Goal: Transaction & Acquisition: Purchase product/service

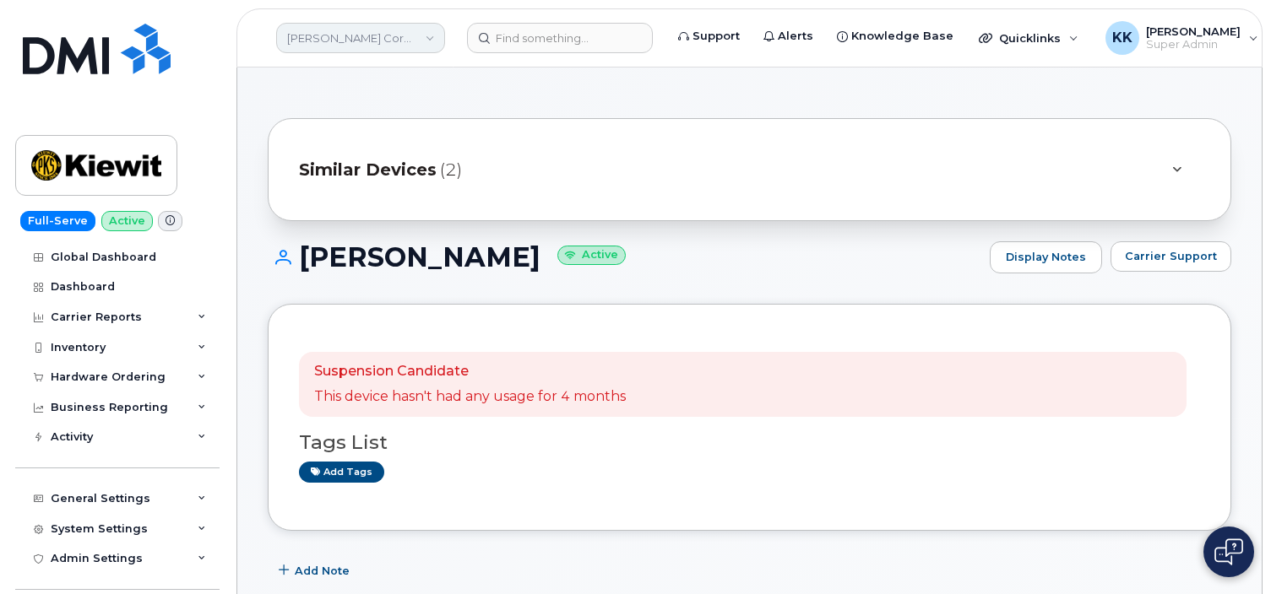
scroll to position [534, 0]
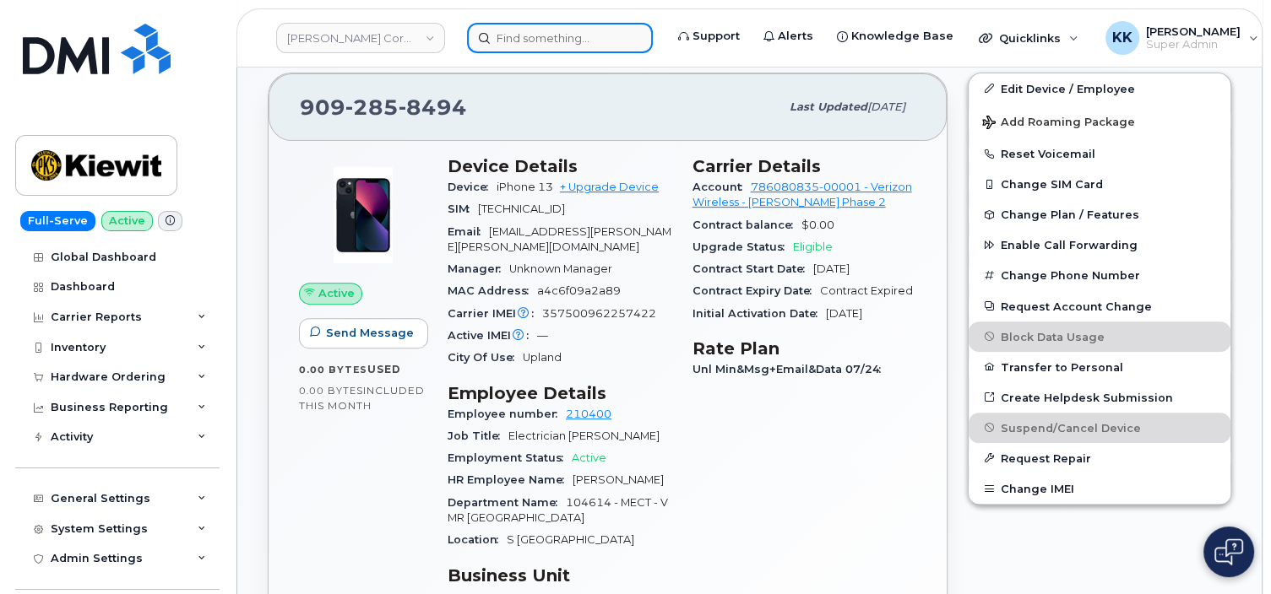
click at [515, 30] on input at bounding box center [560, 38] width 186 height 30
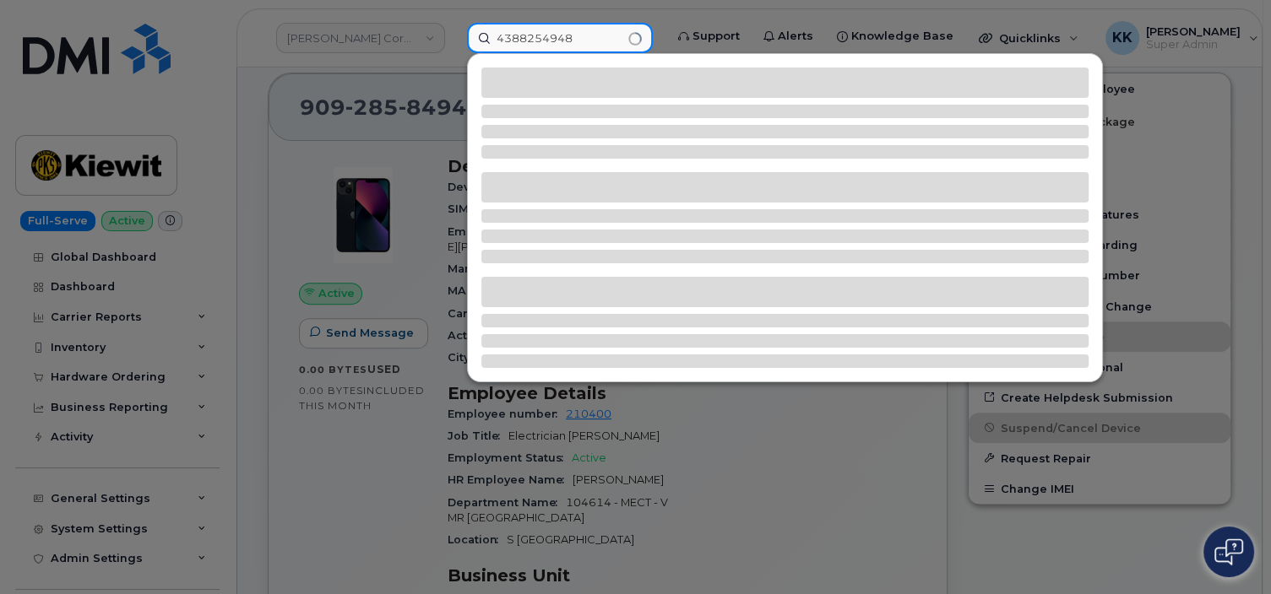
click at [517, 31] on input "4388254948" at bounding box center [560, 38] width 186 height 30
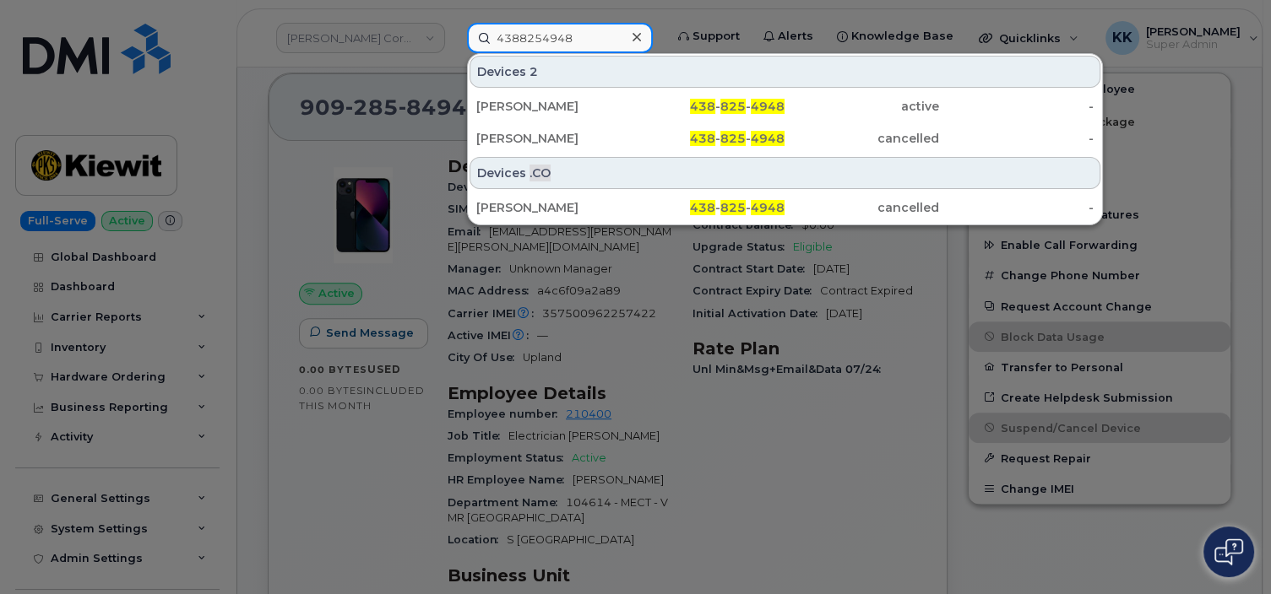
type input "4388254948"
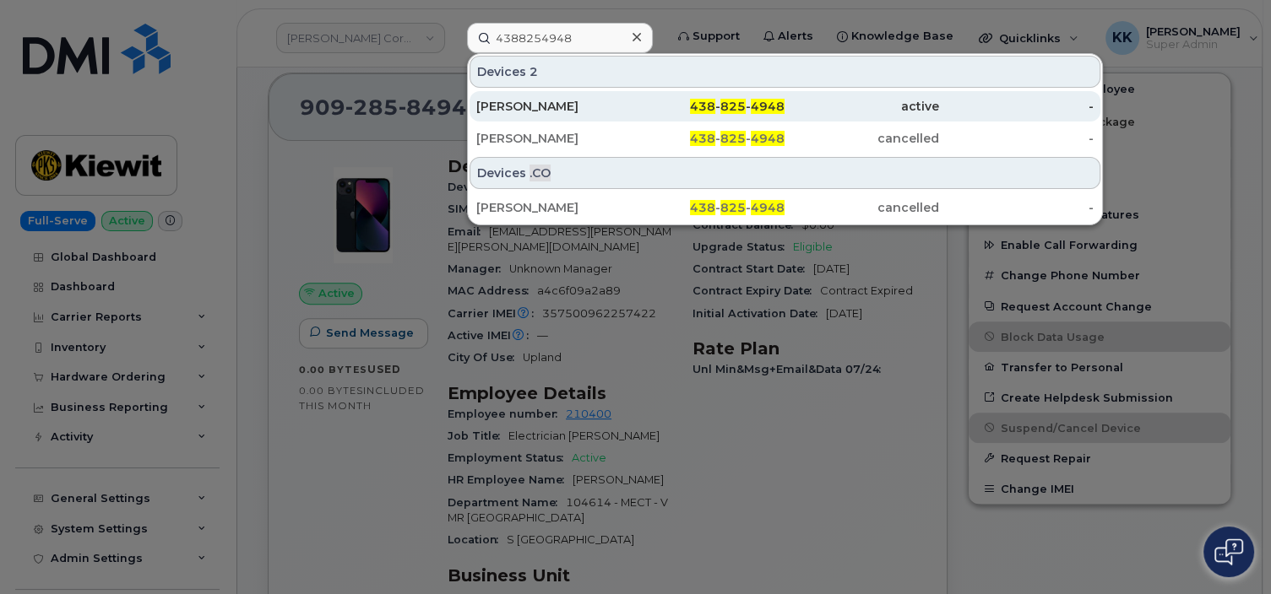
click at [555, 100] on div "[PERSON_NAME]" at bounding box center [553, 106] width 154 height 17
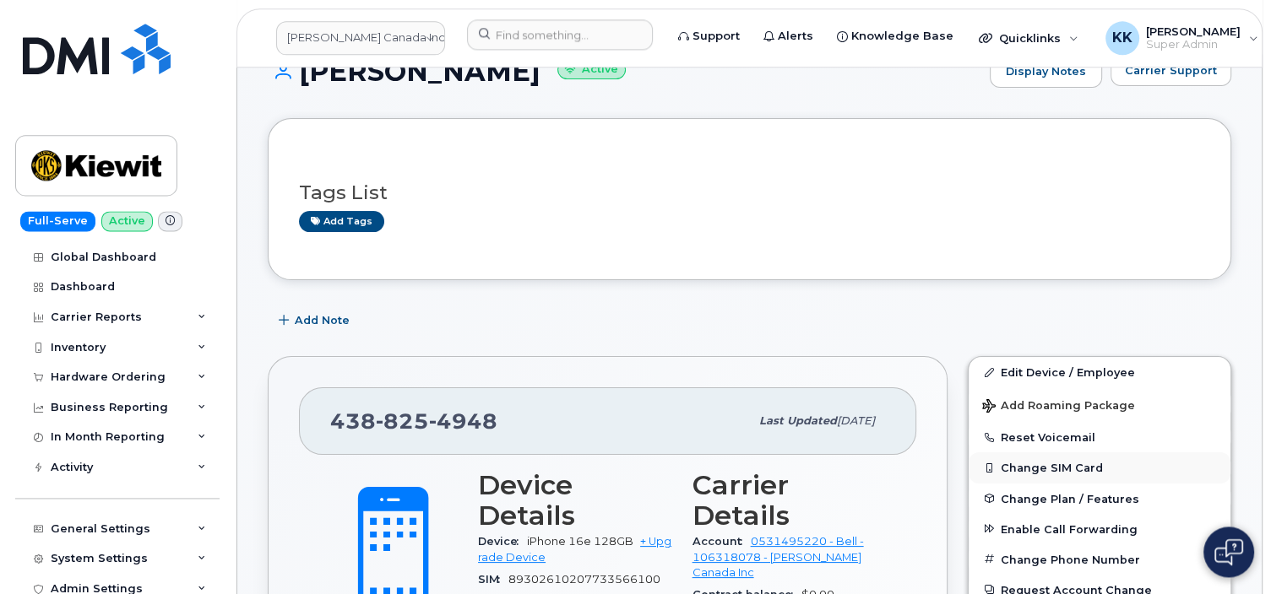
scroll to position [267, 0]
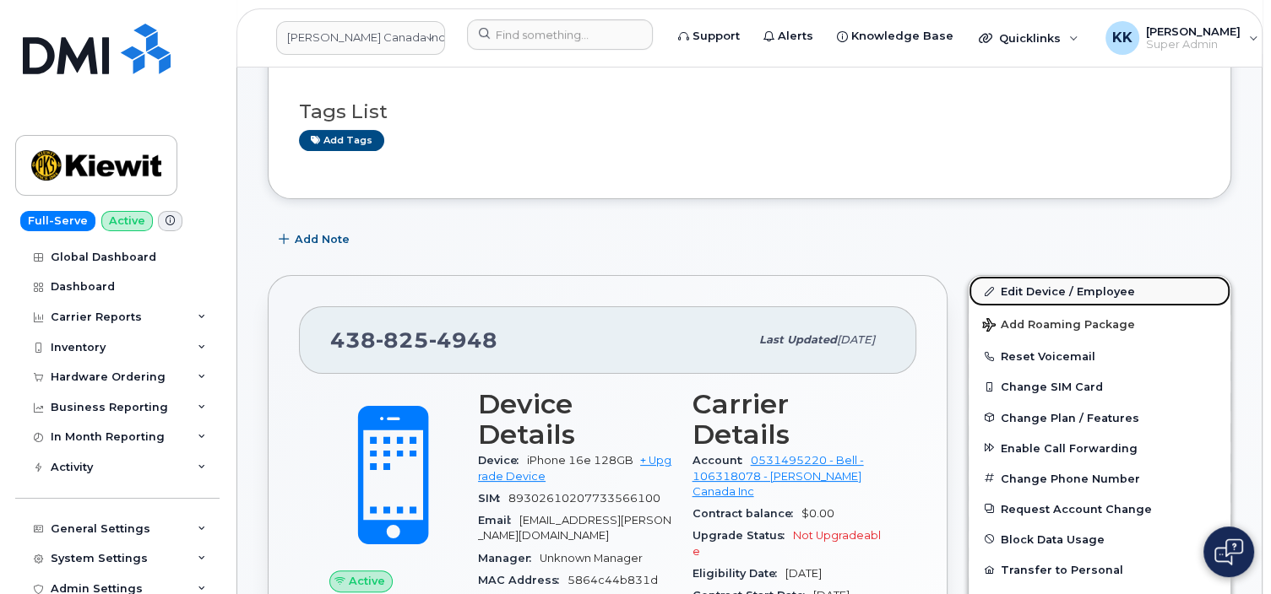
click at [1040, 285] on link "Edit Device / Employee" at bounding box center [1099, 291] width 262 height 30
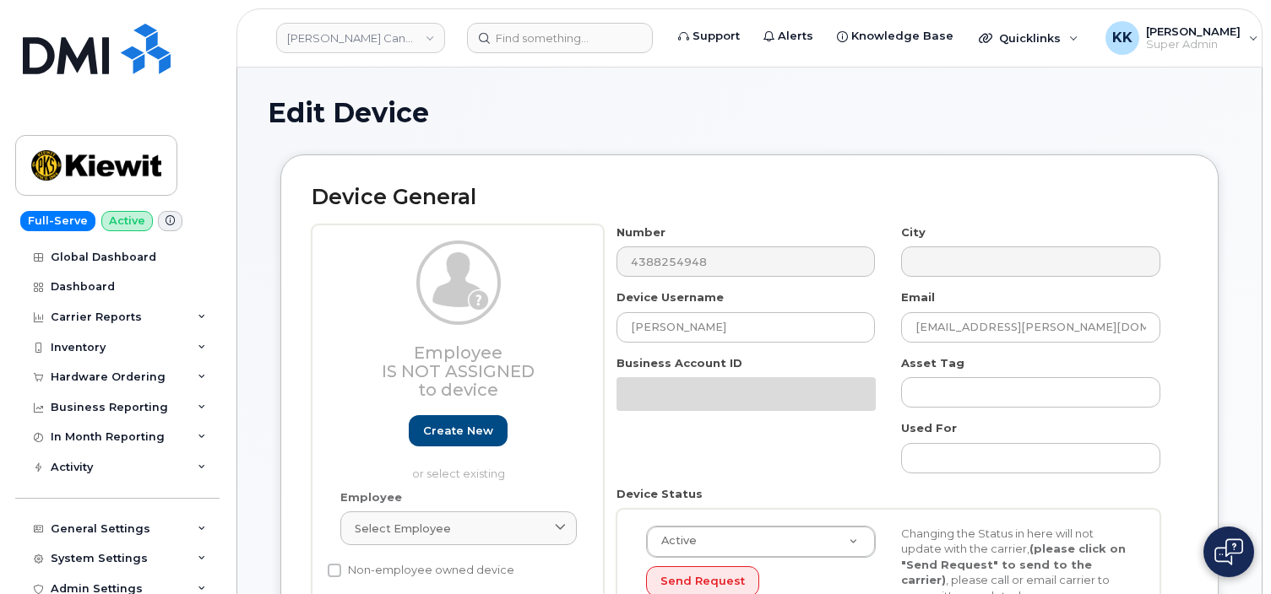
select select "14059"
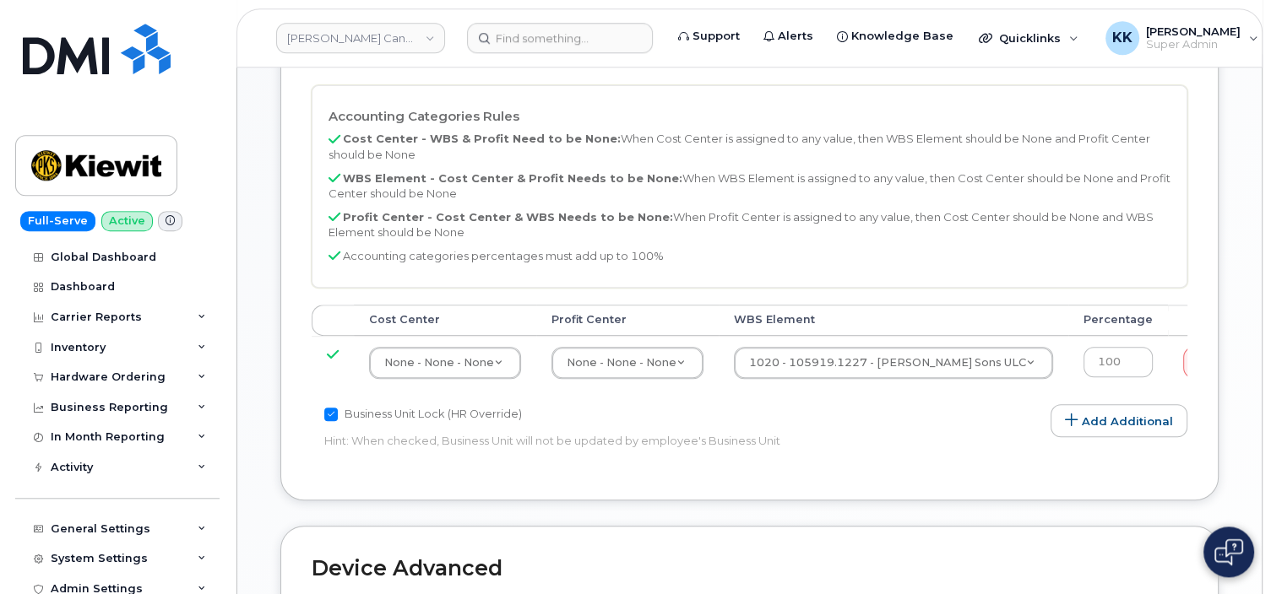
scroll to position [713, 0]
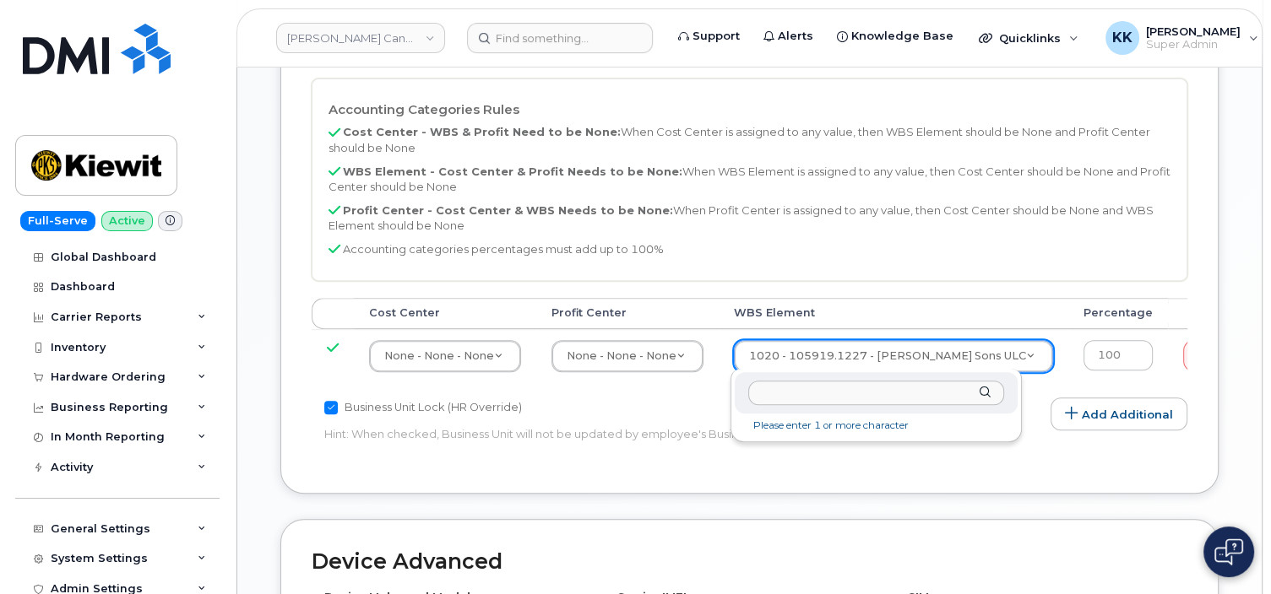
click at [843, 361] on body "Kiewit Canada Inc Support Alerts Knowledge Base Quicklinks Suspend / Cancel Dev…" at bounding box center [635, 155] width 1271 height 1736
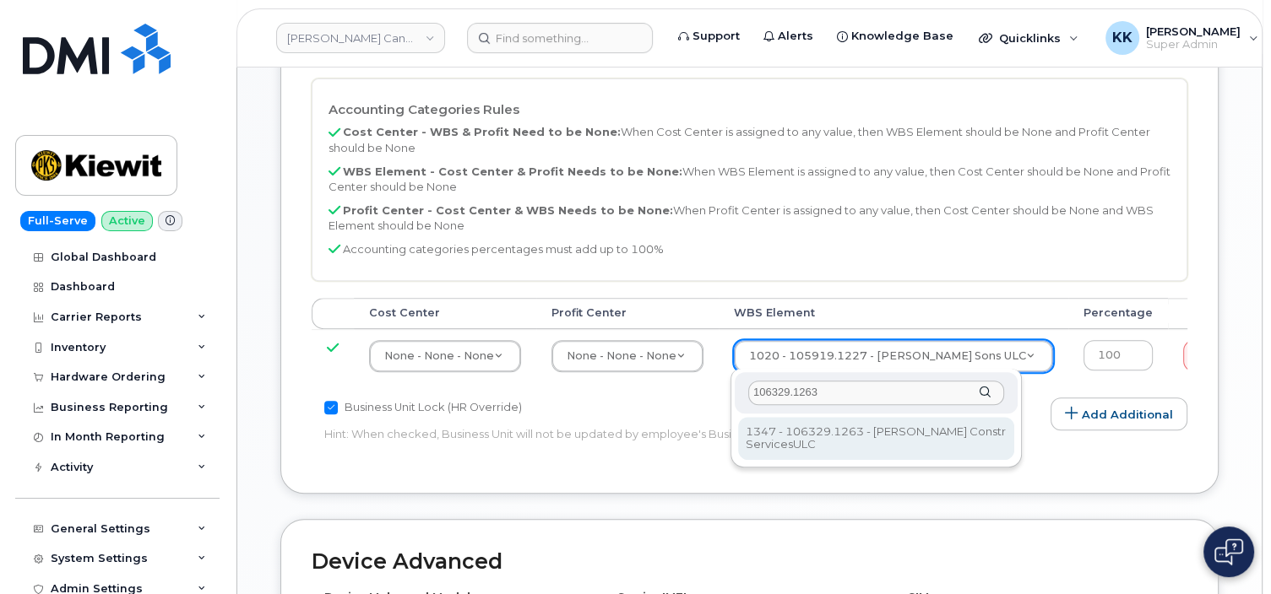
type input "106329.1263"
type input "35626091"
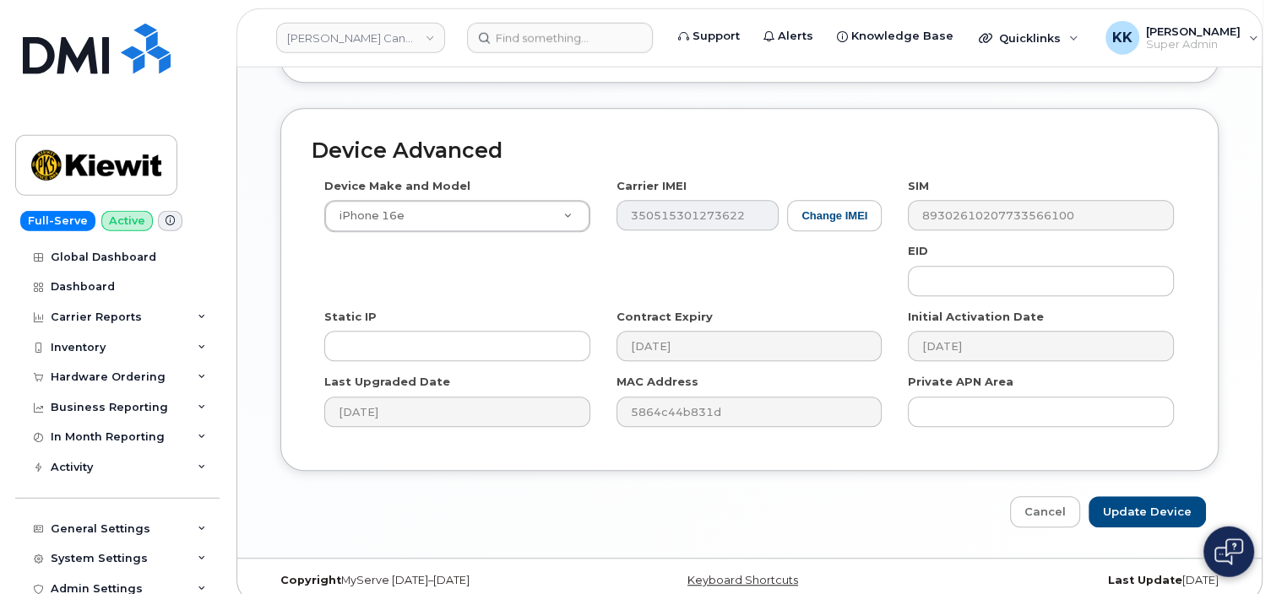
scroll to position [1145, 0]
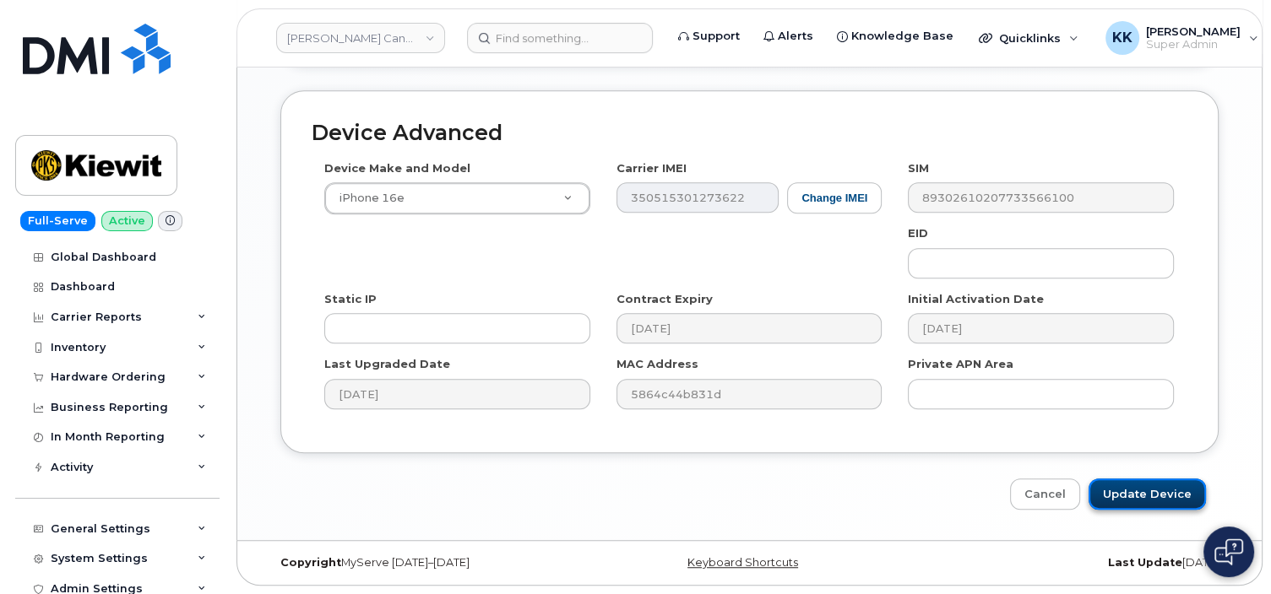
click at [1146, 496] on input "Update Device" at bounding box center [1146, 494] width 117 height 31
type input "Saving..."
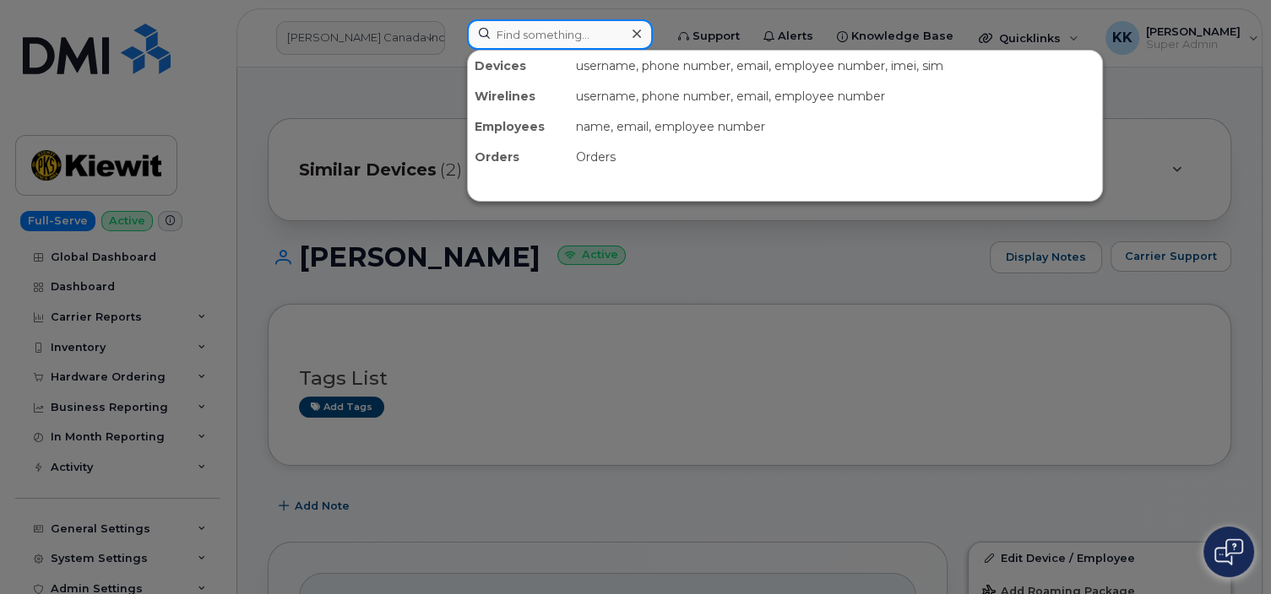
click at [523, 37] on input at bounding box center [560, 34] width 186 height 30
paste input "(913) 689-4271"
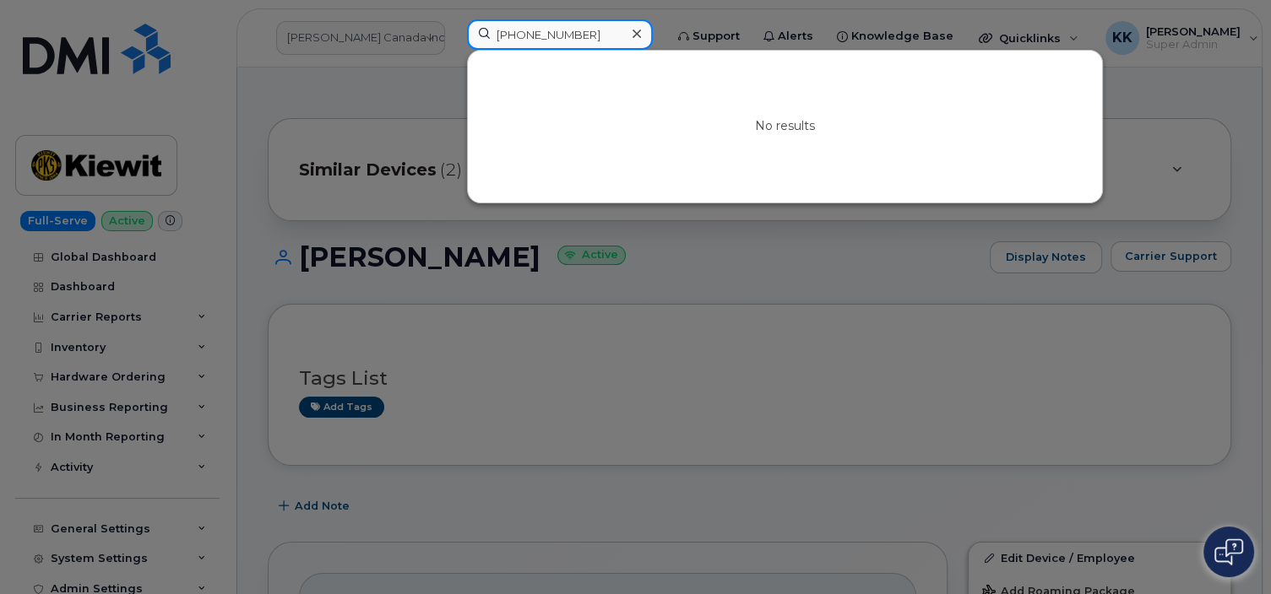
click at [575, 42] on input "(913) 689-4271" at bounding box center [560, 34] width 186 height 30
paste input "530-569-0749"
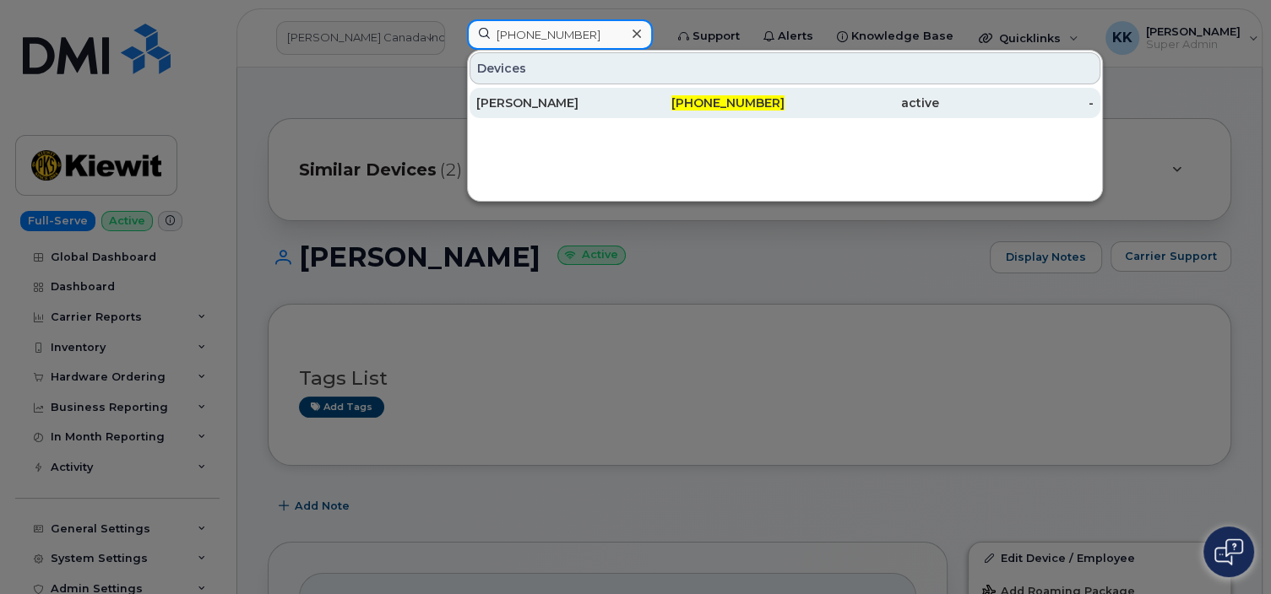
type input "530-569-0749"
click at [572, 95] on div "TYRELL BAUER" at bounding box center [553, 103] width 154 height 17
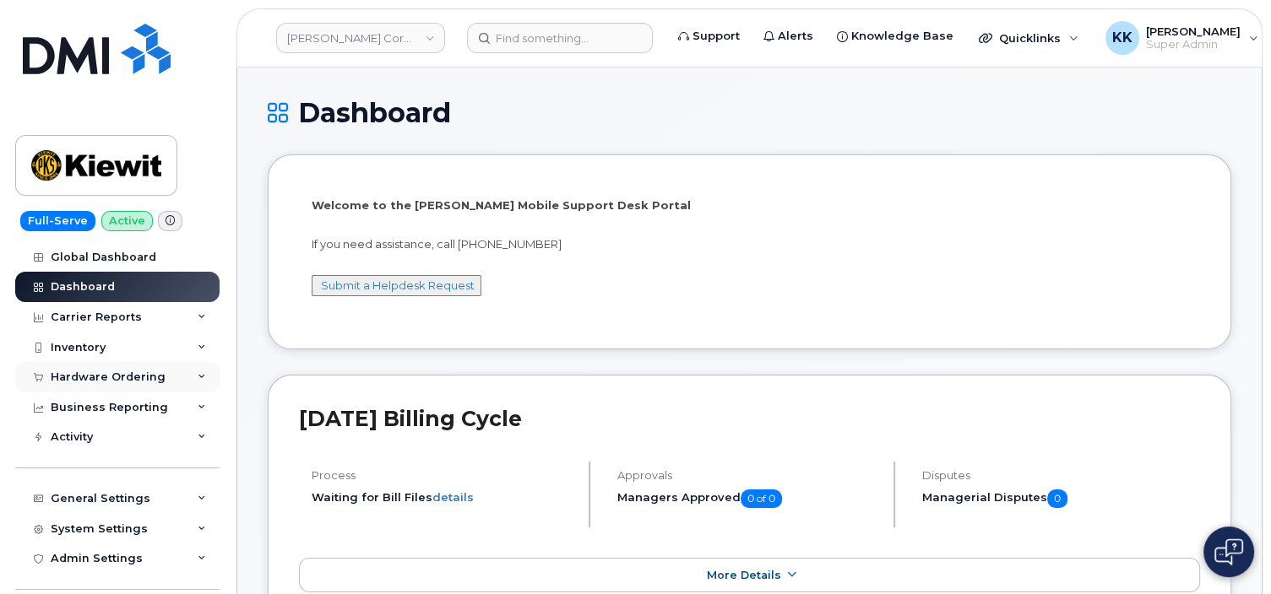
click at [96, 382] on div "Hardware Ordering" at bounding box center [108, 378] width 115 height 14
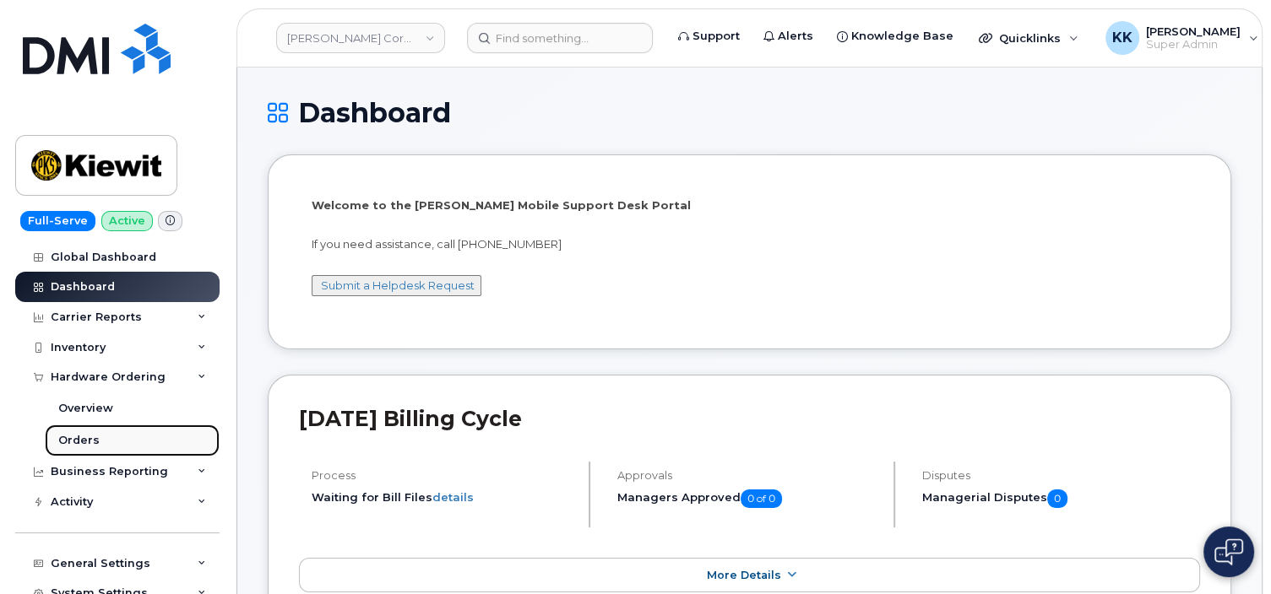
click at [83, 442] on div "Orders" at bounding box center [78, 440] width 41 height 15
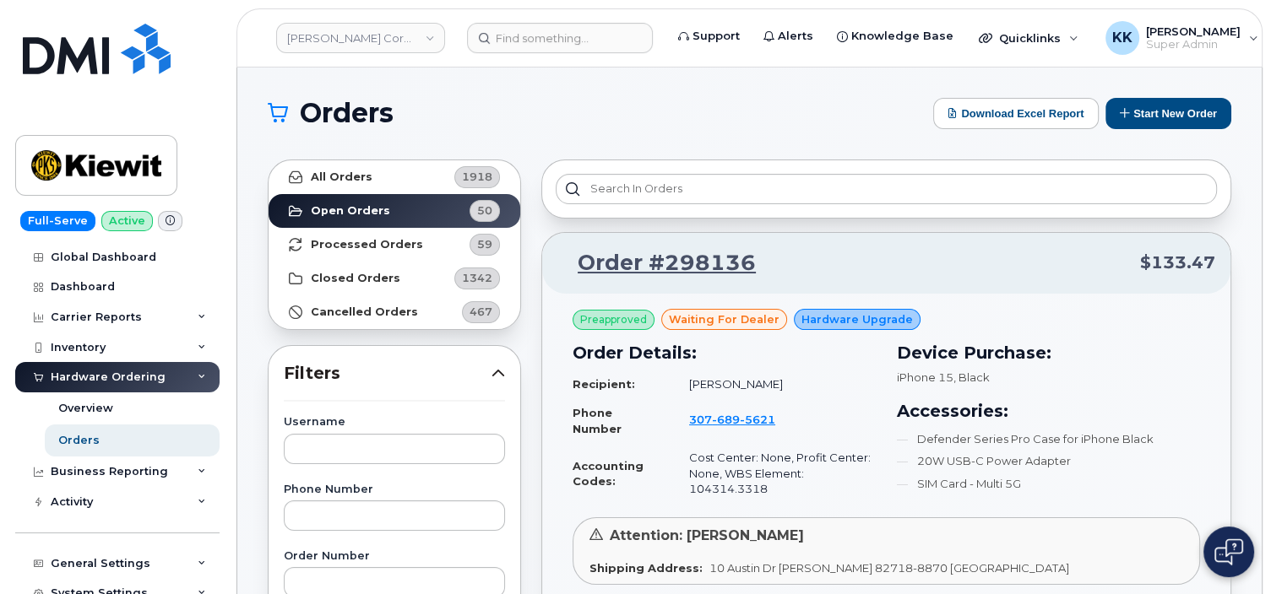
click at [1186, 112] on button "Start New Order" at bounding box center [1168, 113] width 126 height 31
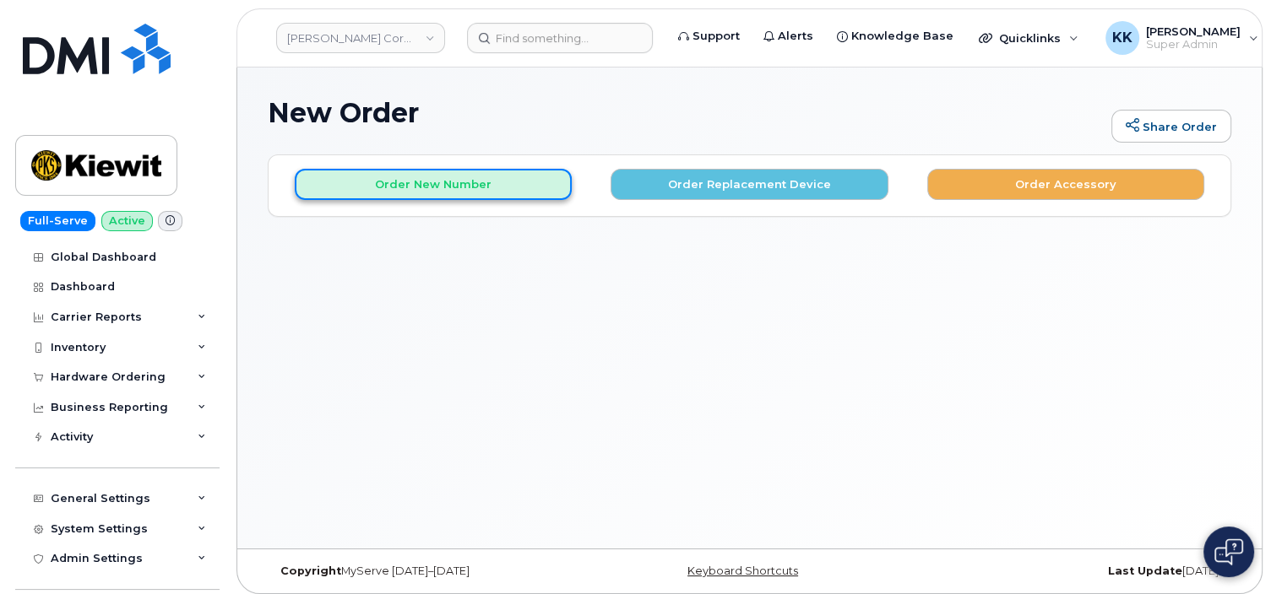
click at [464, 177] on button "Order New Number" at bounding box center [433, 184] width 277 height 31
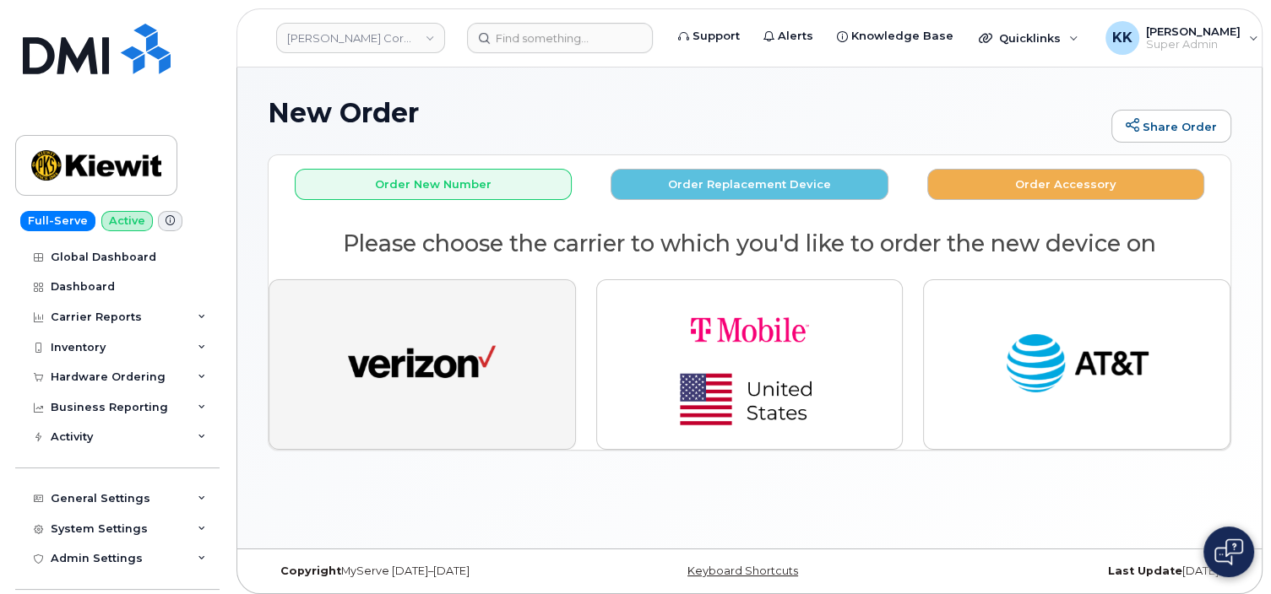
click at [434, 347] on img "button" at bounding box center [422, 365] width 148 height 76
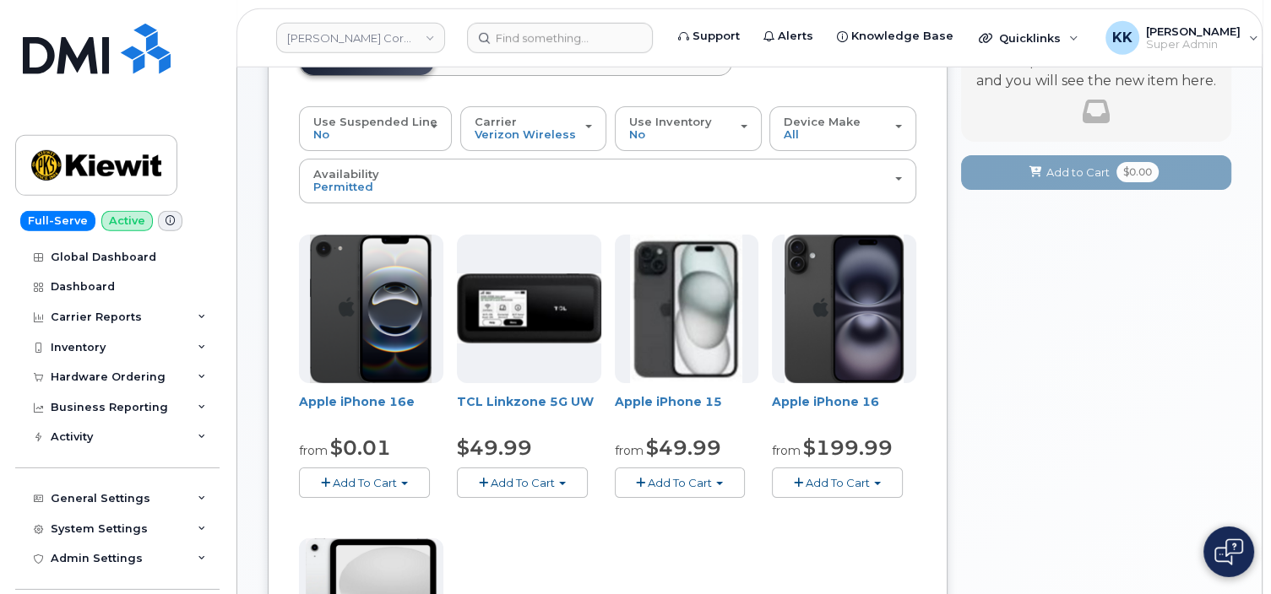
scroll to position [178, 0]
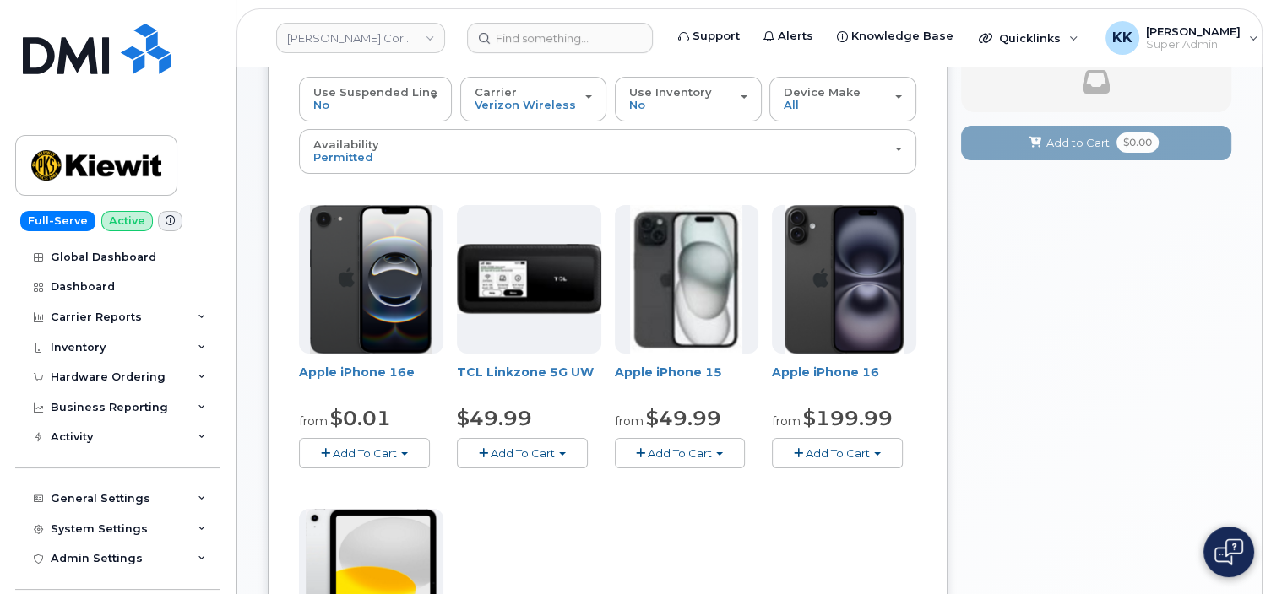
click at [675, 438] on button "Add To Cart" at bounding box center [680, 453] width 131 height 30
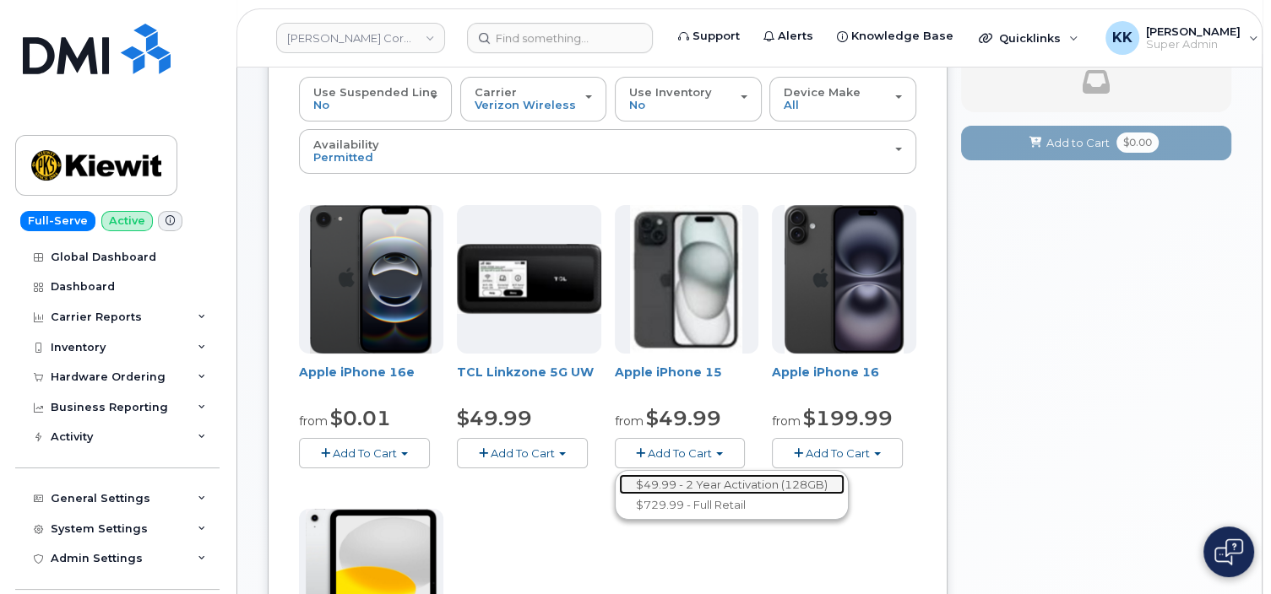
click at [675, 474] on link "$49.99 - 2 Year Activation (128GB)" at bounding box center [731, 484] width 225 height 21
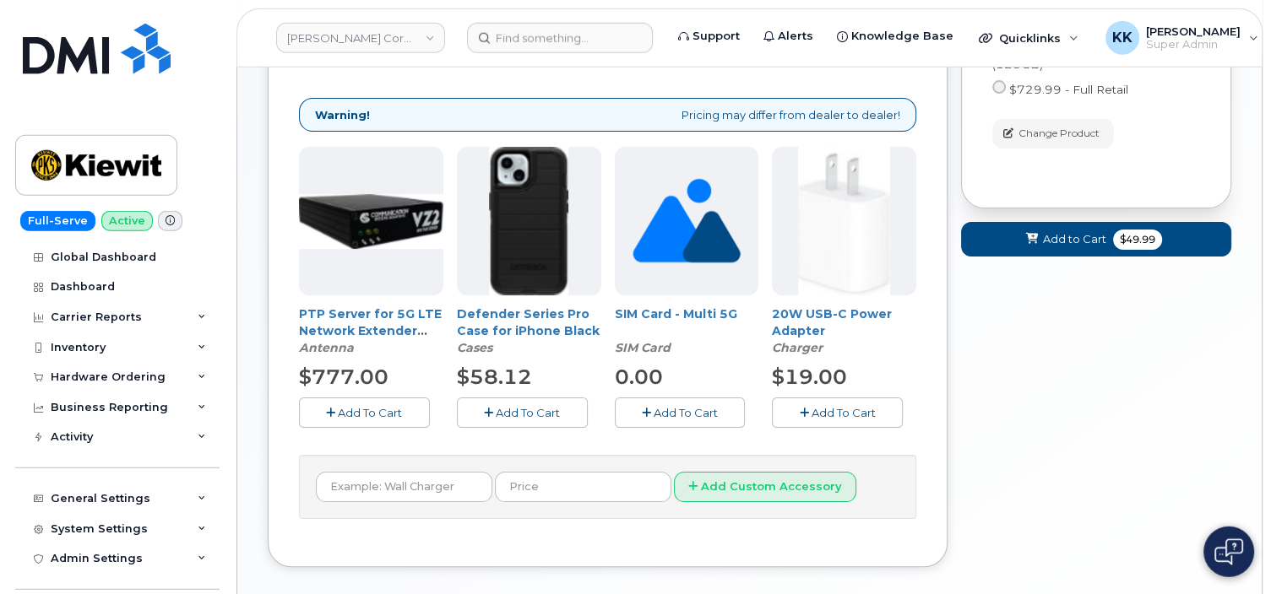
scroll to position [277, 0]
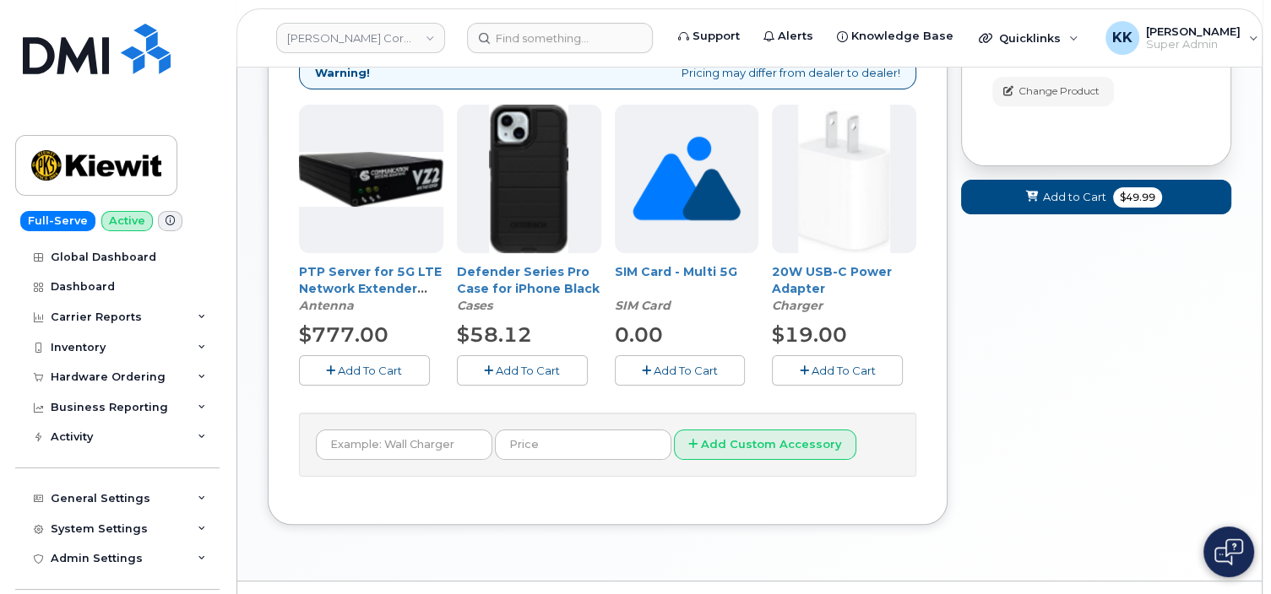
click at [822, 379] on button "Add To Cart" at bounding box center [837, 370] width 131 height 30
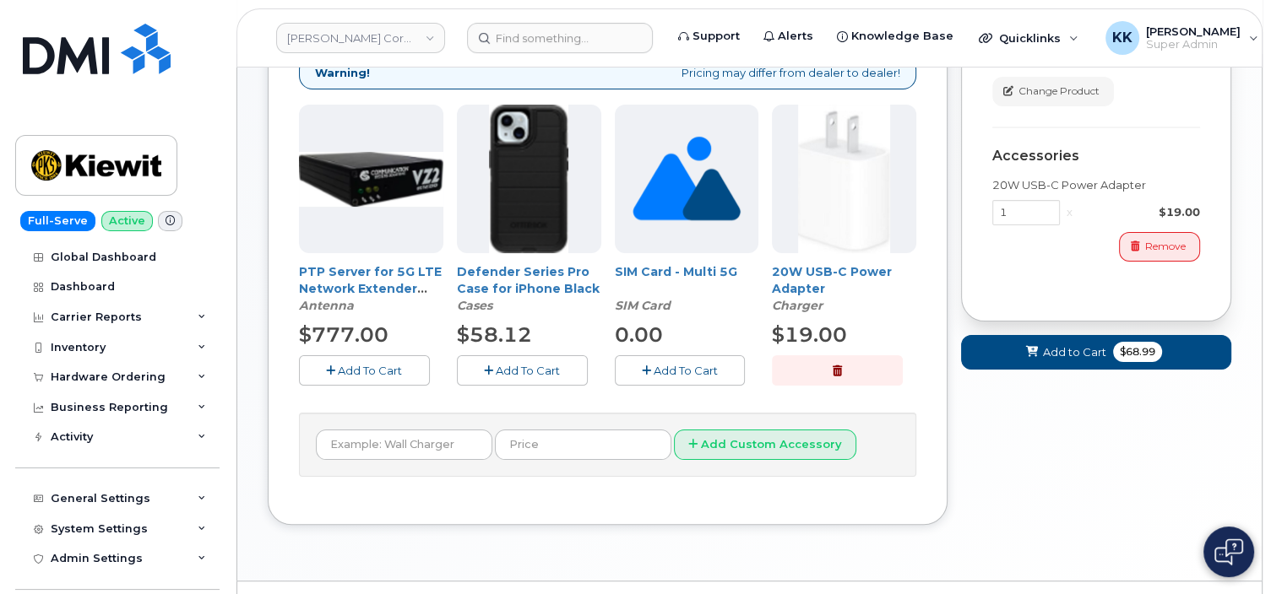
click at [503, 367] on span "Add To Cart" at bounding box center [528, 371] width 64 height 14
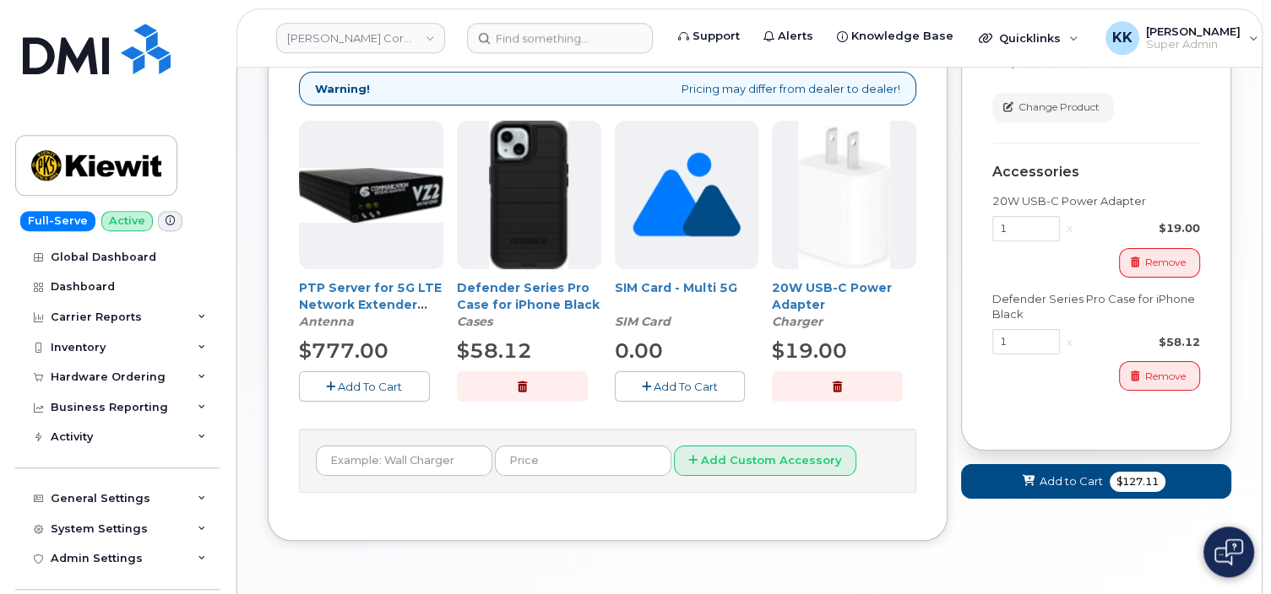
scroll to position [267, 0]
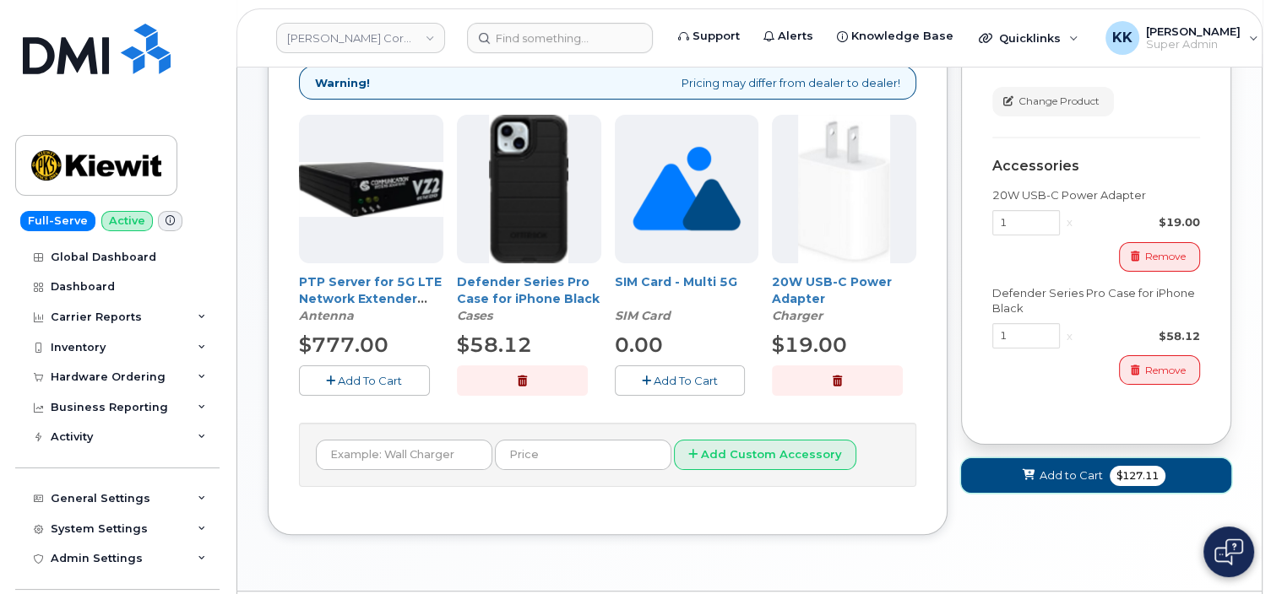
click at [1108, 473] on button "Add to Cart $127.11" at bounding box center [1096, 475] width 270 height 35
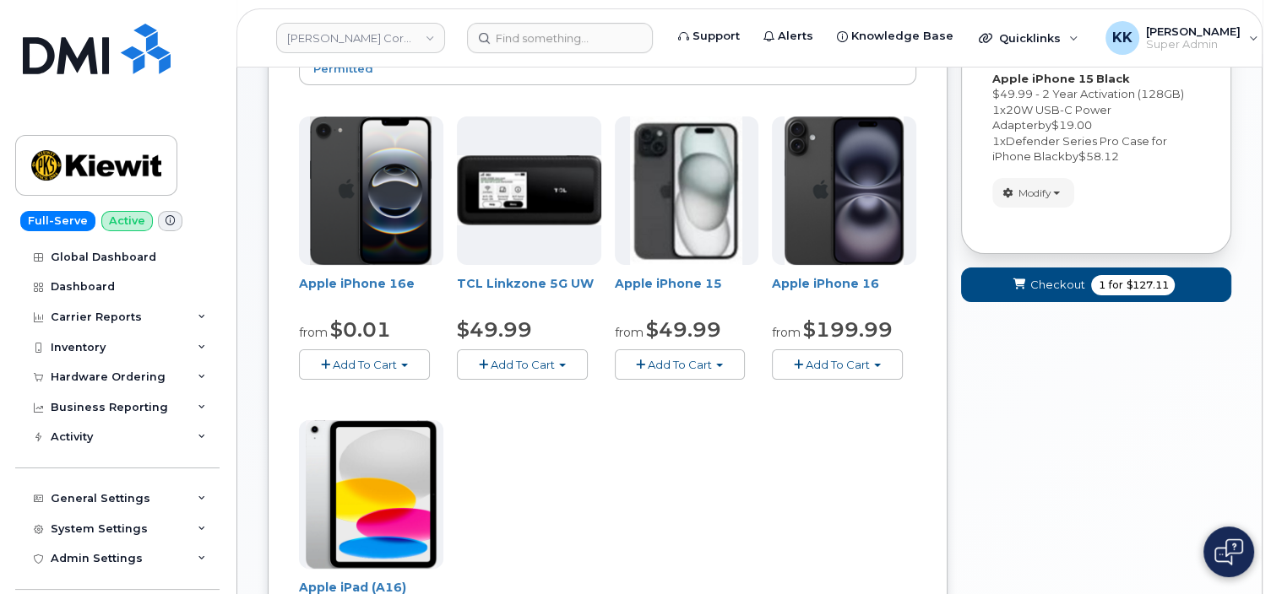
scroll to position [687, 0]
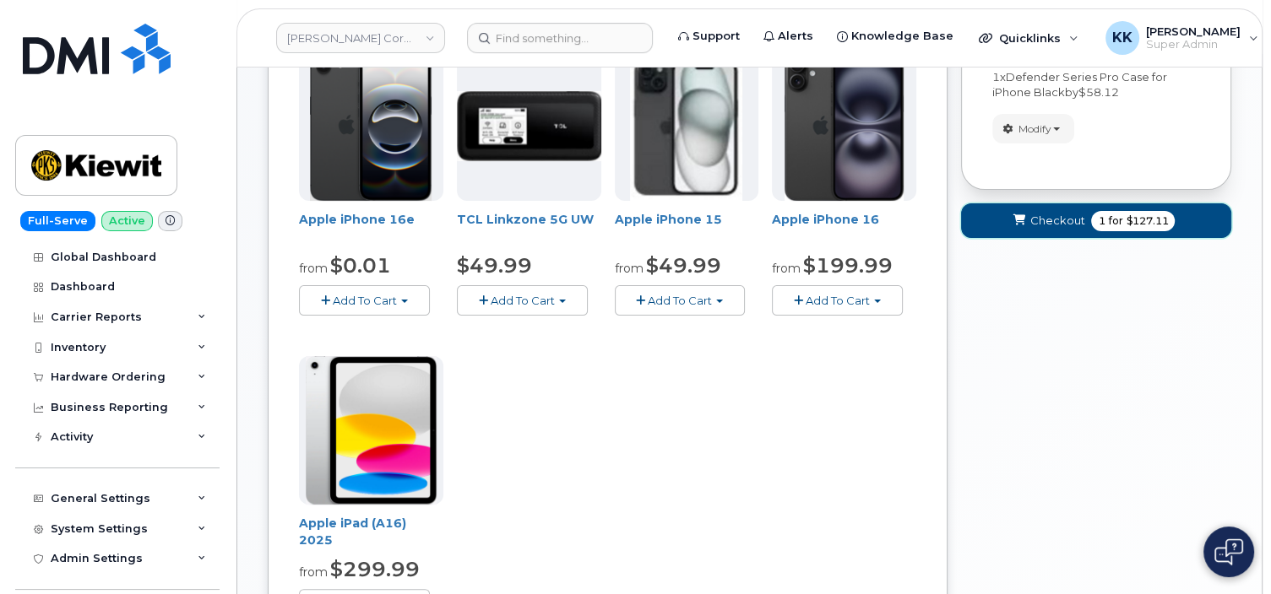
click at [1056, 223] on span "Checkout" at bounding box center [1056, 221] width 55 height 16
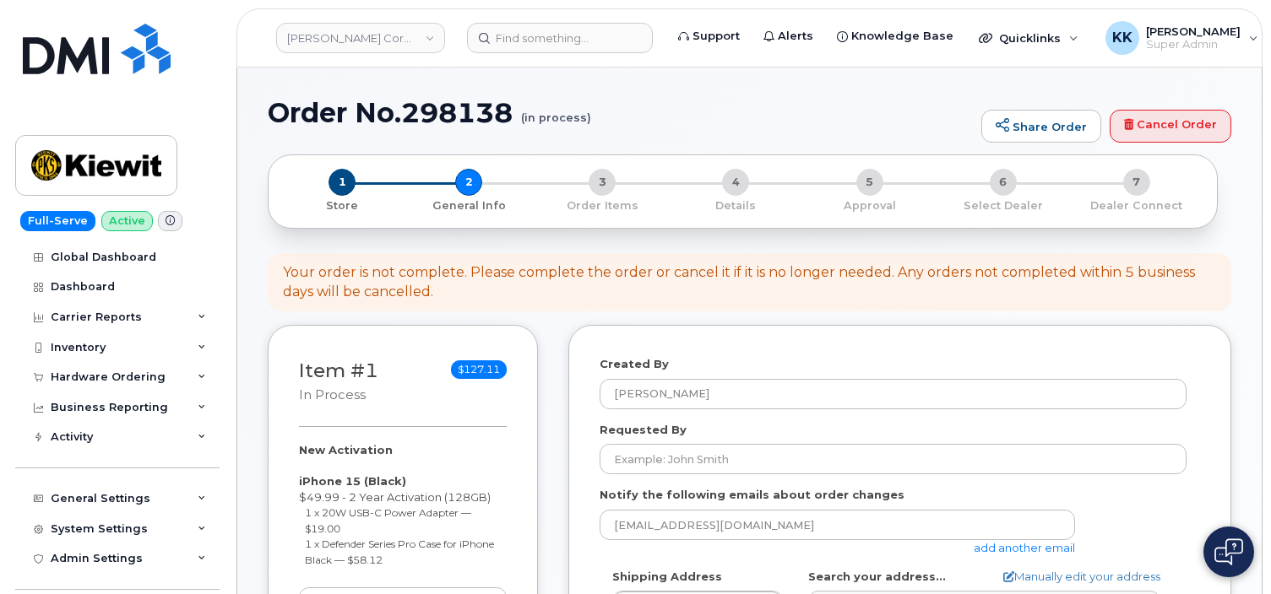
select select
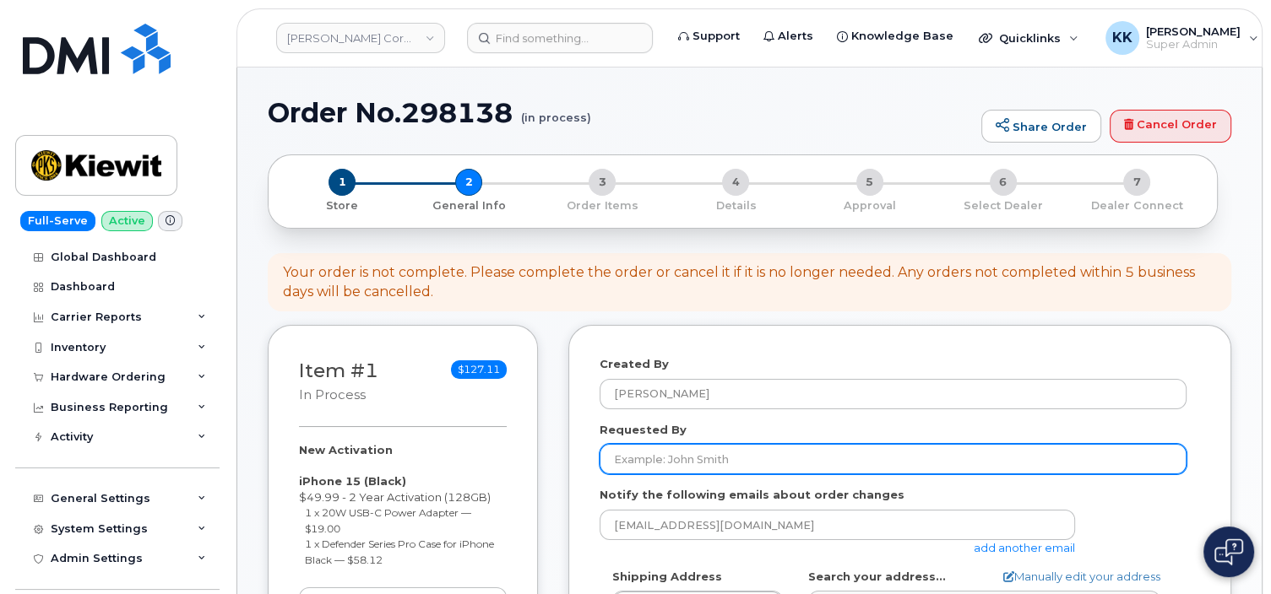
click at [670, 456] on input "Requested By" at bounding box center [892, 459] width 587 height 30
type input "CS0780536"
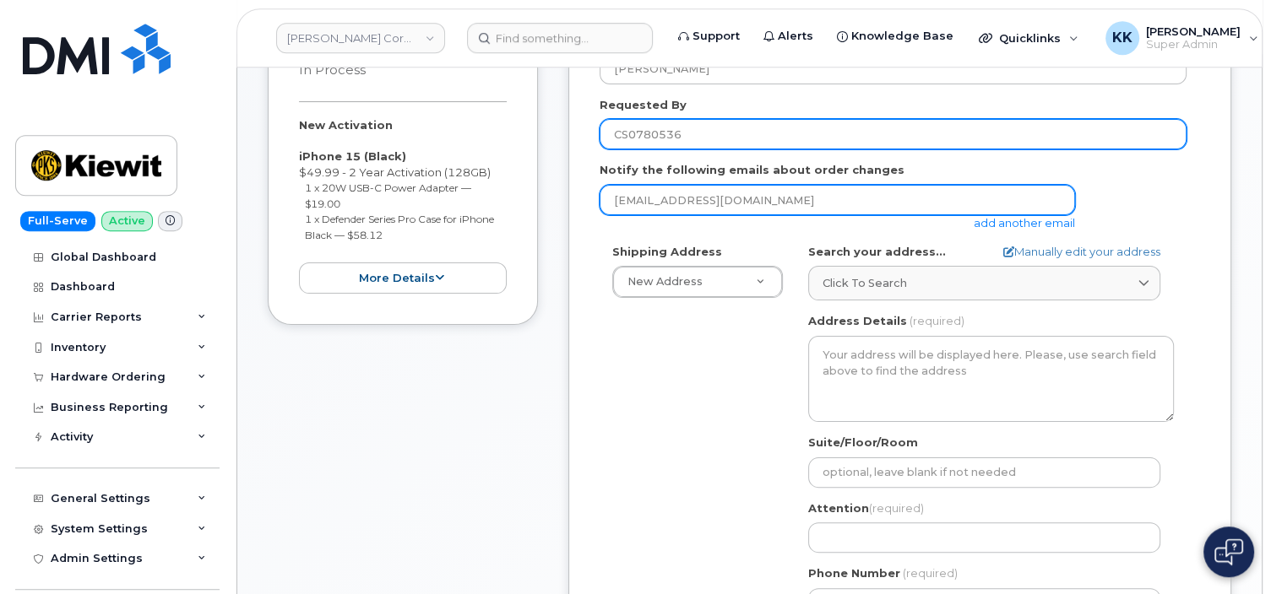
scroll to position [356, 0]
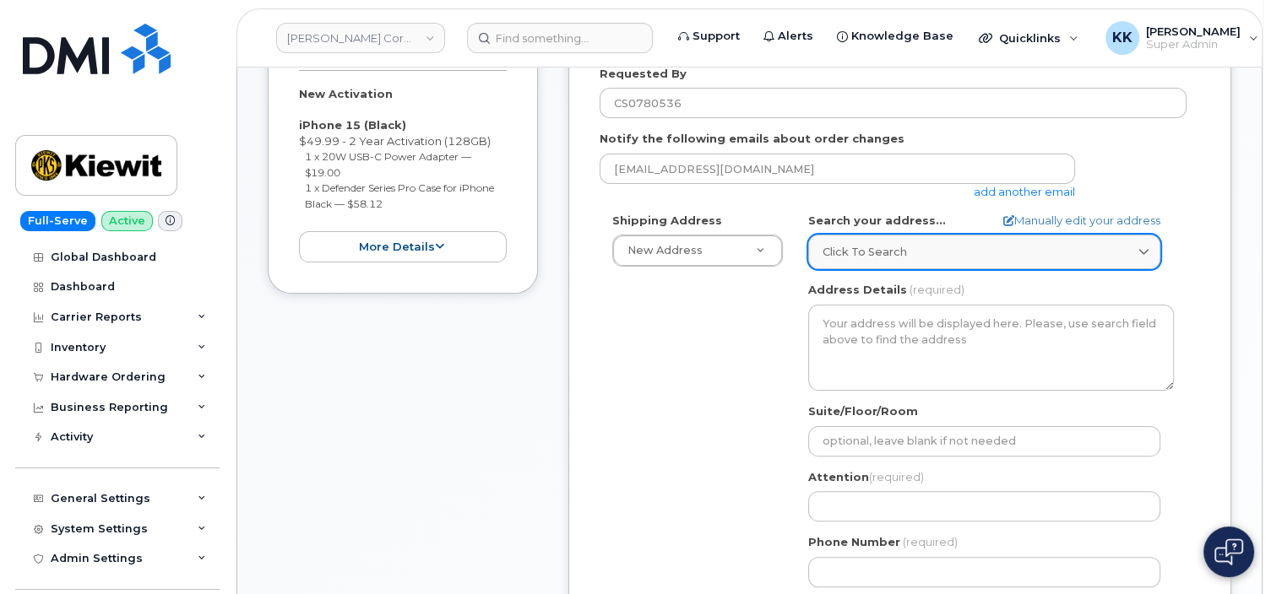
click at [881, 258] on span "Click to search" at bounding box center [864, 252] width 84 height 16
paste input "8900 Renner Blvd. Lenexa, KS 66219"
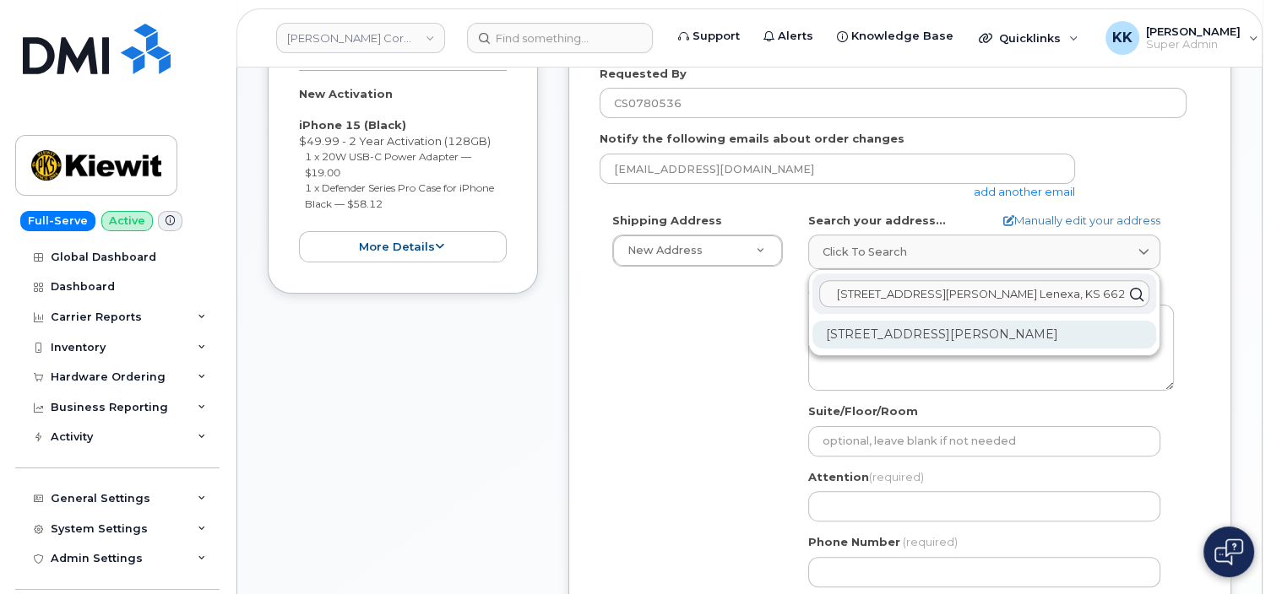
type input "8900 Renner Blvd. Lenexa, KS 66219"
click at [918, 336] on div "8900 Renner Blvd Lenexa KS 66219-3049" at bounding box center [984, 335] width 344 height 28
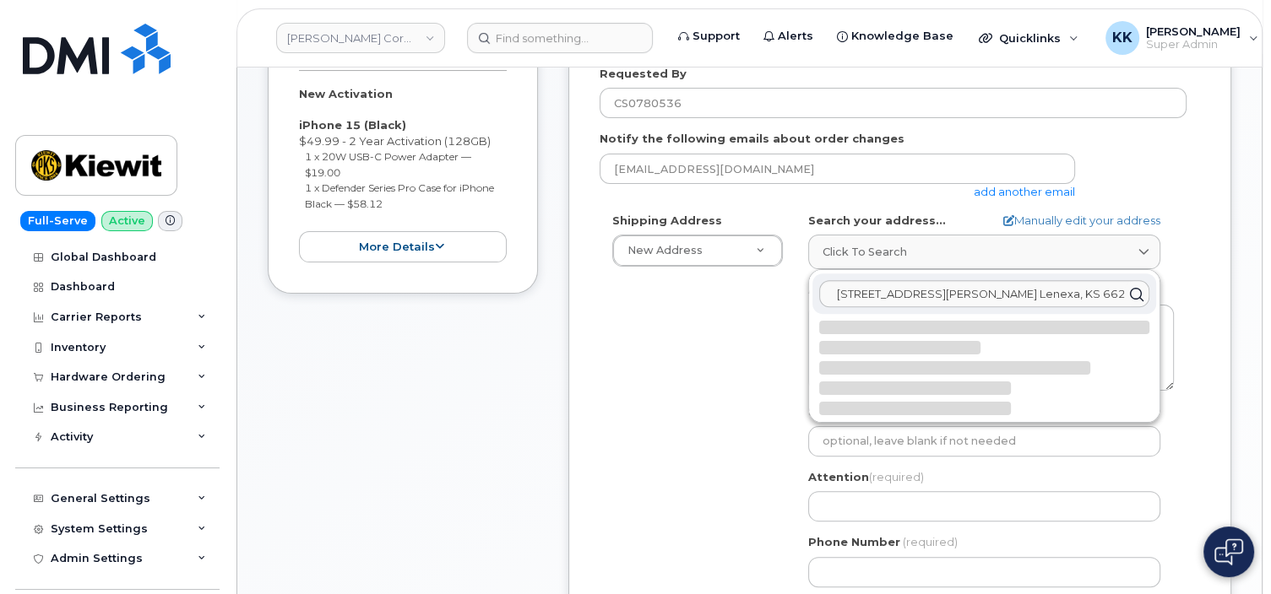
select select
type textarea "8900 Renner Blvd LENEXA KS 66219-3049 UNITED STATES"
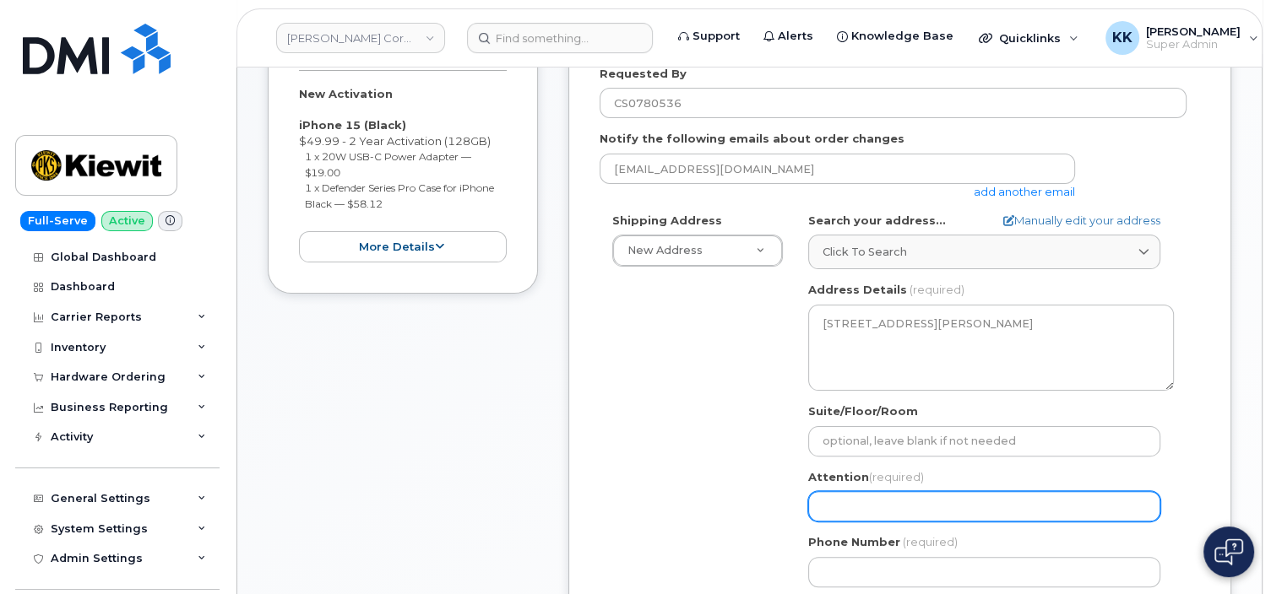
click at [879, 507] on input "Attention (required)" at bounding box center [984, 506] width 352 height 30
paste input "[PERSON_NAME]"
select select
type input "[PERSON_NAME]"
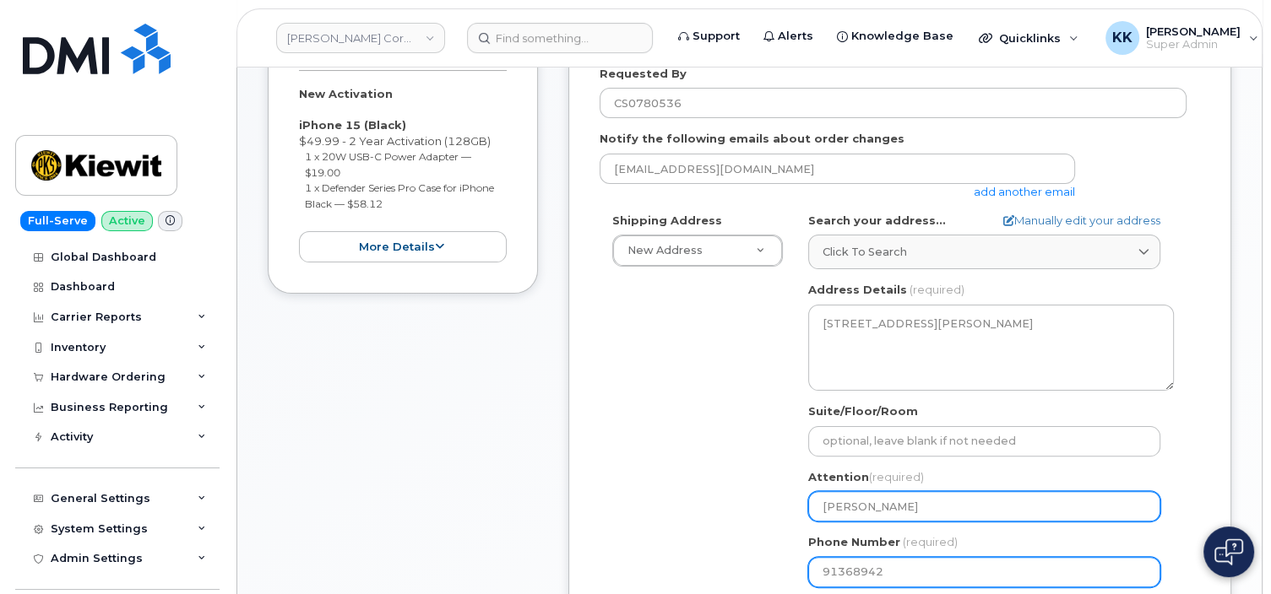
type input "913689427"
select select
type input "9136894271"
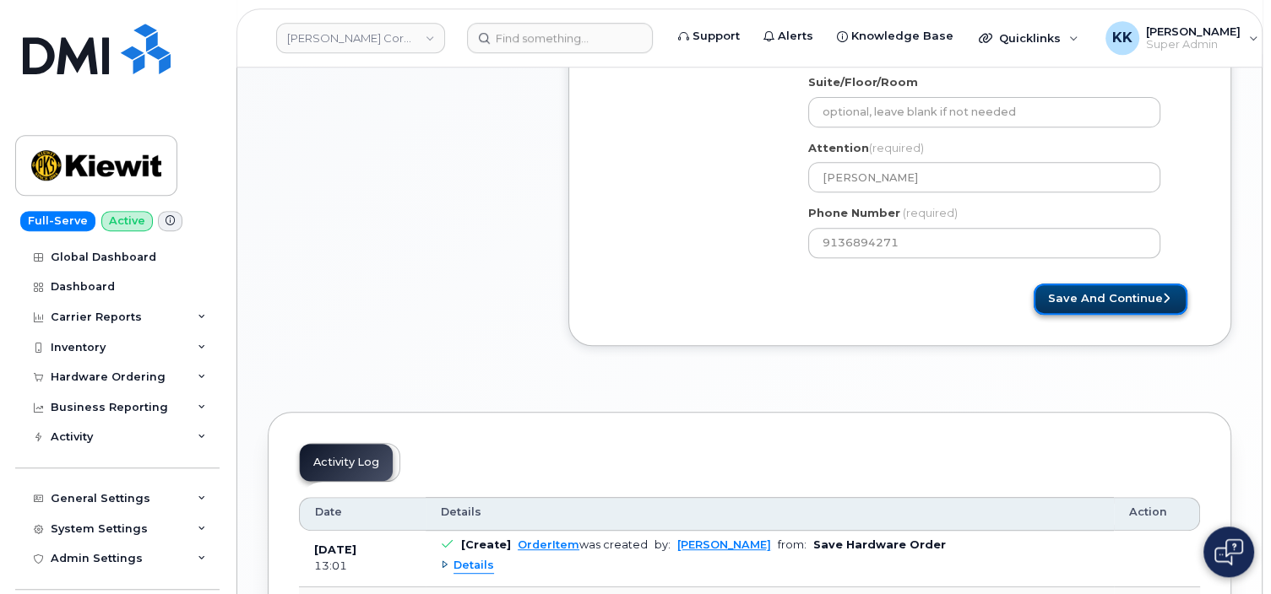
click at [1133, 310] on button "Save and Continue" at bounding box center [1110, 299] width 154 height 31
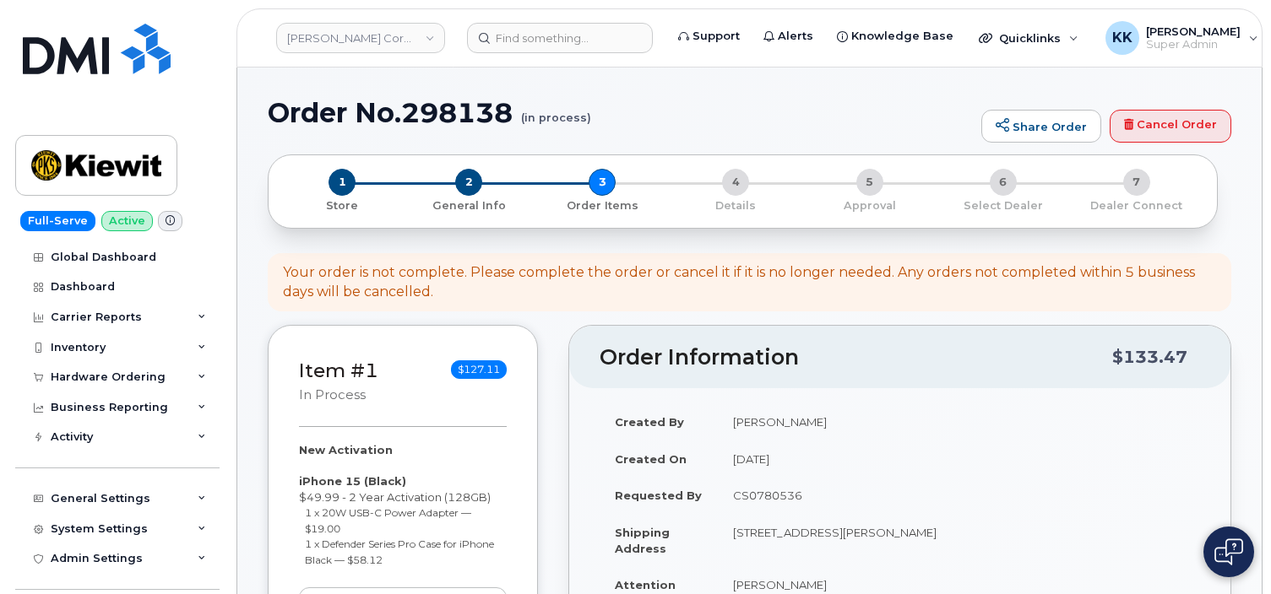
select select
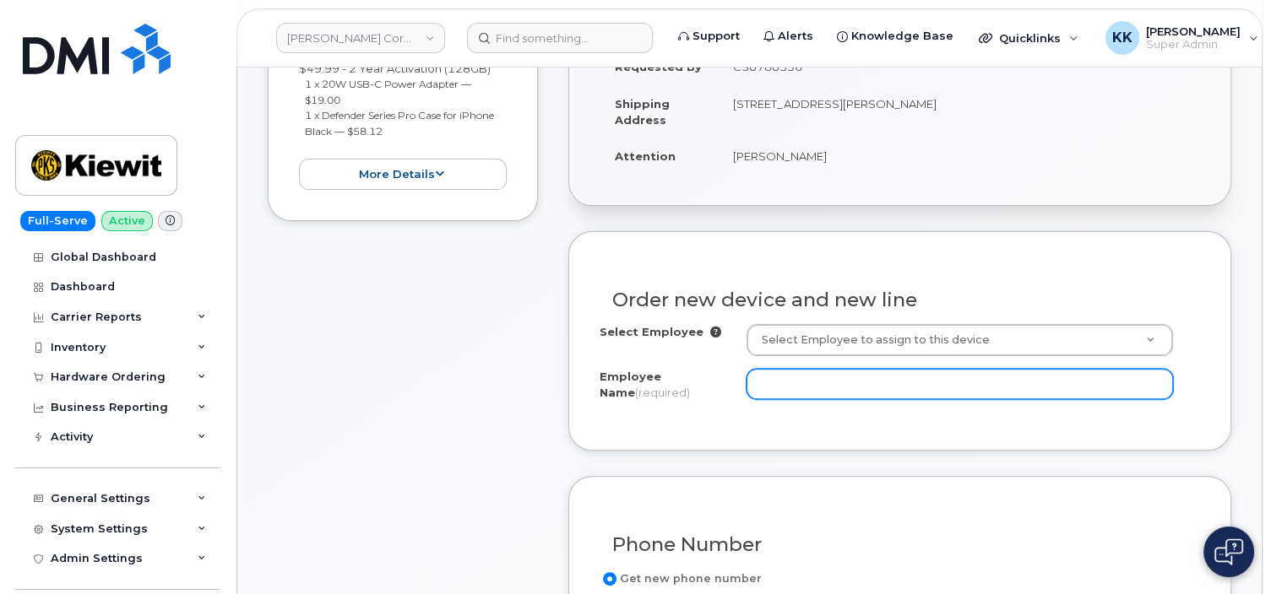
scroll to position [446, 0]
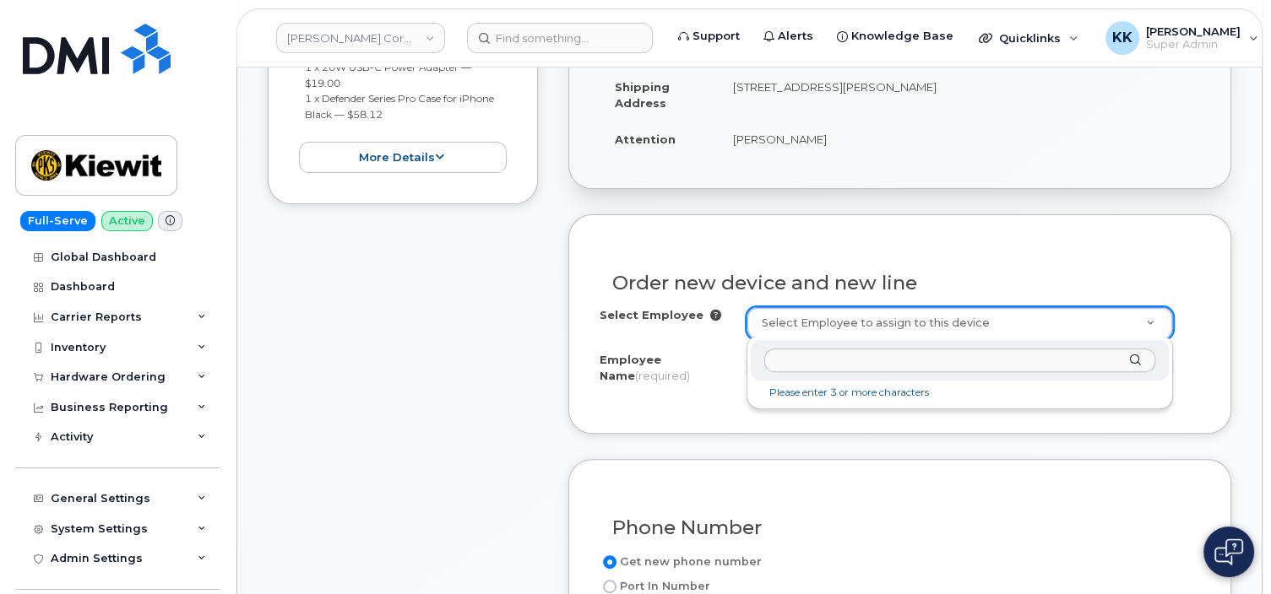
type input "[PERSON_NAME]"
type input "2150254"
type input "[PERSON_NAME]"
type input "[STREET_ADDRESS][PERSON_NAME]"
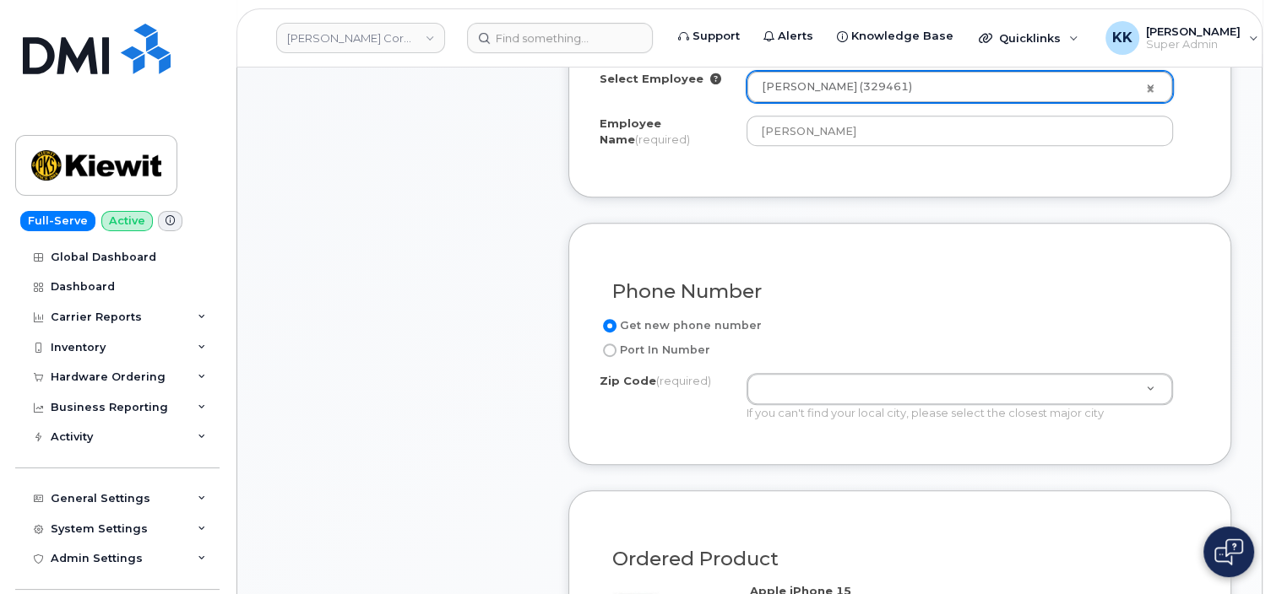
scroll to position [713, 0]
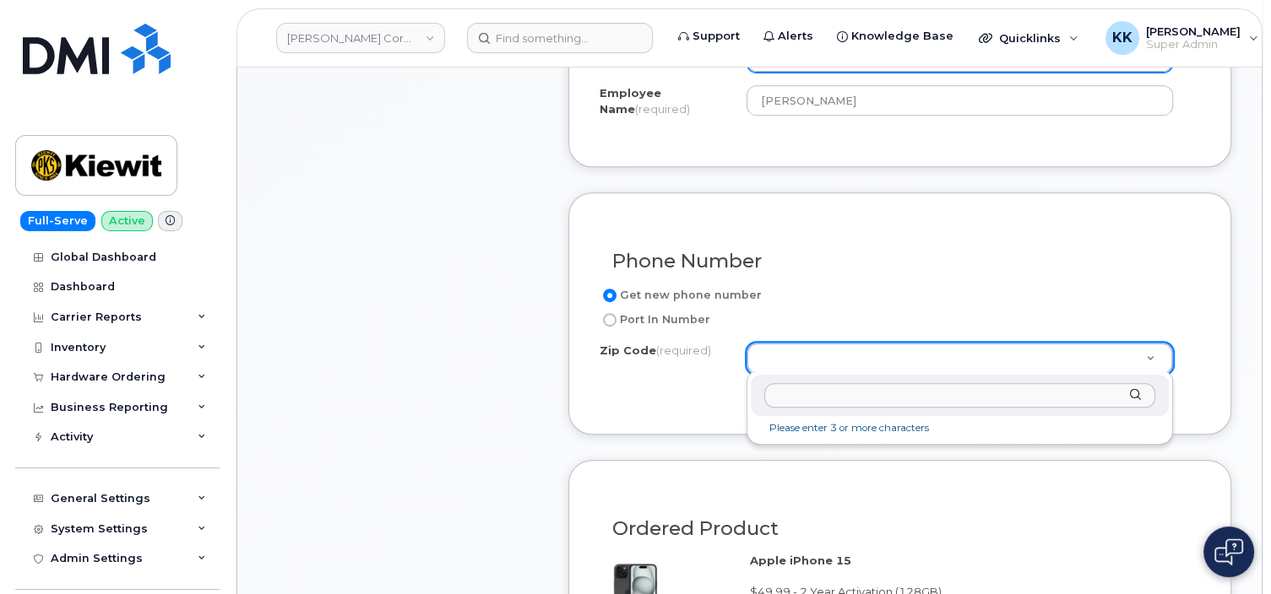
click at [832, 396] on input "Zip Code (required)" at bounding box center [960, 395] width 392 height 24
type input "66219"
type input "66219 (Lenexa, KS)"
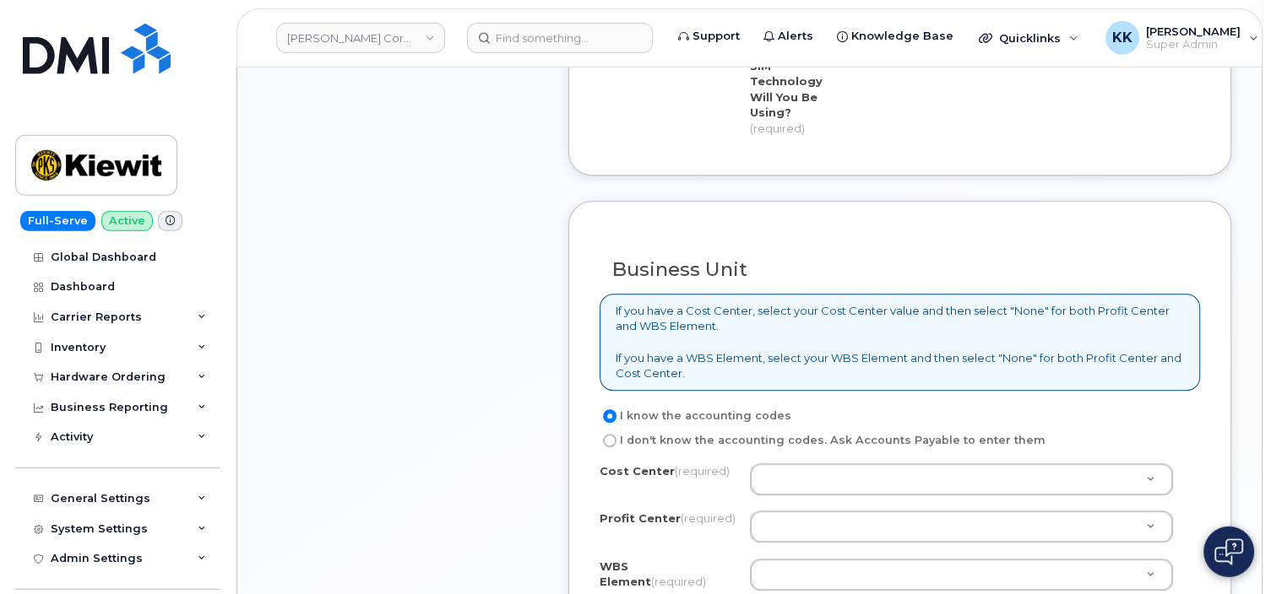
scroll to position [1426, 0]
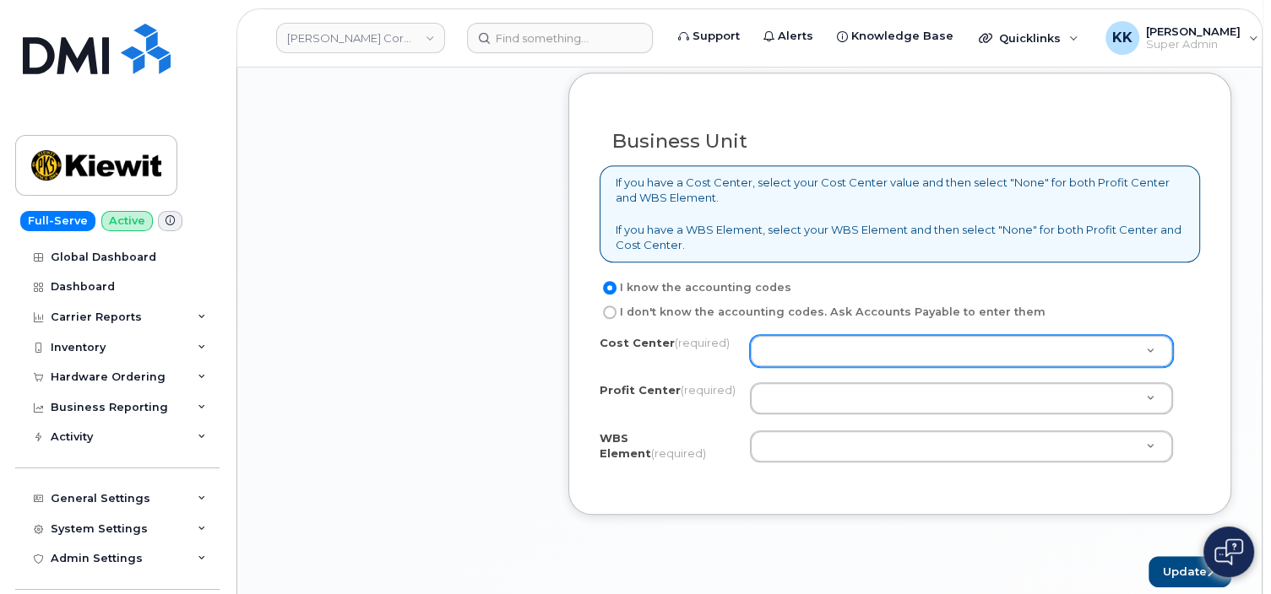
click at [783, 319] on body "Kiewit Corporation Support Alerts Knowledge Base Quicklinks Suspend / Cancel De…" at bounding box center [635, 31] width 1271 height 2914
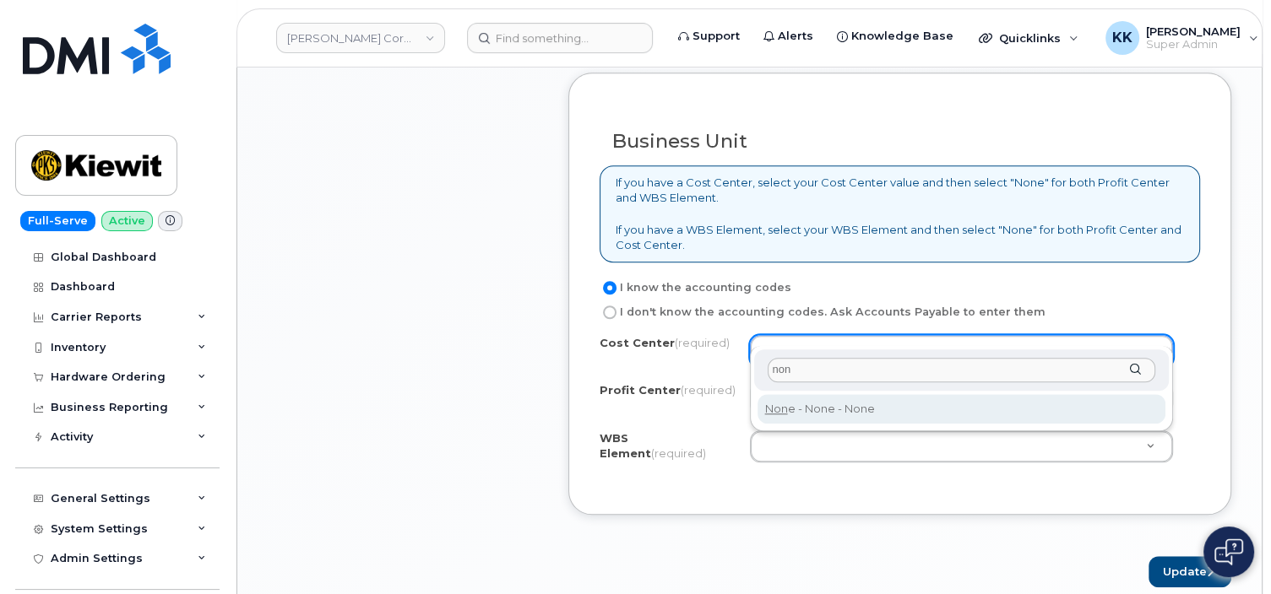
type input "non"
type input "None"
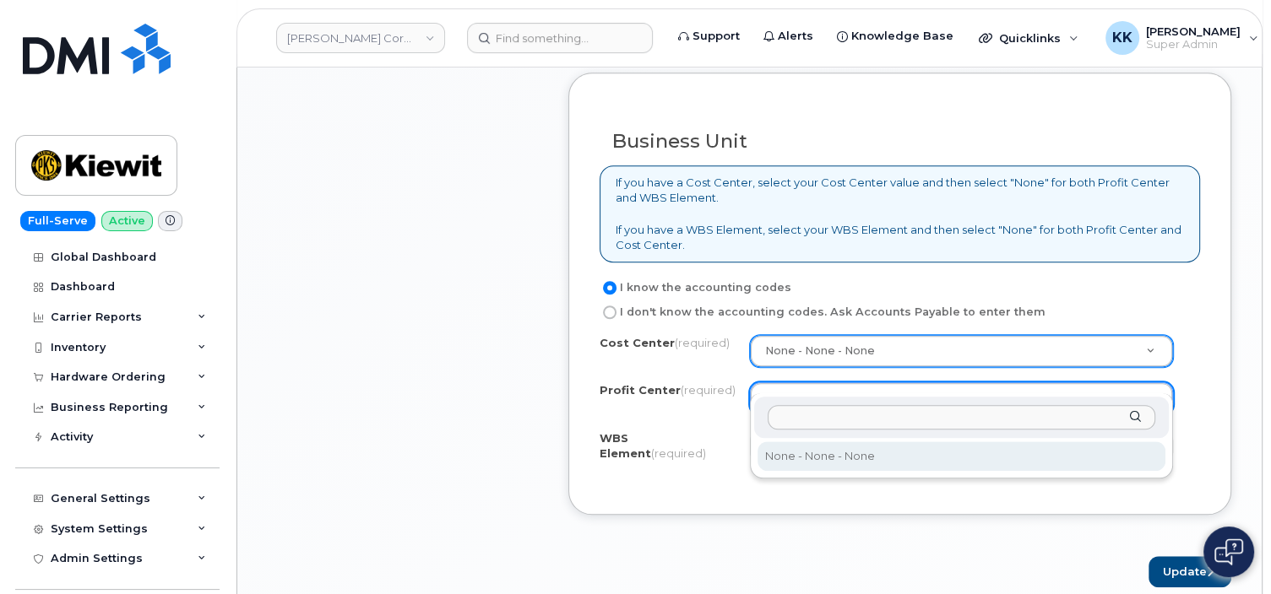
click at [795, 387] on body "Kiewit Corporation Support Alerts Knowledge Base Quicklinks Suspend / Cancel De…" at bounding box center [635, 31] width 1271 height 2914
type input "non"
select select "None"
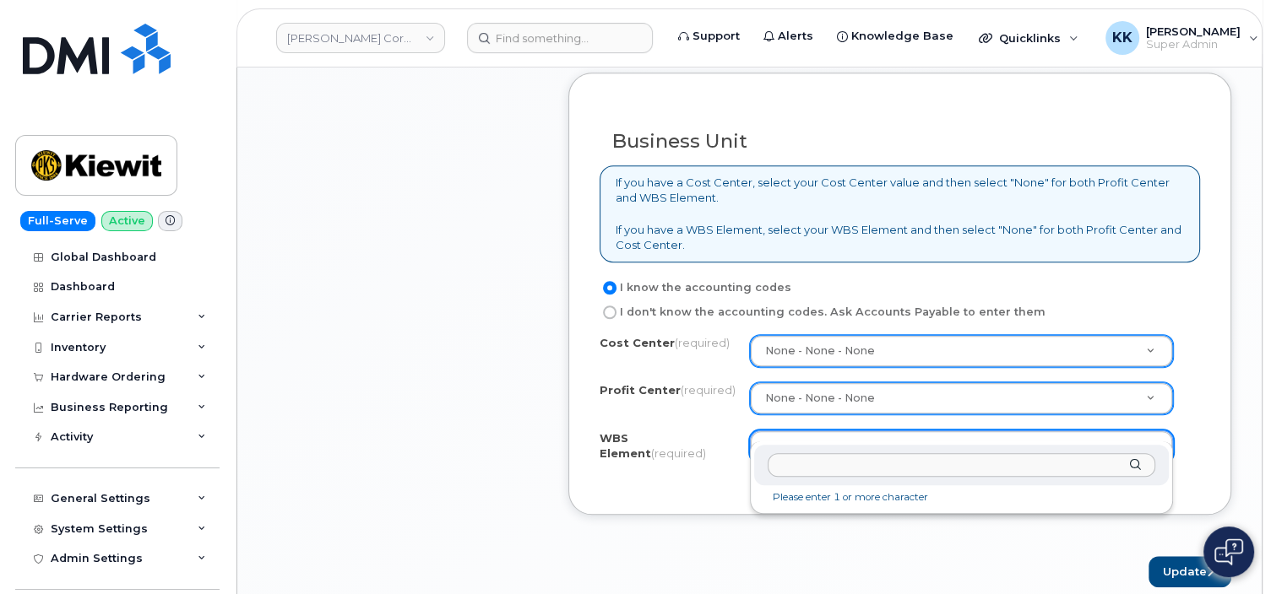
click at [834, 440] on body "[PERSON_NAME] Corporation Support Alerts Knowledge Base Quicklinks Suspend / Ca…" at bounding box center [635, 31] width 1271 height 2914
type input "110300.3081"
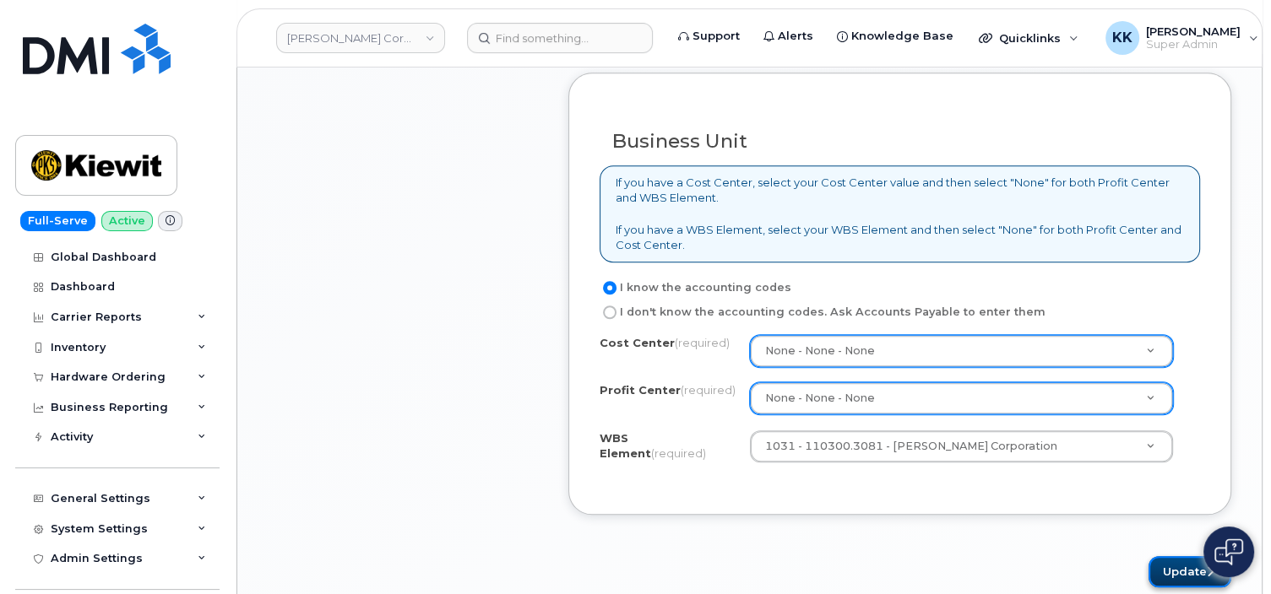
click at [1164, 556] on button "Update" at bounding box center [1189, 571] width 83 height 31
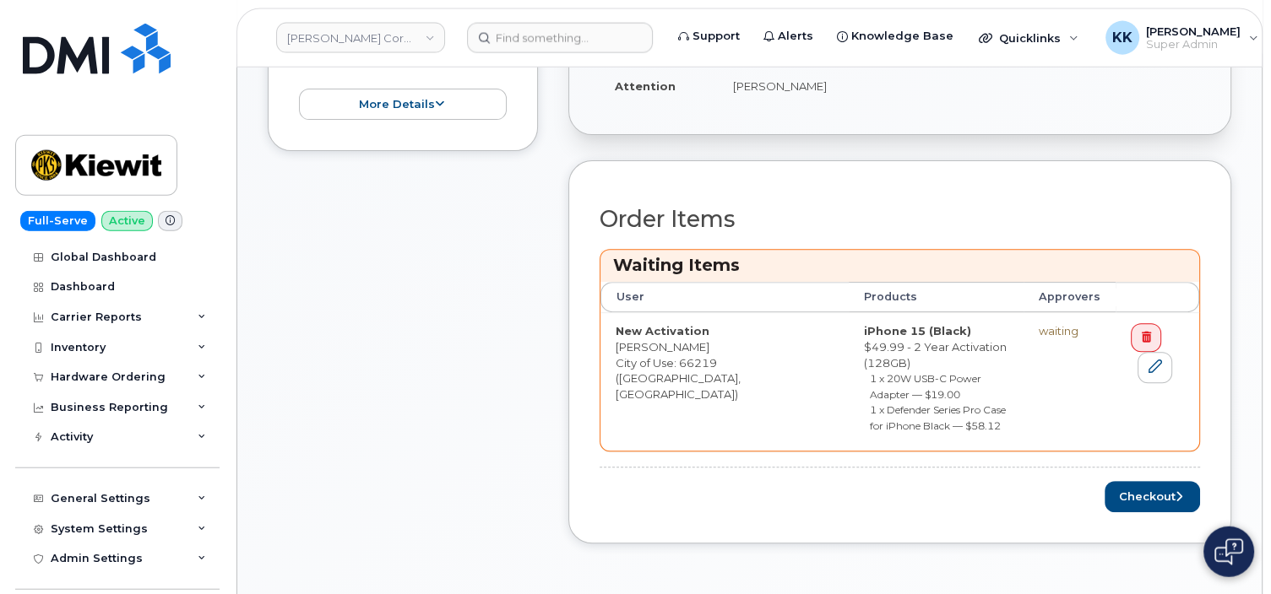
scroll to position [624, 0]
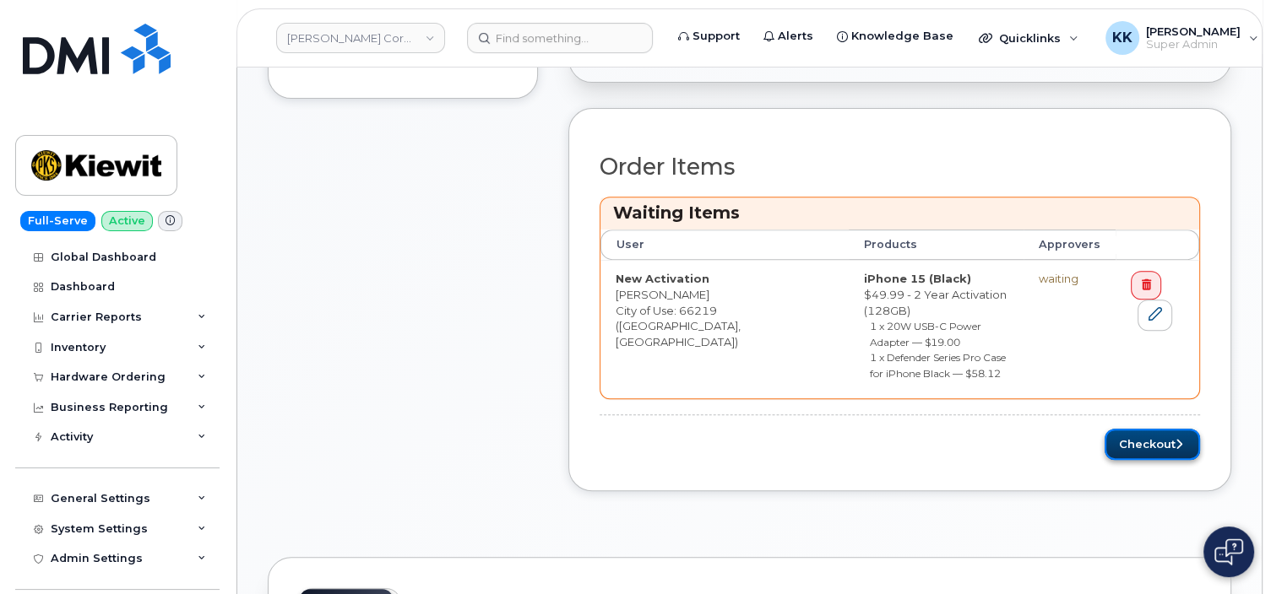
click at [1154, 429] on button "Checkout" at bounding box center [1151, 444] width 95 height 31
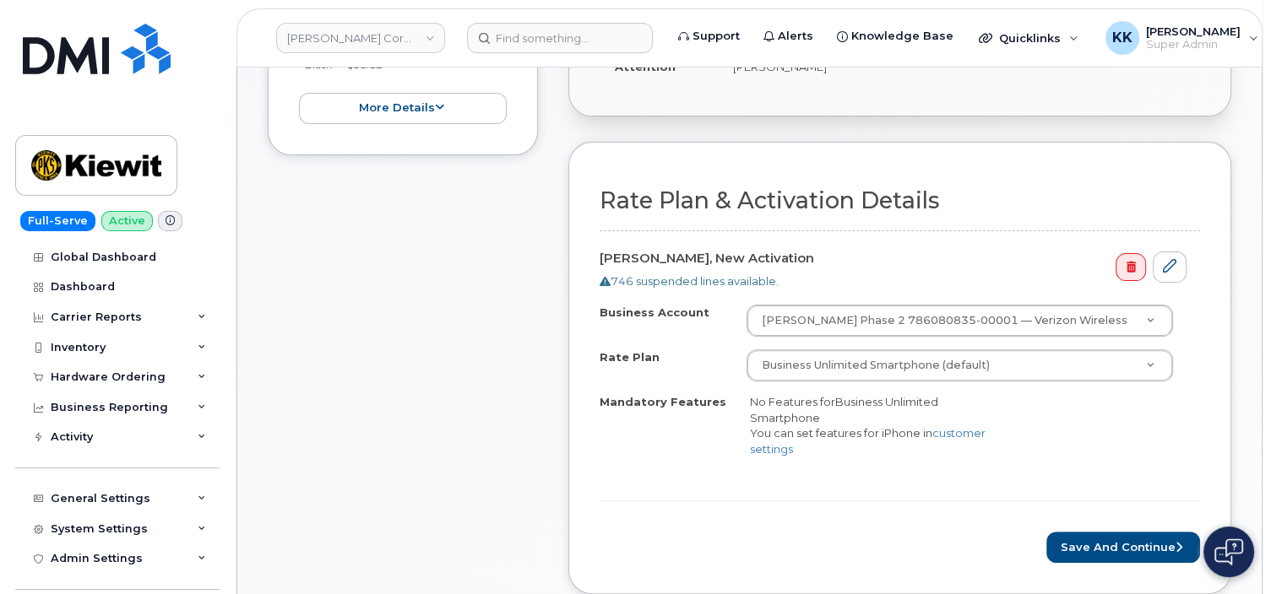
scroll to position [534, 0]
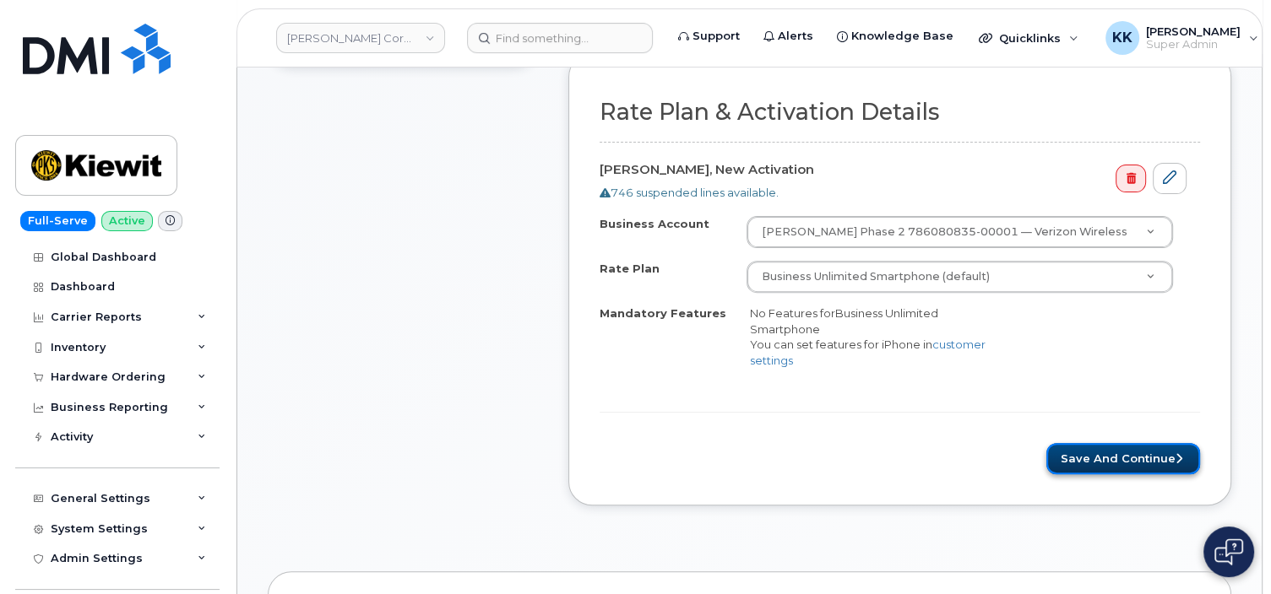
click at [1101, 458] on button "Save and Continue" at bounding box center [1123, 458] width 154 height 31
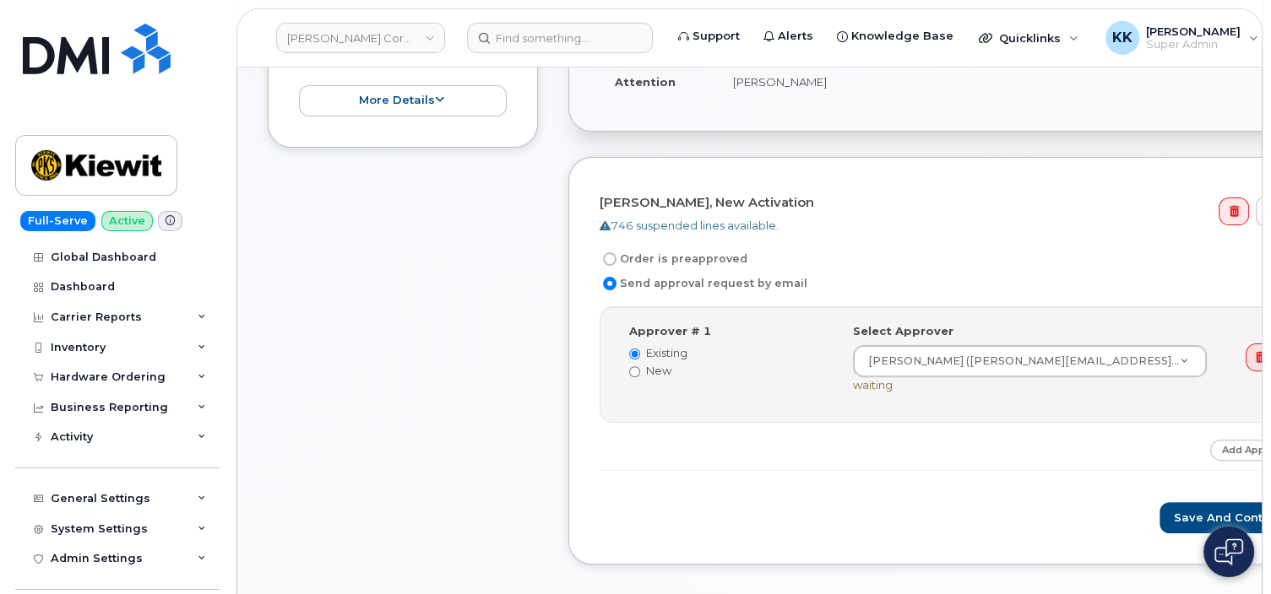
scroll to position [534, 0]
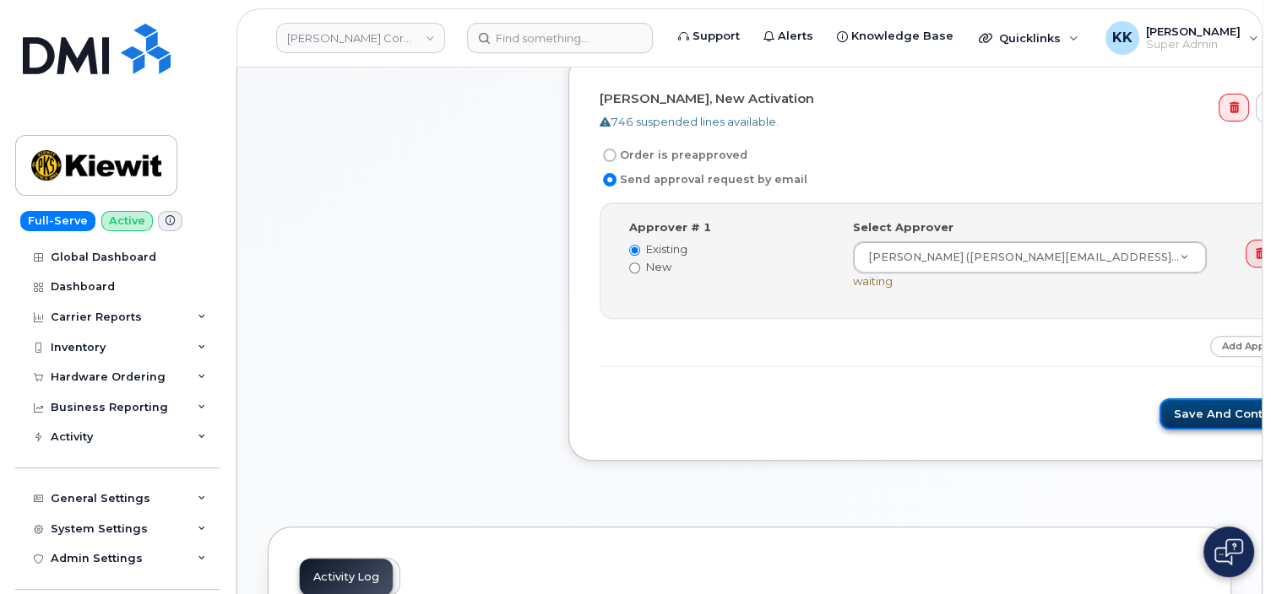
click at [1159, 419] on button "Save and Continue" at bounding box center [1231, 413] width 144 height 31
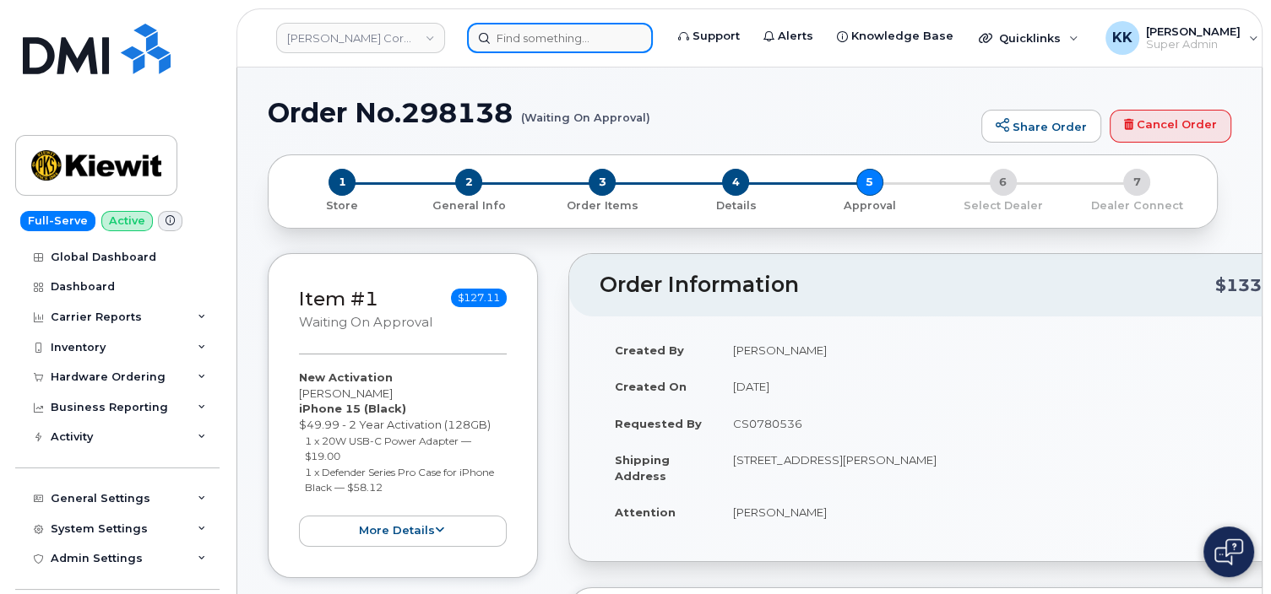
click at [572, 35] on input at bounding box center [560, 38] width 186 height 30
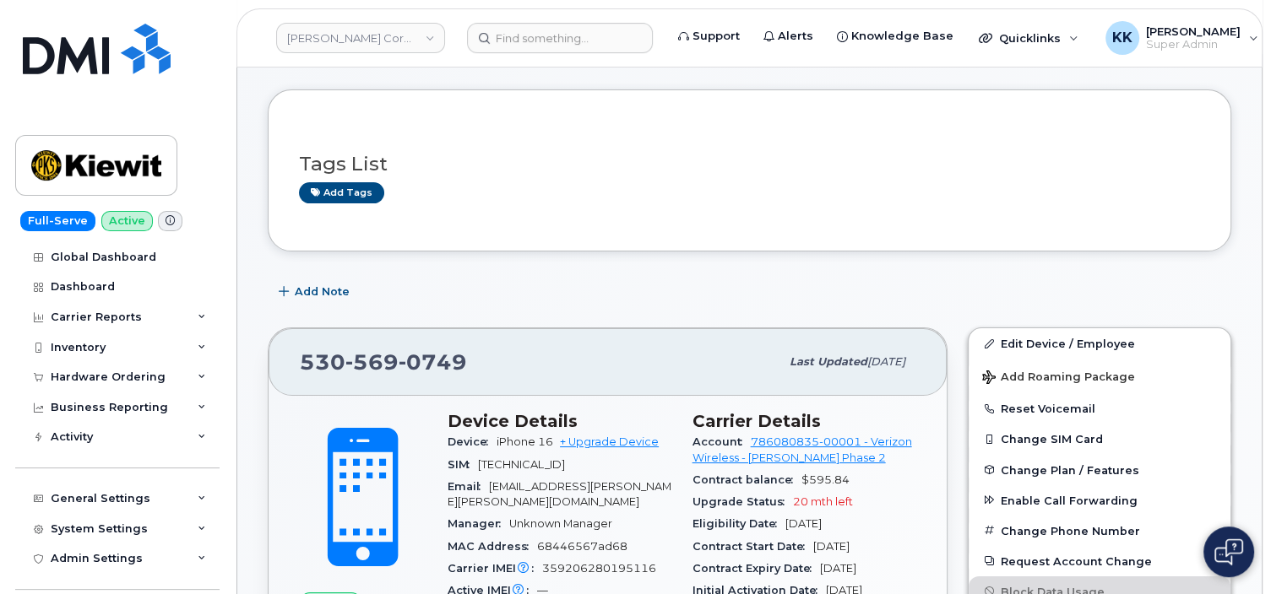
scroll to position [89, 0]
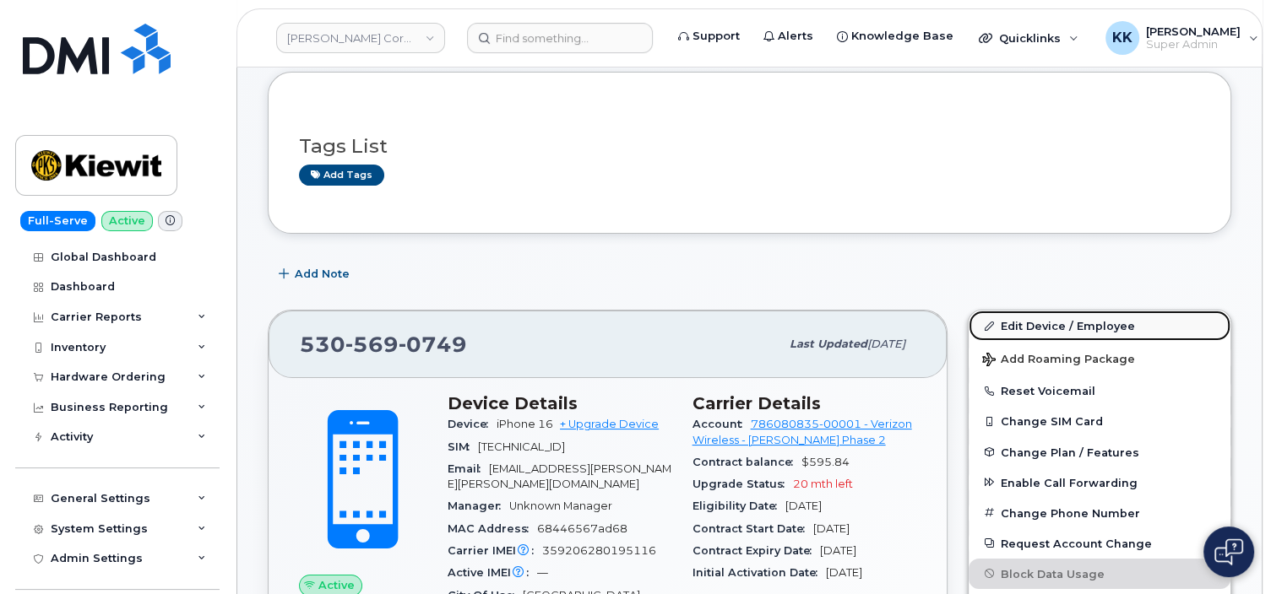
click at [1062, 322] on link "Edit Device / Employee" at bounding box center [1099, 326] width 262 height 30
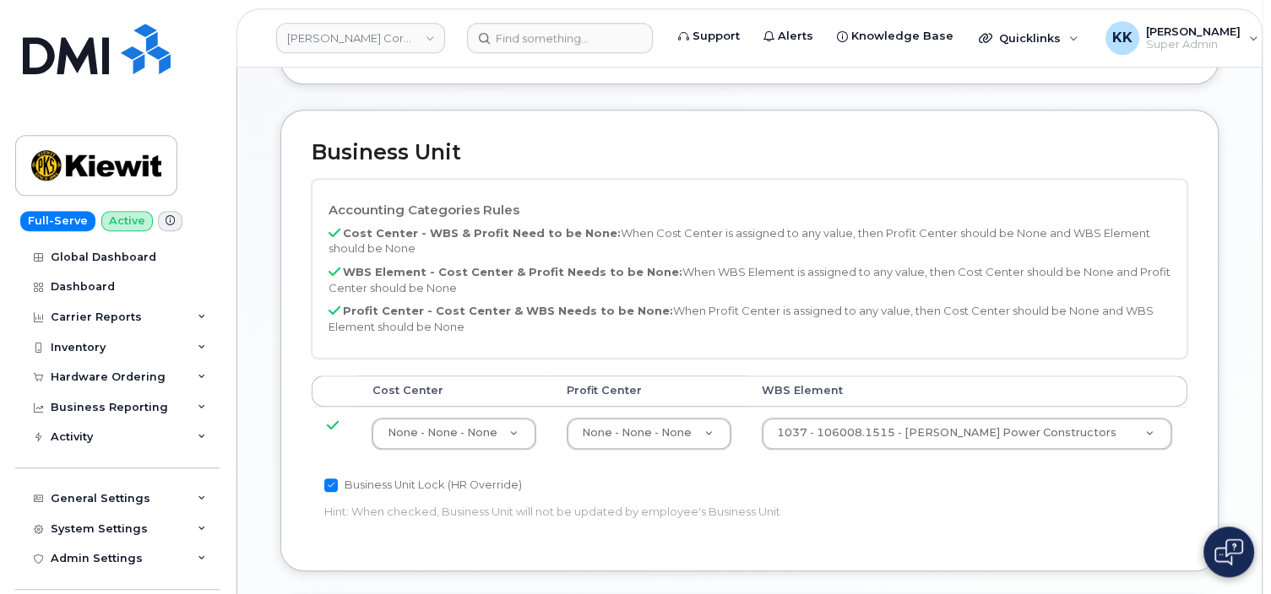
scroll to position [802, 0]
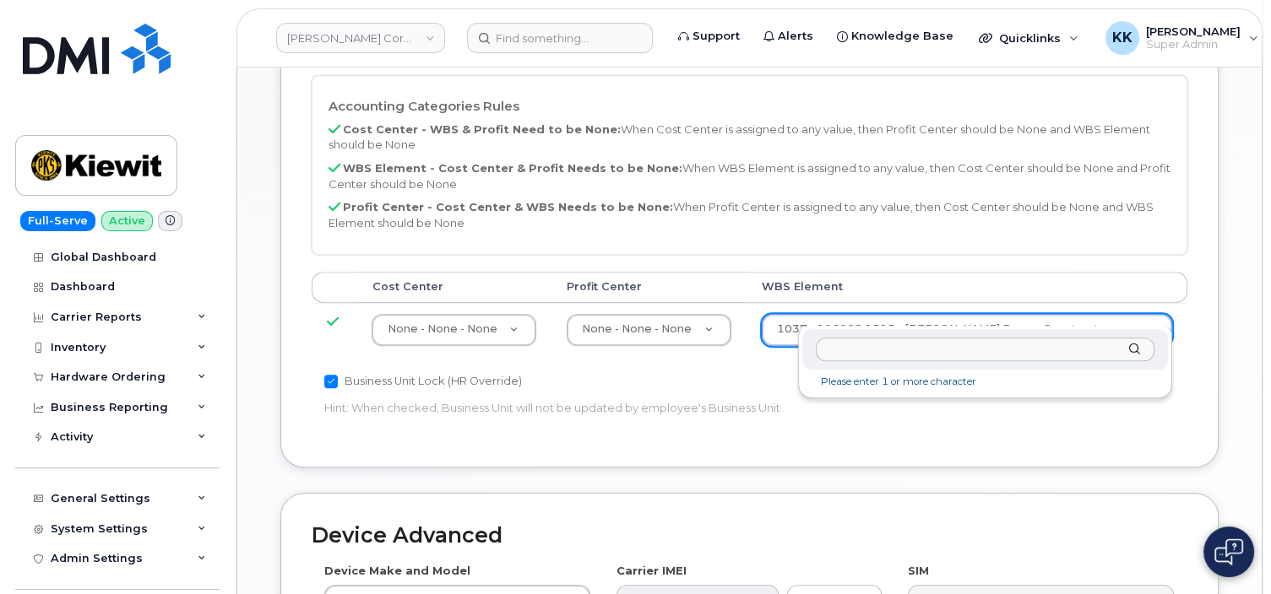
click at [899, 312] on body "[PERSON_NAME] Corporation Support Alerts Knowledge Base Quicklinks Suspend / Ca…" at bounding box center [635, 97] width 1271 height 1799
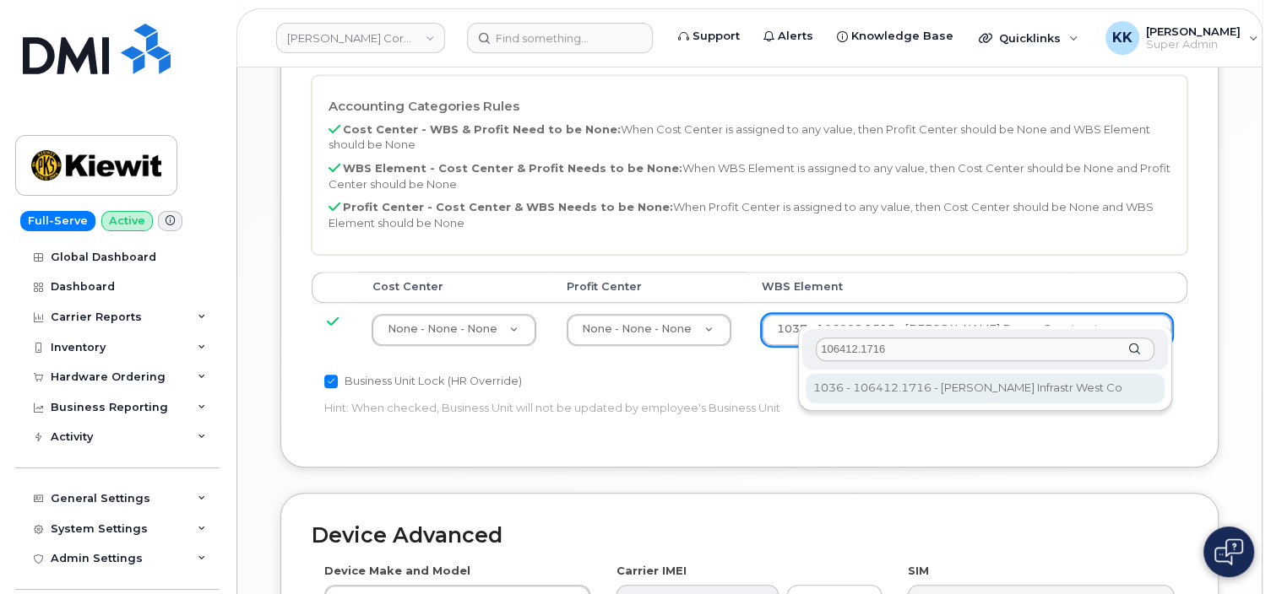
type input "106412.1716"
type input "35233977"
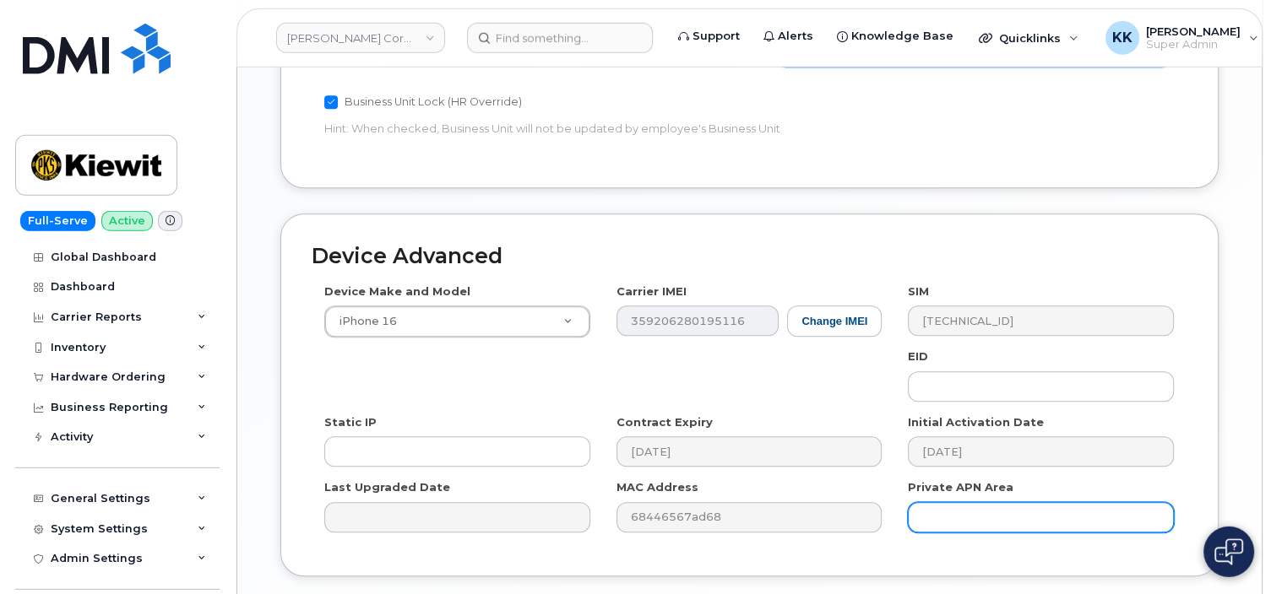
scroll to position [1158, 0]
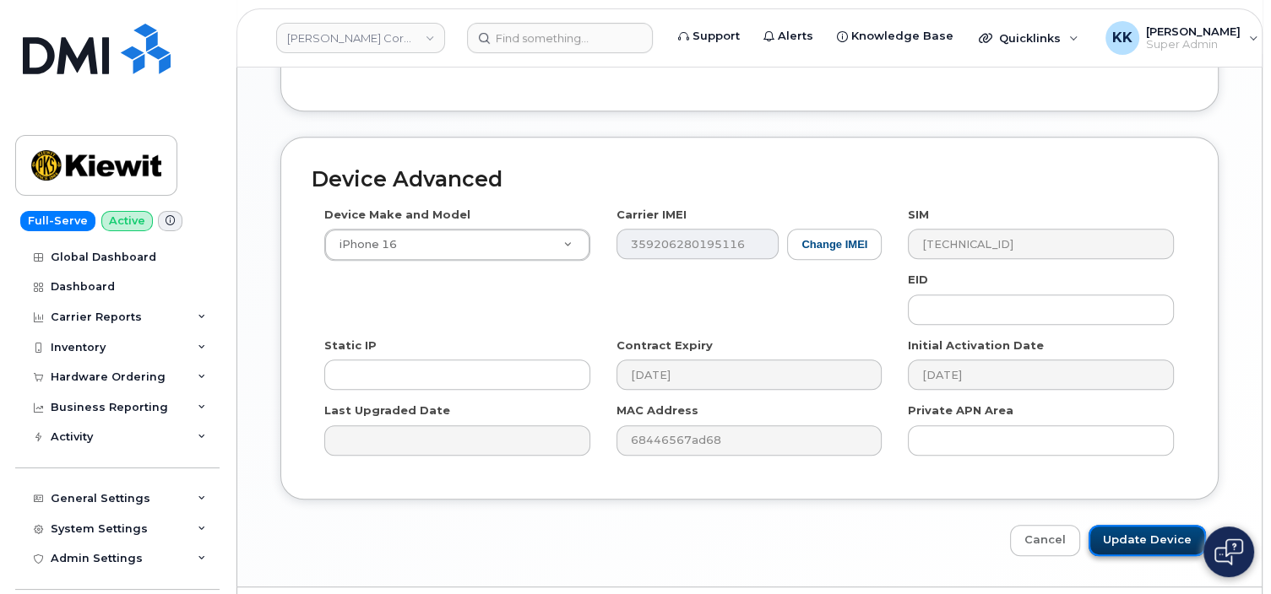
click at [1140, 525] on input "Update Device" at bounding box center [1146, 540] width 117 height 31
type input "Saving..."
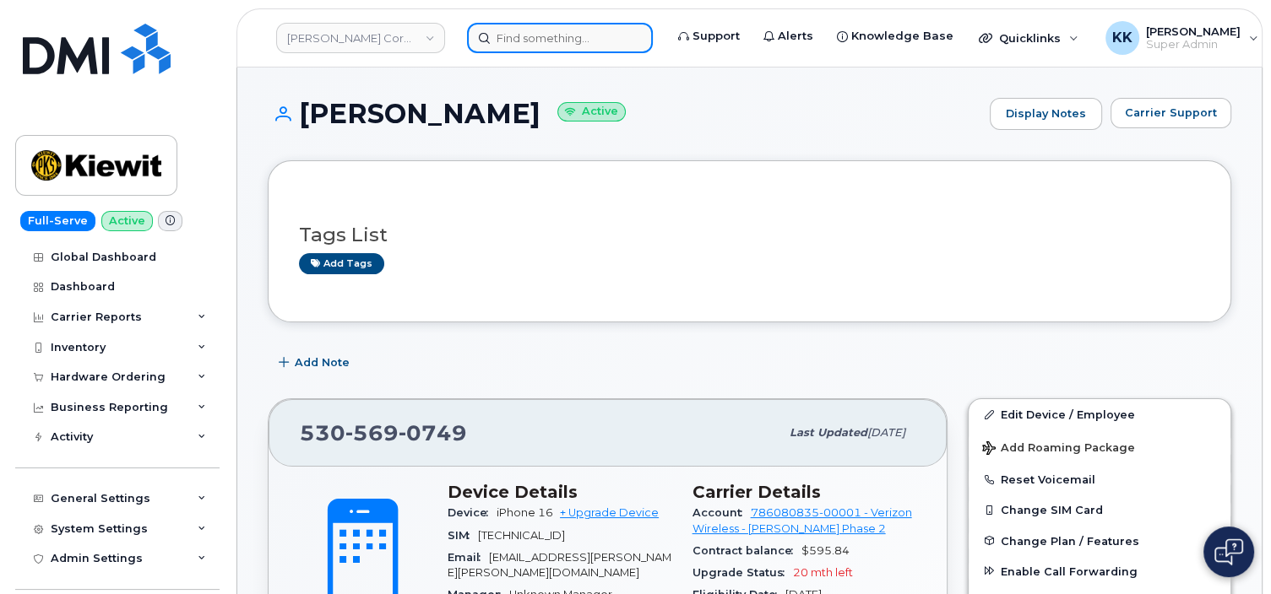
click at [541, 39] on input at bounding box center [560, 38] width 186 height 30
paste input "6625220645"
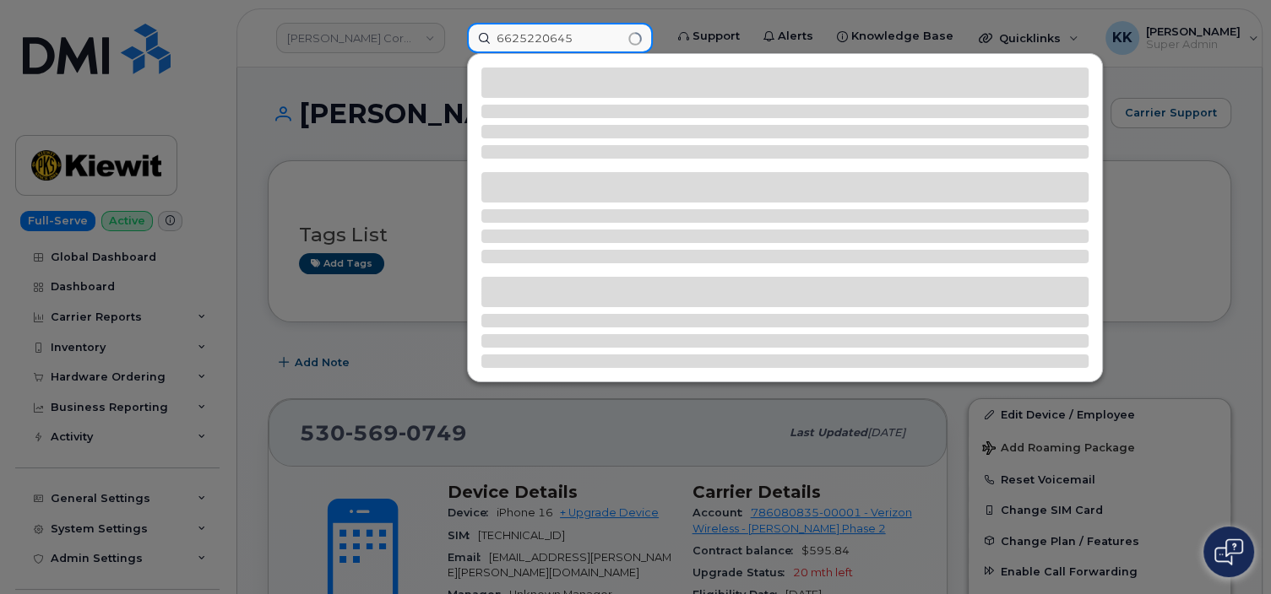
type input "6625220645"
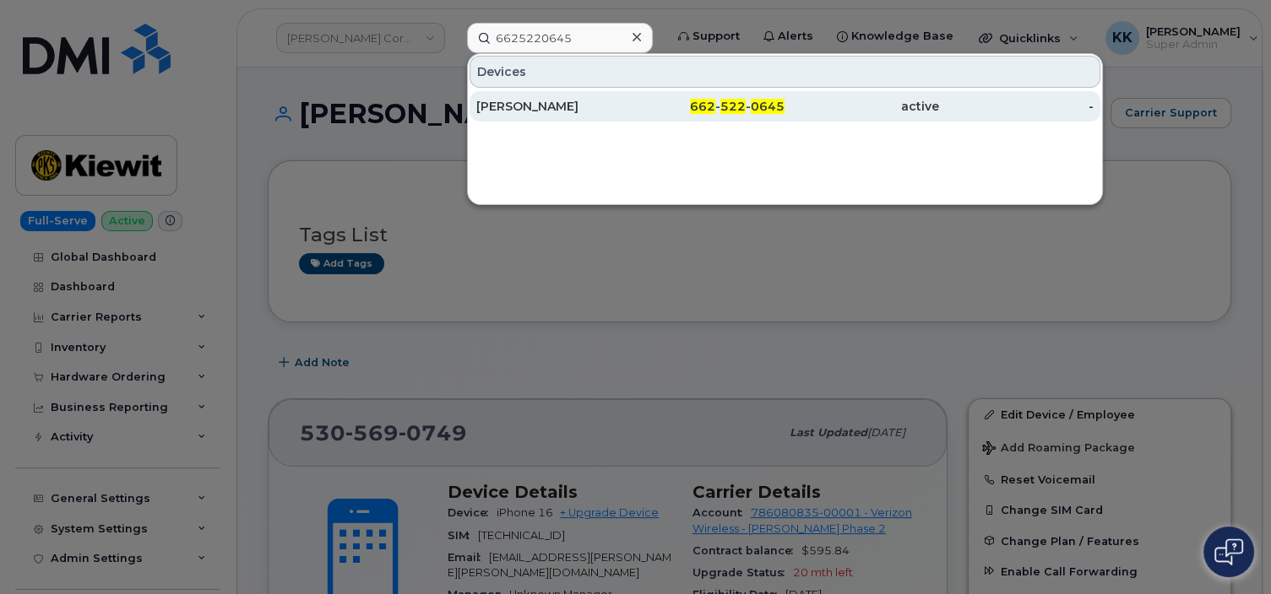
click at [572, 111] on div "JOSEPH HUTZENBILER" at bounding box center [553, 106] width 154 height 17
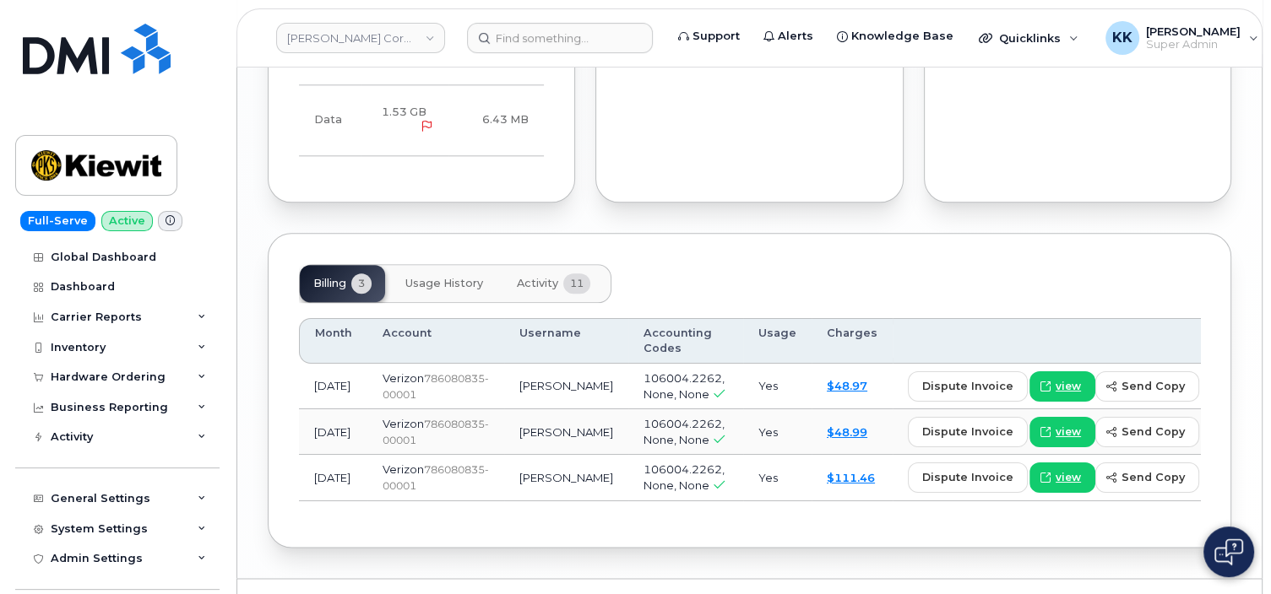
scroll to position [2042, 0]
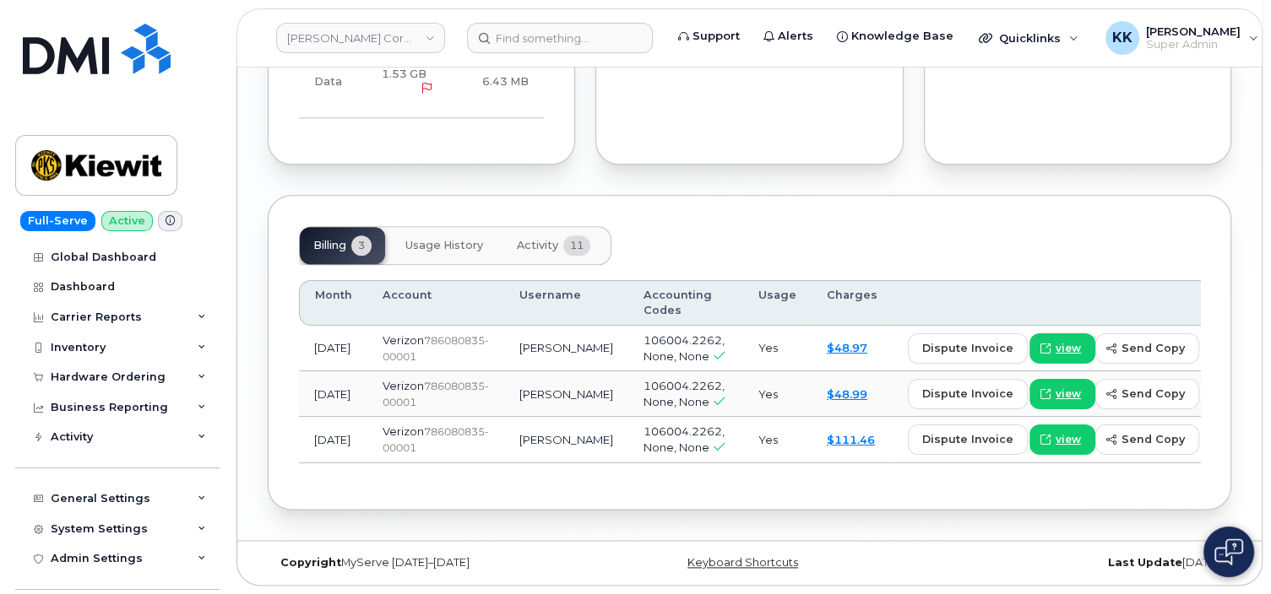
click at [569, 236] on span "11" at bounding box center [576, 246] width 27 height 20
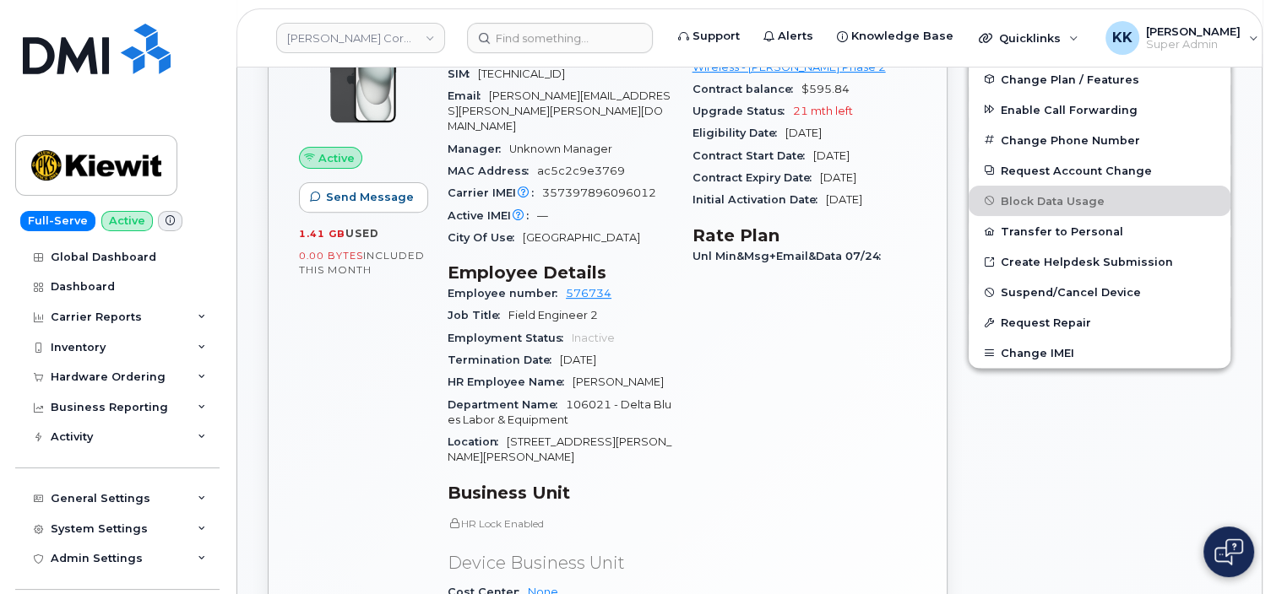
scroll to position [517, 0]
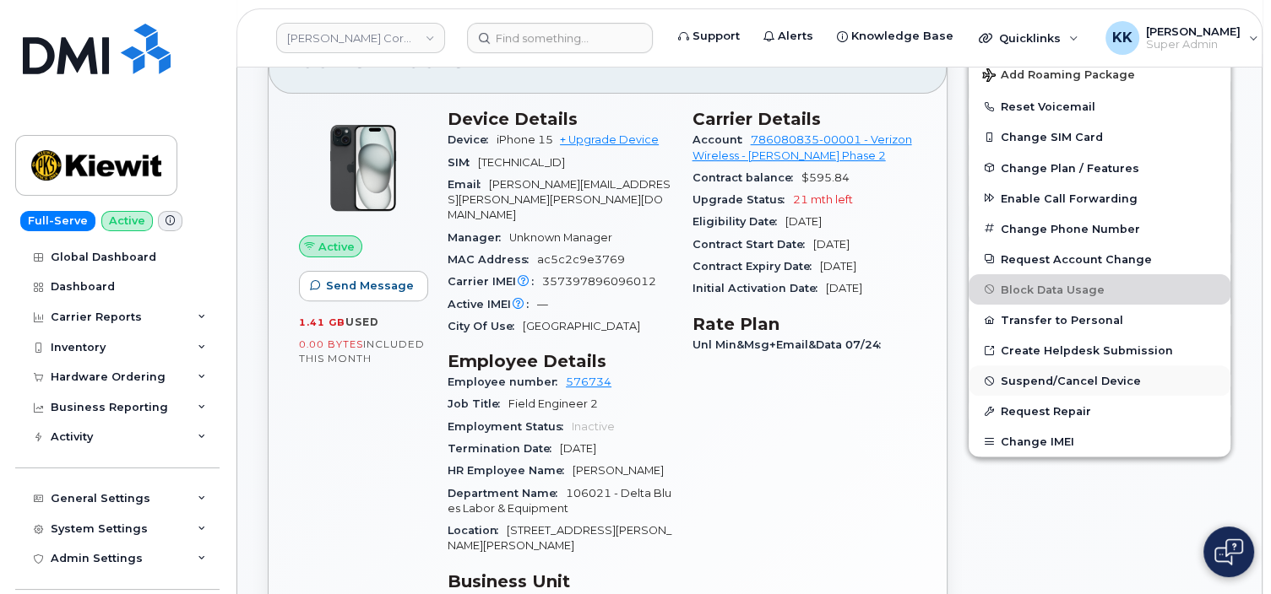
click at [1034, 387] on span "Suspend/Cancel Device" at bounding box center [1070, 381] width 140 height 13
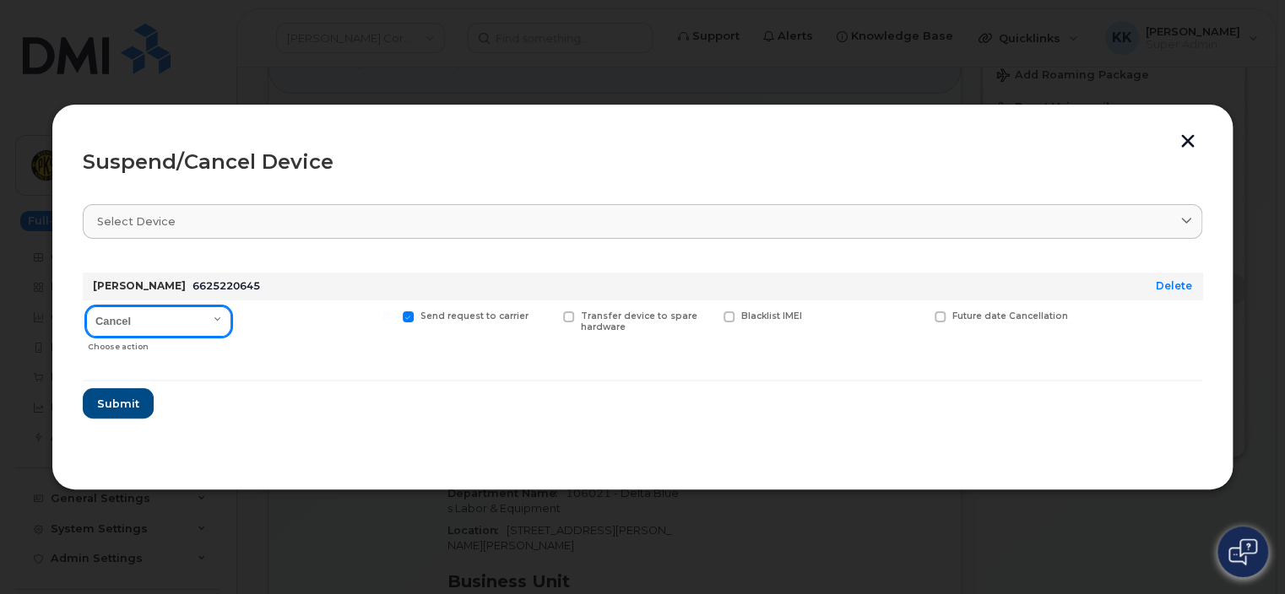
click at [86, 306] on select "Cancel Suspend - Reduced Rate Suspend - Full Rate Suspend - Lost Device/Stolen …" at bounding box center [158, 321] width 145 height 30
select select "[object Object]"
click option "Suspend - Reduced Rate" at bounding box center [0, 0] width 0 height 0
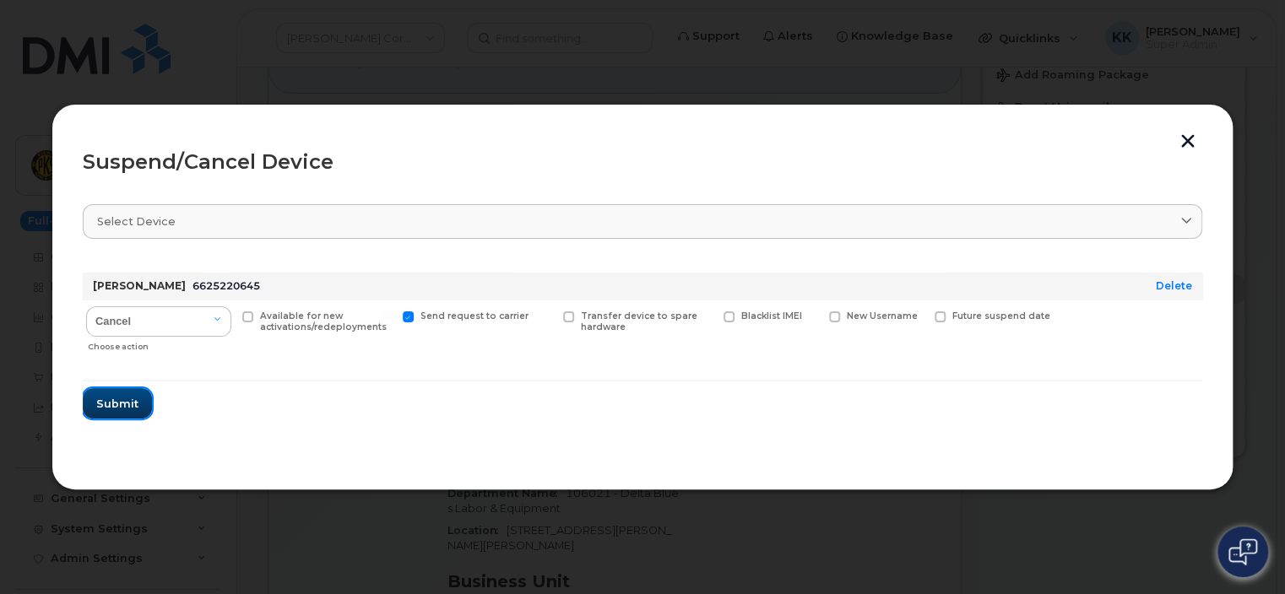
click at [110, 409] on span "Submit" at bounding box center [117, 404] width 42 height 16
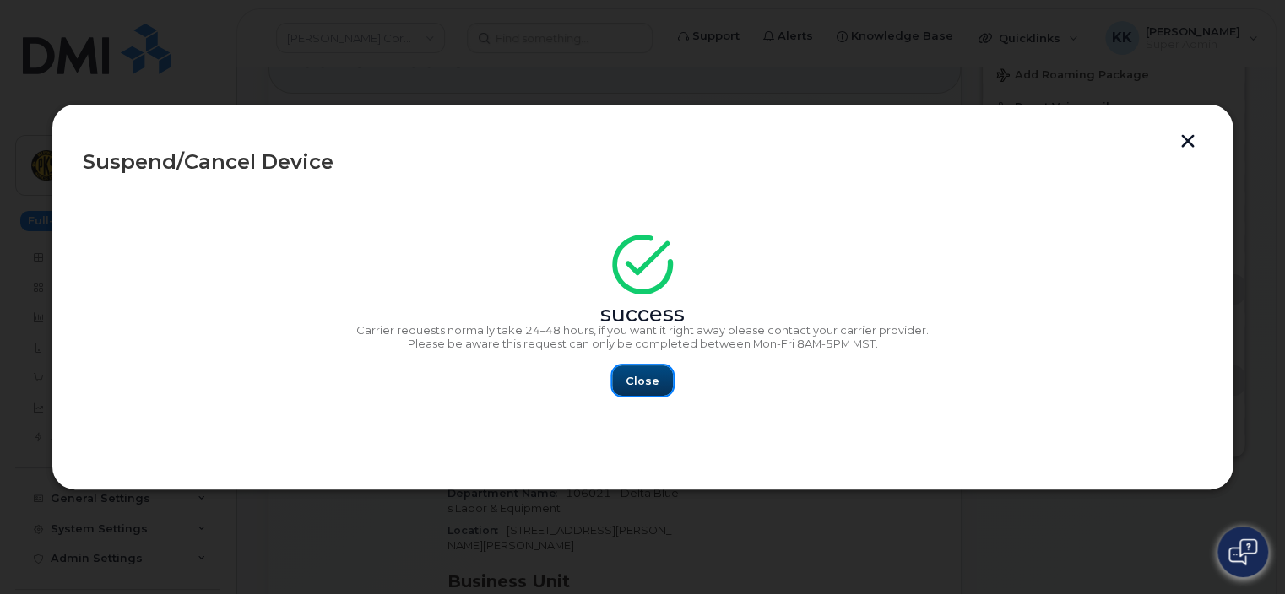
click at [658, 390] on button "Close" at bounding box center [642, 381] width 61 height 30
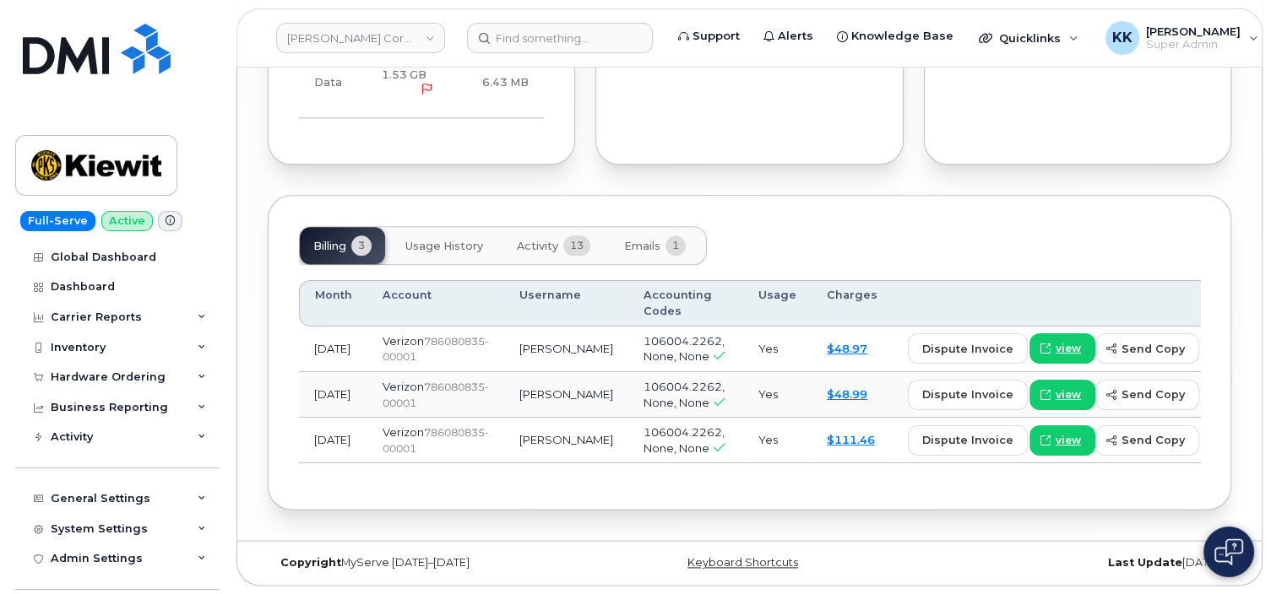
click at [650, 227] on button "Emails 1" at bounding box center [654, 245] width 89 height 37
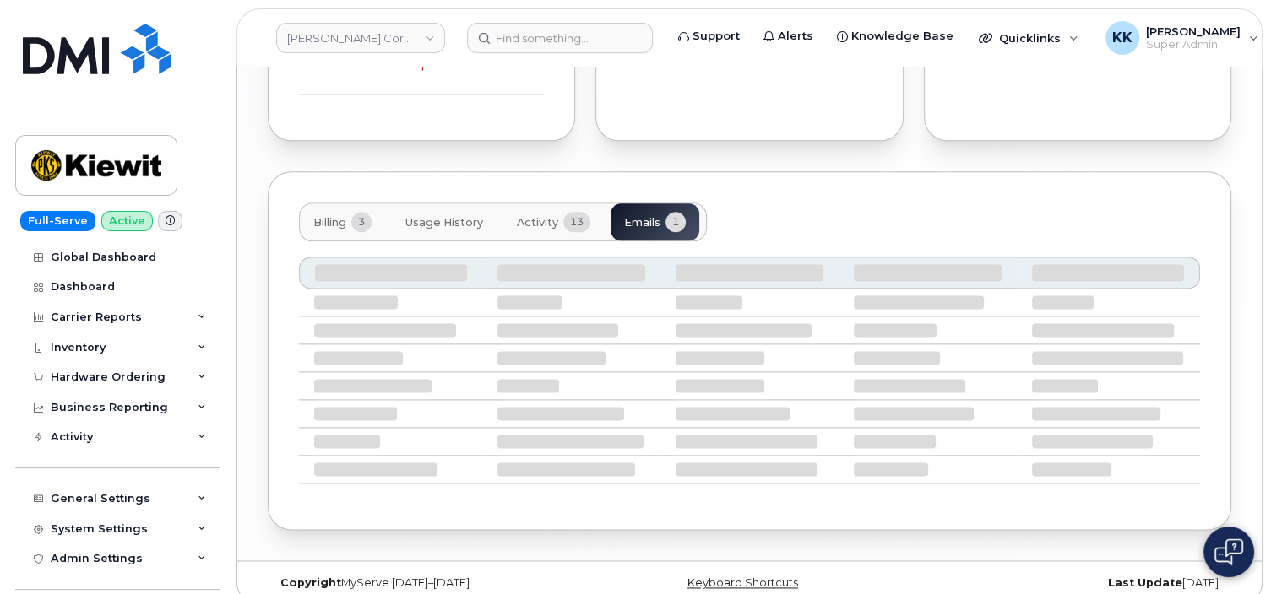
scroll to position [1962, 0]
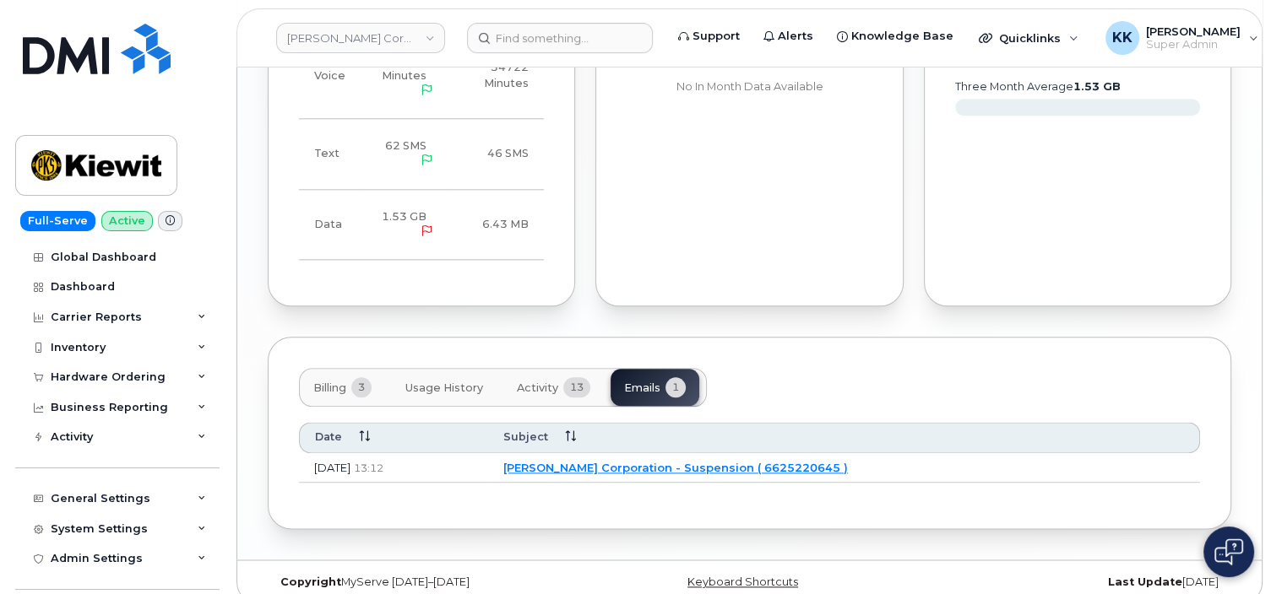
click at [670, 461] on link "[PERSON_NAME] Corporation - Suspension ( 6625220645 )" at bounding box center [675, 468] width 344 height 14
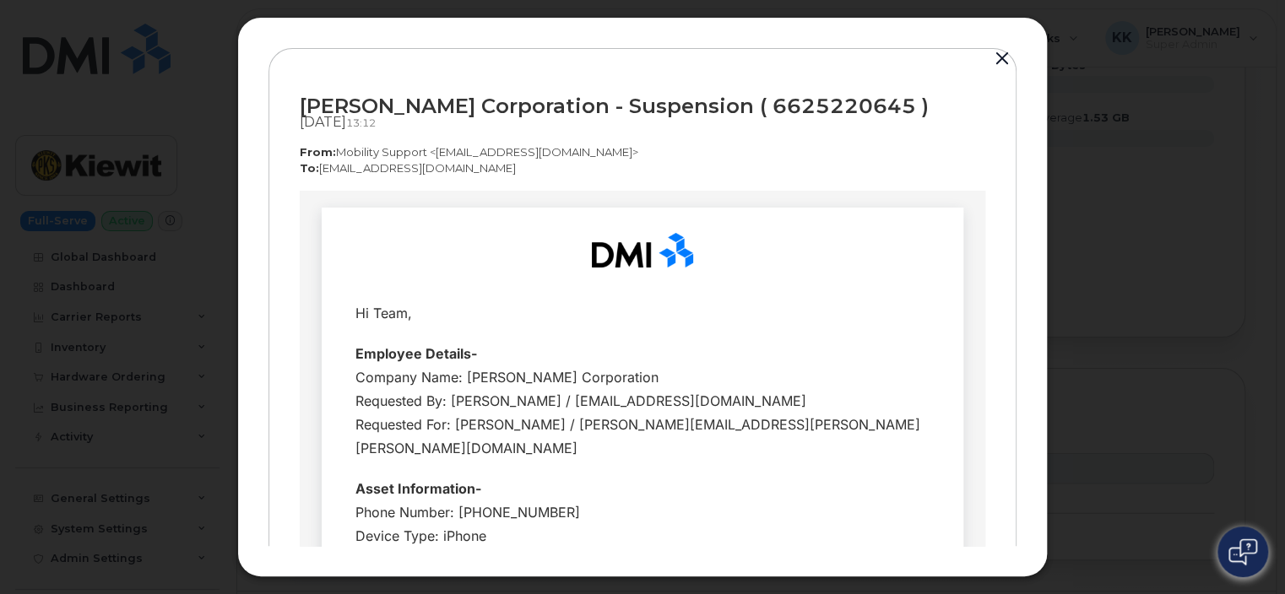
scroll to position [0, 0]
click at [1001, 52] on button "button" at bounding box center [1001, 59] width 25 height 24
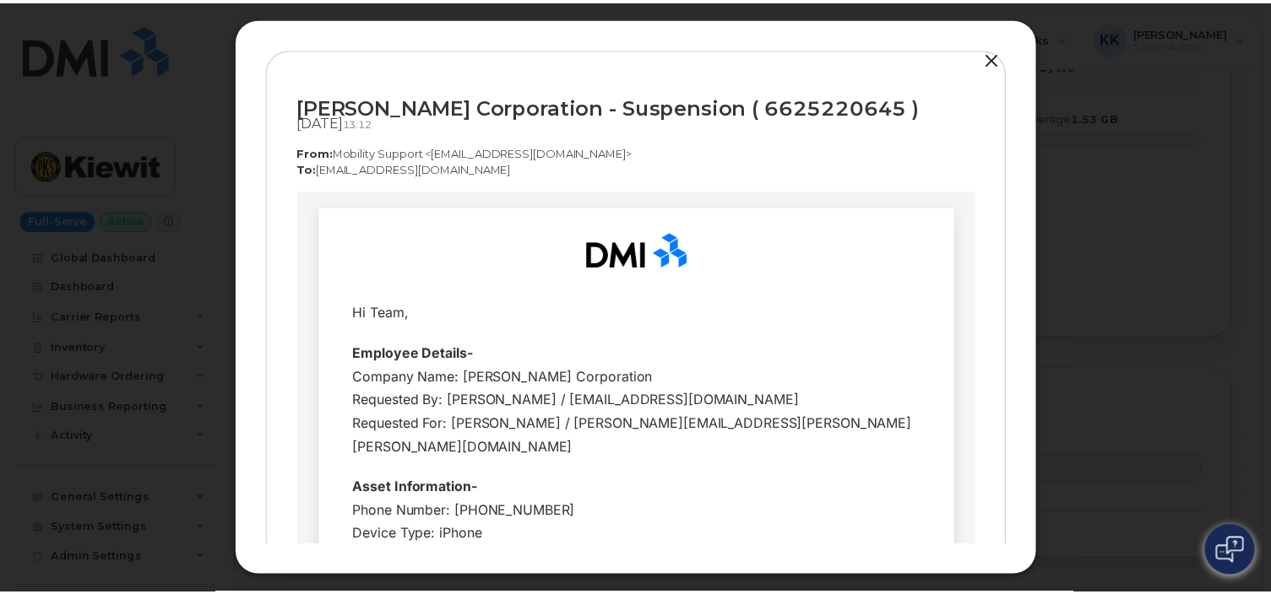
scroll to position [1961, 0]
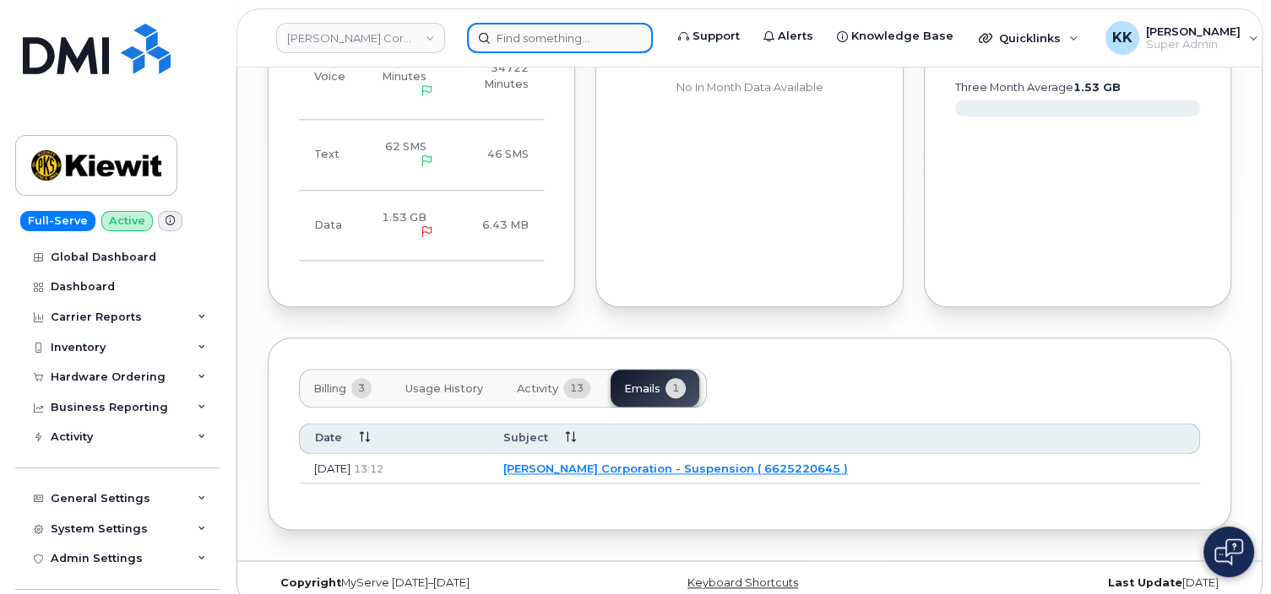
click at [519, 41] on input at bounding box center [560, 38] width 186 height 30
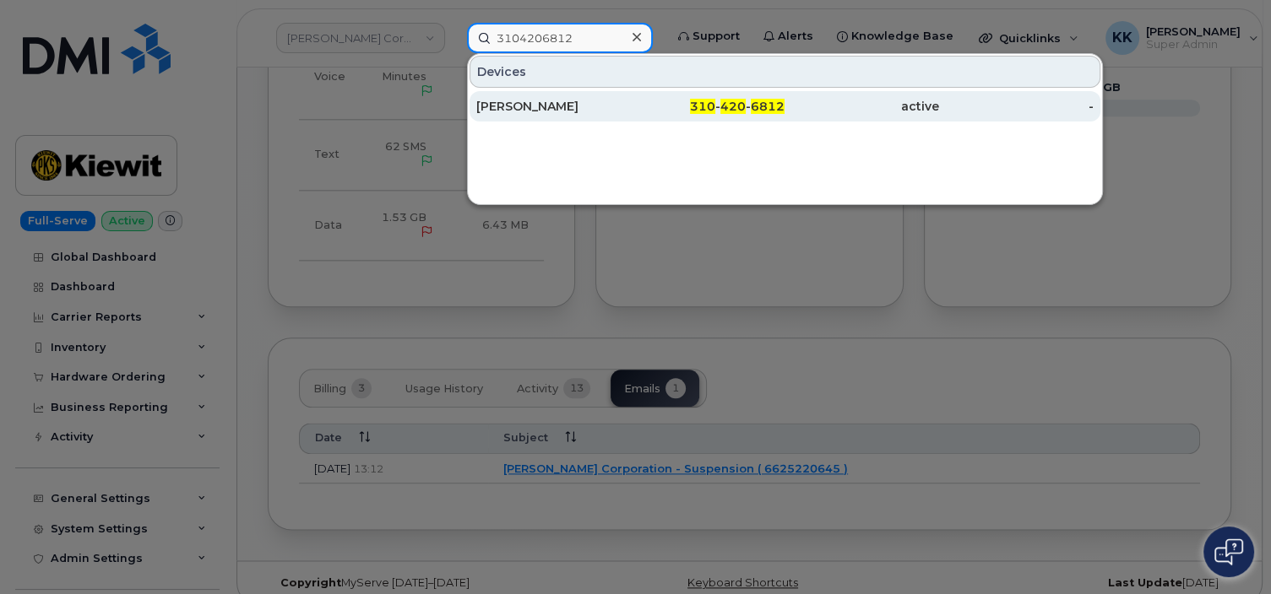
type input "3104206812"
click at [631, 95] on div "[PERSON_NAME]" at bounding box center [708, 106] width 154 height 30
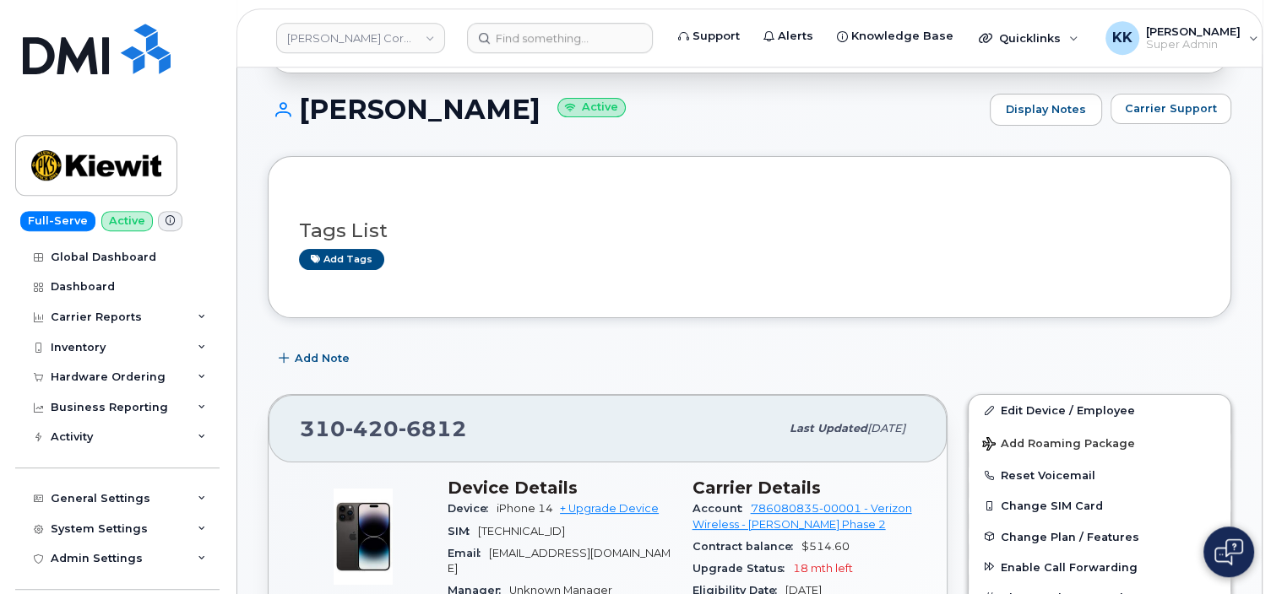
scroll to position [178, 0]
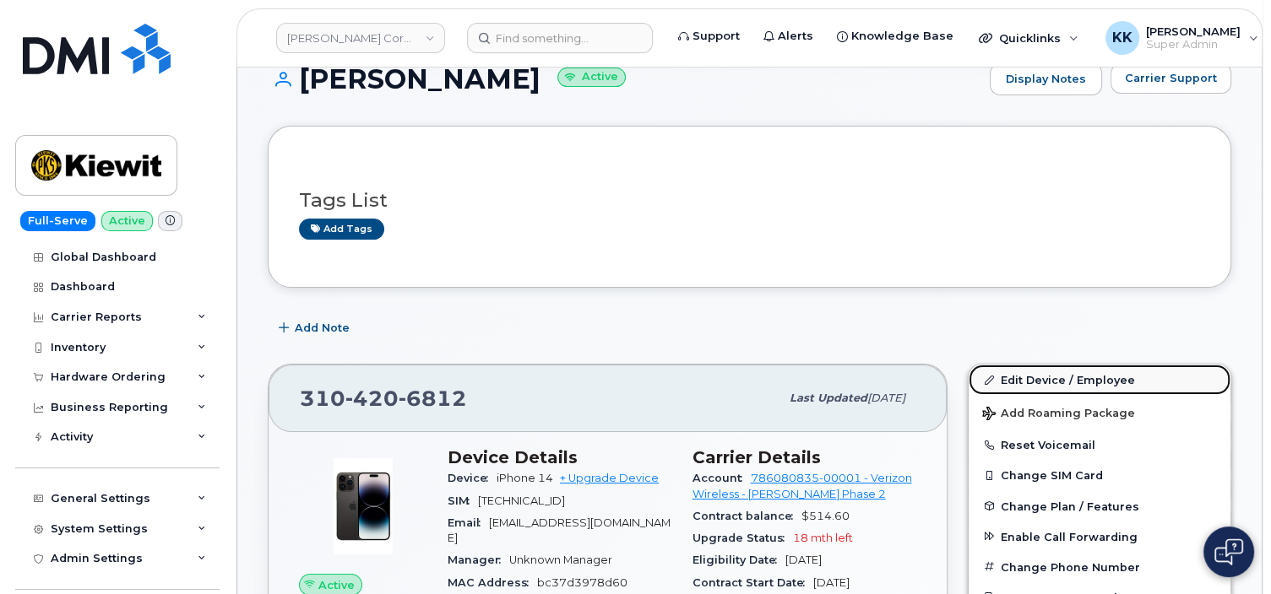
click at [1016, 382] on link "Edit Device / Employee" at bounding box center [1099, 380] width 262 height 30
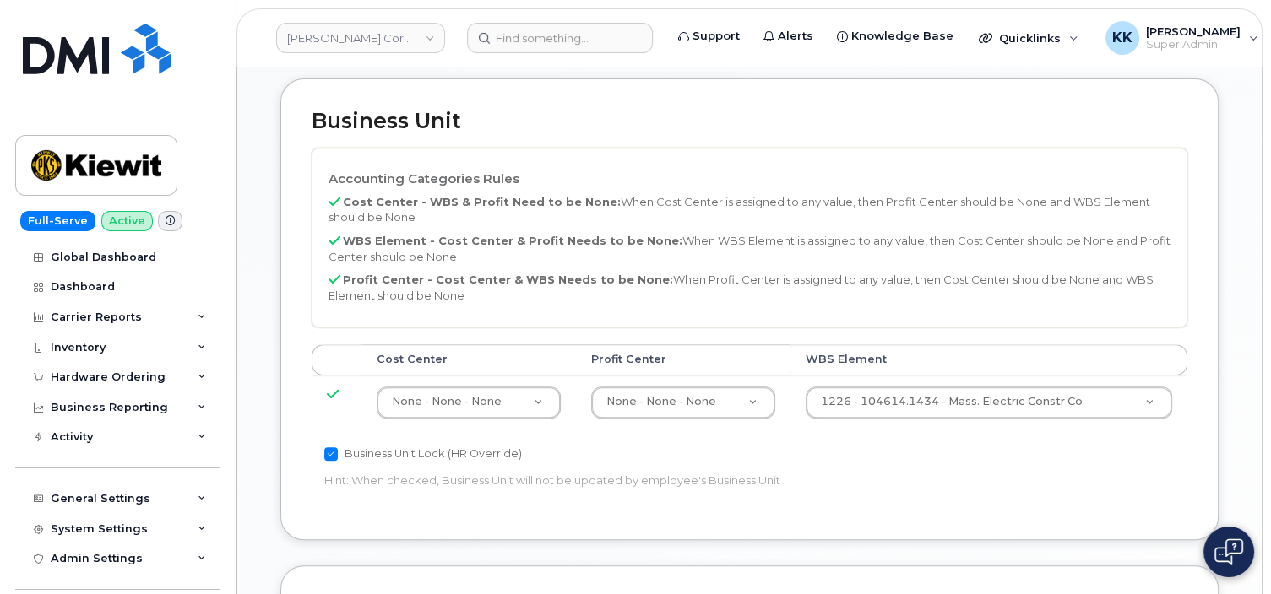
scroll to position [713, 0]
click at [929, 414] on body "[PERSON_NAME] Corporation Support Alerts Knowledge Base Quicklinks Suspend / Ca…" at bounding box center [635, 178] width 1271 height 1782
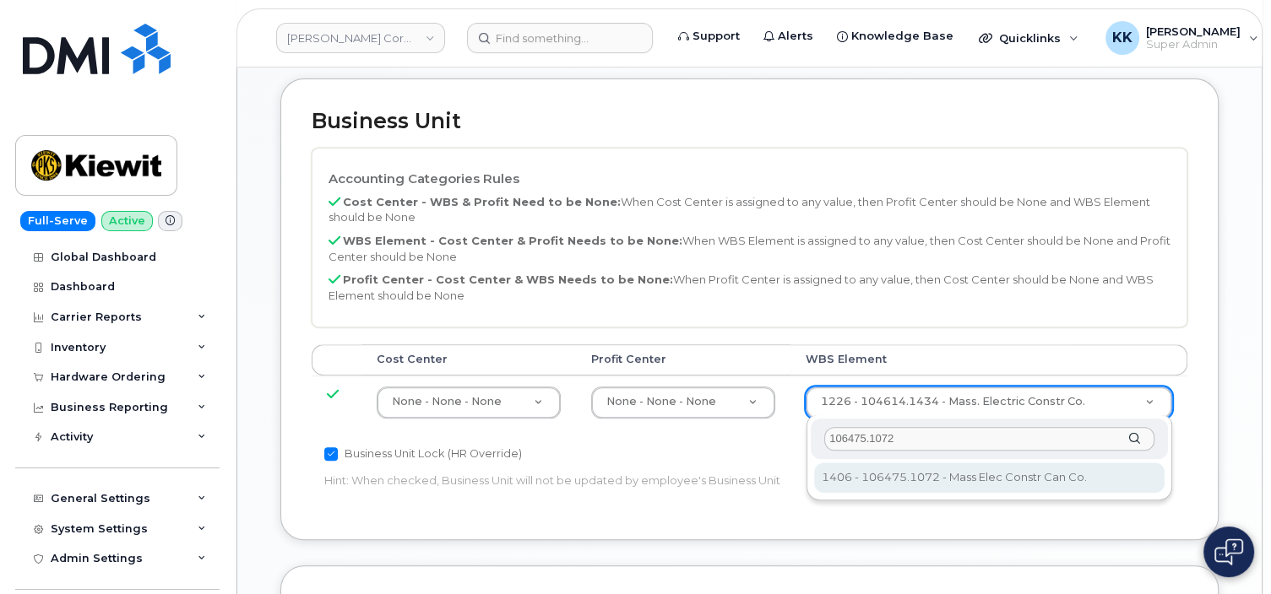
type input "106475.1072"
type input "35666888"
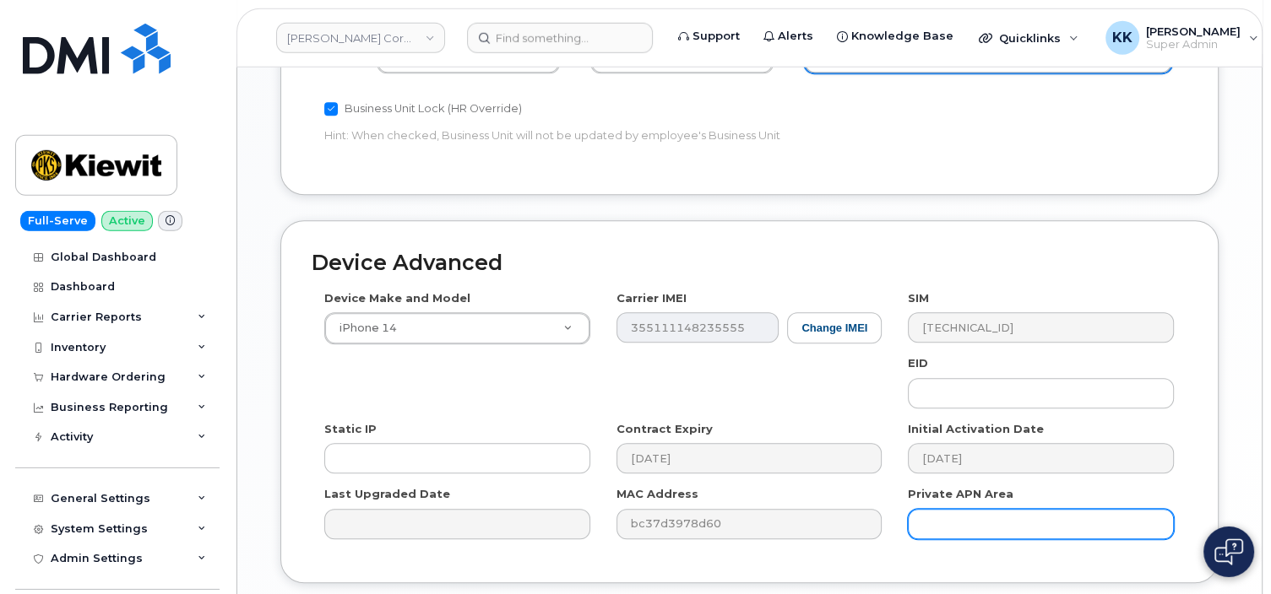
scroll to position [1158, 0]
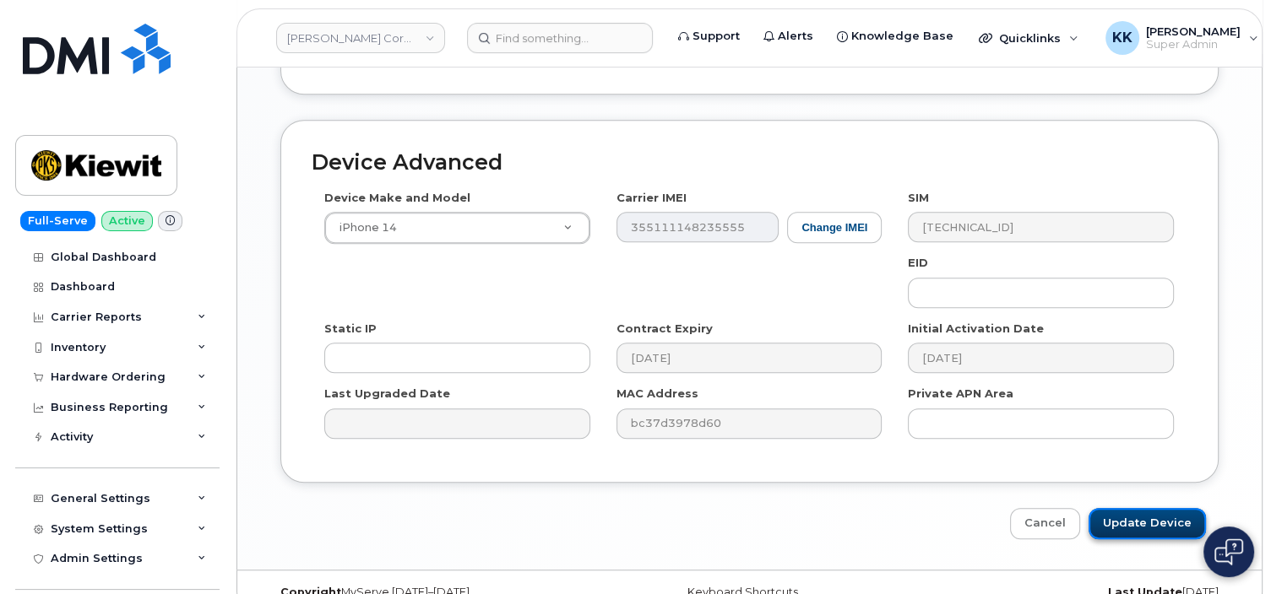
click at [1132, 515] on input "Update Device" at bounding box center [1146, 523] width 117 height 31
type input "Saving..."
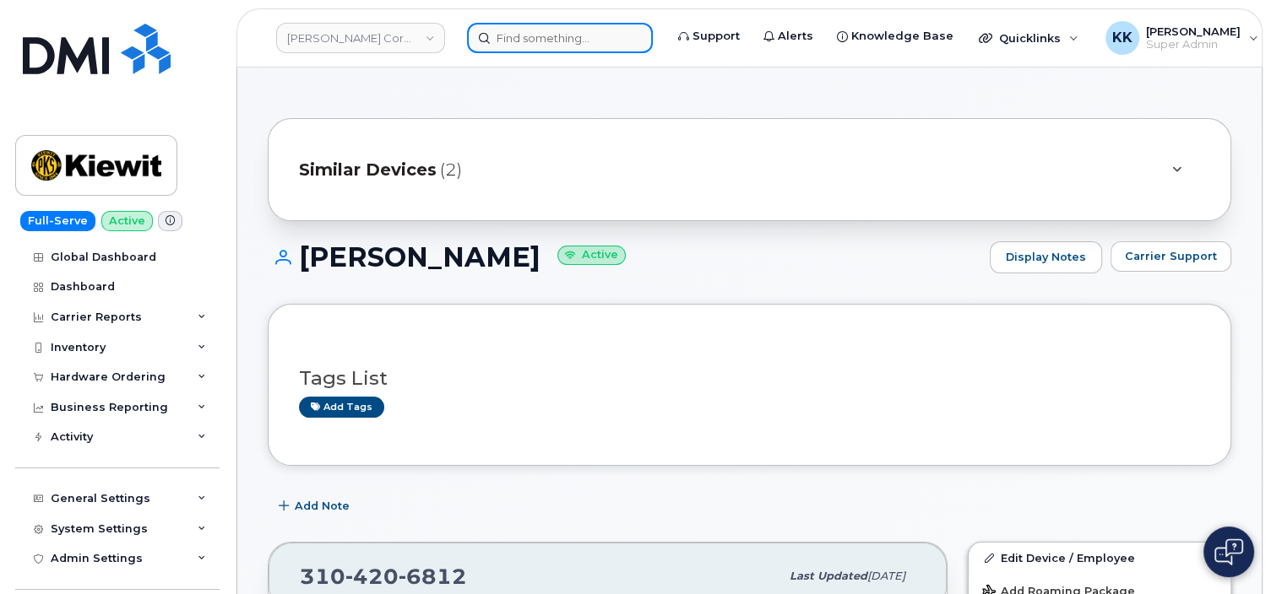
click at [528, 38] on input at bounding box center [560, 38] width 186 height 30
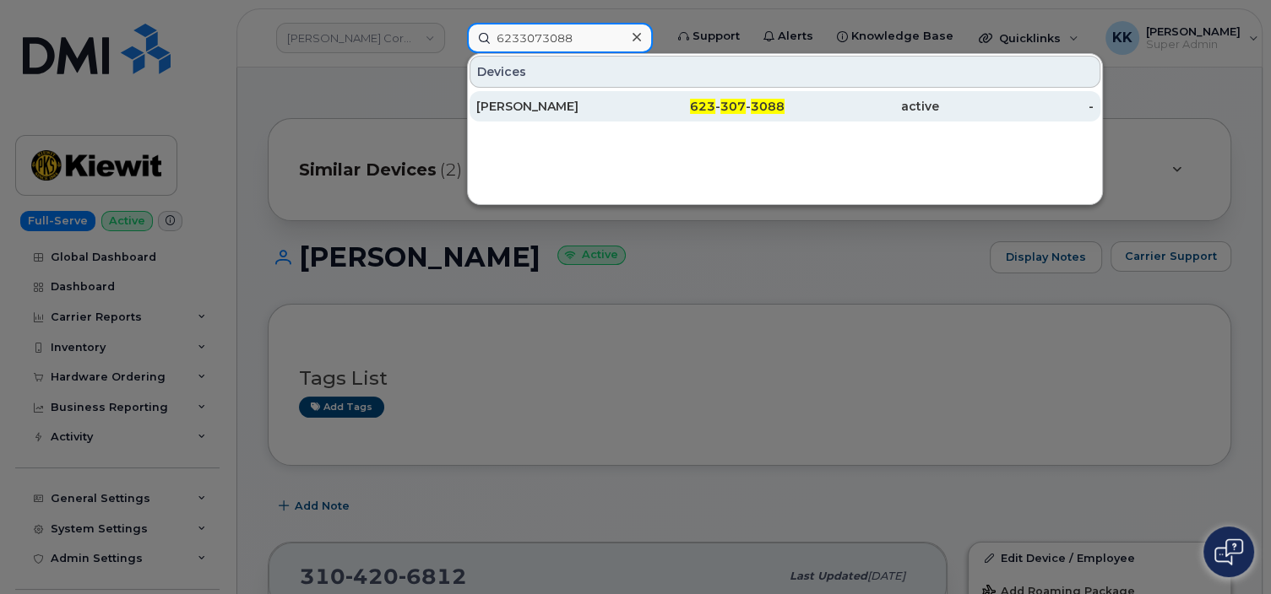
type input "6233073088"
click at [566, 105] on div "CHRISTOPHER TYLER" at bounding box center [553, 106] width 154 height 17
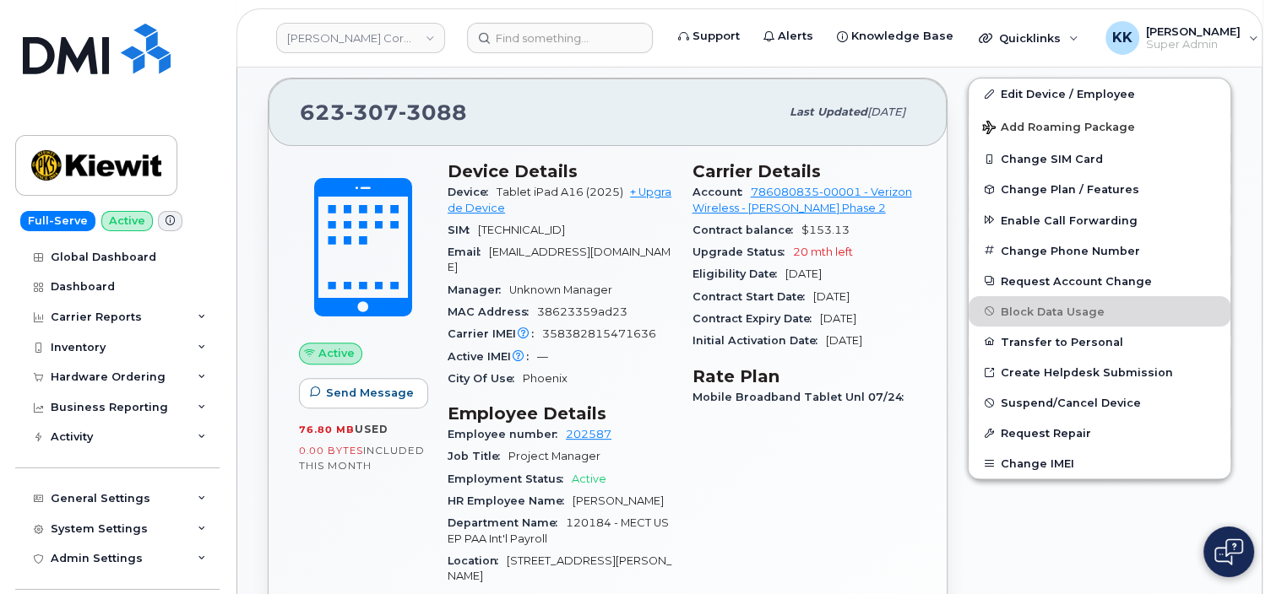
scroll to position [356, 0]
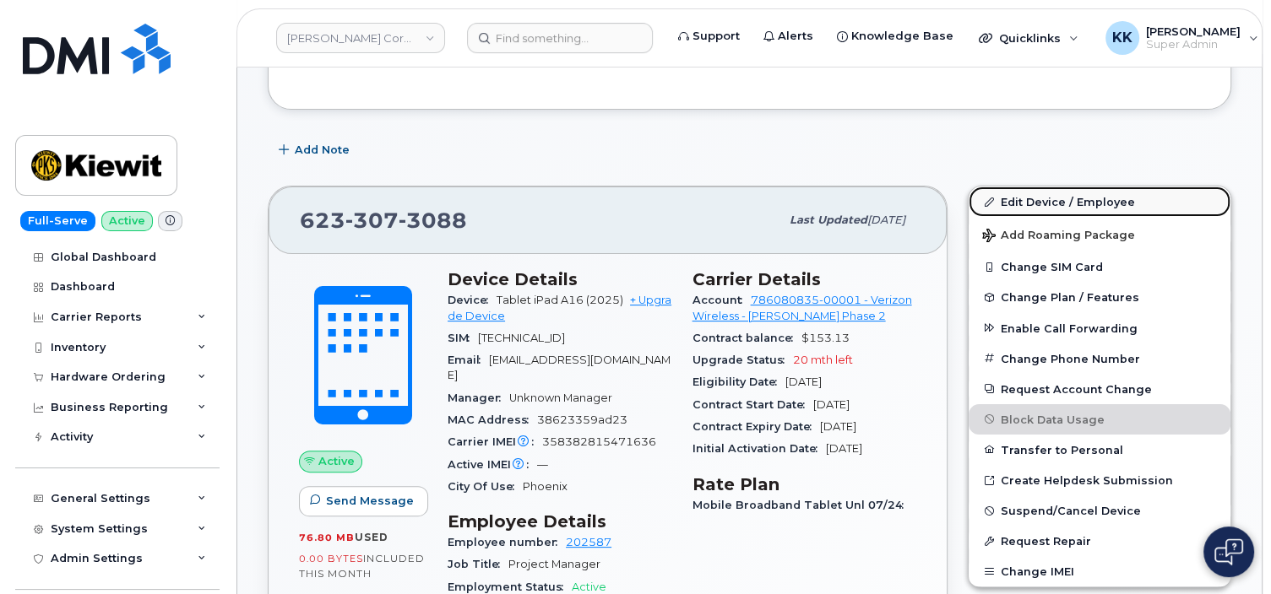
click at [1047, 206] on link "Edit Device / Employee" at bounding box center [1099, 202] width 262 height 30
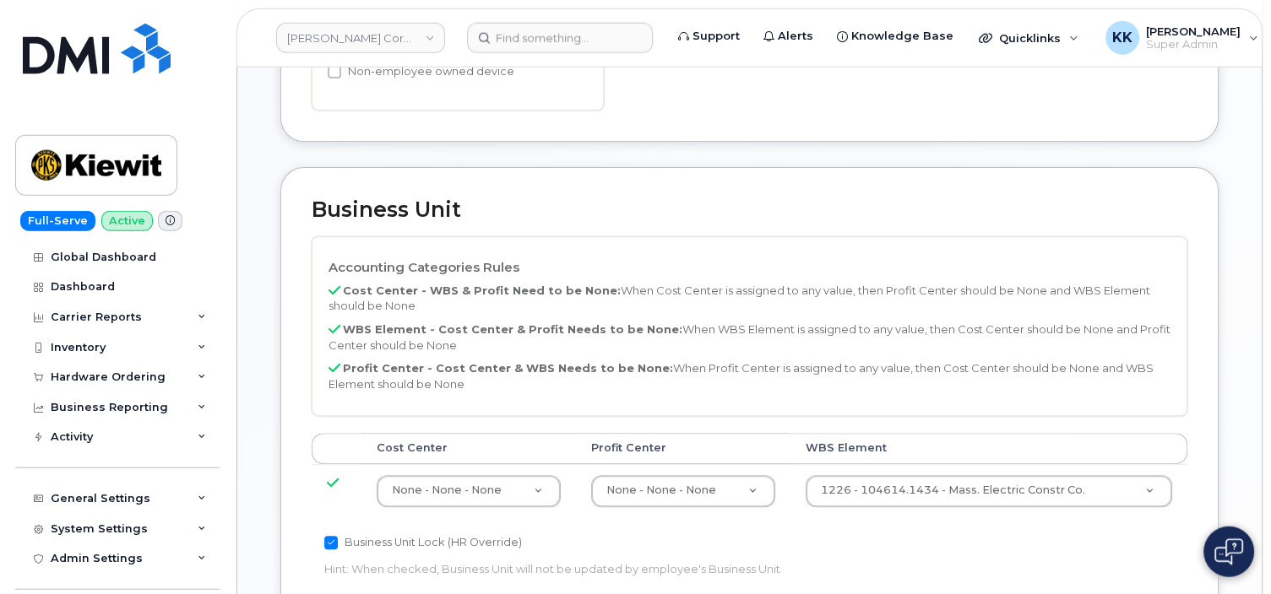
scroll to position [713, 0]
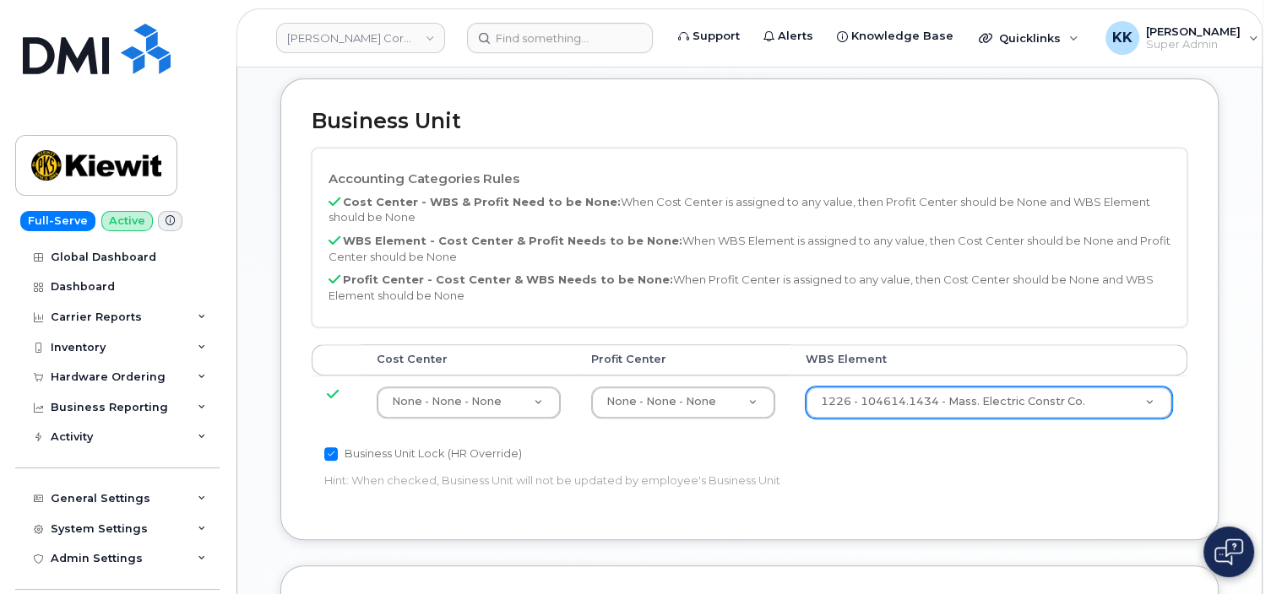
click at [895, 397] on body "Kiewit Corporation Support Alerts Knowledge Base Quicklinks Suspend / Cancel De…" at bounding box center [635, 178] width 1271 height 1782
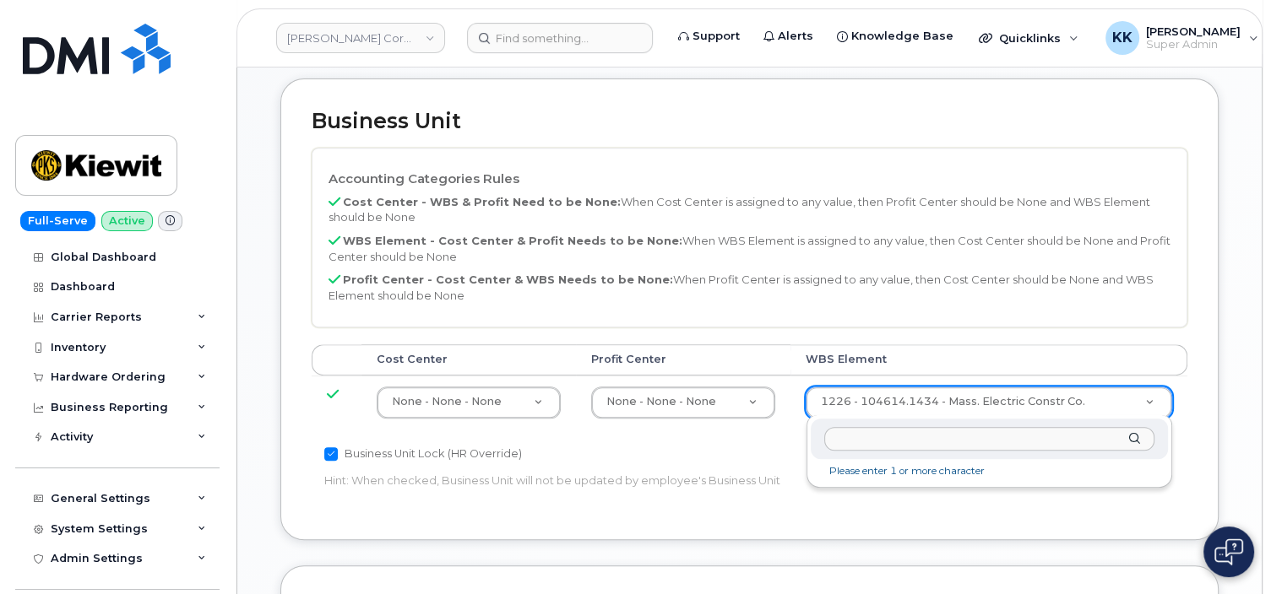
type input "106475.1072"
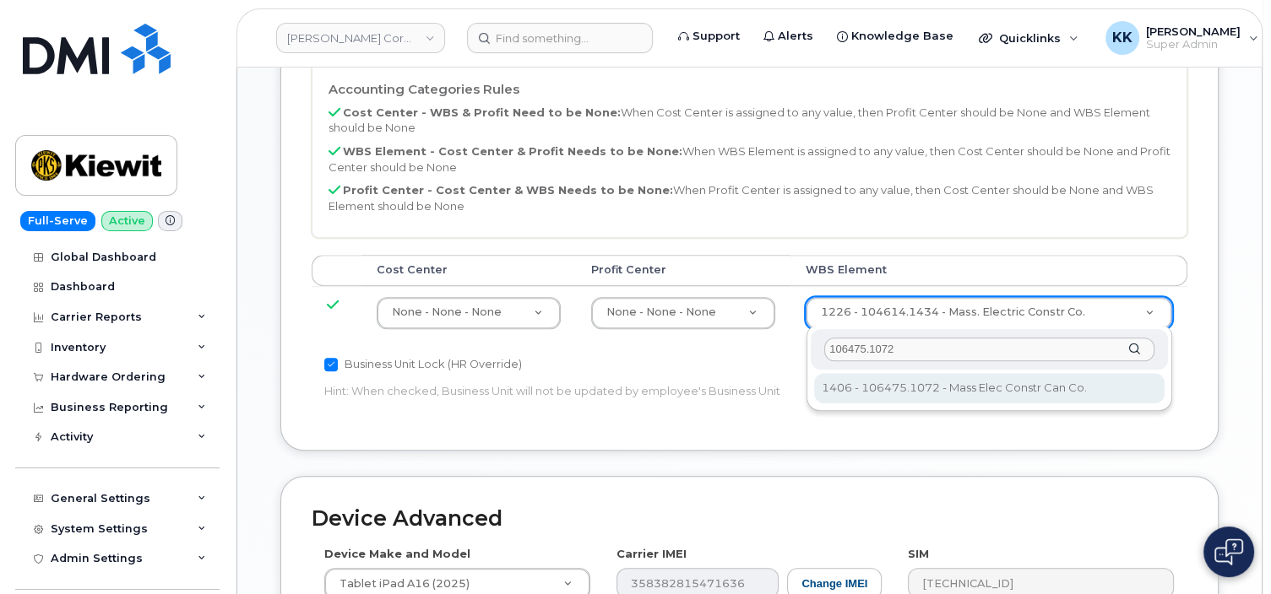
type input "35666888"
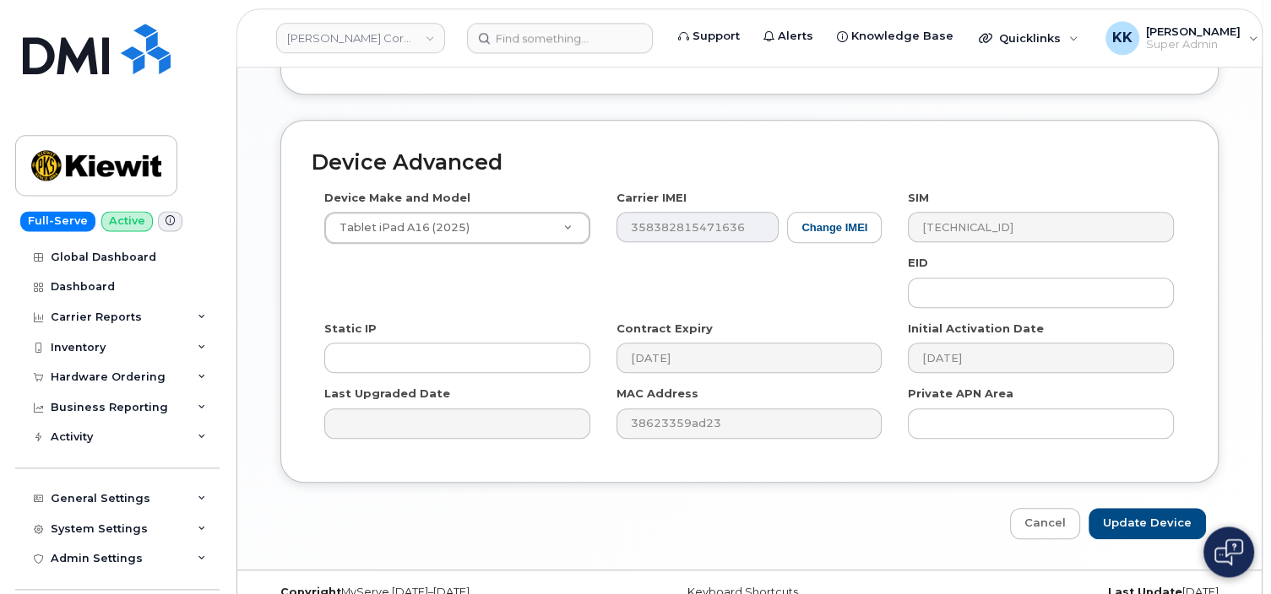
scroll to position [1184, 0]
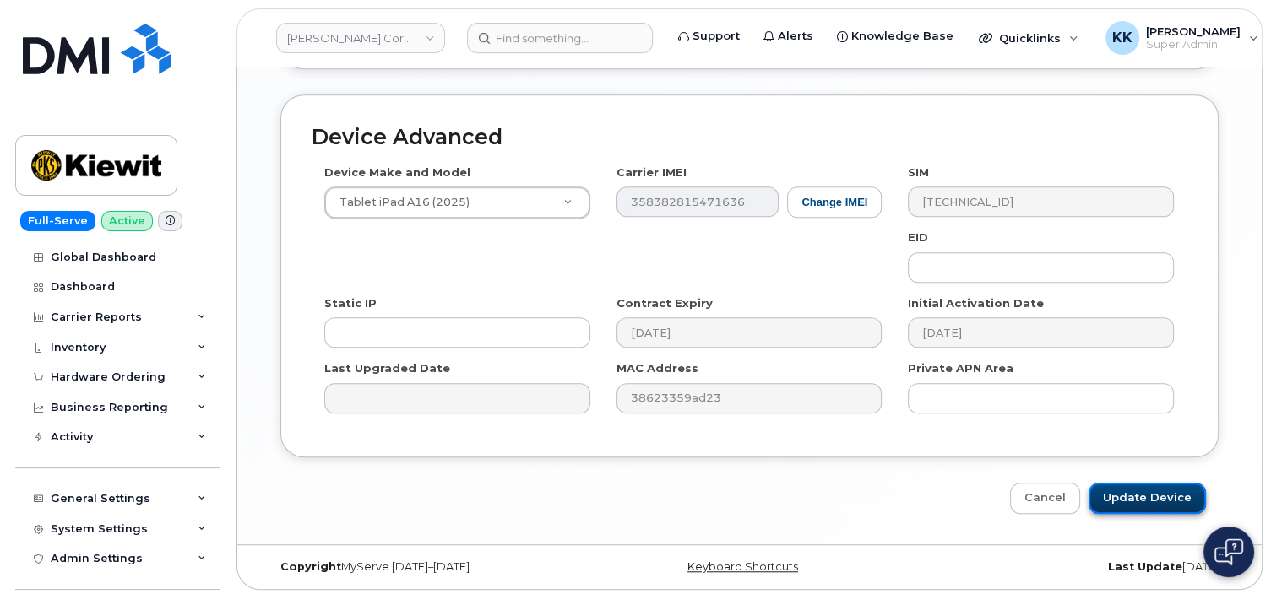
click at [1163, 497] on input "Update Device" at bounding box center [1146, 498] width 117 height 31
type input "Saving..."
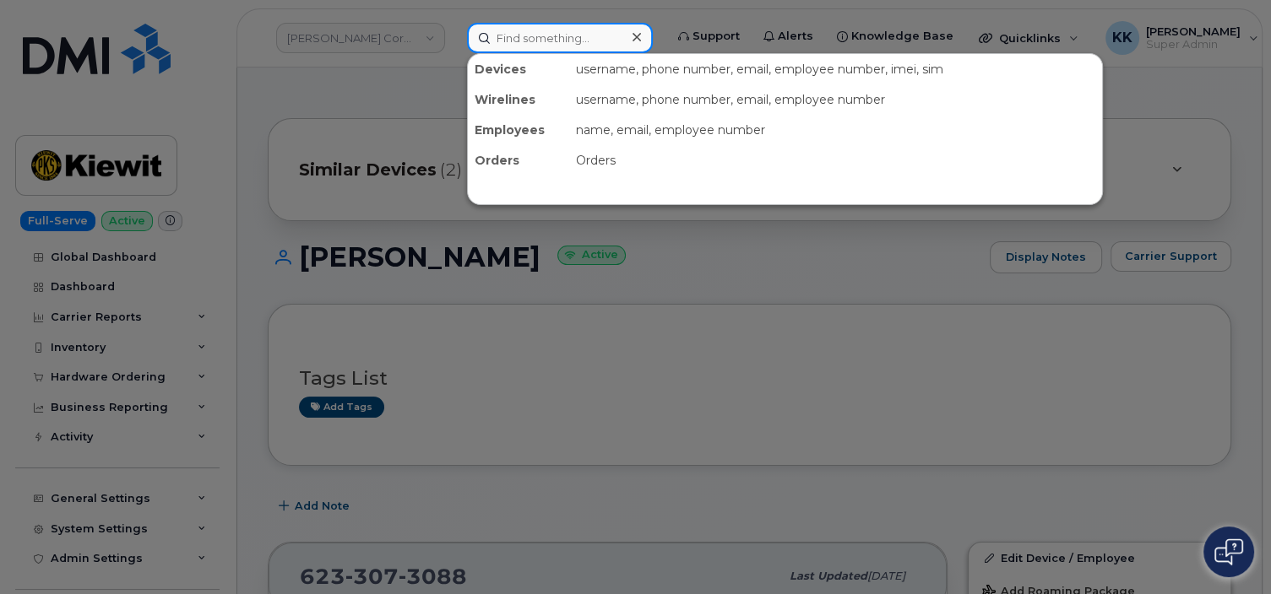
click at [505, 35] on input at bounding box center [560, 38] width 186 height 30
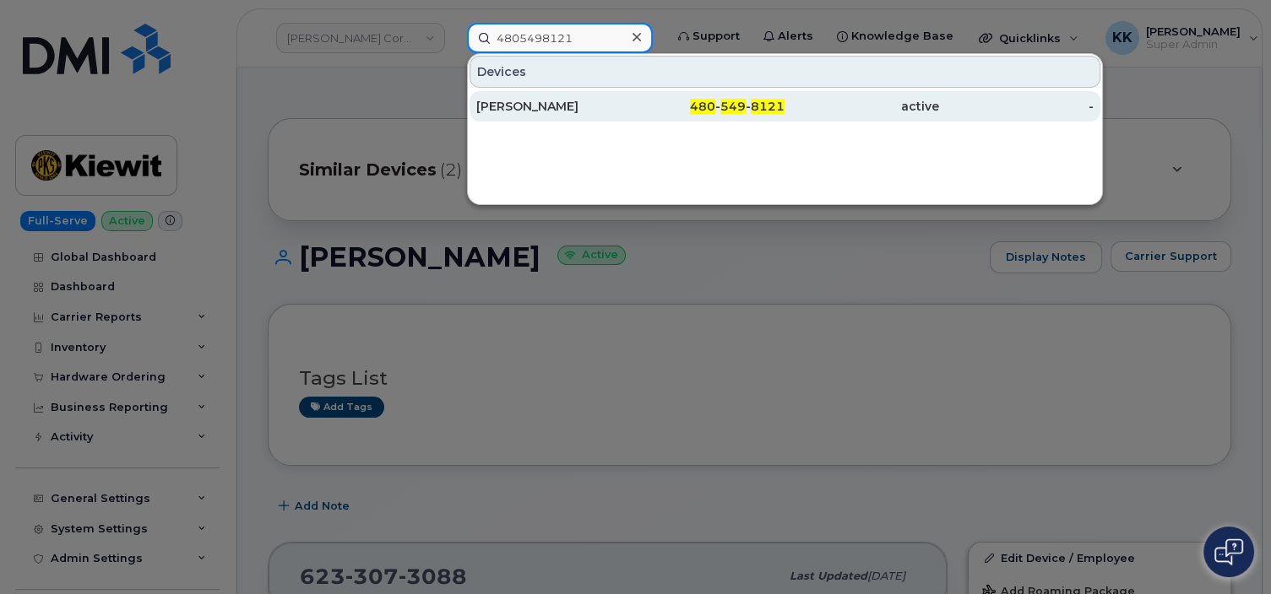
type input "4805498121"
click at [784, 117] on div "480 - 549 - 8121" at bounding box center [861, 106] width 154 height 30
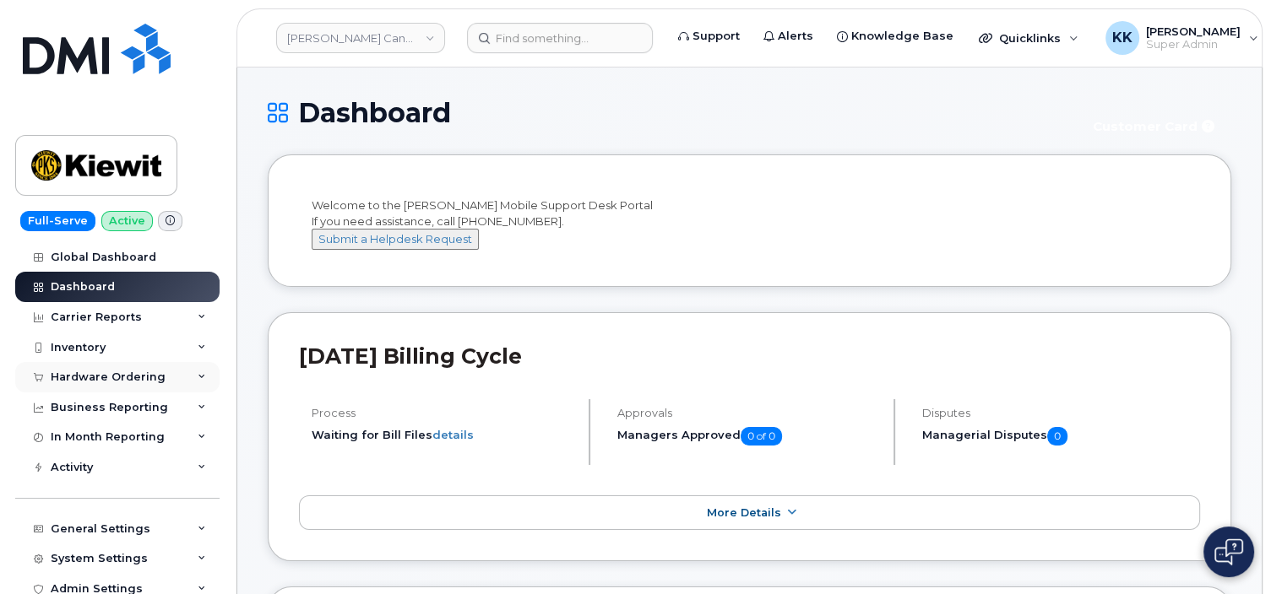
click at [106, 374] on div "Hardware Ordering" at bounding box center [108, 378] width 115 height 14
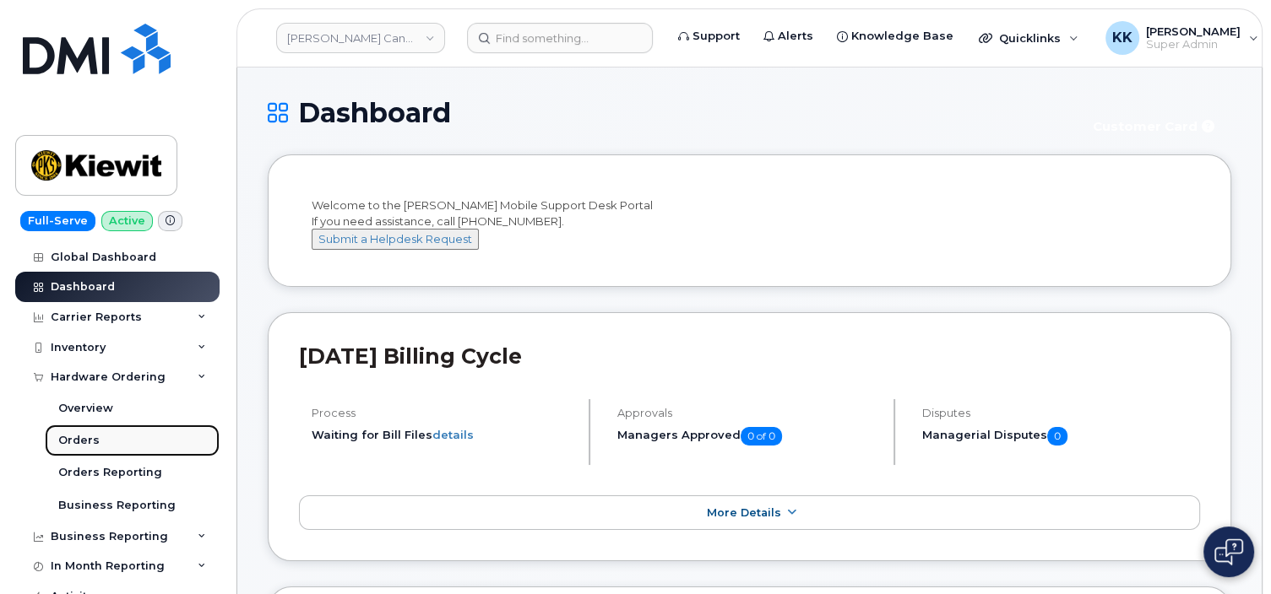
click at [83, 441] on div "Orders" at bounding box center [78, 440] width 41 height 15
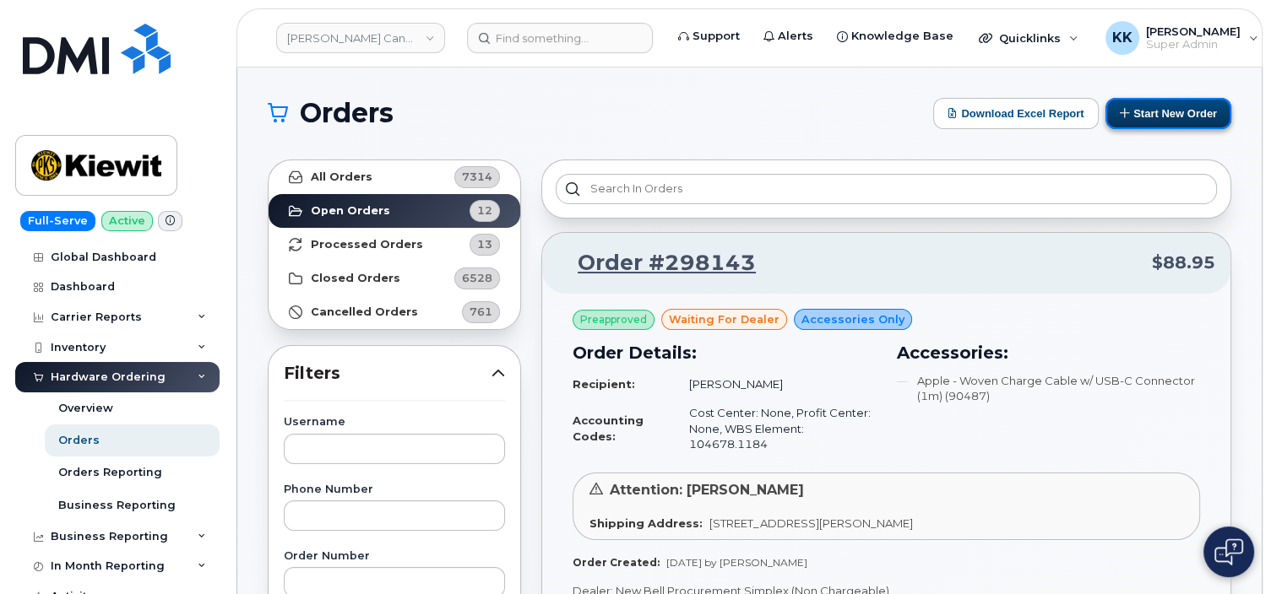
click at [1183, 121] on button "Start New Order" at bounding box center [1168, 113] width 126 height 31
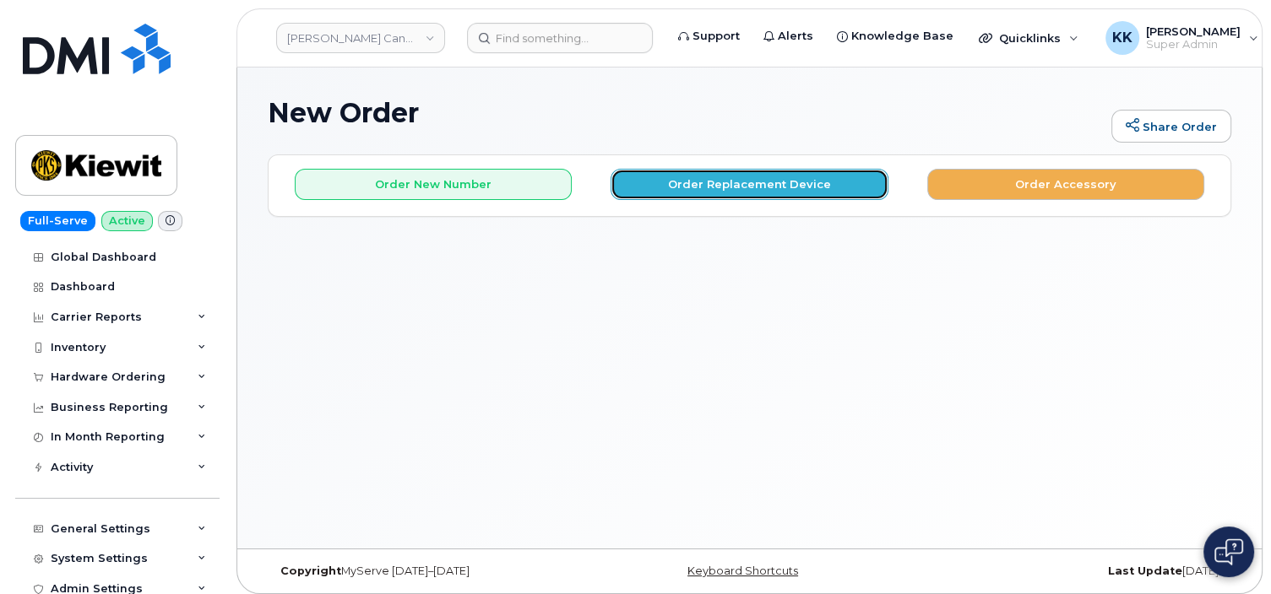
click at [714, 187] on button "Order Replacement Device" at bounding box center [748, 184] width 277 height 31
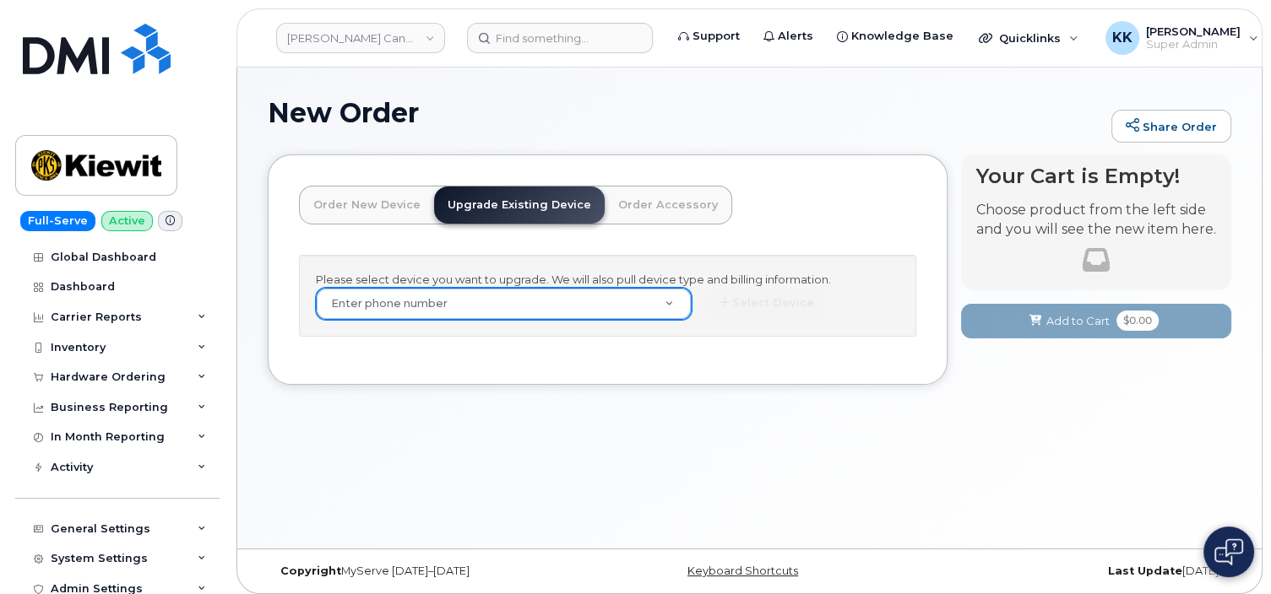
click at [537, 293] on body "[PERSON_NAME] Canada Inc Support Alerts Knowledge Base Quicklinks Suspend / Can…" at bounding box center [635, 301] width 1271 height 603
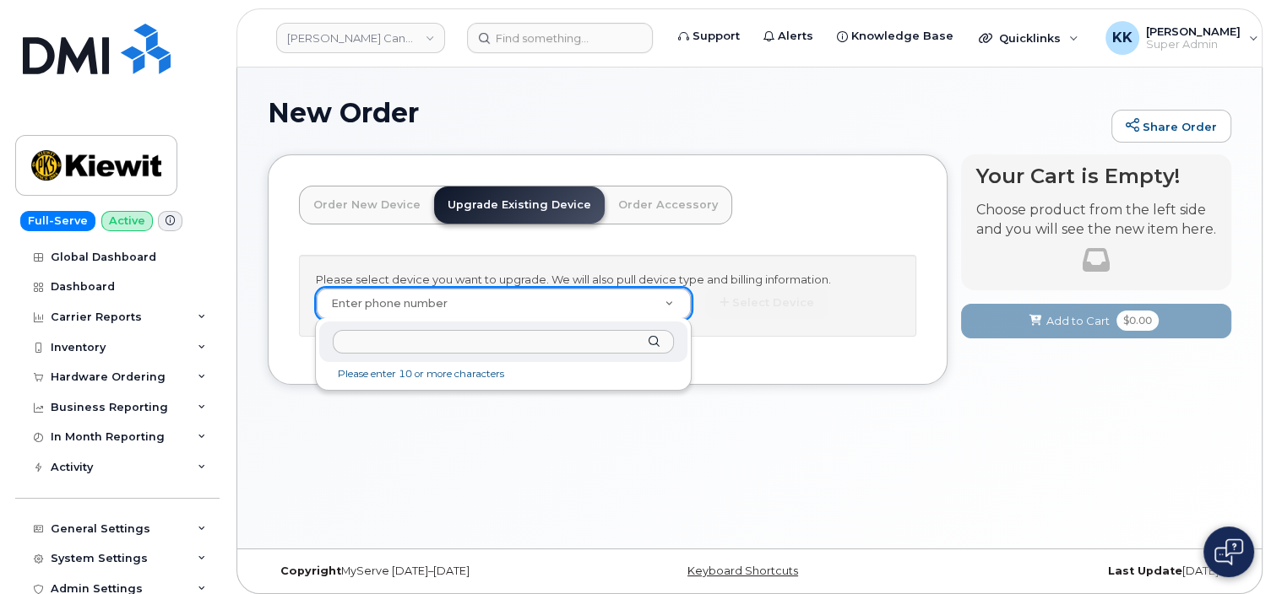
paste input "6133231983"
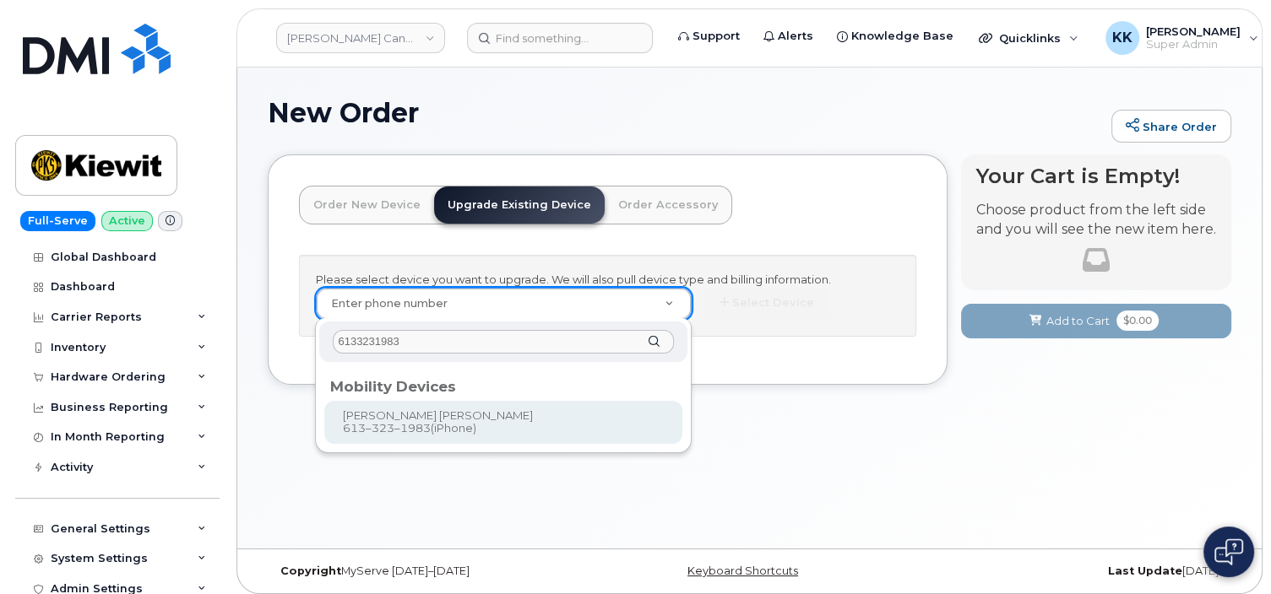
type input "6133231983"
type input "647728"
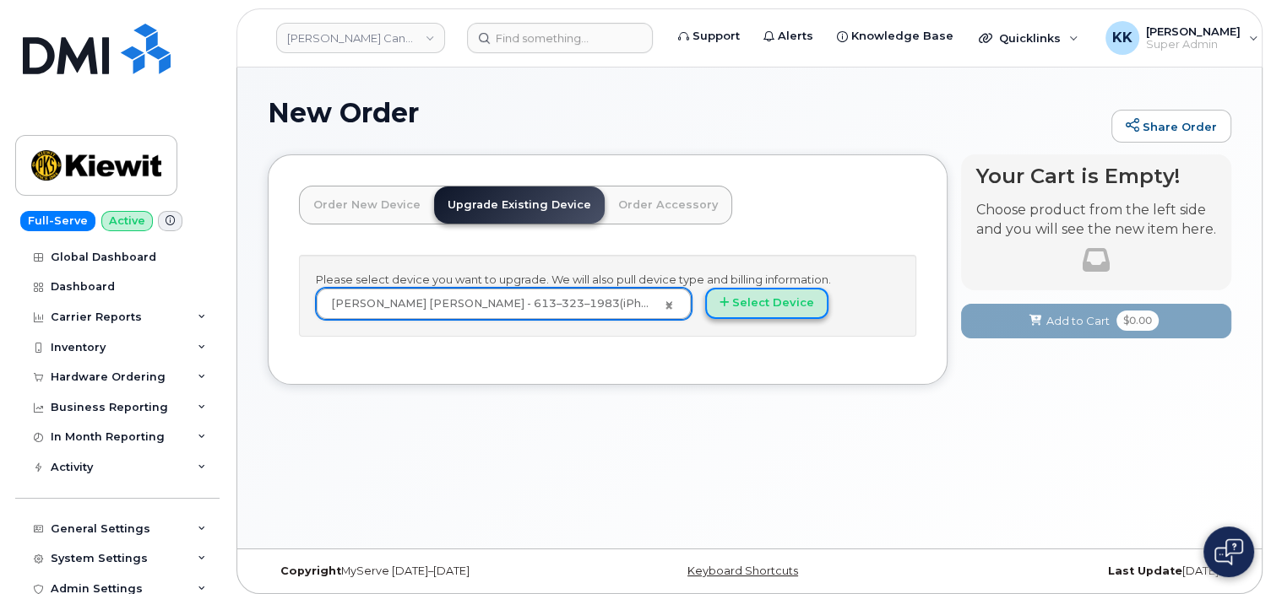
click at [740, 302] on button "Select Device" at bounding box center [766, 303] width 123 height 31
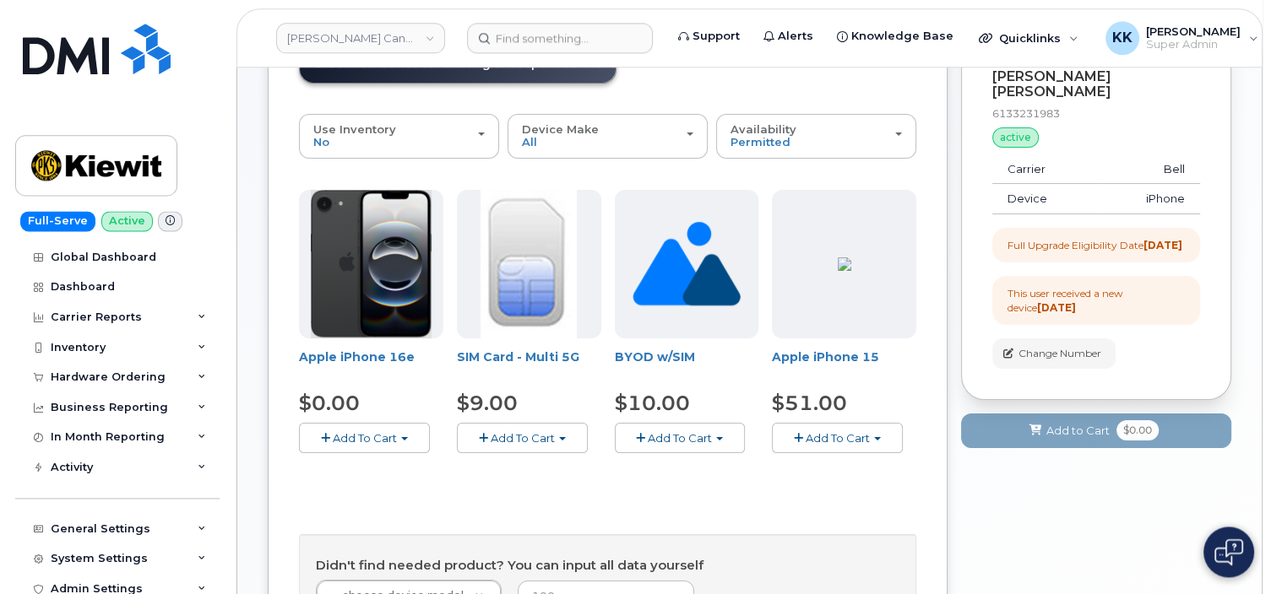
scroll to position [178, 0]
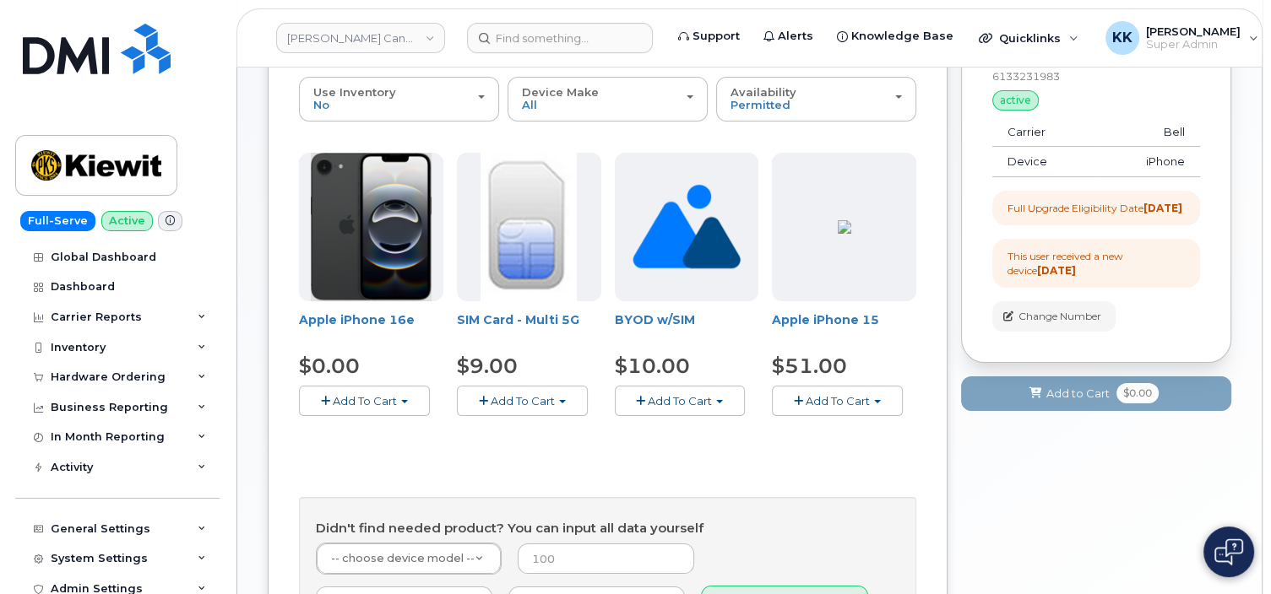
click at [362, 397] on span "Add To Cart" at bounding box center [365, 401] width 64 height 14
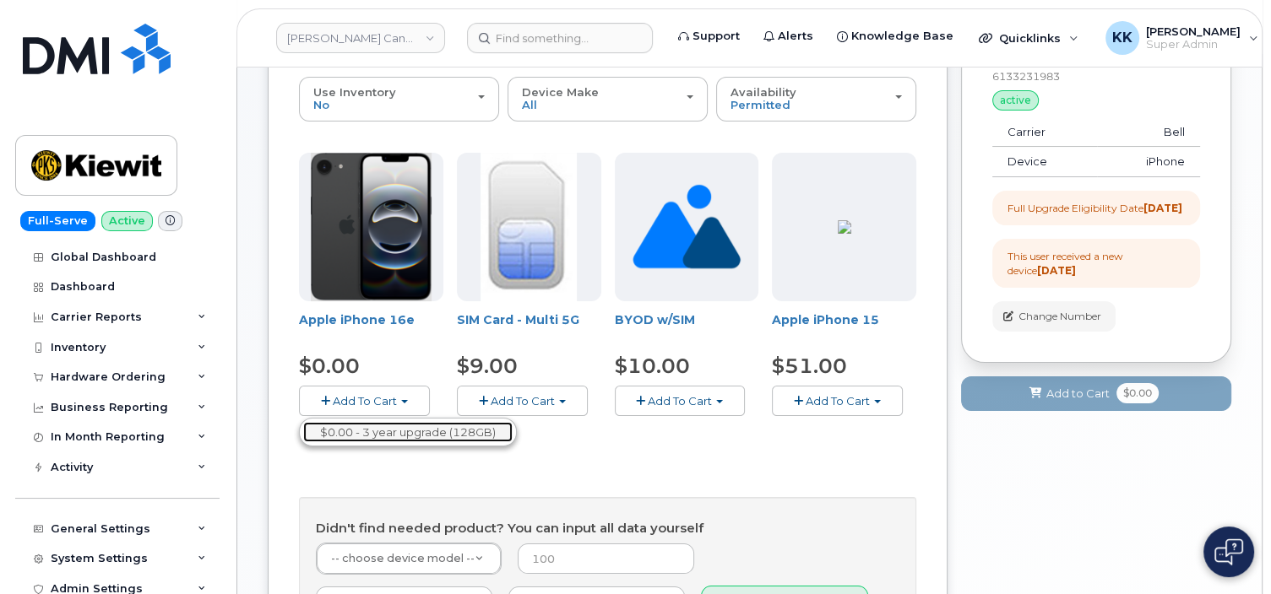
click at [366, 431] on link "$0.00 - 3 year upgrade (128GB)" at bounding box center [407, 432] width 209 height 21
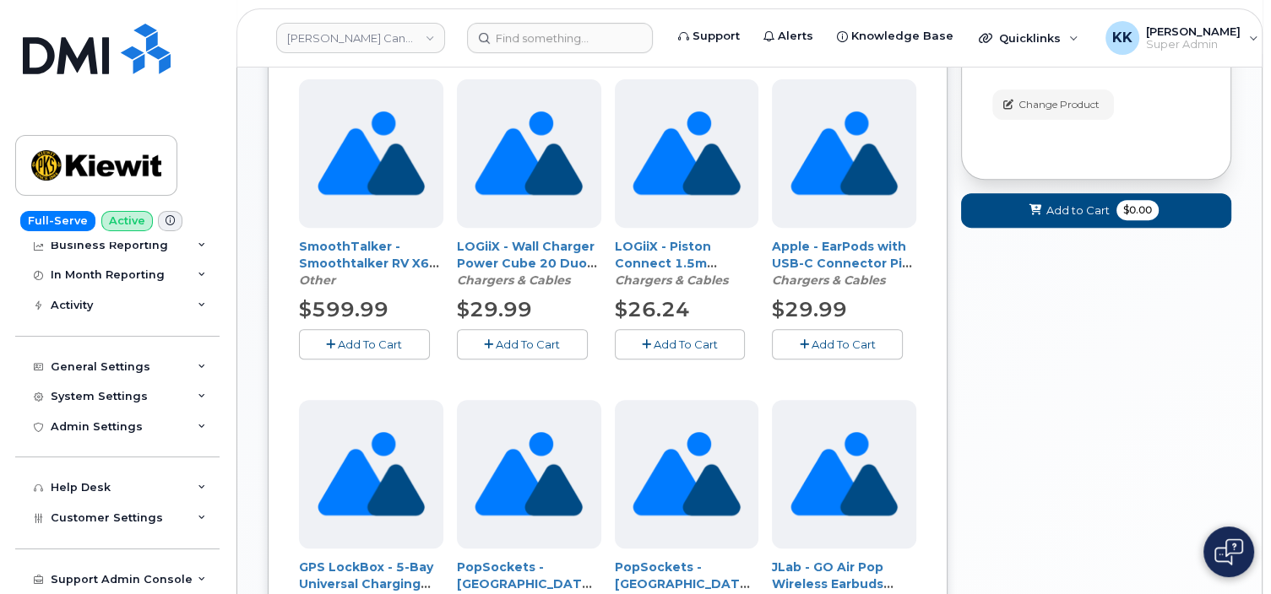
scroll to position [0, 0]
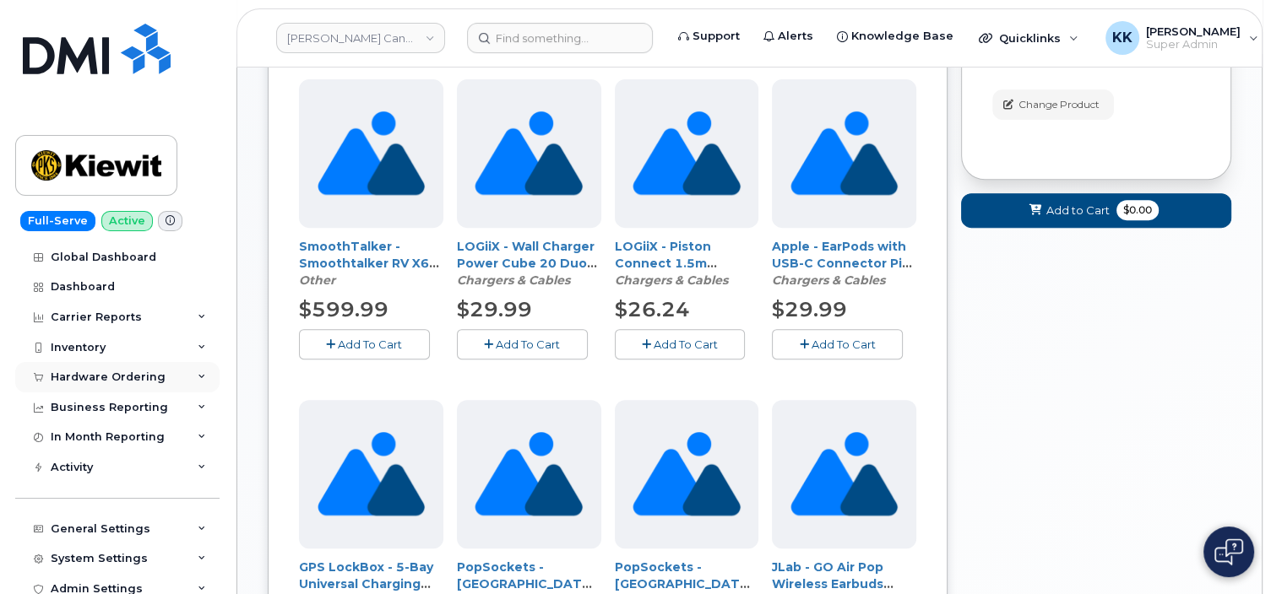
click at [111, 372] on div "Hardware Ordering" at bounding box center [108, 378] width 115 height 14
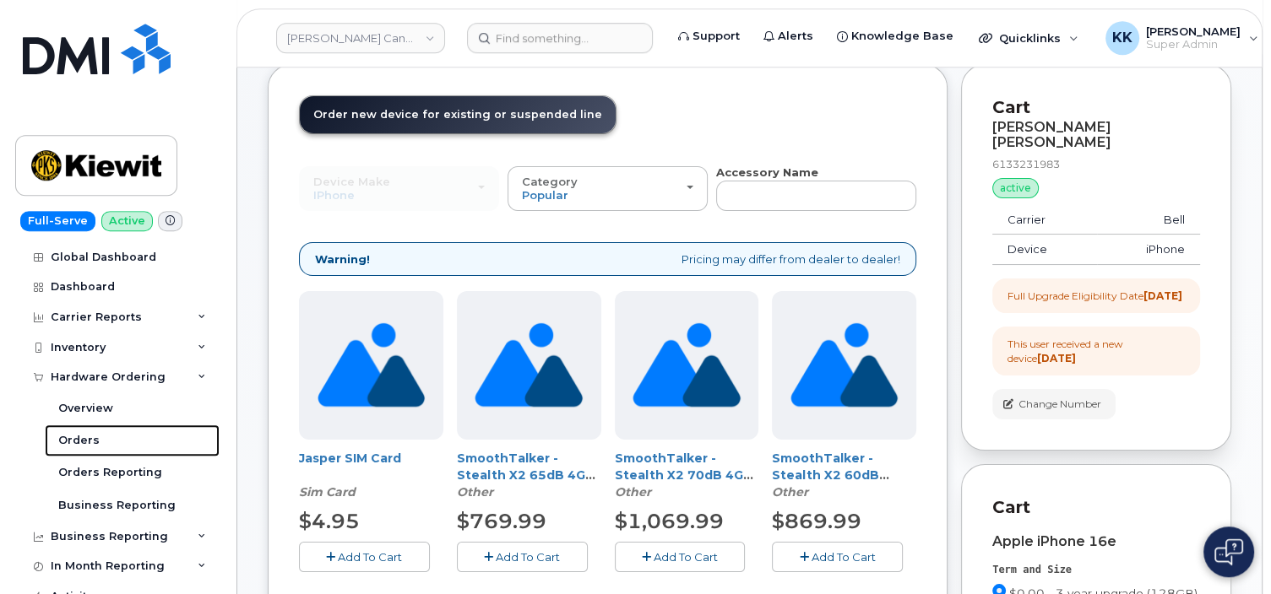
scroll to position [89, 0]
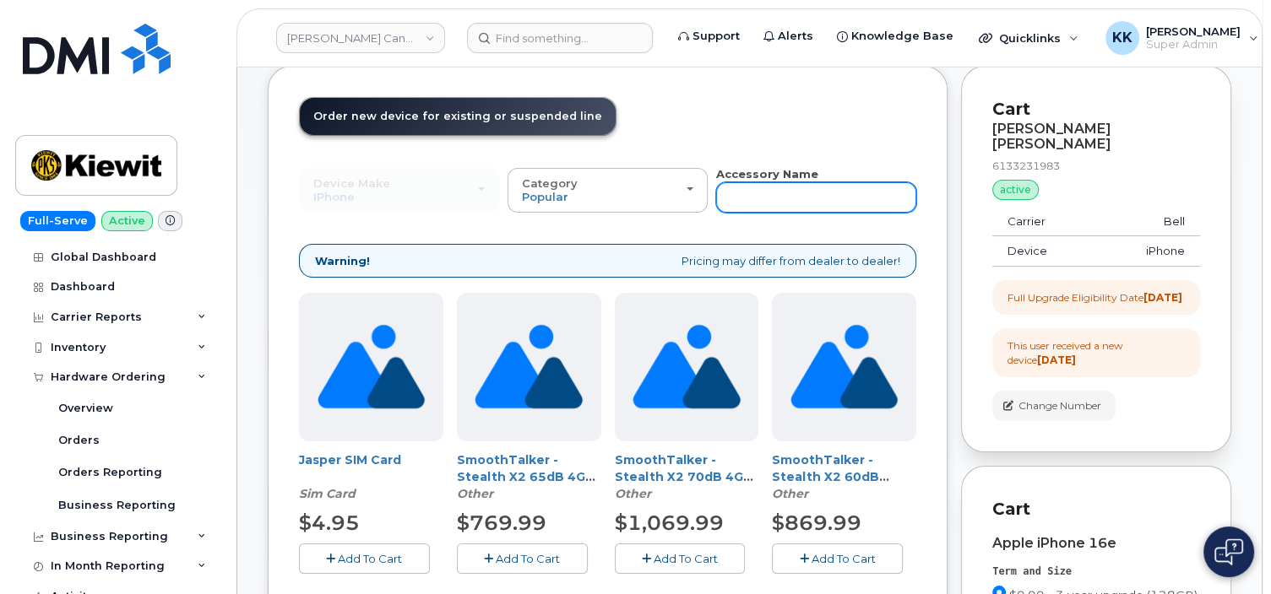
click at [777, 209] on input "text" at bounding box center [816, 197] width 200 height 30
type input "91103"
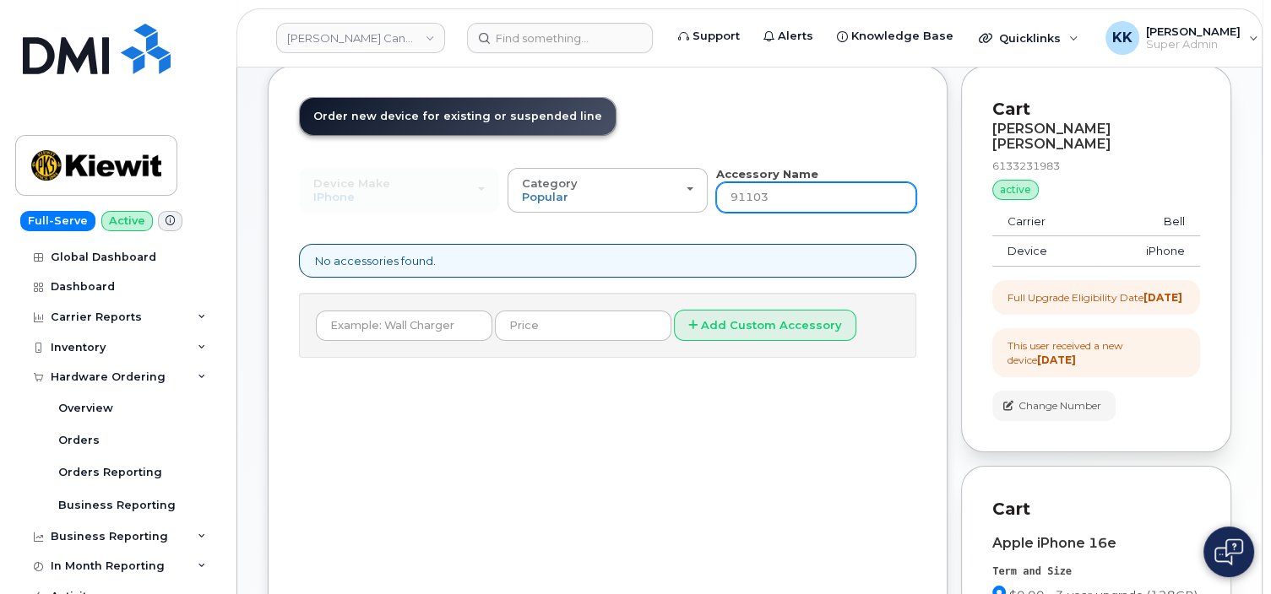
click at [775, 206] on input "91103" at bounding box center [816, 197] width 200 height 30
type input "otterbox"
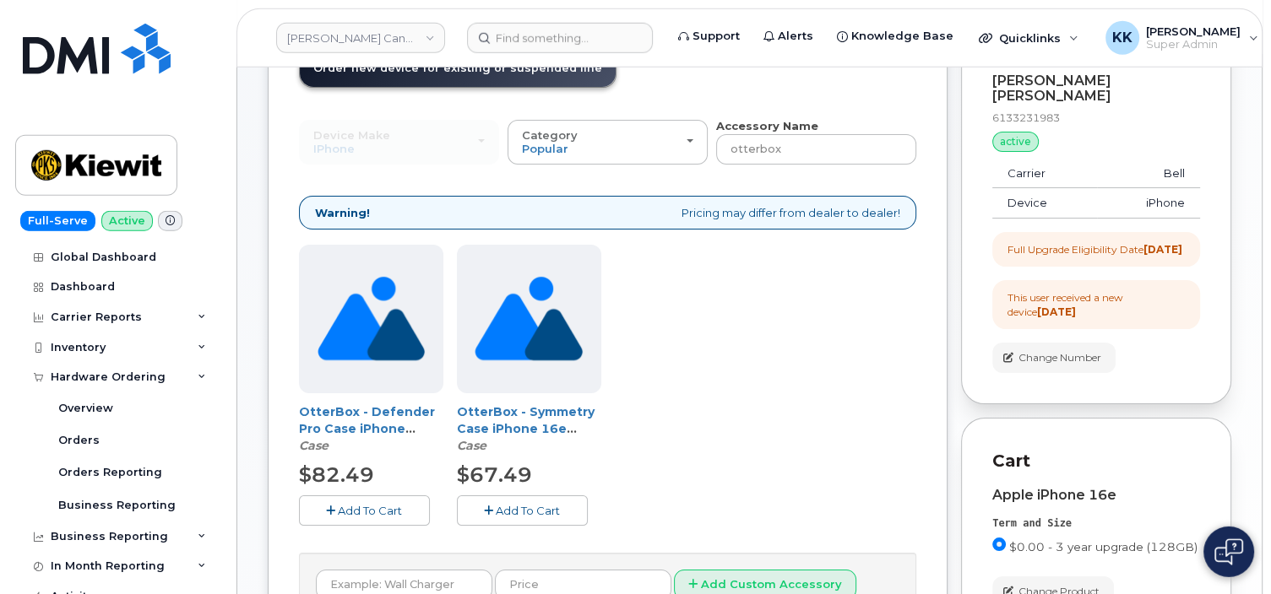
scroll to position [178, 0]
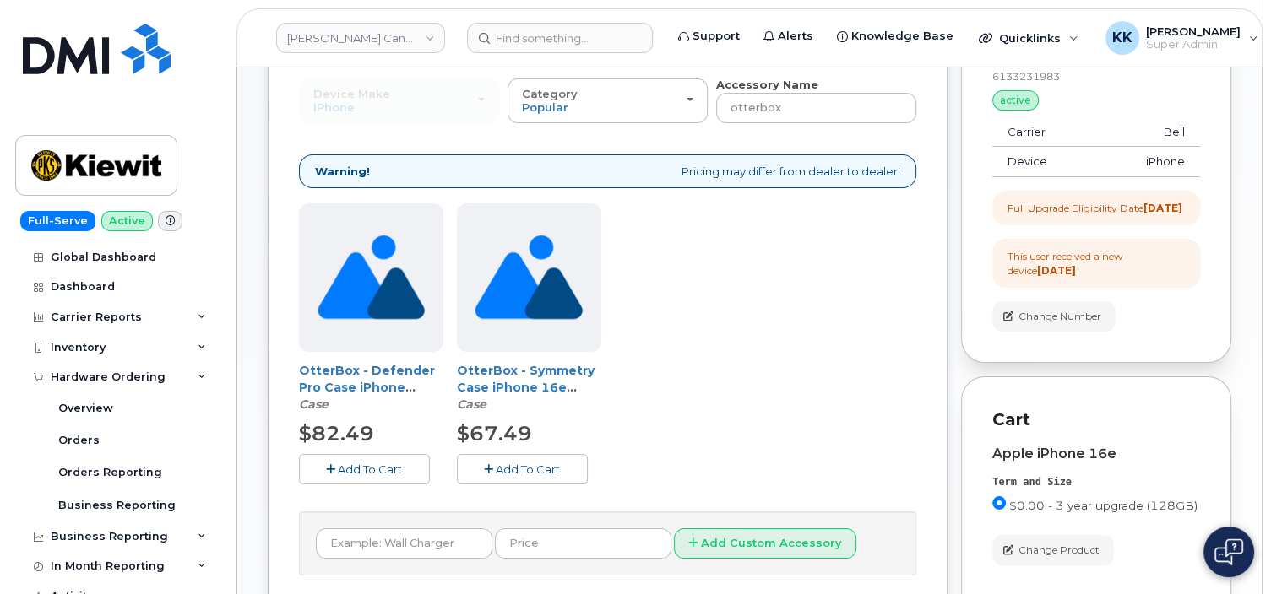
click at [541, 474] on span "Add To Cart" at bounding box center [528, 470] width 64 height 14
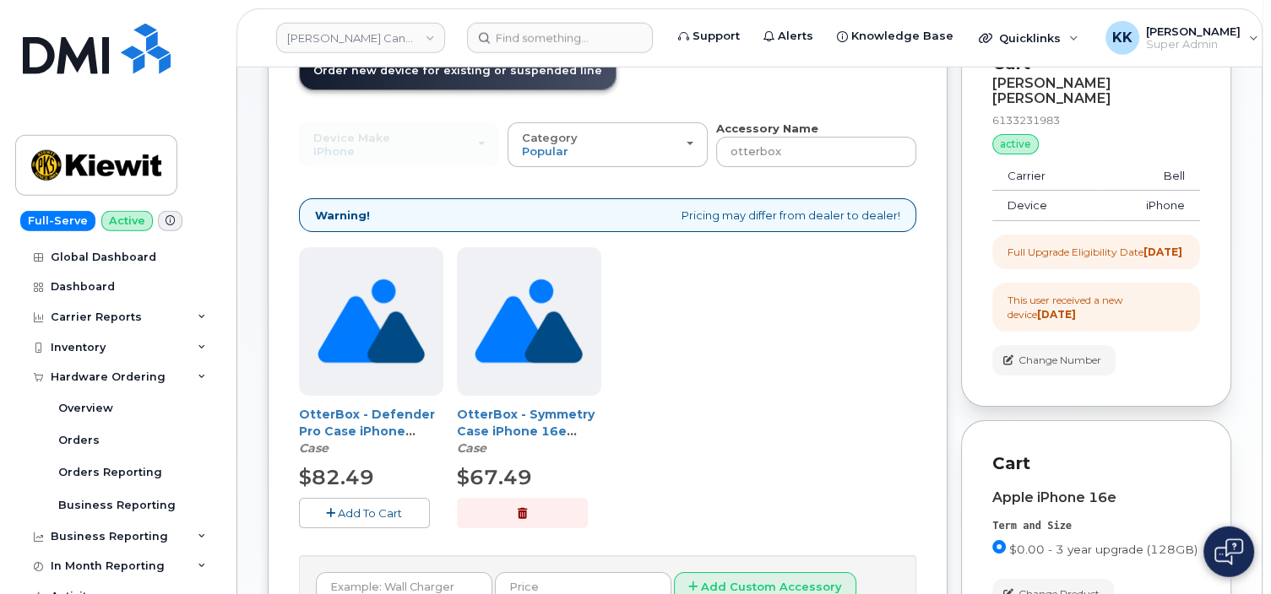
scroll to position [89, 0]
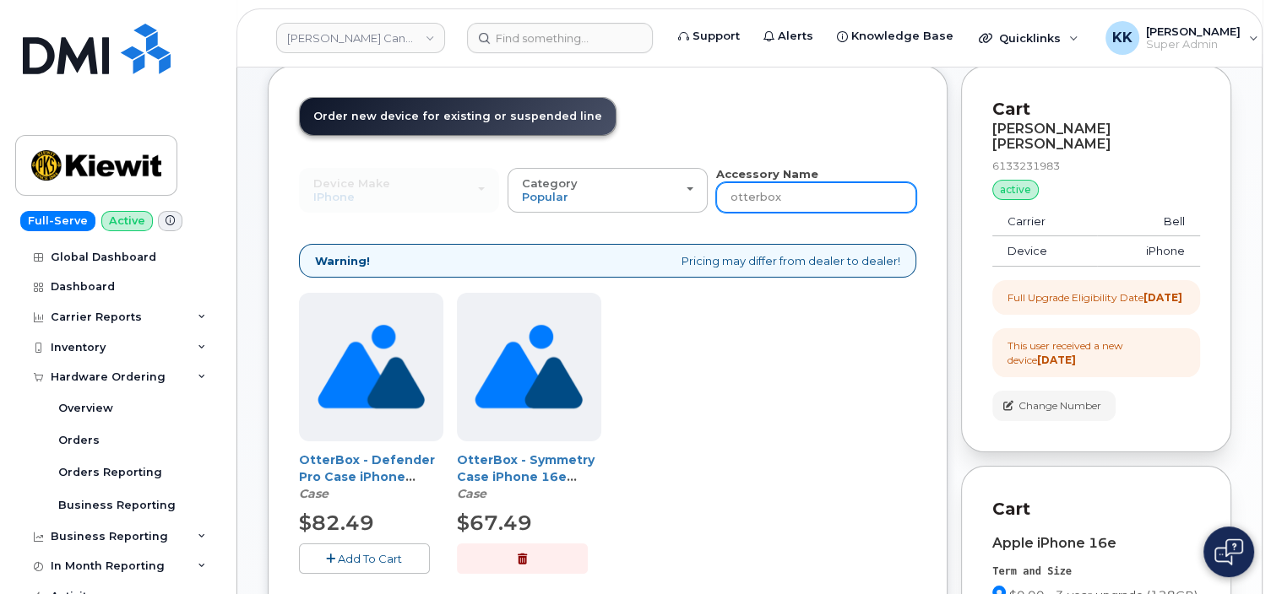
click at [790, 203] on input "otterbox" at bounding box center [816, 197] width 200 height 30
type input "87916"
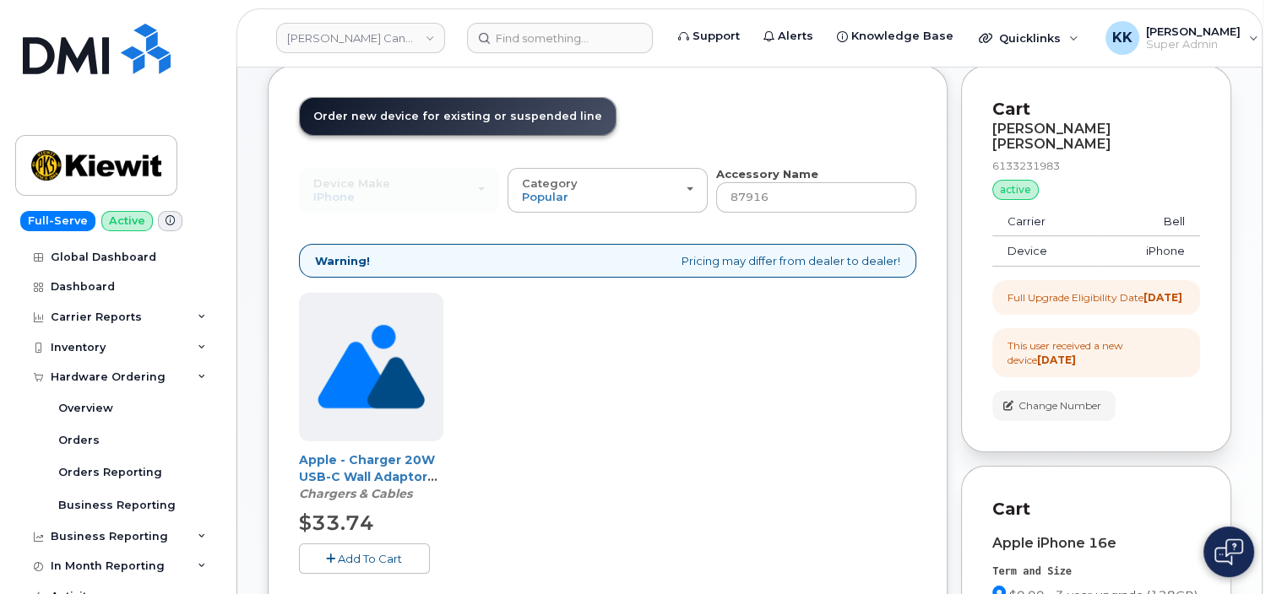
scroll to position [178, 0]
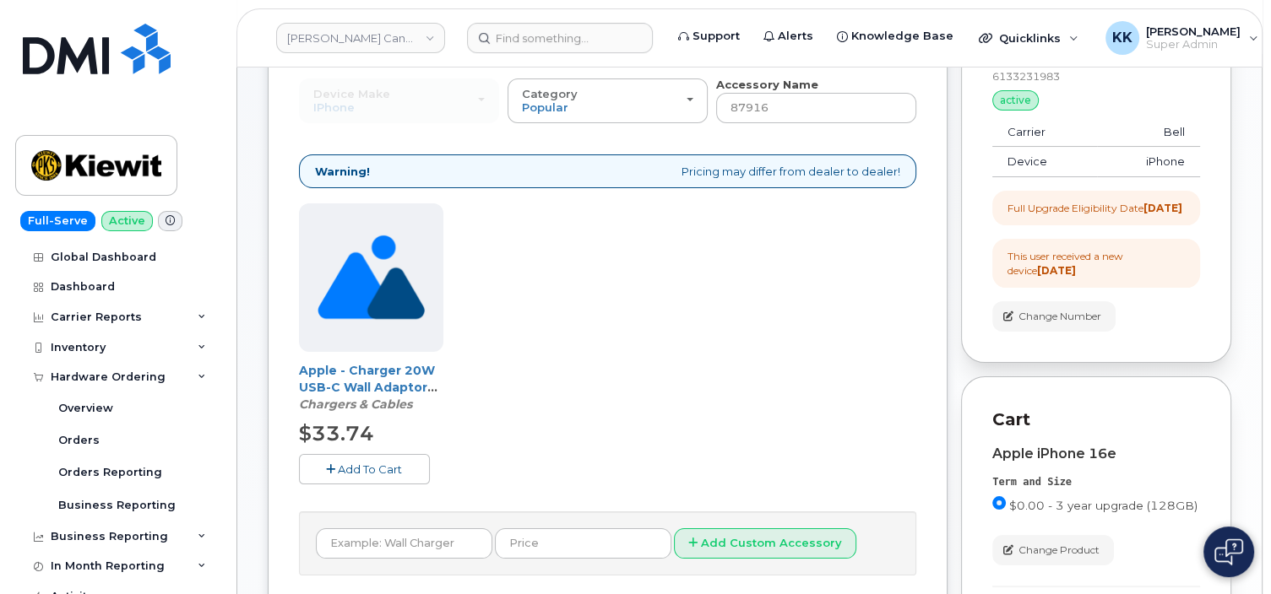
click at [377, 460] on button "Add To Cart" at bounding box center [364, 469] width 131 height 30
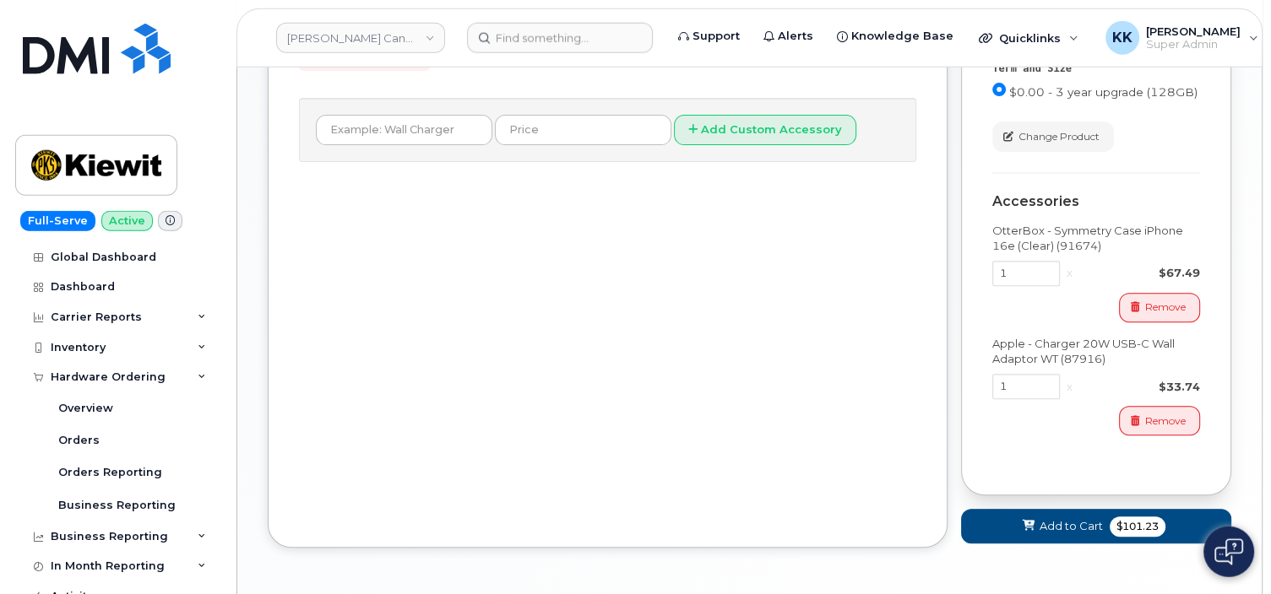
scroll to position [624, 0]
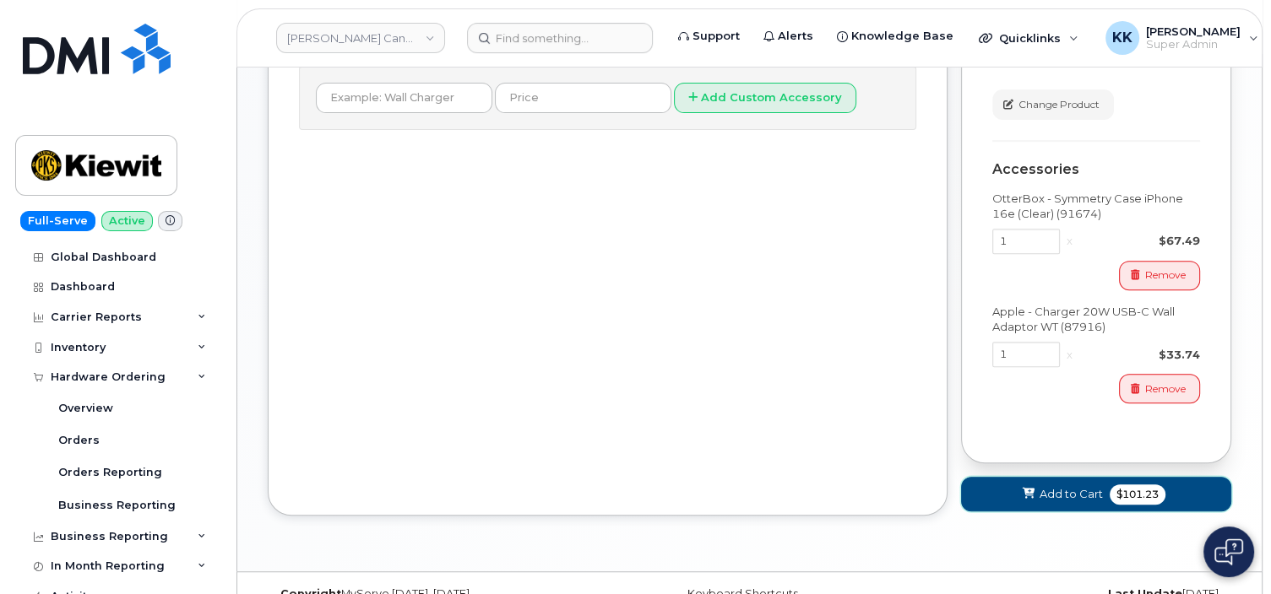
click at [1060, 492] on span "Add to Cart" at bounding box center [1070, 494] width 63 height 16
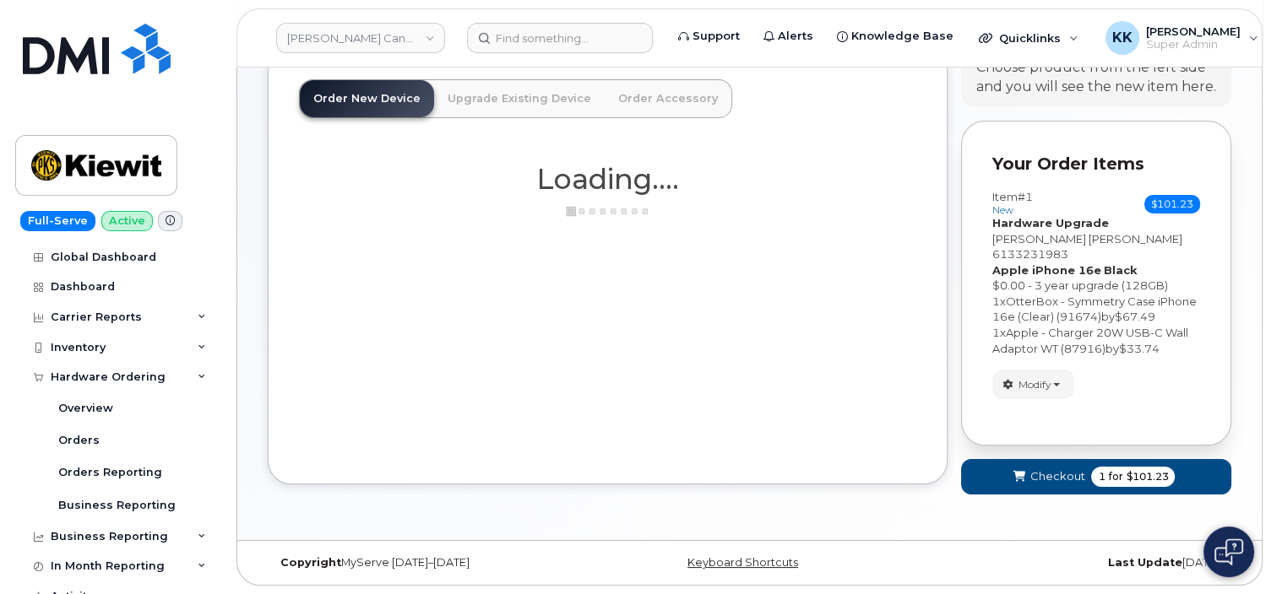
scroll to position [46, 0]
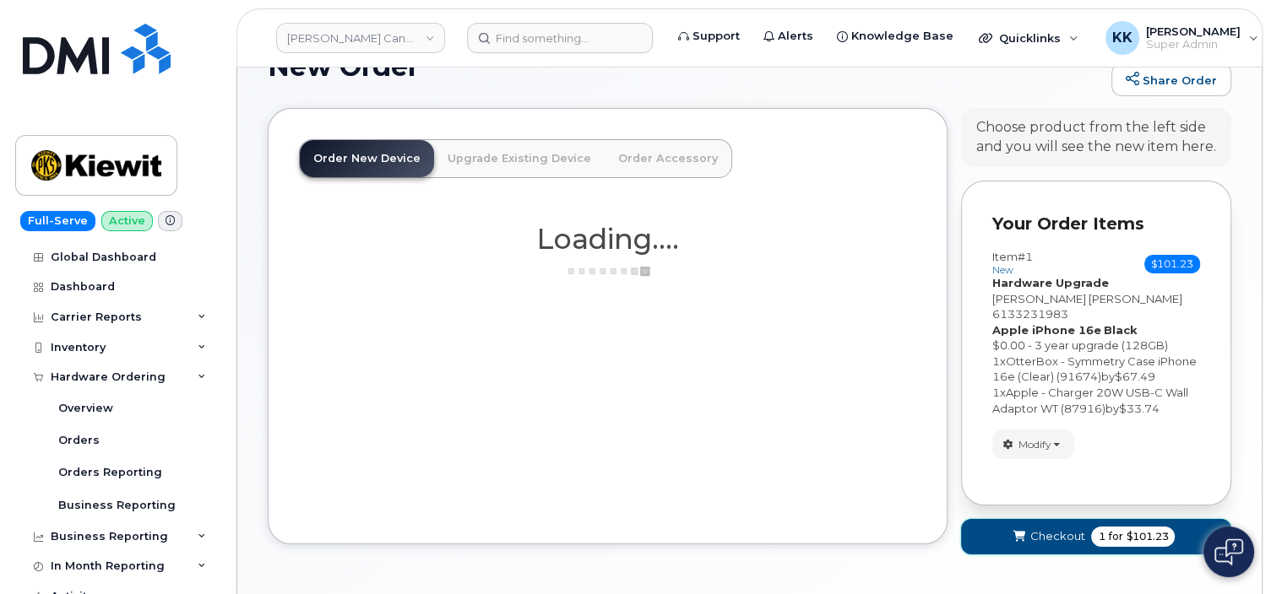
click at [1064, 545] on button "Checkout 1 for $101.23" at bounding box center [1096, 536] width 270 height 35
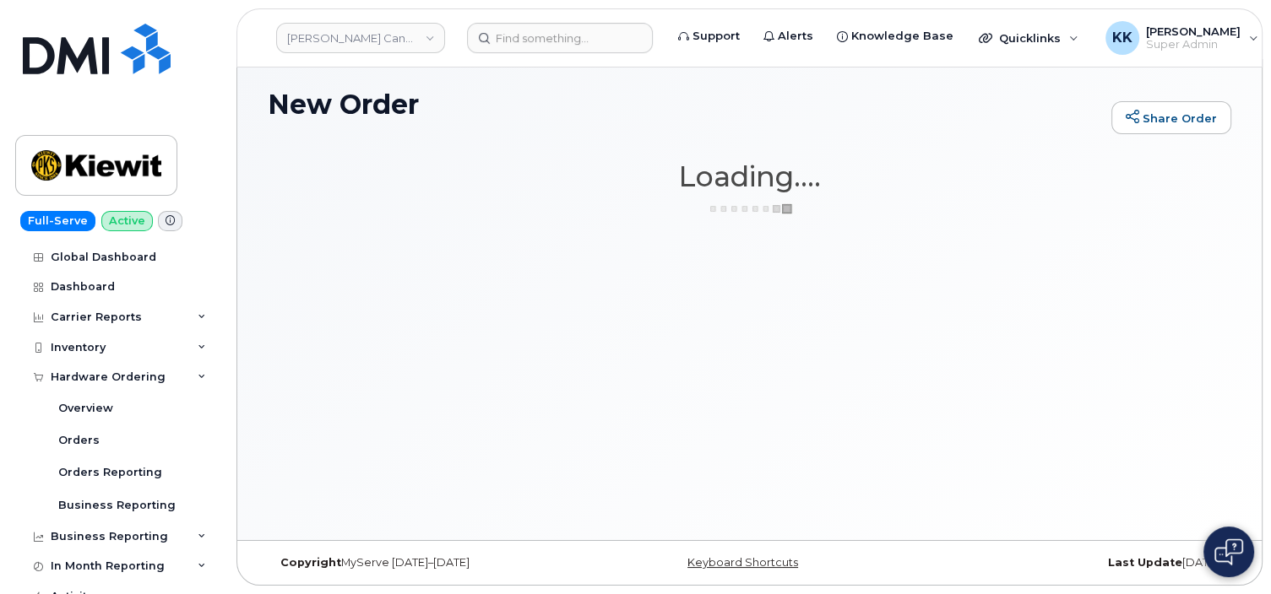
scroll to position [8, 0]
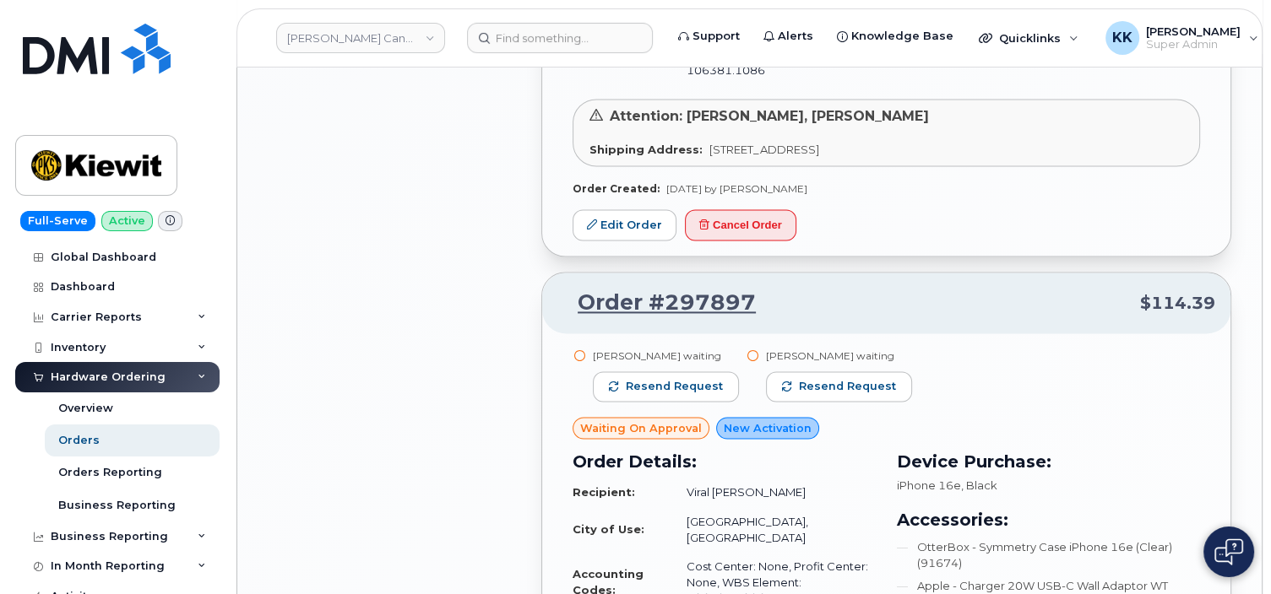
scroll to position [2495, 0]
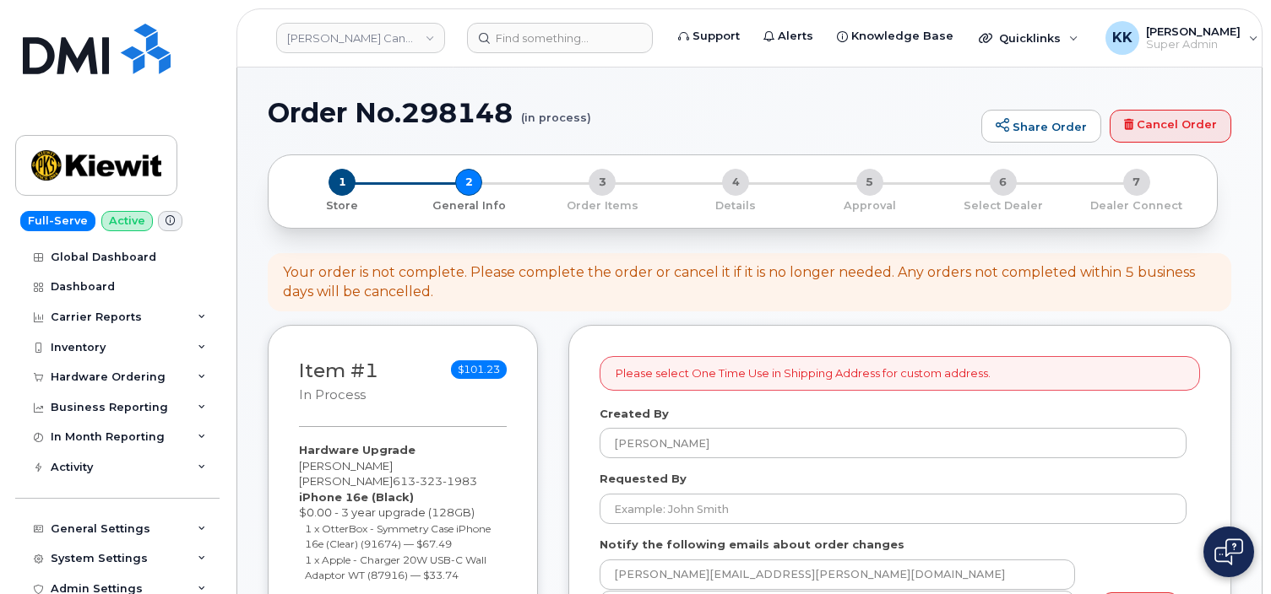
select select
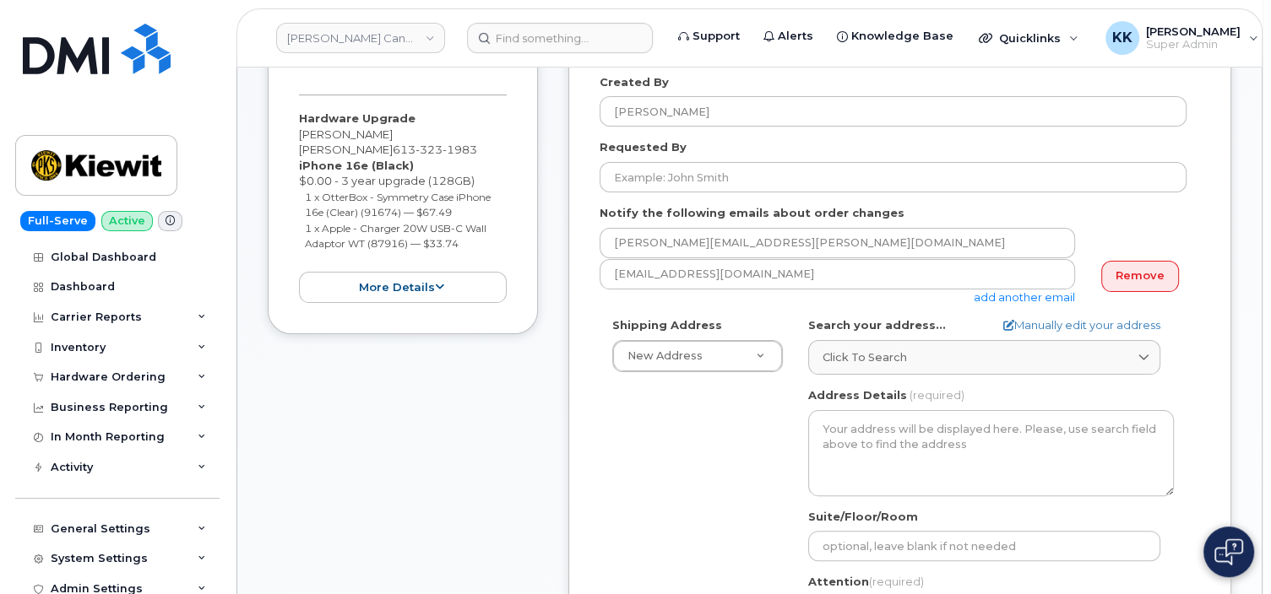
scroll to position [356, 0]
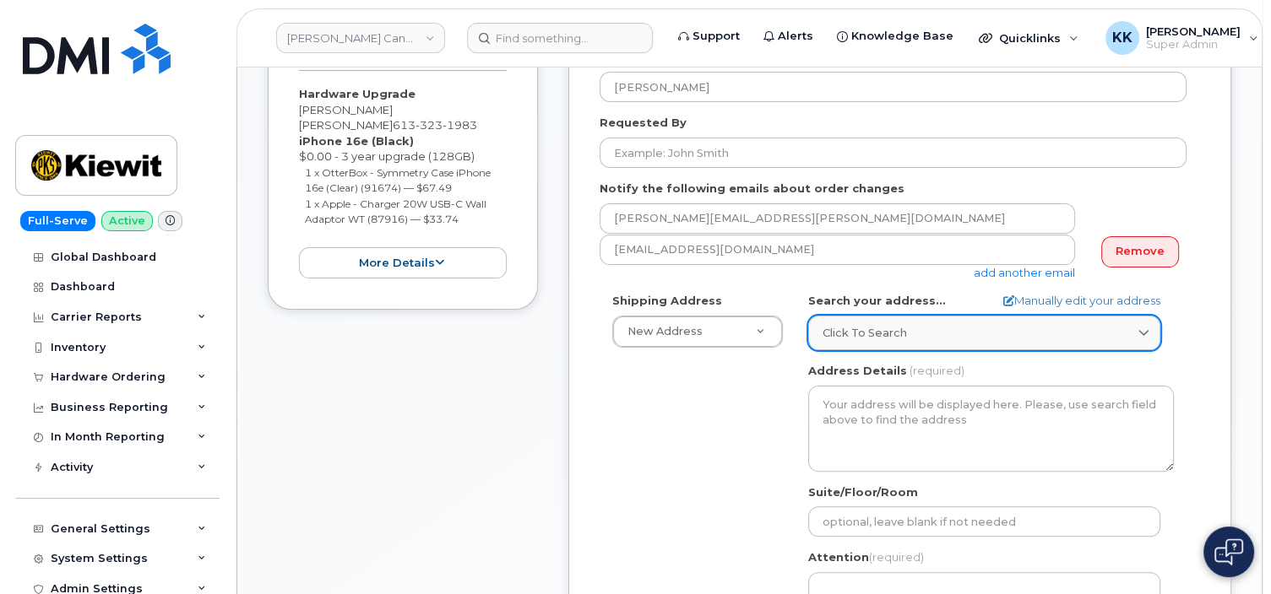
click at [962, 334] on div "Click to search" at bounding box center [983, 333] width 323 height 16
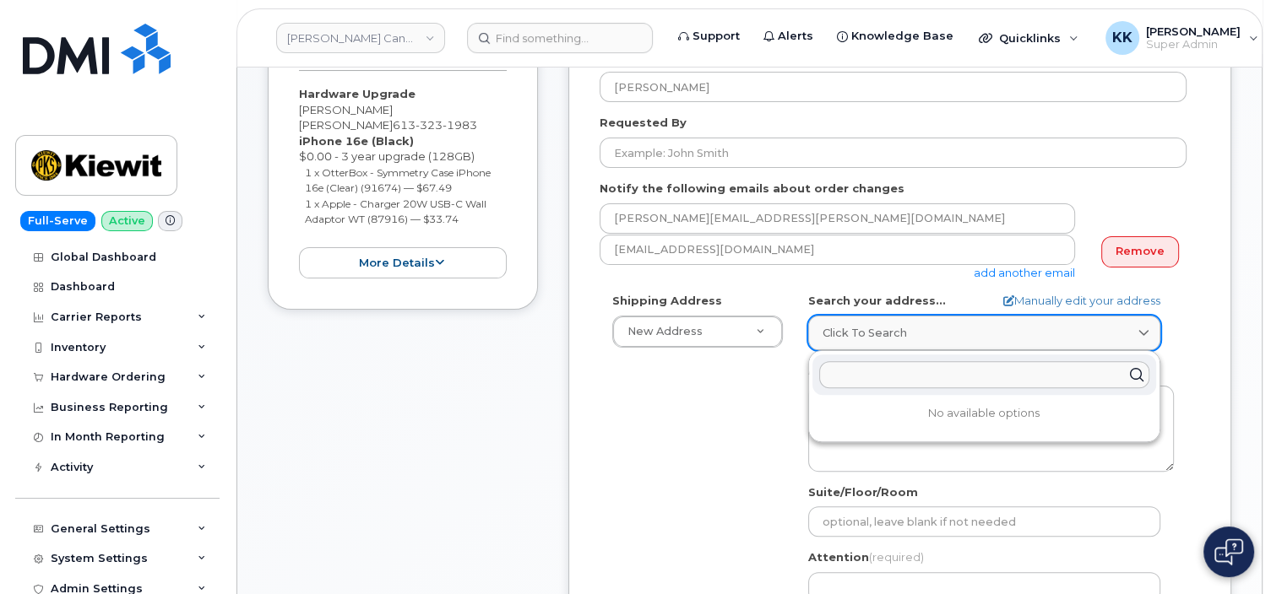
paste input "[STREET_ADDRESS]"
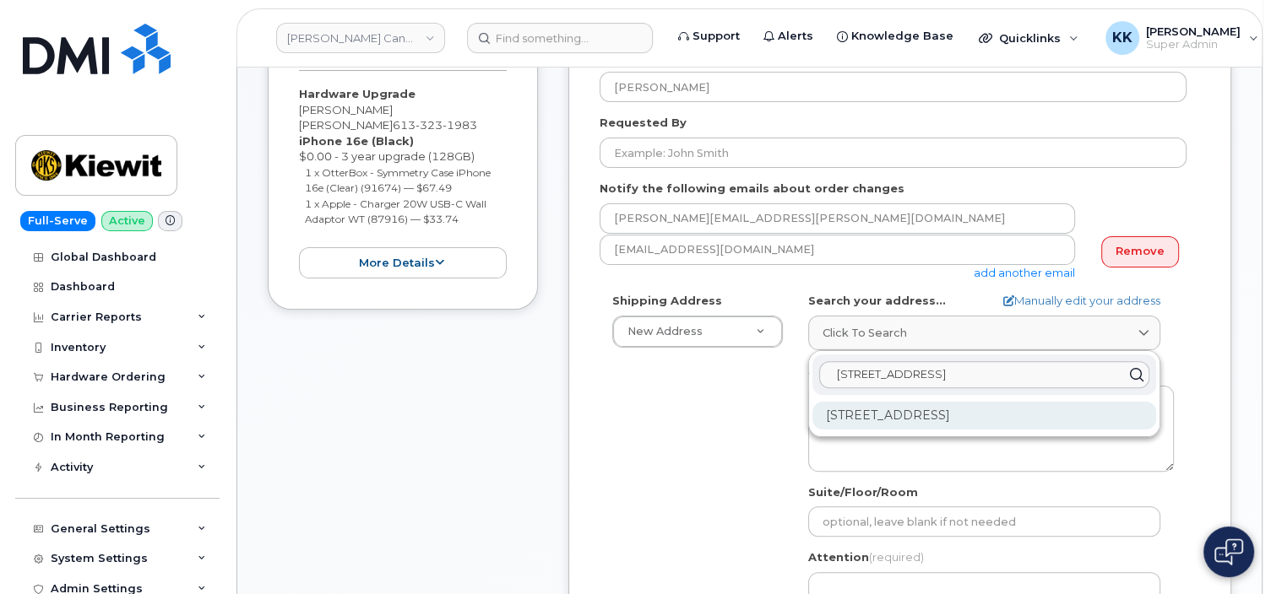
type input "[STREET_ADDRESS]"
click at [947, 409] on div "[STREET_ADDRESS]" at bounding box center [984, 416] width 344 height 28
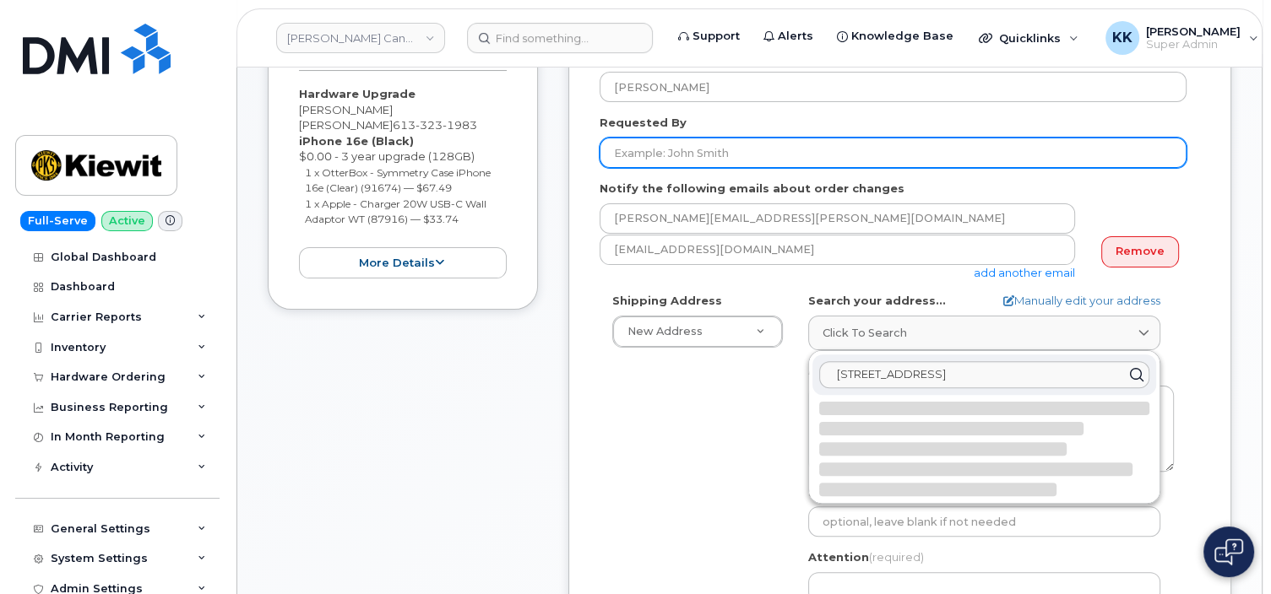
select select
type textarea "[STREET_ADDRESS]"
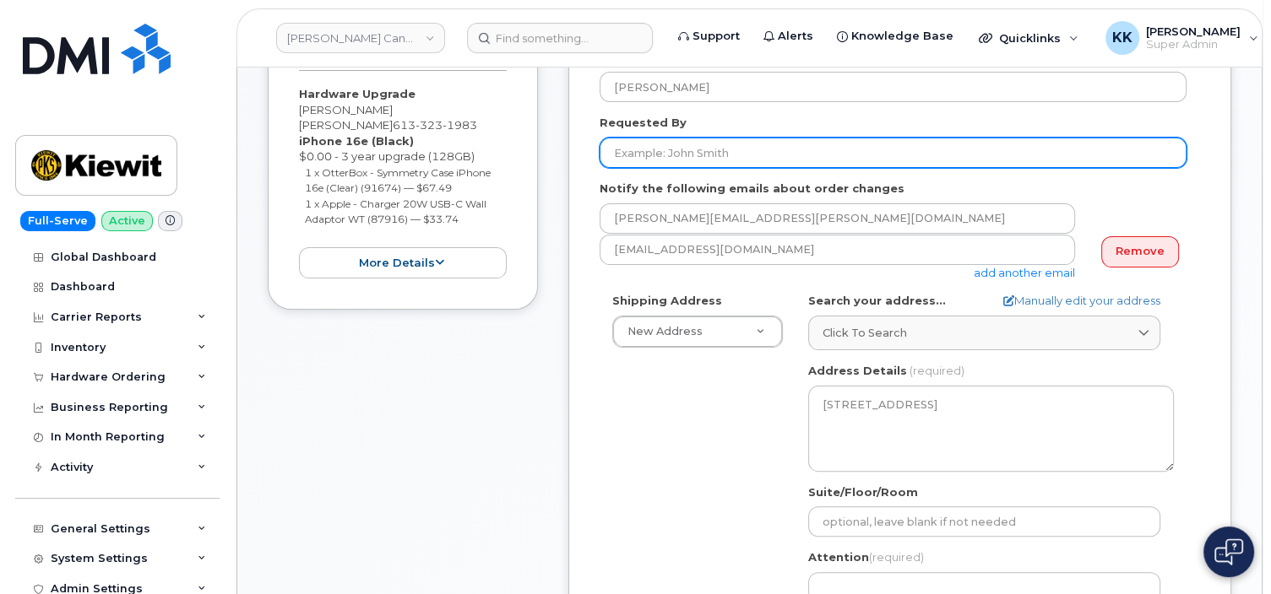
click at [687, 157] on input "Requested By" at bounding box center [892, 153] width 587 height 30
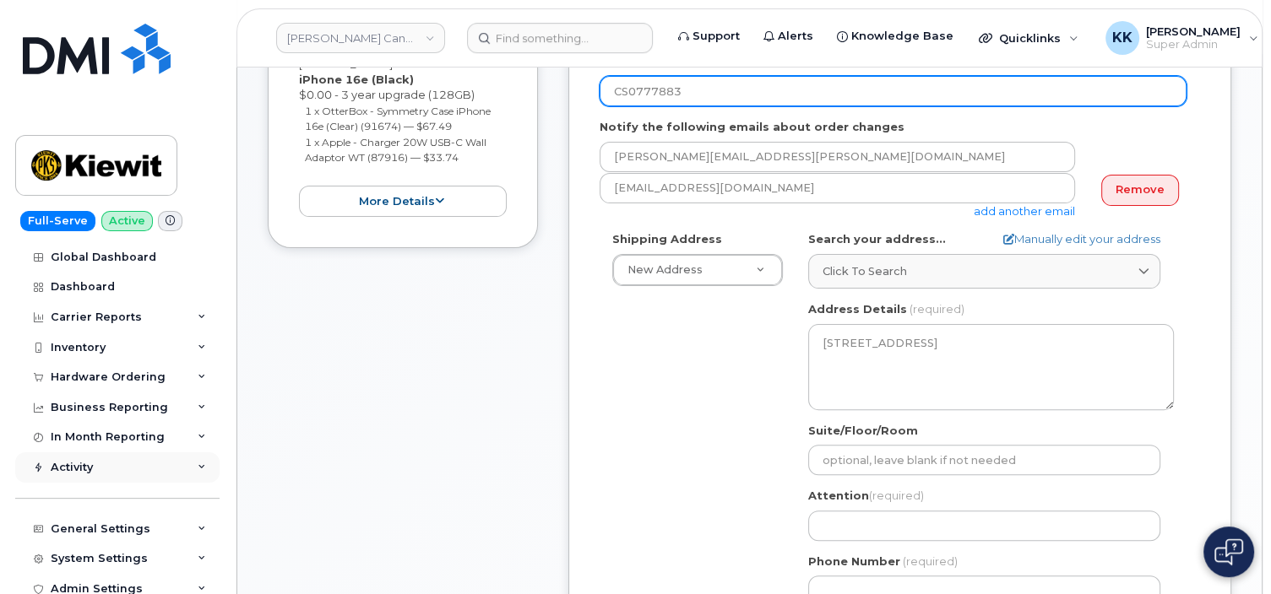
scroll to position [534, 0]
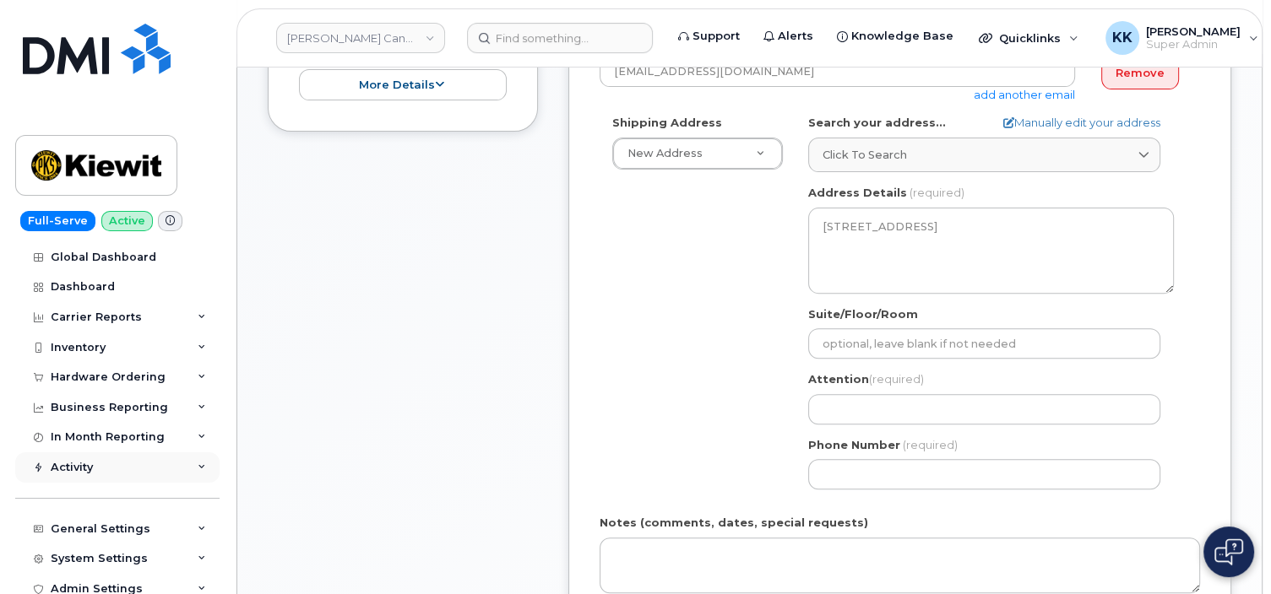
type input "CS0777883"
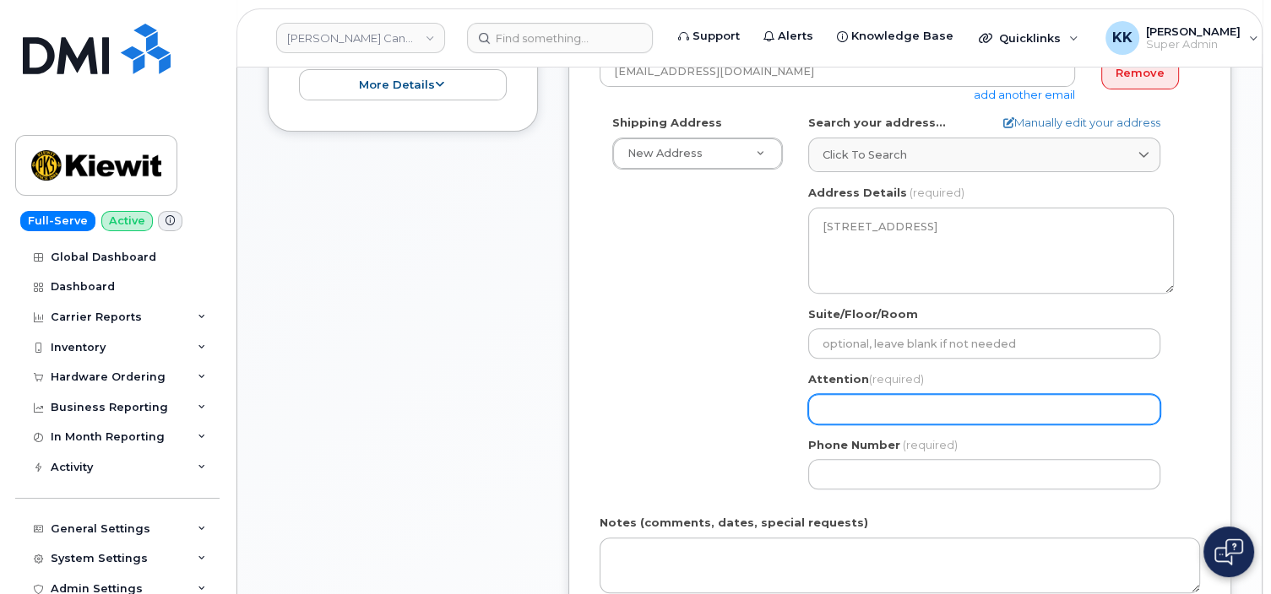
click at [934, 408] on input "Attention (required)" at bounding box center [984, 409] width 352 height 30
paste input "[PERSON_NAME], [PERSON_NAME] [PERSON_NAME]"
type input "[PERSON_NAME], [PERSON_NAME] [PERSON_NAME]"
select select
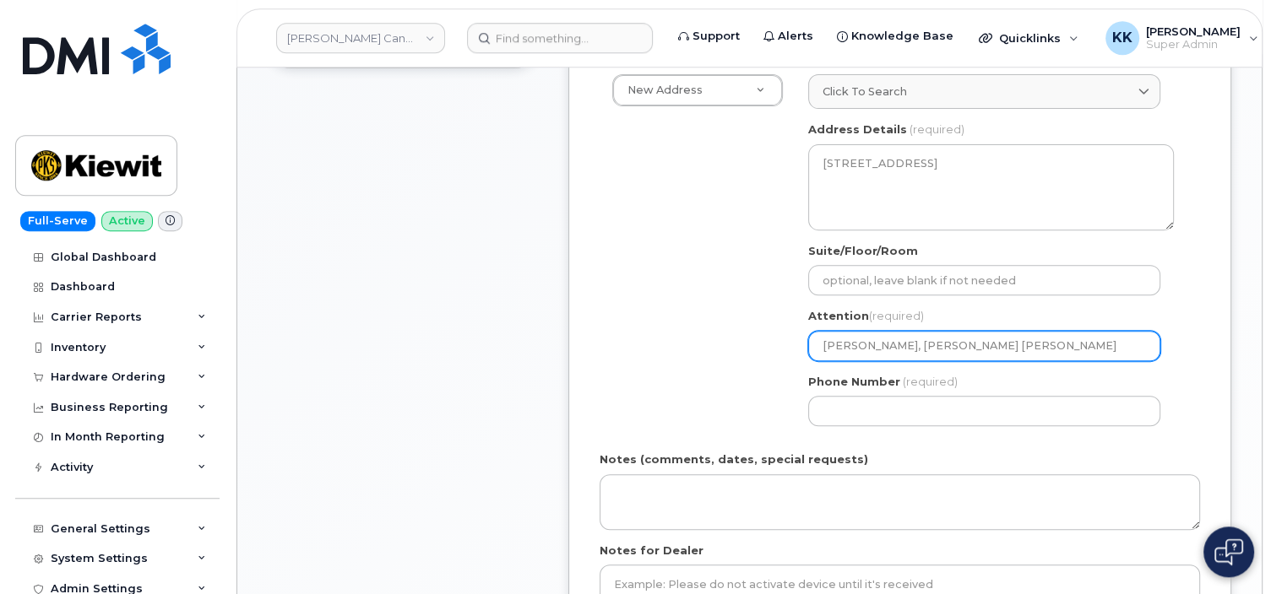
scroll to position [624, 0]
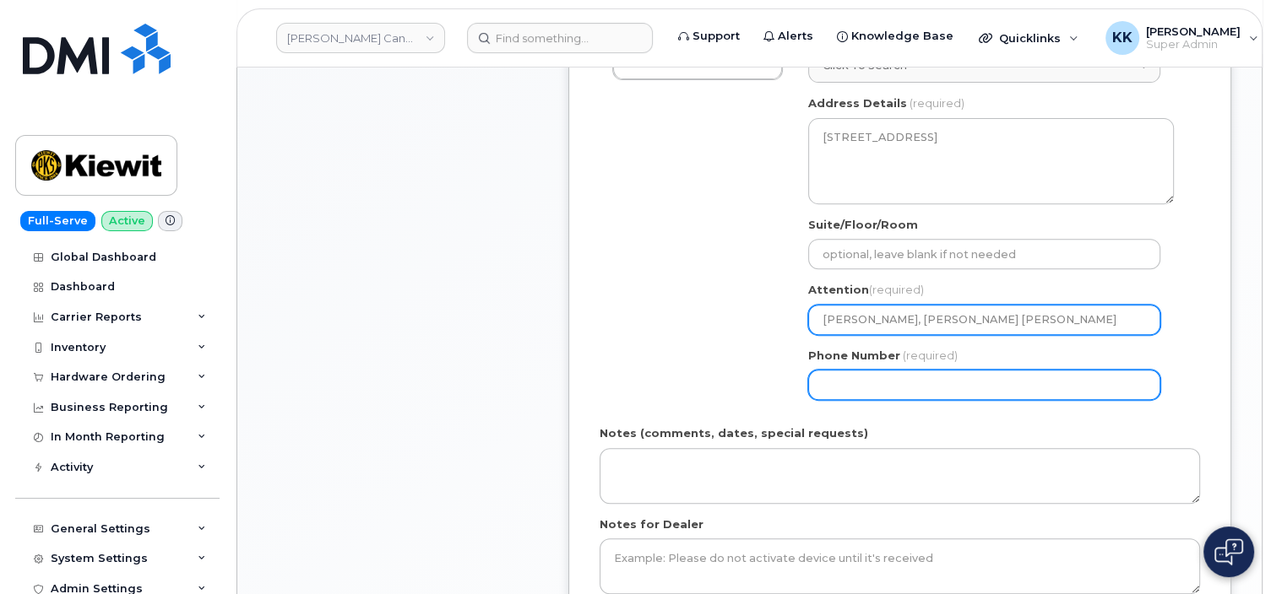
type input "[PERSON_NAME], [PERSON_NAME] [PERSON_NAME]"
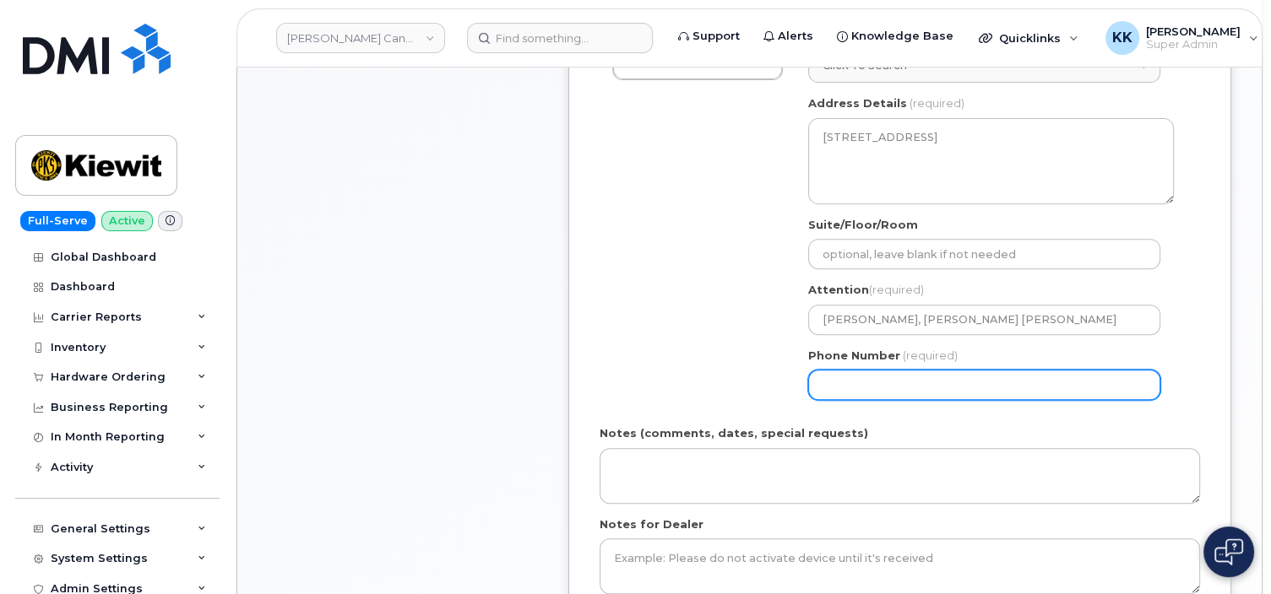
click at [918, 382] on input "Phone Number" at bounding box center [984, 385] width 352 height 30
type input "6133231983"
select select
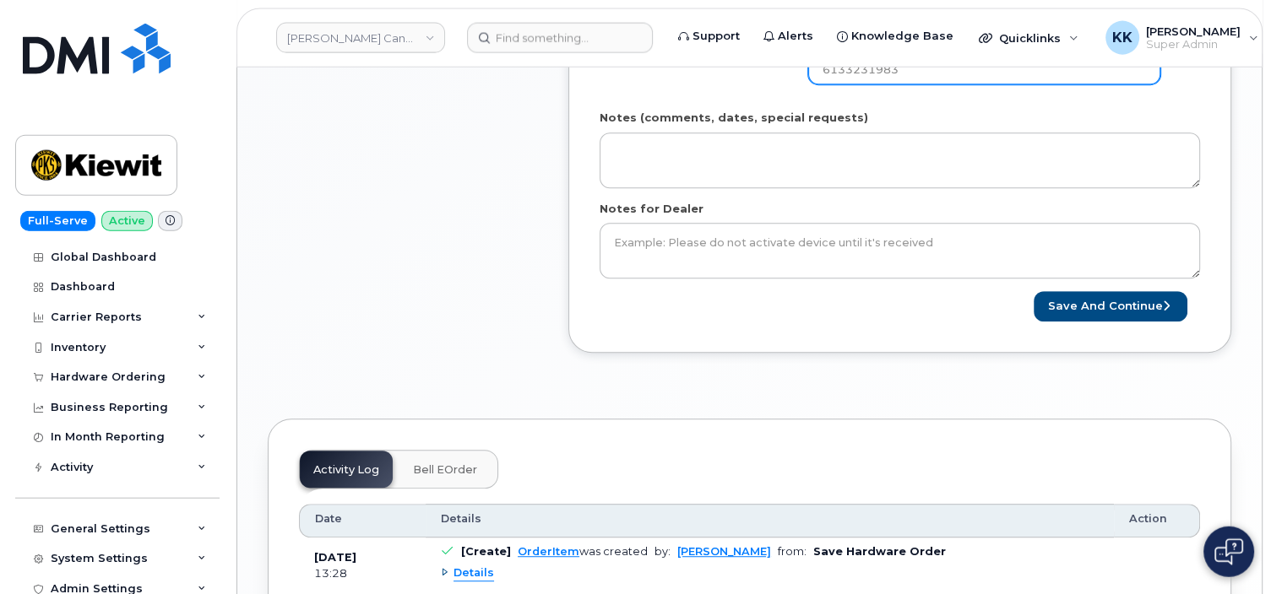
scroll to position [980, 0]
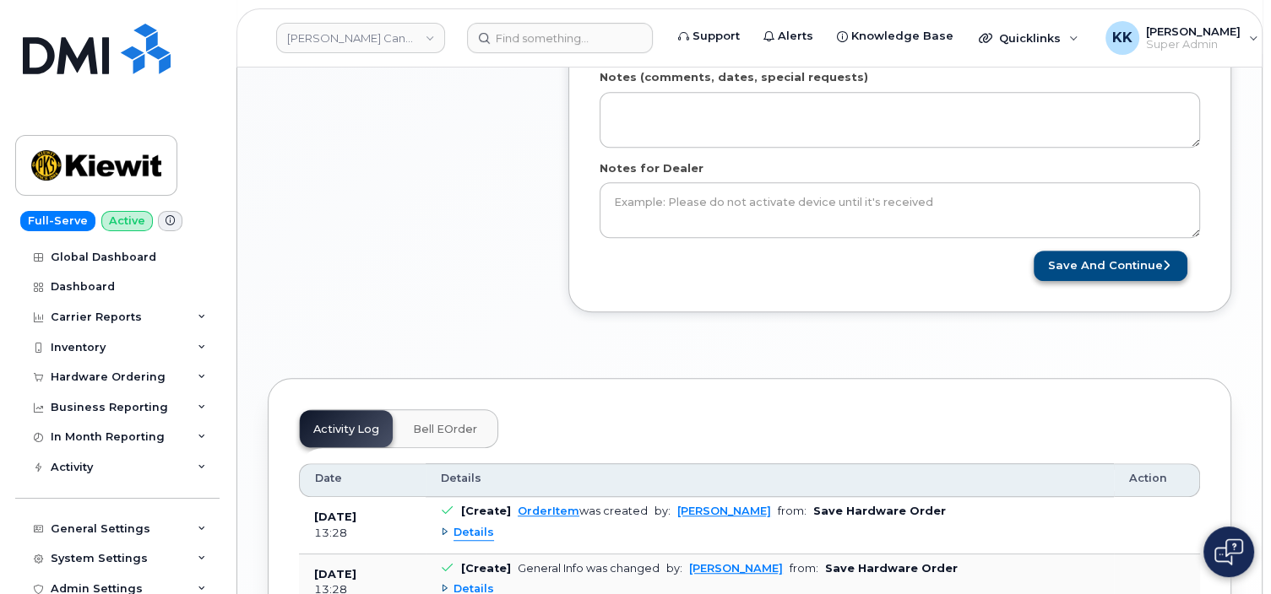
type input "6133231983"
click at [1076, 271] on button "Save and Continue" at bounding box center [1110, 266] width 154 height 31
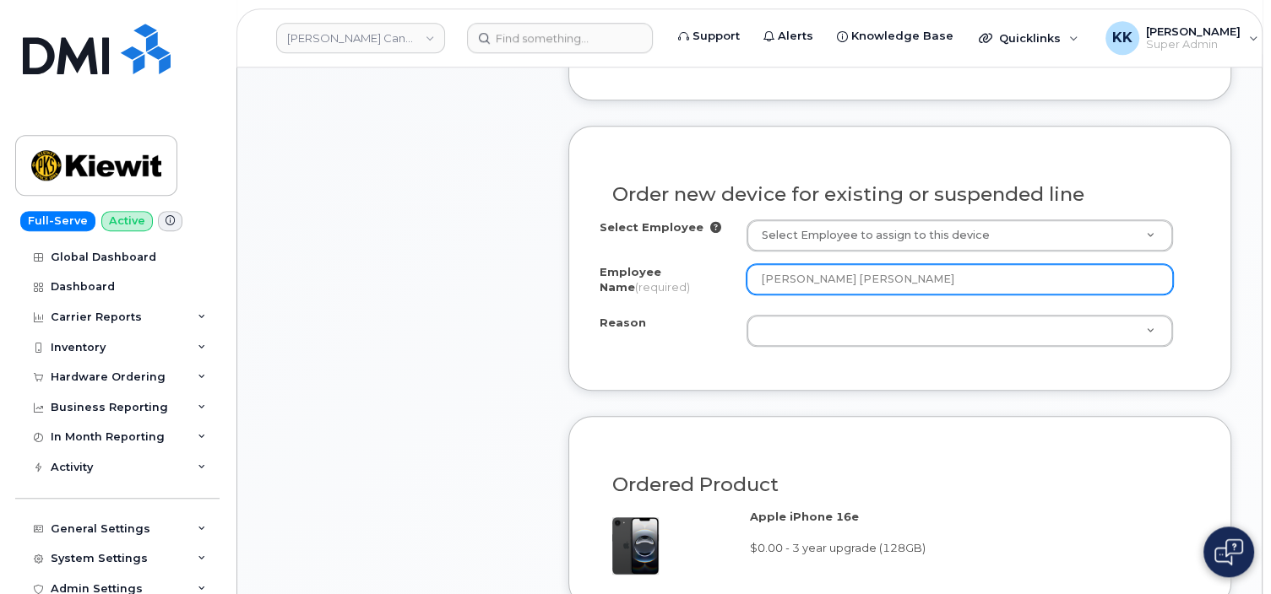
scroll to position [891, 0]
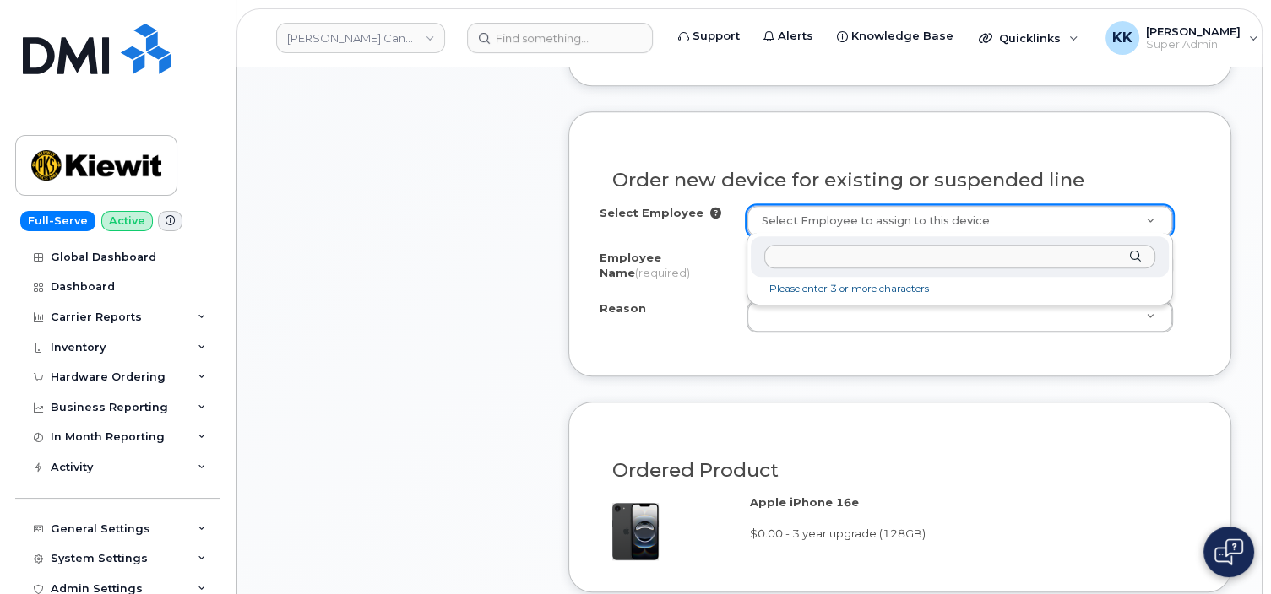
click at [834, 215] on body "Kiewit Canada Inc Support Alerts Knowledge Base Quicklinks Suspend / Cancel Dev…" at bounding box center [635, 510] width 1271 height 2803
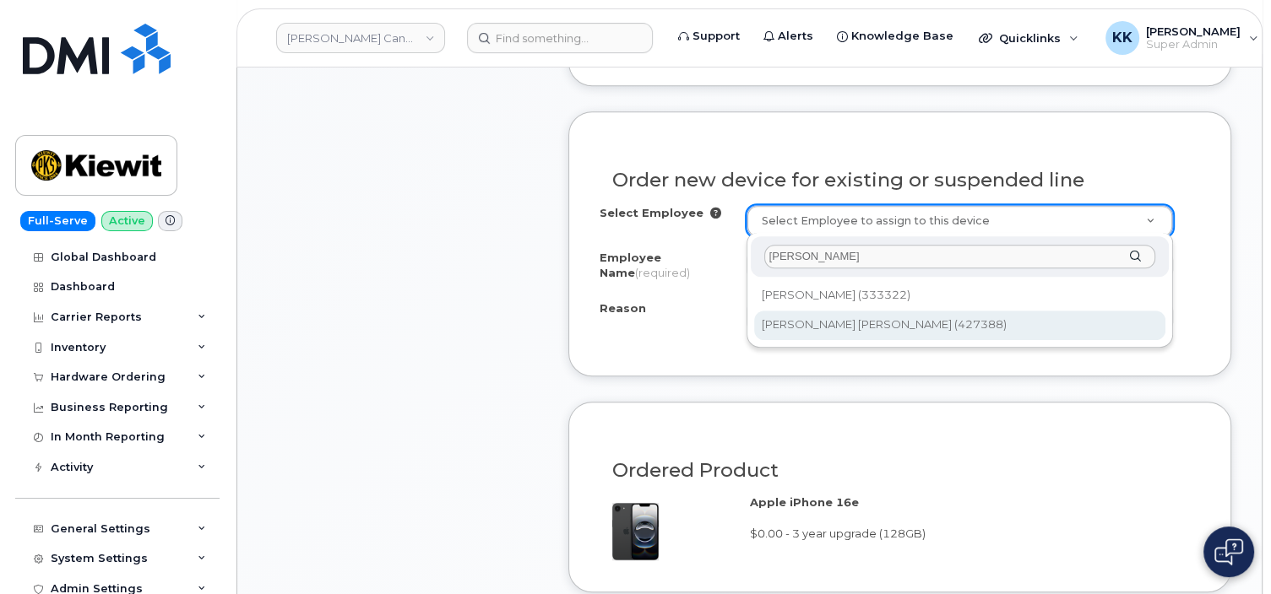
type input "kevin arse"
type input "1052284"
select select
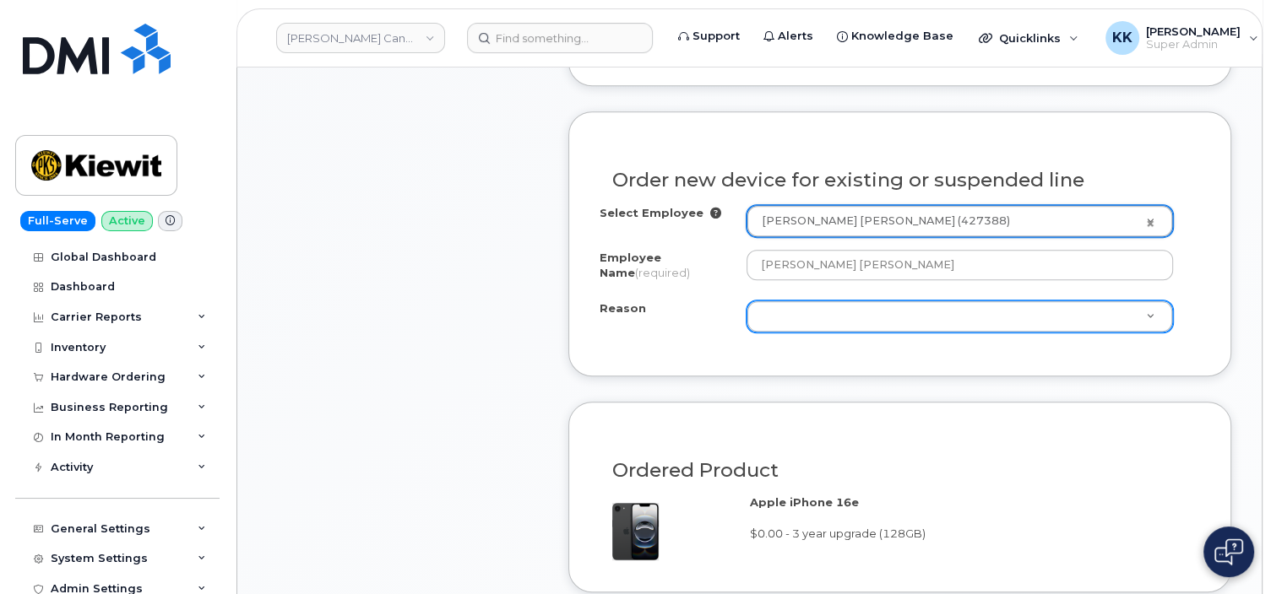
click at [795, 322] on body "Kiewit Canada Inc Support Alerts Knowledge Base Quicklinks Suspend / Cancel Dev…" at bounding box center [635, 510] width 1271 height 2803
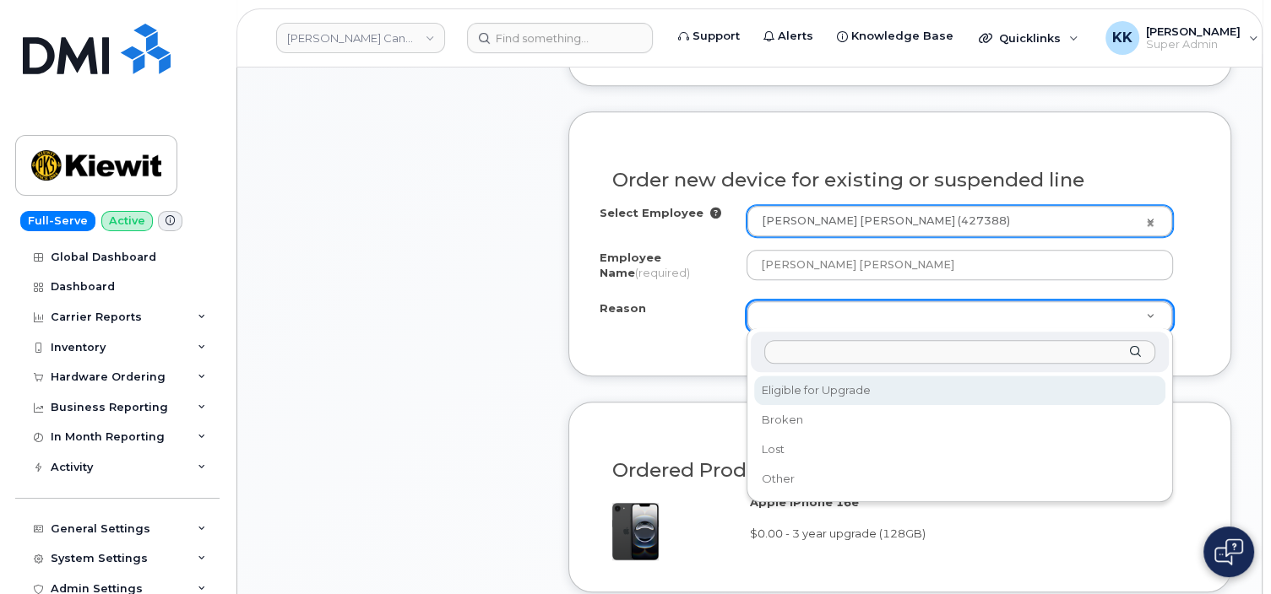
select select "eligible_for_upgrade"
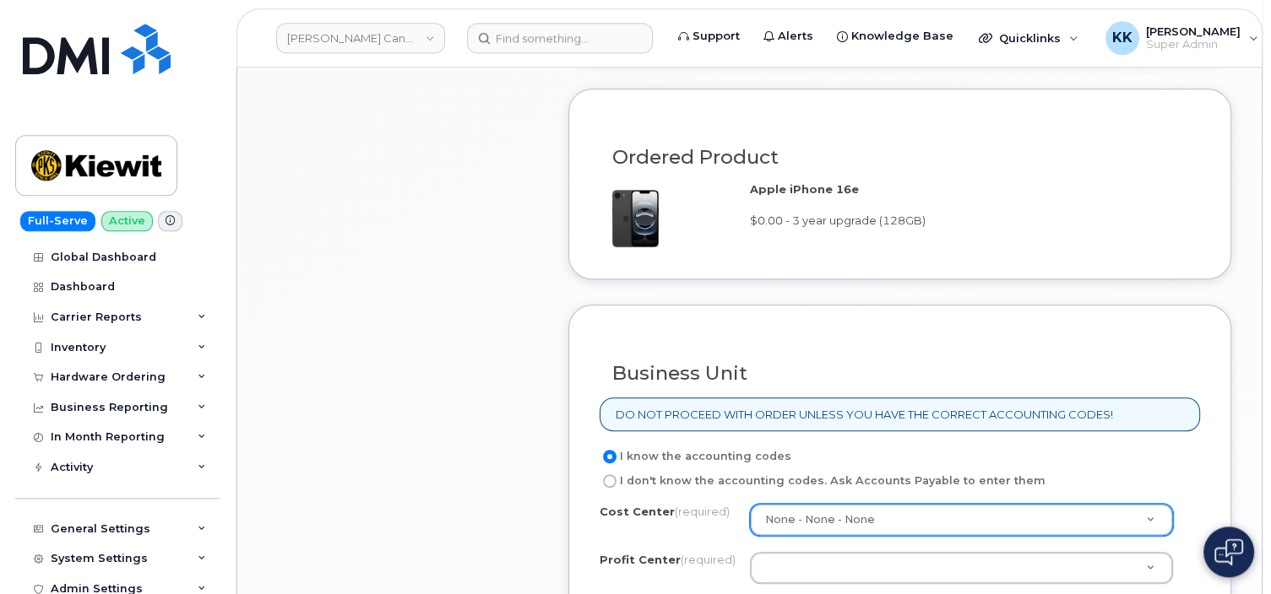
scroll to position [1337, 0]
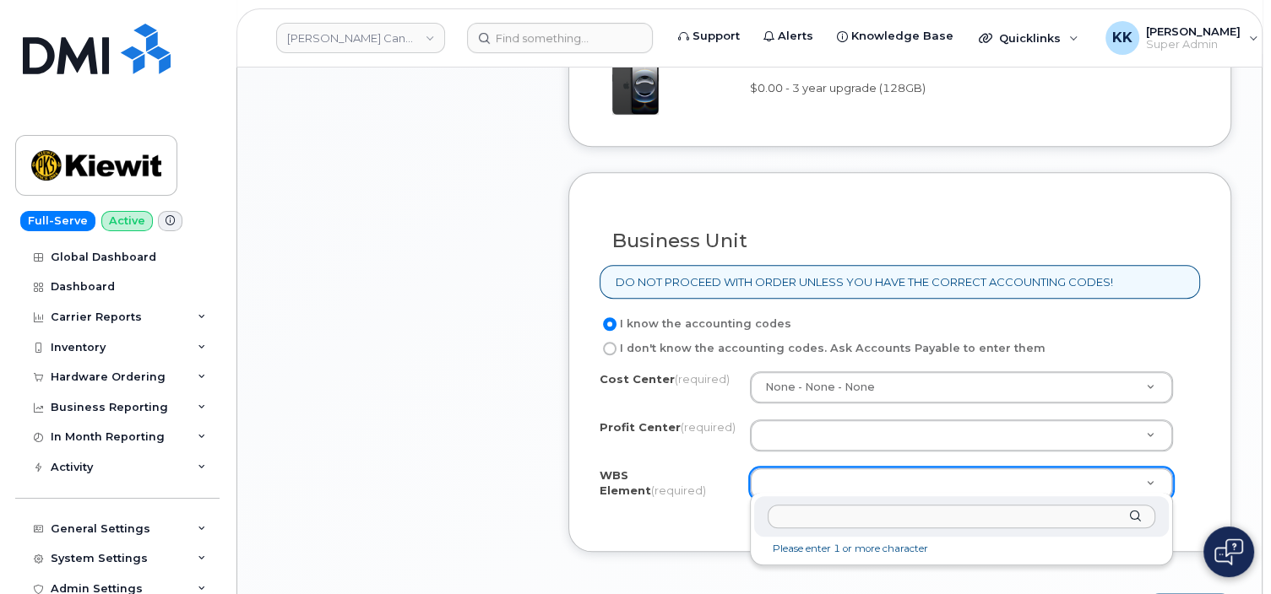
click at [821, 471] on body "Kiewit Canada Inc Support Alerts Knowledge Base Quicklinks Suspend / Cancel Dev…" at bounding box center [635, 64] width 1271 height 2803
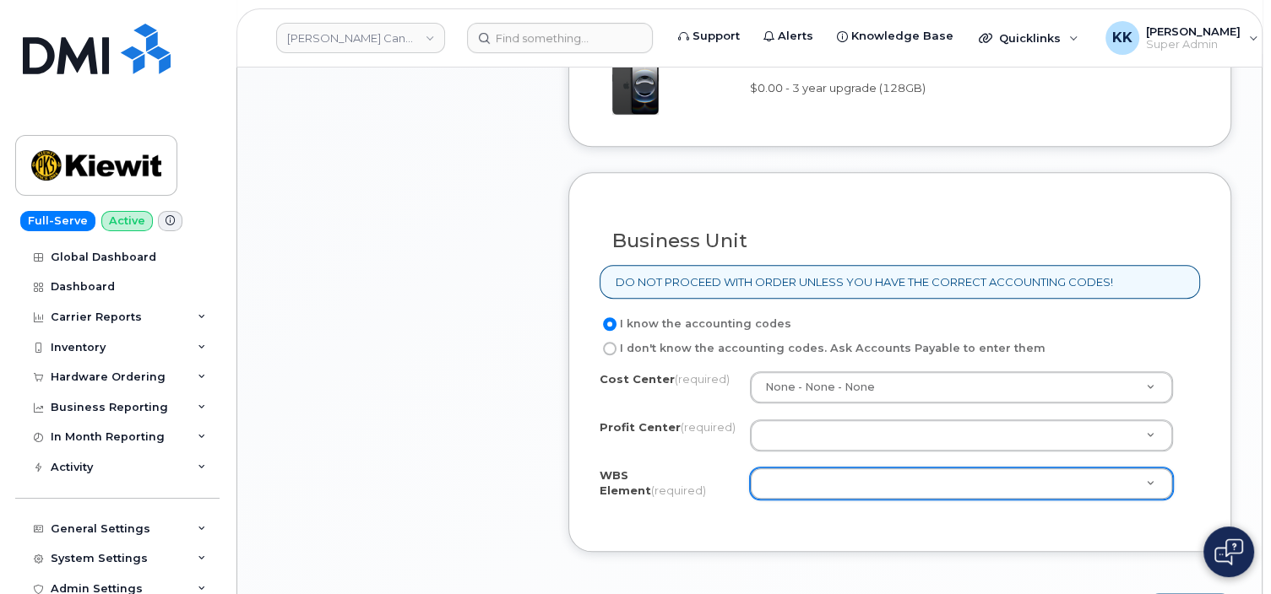
click at [794, 478] on body "Kiewit Canada Inc Support Alerts Knowledge Base Quicklinks Suspend / Cancel Dev…" at bounding box center [635, 64] width 1271 height 2803
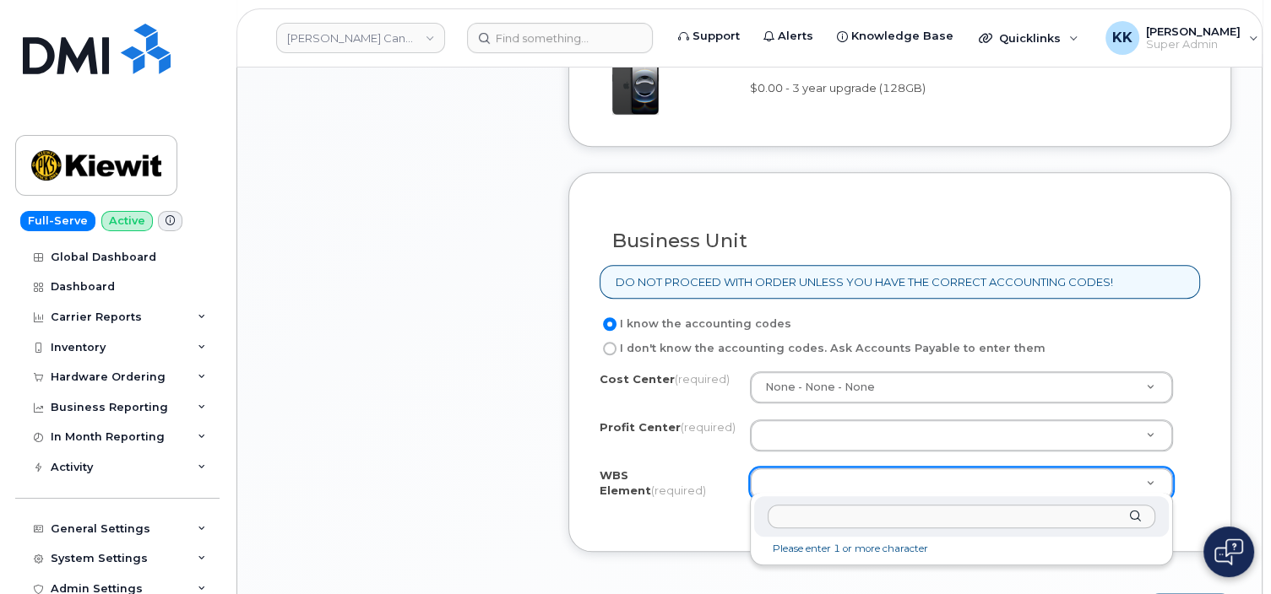
paste input "106329.1263"
type input "106329.1263"
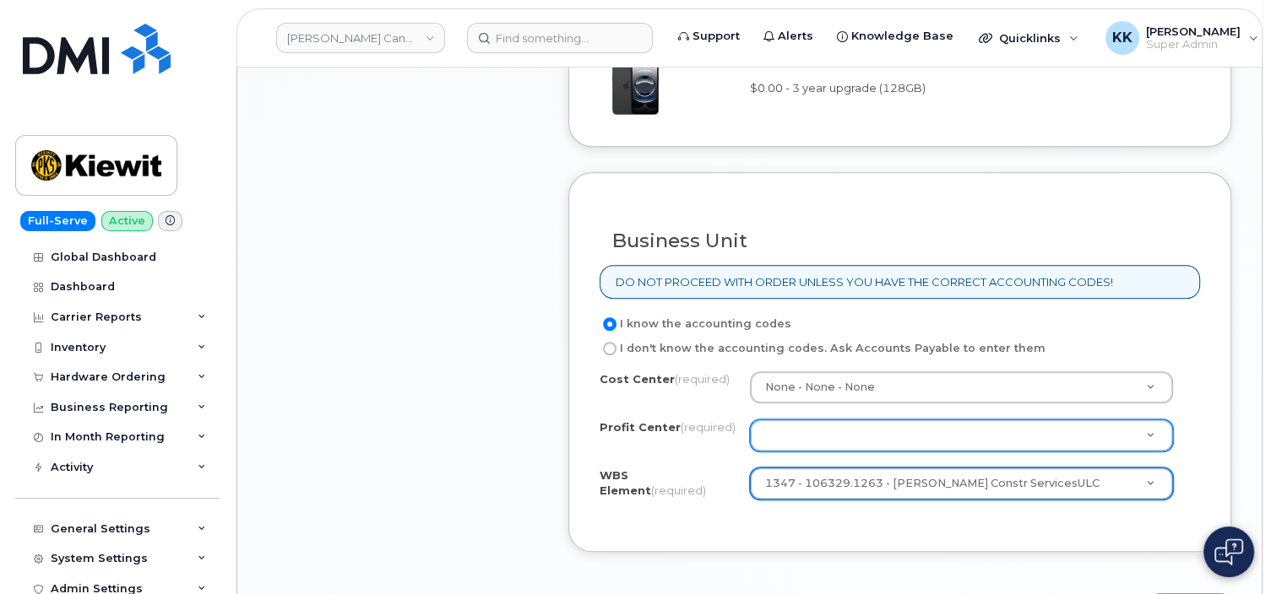
click at [812, 431] on body "Kiewit Canada Inc Support Alerts Knowledge Base Quicklinks Suspend / Cancel Dev…" at bounding box center [635, 64] width 1271 height 2803
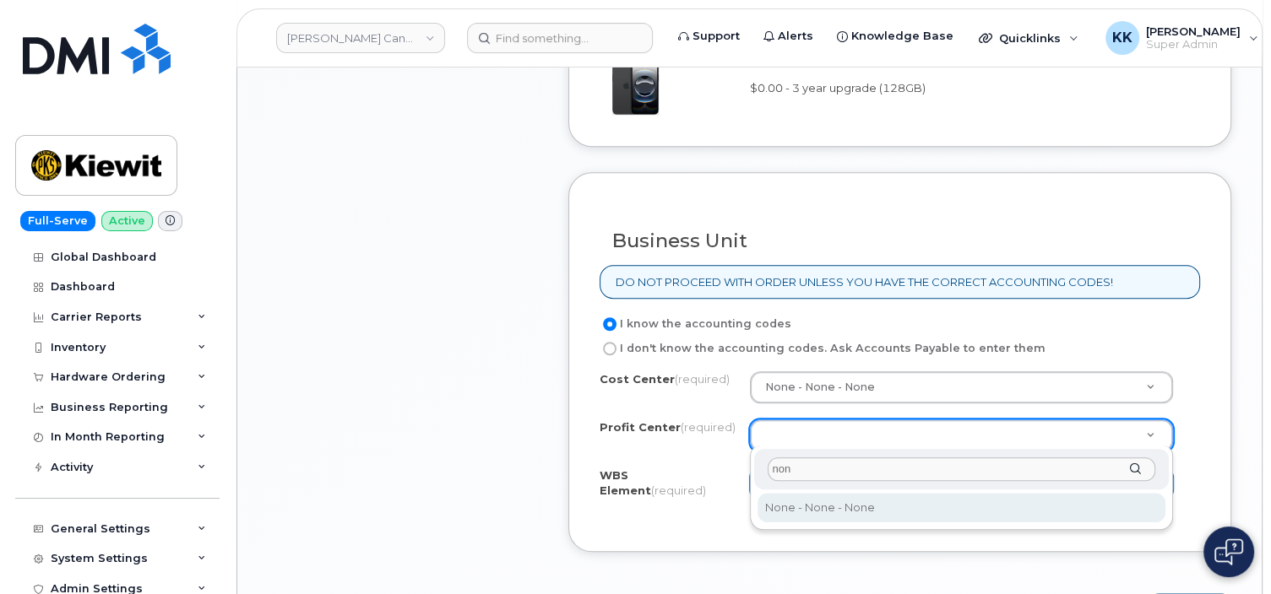
type input "non"
select select "None"
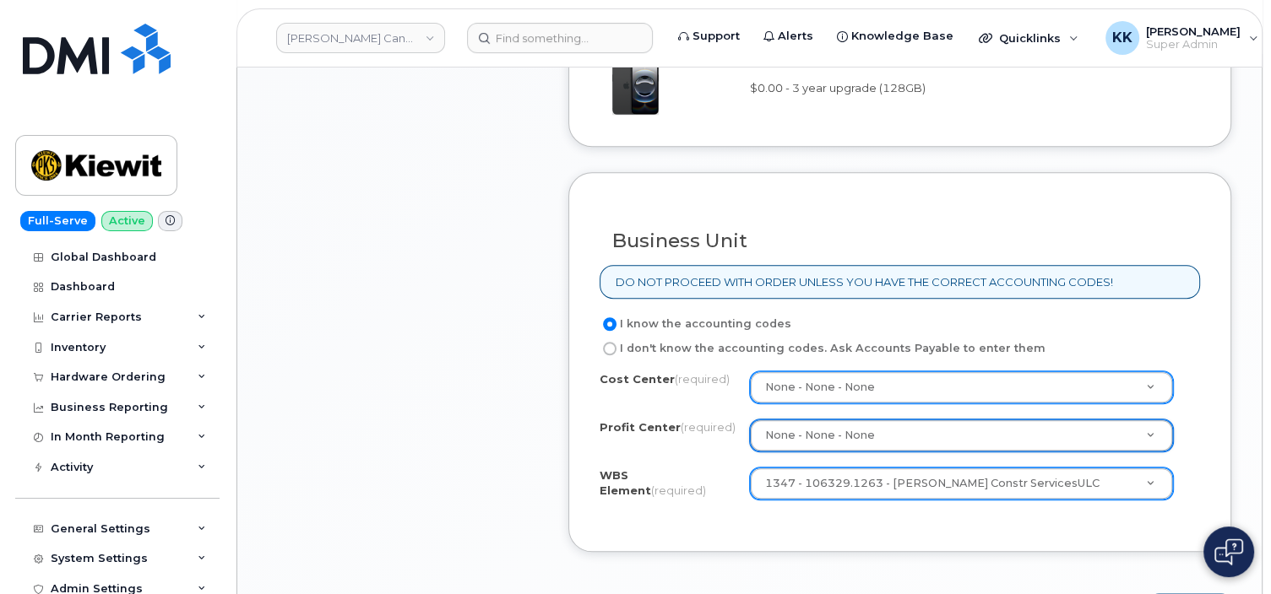
click at [805, 383] on body "Kiewit Canada Inc Support Alerts Knowledge Base Quicklinks Suspend / Cancel Dev…" at bounding box center [635, 64] width 1271 height 2803
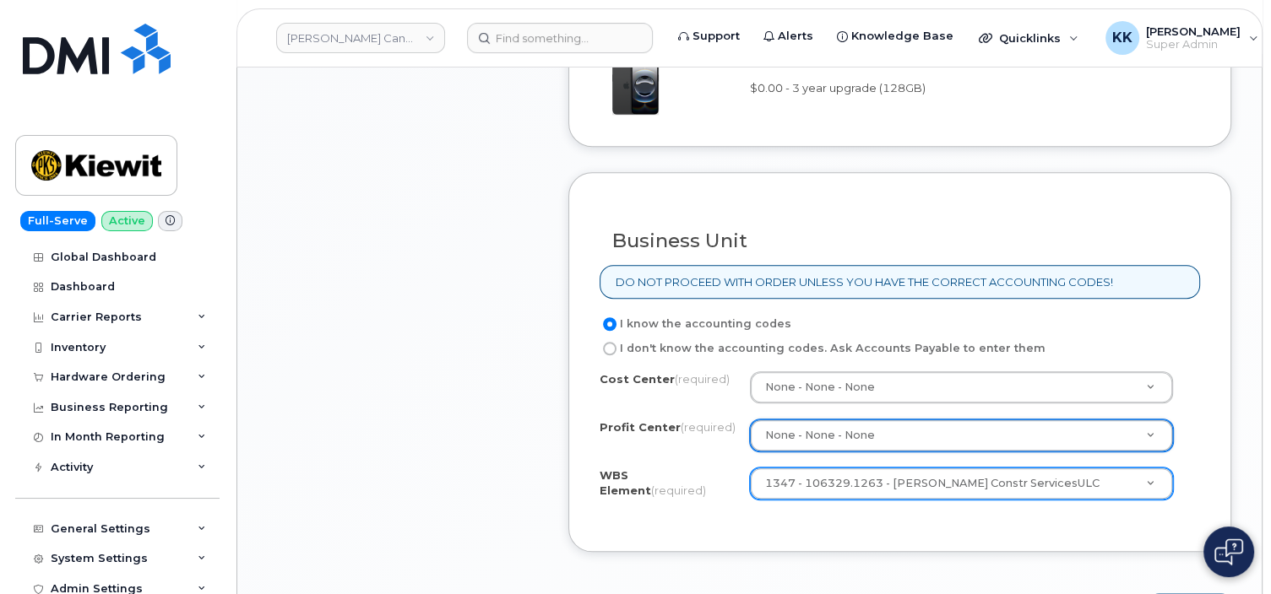
type input "n"
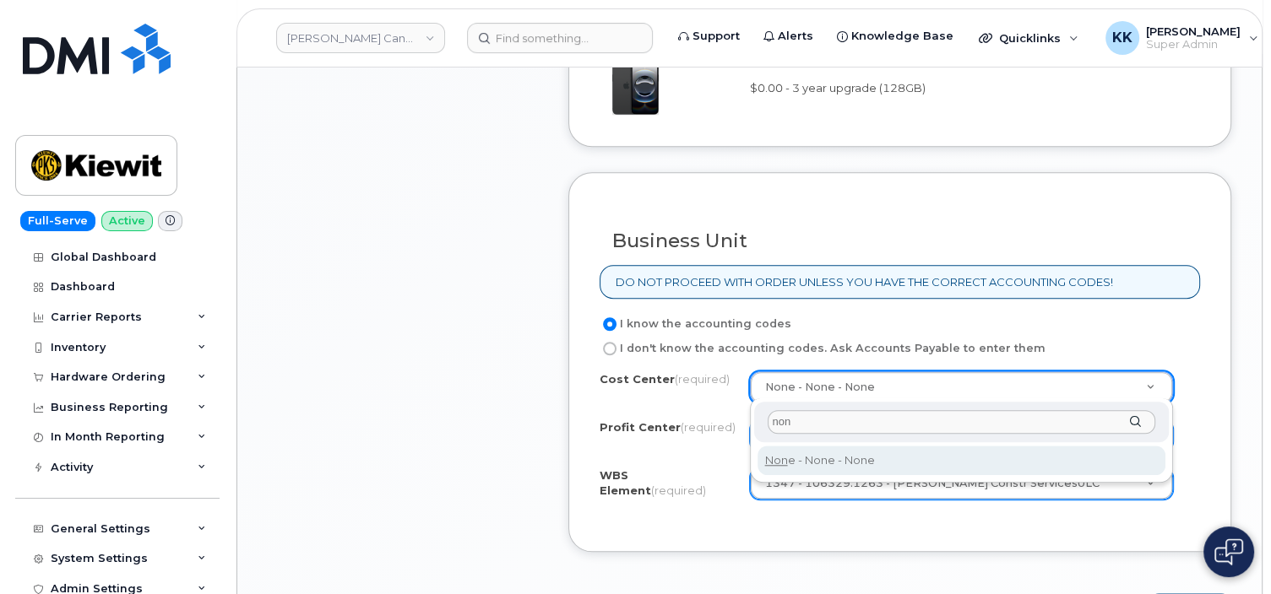
type input "non"
type input "None"
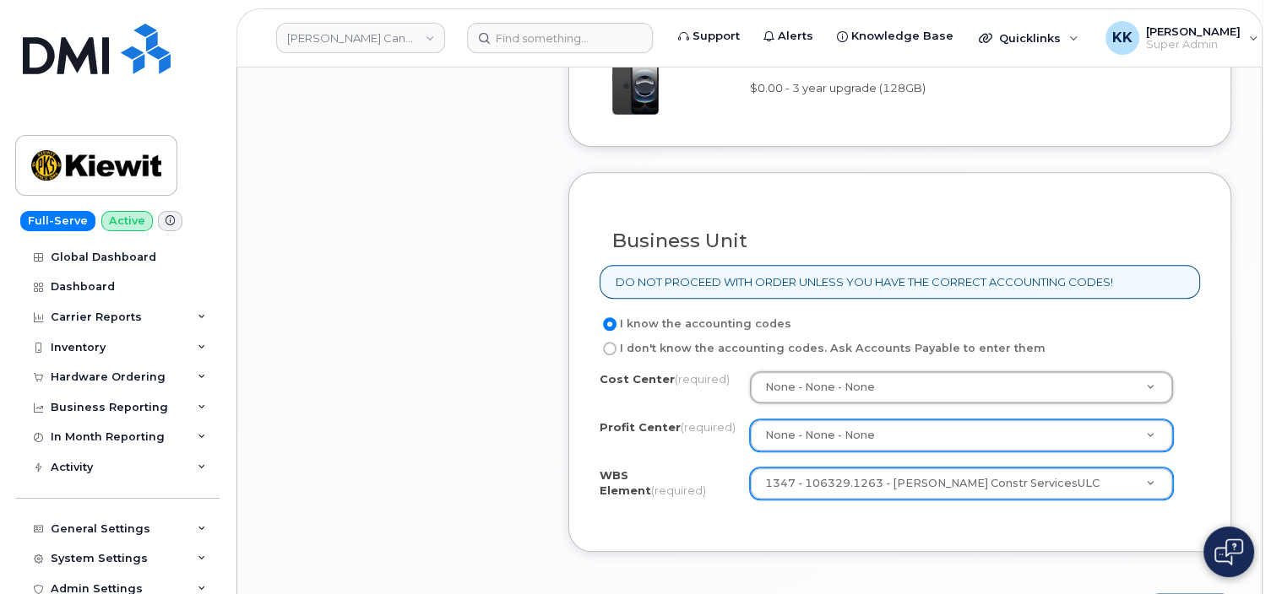
scroll to position [1426, 0]
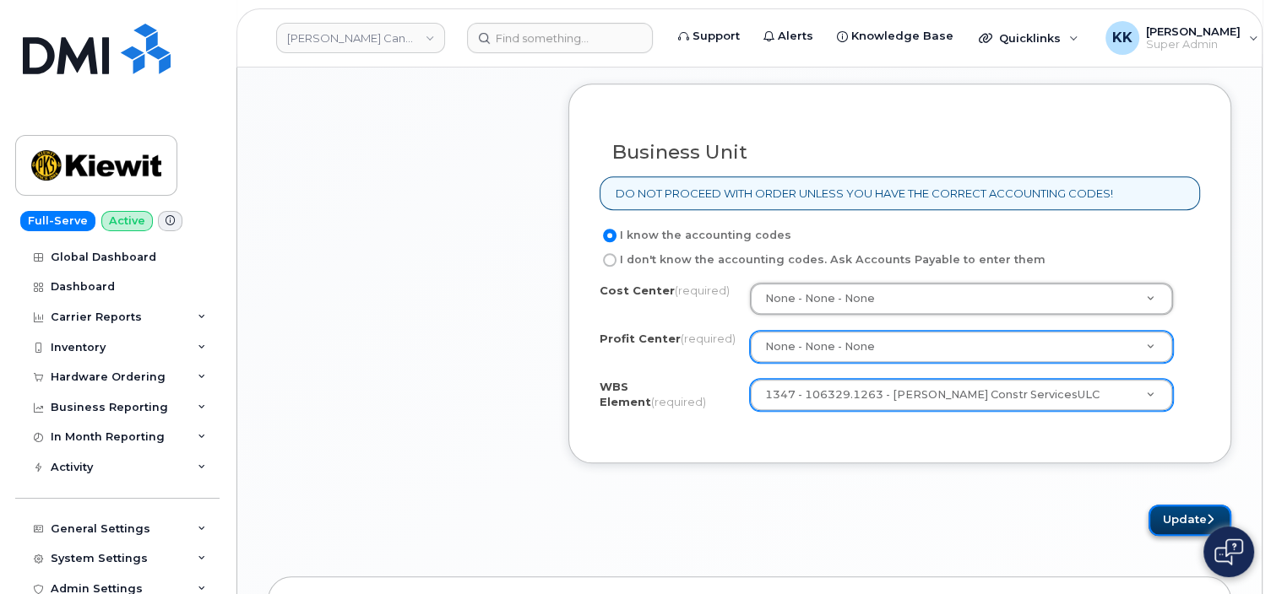
click at [1167, 522] on button "Update" at bounding box center [1189, 520] width 83 height 31
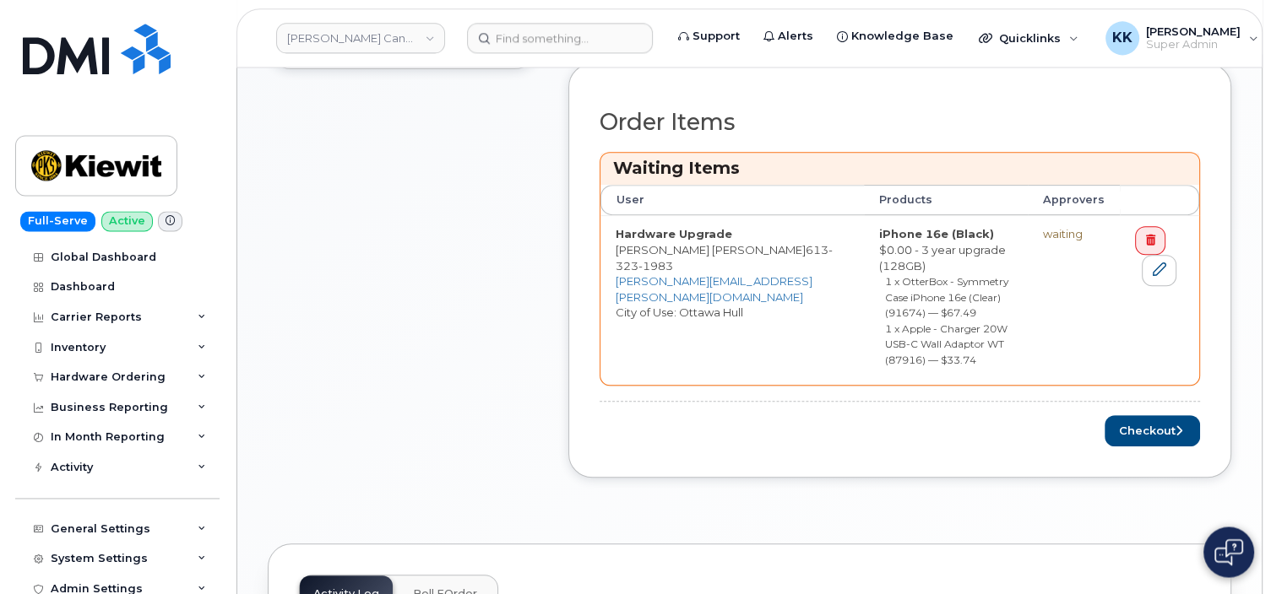
scroll to position [891, 0]
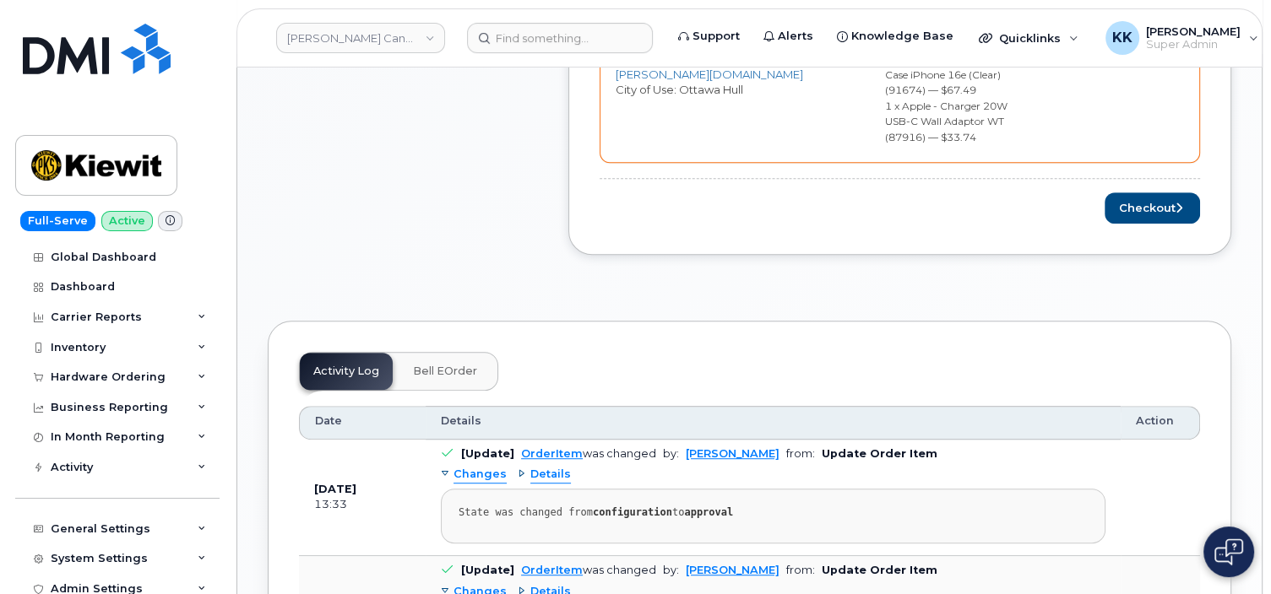
click at [1153, 187] on div "Order Items Waiting Items User Products Approvers Hardware Upgrade [PERSON_NAME…" at bounding box center [899, 55] width 600 height 336
click at [1157, 200] on button "Checkout" at bounding box center [1151, 207] width 95 height 31
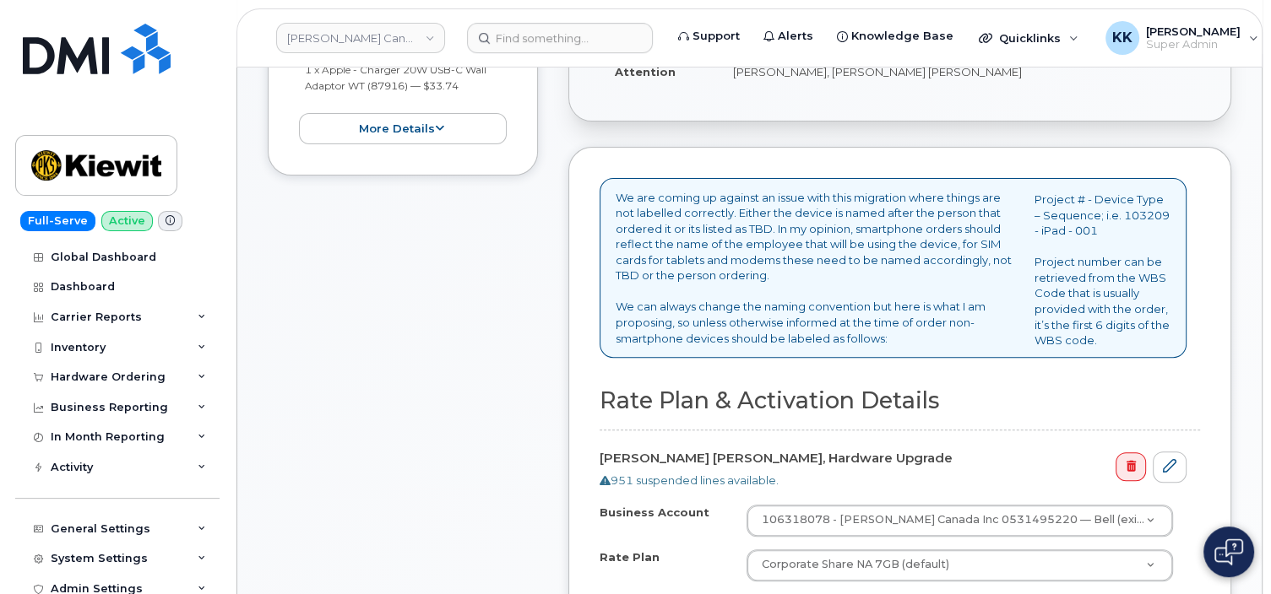
scroll to position [624, 0]
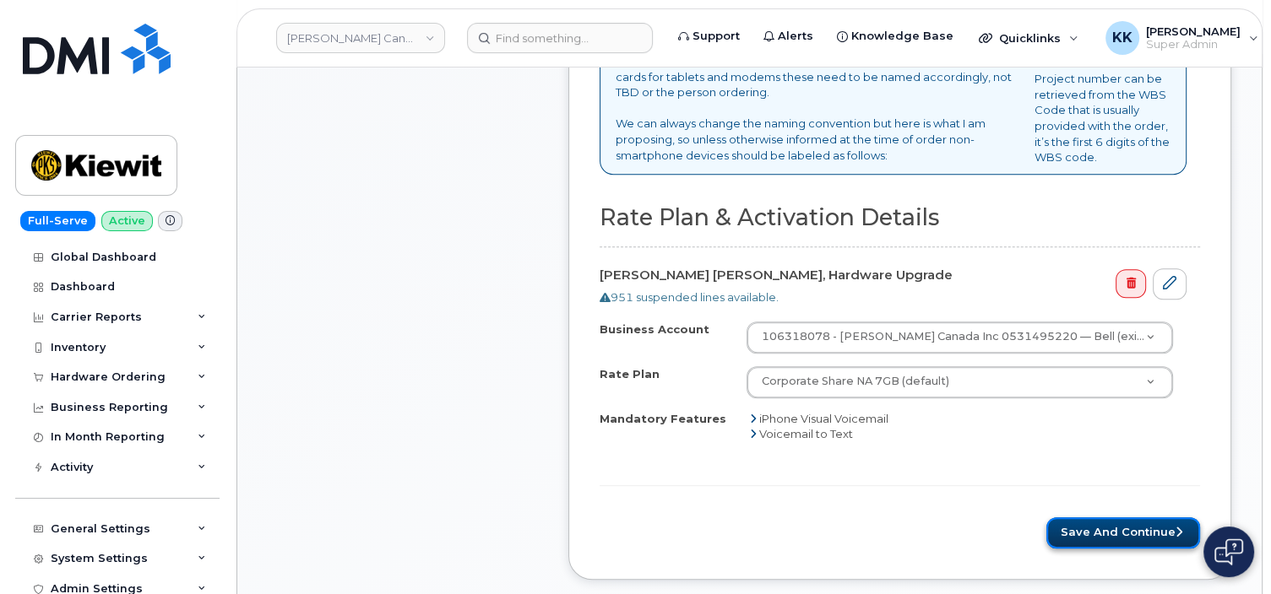
click at [1103, 524] on button "Save and Continue" at bounding box center [1123, 532] width 154 height 31
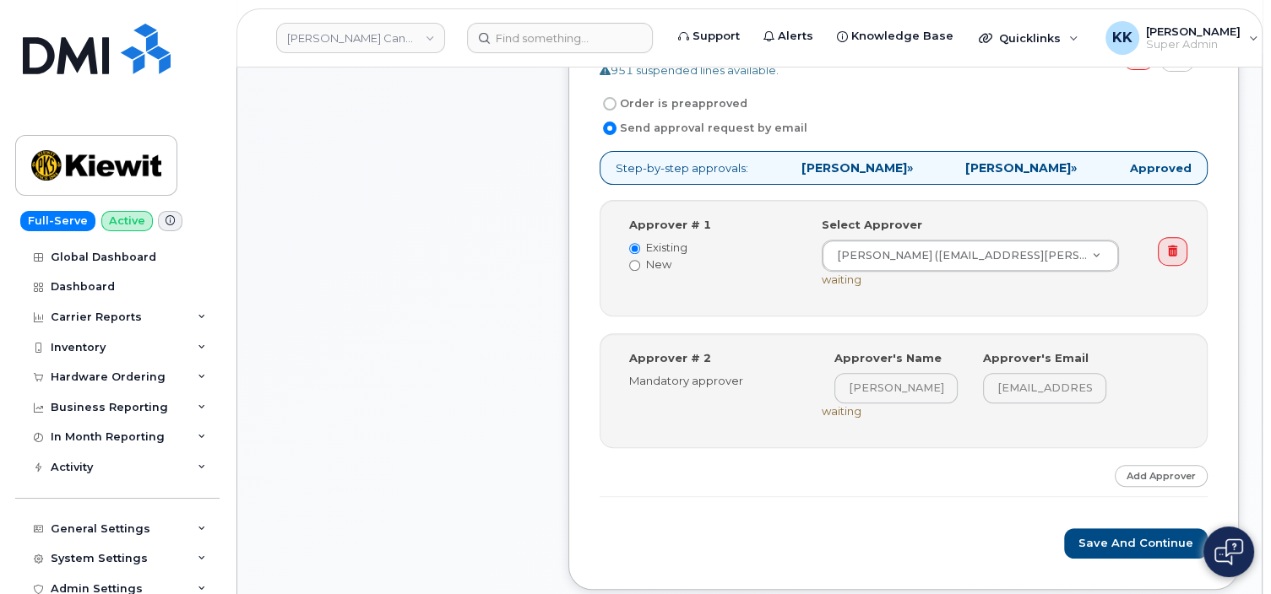
scroll to position [624, 0]
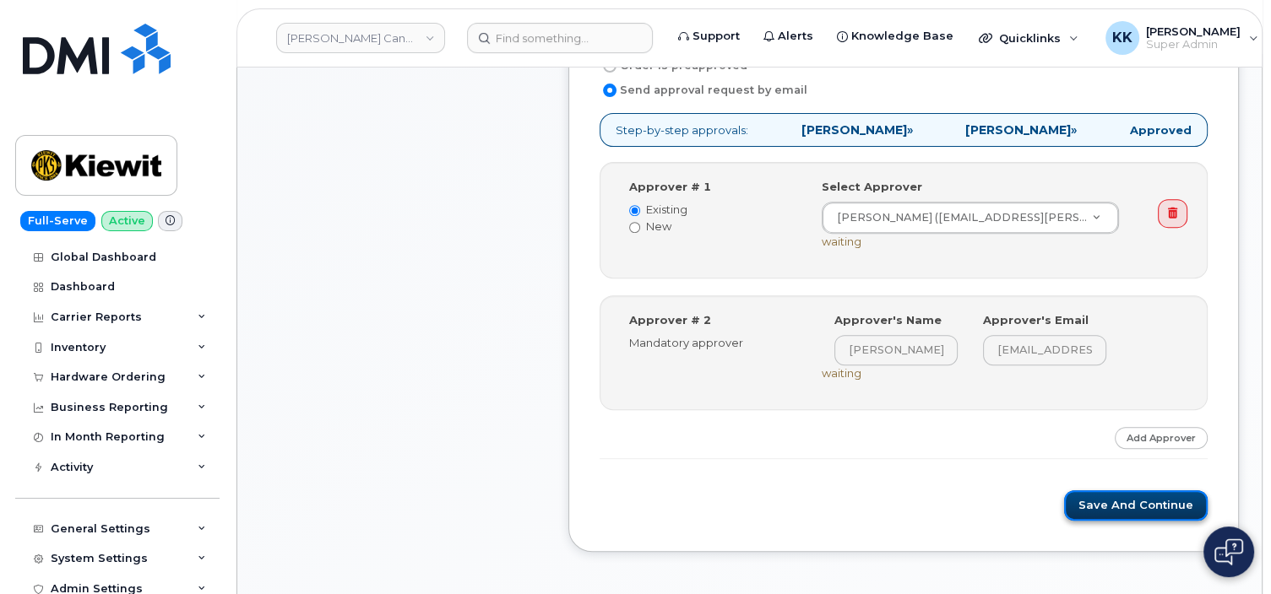
click at [1112, 515] on button "Save and Continue" at bounding box center [1136, 505] width 144 height 31
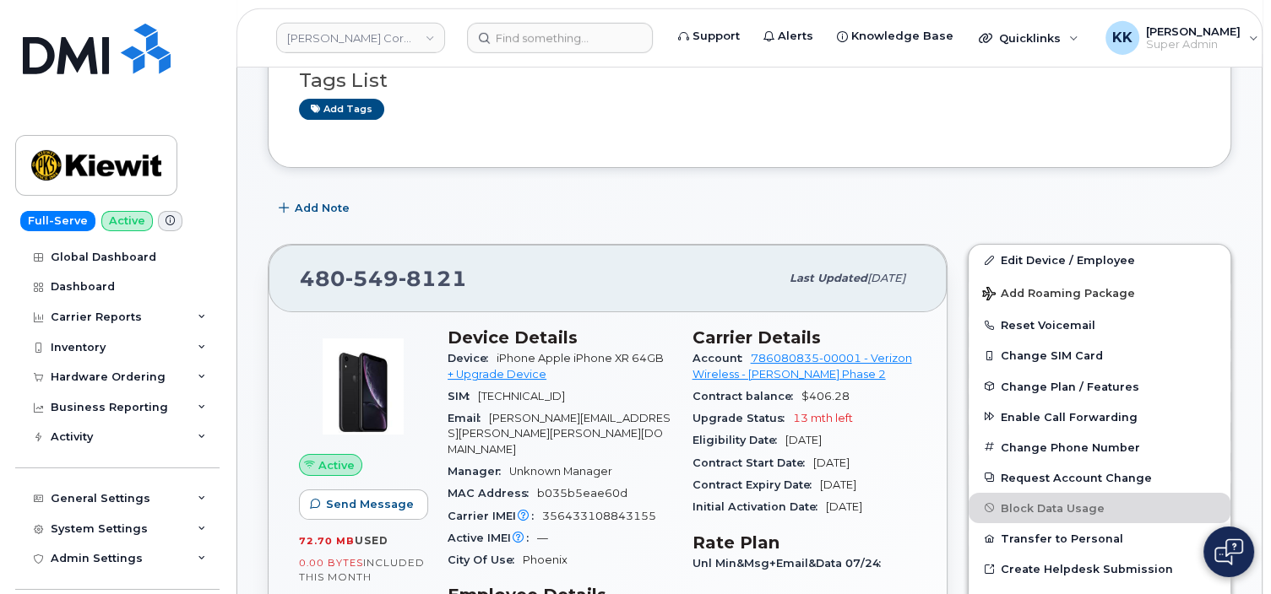
scroll to position [178, 0]
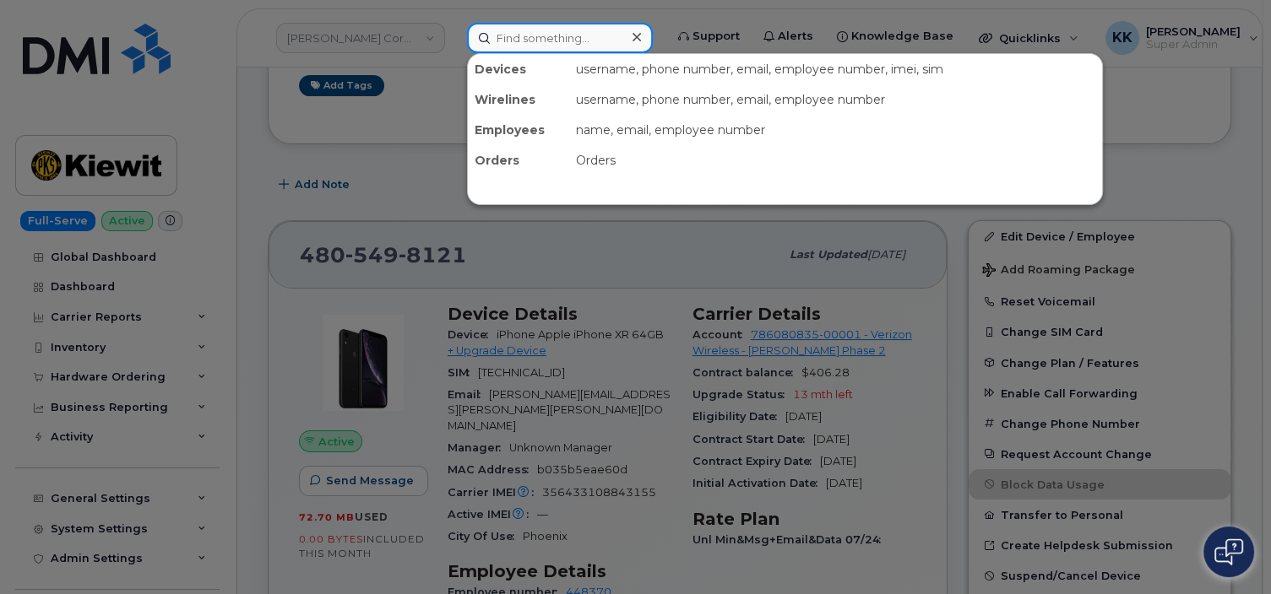
click at [516, 35] on input at bounding box center [560, 38] width 186 height 30
paste input "402) 676-9983"
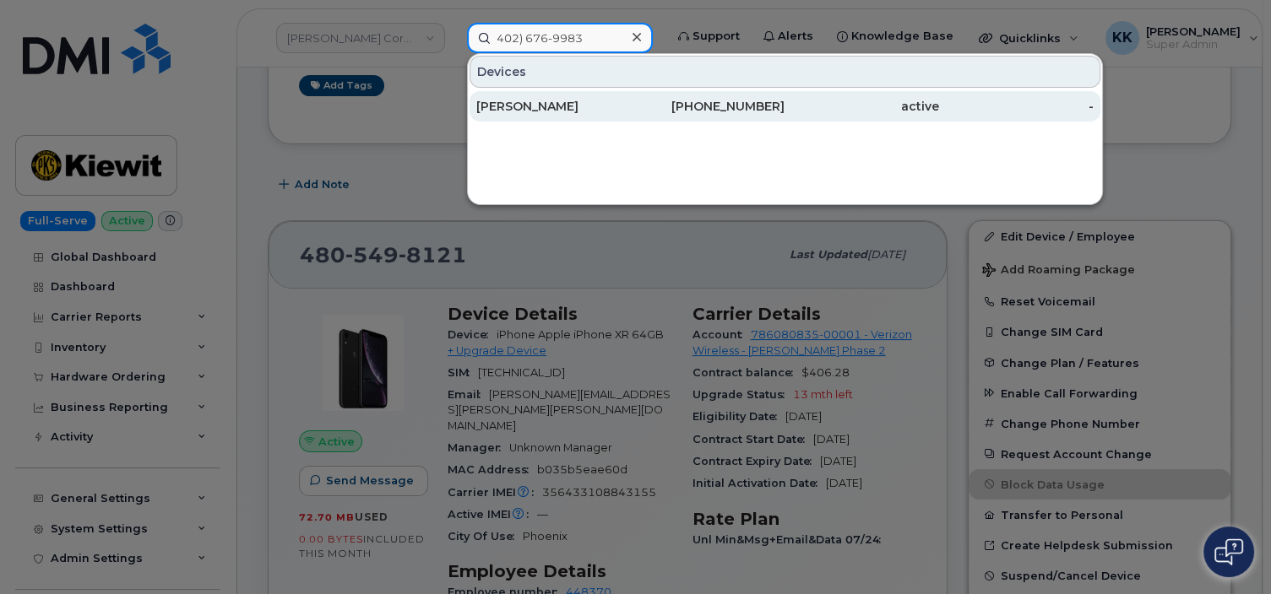
type input "402) 676-9983"
click at [631, 118] on div "[PERSON_NAME]" at bounding box center [708, 106] width 154 height 30
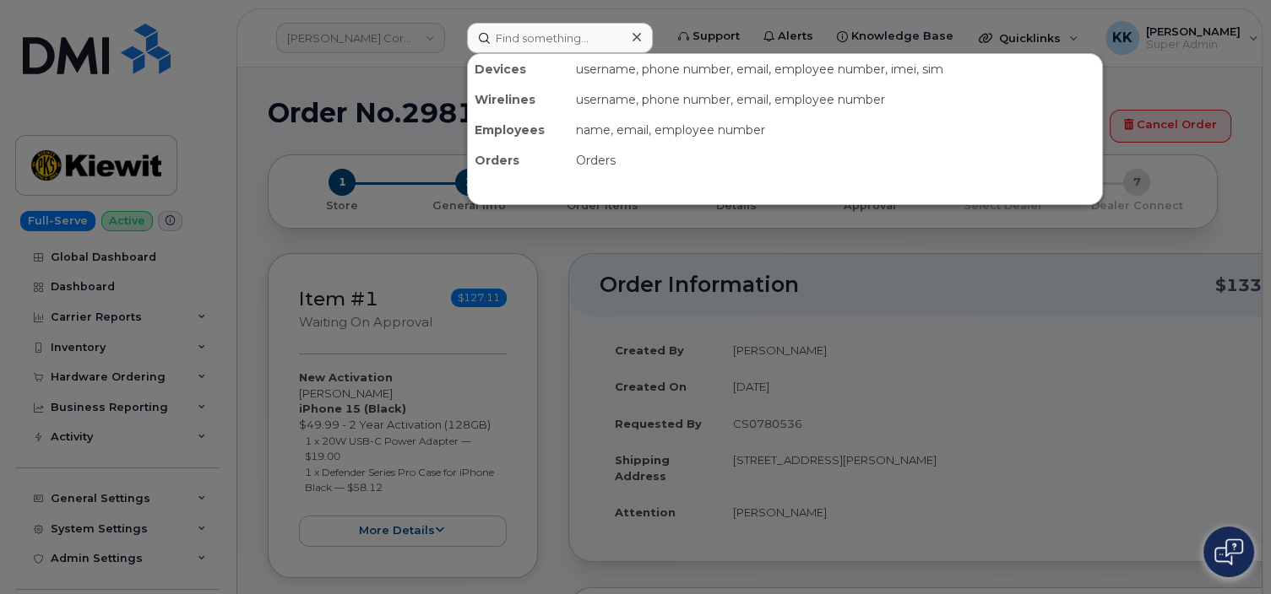
click at [134, 392] on div at bounding box center [635, 297] width 1271 height 594
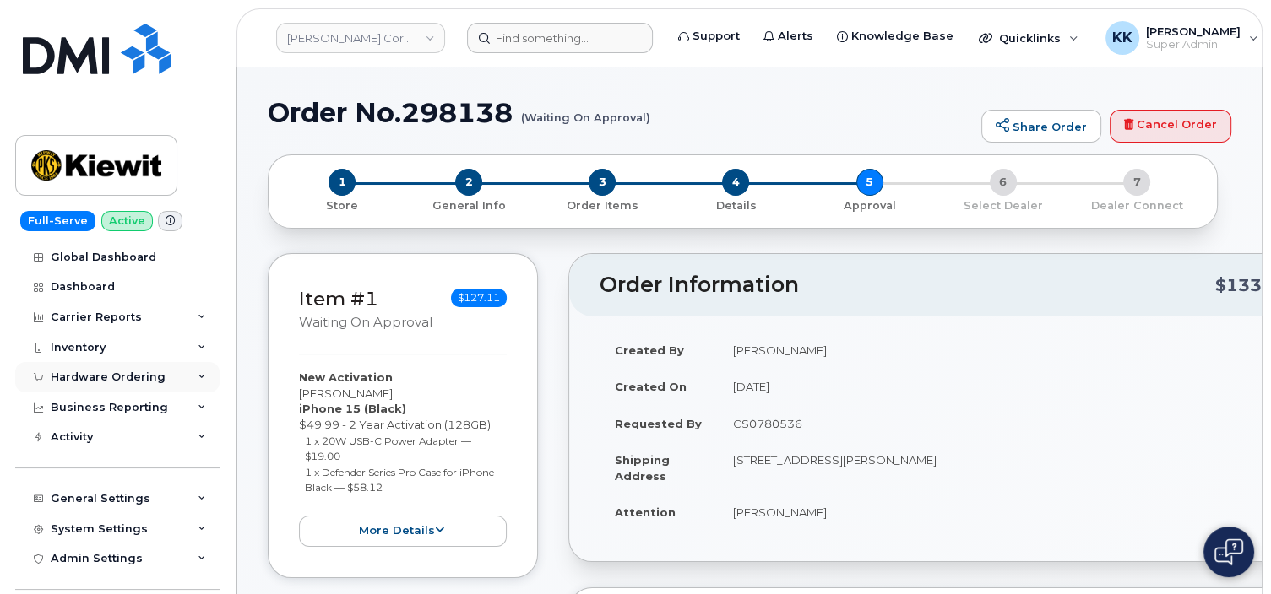
click at [99, 377] on div "Hardware Ordering" at bounding box center [108, 378] width 115 height 14
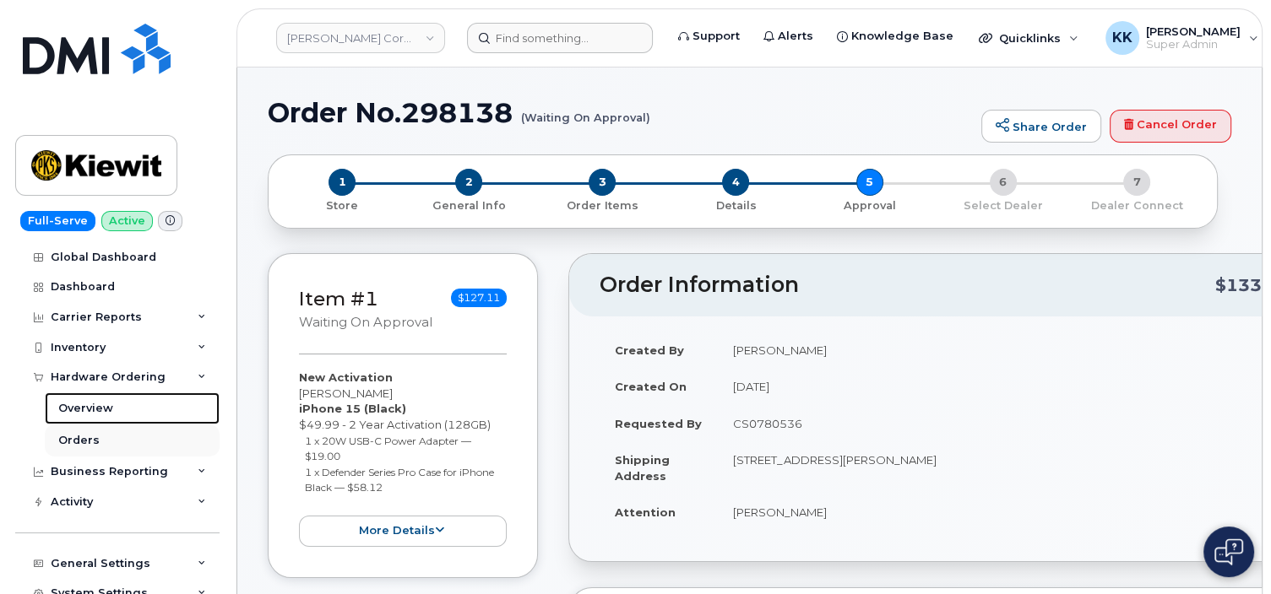
click at [93, 423] on link "Overview" at bounding box center [132, 409] width 175 height 32
click at [93, 442] on div "Orders" at bounding box center [78, 440] width 41 height 15
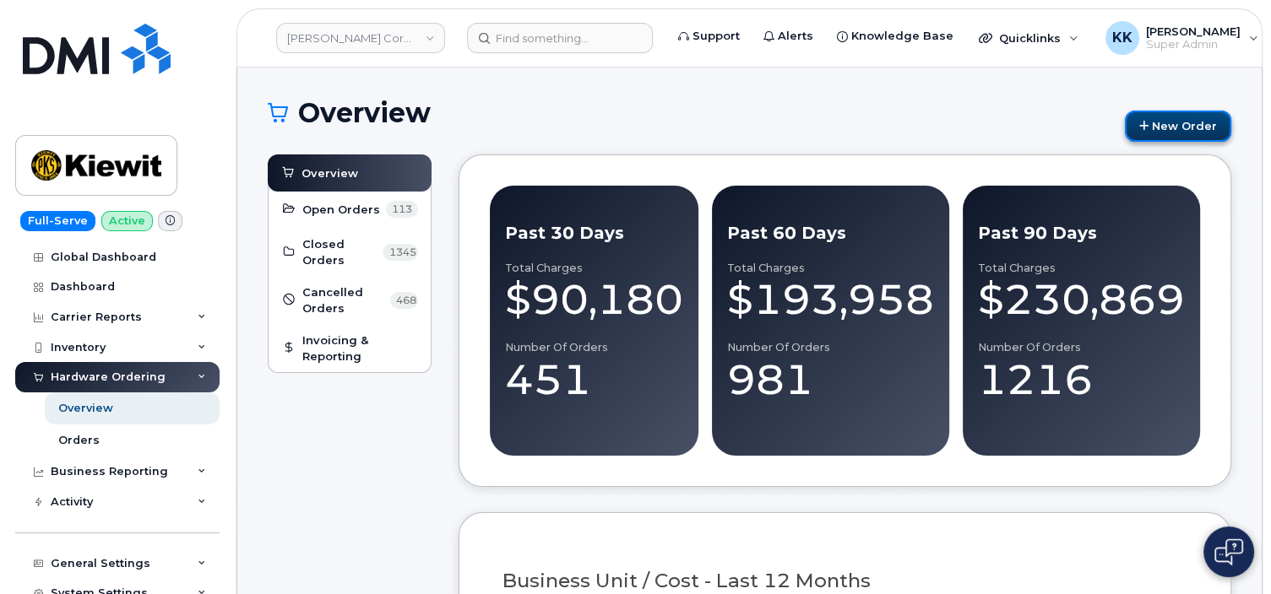
click at [1184, 123] on link "New Order" at bounding box center [1177, 126] width 106 height 31
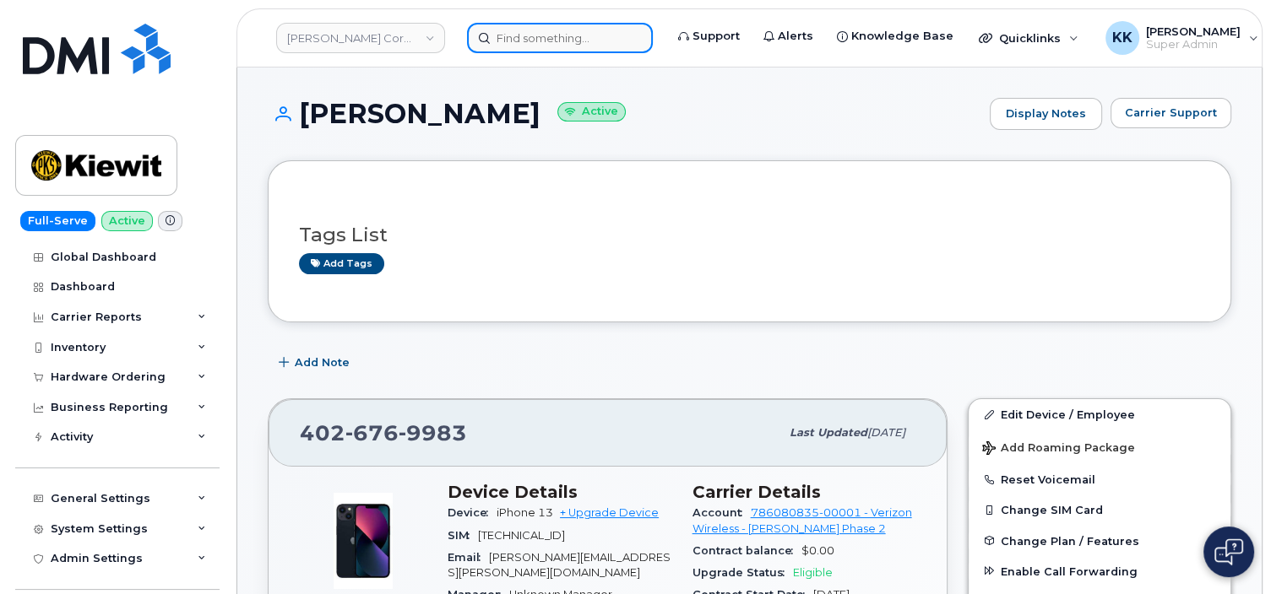
click at [595, 35] on input at bounding box center [560, 38] width 186 height 30
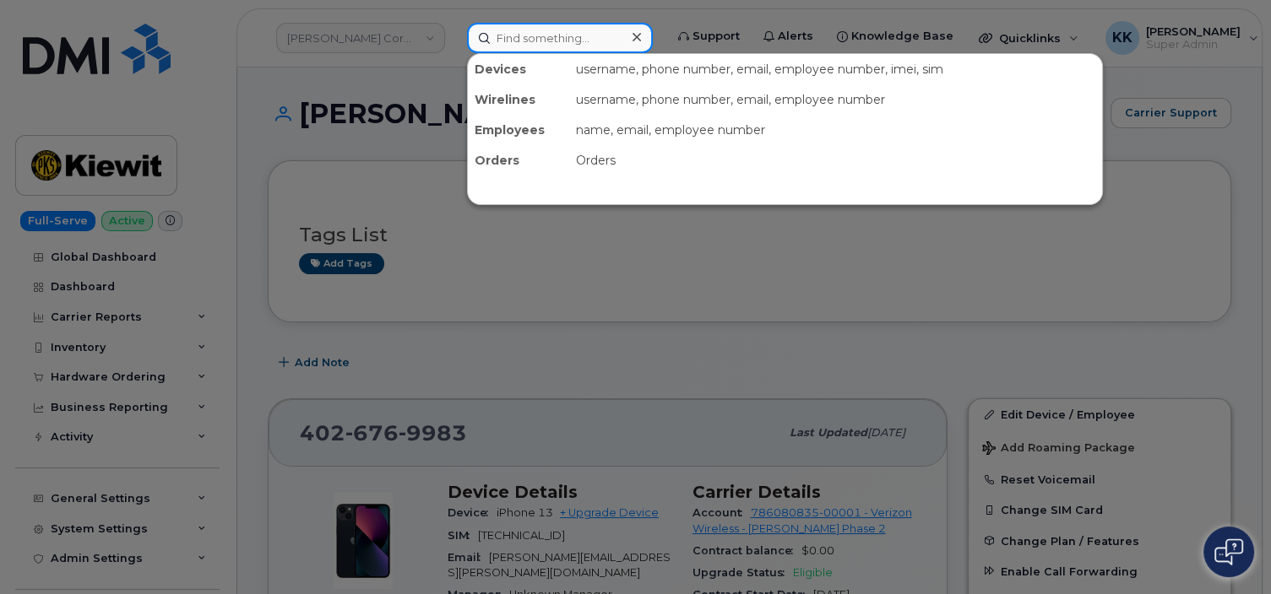
paste input "602-396-8697"
type input "602-396-8697"
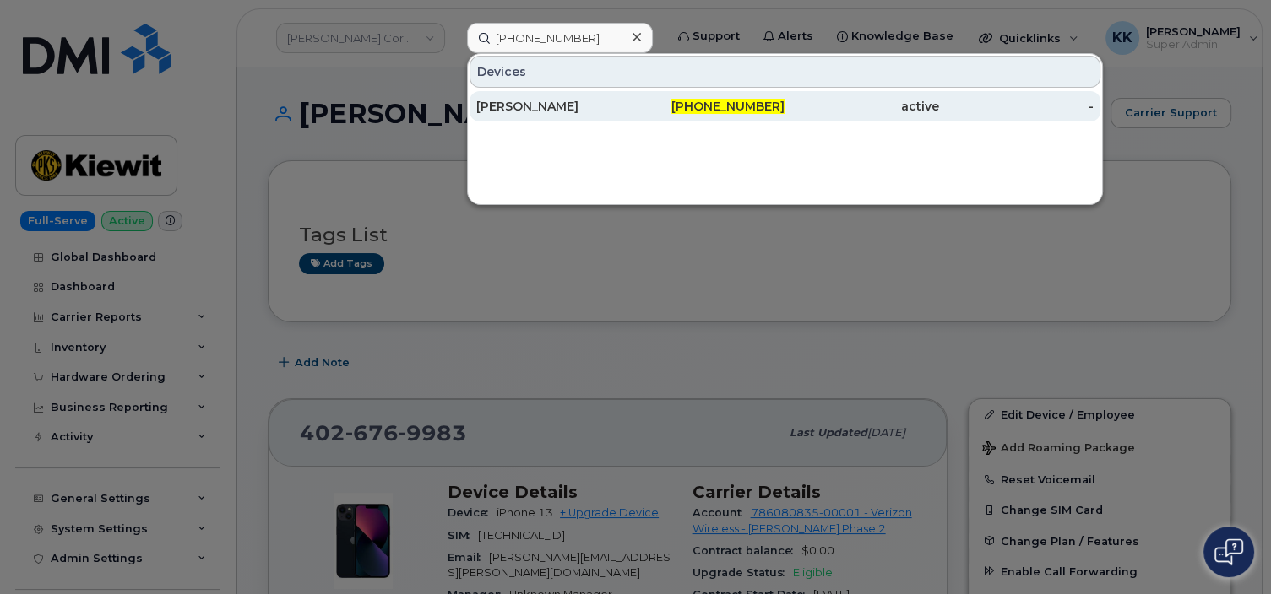
click at [588, 106] on div "MEGAN MORADPOUR" at bounding box center [553, 106] width 154 height 17
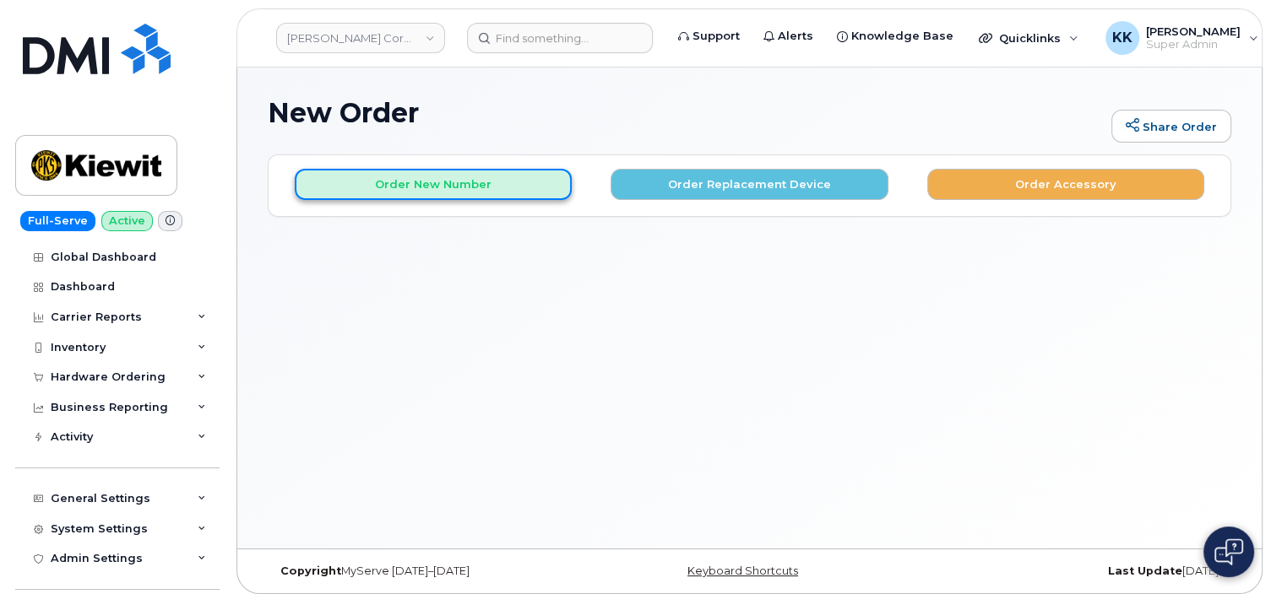
click at [382, 187] on button "Order New Number" at bounding box center [433, 184] width 277 height 31
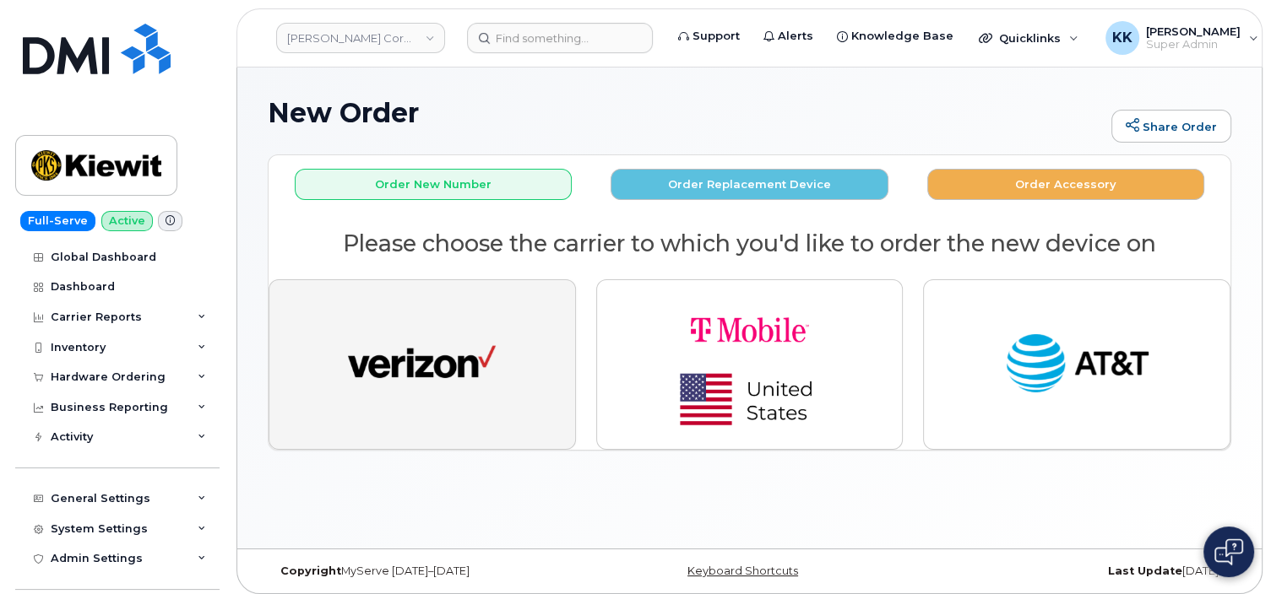
click at [393, 332] on img "button" at bounding box center [422, 365] width 148 height 76
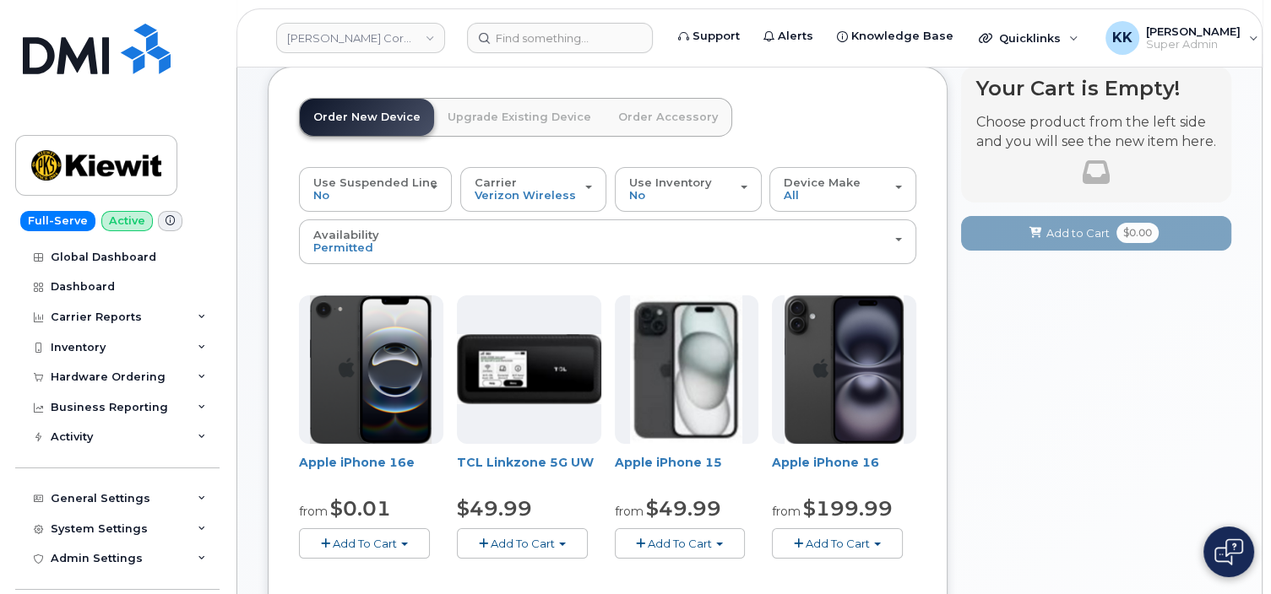
scroll to position [89, 0]
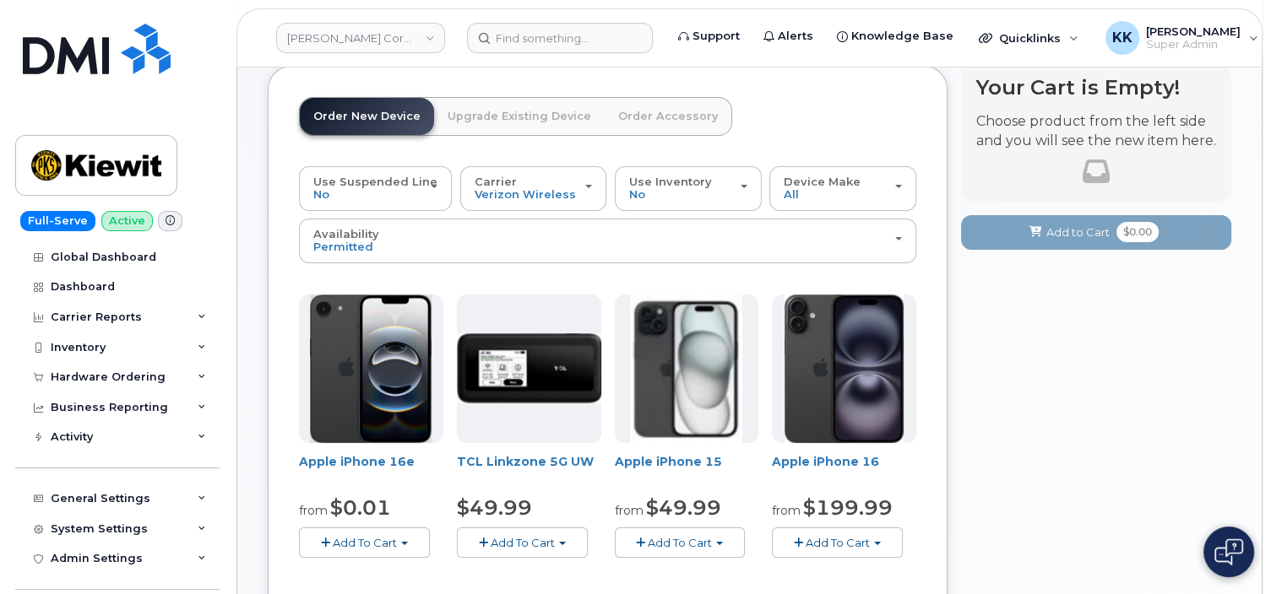
click at [683, 536] on span "Add To Cart" at bounding box center [680, 543] width 64 height 14
click at [674, 564] on link "$49.99 - 2 Year Activation (128GB)" at bounding box center [731, 574] width 225 height 21
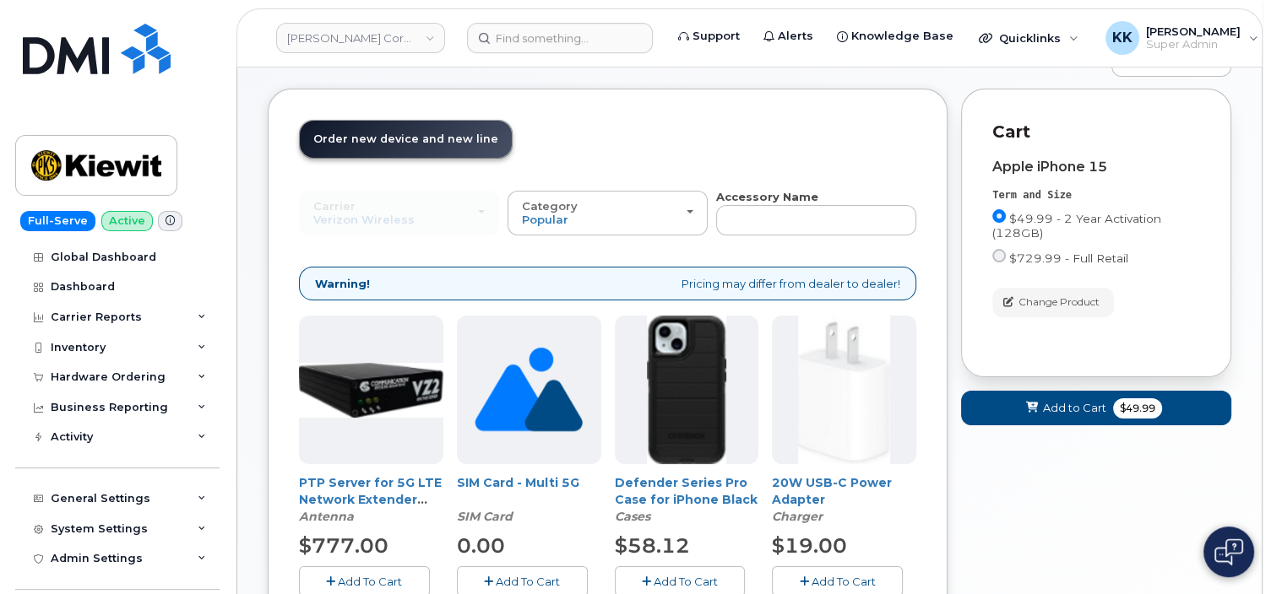
scroll to position [99, 0]
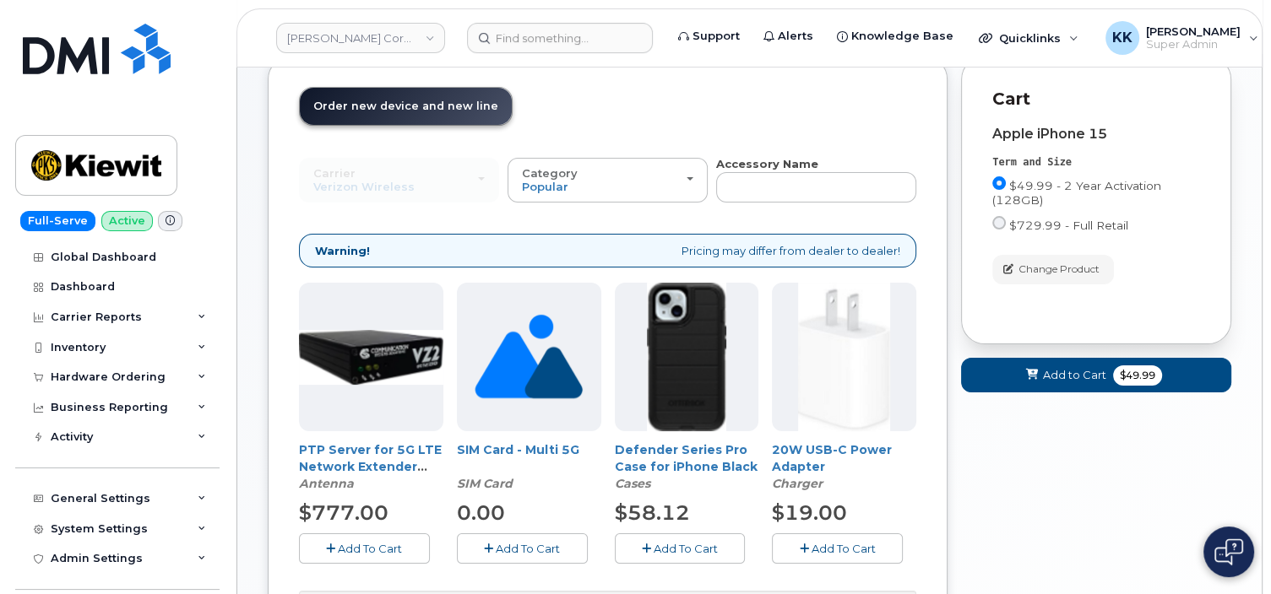
click at [837, 545] on span "Add To Cart" at bounding box center [843, 549] width 64 height 14
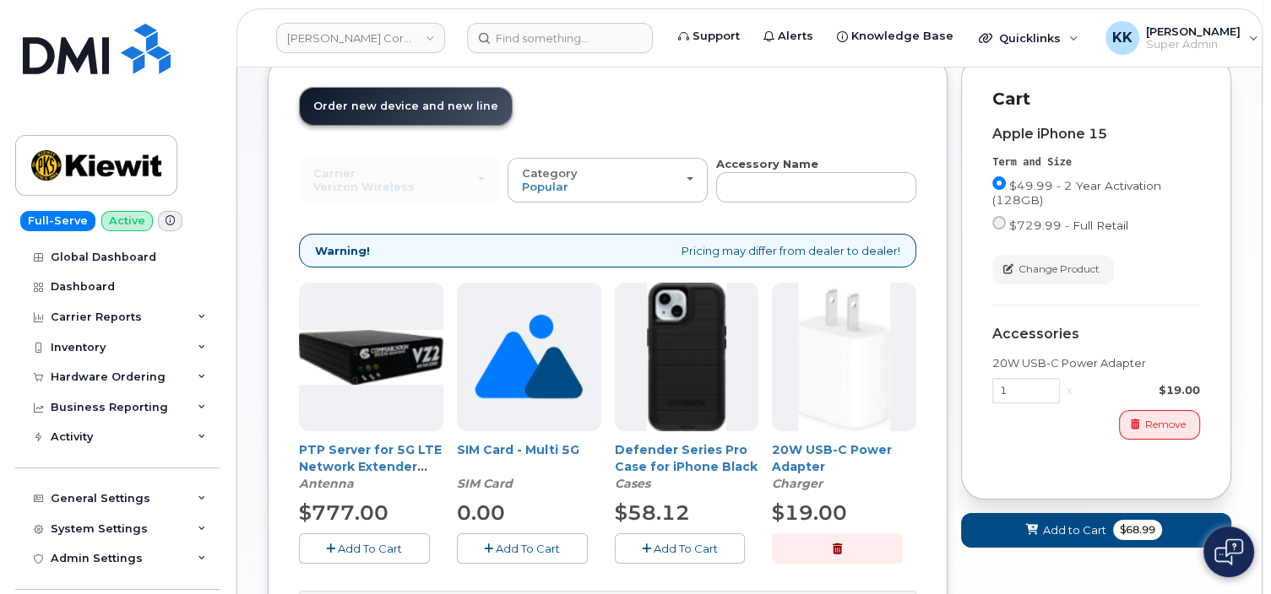
click at [690, 542] on span "Add To Cart" at bounding box center [685, 549] width 64 height 14
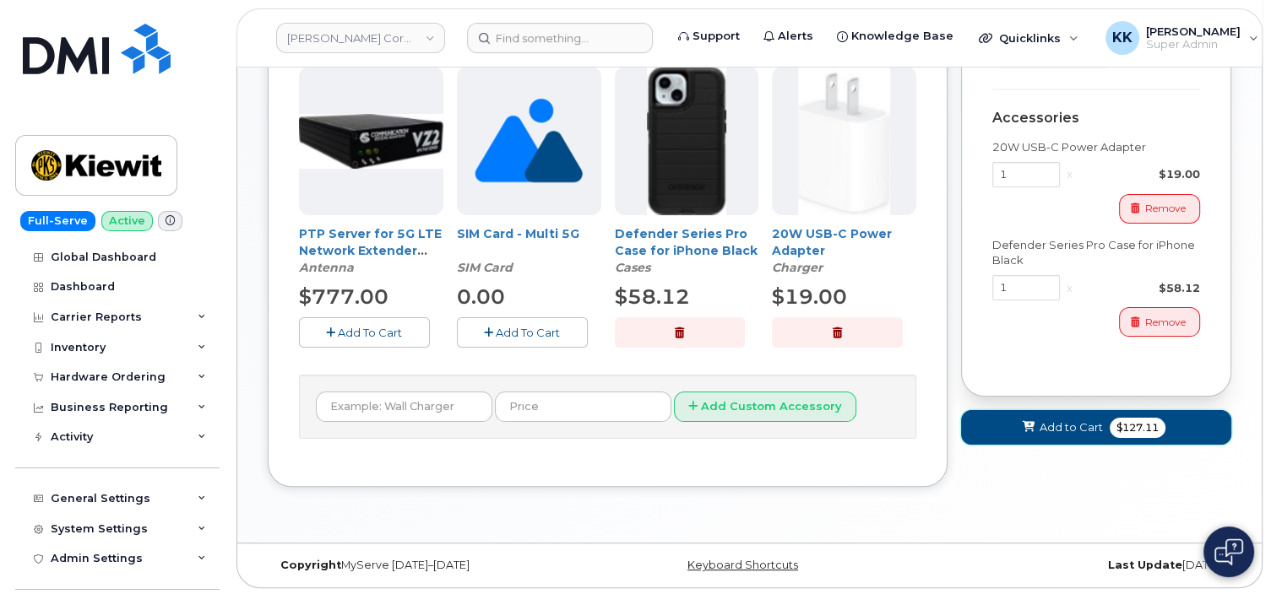
click at [1077, 439] on button "Add to Cart $127.11" at bounding box center [1096, 427] width 270 height 35
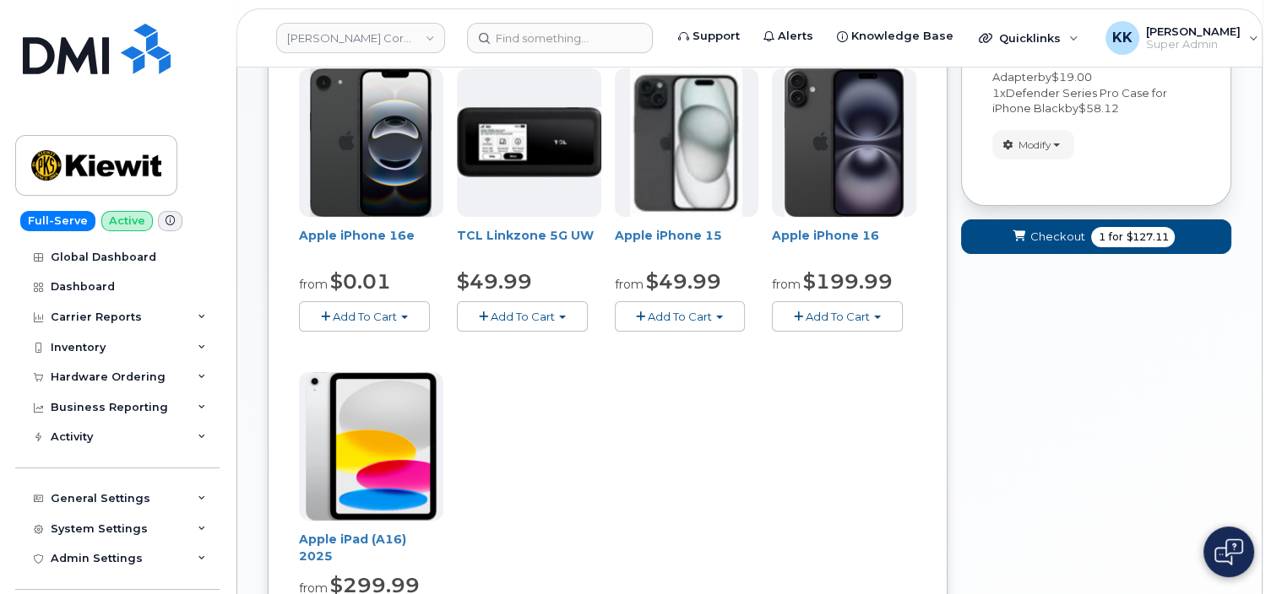
scroll to position [687, 0]
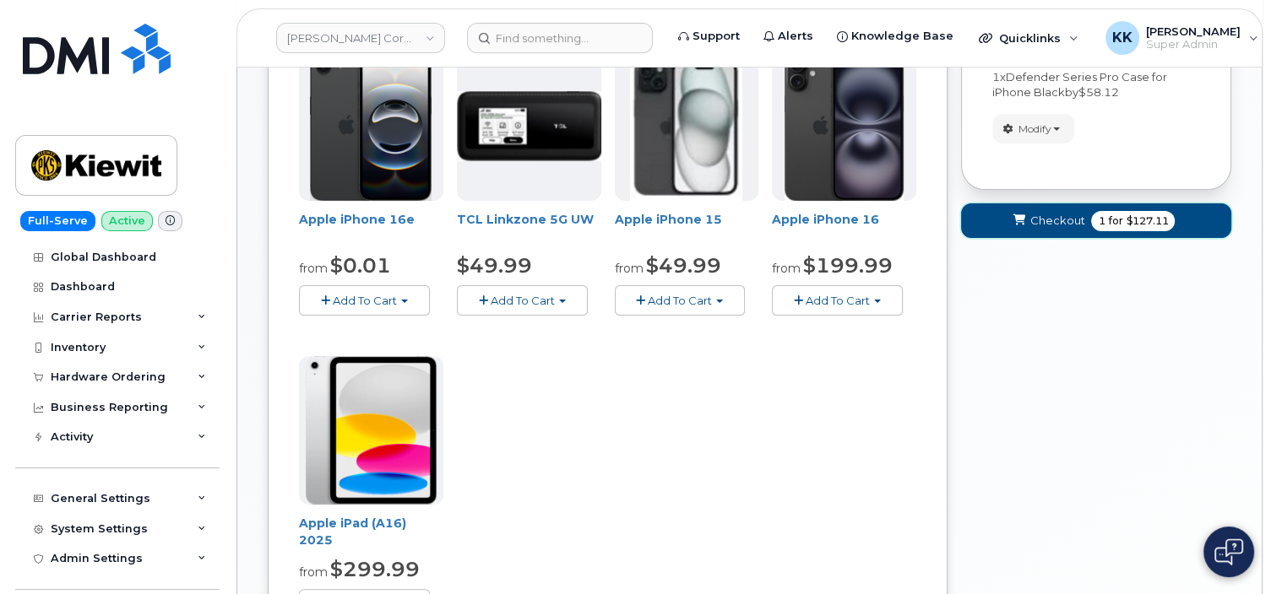
click at [1062, 225] on span "Checkout" at bounding box center [1056, 221] width 55 height 16
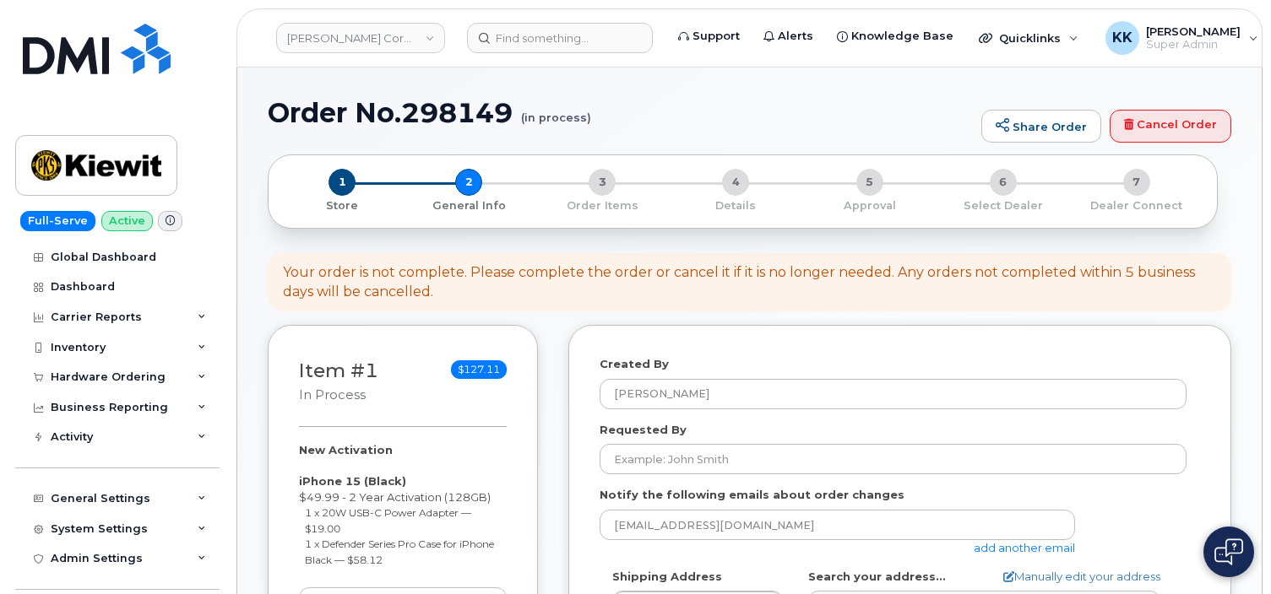
select select
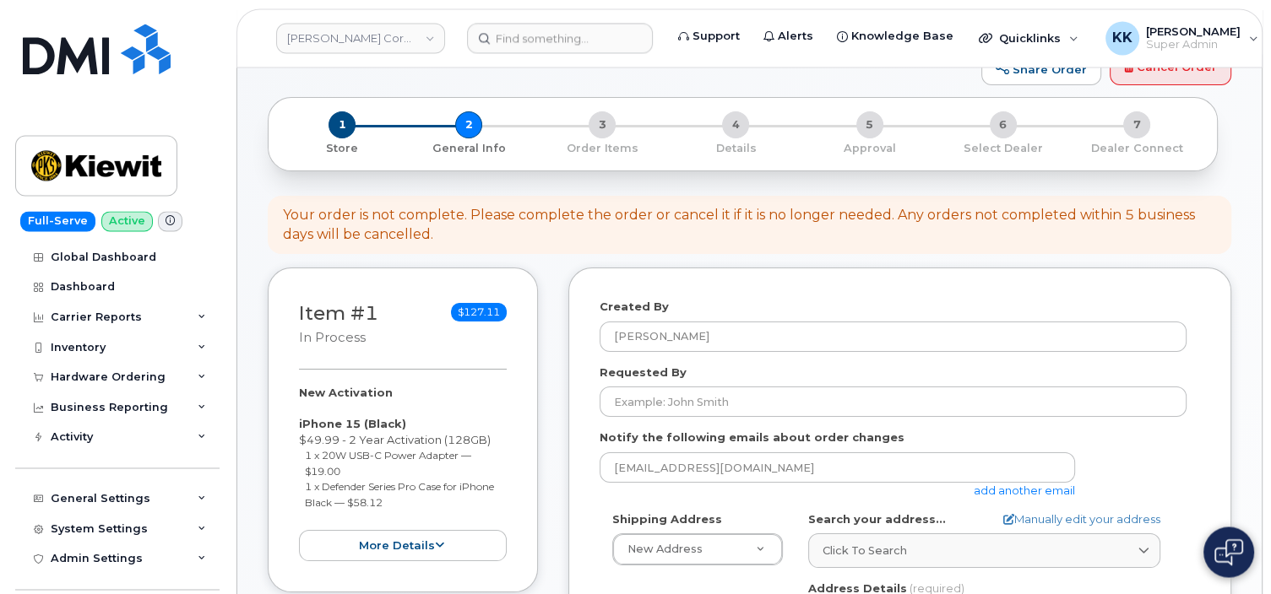
scroll to position [178, 0]
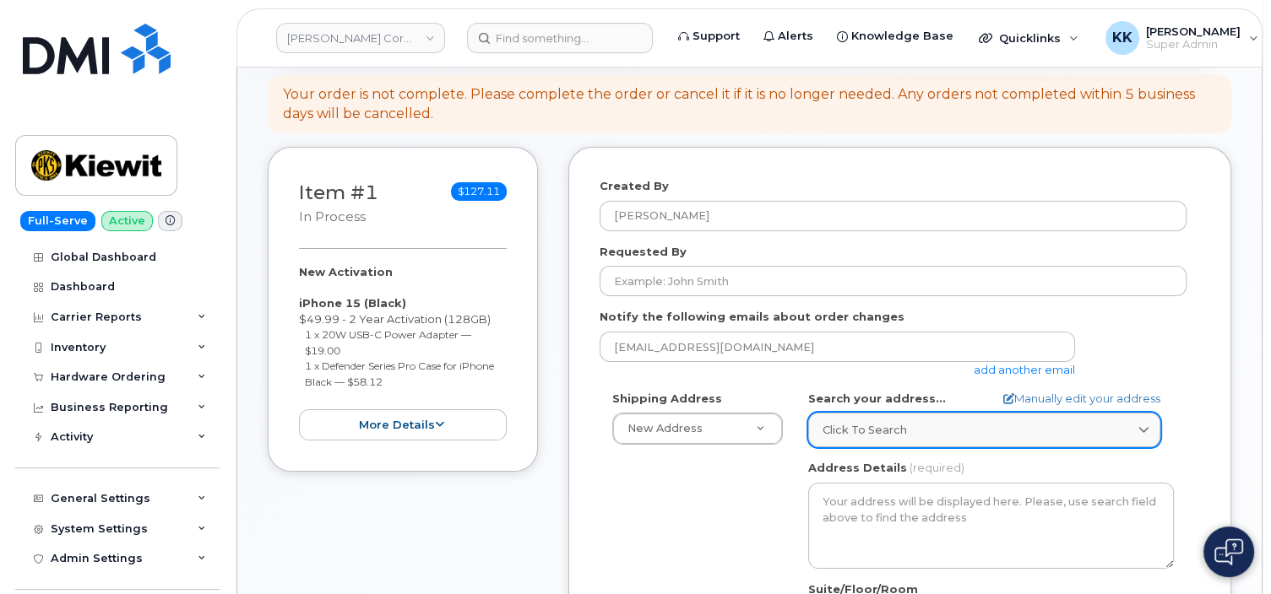
click at [931, 431] on div "Click to search" at bounding box center [983, 430] width 323 height 16
paste input "8880 Penrose Ln Lenexa, KS 66219"
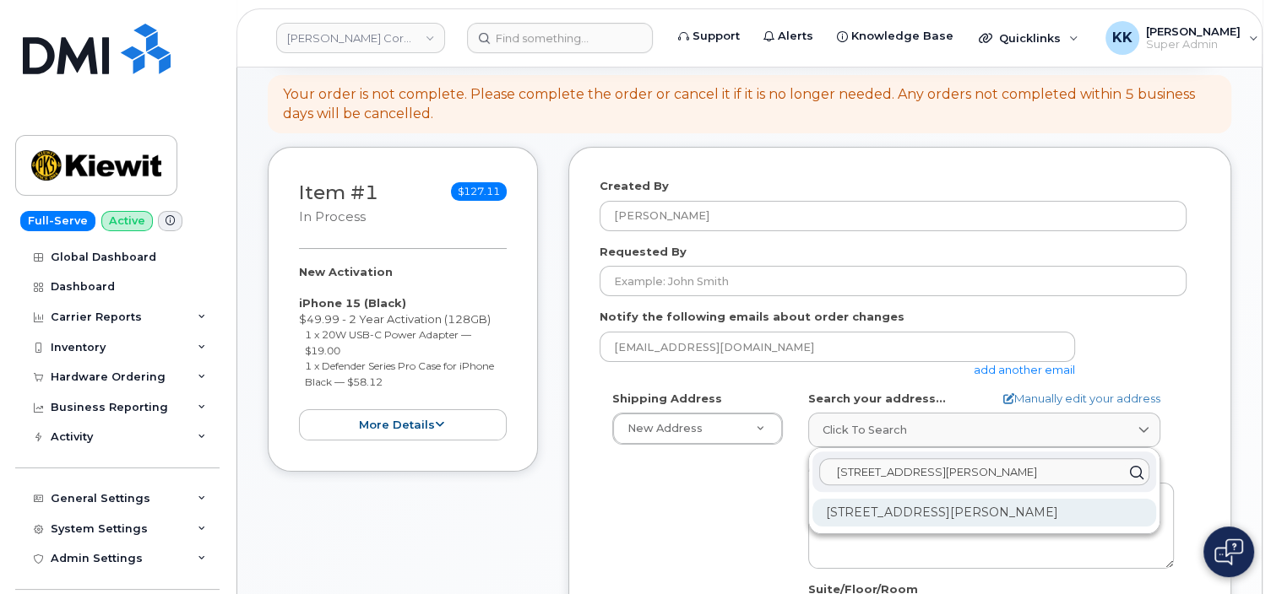
type input "8880 Penrose Ln Lenexa, KS 66219"
click at [934, 510] on div "8880 Penrose Ln Lenexa KS 66219-8147" at bounding box center [984, 513] width 344 height 28
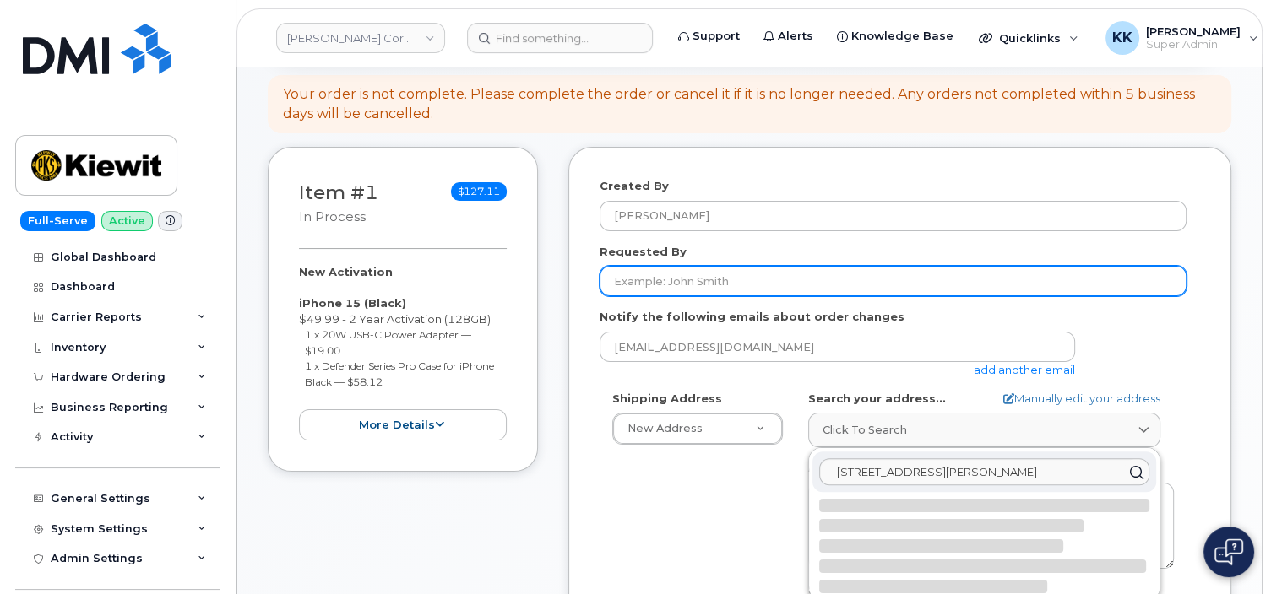
select select
type textarea "8880 Penrose Ln LENEXA KS 66219-8147 UNITED STATES"
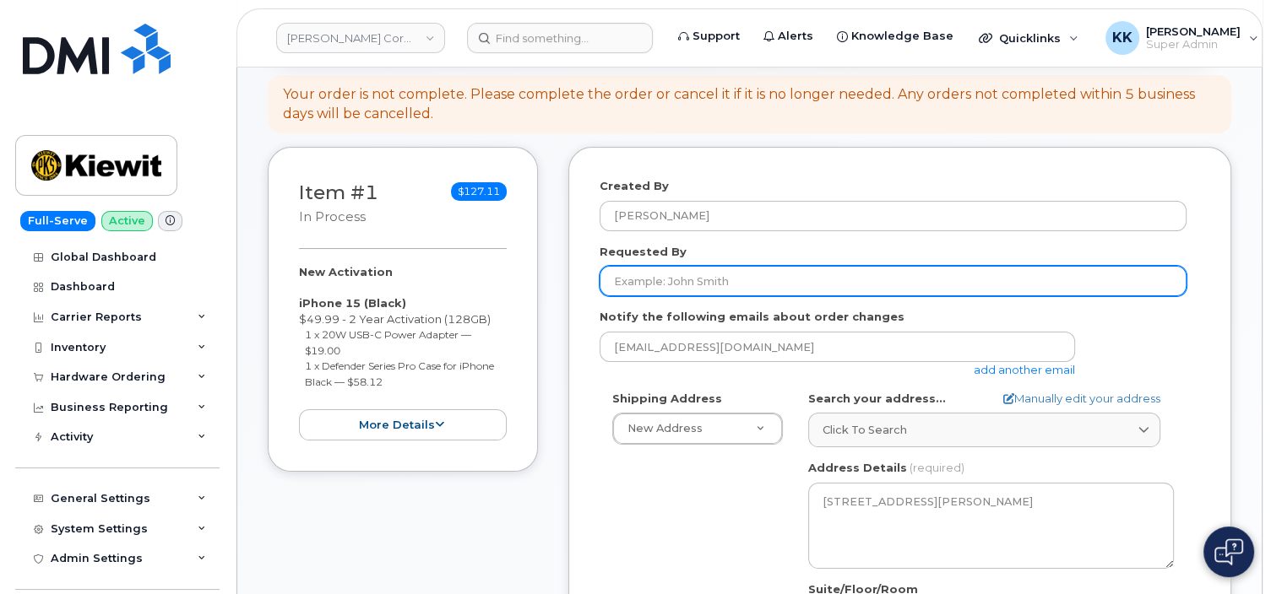
click at [667, 279] on input "Requested By" at bounding box center [892, 281] width 587 height 30
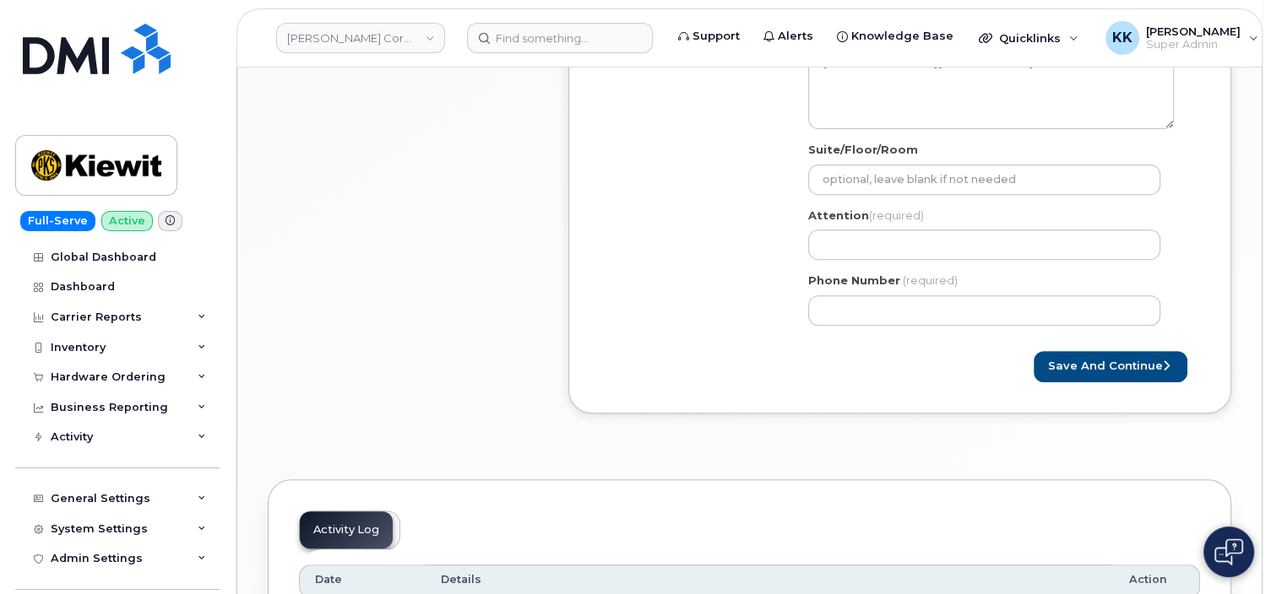
scroll to position [624, 0]
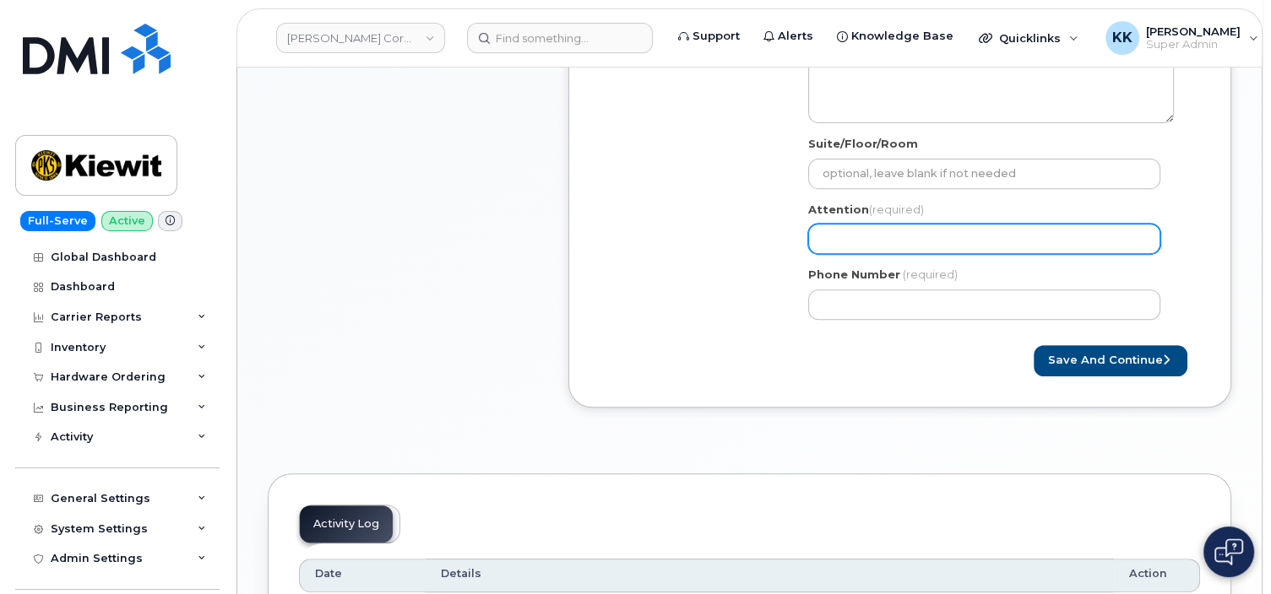
type input "CS0780765"
click at [849, 236] on input "Attention (required)" at bounding box center [984, 239] width 352 height 30
select select
type input "R"
select select
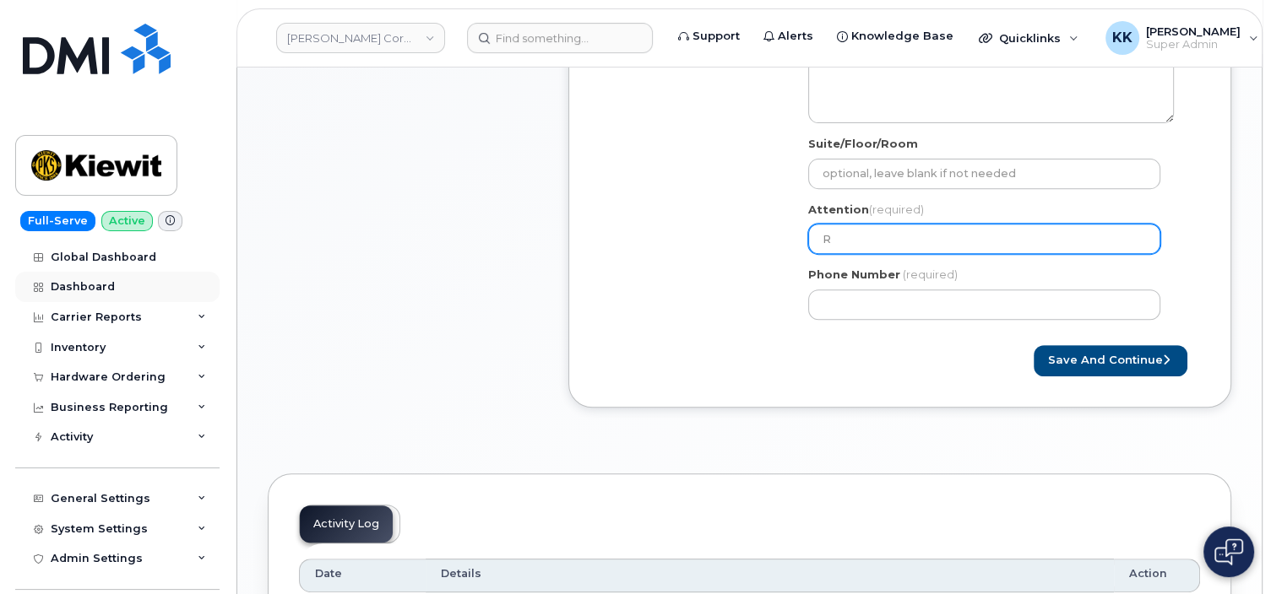
type input "Ry"
select select
type input "Rya"
select select
type input "Ryan"
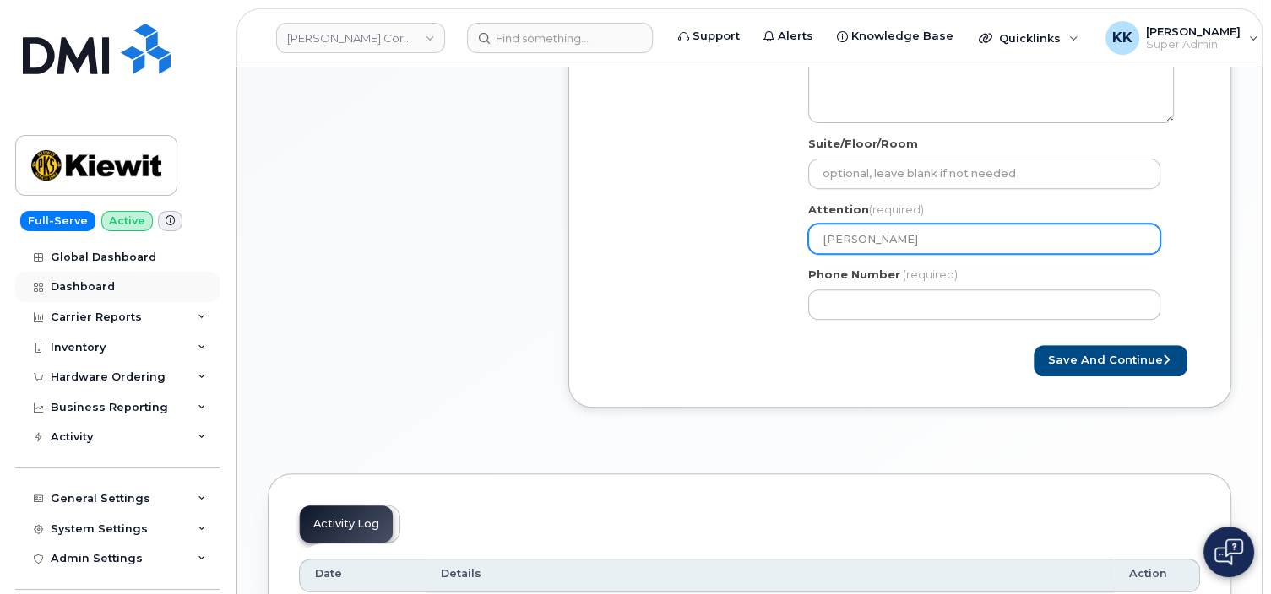
select select
type input "Ryan F"
select select
type input "Ryan Fl"
select select
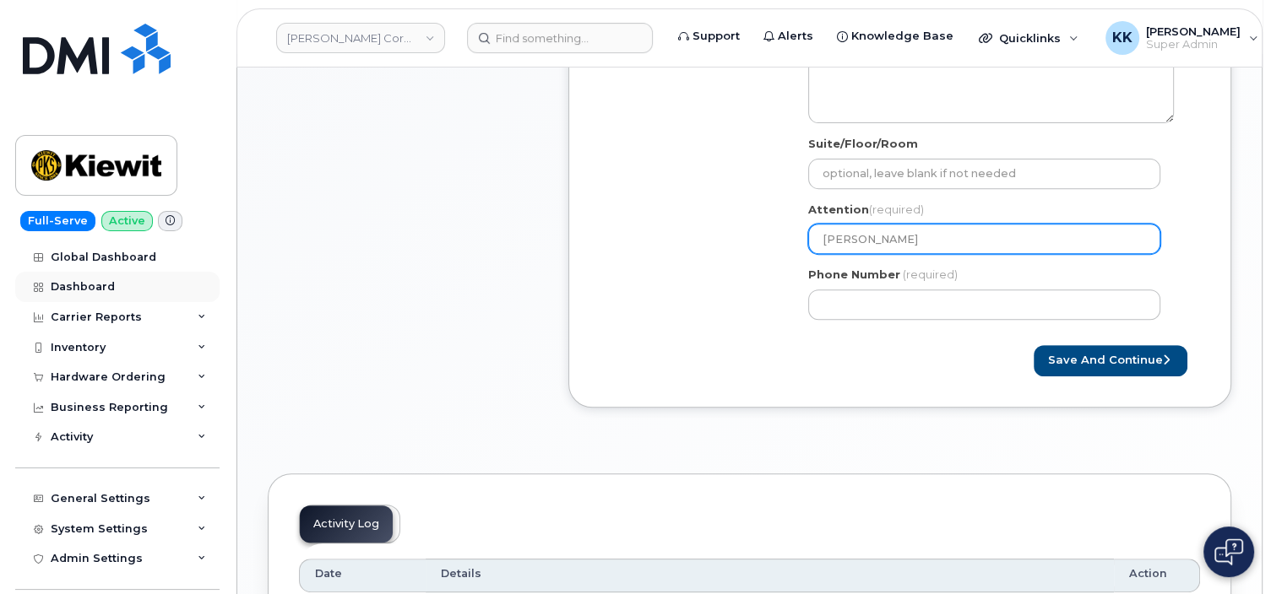
type input "Ryan Fla"
select select
type input "Ryan Flan"
select select
type input "Ryan Flani"
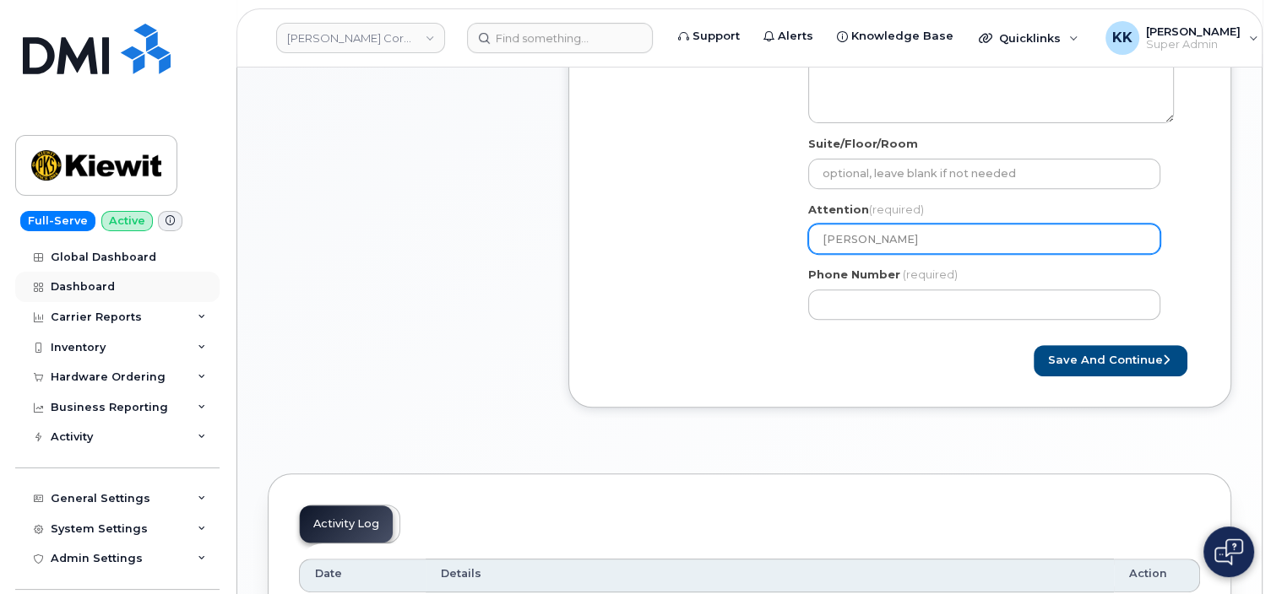
select select
type input "Ryan Flanig"
select select
type input "Ryan Flaniga"
select select
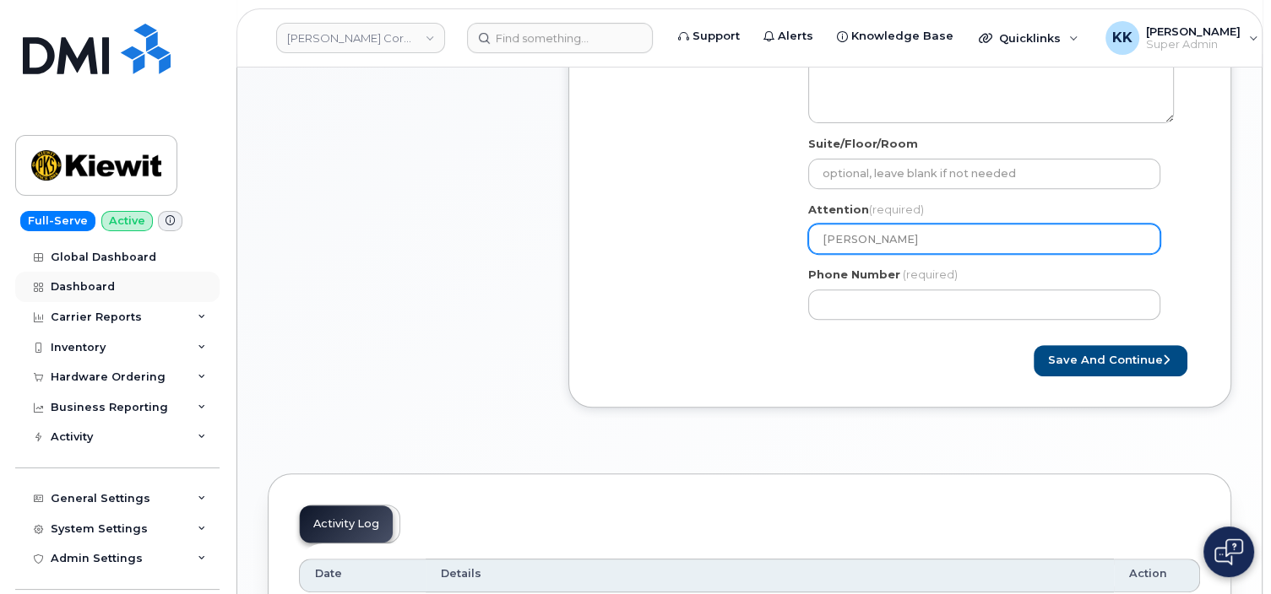
type input "Ryan Flanigan"
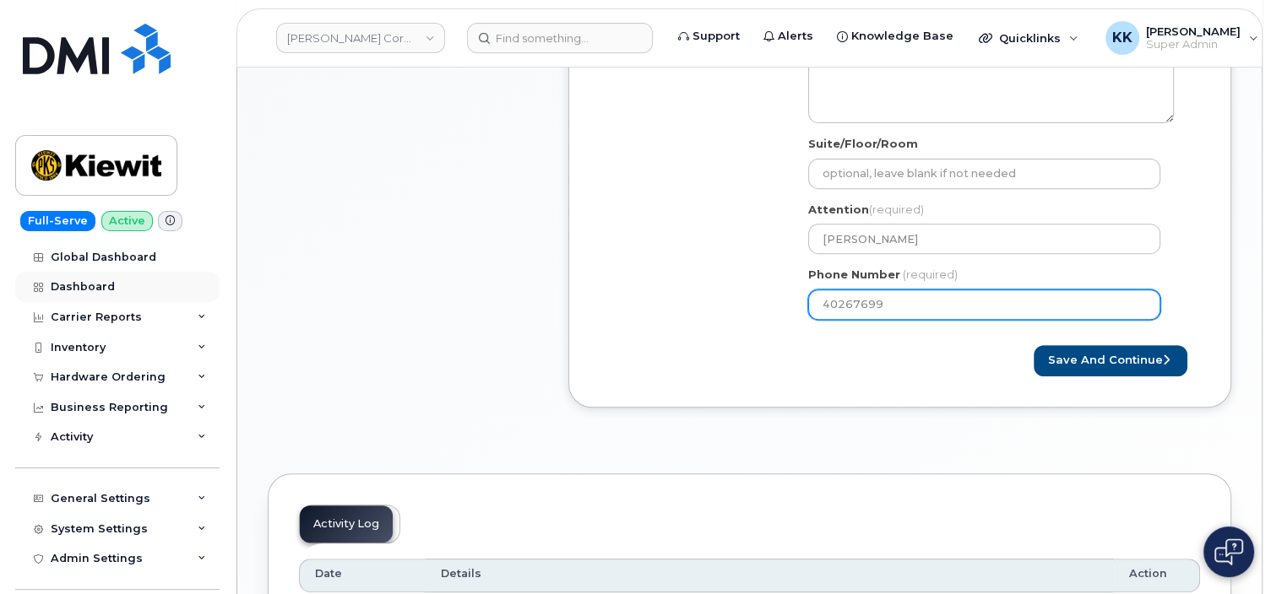
type input "402676998"
select select
type input "4026769983"
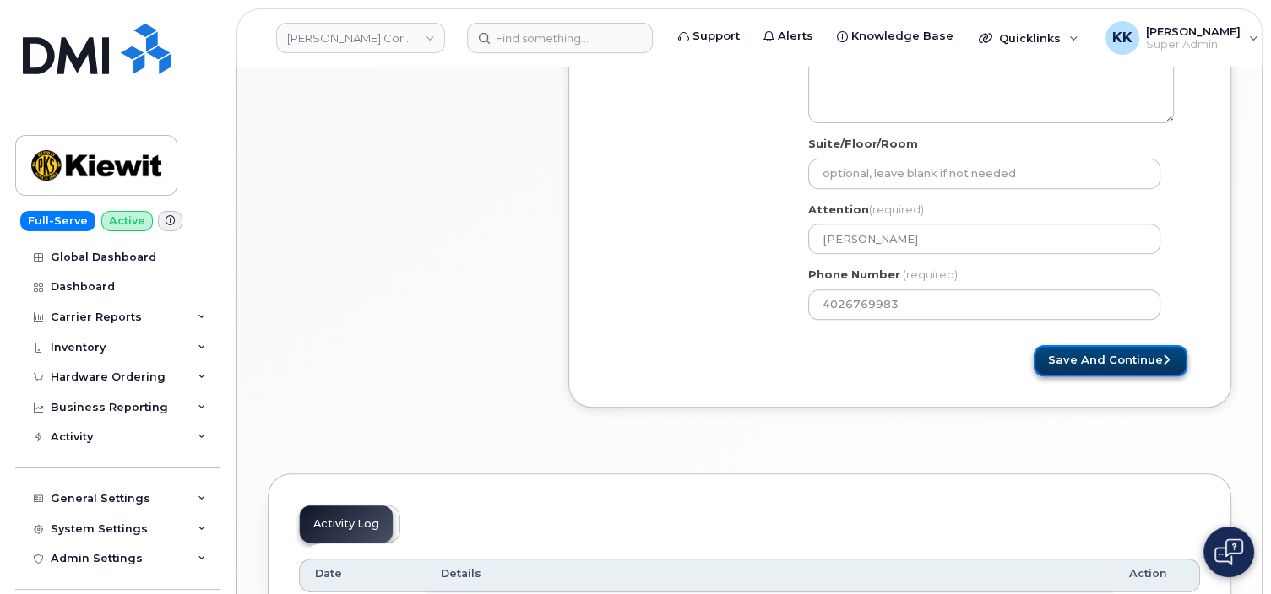
click at [1147, 369] on button "Save and Continue" at bounding box center [1110, 360] width 154 height 31
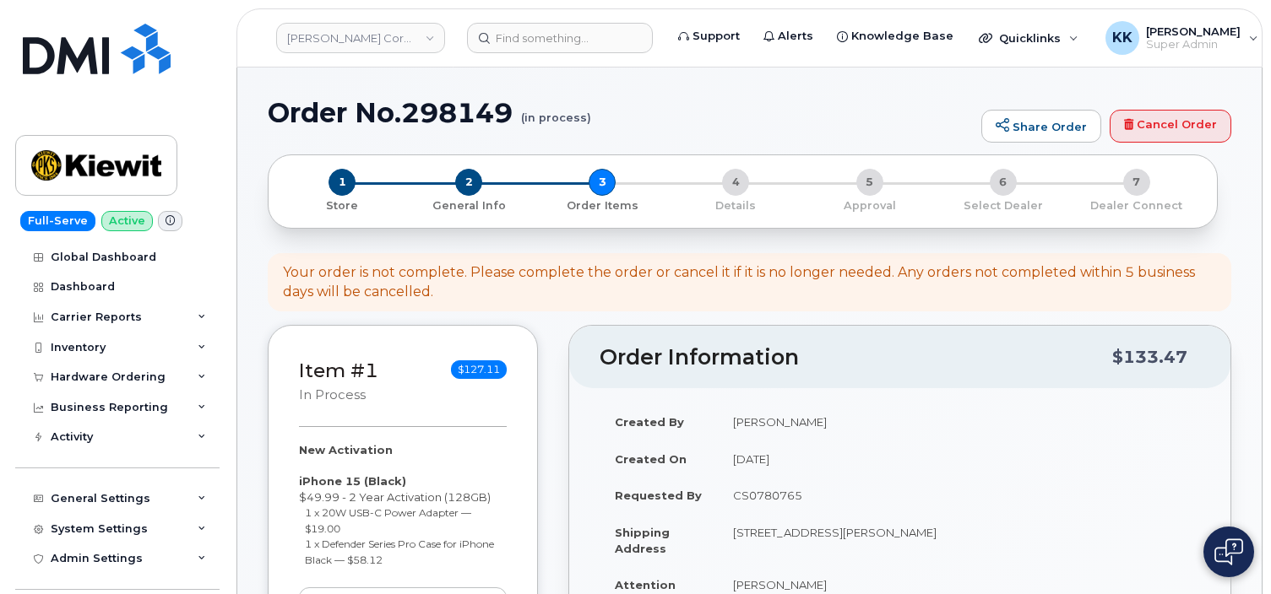
select select
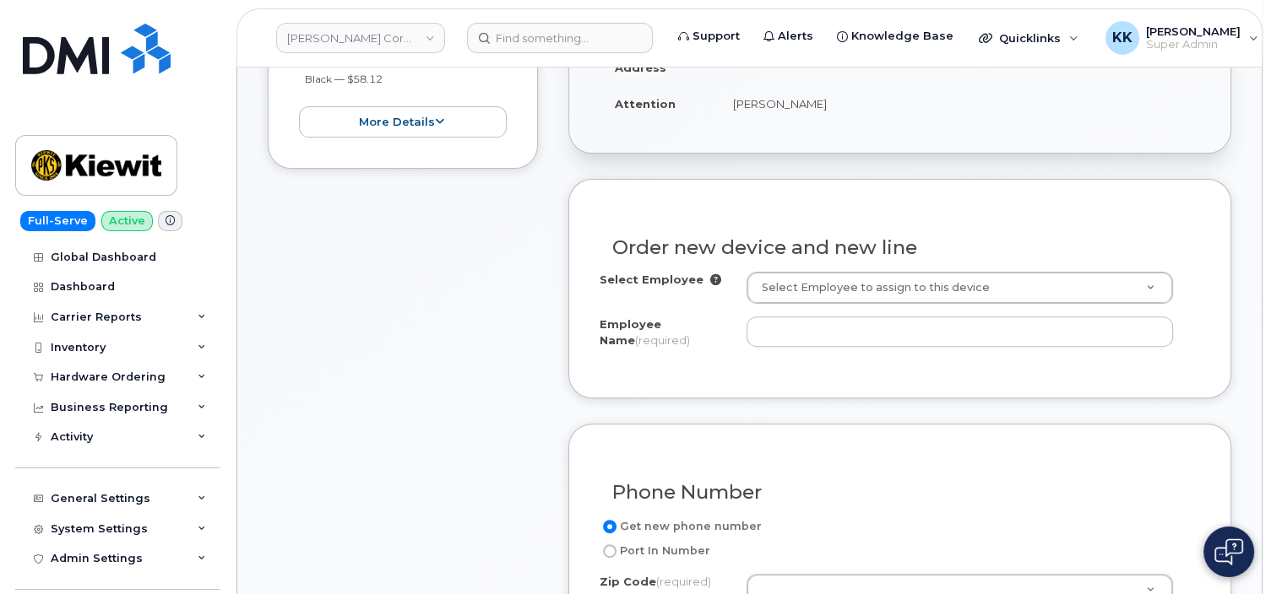
scroll to position [534, 0]
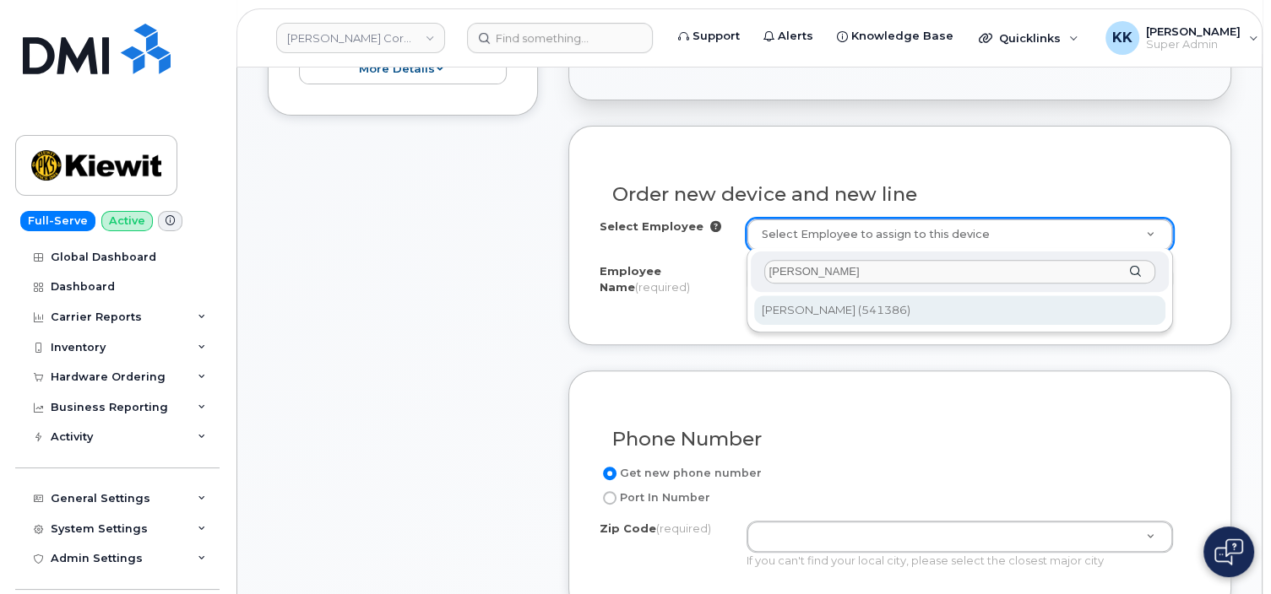
type input "[PERSON_NAME]"
type input "2172185"
type input "[PERSON_NAME]"
type input "[STREET_ADDRESS][PERSON_NAME]"
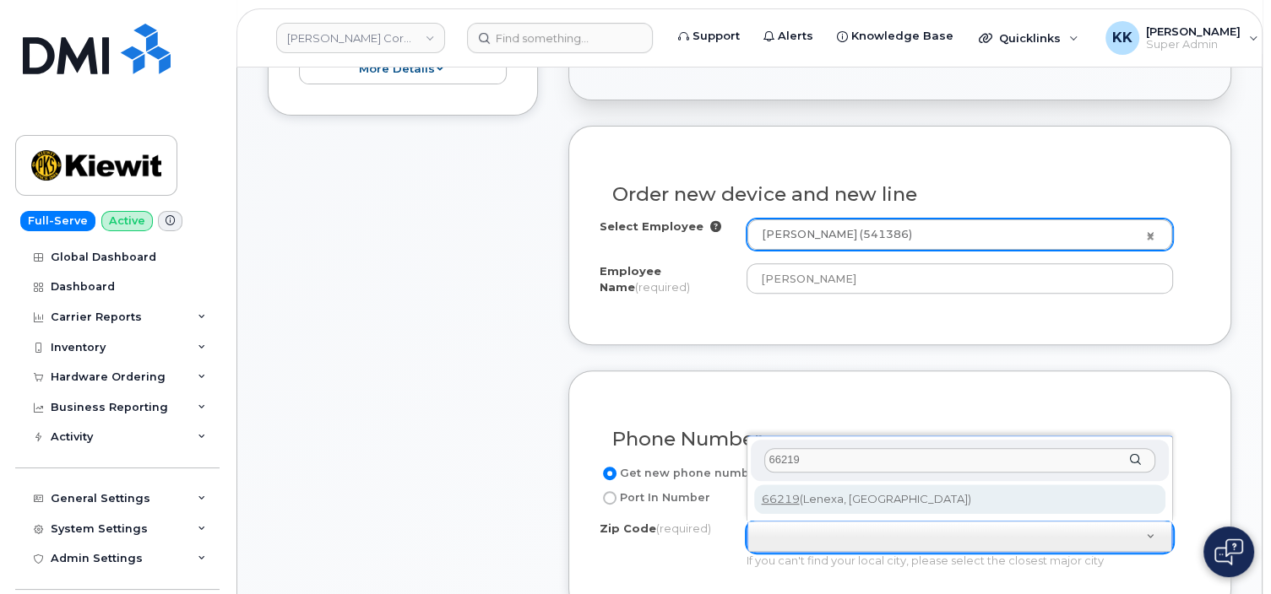
type input "66219"
type input "66219 ([GEOGRAPHIC_DATA], [GEOGRAPHIC_DATA])"
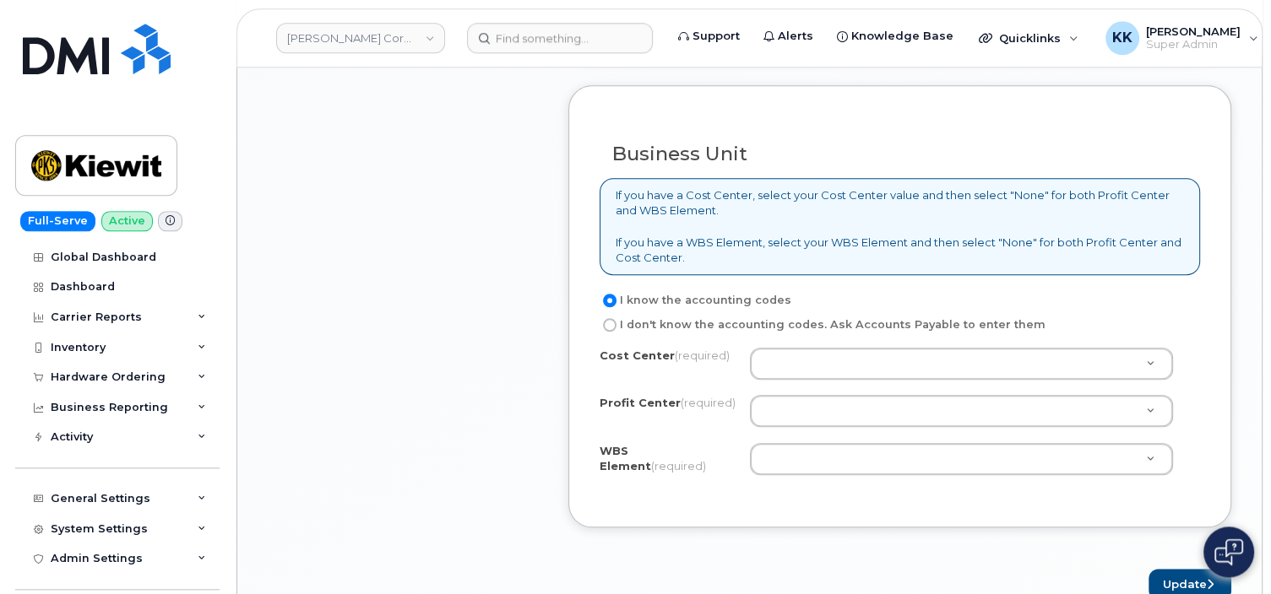
scroll to position [1426, 0]
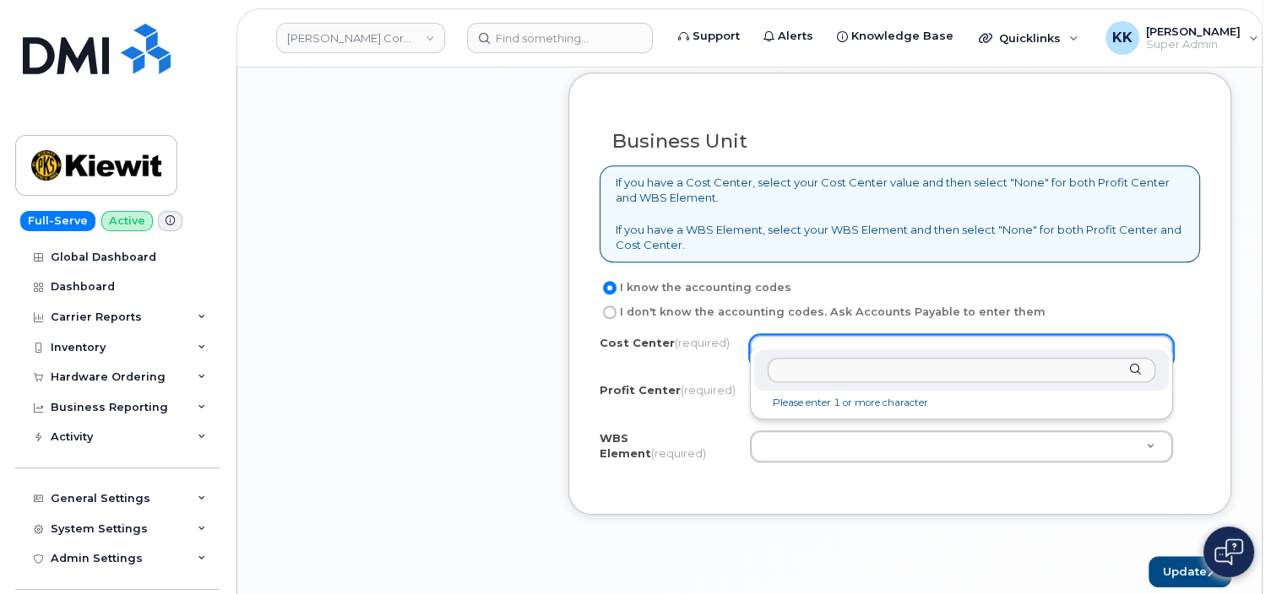
click at [818, 343] on body "Kiewit Corporation Support Alerts Knowledge Base Quicklinks Suspend / Cancel De…" at bounding box center [635, 31] width 1271 height 2914
type input "non"
type input "None"
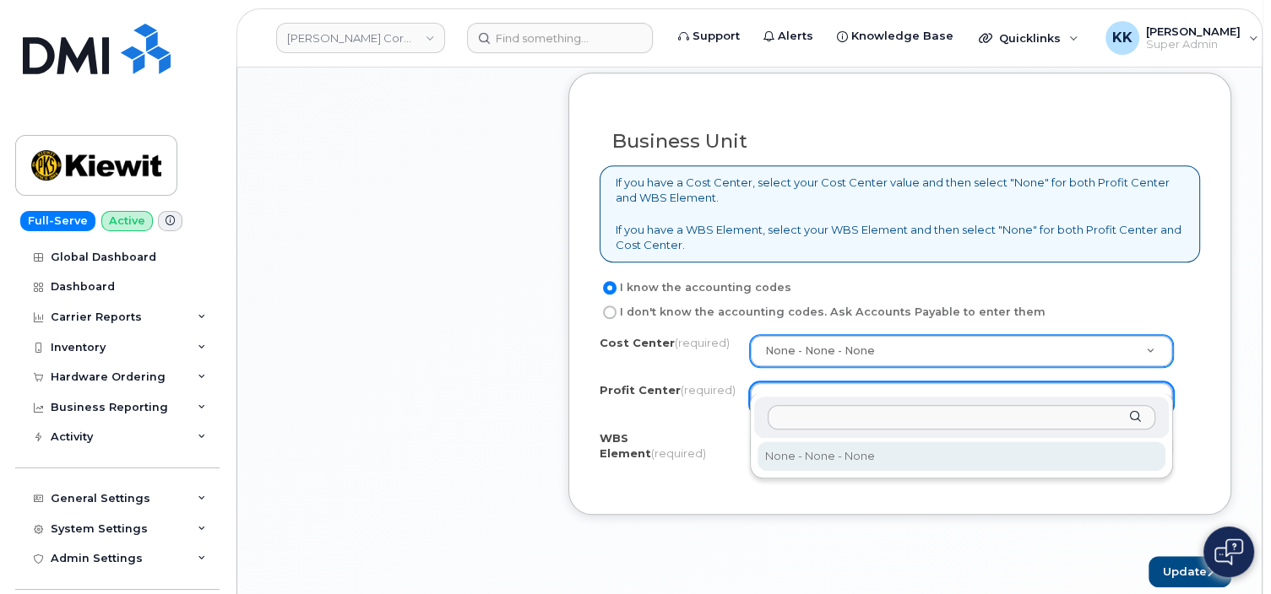
click at [799, 393] on body "Kiewit Corporation Support Alerts Knowledge Base Quicklinks Suspend / Cancel De…" at bounding box center [635, 31] width 1271 height 2914
type input "non"
select select "None"
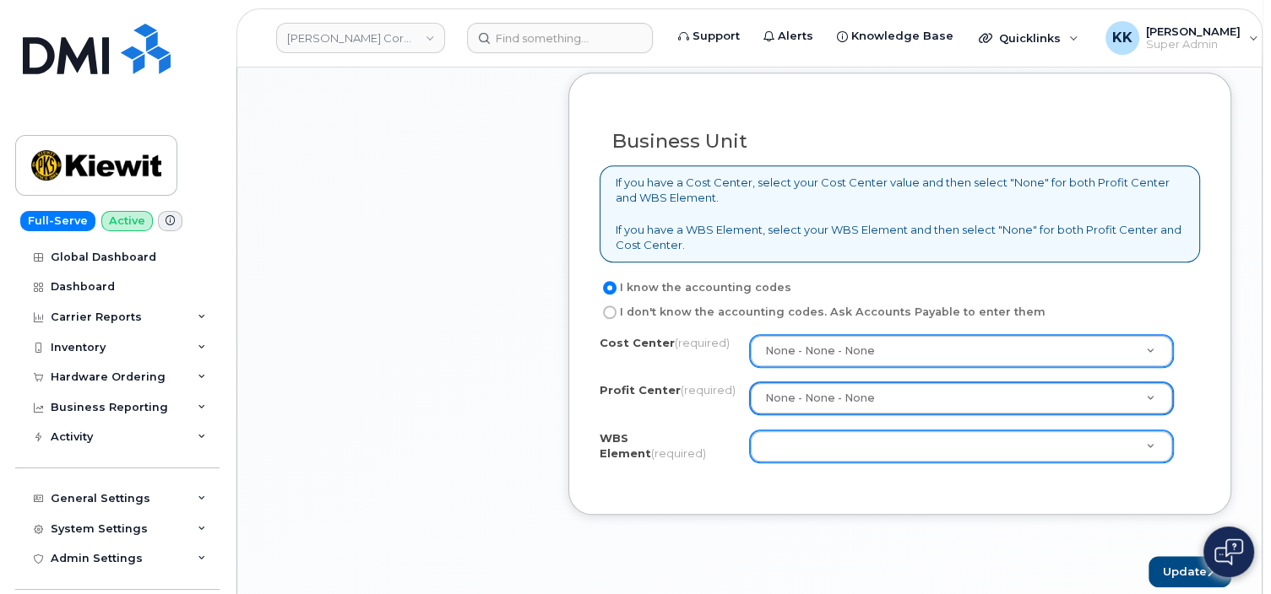
click at [816, 436] on body "Kiewit Corporation Support Alerts Knowledge Base Quicklinks Suspend / Cancel De…" at bounding box center [635, 31] width 1271 height 2914
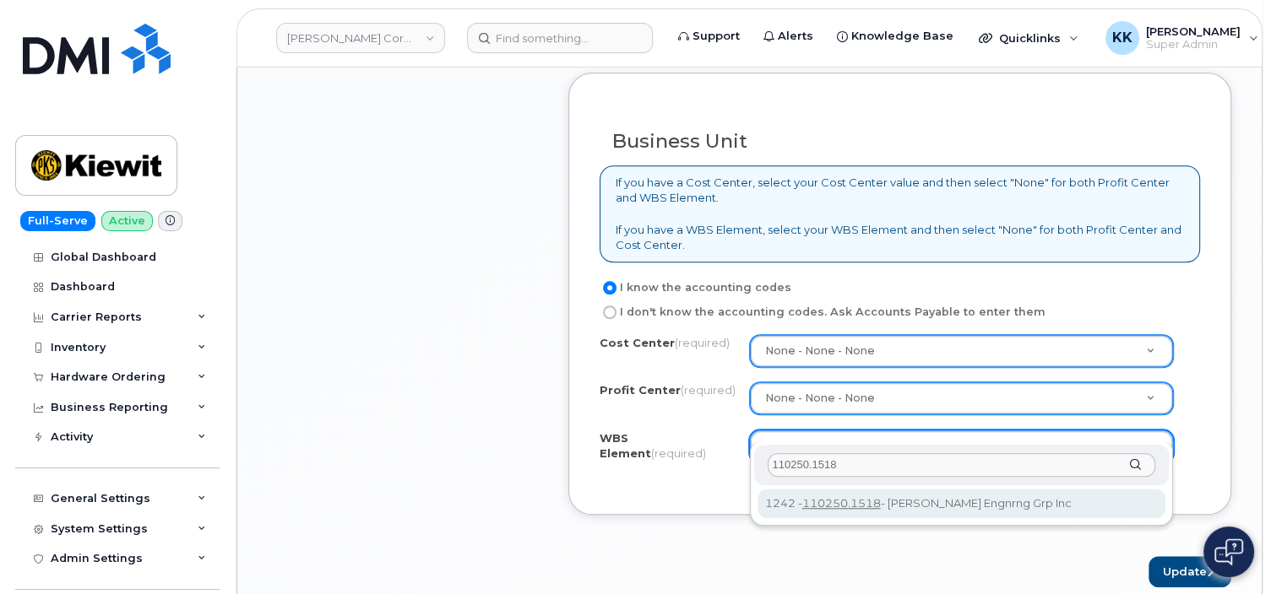
type input "110250.1518"
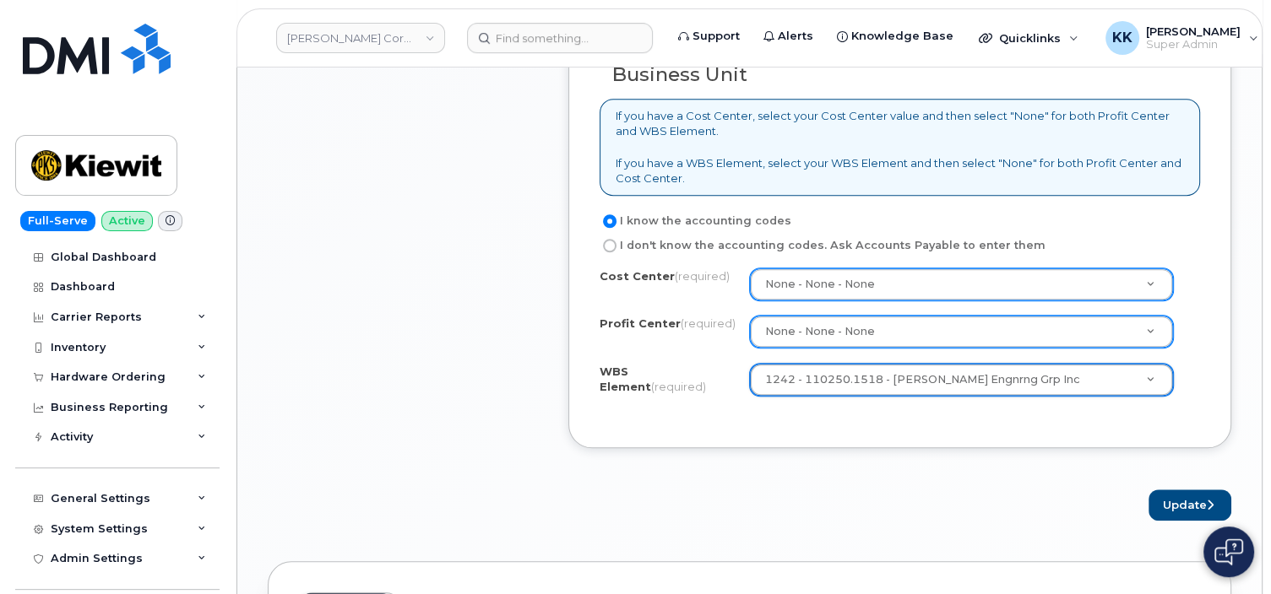
scroll to position [1515, 0]
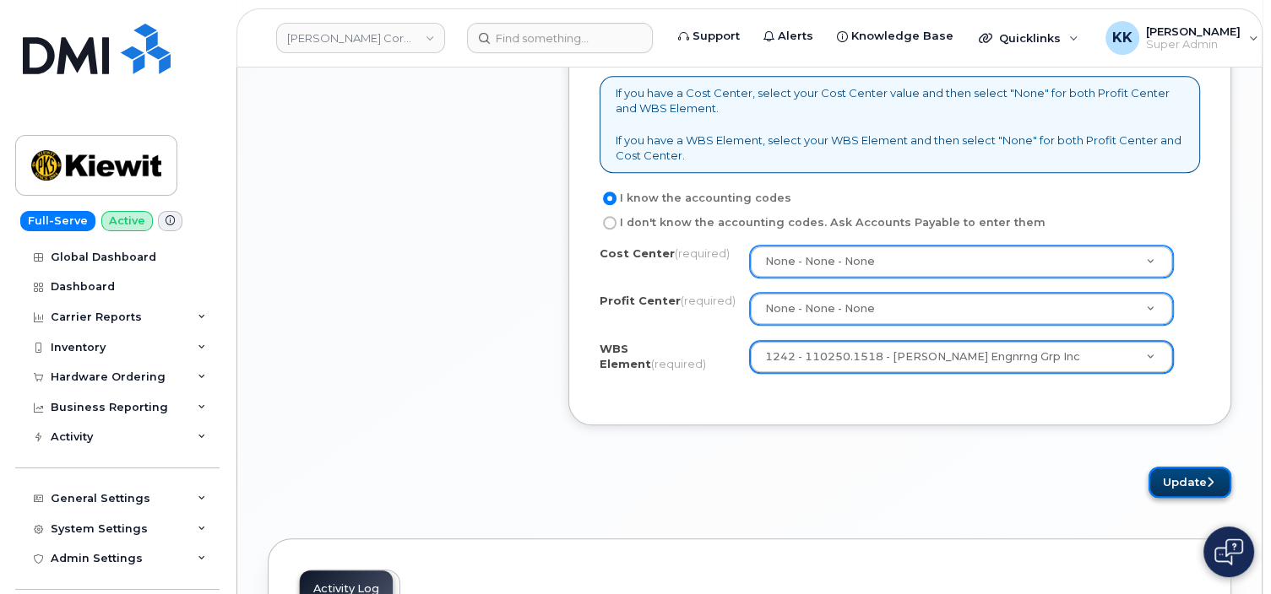
click at [1173, 467] on button "Update" at bounding box center [1189, 482] width 83 height 31
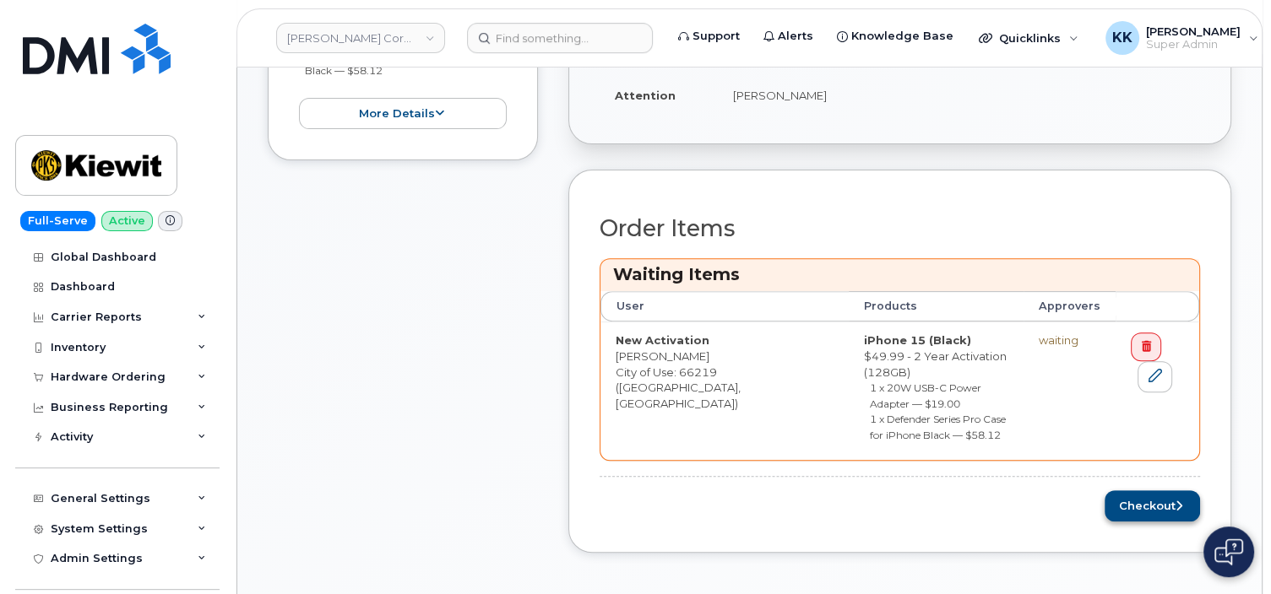
scroll to position [624, 0]
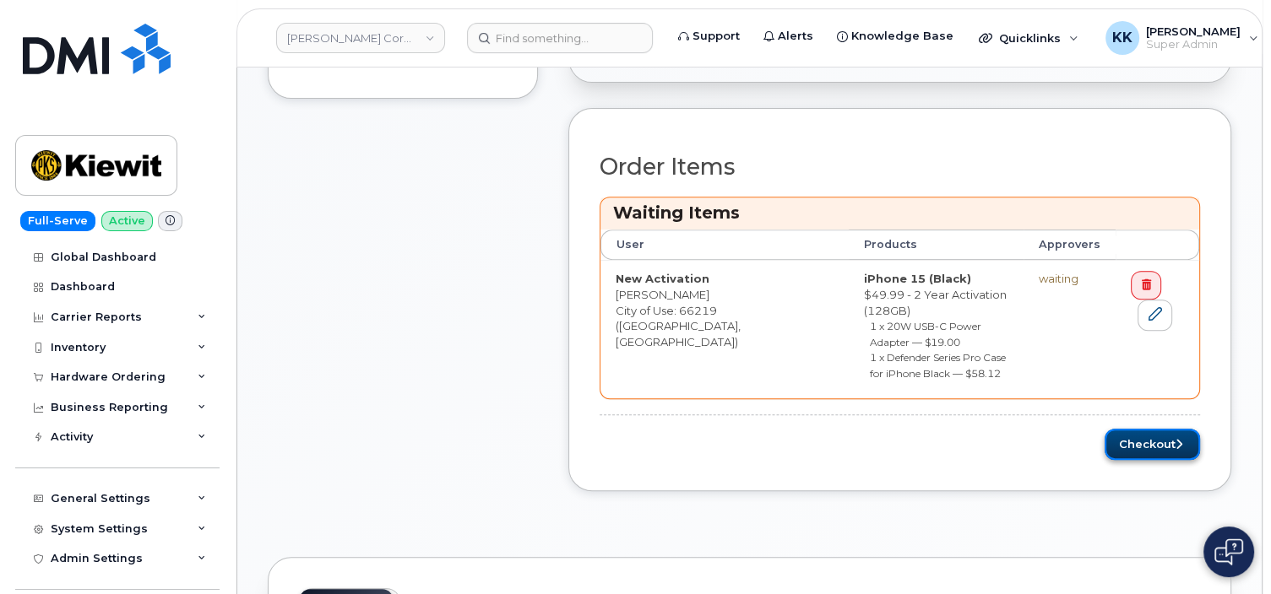
click at [1168, 429] on button "Checkout" at bounding box center [1151, 444] width 95 height 31
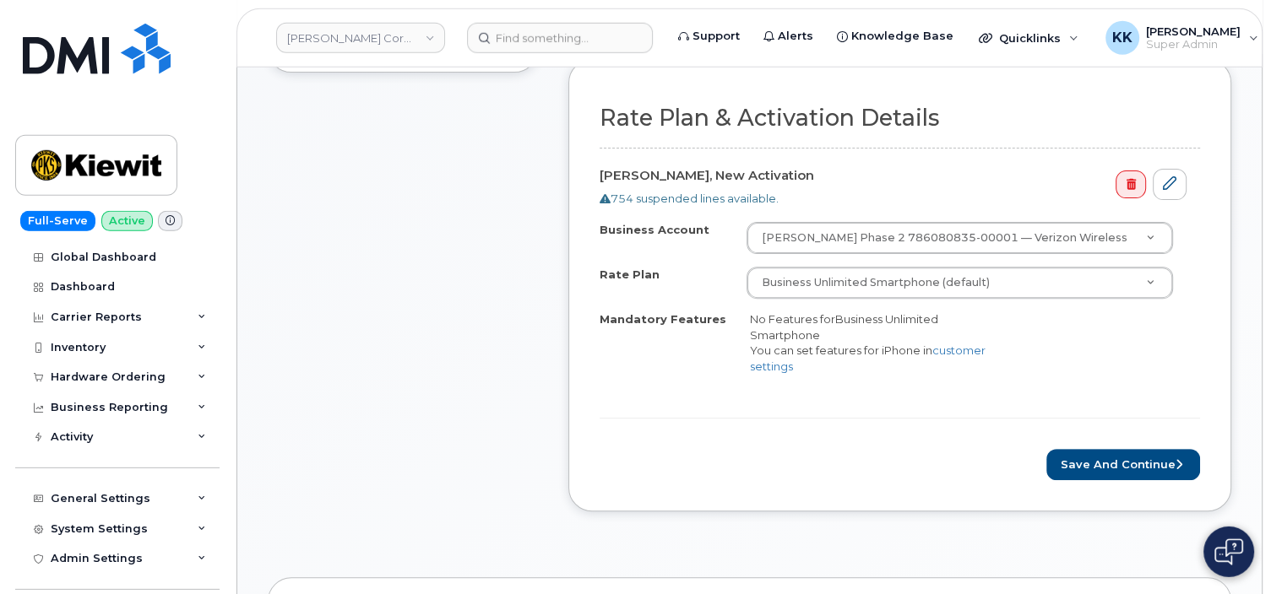
scroll to position [534, 0]
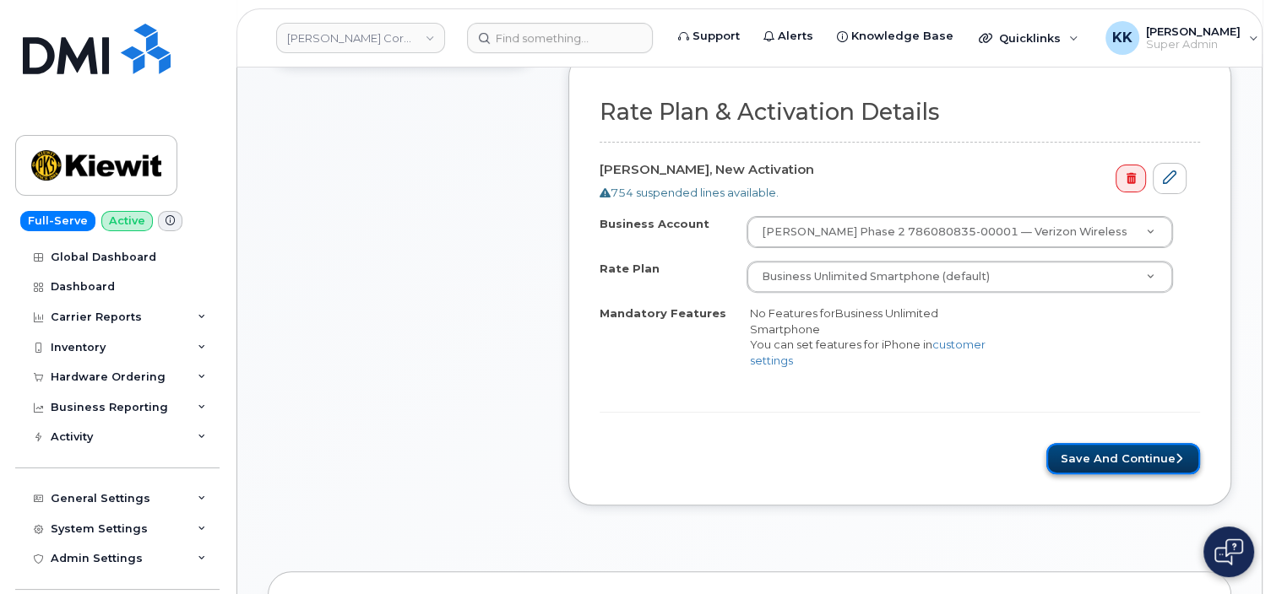
click at [1108, 453] on button "Save and Continue" at bounding box center [1123, 458] width 154 height 31
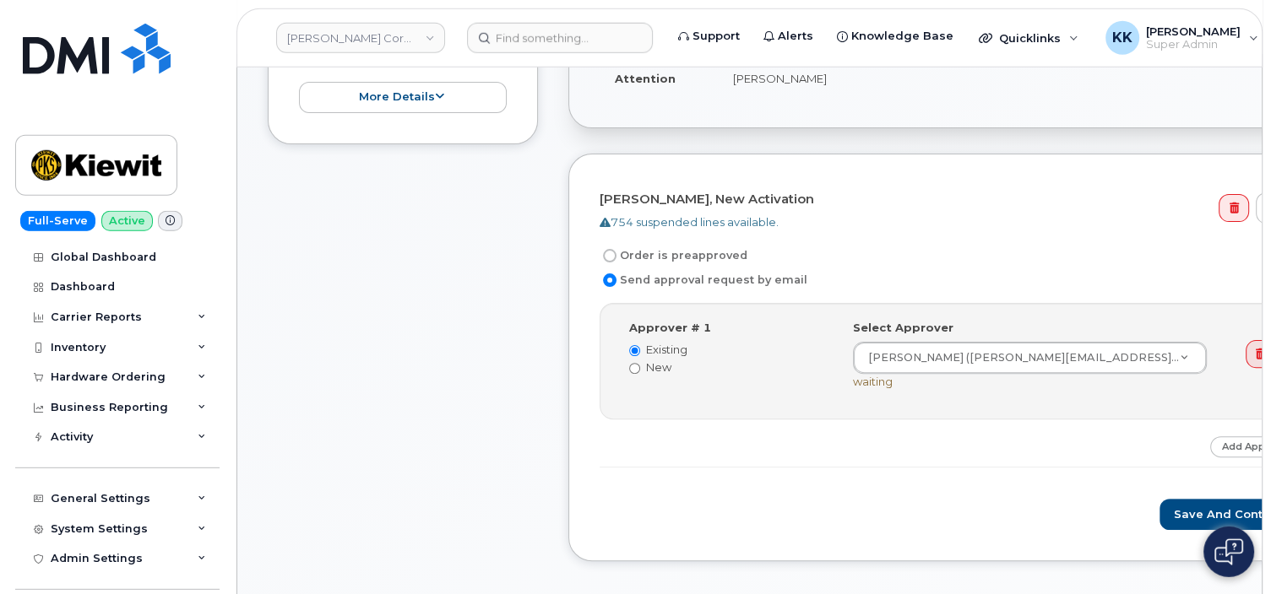
scroll to position [446, 0]
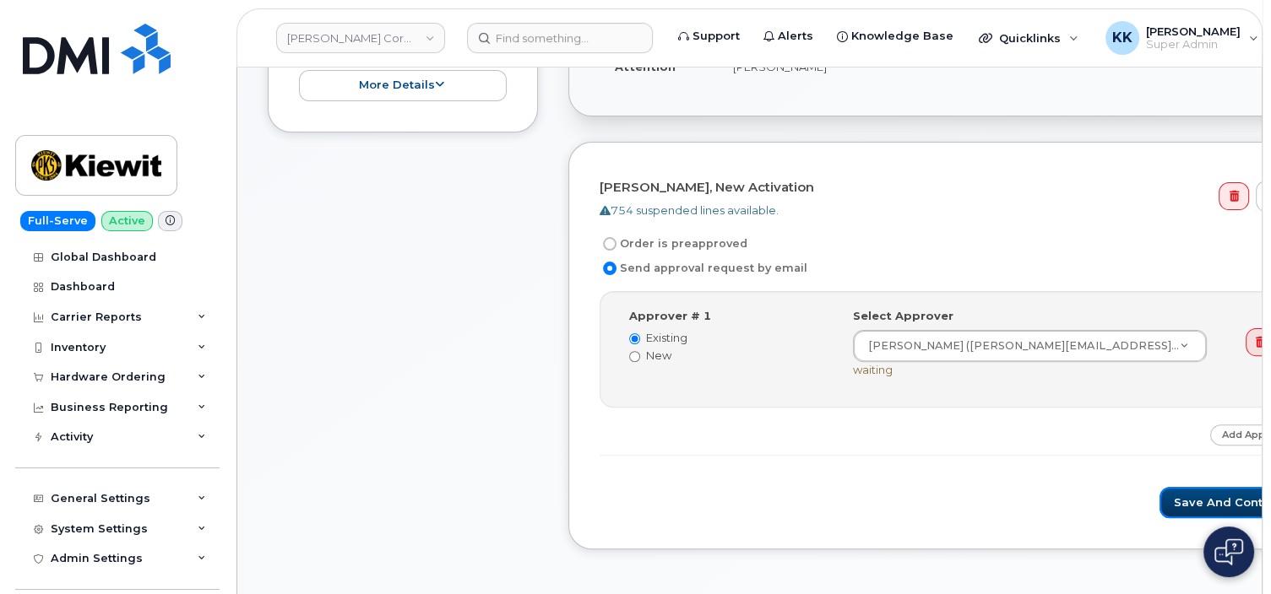
click at [1159, 502] on button "Save and Continue" at bounding box center [1231, 502] width 144 height 31
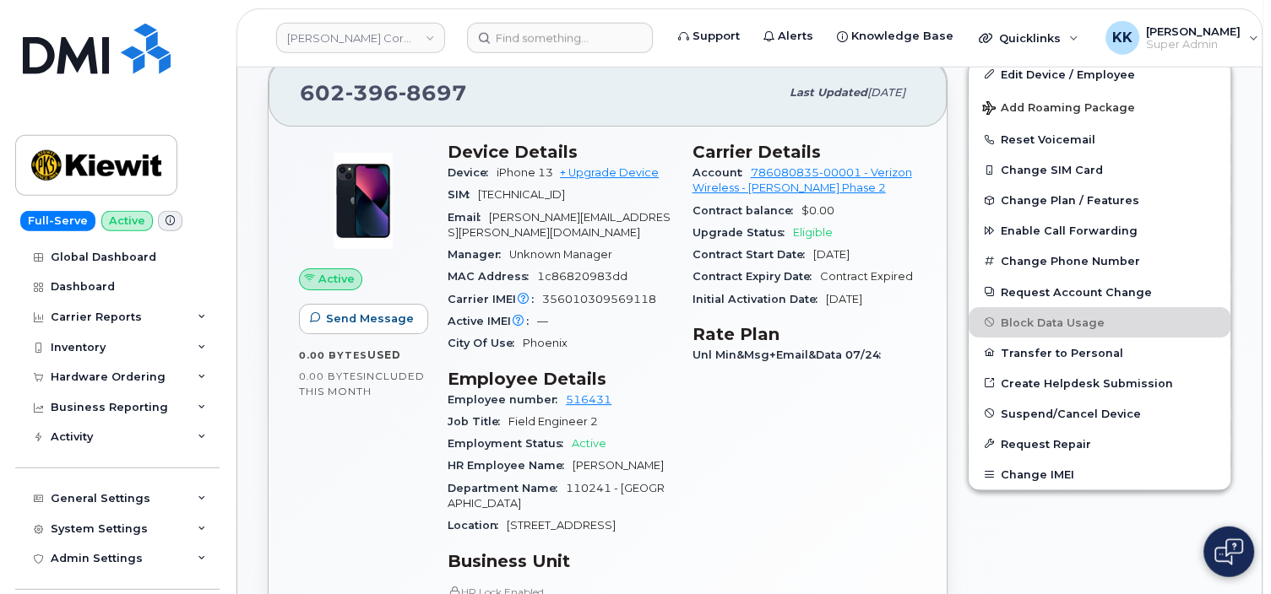
scroll to position [446, 0]
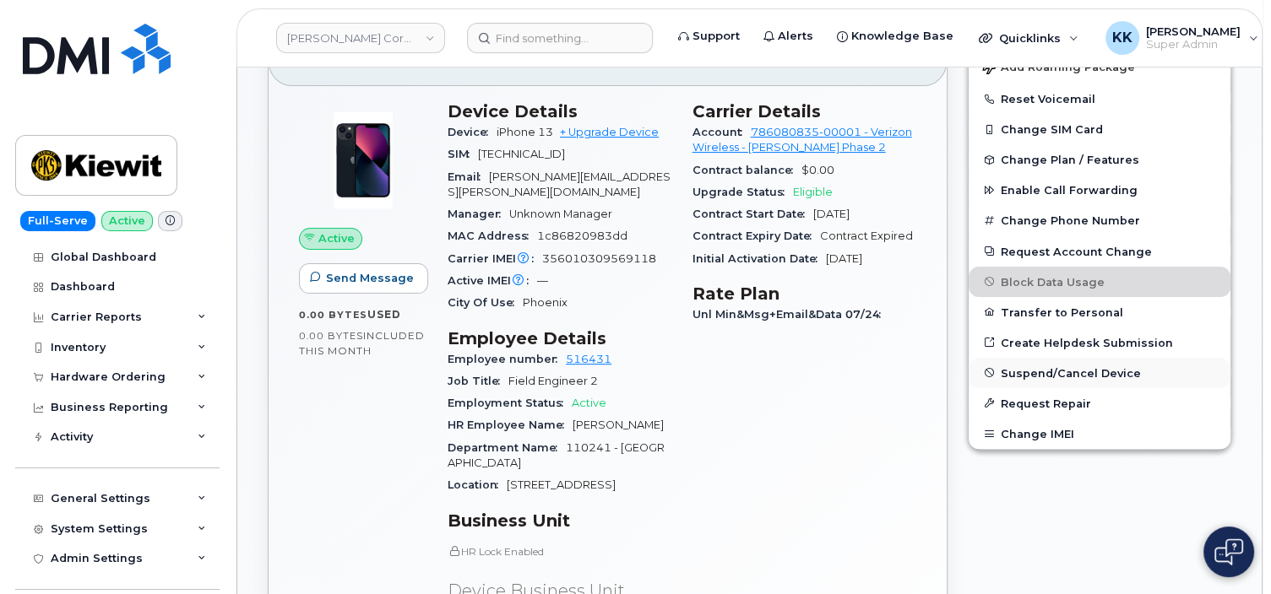
click at [1058, 373] on span "Suspend/Cancel Device" at bounding box center [1070, 372] width 140 height 13
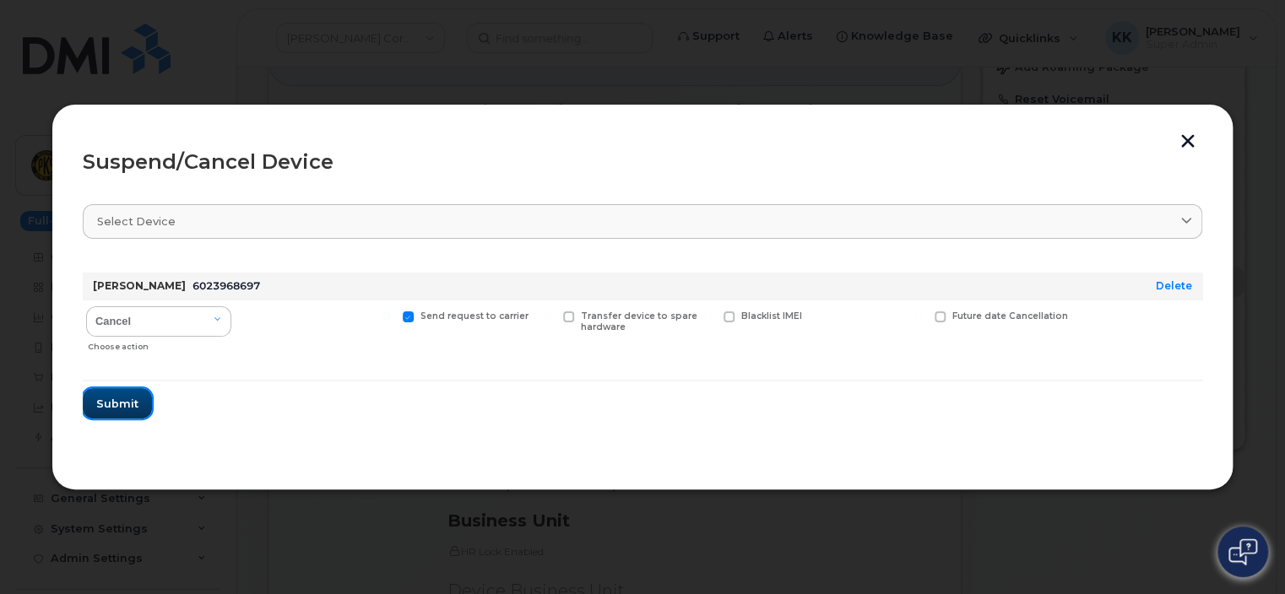
click at [139, 410] on button "Submit" at bounding box center [117, 403] width 69 height 30
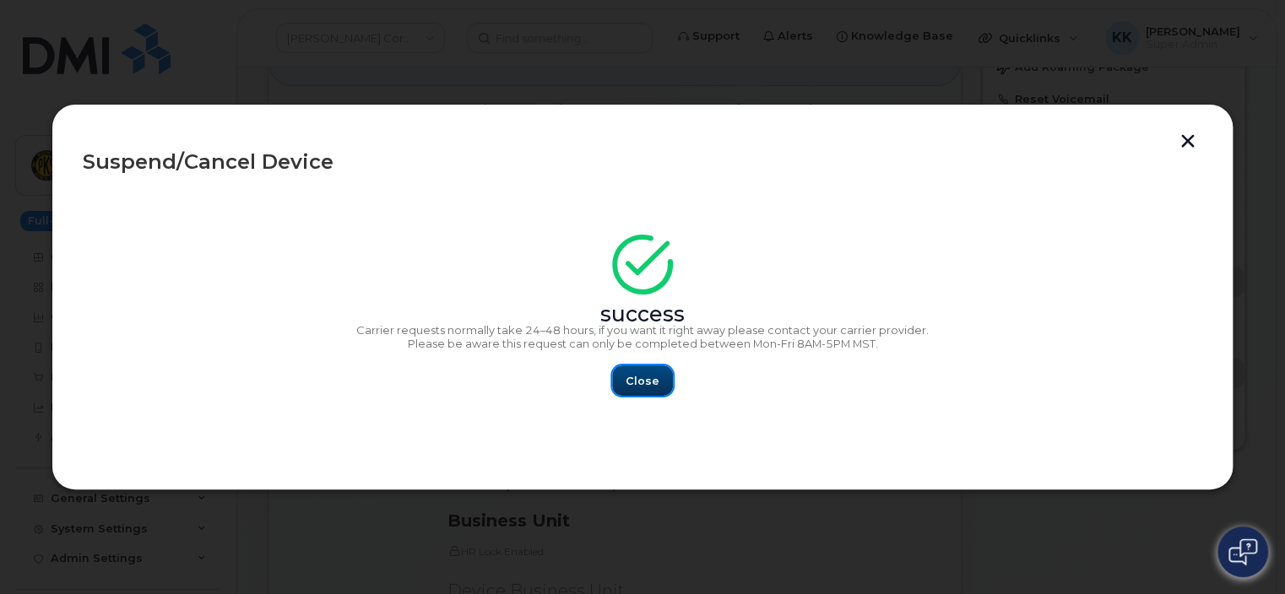
click at [637, 377] on span "Close" at bounding box center [643, 381] width 34 height 16
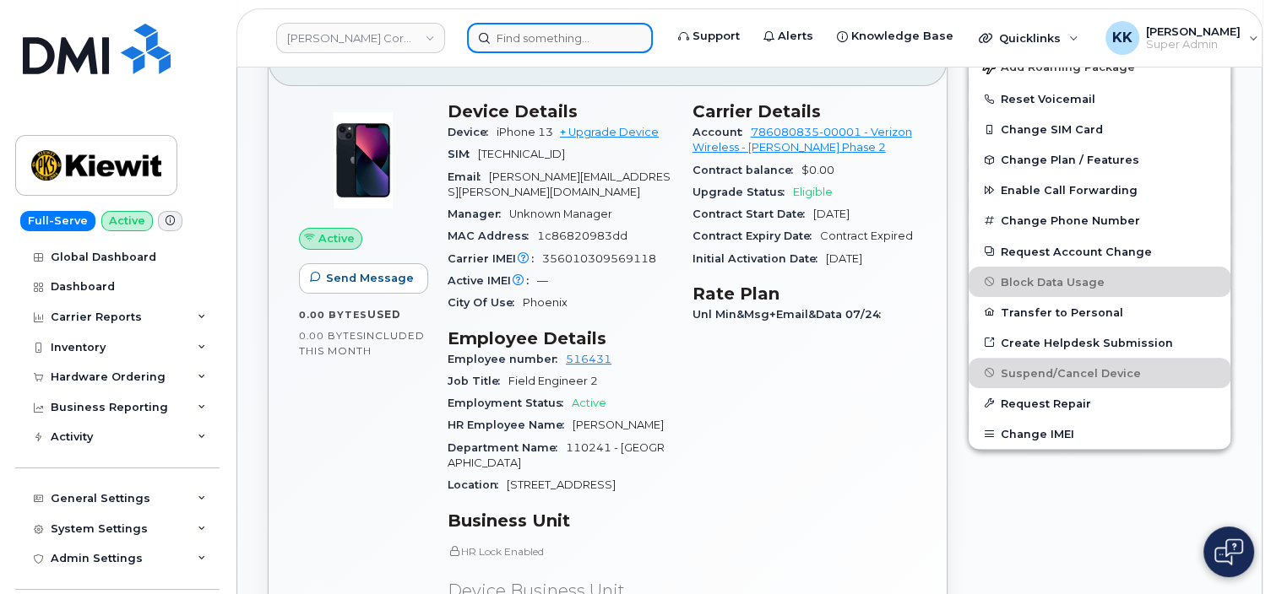
click at [539, 51] on input at bounding box center [560, 38] width 186 height 30
paste input "602-885-1969"
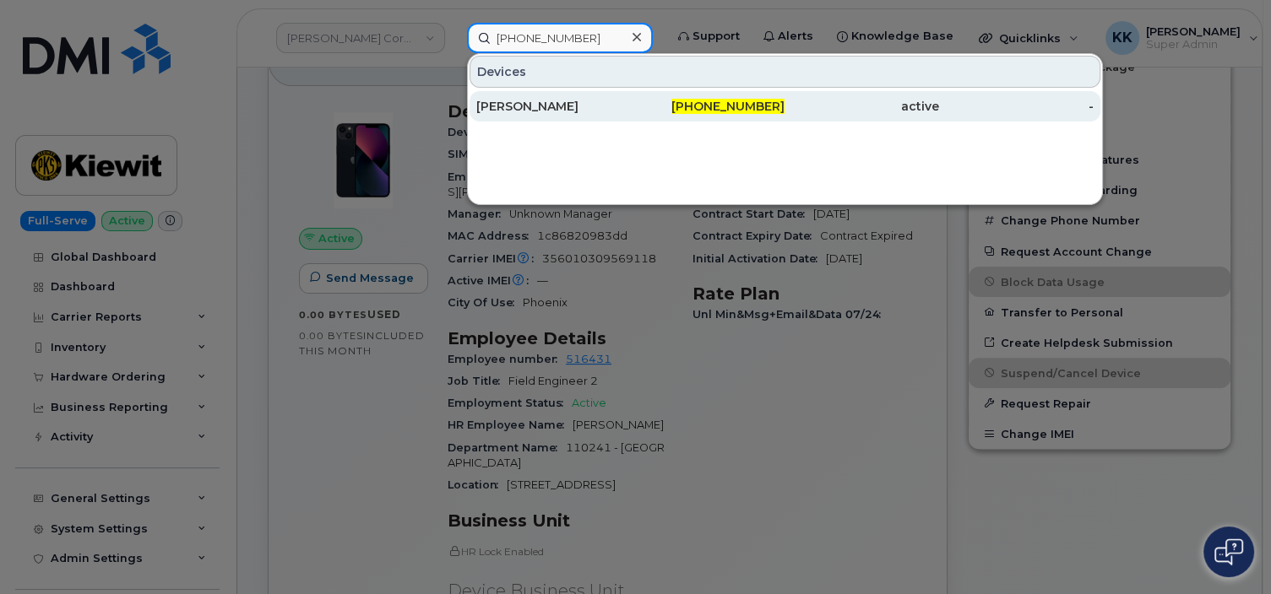
type input "602-885-1969"
click at [631, 96] on div "KAINOA GOLDSCHMITZ" at bounding box center [708, 106] width 154 height 30
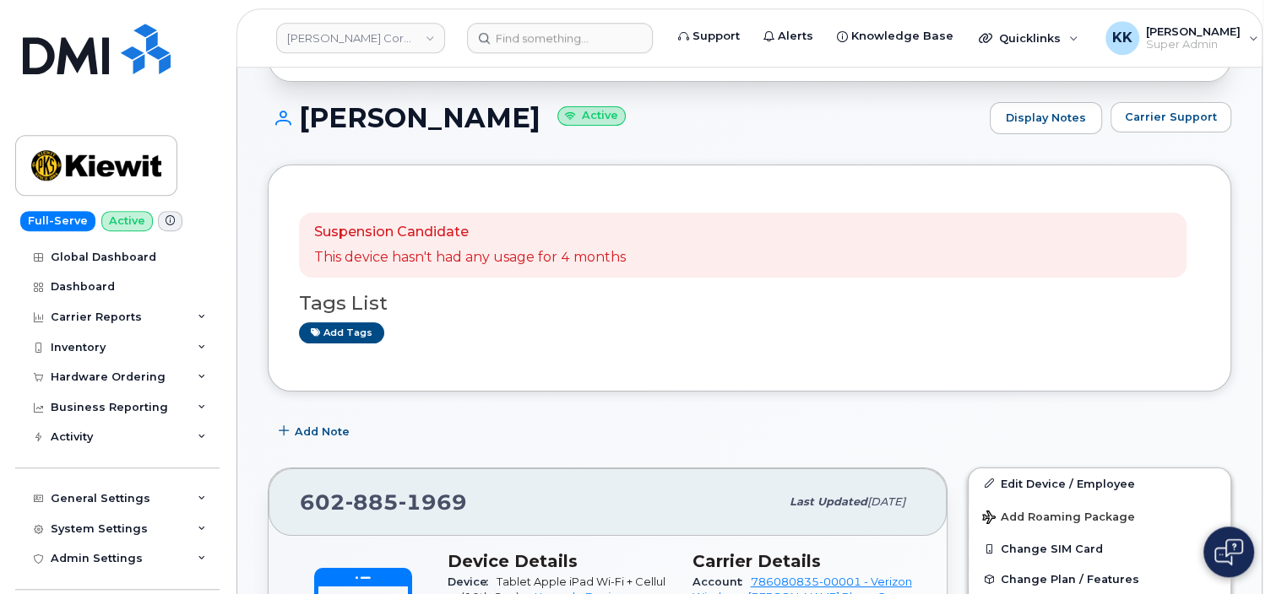
scroll to position [446, 0]
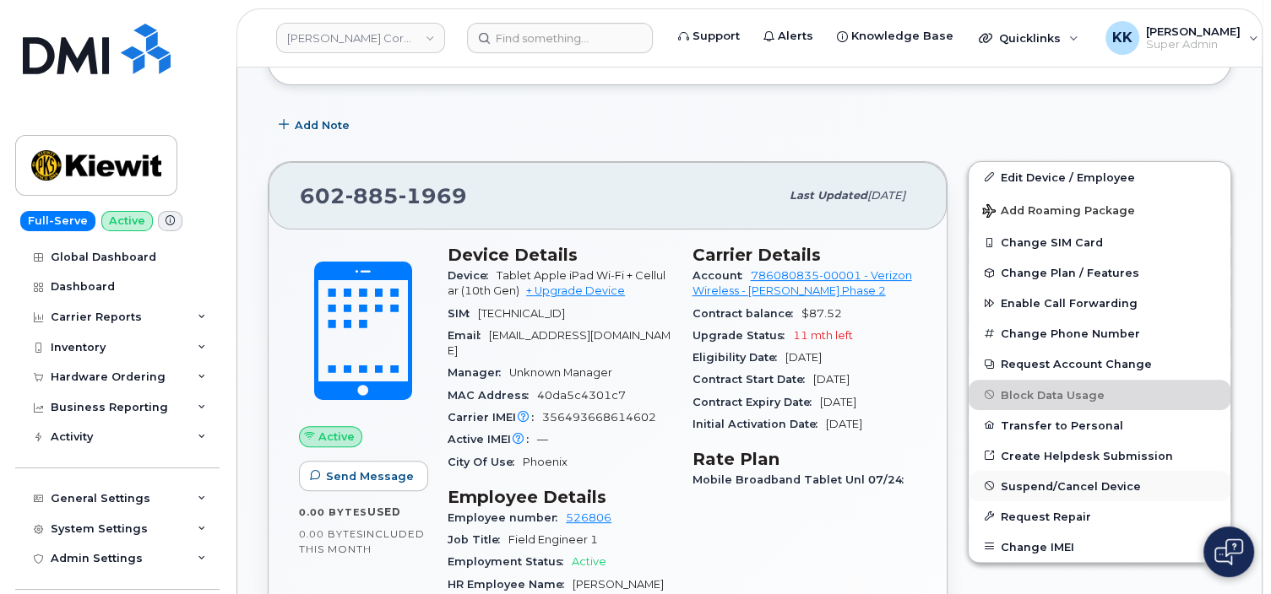
click at [1049, 488] on span "Suspend/Cancel Device" at bounding box center [1070, 486] width 140 height 13
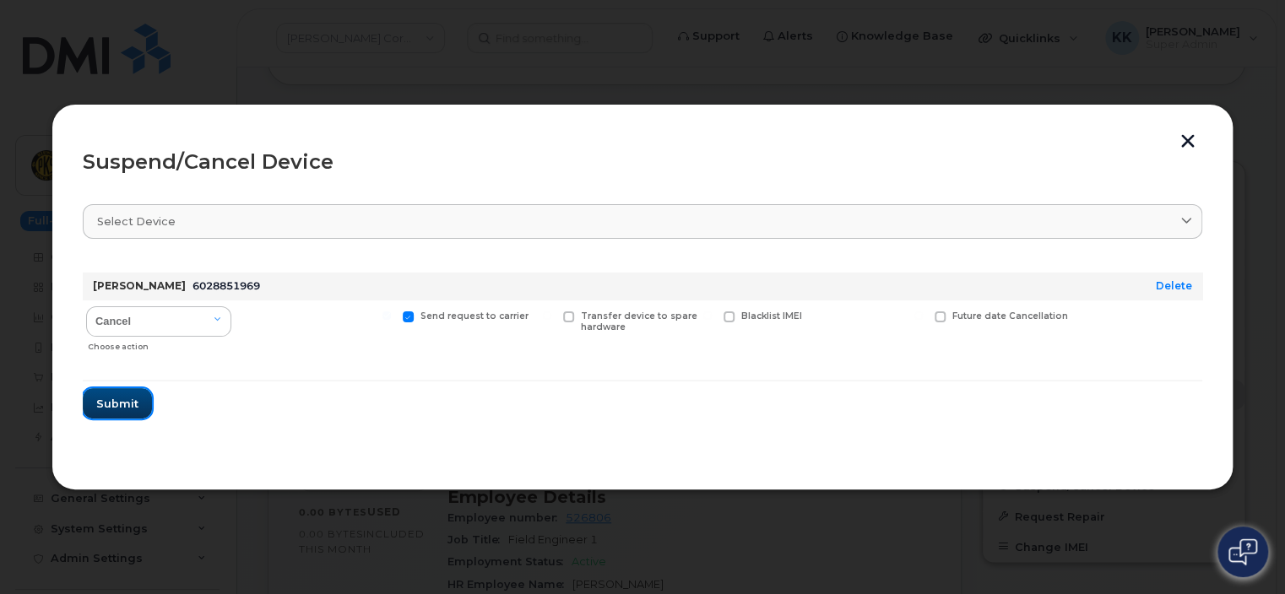
click at [134, 404] on span "Submit" at bounding box center [117, 404] width 42 height 16
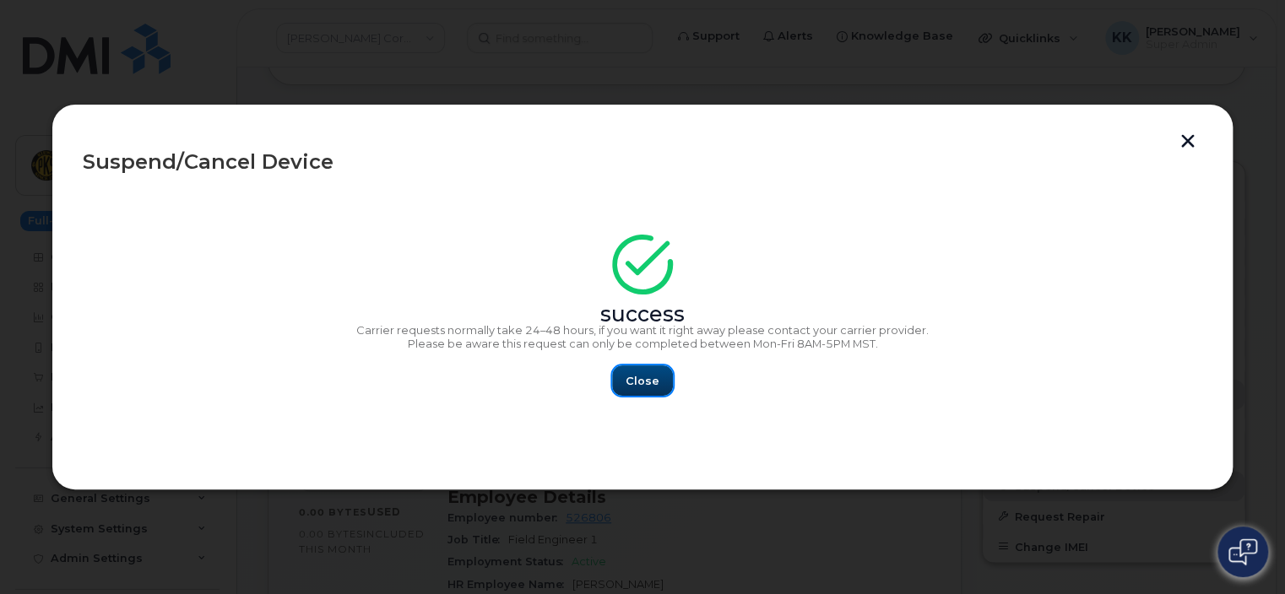
click at [640, 379] on span "Close" at bounding box center [643, 381] width 34 height 16
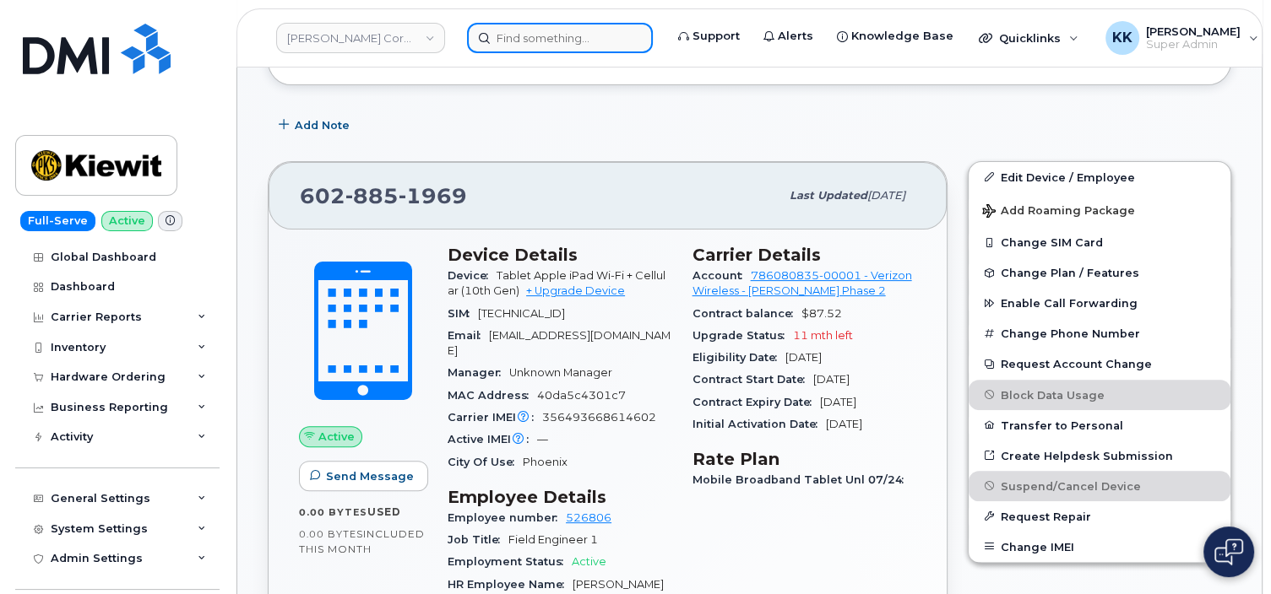
click at [540, 43] on input at bounding box center [560, 38] width 186 height 30
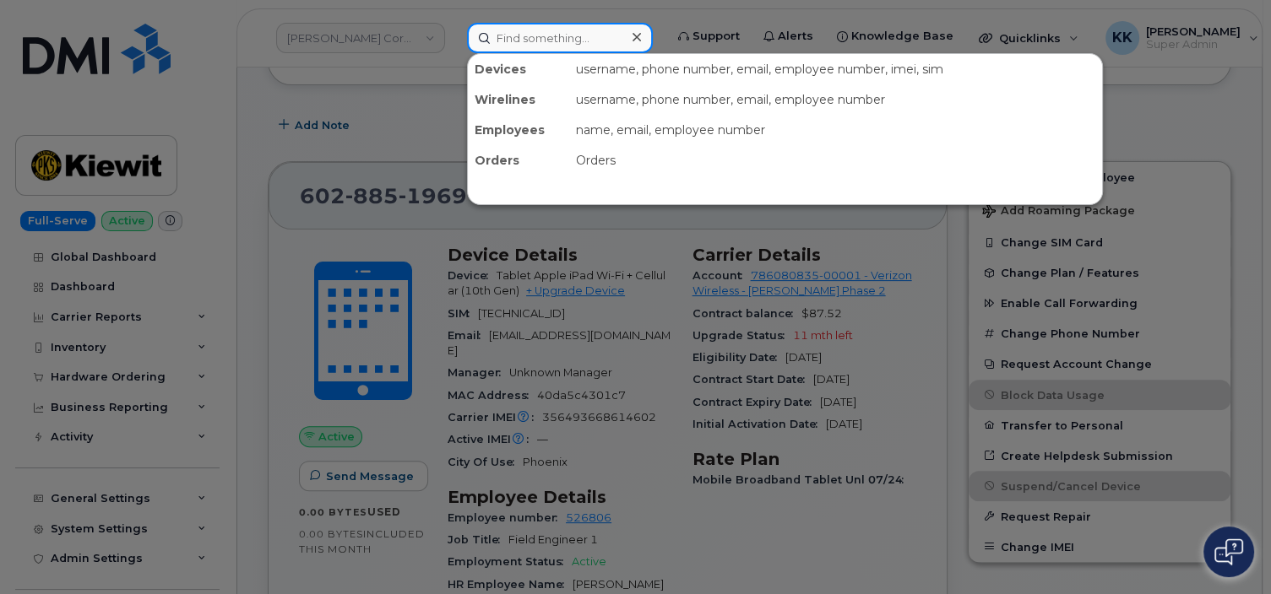
paste input "913-594-2531"
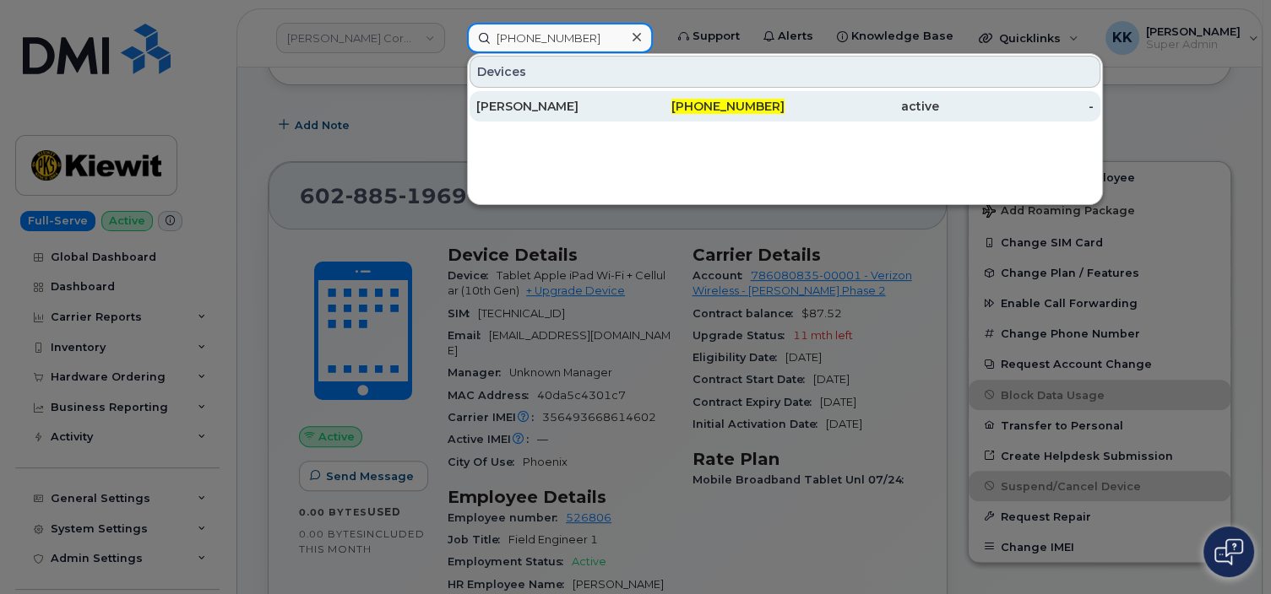
type input "913-594-2531"
click at [553, 110] on div "[PERSON_NAME]" at bounding box center [553, 106] width 154 height 17
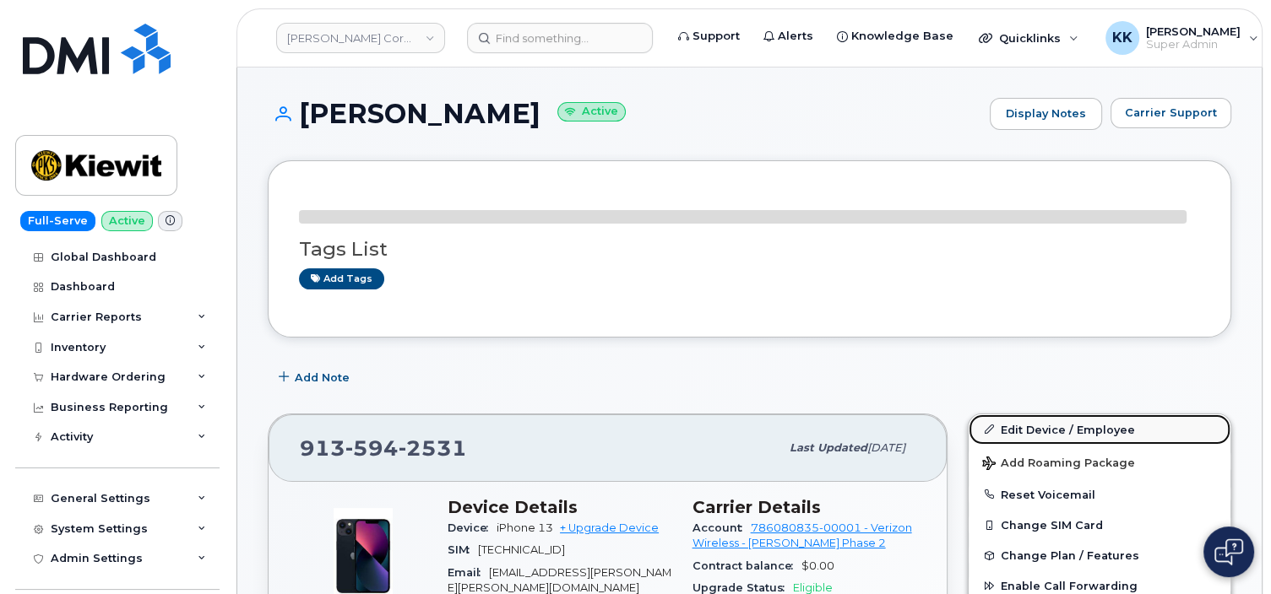
click at [1032, 422] on link "Edit Device / Employee" at bounding box center [1099, 430] width 262 height 30
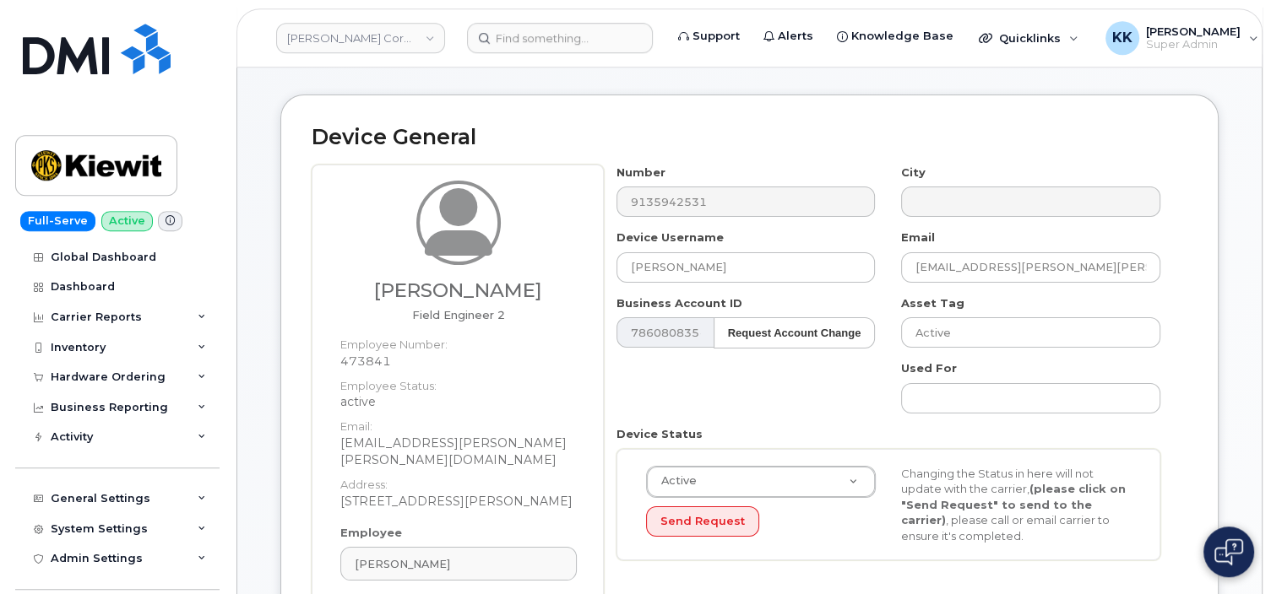
scroll to position [89, 0]
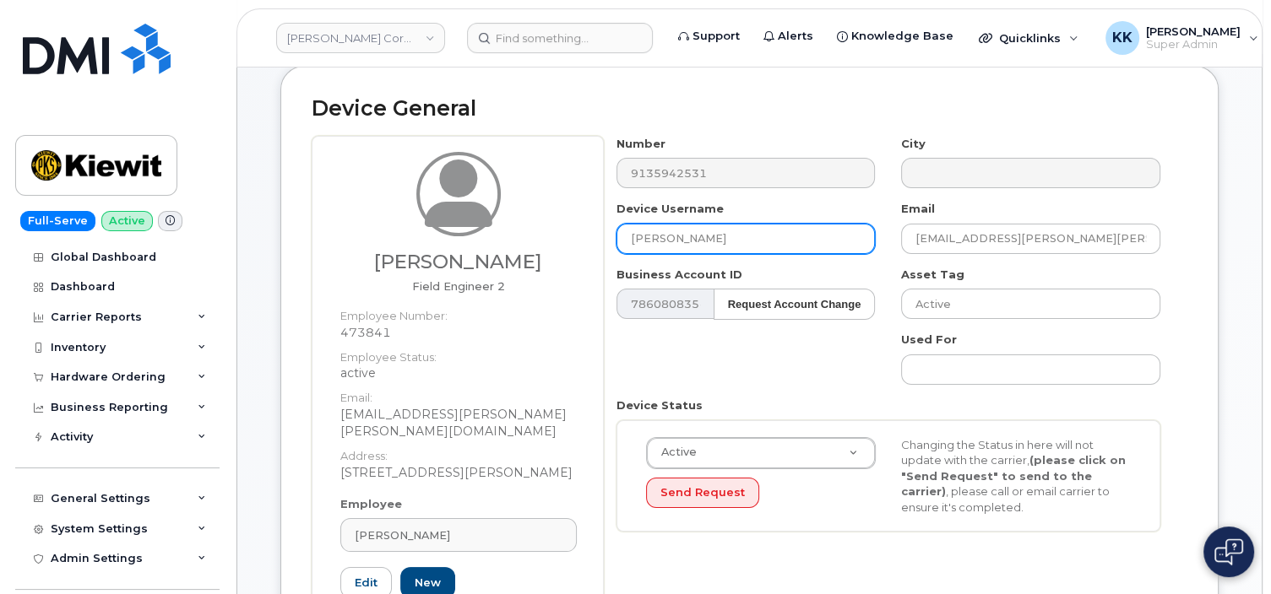
drag, startPoint x: 734, startPoint y: 241, endPoint x: 570, endPoint y: 237, distance: 163.8
click at [616, 237] on input "[PERSON_NAME]" at bounding box center [745, 239] width 259 height 30
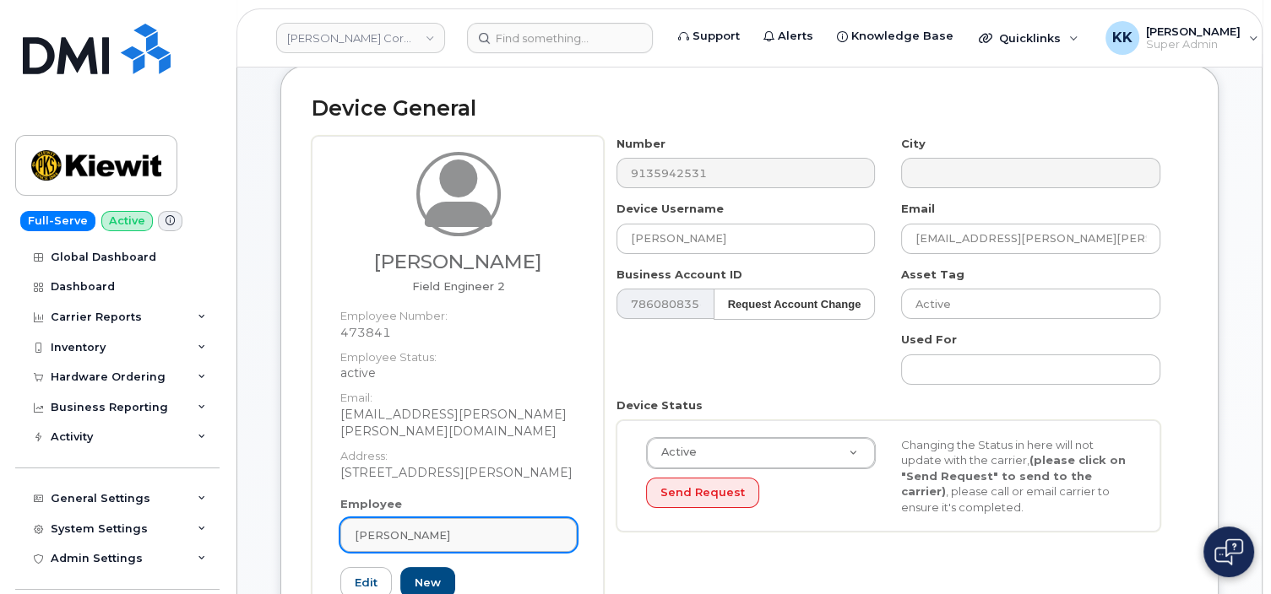
click at [494, 518] on link "[PERSON_NAME]" at bounding box center [458, 535] width 236 height 34
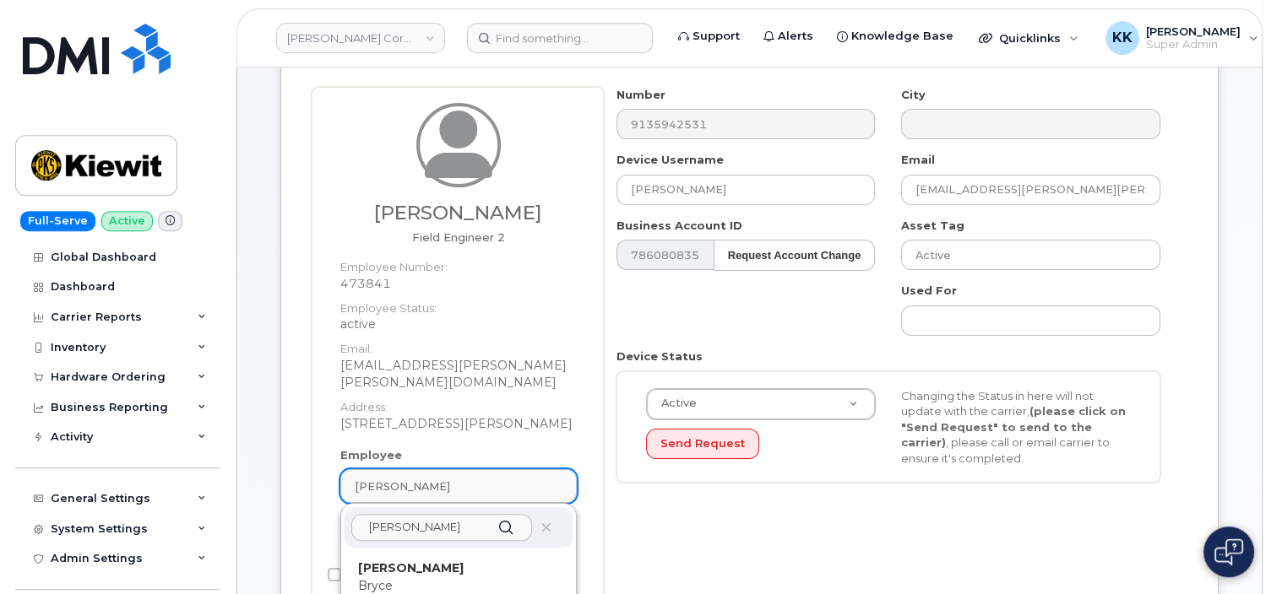
scroll to position [178, 0]
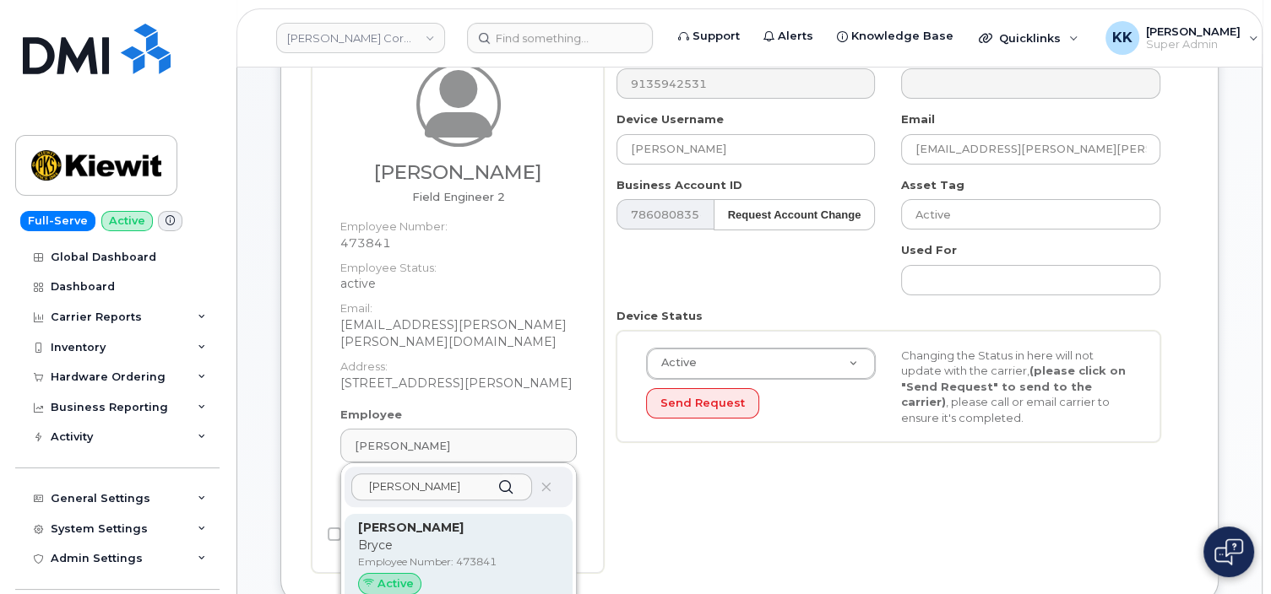
type input "[PERSON_NAME]"
click at [463, 555] on p "Employee Number: 473841" at bounding box center [458, 562] width 201 height 15
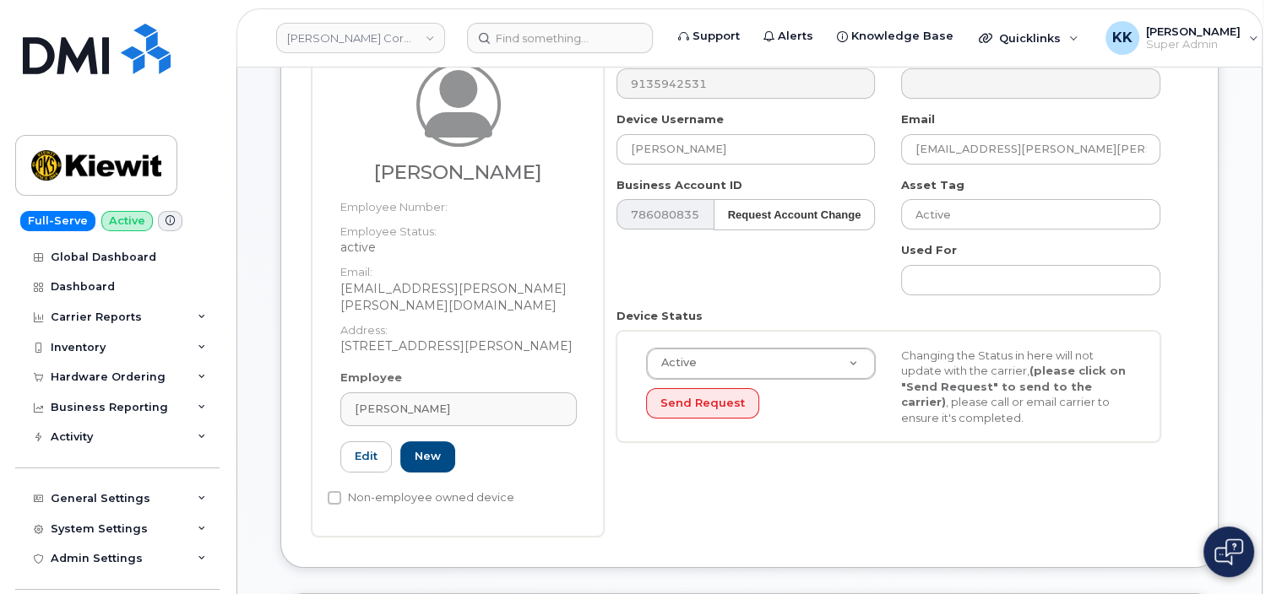
type input "[PERSON_NAME]"
type input "[EMAIL_ADDRESS][PERSON_NAME][PERSON_NAME][DOMAIN_NAME]"
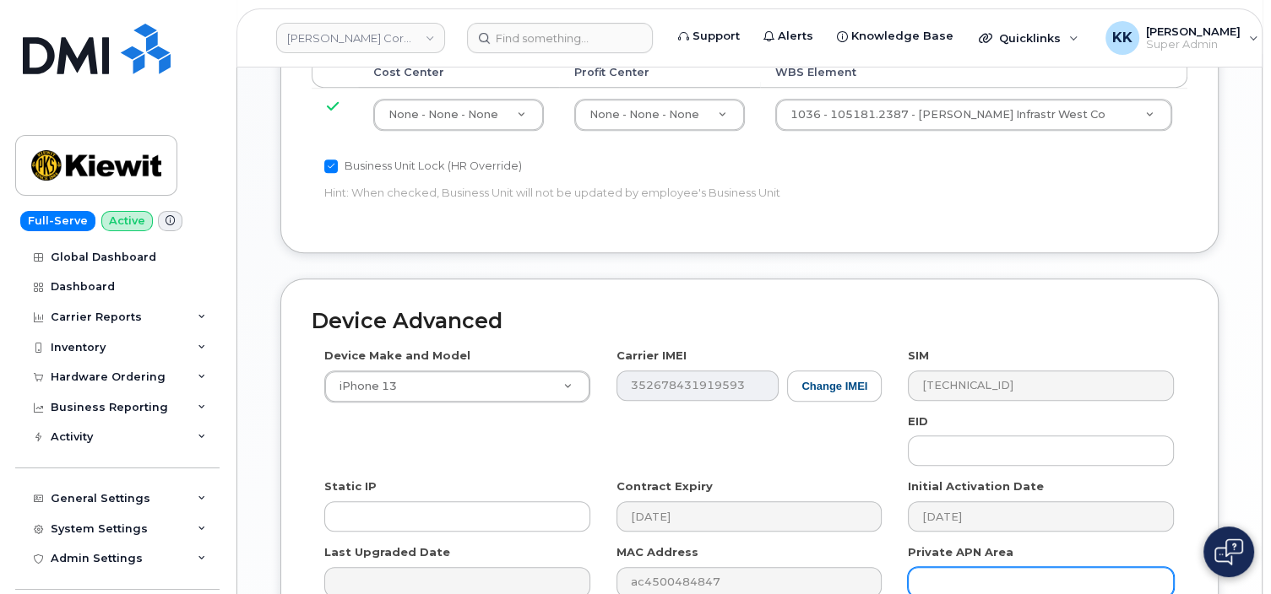
scroll to position [1147, 0]
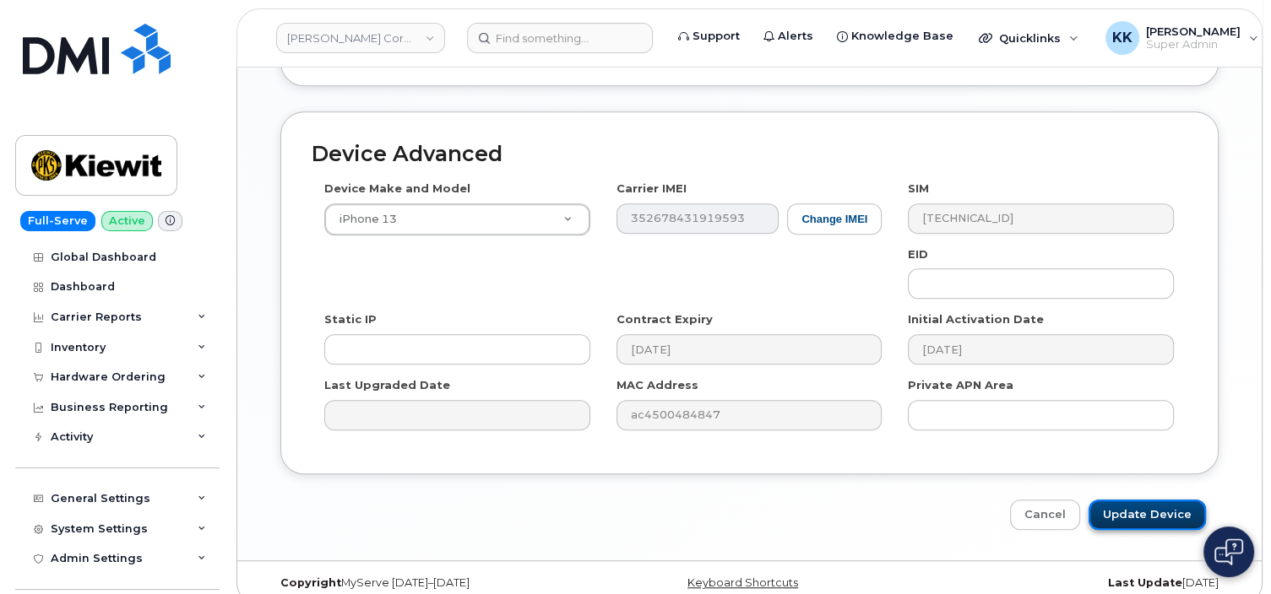
click at [1127, 503] on input "Update Device" at bounding box center [1146, 515] width 117 height 31
type input "Saving..."
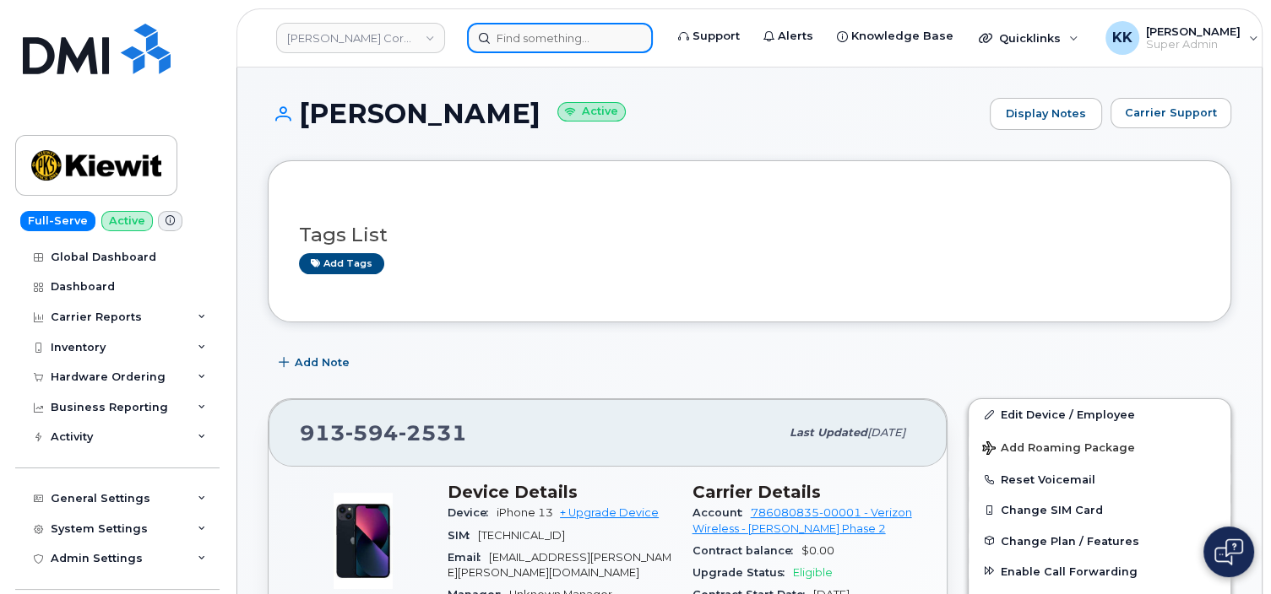
click at [566, 43] on input at bounding box center [560, 38] width 186 height 30
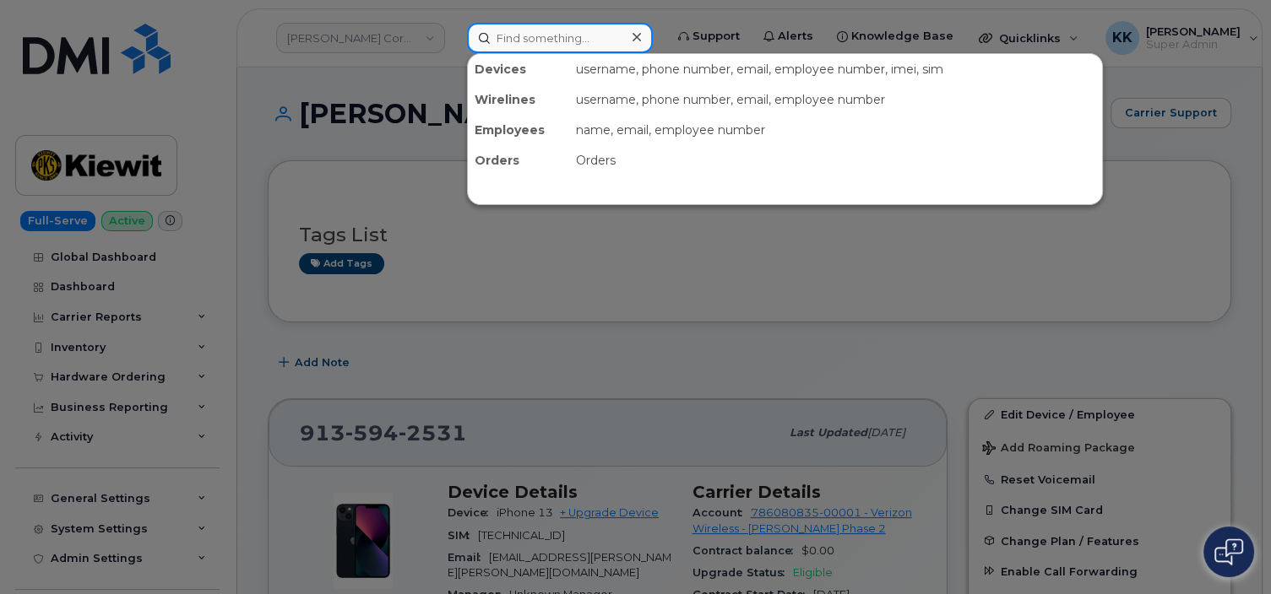
paste input "Brittany Volvok"
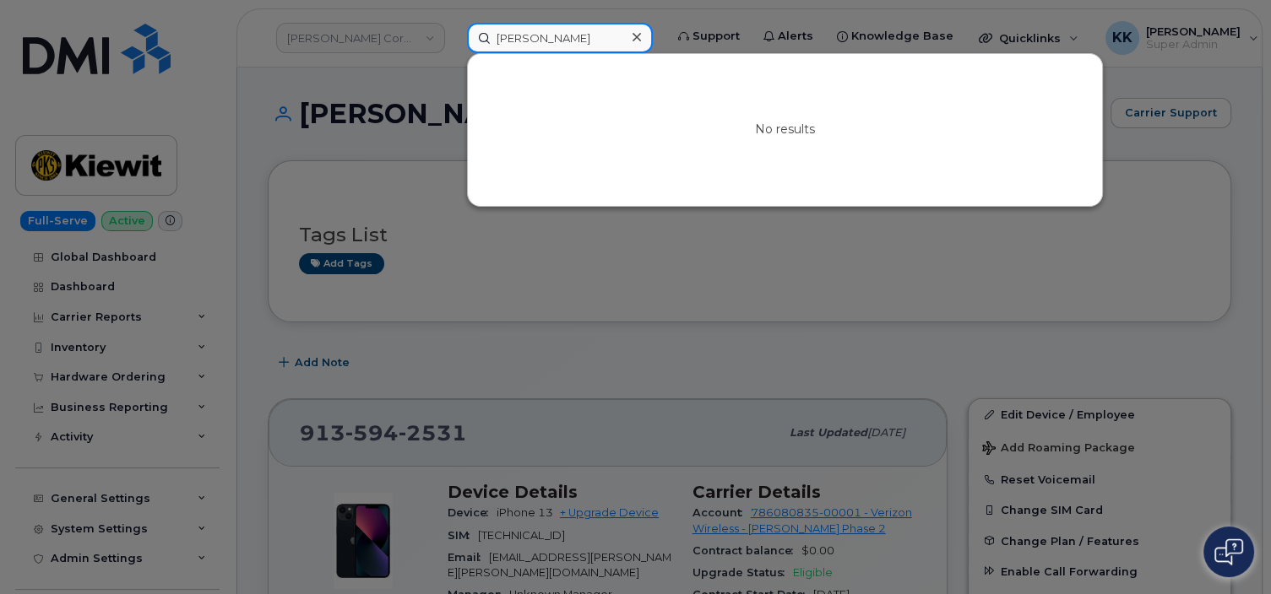
click at [513, 42] on input "Brittany Volvoka" at bounding box center [560, 38] width 186 height 30
click at [561, 47] on input "Volvoka" at bounding box center [560, 38] width 186 height 30
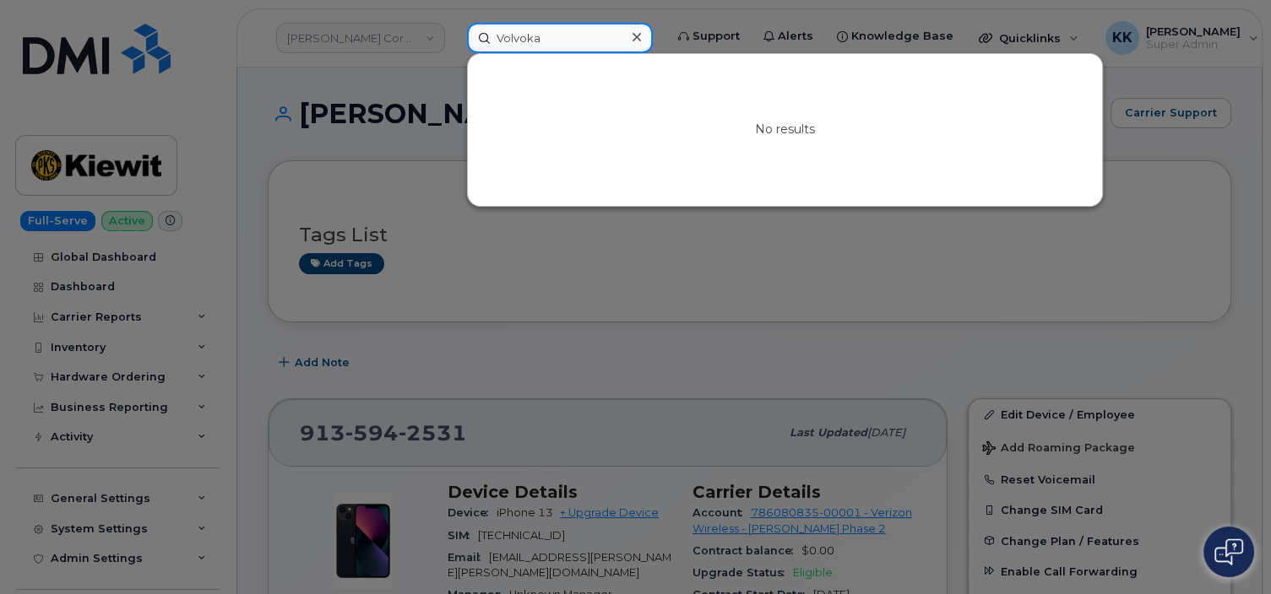
paste input "75T Tadano EQ: 151038"
click at [550, 38] on input "75T Tadano EQ: 151038" at bounding box center [560, 38] width 186 height 30
paste input "25-295-1165"
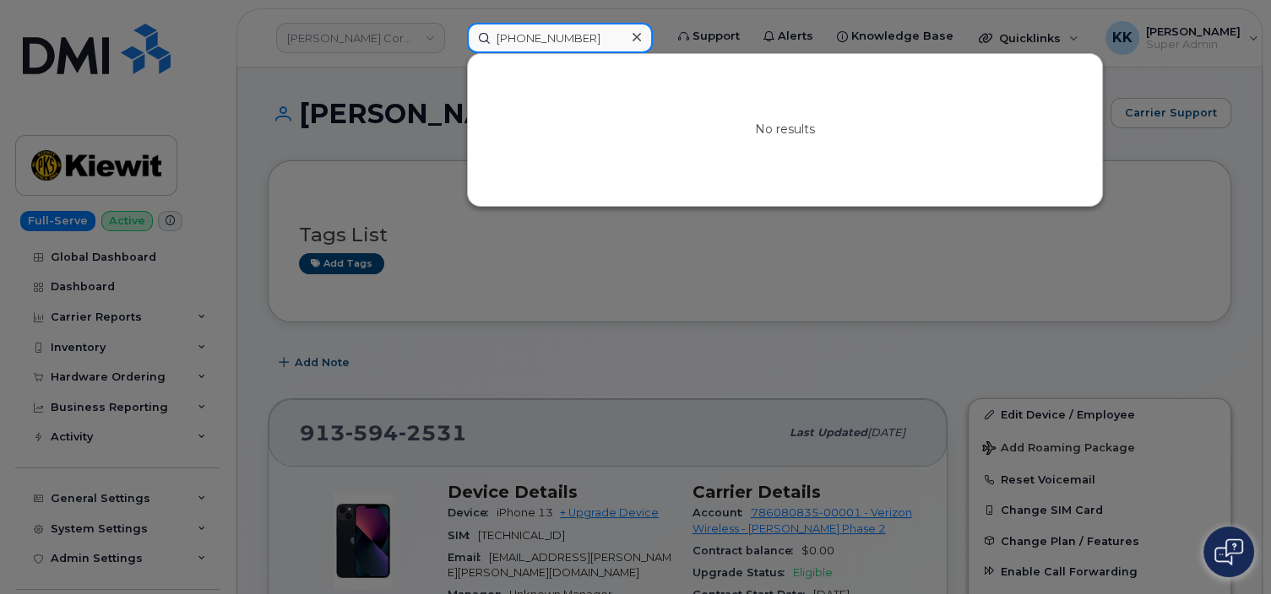
type input "725-295-1165"
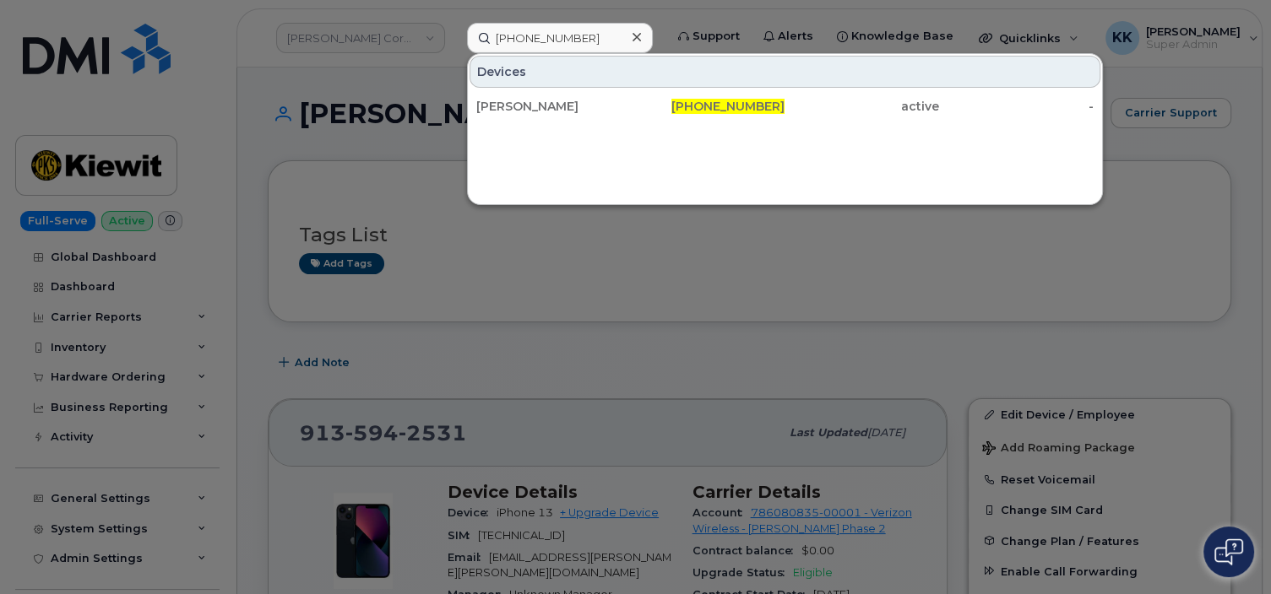
click at [621, 103] on div "AJA MCCOY" at bounding box center [553, 106] width 154 height 17
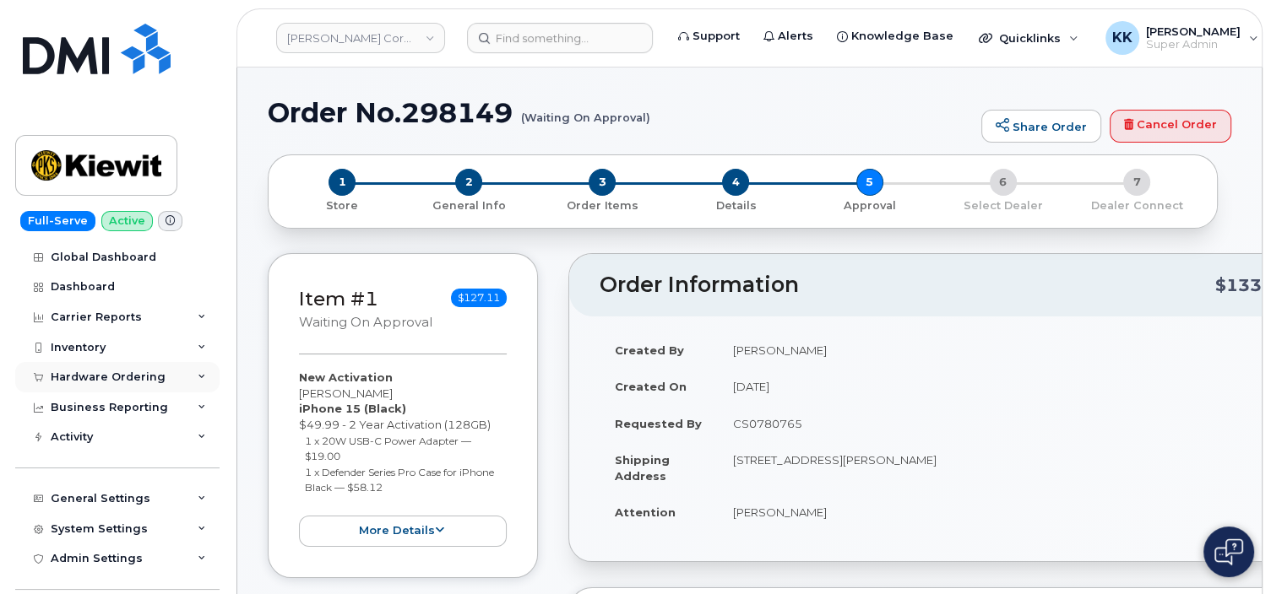
click at [96, 377] on div "Hardware Ordering" at bounding box center [108, 378] width 115 height 14
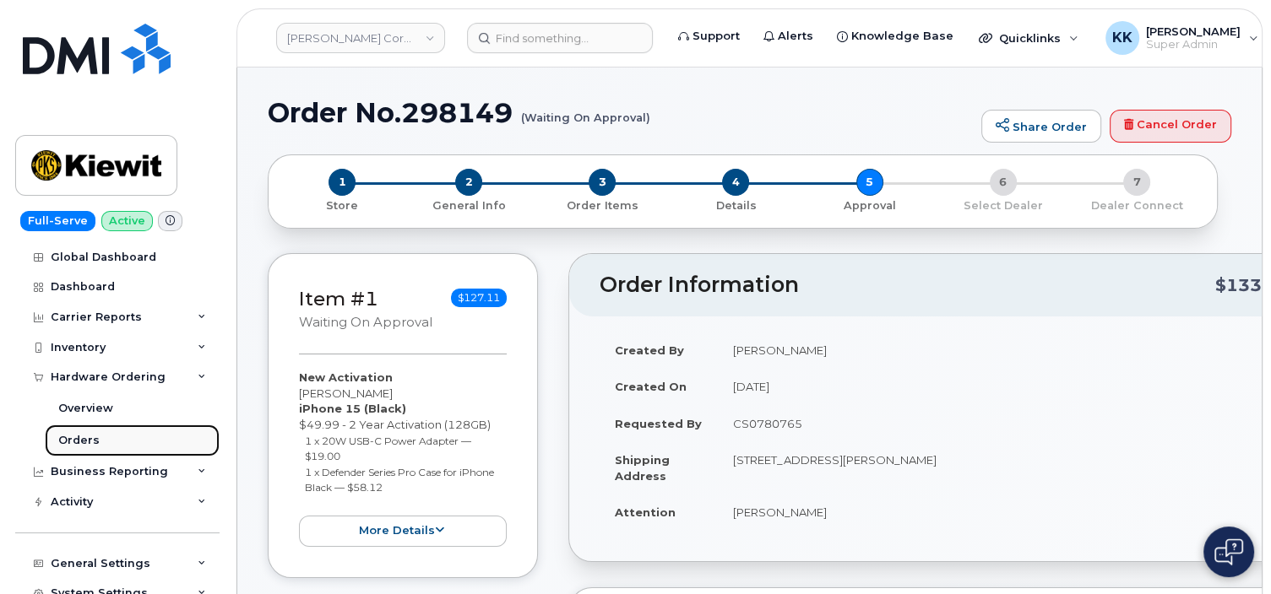
click at [80, 443] on div "Orders" at bounding box center [78, 440] width 41 height 15
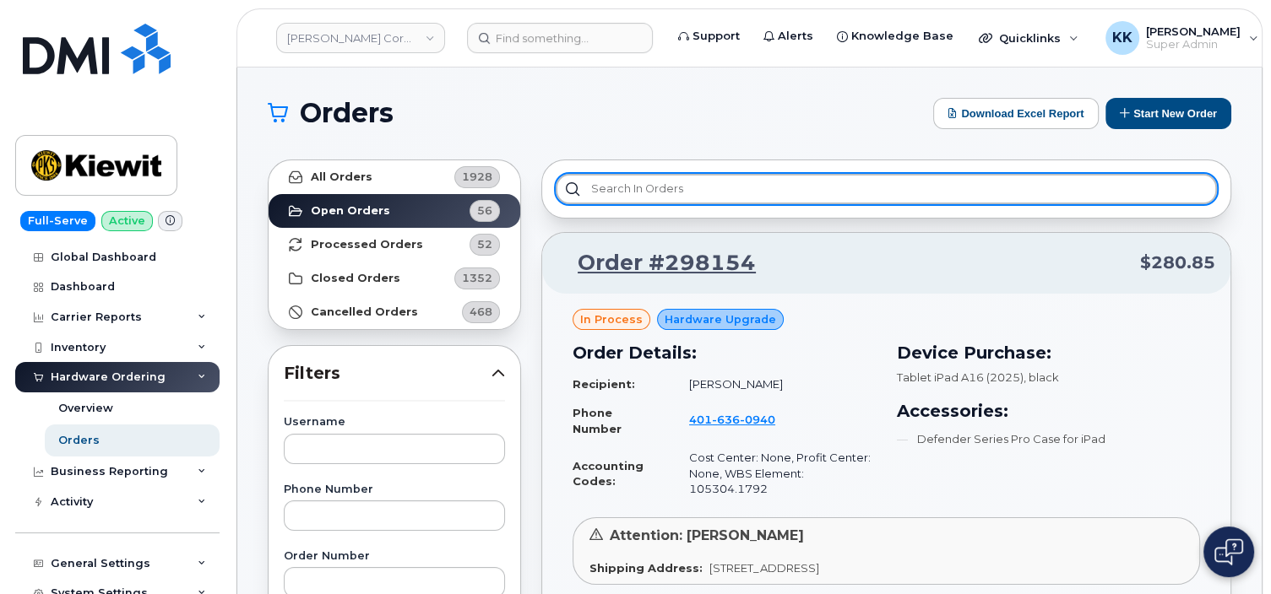
click at [604, 192] on input "text" at bounding box center [885, 189] width 661 height 30
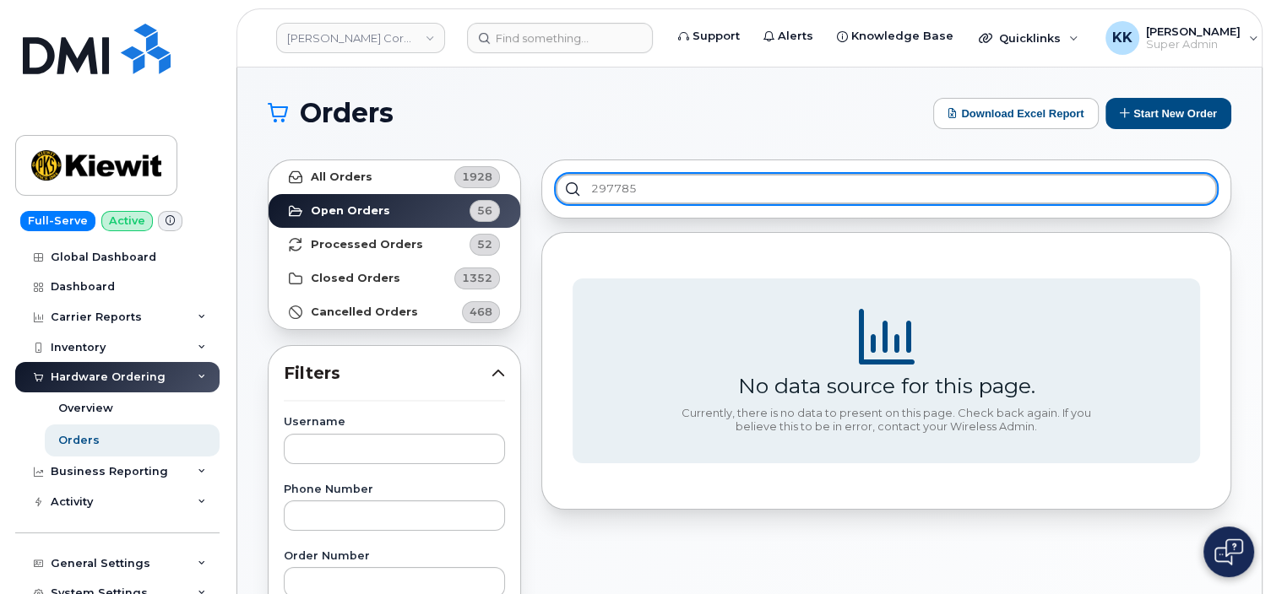
type input "297785"
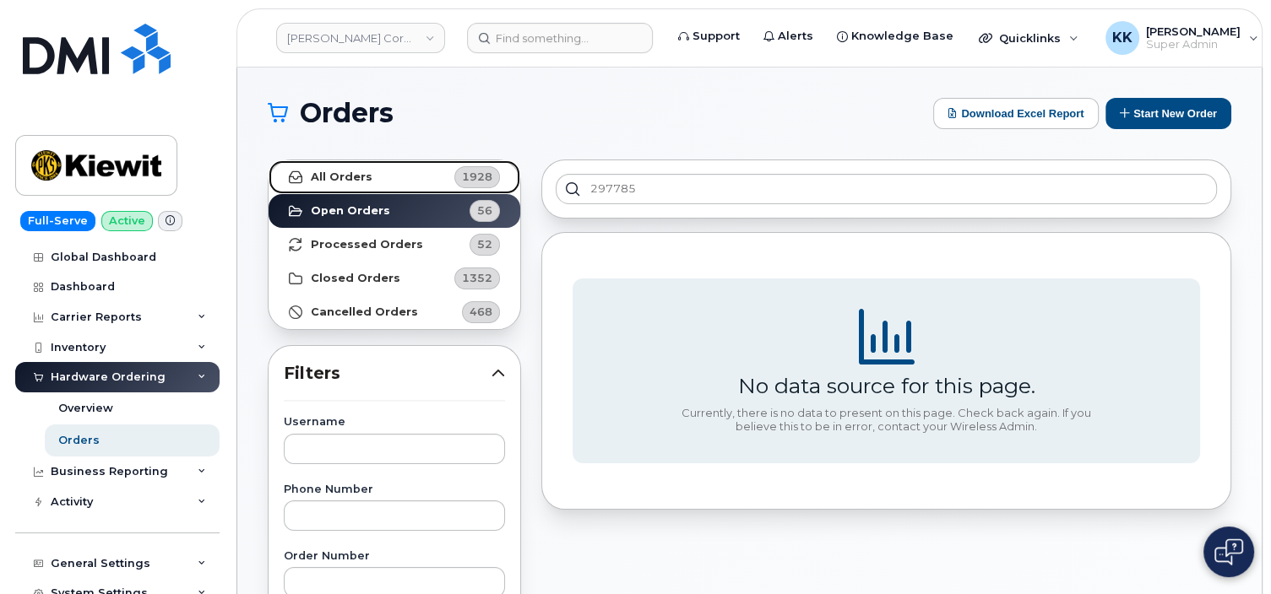
click at [418, 177] on link "All Orders 1928" at bounding box center [394, 177] width 252 height 34
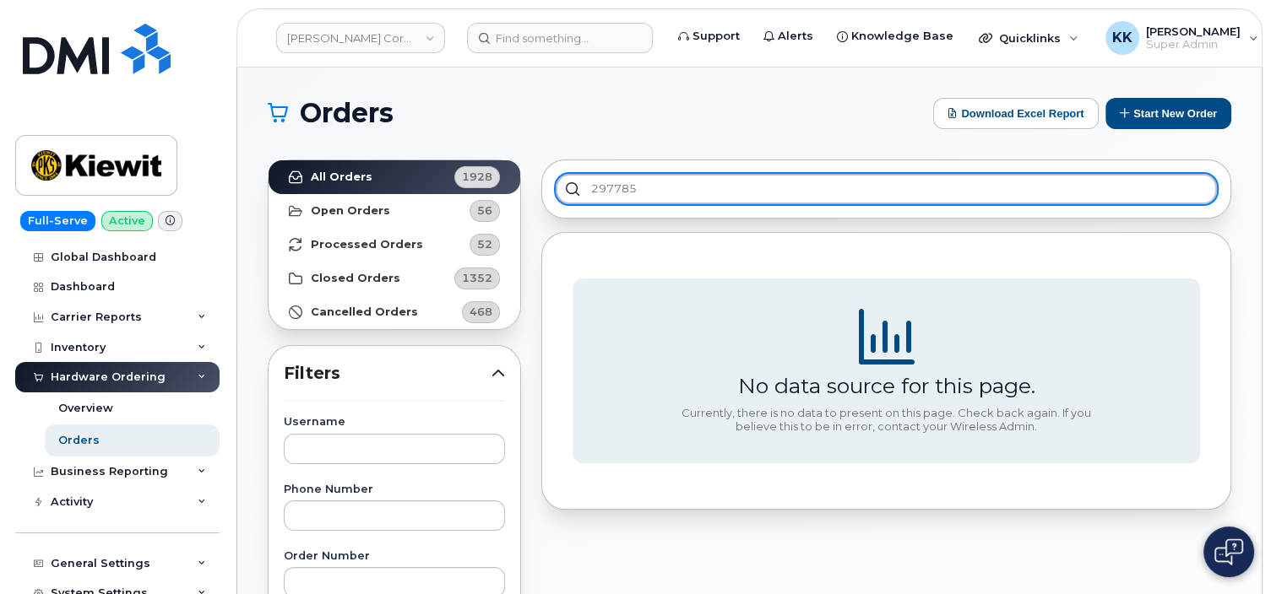
click at [657, 192] on input "297785" at bounding box center [885, 189] width 661 height 30
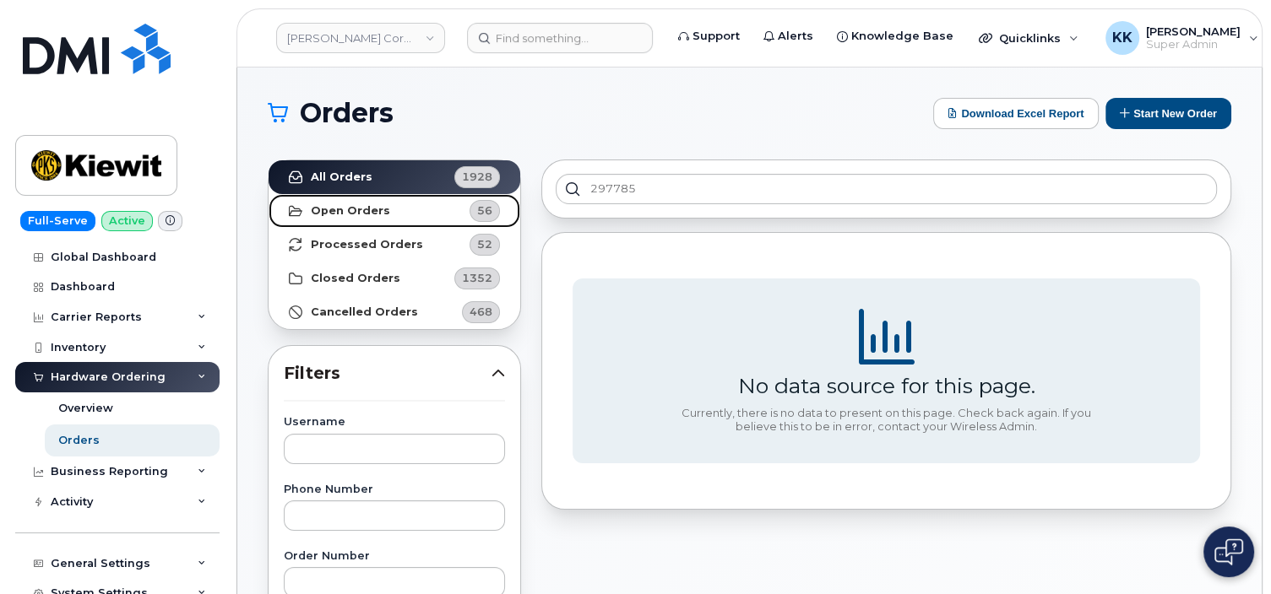
click at [368, 214] on strong "Open Orders" at bounding box center [350, 211] width 79 height 14
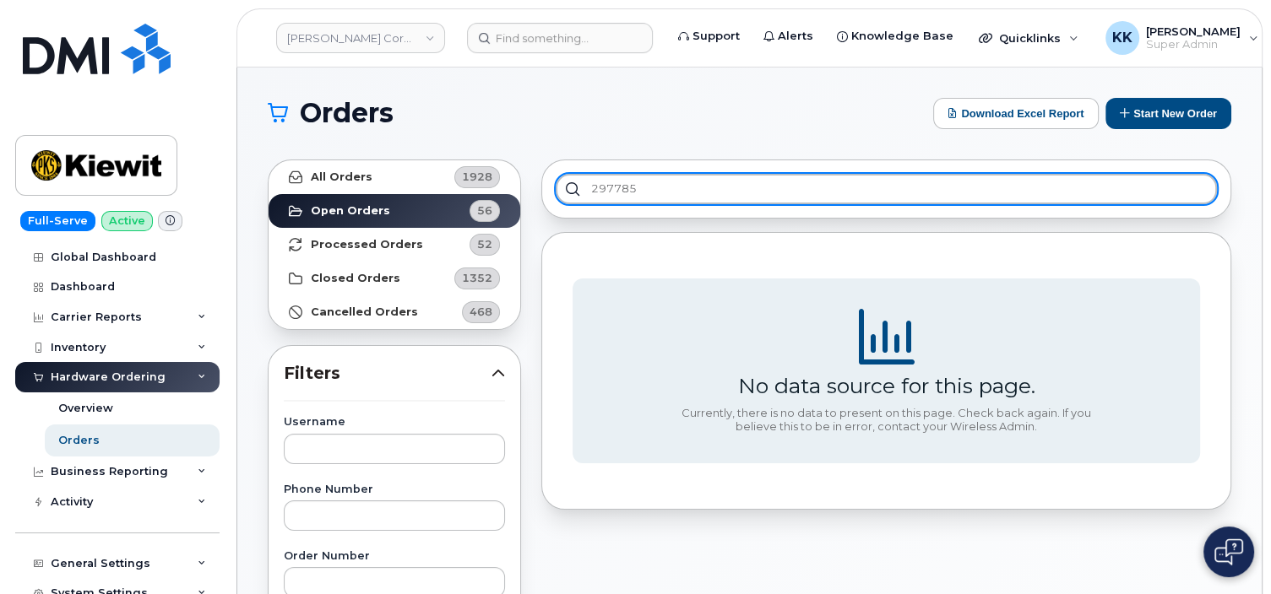
click at [631, 182] on input "297785" at bounding box center [885, 189] width 661 height 30
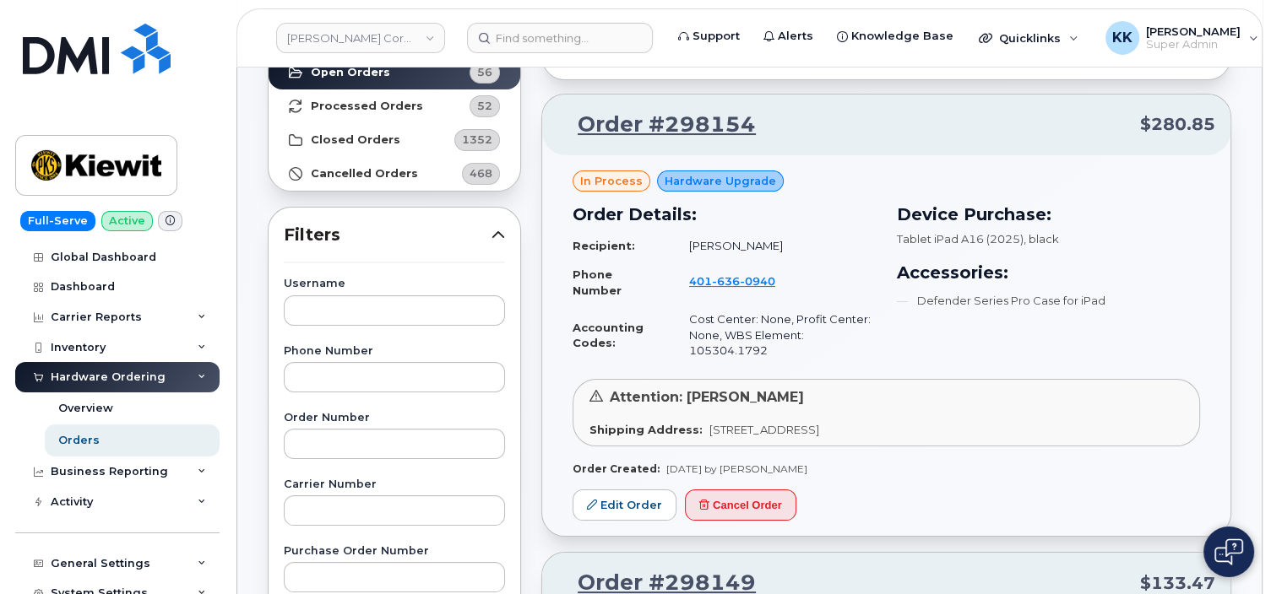
scroll to position [178, 0]
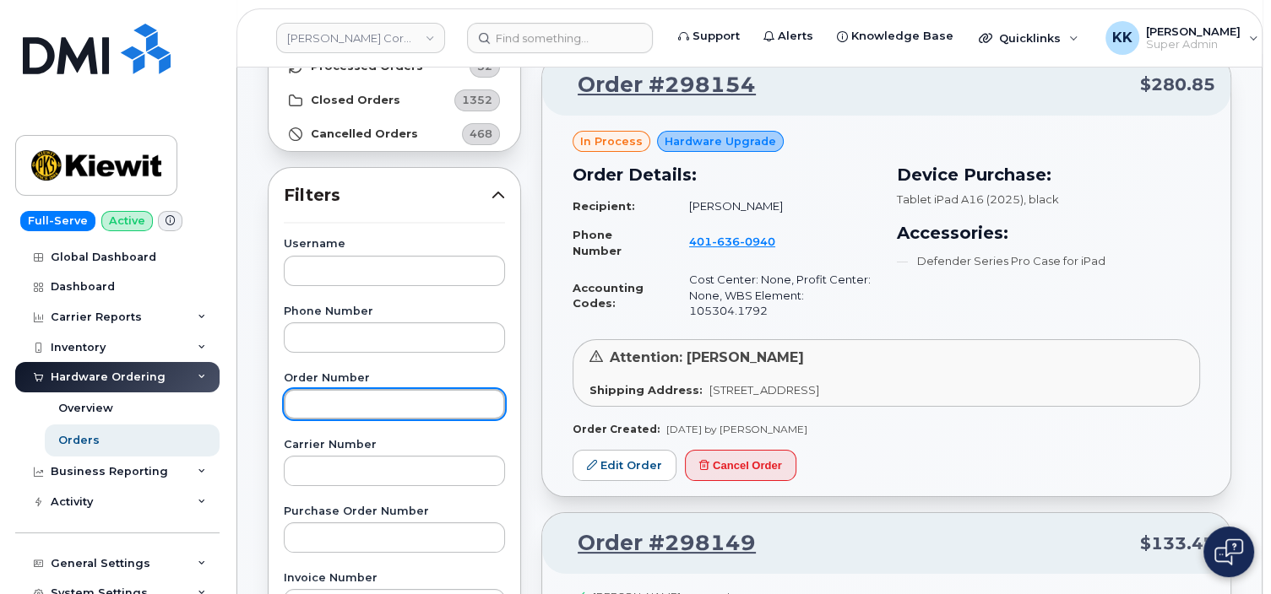
click at [360, 397] on input "text" at bounding box center [394, 404] width 221 height 30
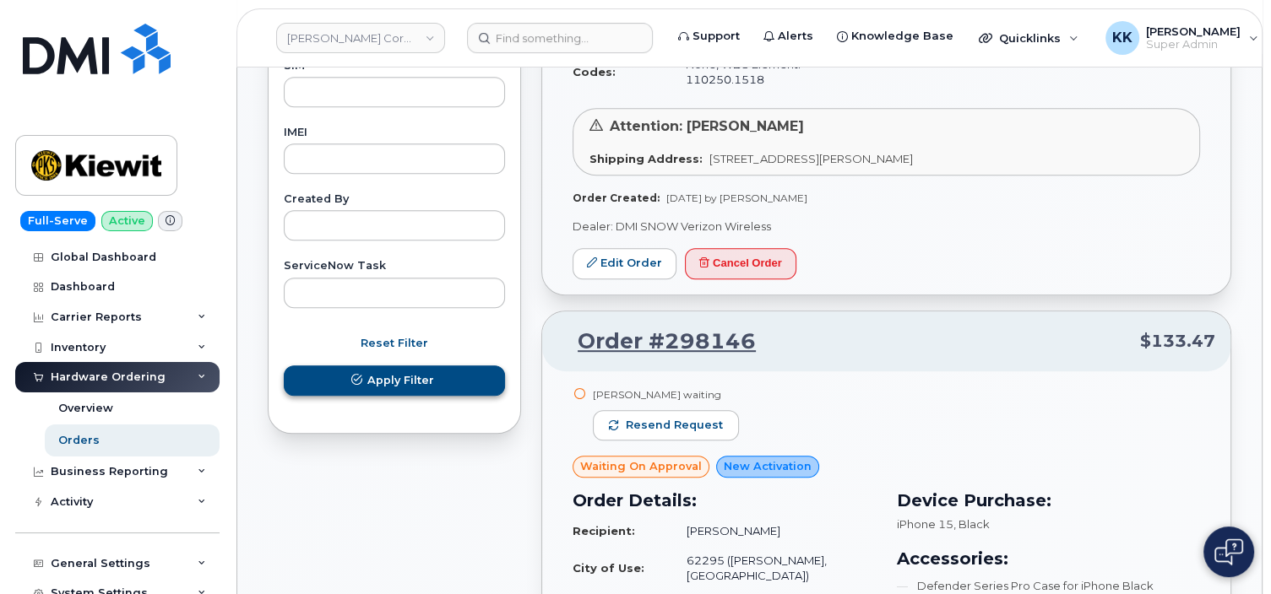
type input "297785"
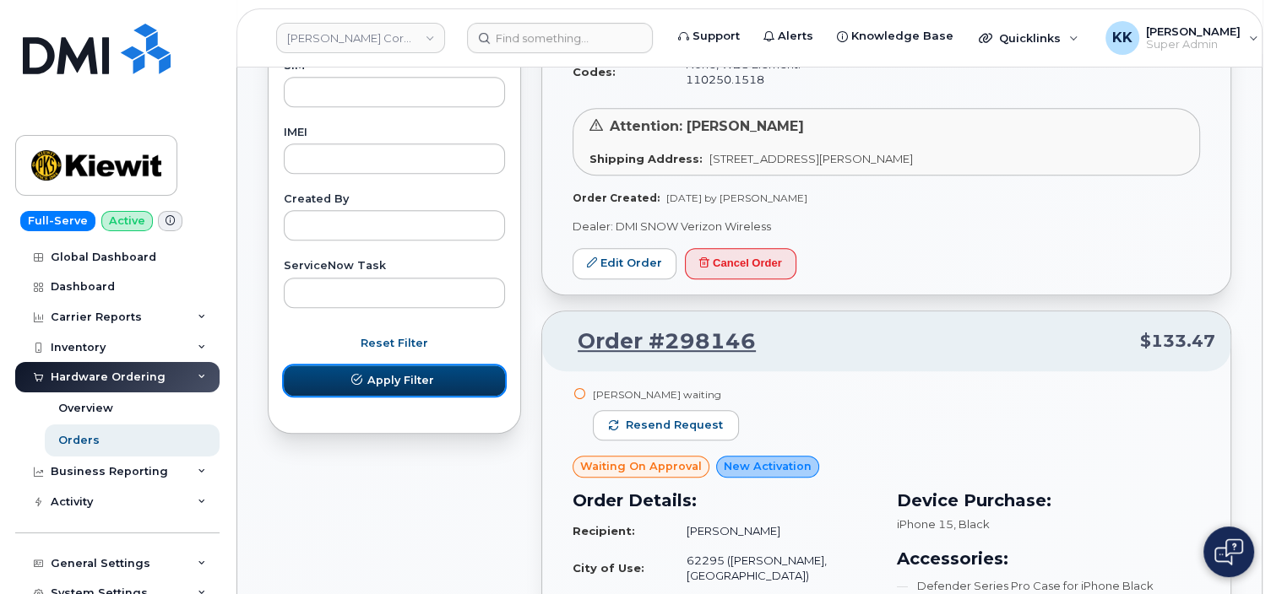
click at [399, 377] on span "Apply Filter" at bounding box center [400, 380] width 67 height 16
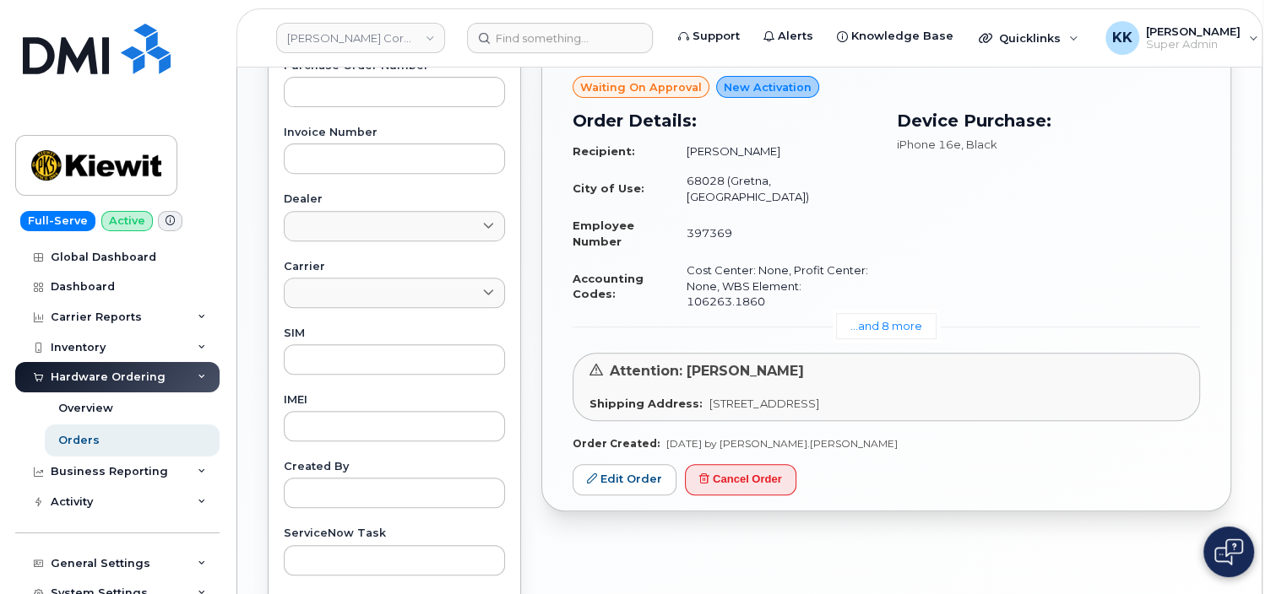
scroll to position [713, 0]
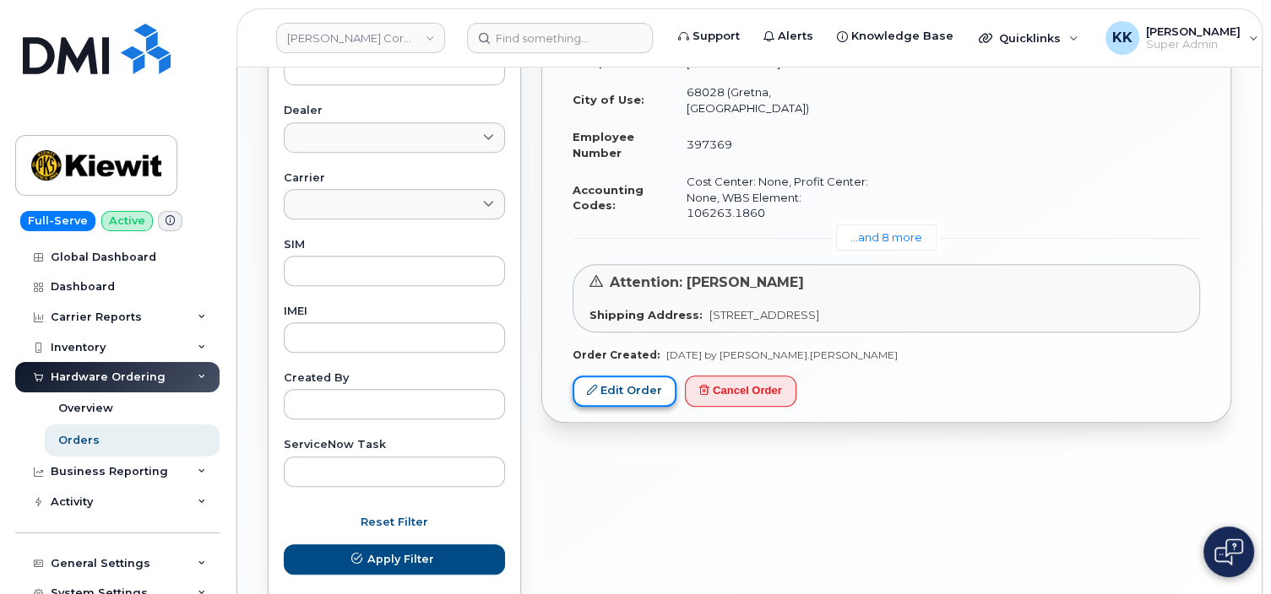
click at [626, 376] on link "Edit Order" at bounding box center [624, 391] width 104 height 31
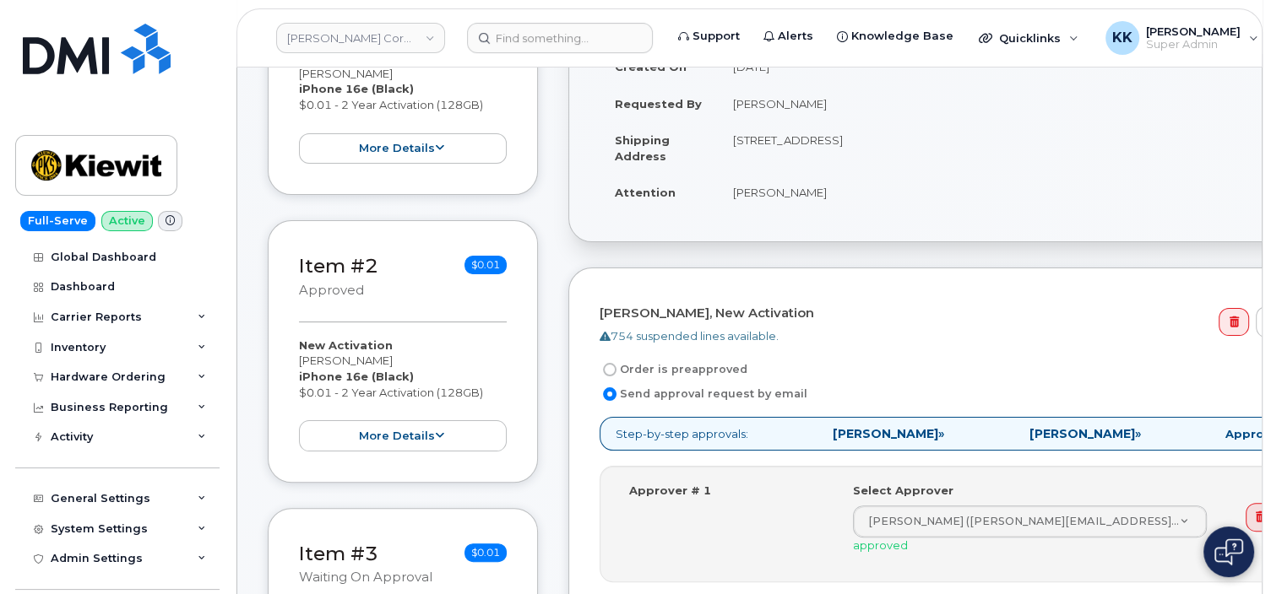
scroll to position [356, 0]
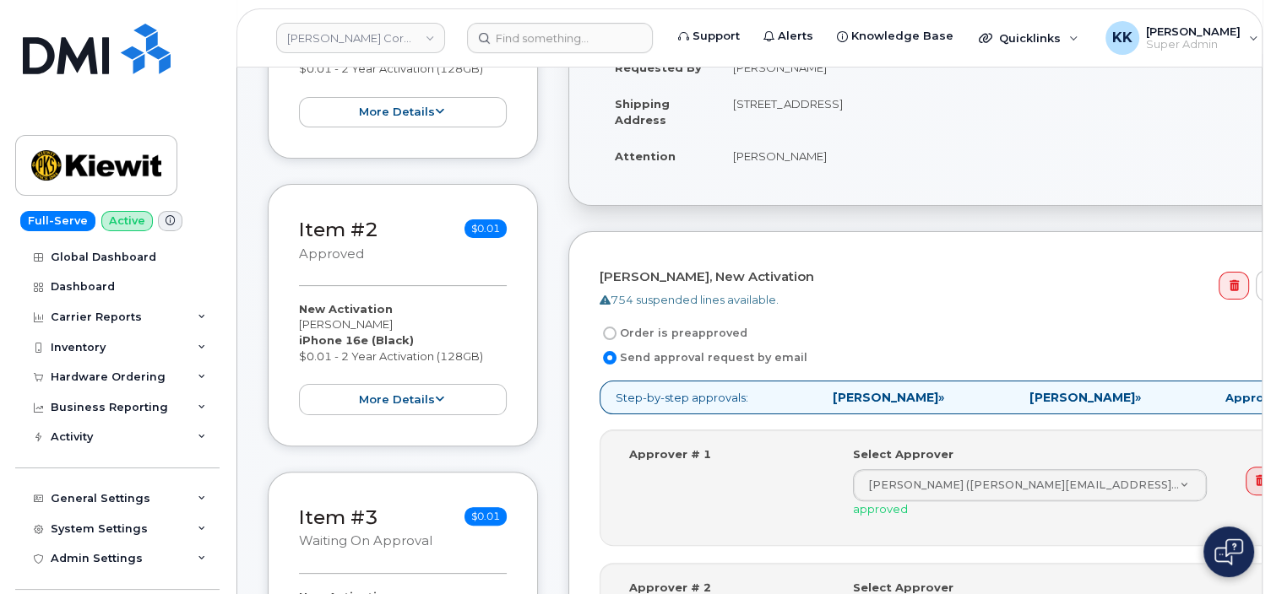
click at [684, 333] on label "Order is preapproved" at bounding box center [673, 333] width 148 height 20
click at [616, 333] on input "Order is preapproved" at bounding box center [610, 334] width 14 height 14
radio input "true"
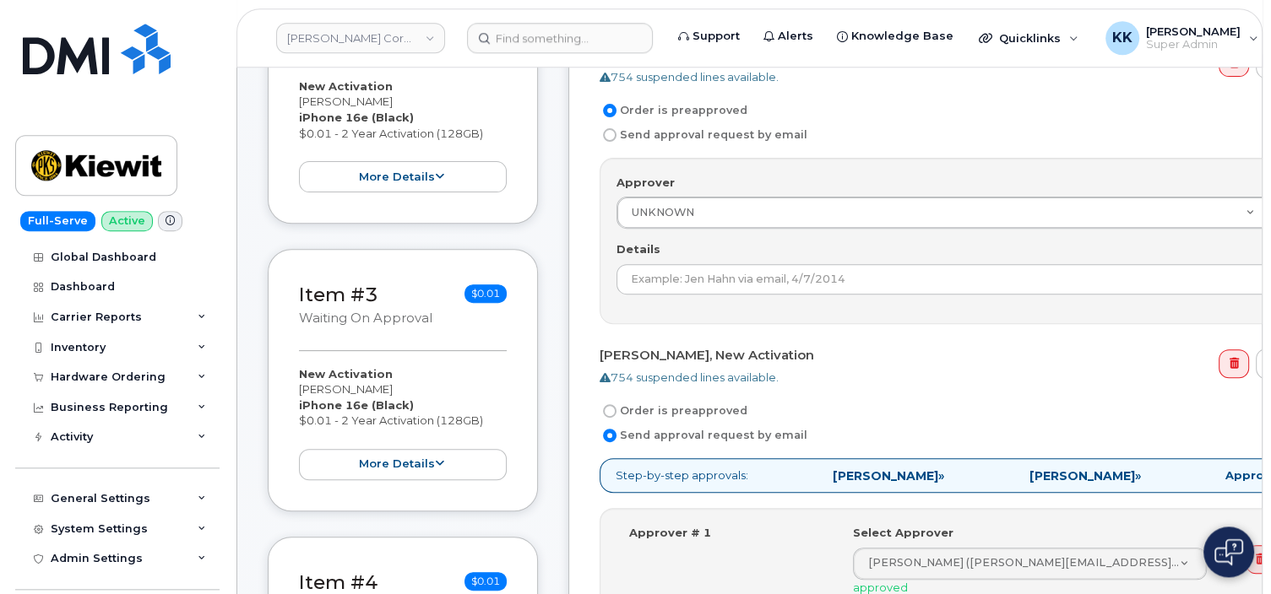
scroll to position [624, 0]
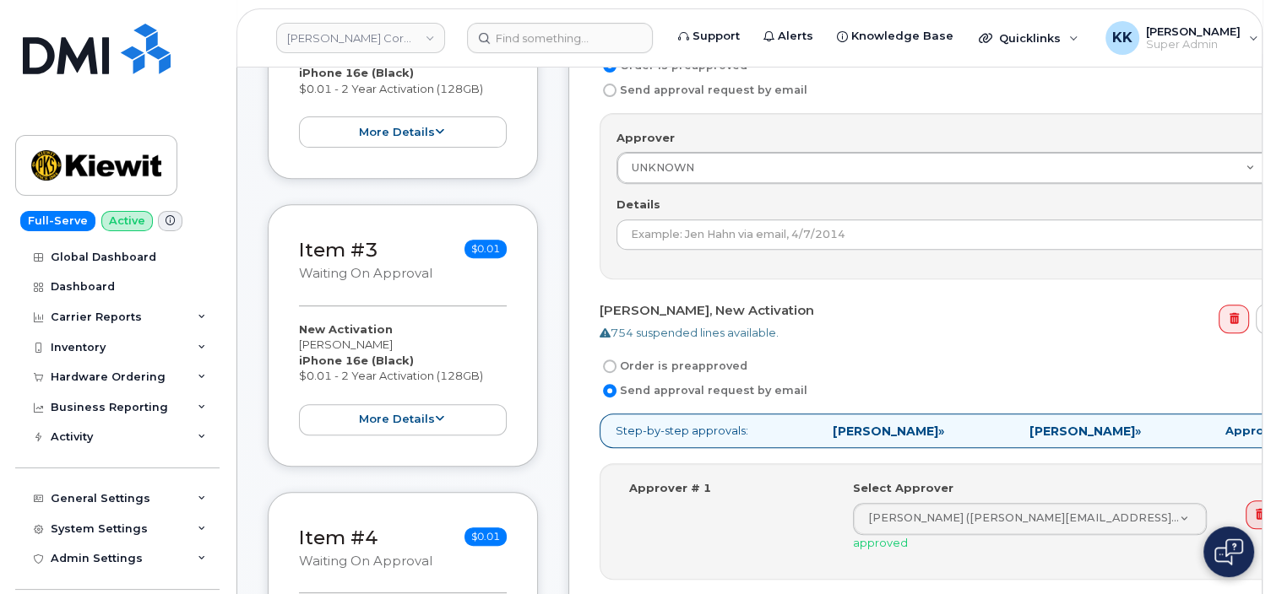
click at [669, 363] on label "Order is preapproved" at bounding box center [673, 366] width 148 height 20
click at [616, 363] on input "Order is preapproved" at bounding box center [610, 367] width 14 height 14
radio input "true"
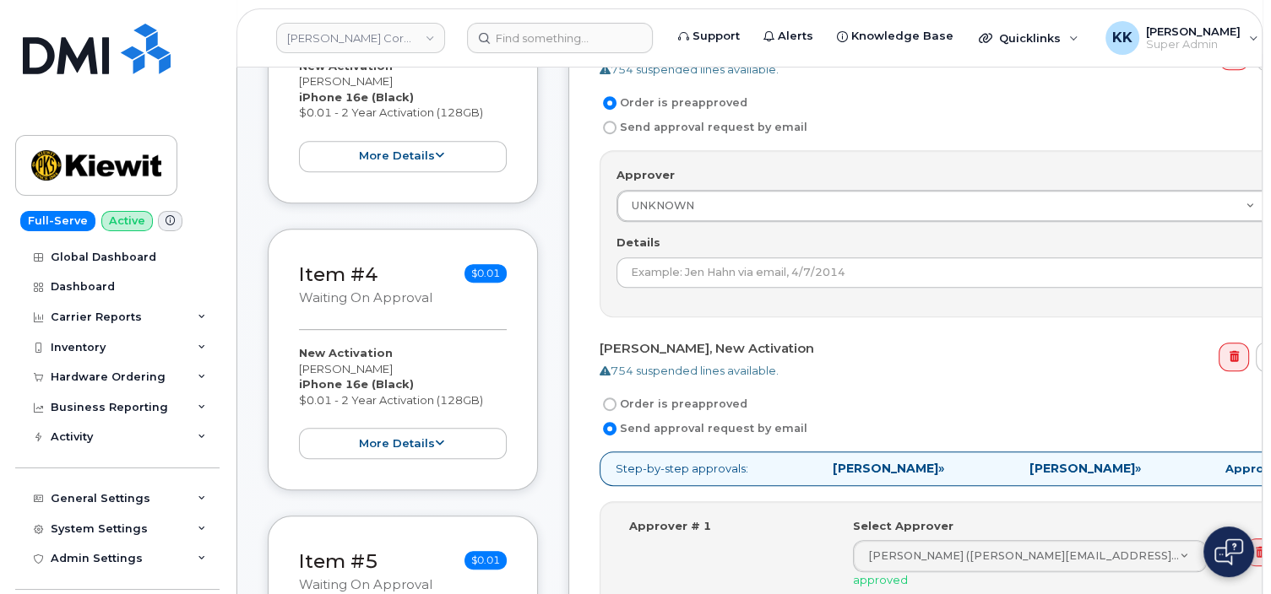
scroll to position [891, 0]
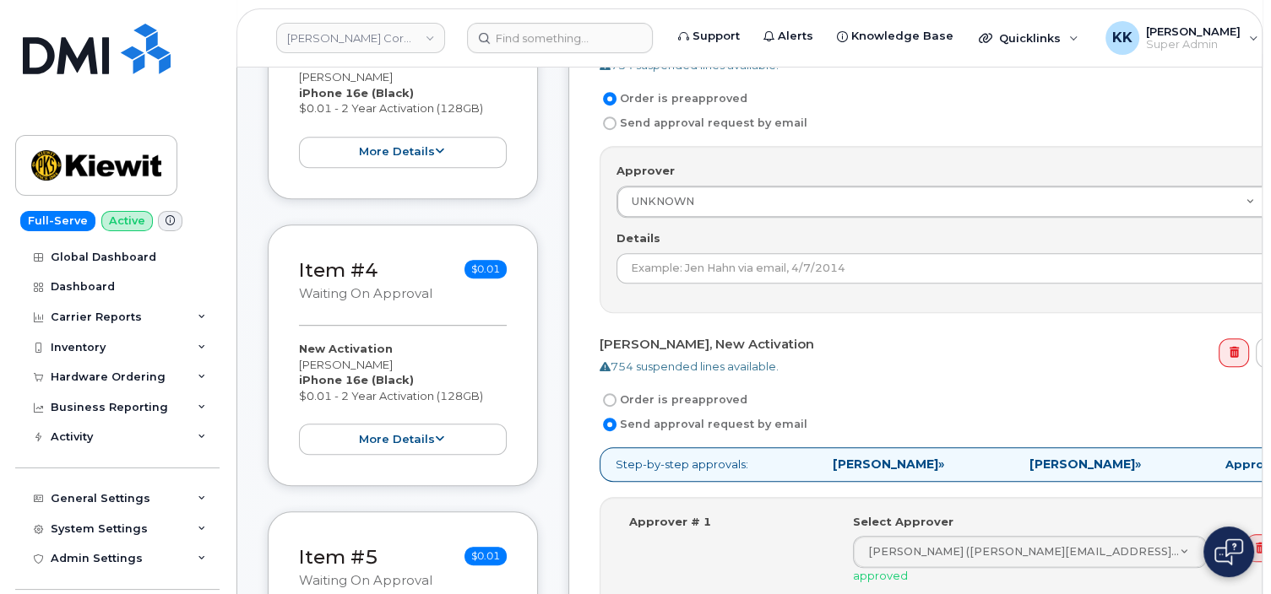
click at [679, 400] on label "Order is preapproved" at bounding box center [673, 400] width 148 height 20
click at [616, 400] on input "Order is preapproved" at bounding box center [610, 400] width 14 height 14
radio input "true"
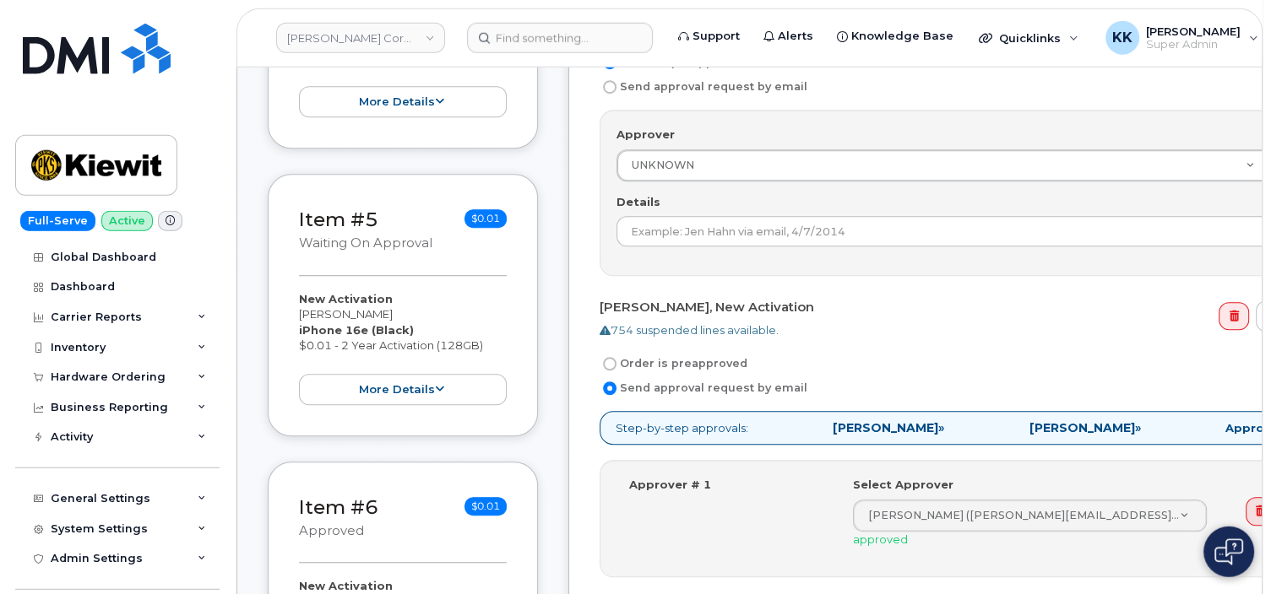
scroll to position [1337, 0]
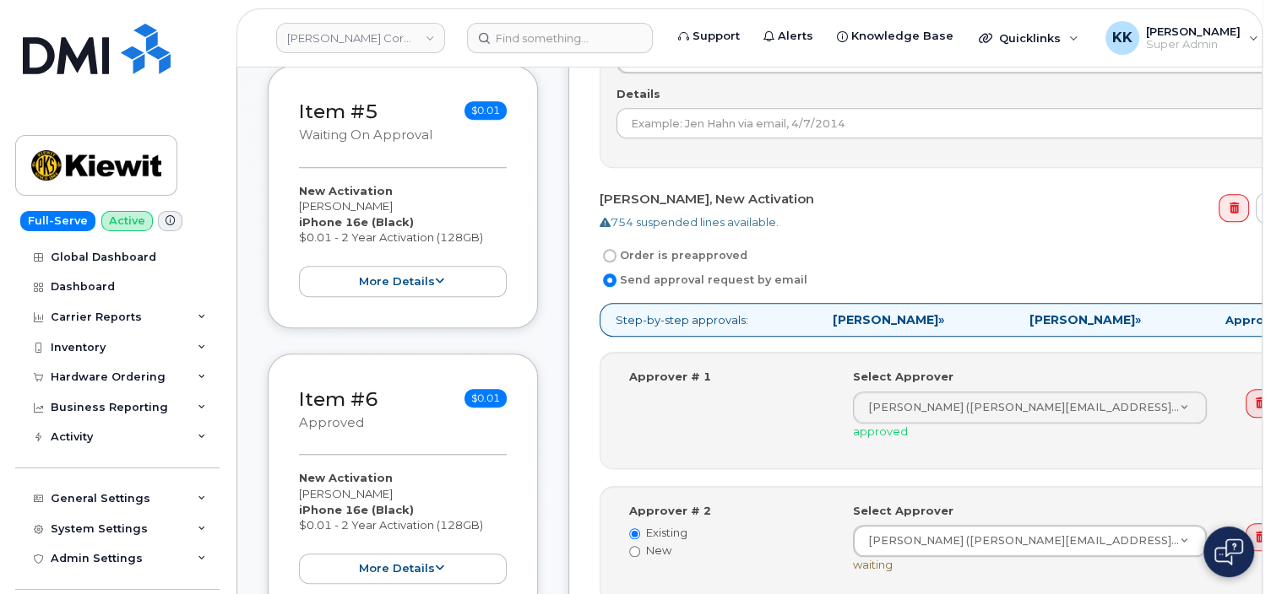
click at [670, 252] on label "Order is preapproved" at bounding box center [673, 256] width 148 height 20
click at [616, 252] on input "Order is preapproved" at bounding box center [610, 256] width 14 height 14
radio input "true"
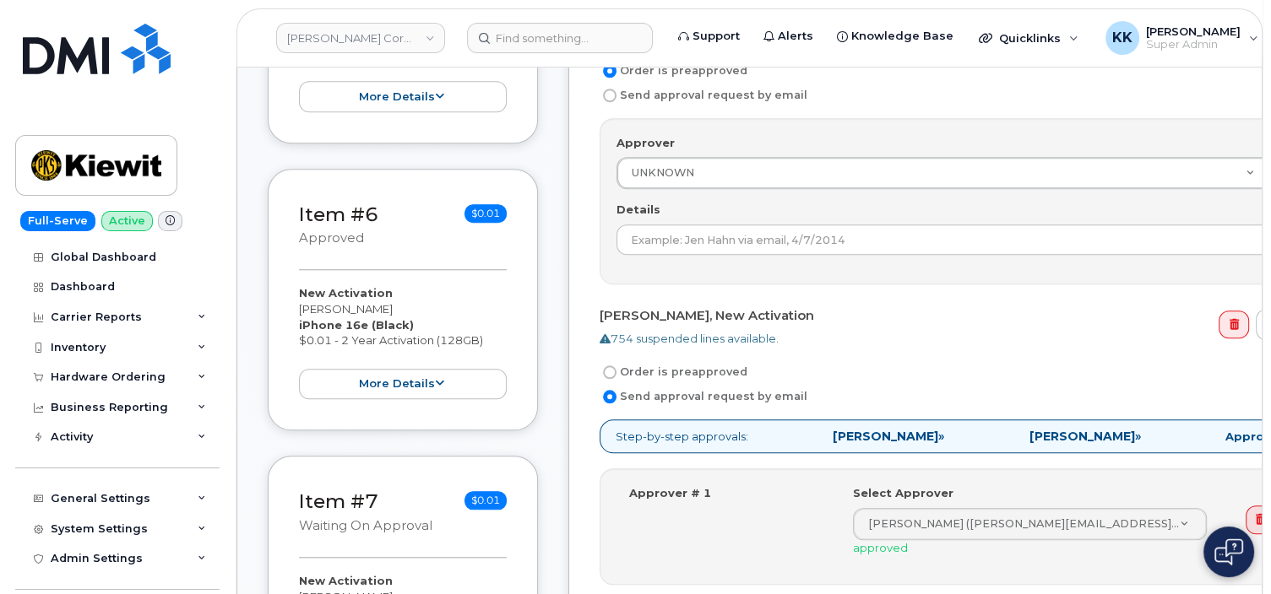
scroll to position [1604, 0]
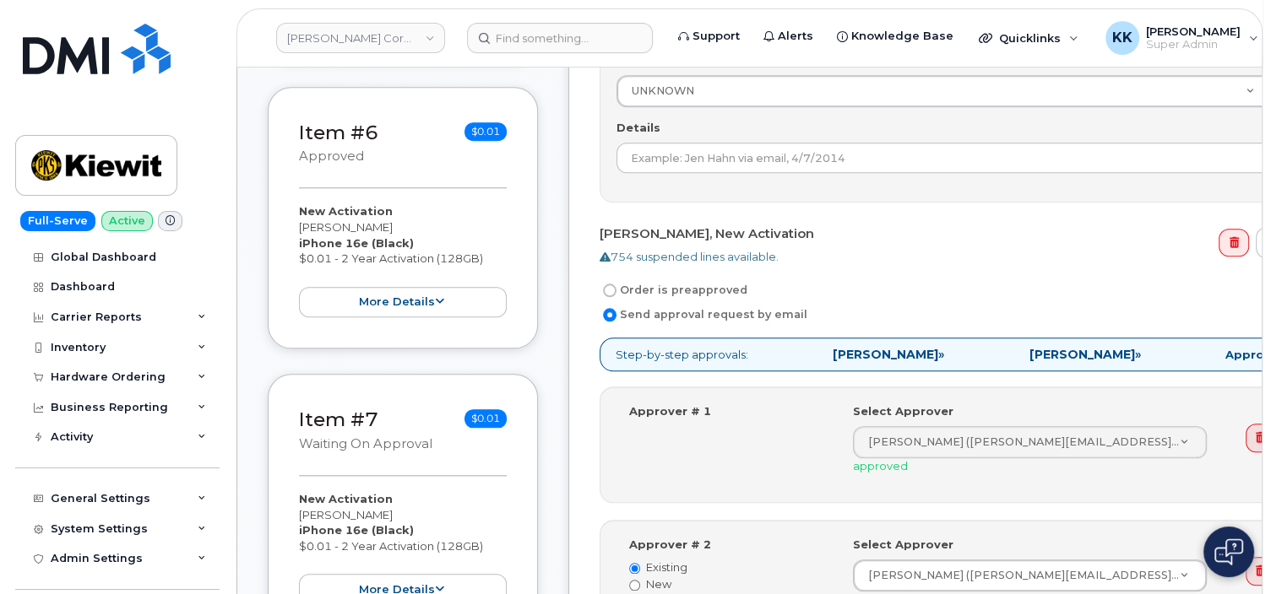
click at [677, 286] on label "Order is preapproved" at bounding box center [673, 290] width 148 height 20
click at [616, 286] on input "Order is preapproved" at bounding box center [610, 291] width 14 height 14
radio input "true"
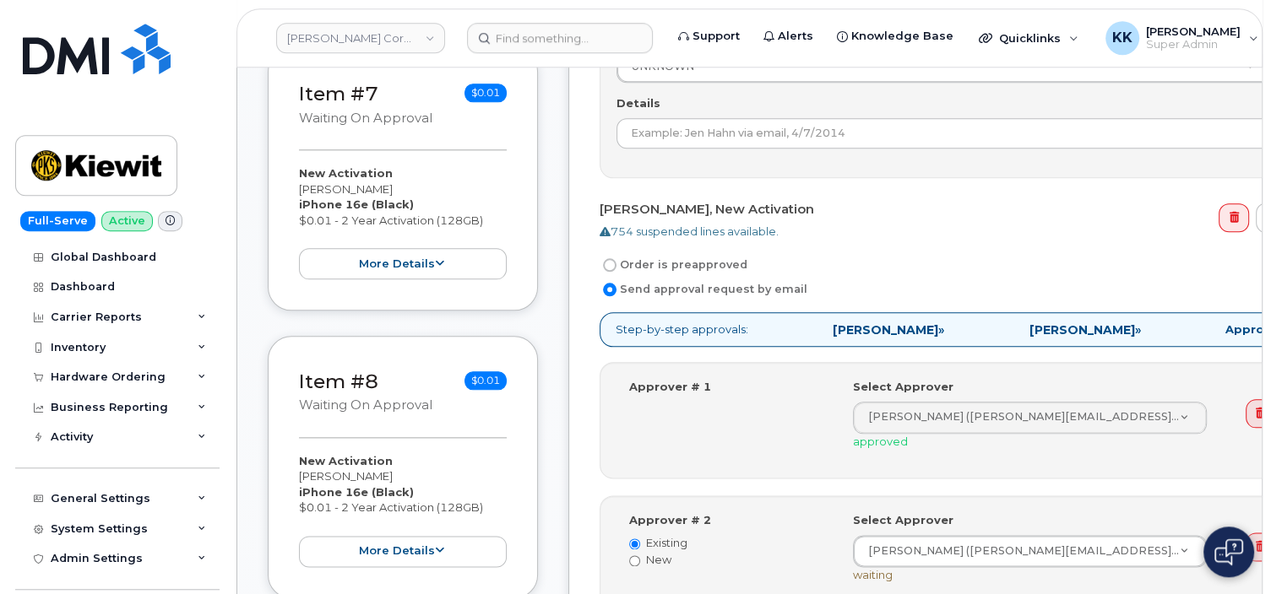
scroll to position [1961, 0]
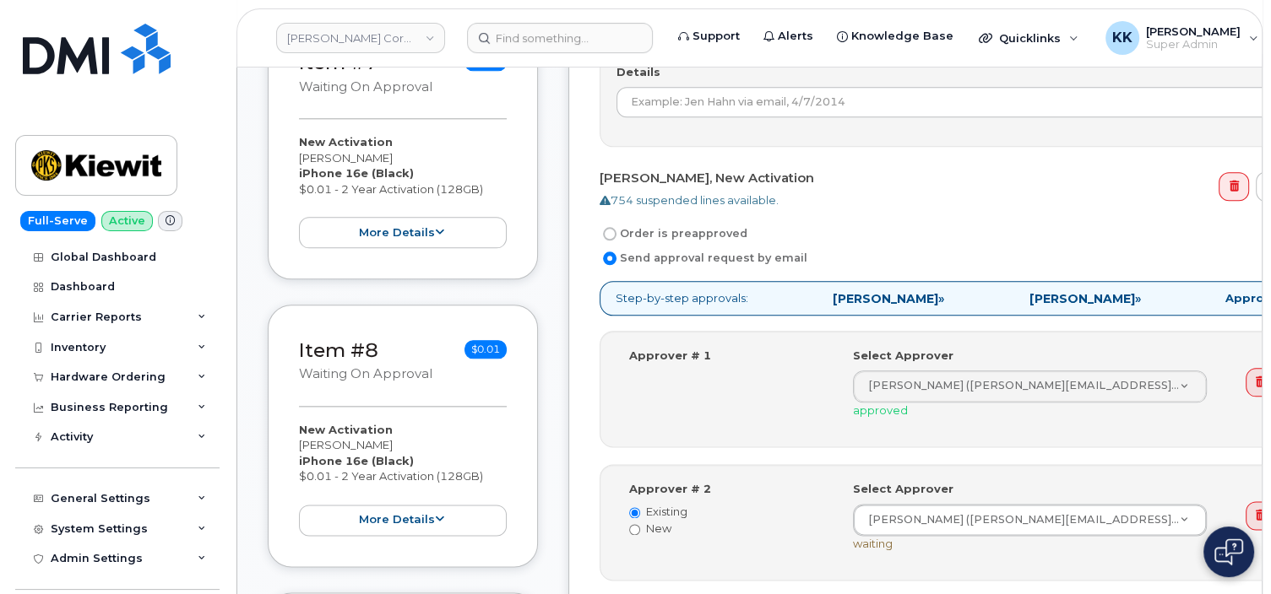
click at [659, 235] on label "Order is preapproved" at bounding box center [673, 234] width 148 height 20
click at [616, 235] on input "Order is preapproved" at bounding box center [610, 234] width 14 height 14
radio input "true"
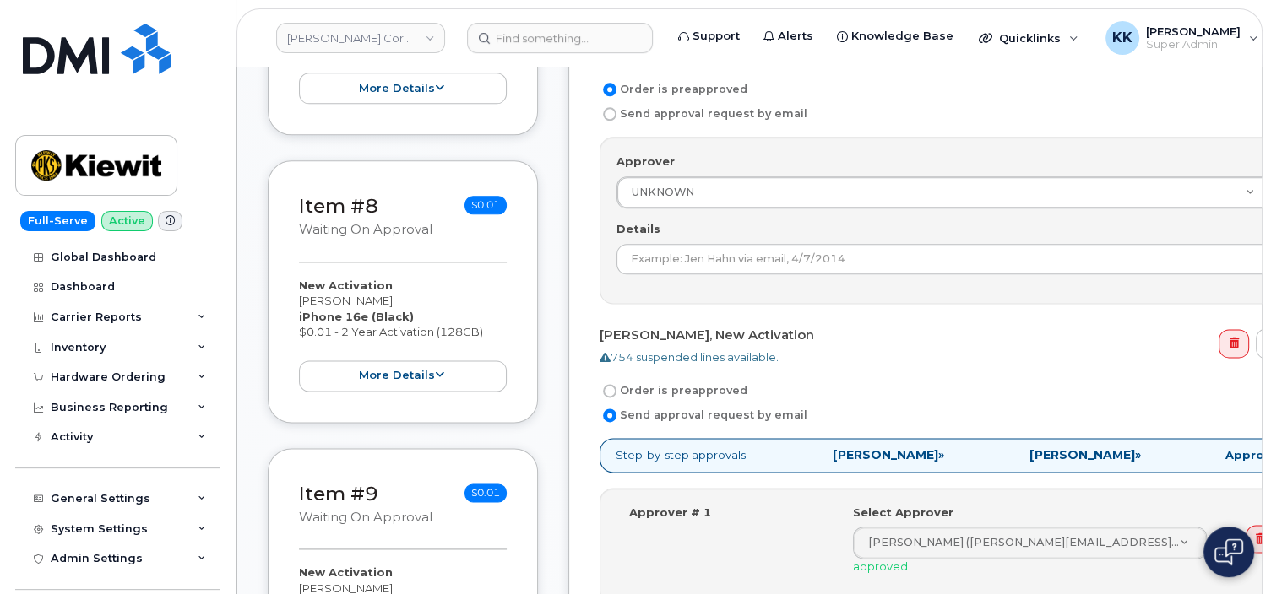
scroll to position [2139, 0]
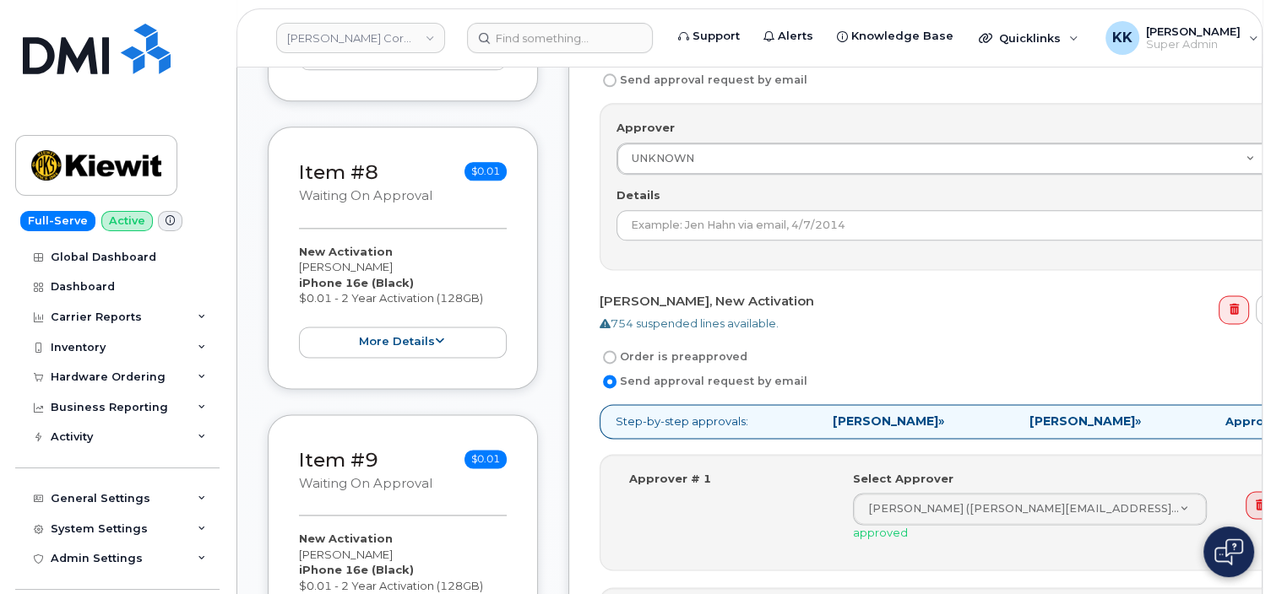
click at [665, 348] on label "Order is preapproved" at bounding box center [673, 357] width 148 height 20
click at [616, 350] on input "Order is preapproved" at bounding box center [610, 357] width 14 height 14
radio input "true"
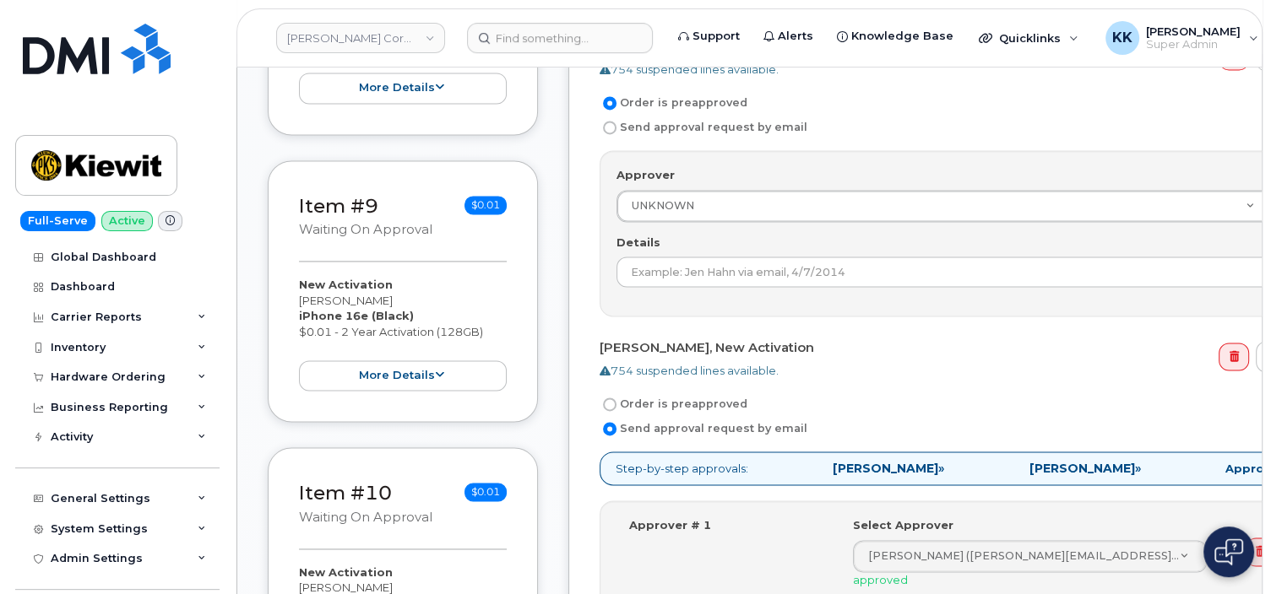
scroll to position [2407, 0]
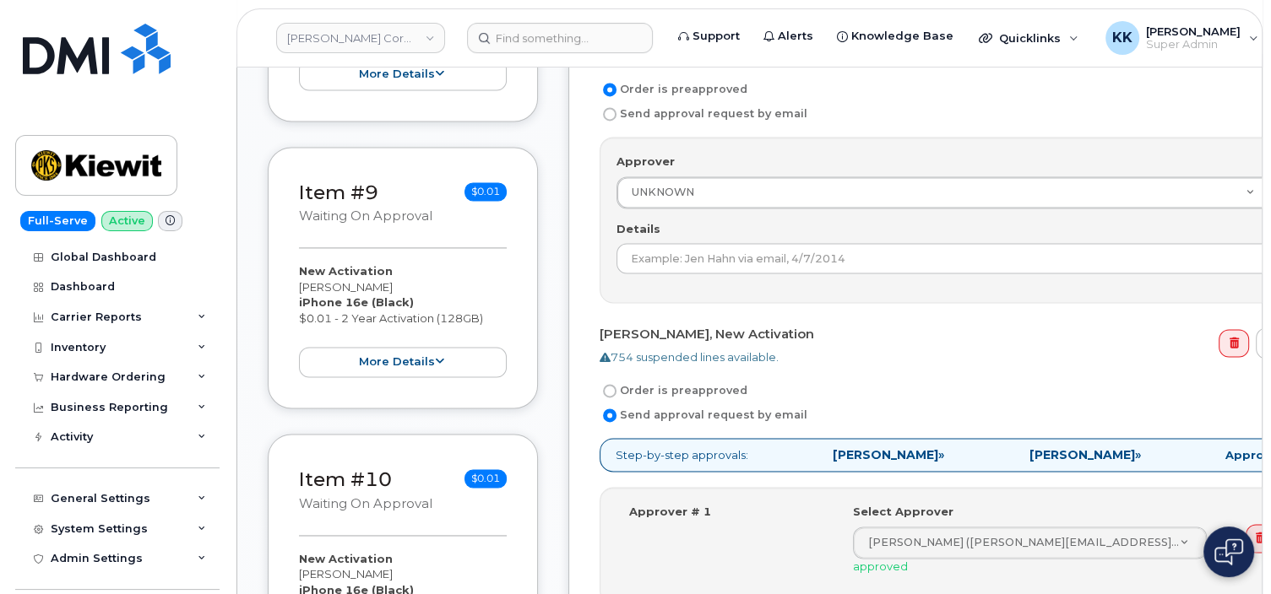
click at [662, 381] on label "Order is preapproved" at bounding box center [673, 391] width 148 height 20
click at [616, 384] on input "Order is preapproved" at bounding box center [610, 391] width 14 height 14
radio input "true"
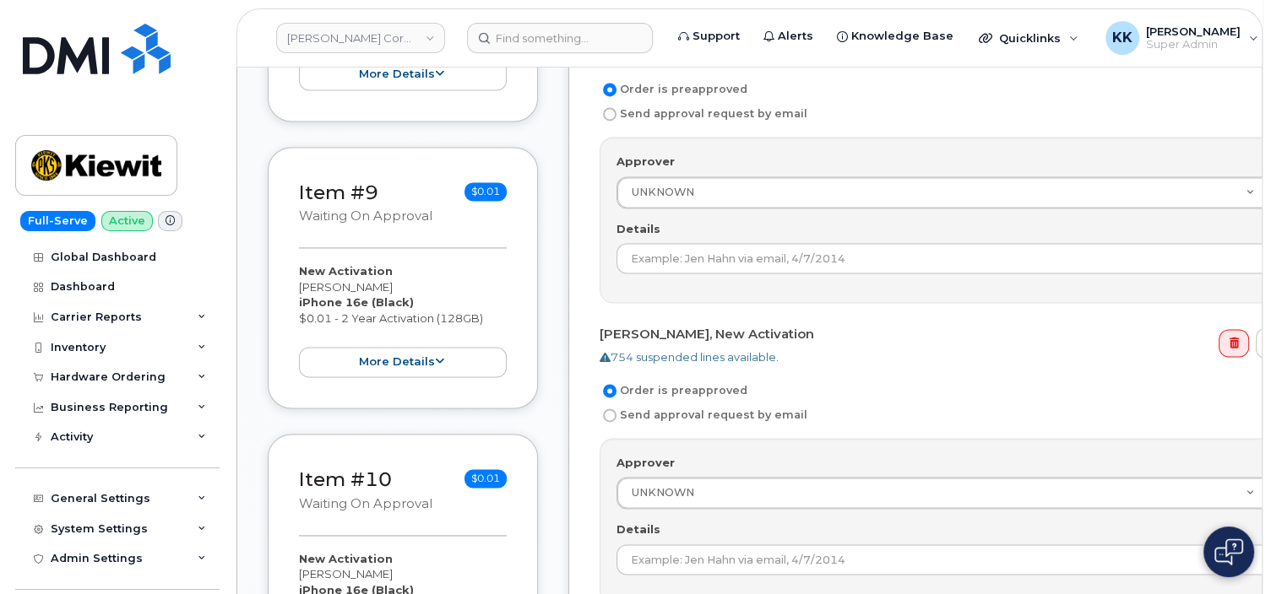
click at [665, 381] on label "Order is preapproved" at bounding box center [673, 391] width 148 height 20
click at [616, 384] on input "Order is preapproved" at bounding box center [610, 391] width 14 height 14
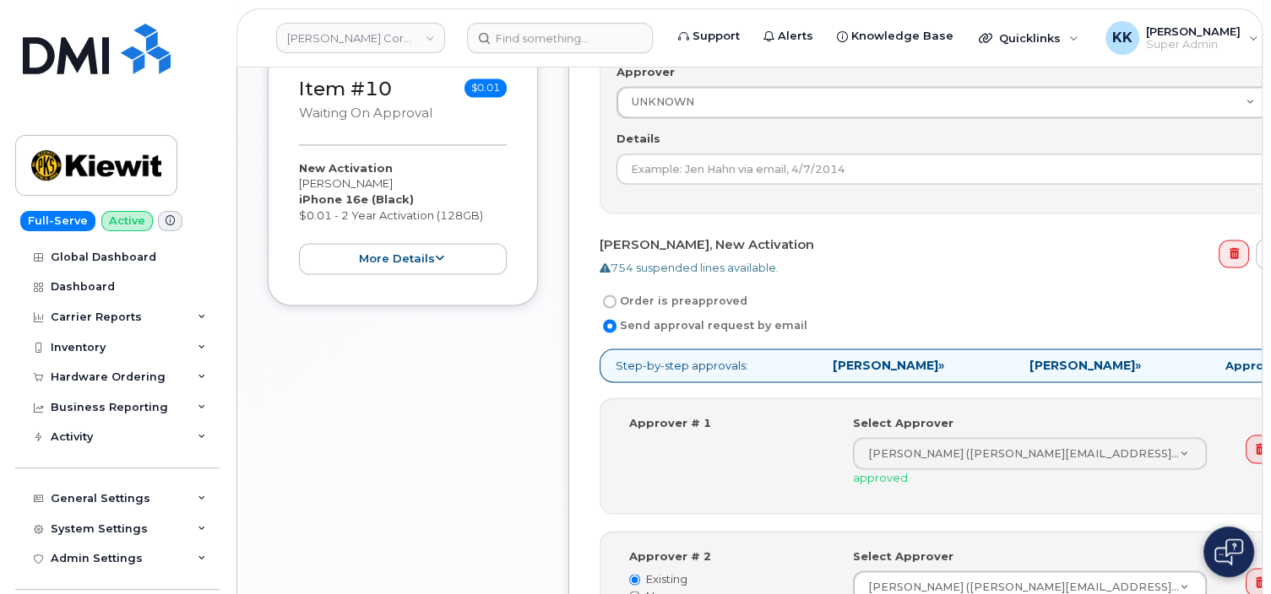
scroll to position [2853, 0]
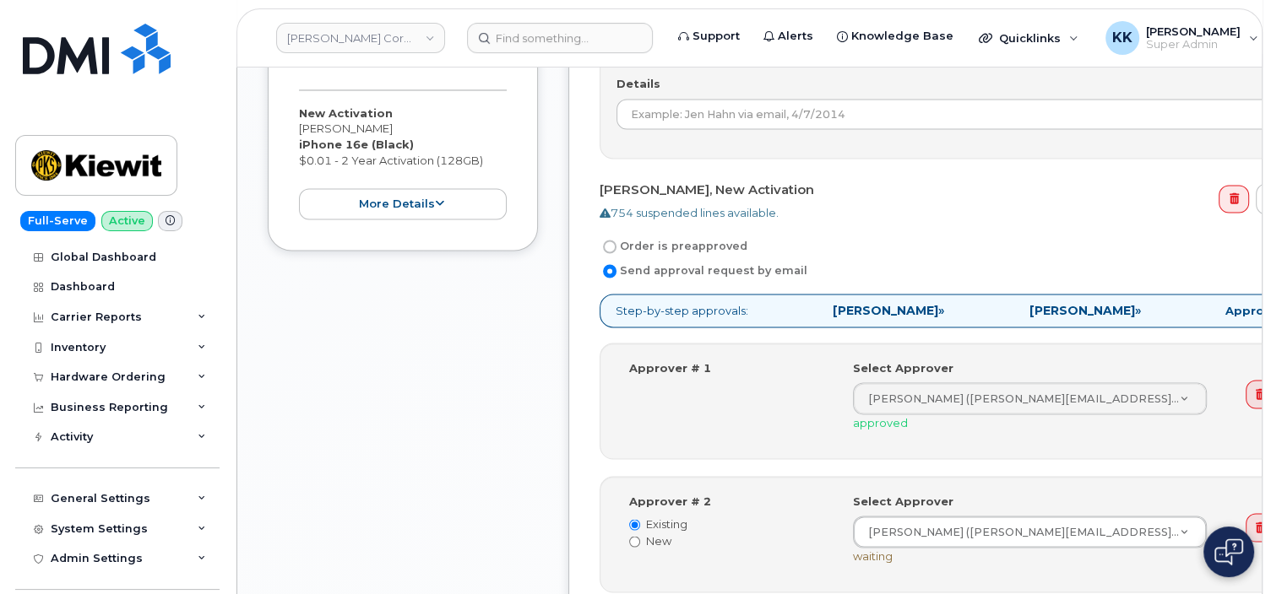
click at [664, 237] on label "Order is preapproved" at bounding box center [673, 246] width 148 height 20
click at [616, 240] on input "Order is preapproved" at bounding box center [610, 247] width 14 height 14
radio input "true"
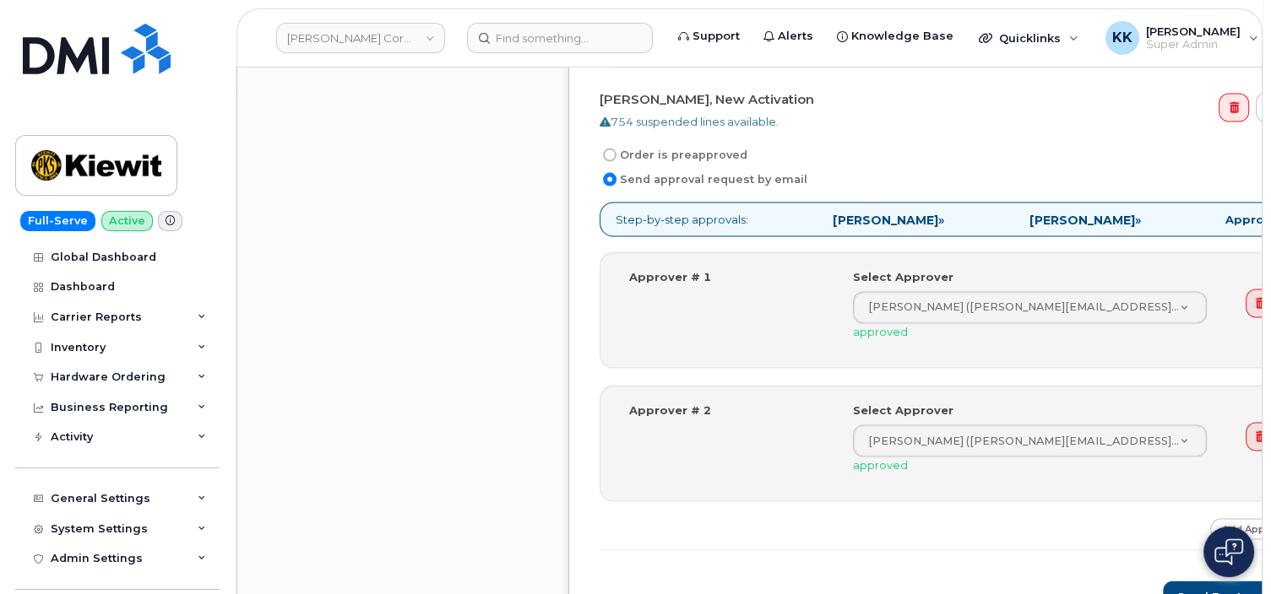
scroll to position [3298, 0]
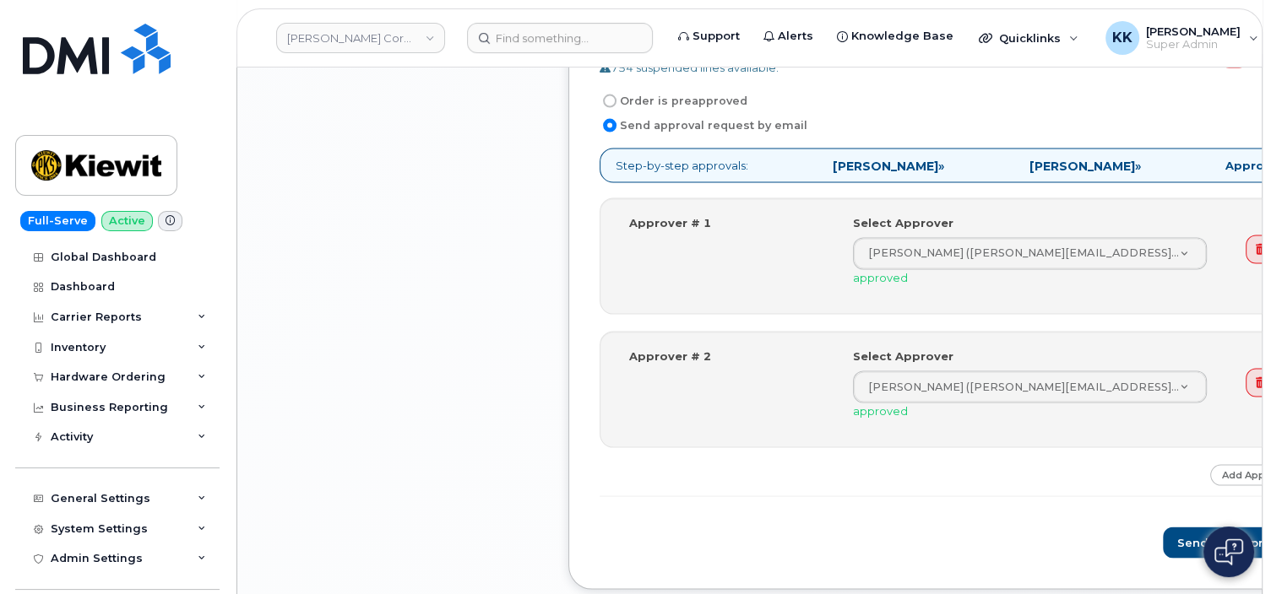
click at [667, 91] on label "Order is preapproved" at bounding box center [673, 101] width 148 height 20
click at [616, 95] on input "Order is preapproved" at bounding box center [610, 102] width 14 height 14
radio input "true"
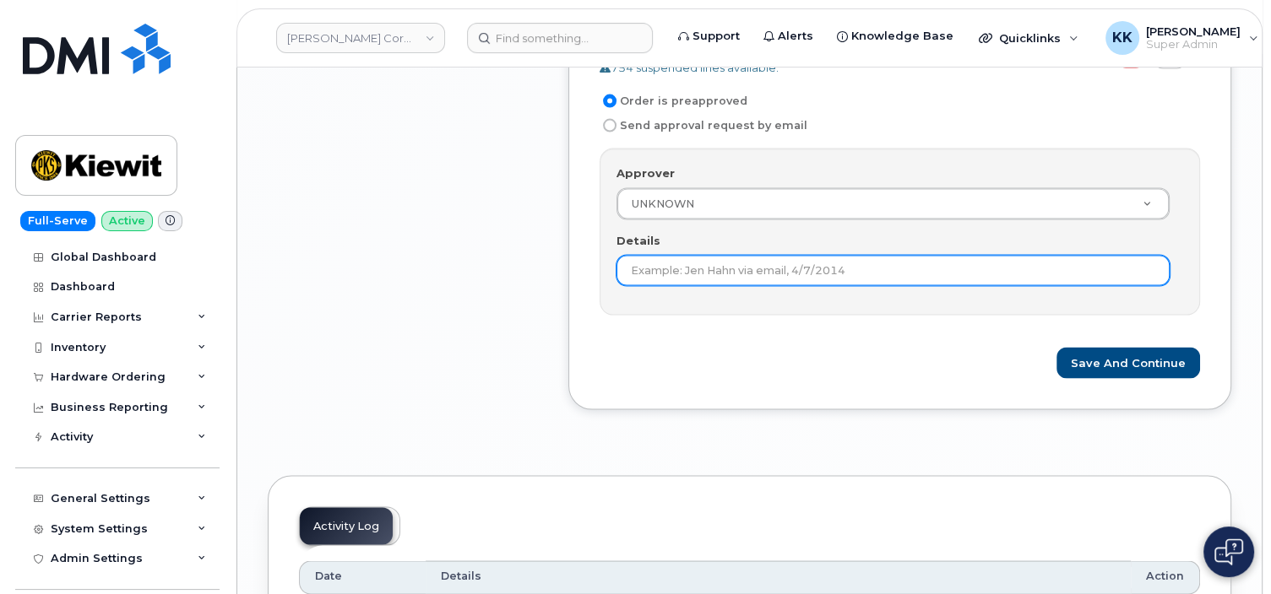
click at [693, 265] on input "Details" at bounding box center [892, 271] width 553 height 30
click at [696, 265] on input "Order is below threshold for approval." at bounding box center [892, 271] width 553 height 30
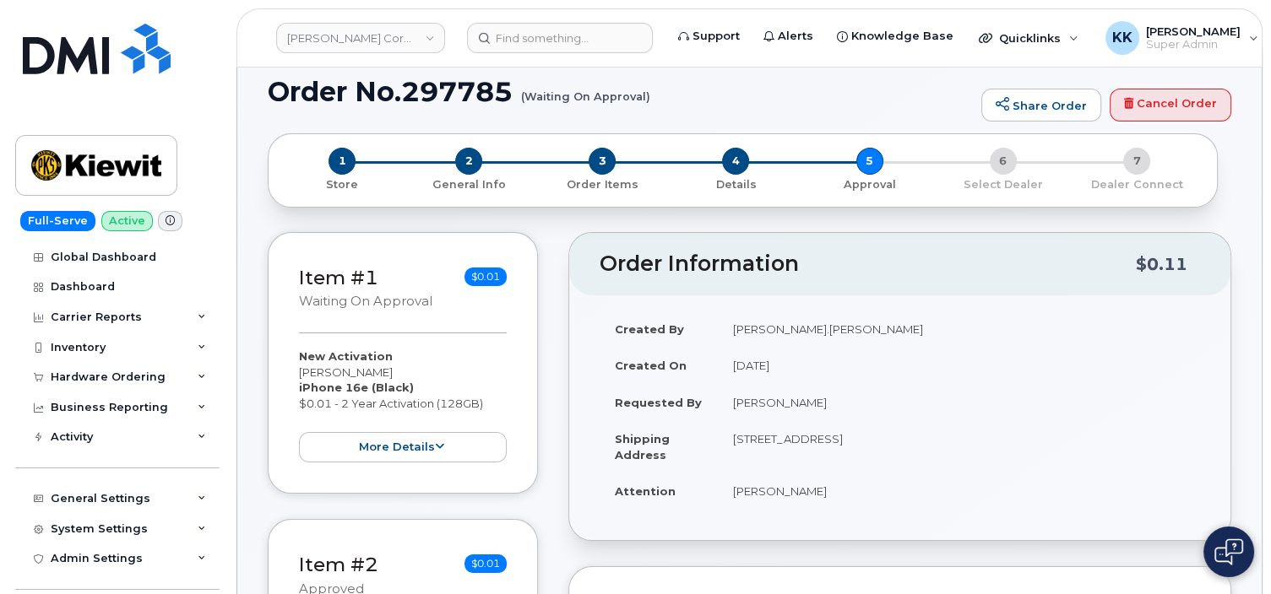
scroll to position [0, 0]
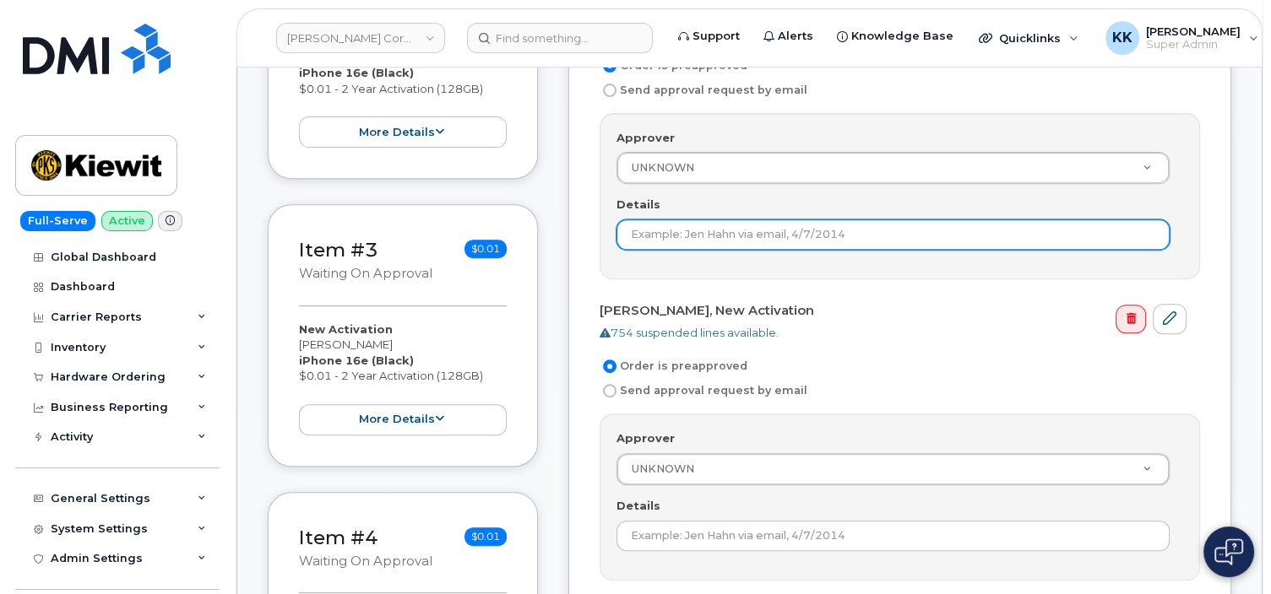
type input "Order is below threshold for approval."
click at [689, 240] on input "Details" at bounding box center [892, 234] width 553 height 30
paste input "Order is below threshold for approval."
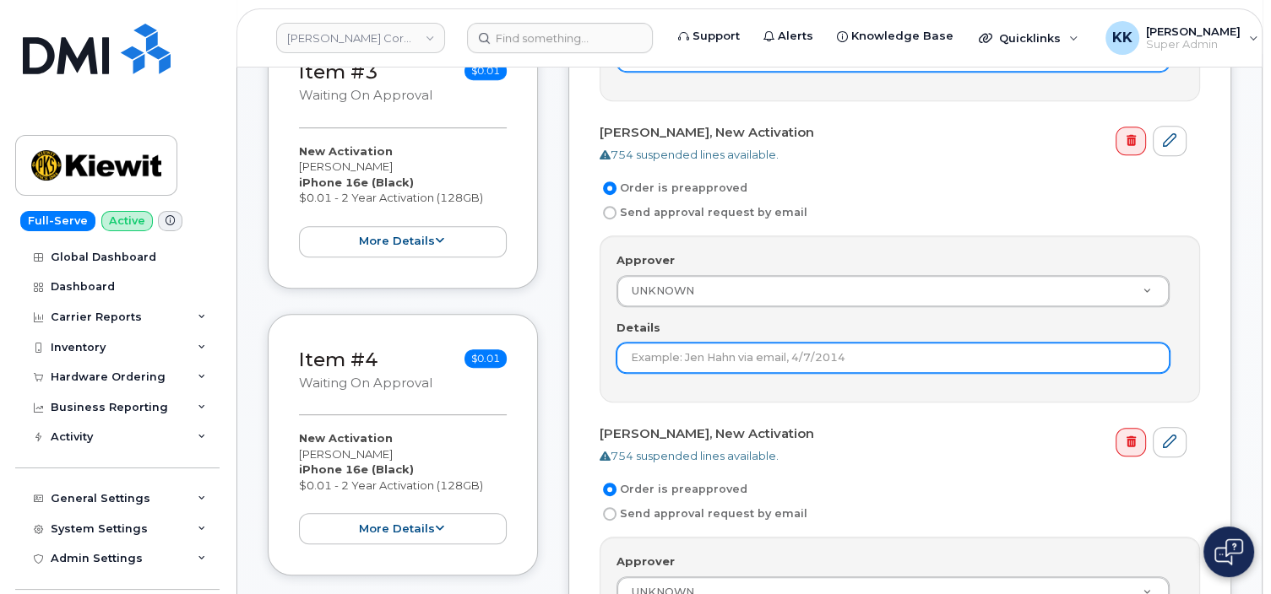
type input "Order is below threshold for approval."
click at [685, 350] on input "Details" at bounding box center [892, 358] width 553 height 30
paste input "Order is below threshold for approval."
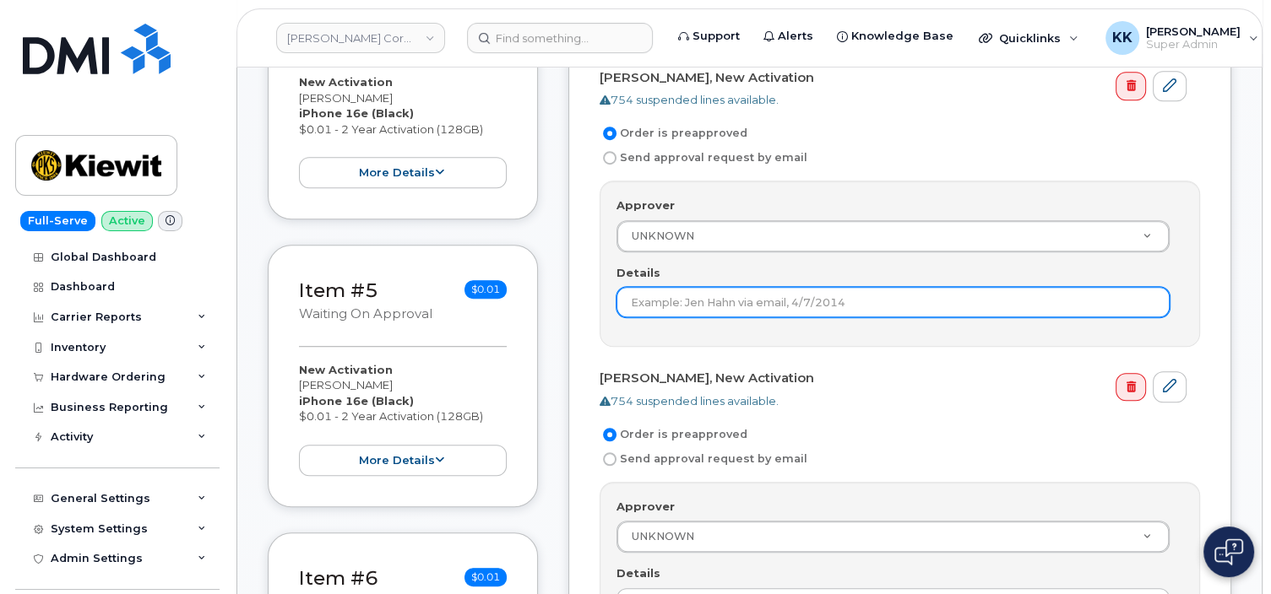
type input "Order is below threshold for approval."
click at [693, 300] on input "Details" at bounding box center [892, 302] width 553 height 30
paste input "Order is below threshold for approval."
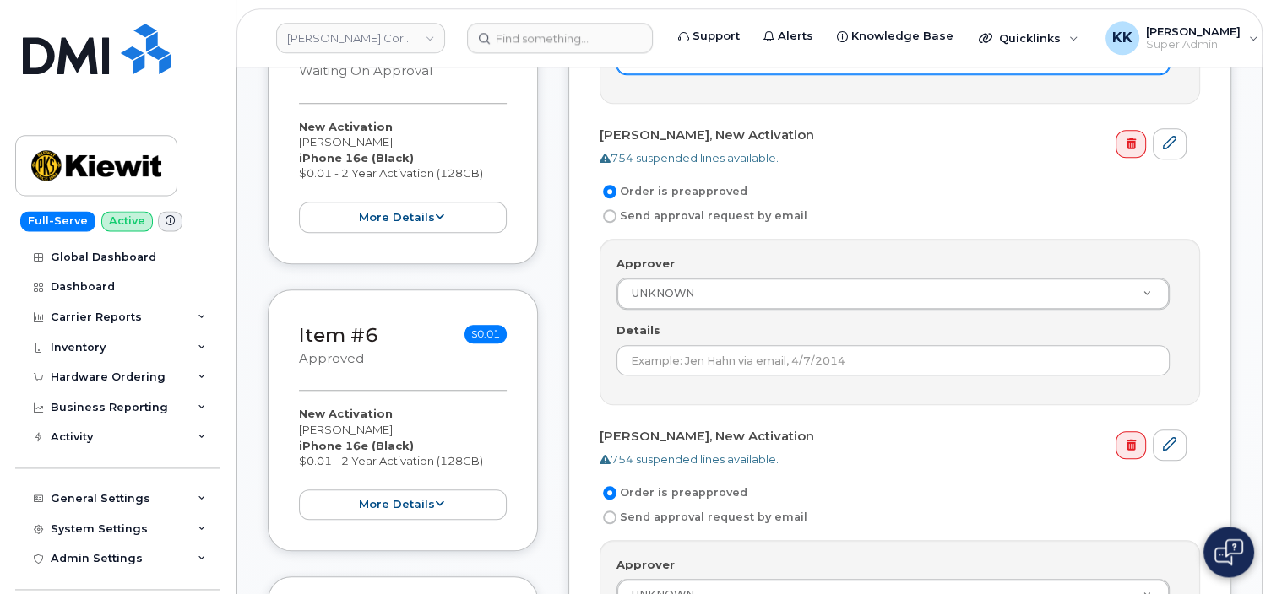
scroll to position [1426, 0]
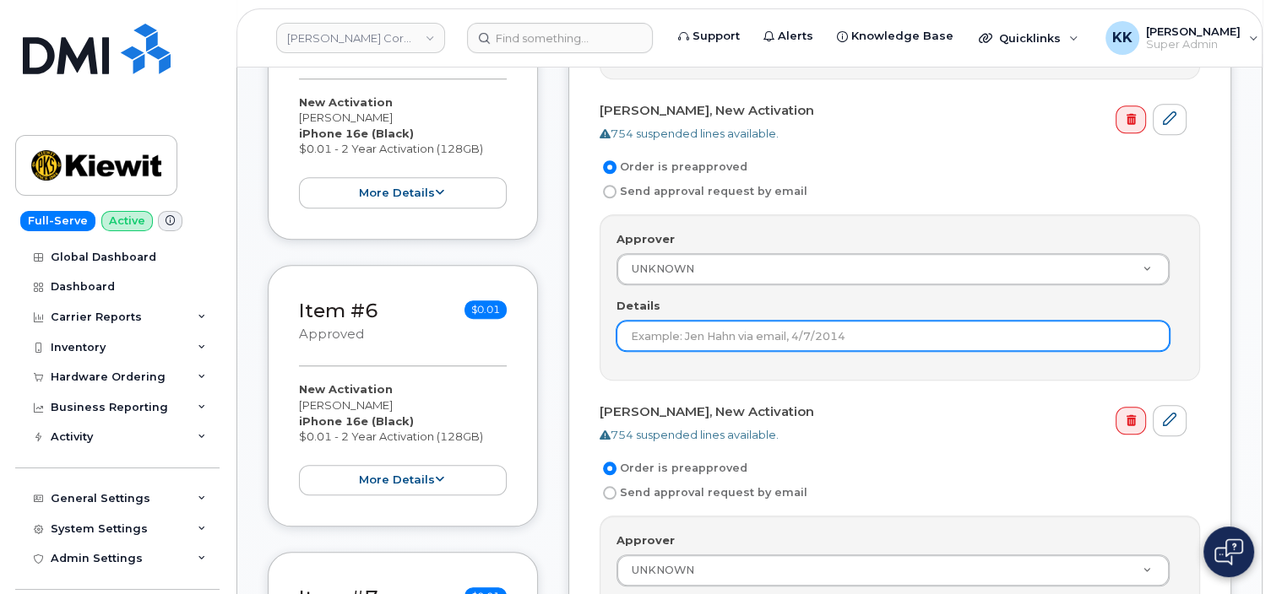
type input "Order is below threshold for approval."
click at [712, 333] on input "Details" at bounding box center [892, 336] width 553 height 30
paste input "Order is below threshold for approval."
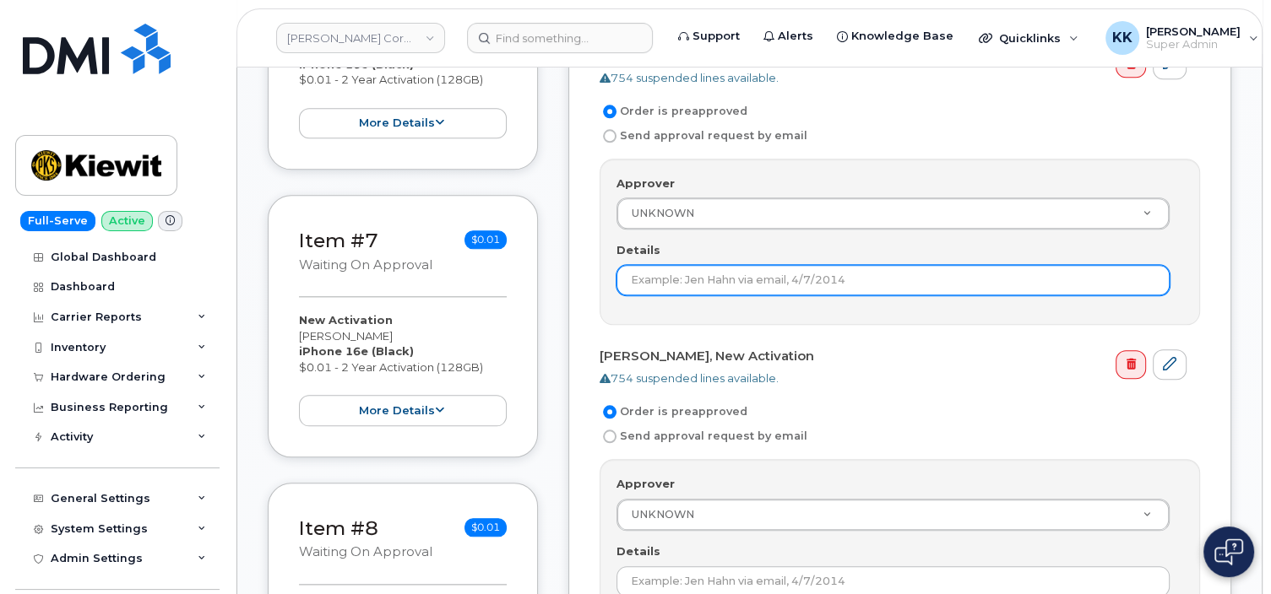
type input "Order is below threshold for approval."
click at [727, 275] on input "Details" at bounding box center [892, 280] width 553 height 30
paste input "Order is below threshold for approval."
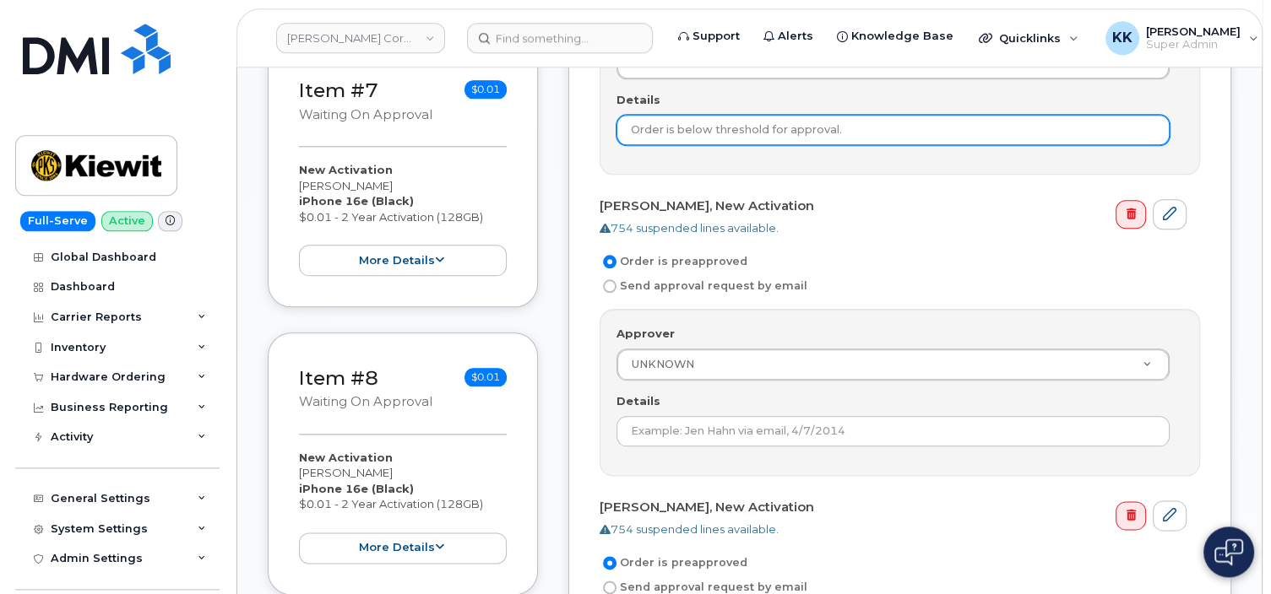
scroll to position [2050, 0]
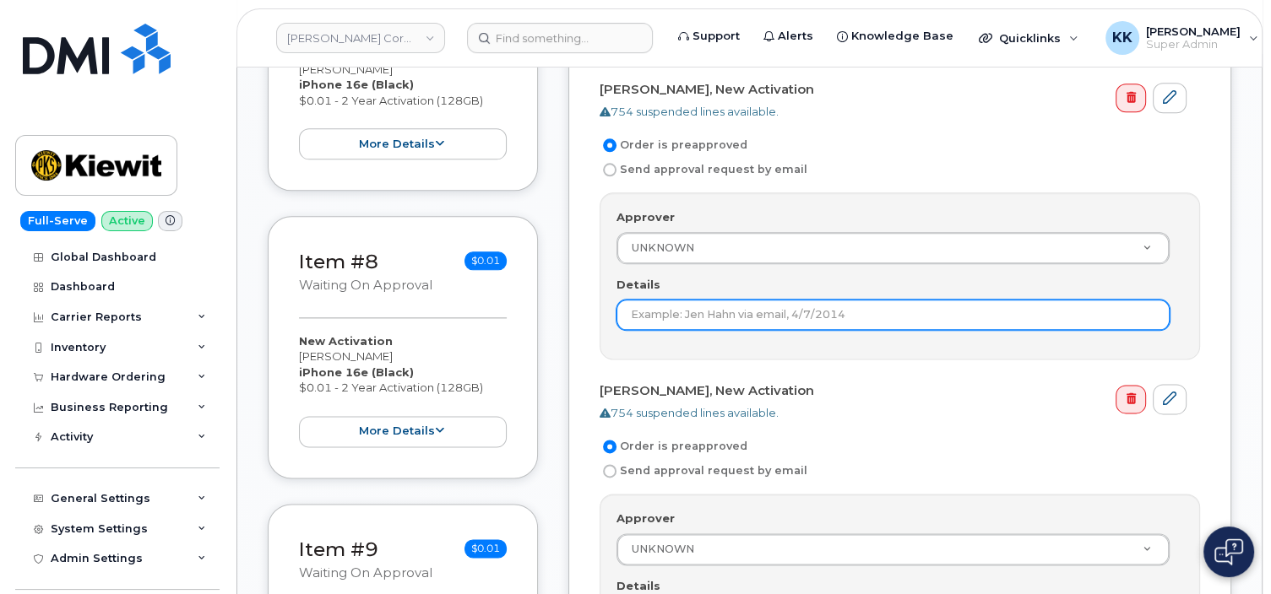
type input "Order is below threshold for approval."
click at [727, 300] on input "Details" at bounding box center [892, 315] width 553 height 30
paste input "Order is below threshold for approval."
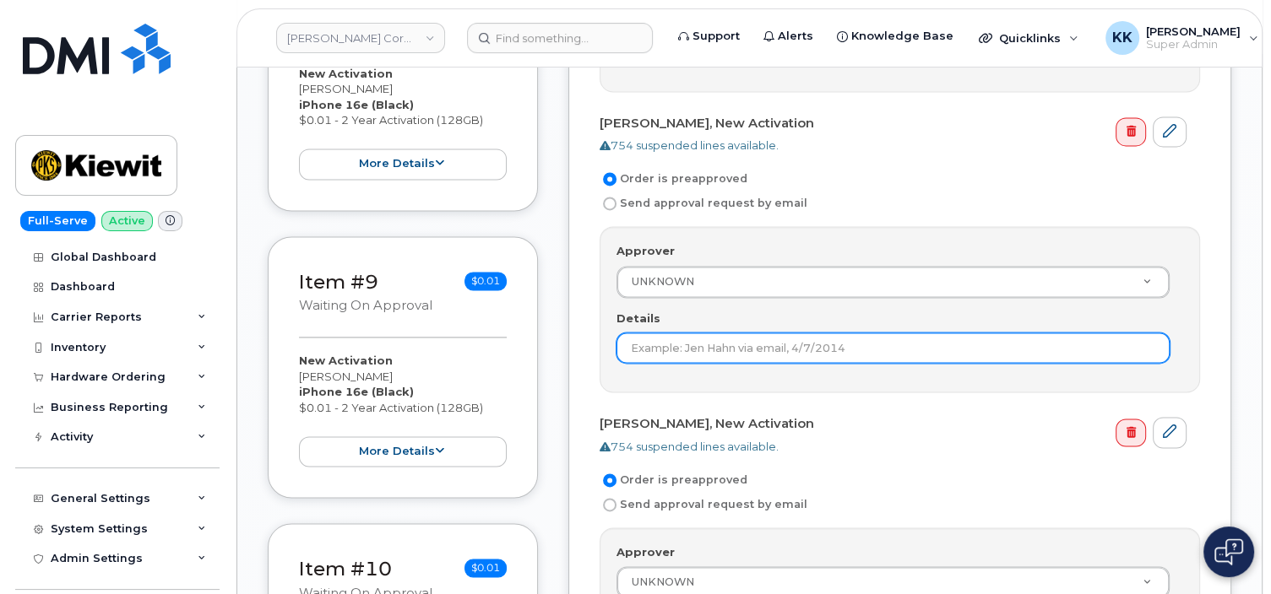
type input "Order is below threshold for approval."
click at [691, 341] on input "Details" at bounding box center [892, 348] width 553 height 30
paste input "Order is below threshold for approval."
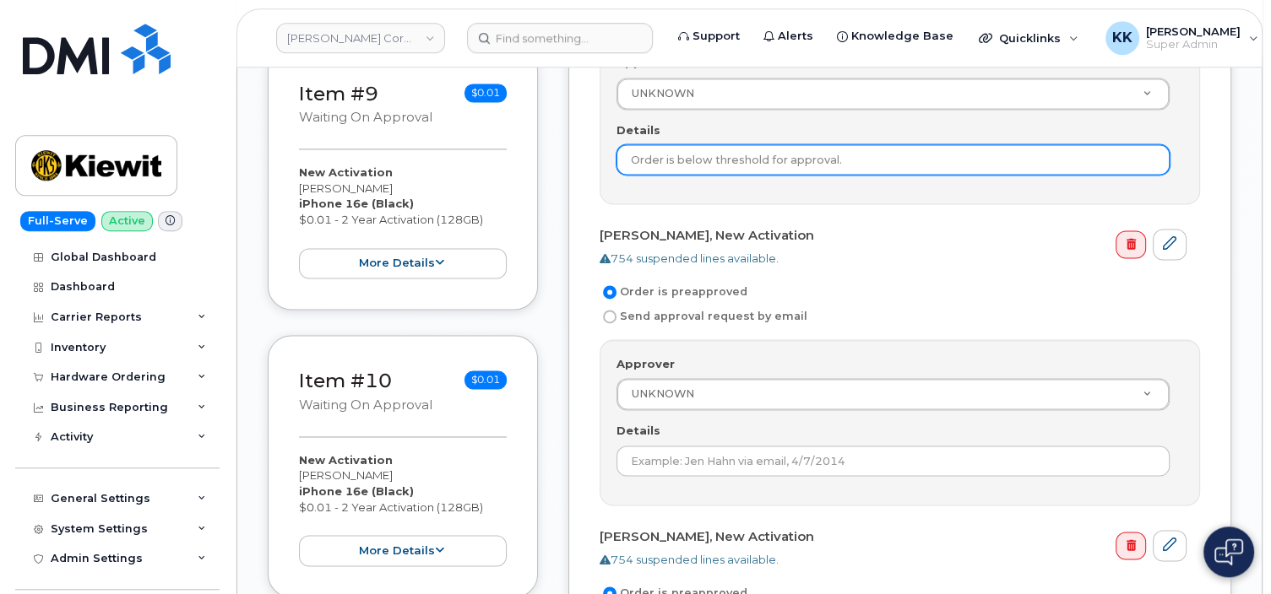
scroll to position [2585, 0]
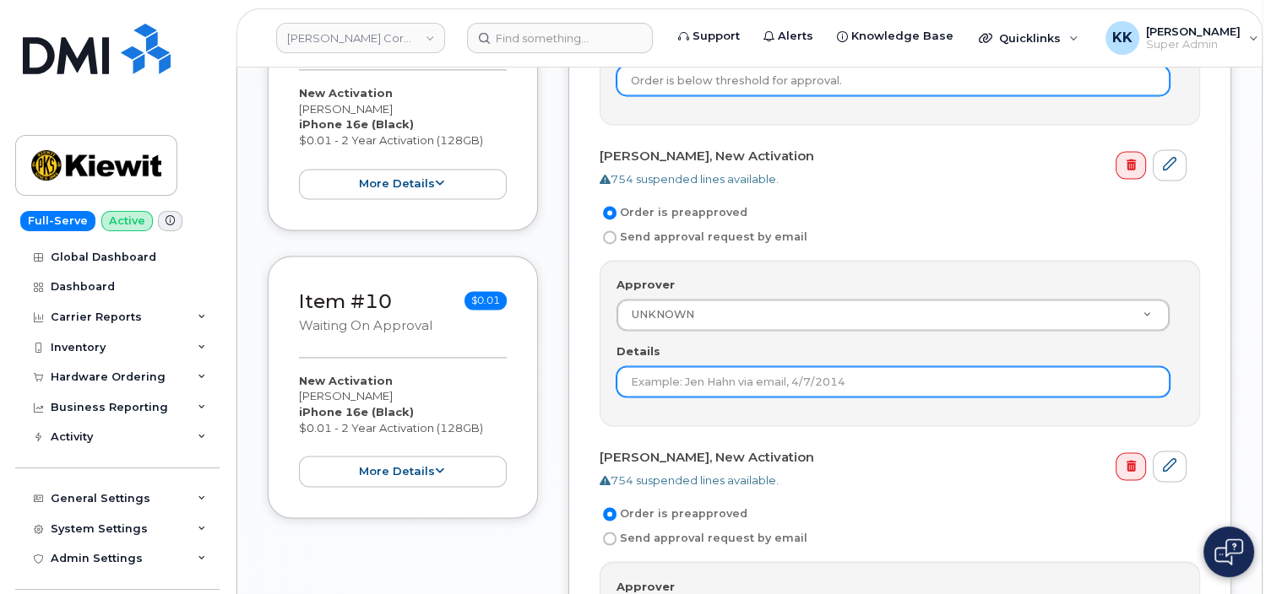
type input "Order is below threshold for approval."
click at [690, 372] on input "Details" at bounding box center [892, 381] width 553 height 30
paste input "Order is below threshold for approval."
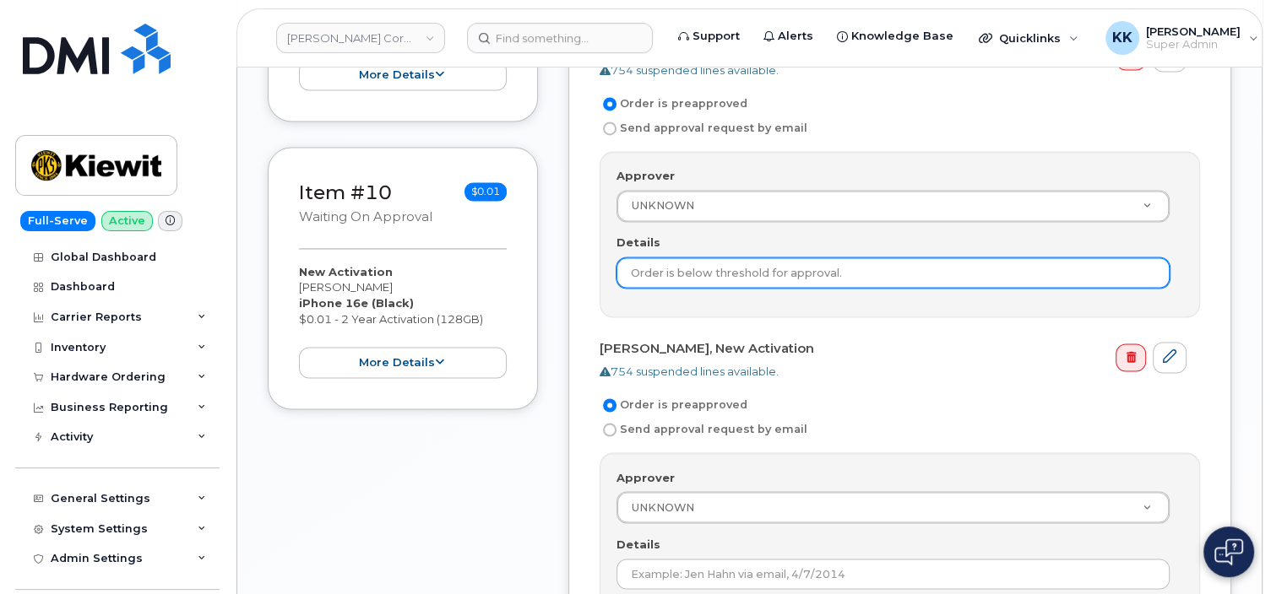
scroll to position [2853, 0]
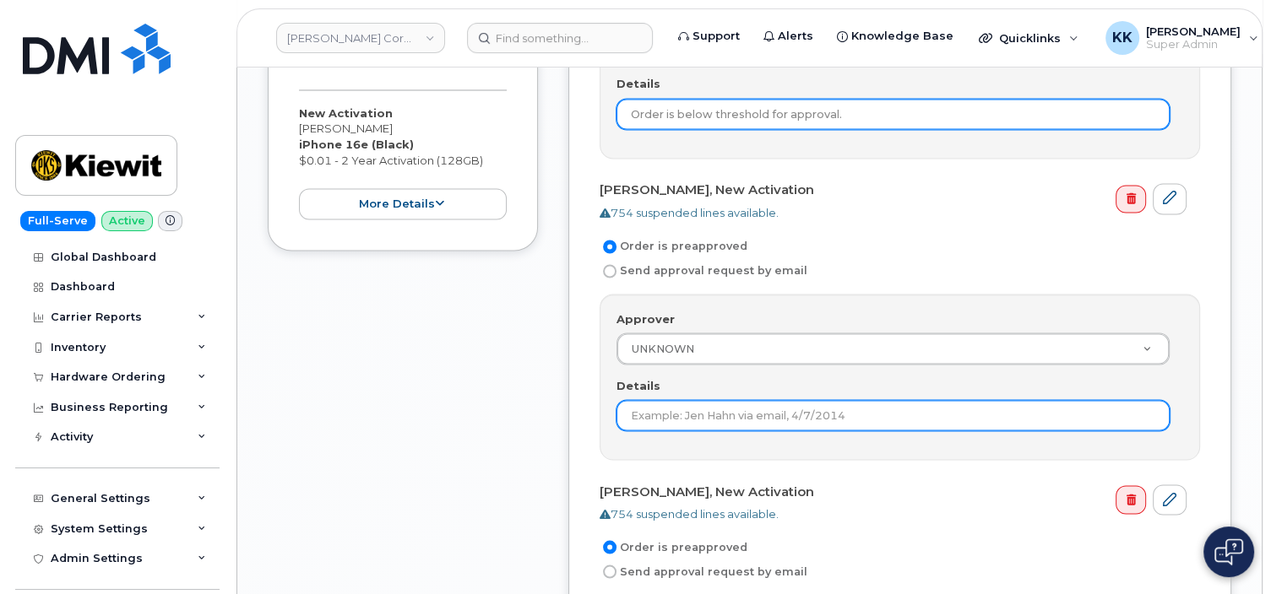
type input "Order is below threshold for approval."
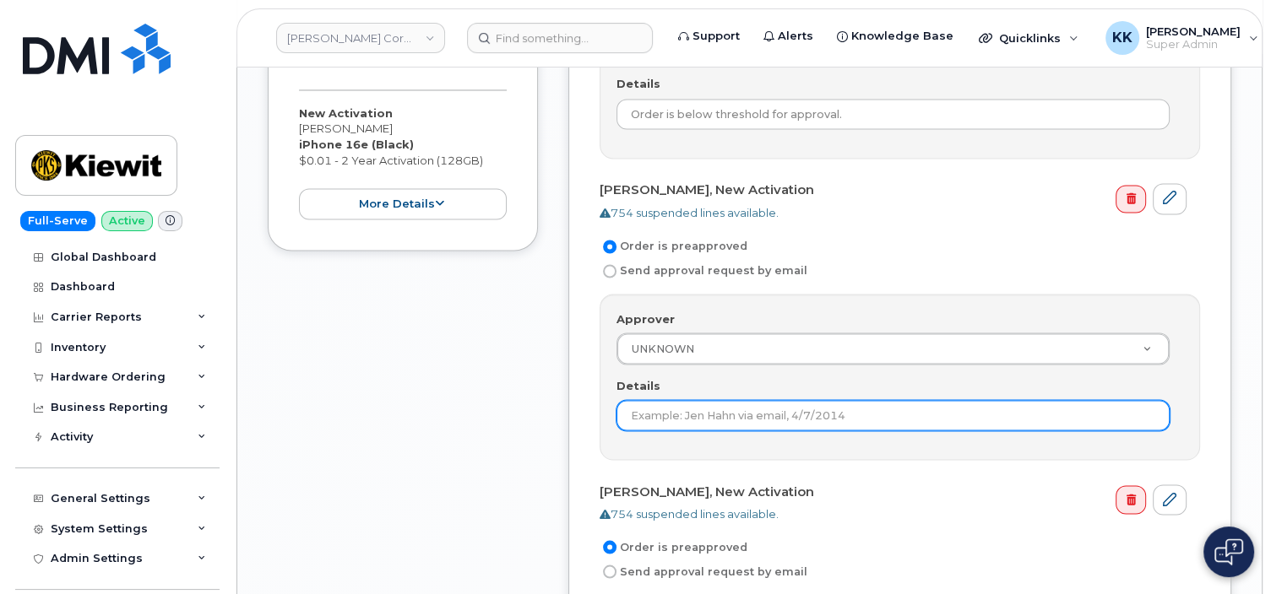
click at [686, 407] on input "Details" at bounding box center [892, 415] width 553 height 30
paste input "Order is below threshold for approval."
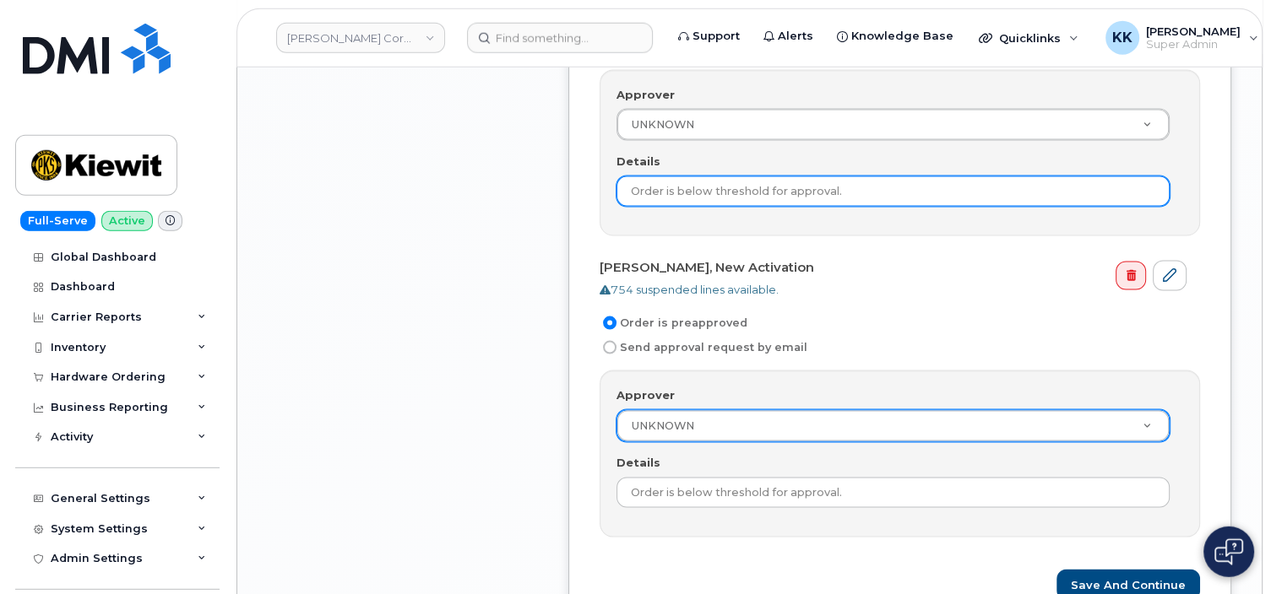
scroll to position [3209, 0]
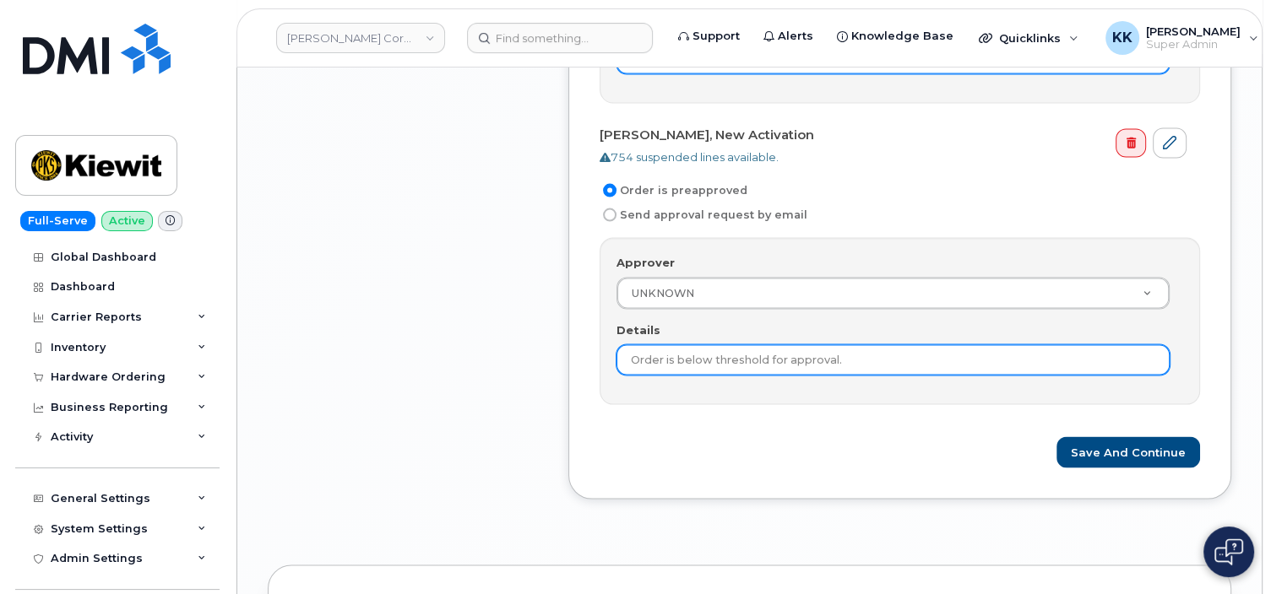
type input "Order is below threshold for approval."
click at [701, 360] on input "Order is below threshold for approval." at bounding box center [892, 360] width 553 height 30
paste input "Order is below threshold for approval."
click at [850, 350] on input "Order is beloOrder is below threshold for approval.w threshold for approval." at bounding box center [892, 360] width 553 height 30
click at [849, 350] on input "Order is beloOrder is below threshold for approval.w threshold for approval." at bounding box center [892, 360] width 553 height 30
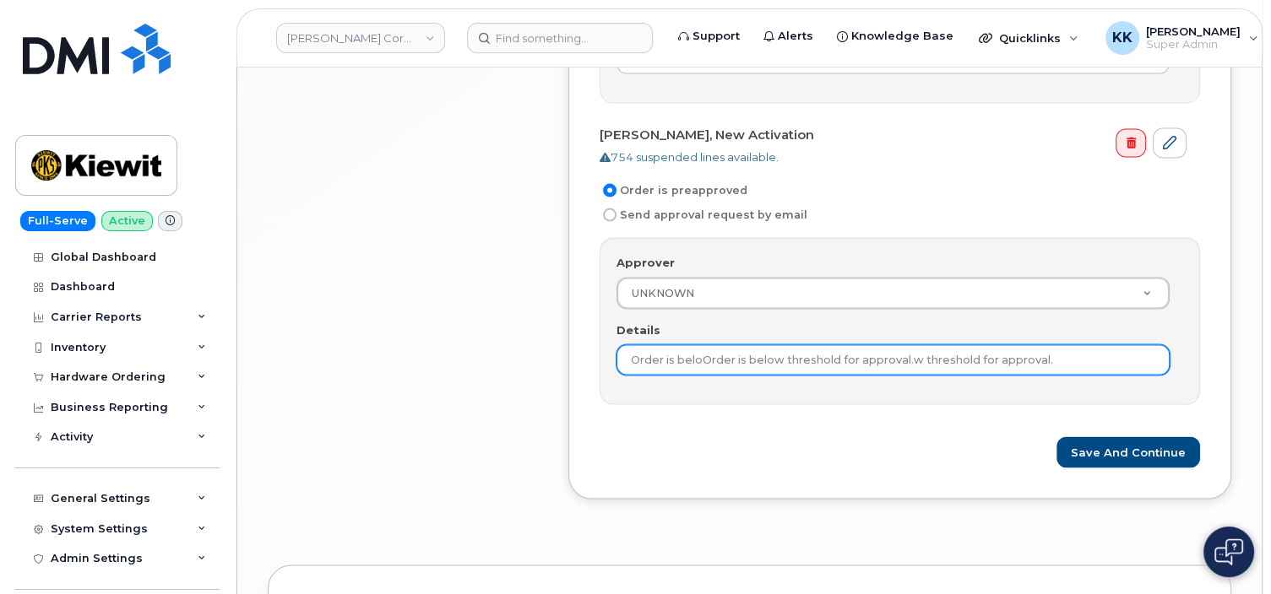
click at [849, 350] on input "Order is beloOrder is below threshold for approval.w threshold for approval." at bounding box center [892, 360] width 553 height 30
paste input "text"
type input "Order is below threshold for approval."
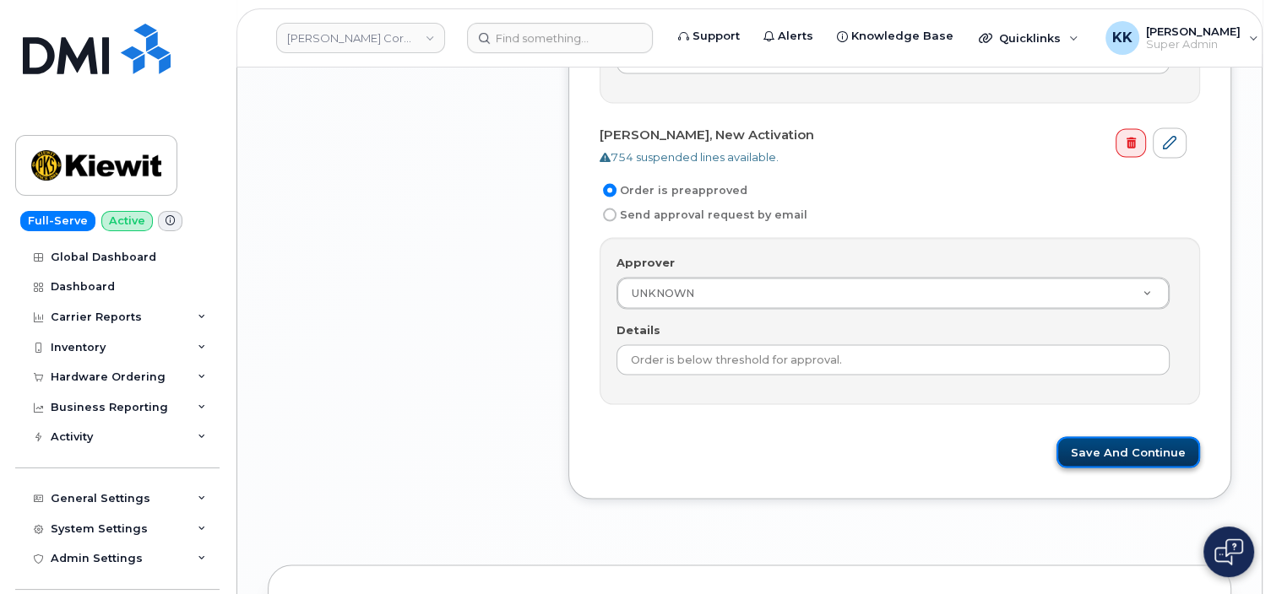
click at [1090, 438] on button "Save and Continue" at bounding box center [1128, 452] width 144 height 31
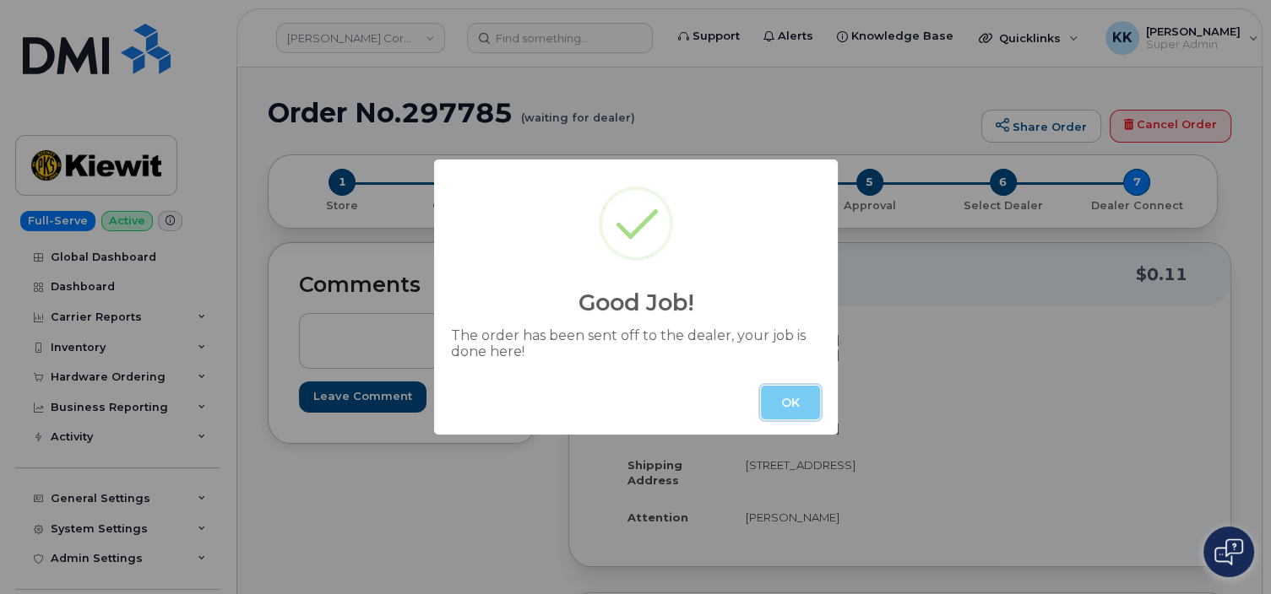
click at [793, 411] on button "OK" at bounding box center [790, 403] width 59 height 34
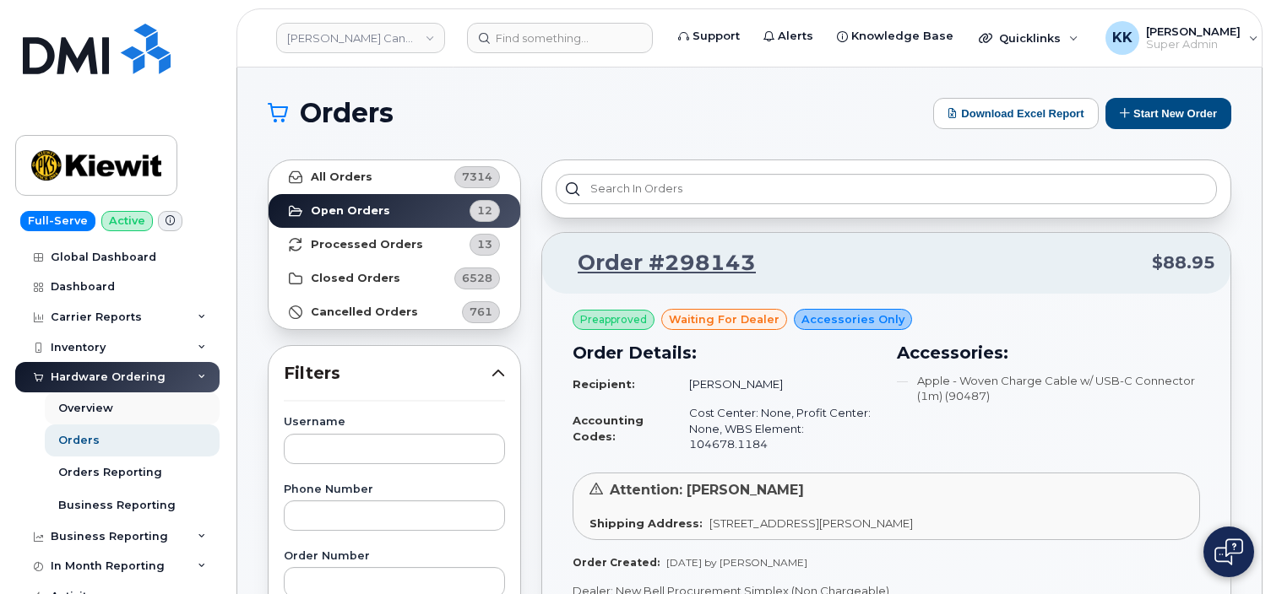
scroll to position [2495, 0]
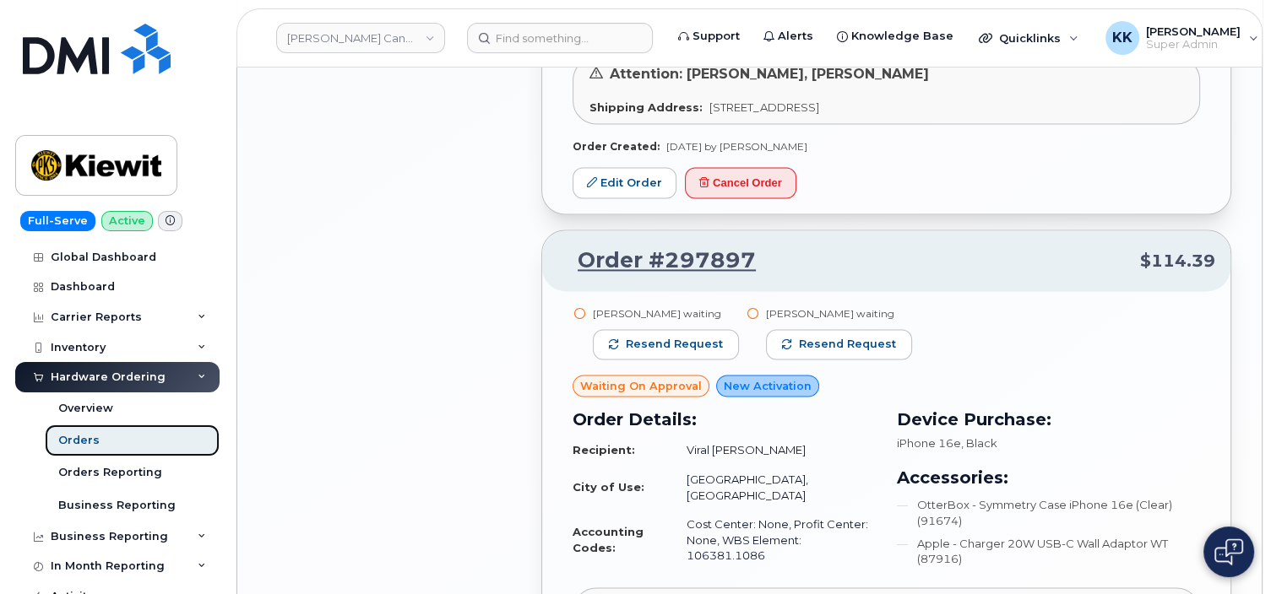
click at [89, 439] on div "Orders" at bounding box center [78, 440] width 41 height 15
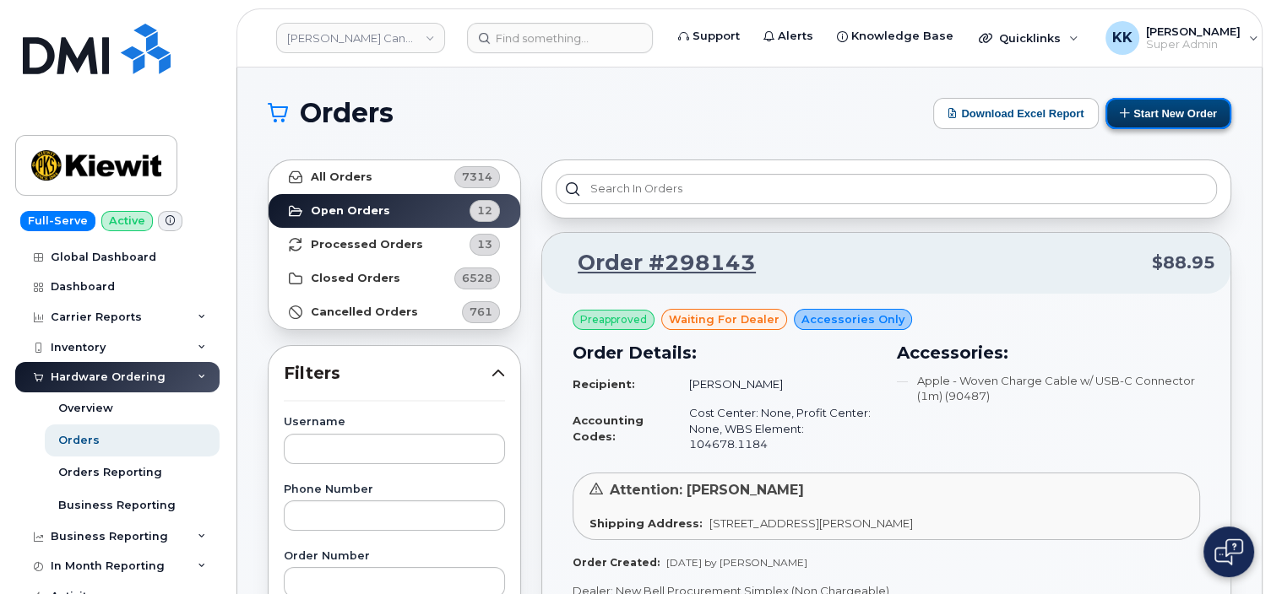
click at [1162, 117] on button "Start New Order" at bounding box center [1168, 113] width 126 height 31
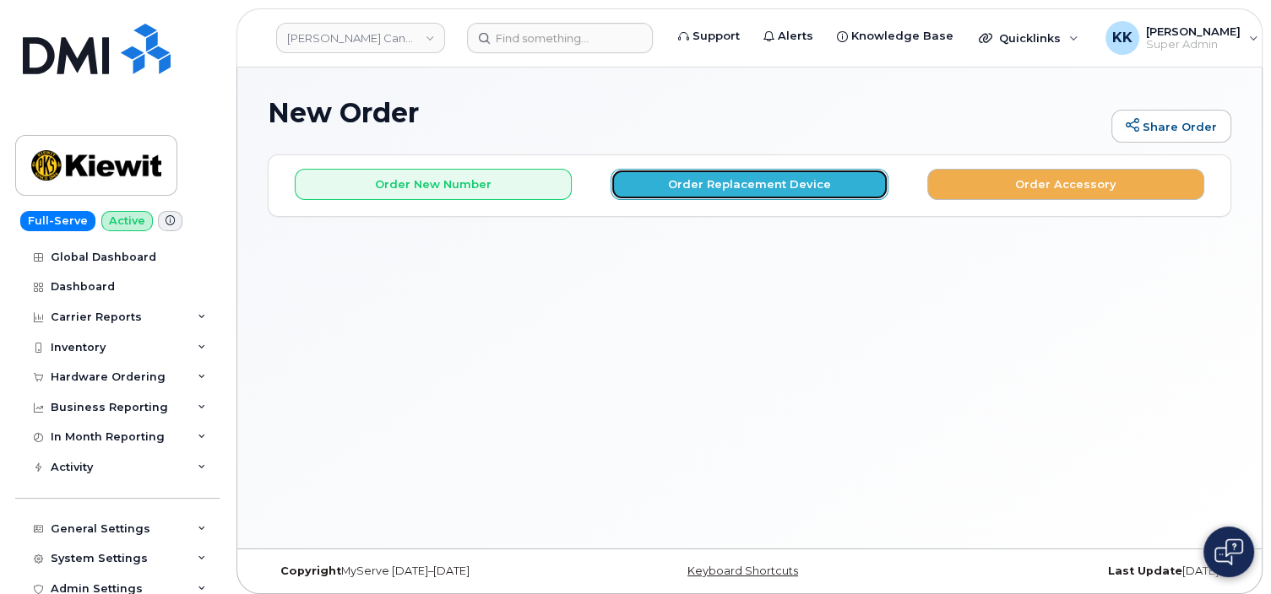
click at [710, 192] on button "Order Replacement Device" at bounding box center [748, 184] width 277 height 31
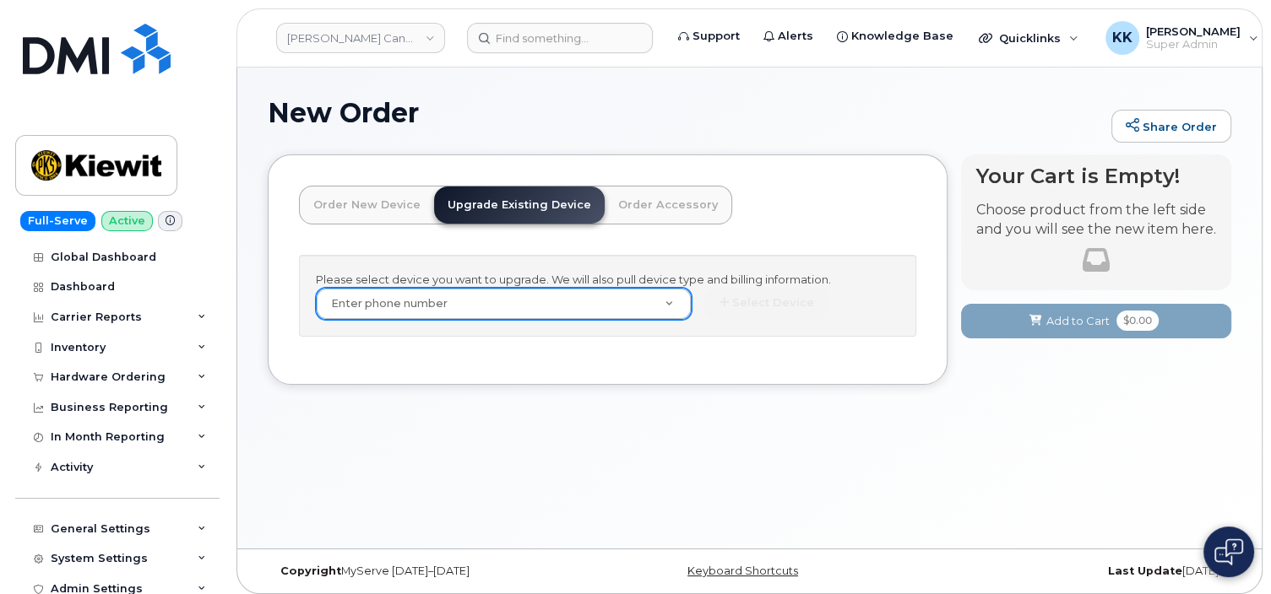
click at [429, 308] on body "[PERSON_NAME] Canada Inc Support Alerts Knowledge Base Quicklinks Suspend / Can…" at bounding box center [635, 301] width 1271 height 603
paste input "7802332144"
type input "7802332144"
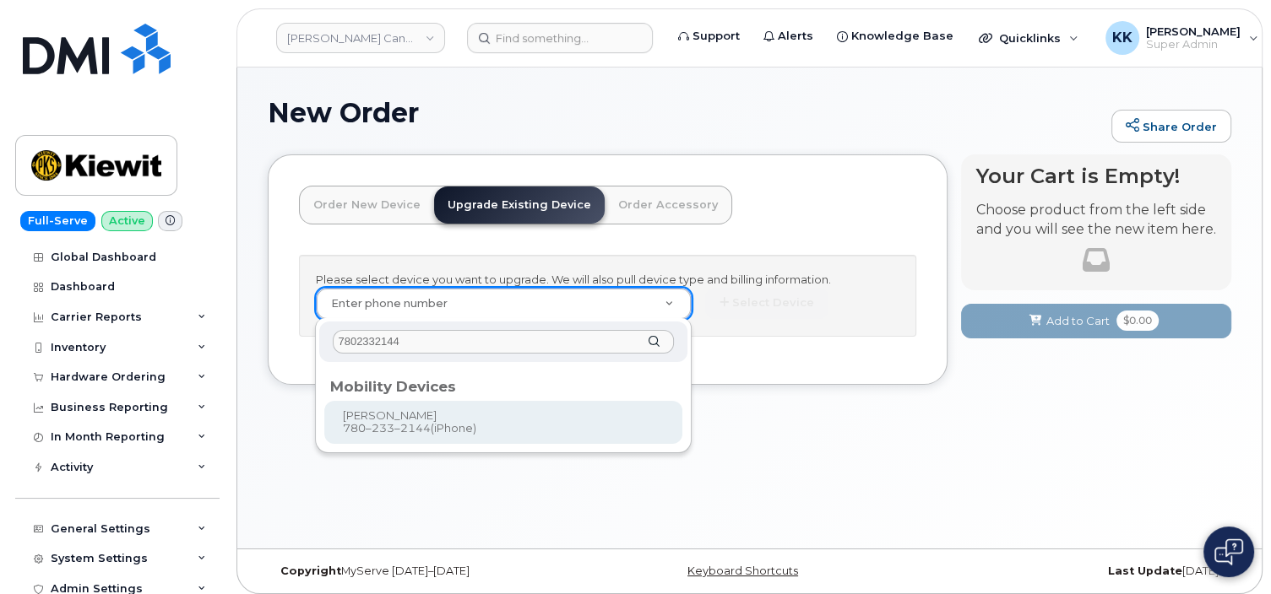
type input "7802332144"
type input "234950"
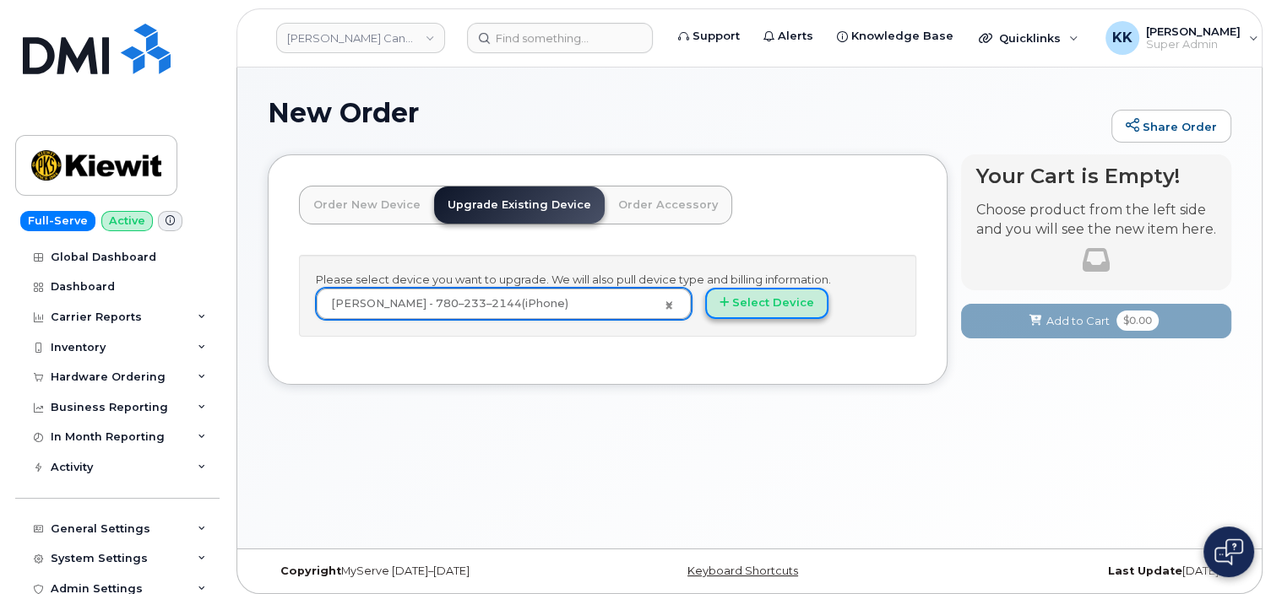
click at [778, 297] on button "Select Device" at bounding box center [766, 303] width 123 height 31
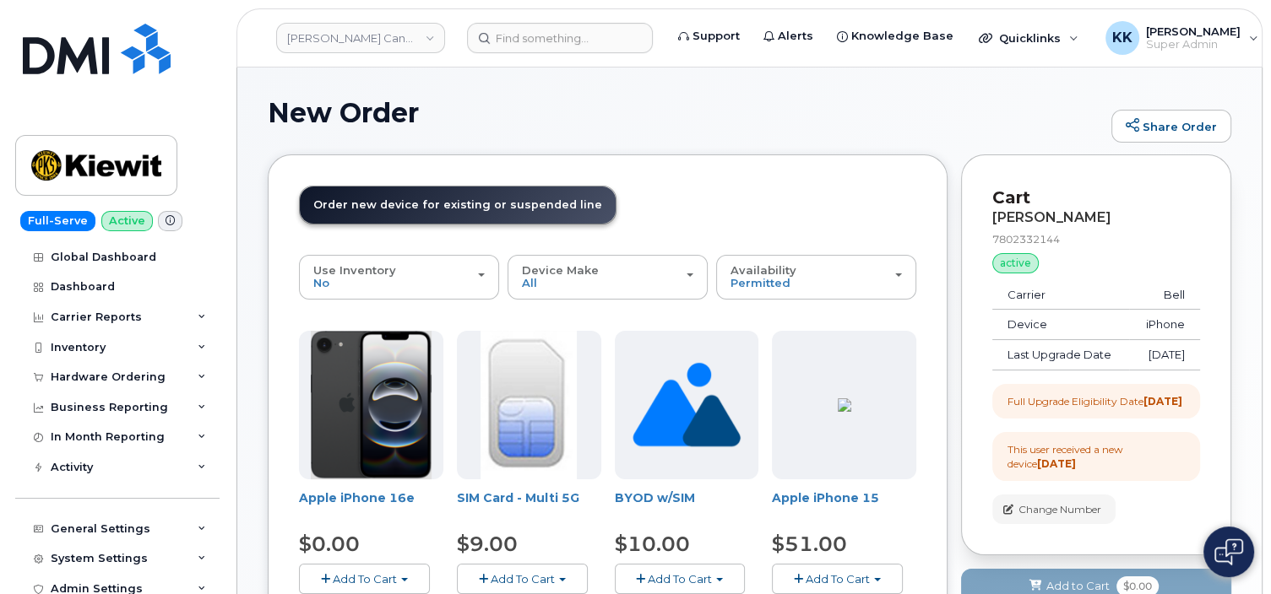
click at [389, 579] on span "Add To Cart" at bounding box center [365, 579] width 64 height 14
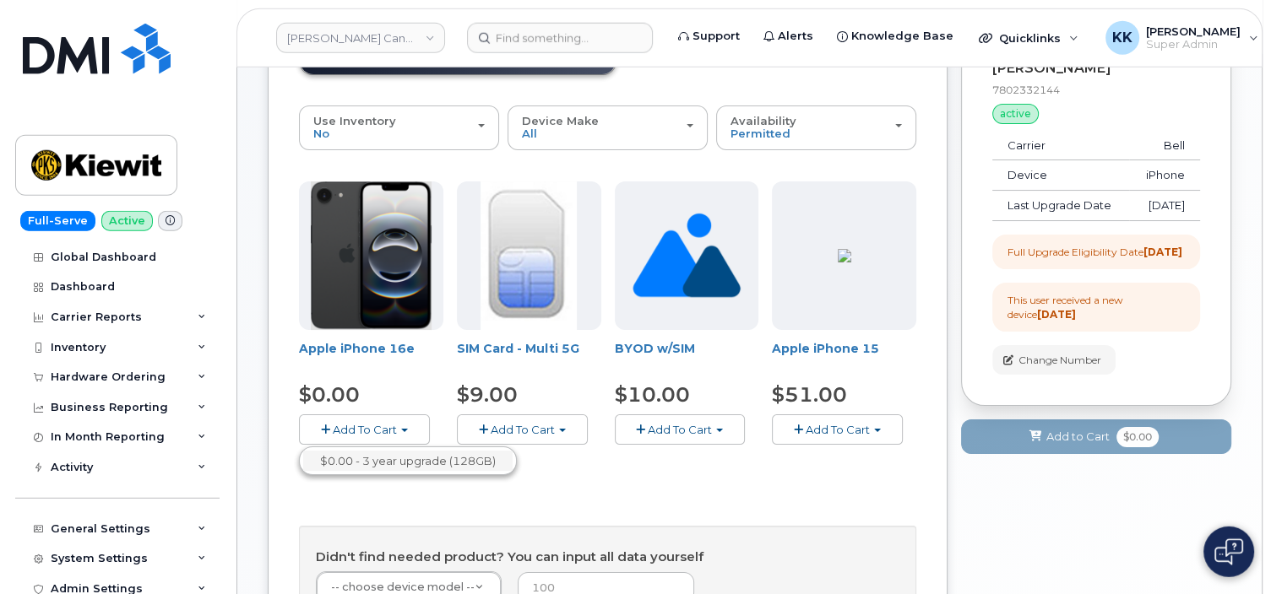
scroll to position [178, 0]
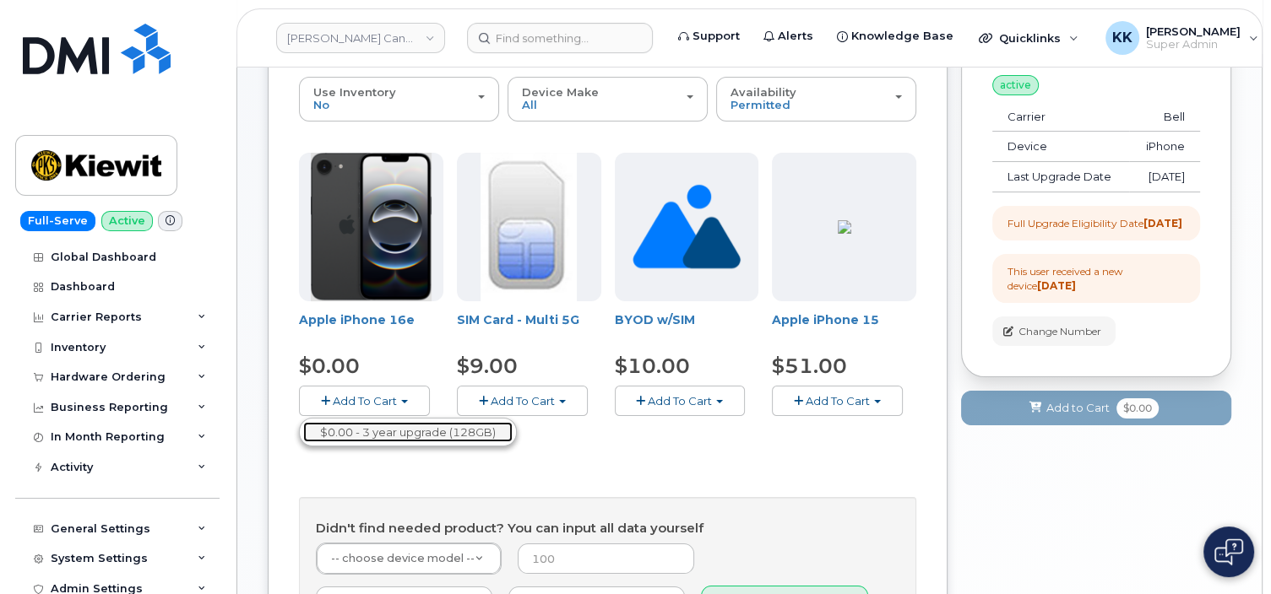
click at [366, 431] on link "$0.00 - 3 year upgrade (128GB)" at bounding box center [407, 432] width 209 height 21
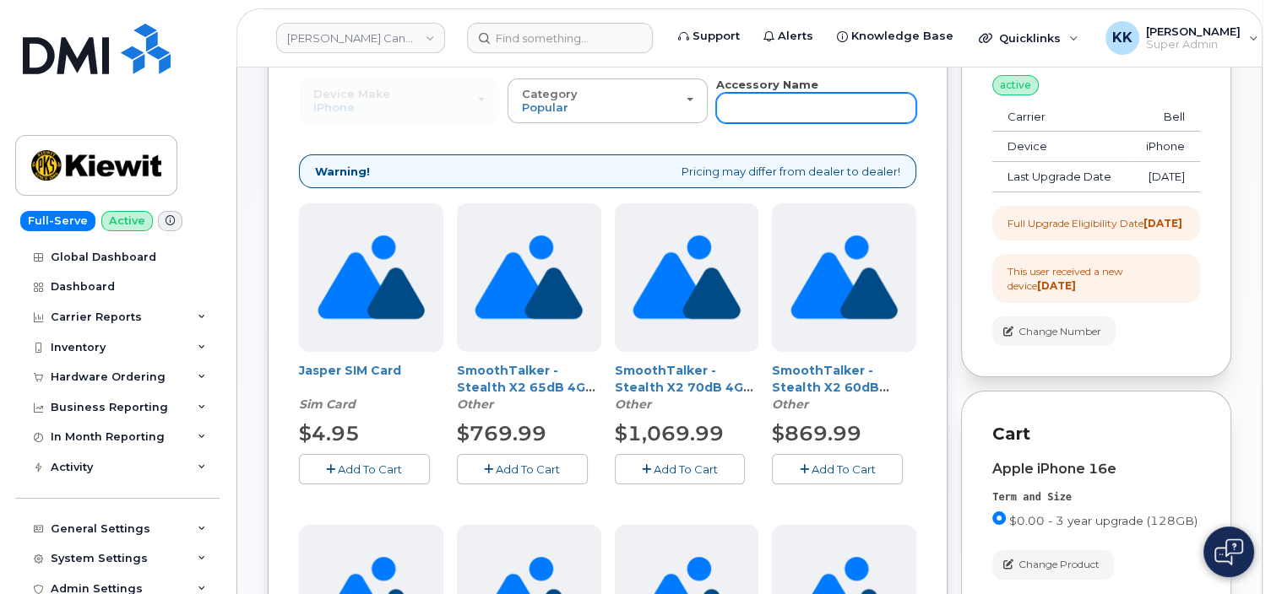
click at [758, 103] on input "text" at bounding box center [816, 108] width 200 height 30
type input "87916"
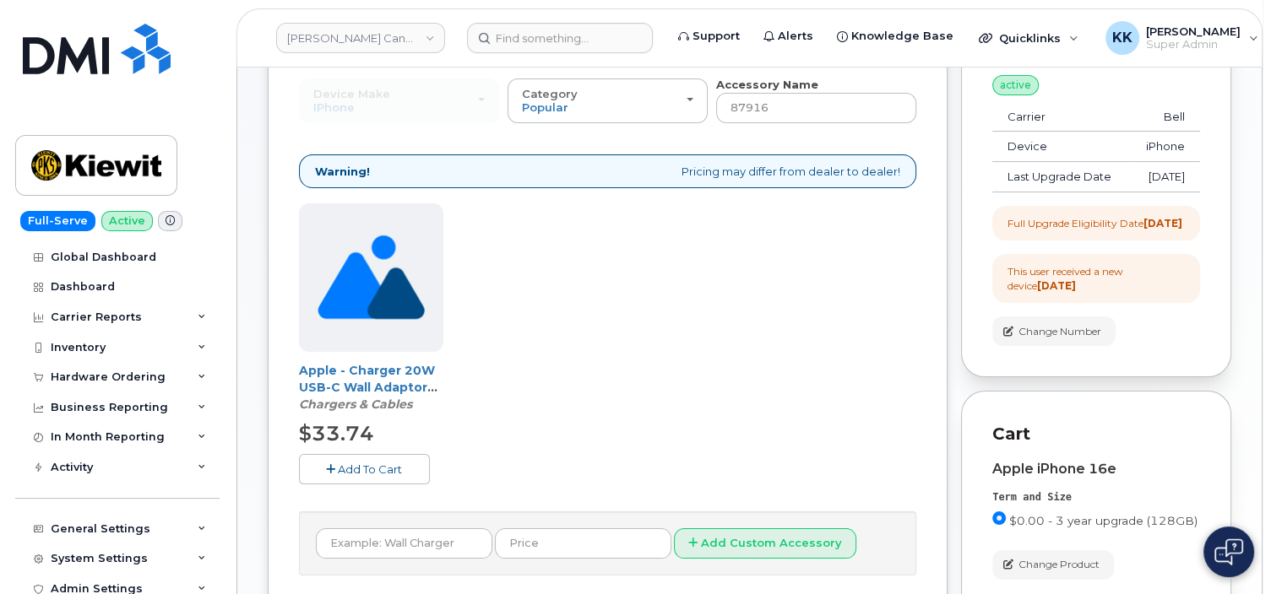
click at [368, 468] on span "Add To Cart" at bounding box center [370, 470] width 64 height 14
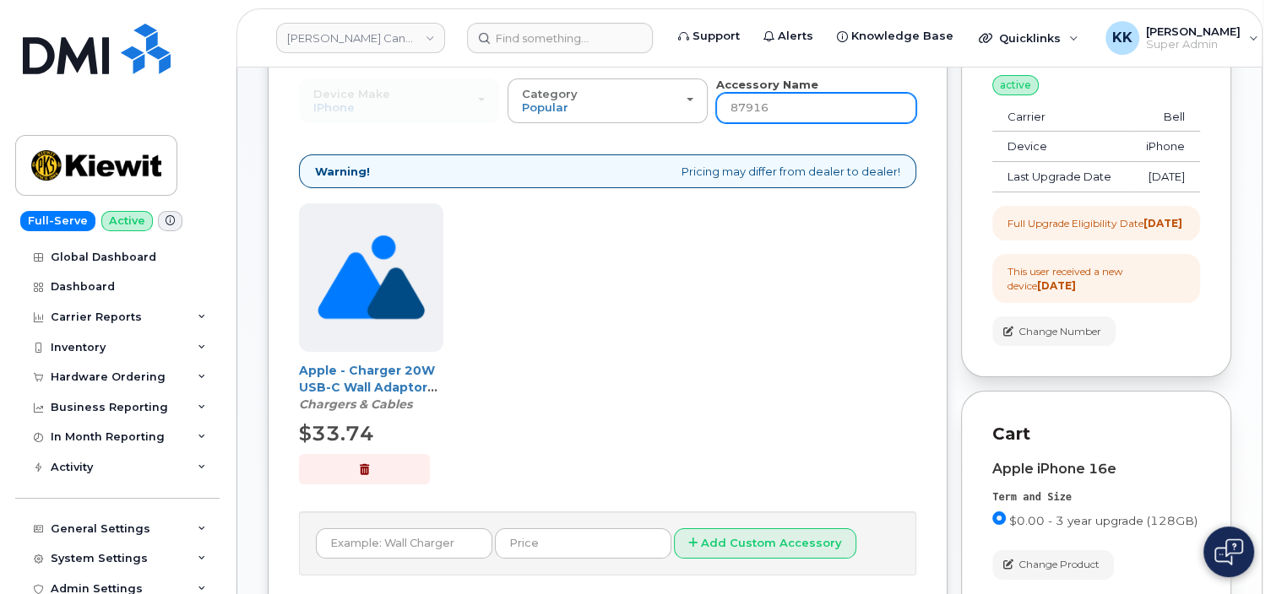
click at [771, 100] on input "87916" at bounding box center [816, 108] width 200 height 30
type input "otterbox"
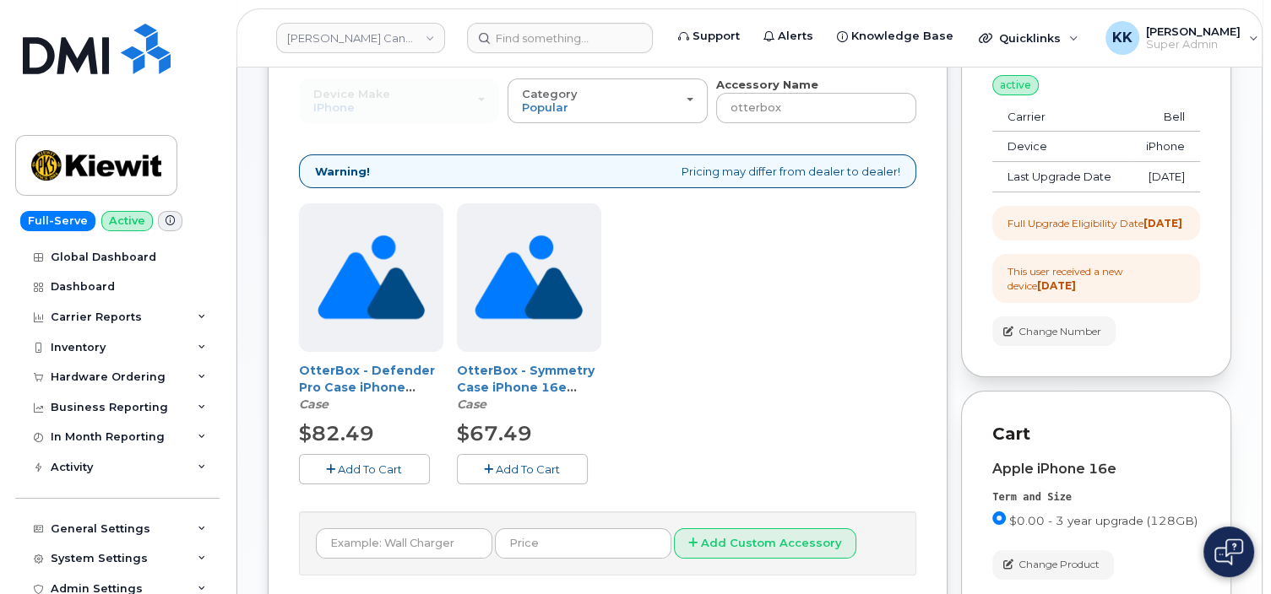
click at [517, 474] on span "Add To Cart" at bounding box center [528, 470] width 64 height 14
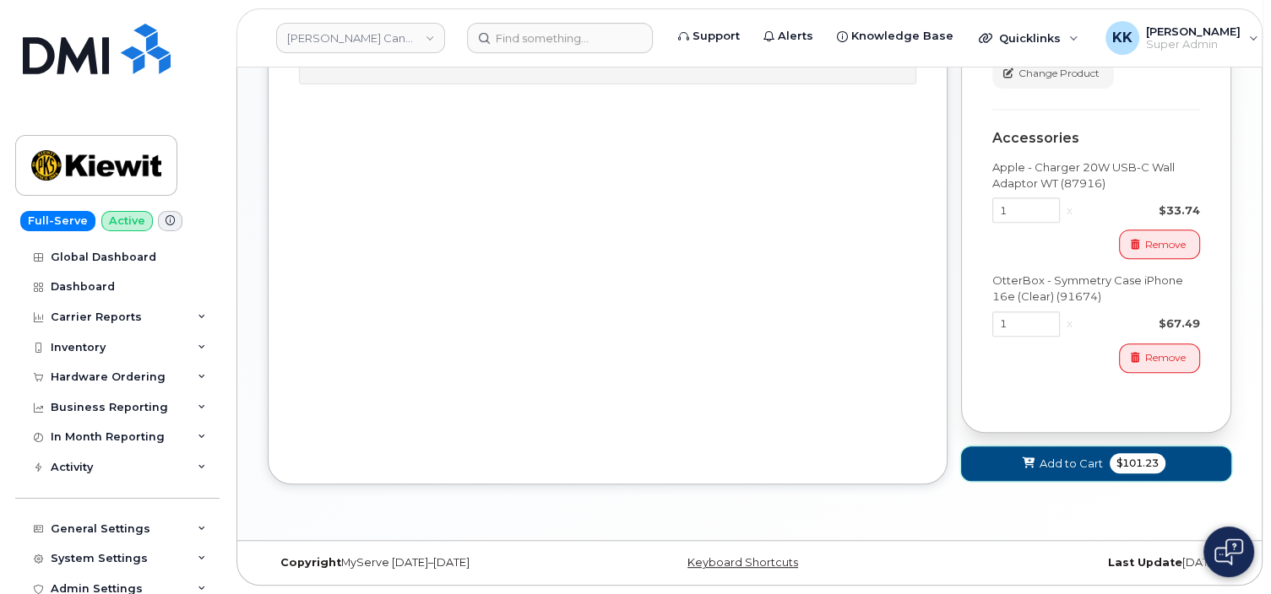
click at [1076, 472] on button "Add to Cart $101.23" at bounding box center [1096, 464] width 270 height 35
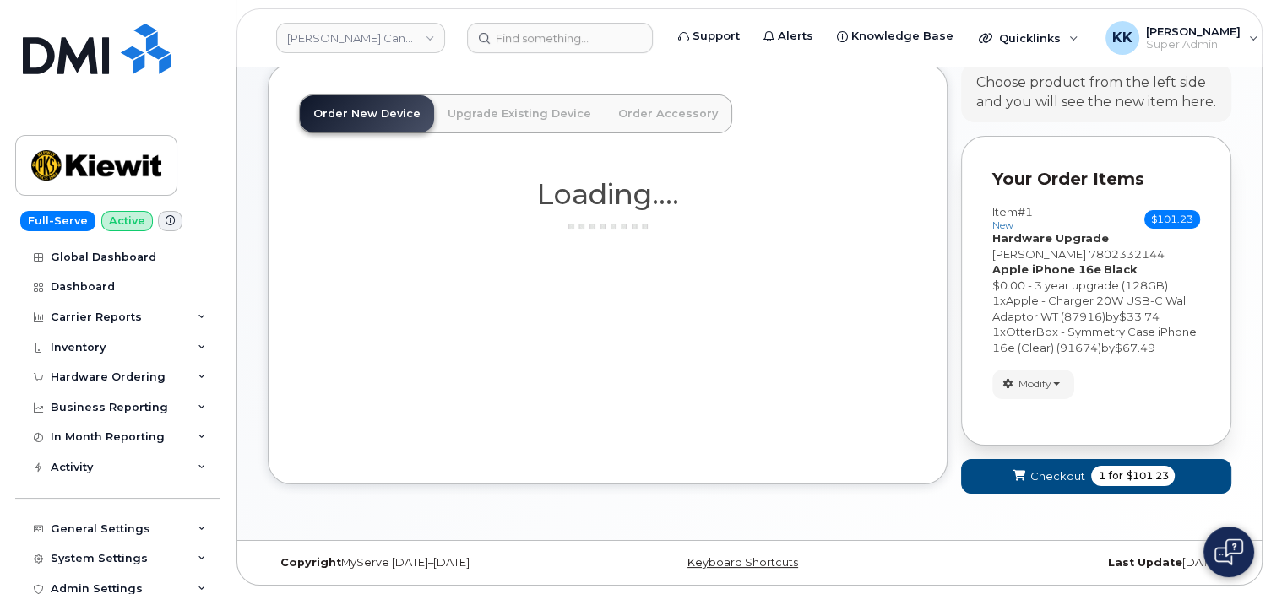
scroll to position [30, 0]
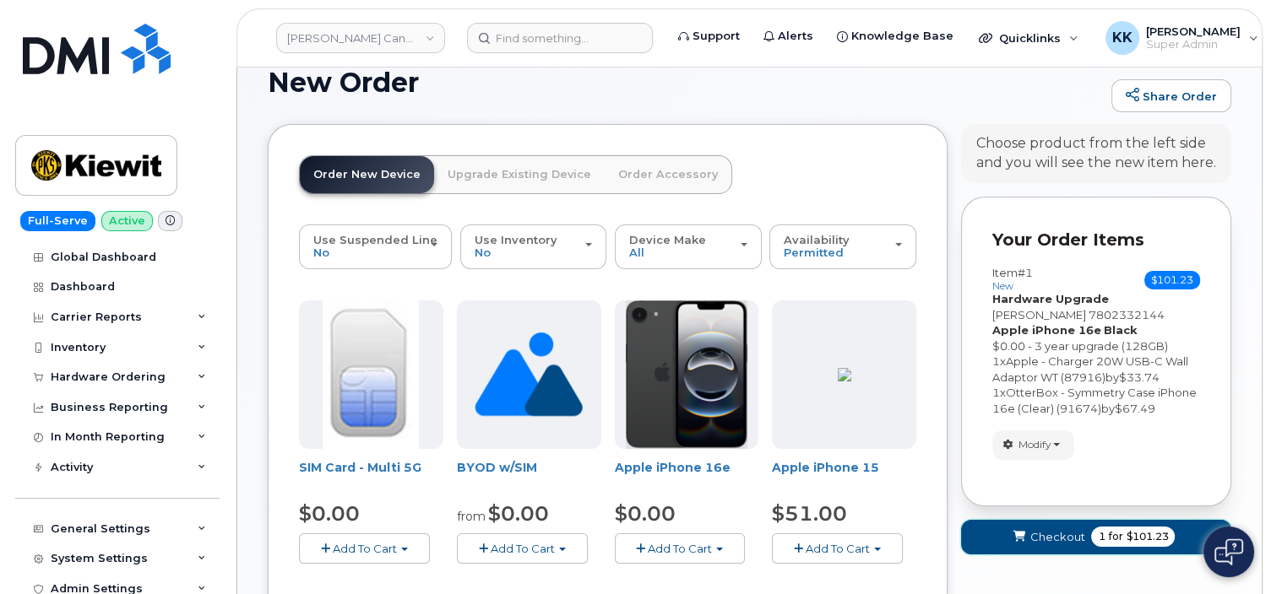
click at [1112, 539] on span "for" at bounding box center [1114, 536] width 21 height 15
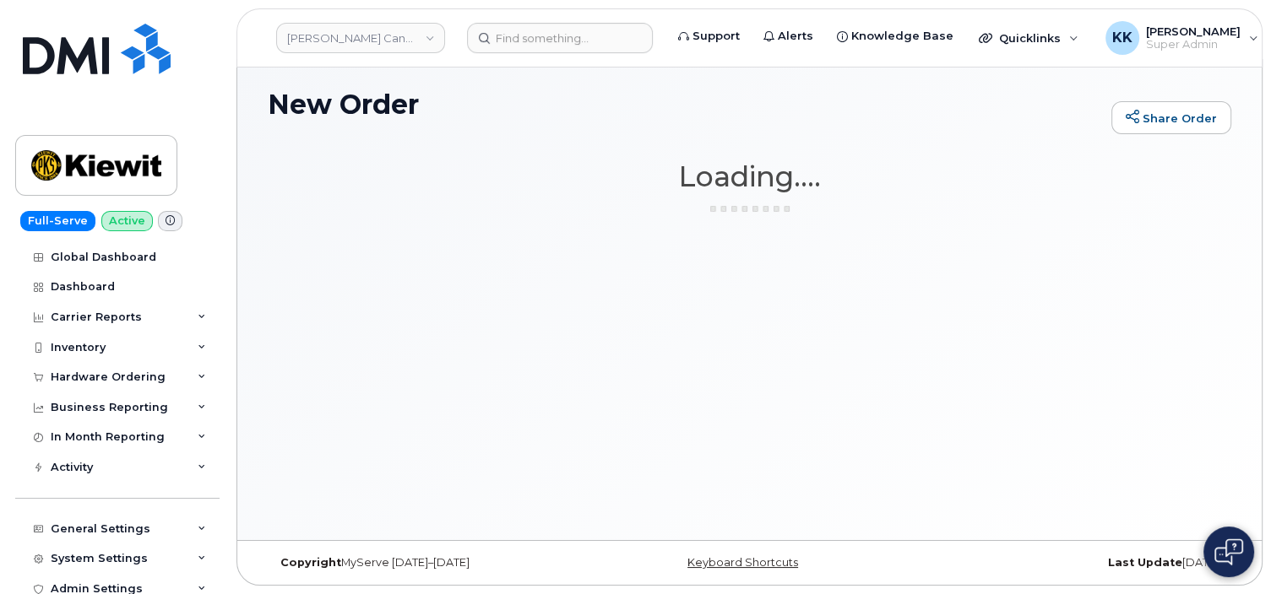
scroll to position [8, 0]
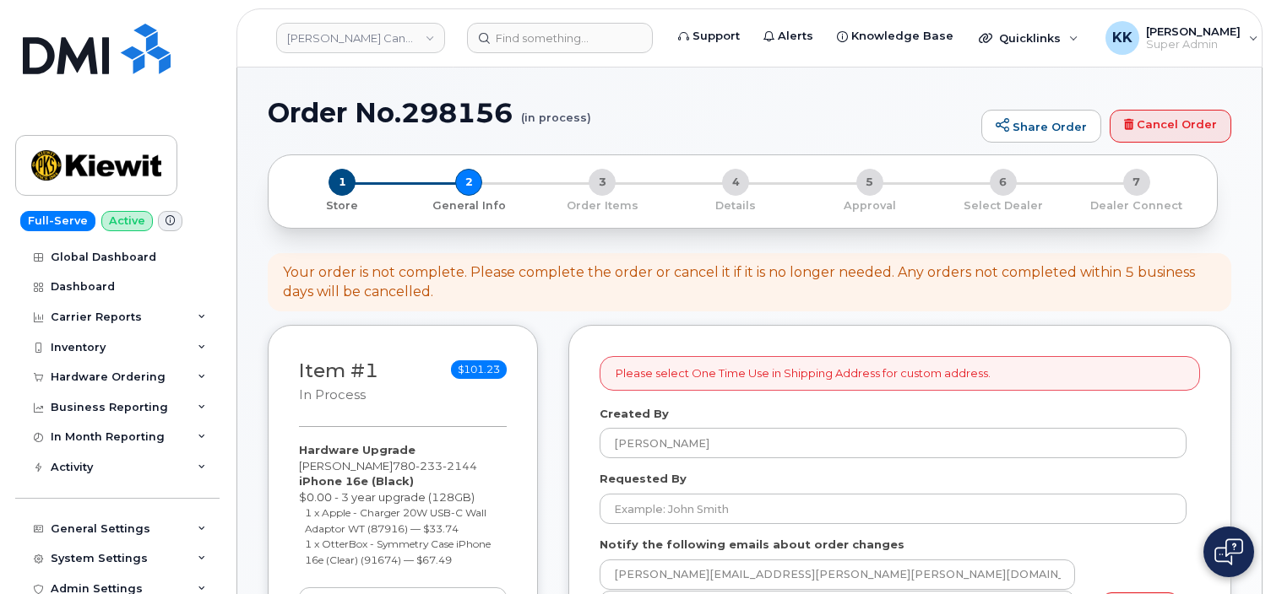
select select
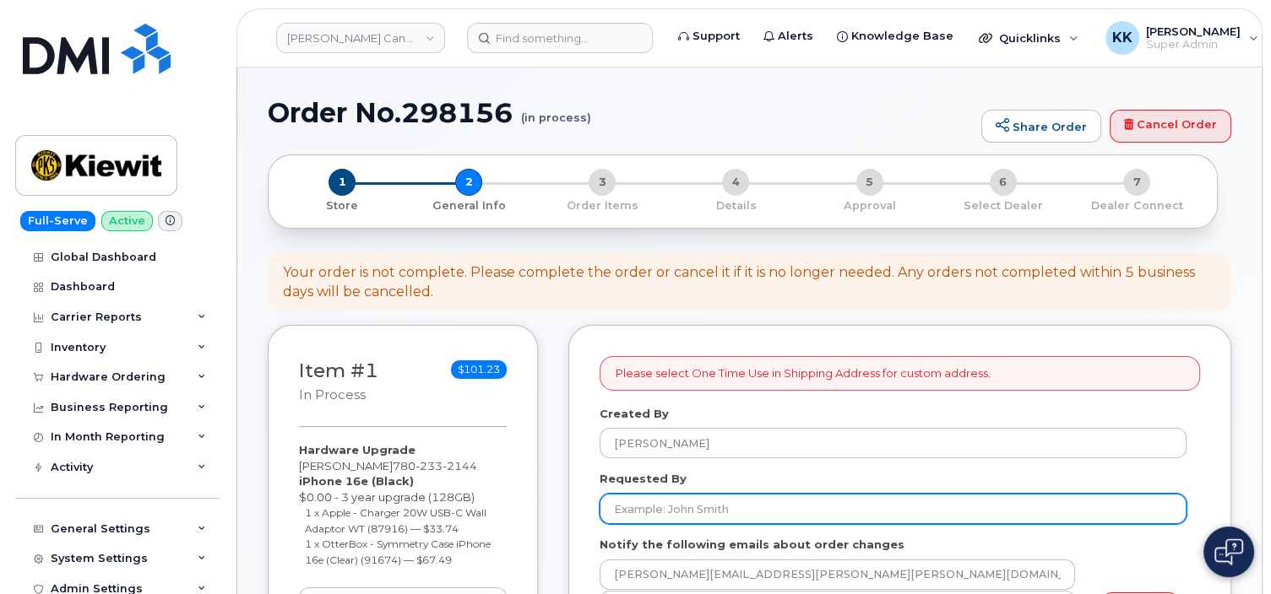
scroll to position [89, 0]
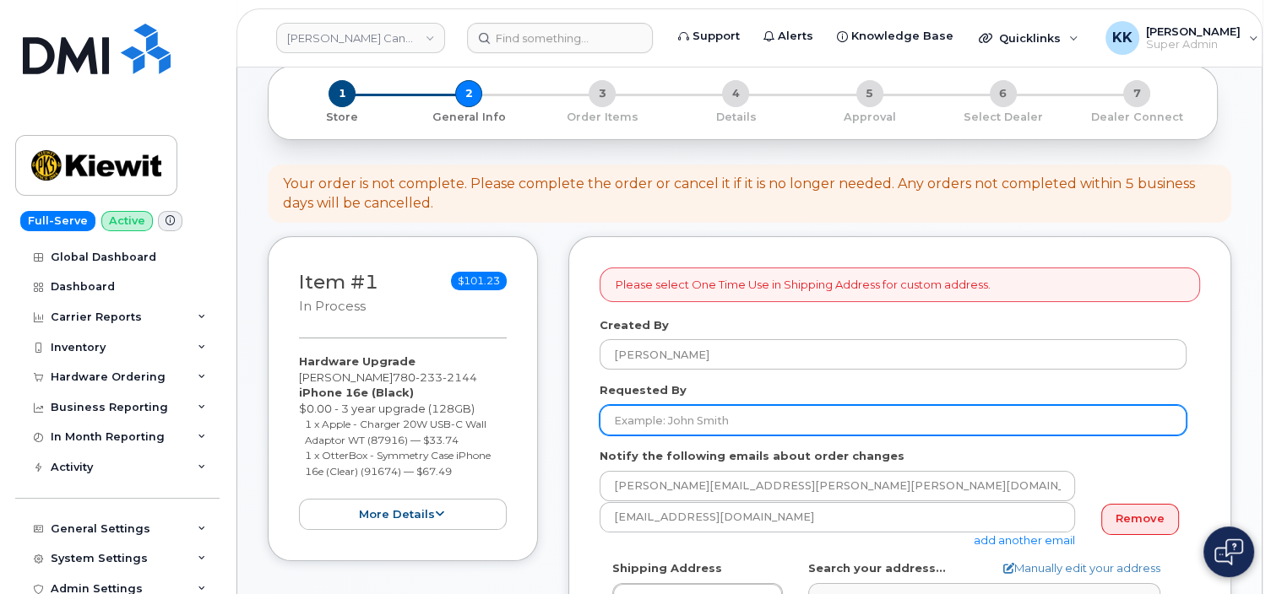
click at [778, 405] on input "Requested By" at bounding box center [892, 420] width 587 height 30
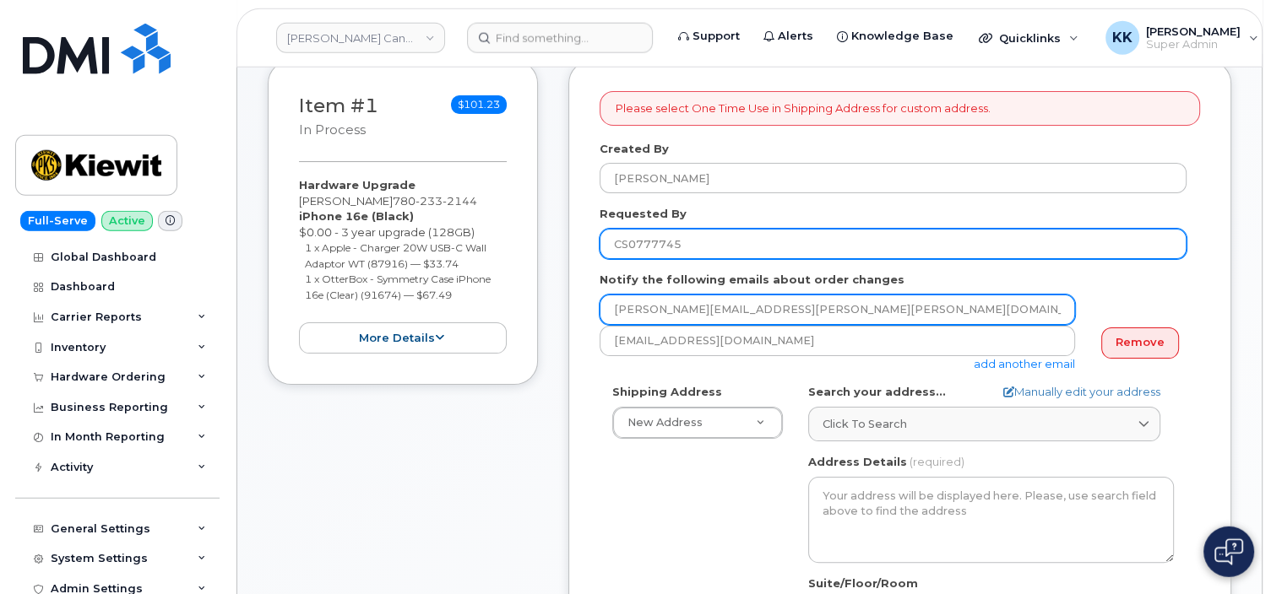
scroll to position [356, 0]
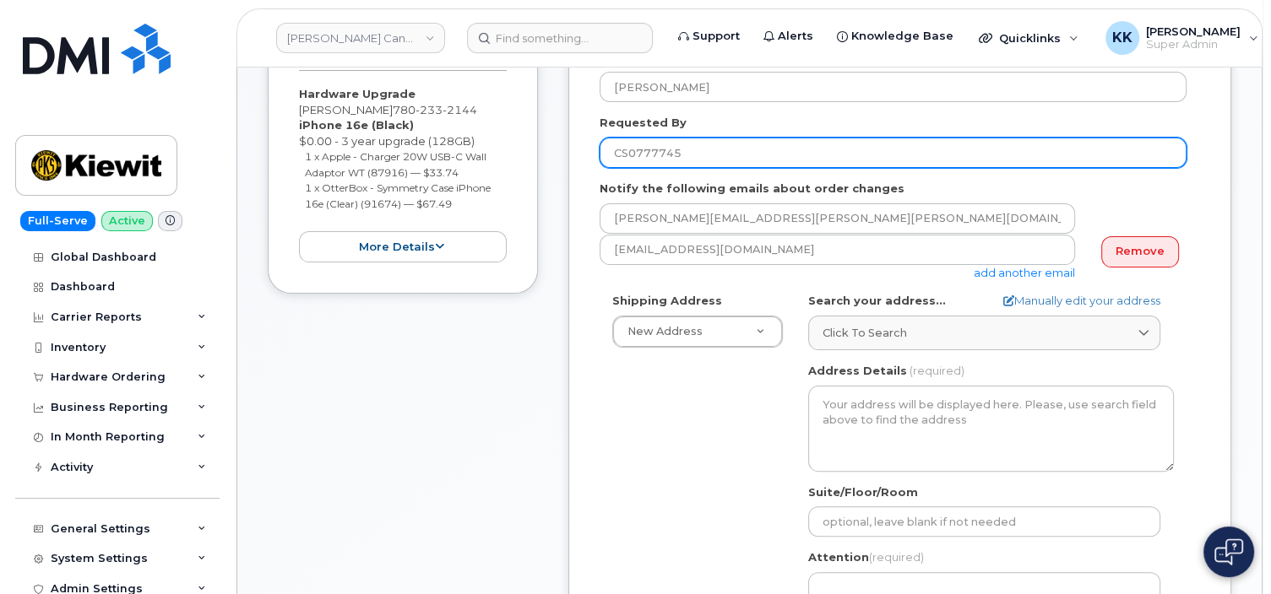
type input "CS0777745"
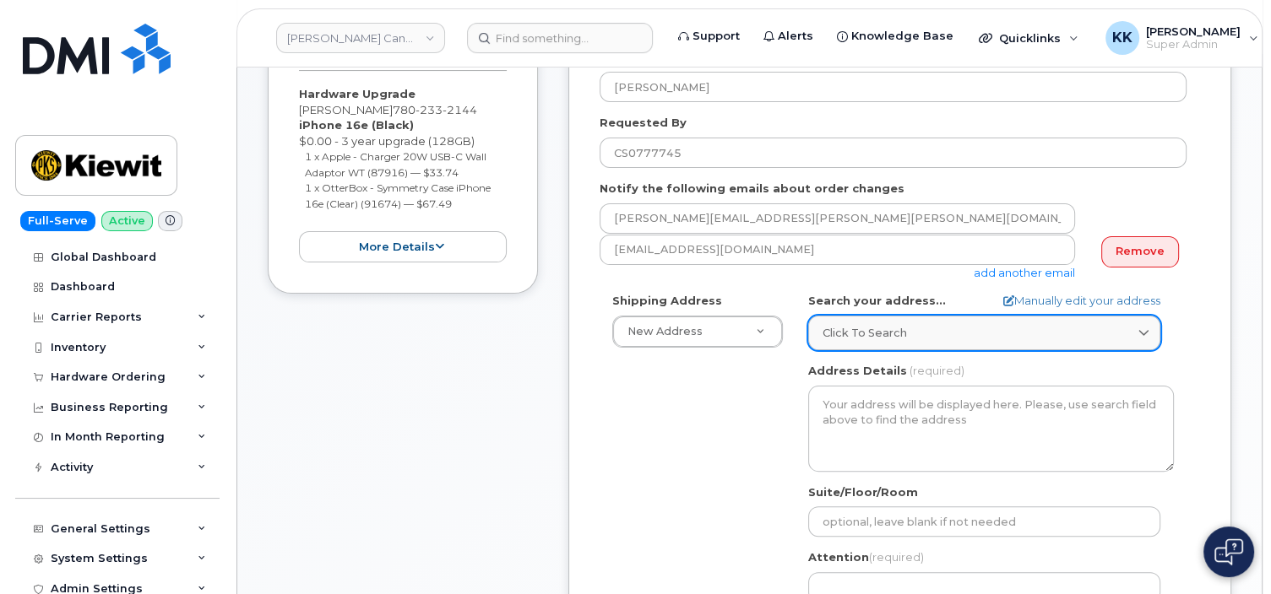
click at [865, 325] on span "Click to search" at bounding box center [864, 333] width 84 height 16
paste input "[STREET_ADDRESS]"
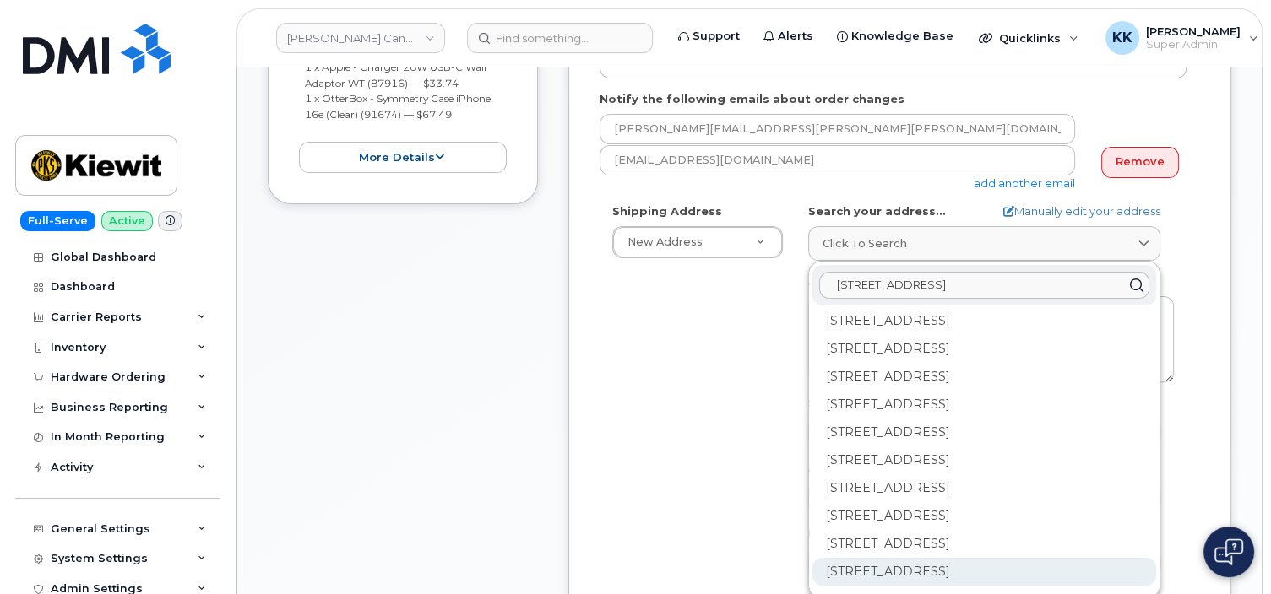
scroll to position [0, 0]
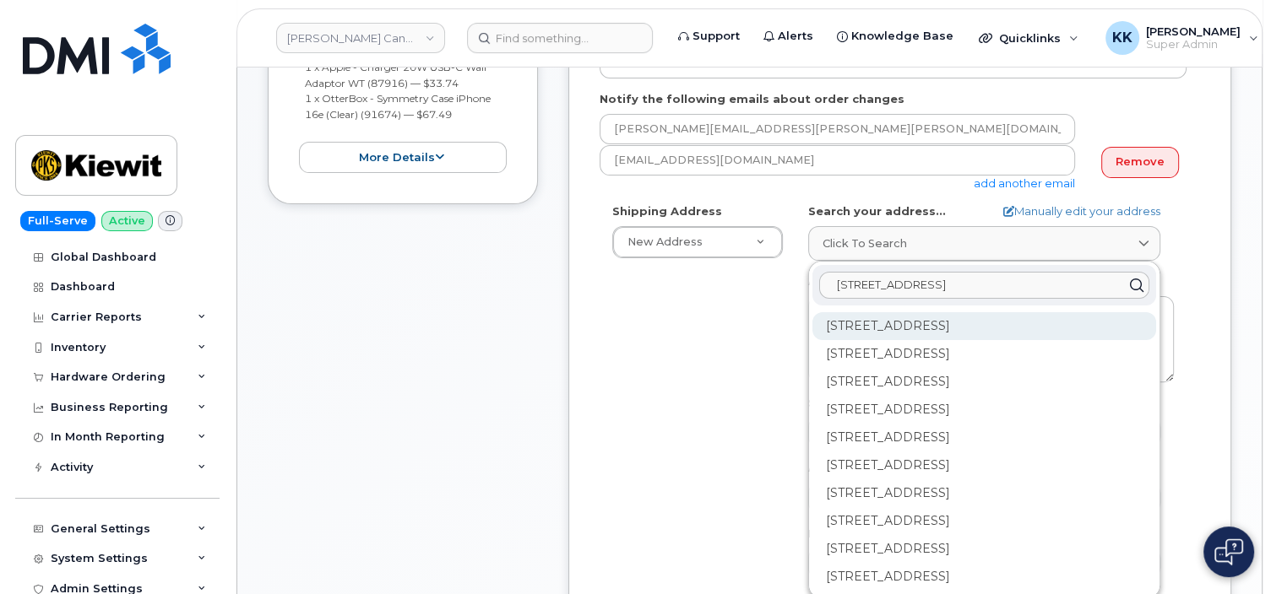
type input "[STREET_ADDRESS]"
click at [863, 368] on div "[STREET_ADDRESS]" at bounding box center [984, 382] width 344 height 28
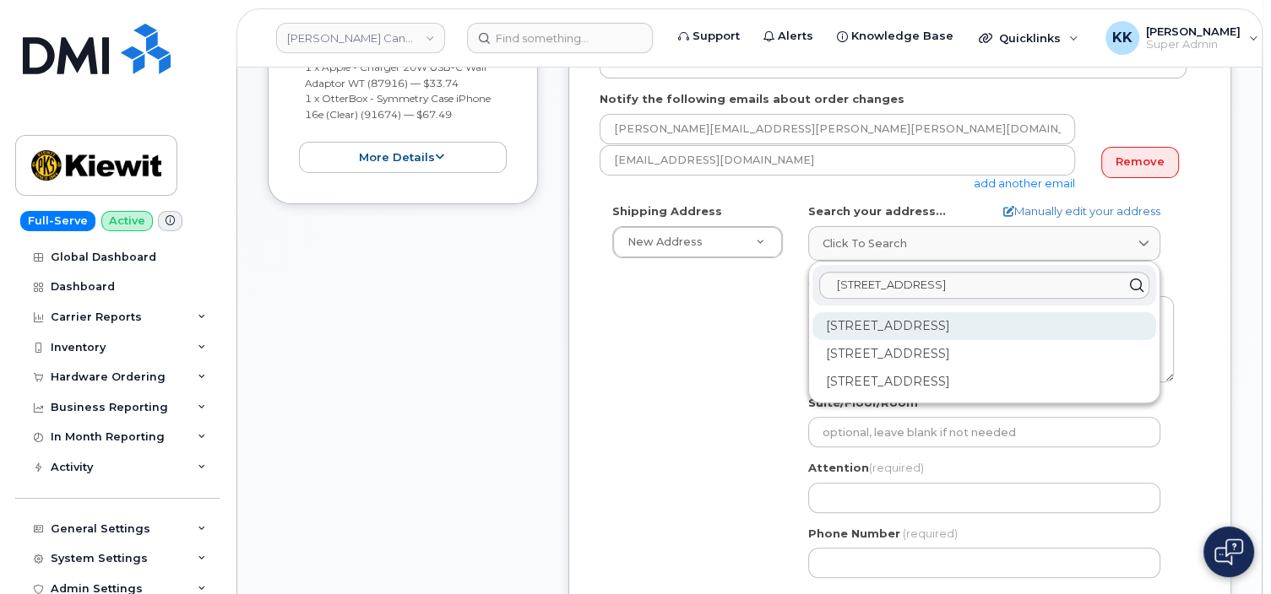
click at [873, 368] on div "[STREET_ADDRESS]" at bounding box center [984, 382] width 344 height 28
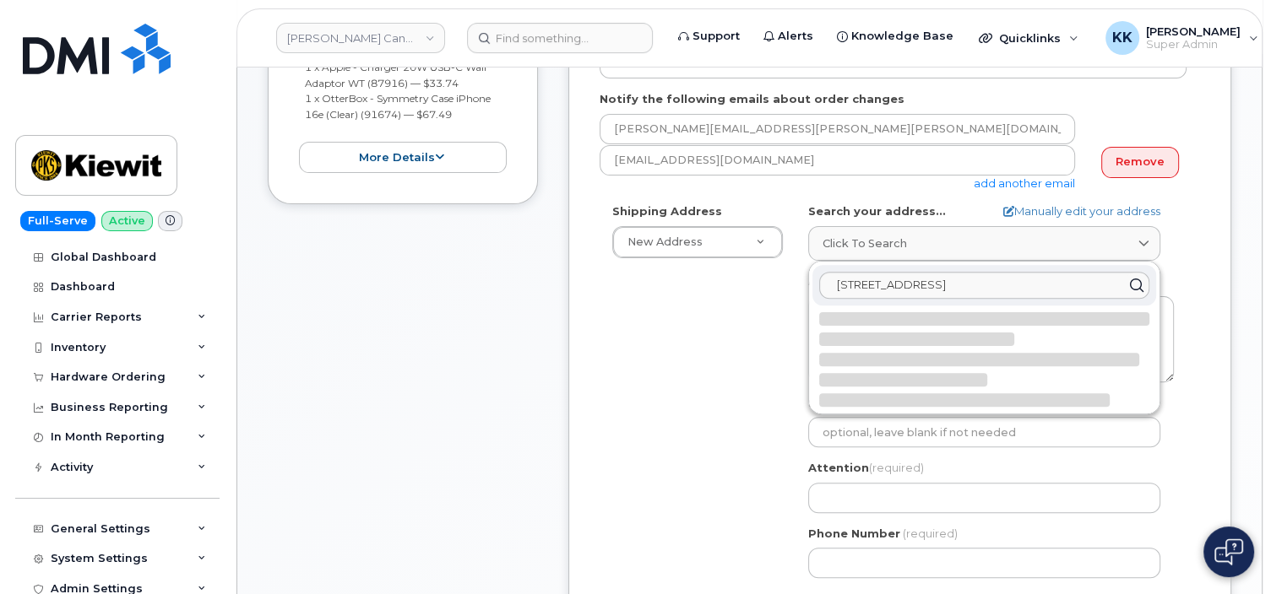
select select
type textarea "[STREET_ADDRESS]"
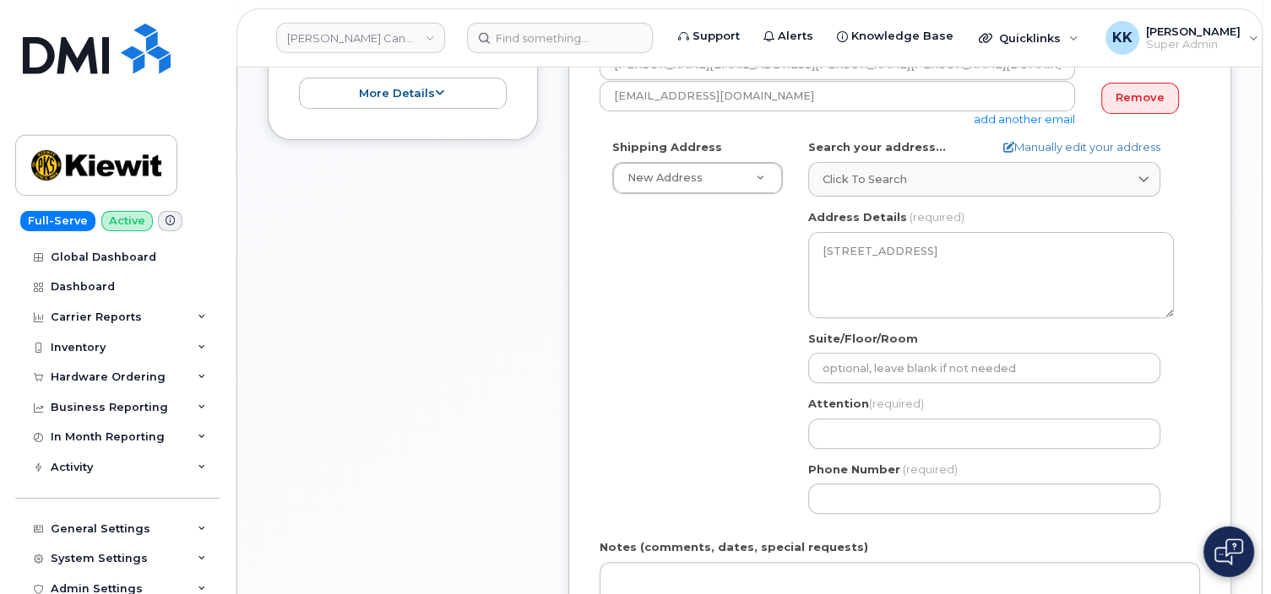
scroll to position [534, 0]
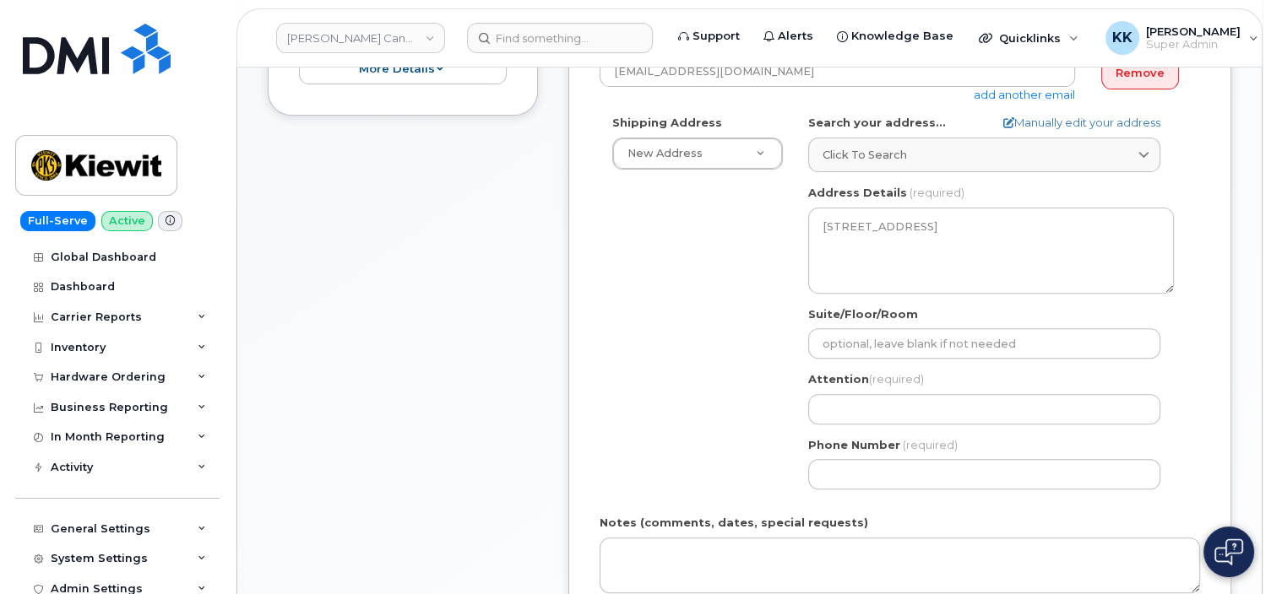
click at [891, 390] on div "Attention (required)" at bounding box center [991, 397] width 366 height 53
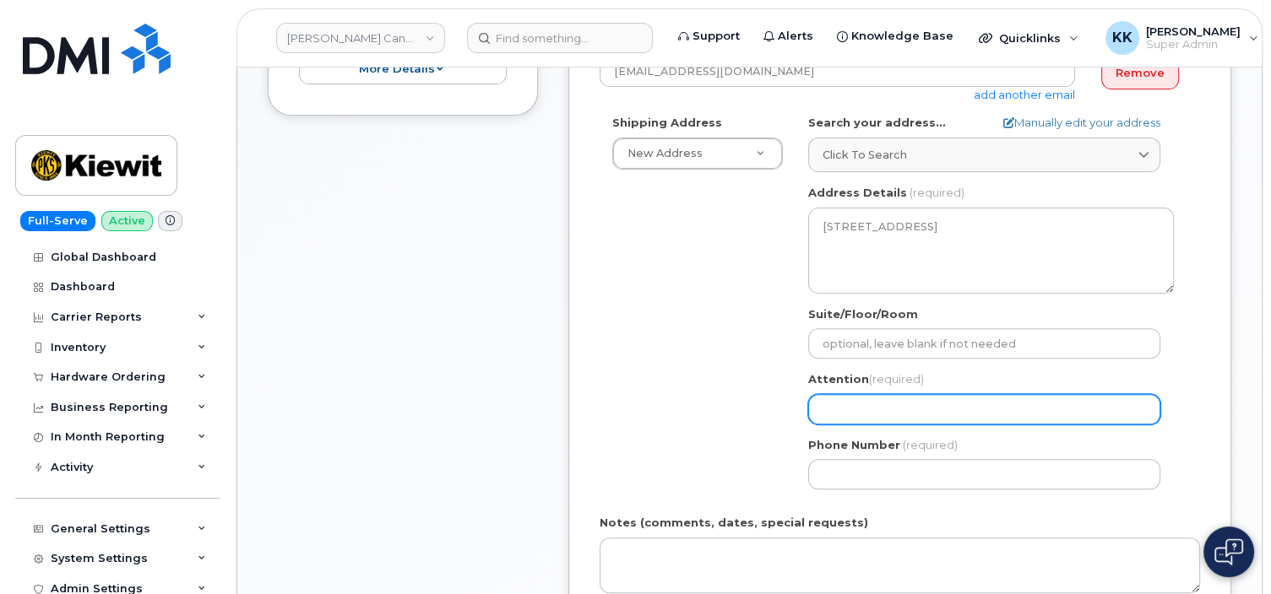
click at [890, 401] on input "Attention (required)" at bounding box center [984, 409] width 352 height 30
paste input "[PERSON_NAME]"
select select
type input "[PERSON_NAME]"
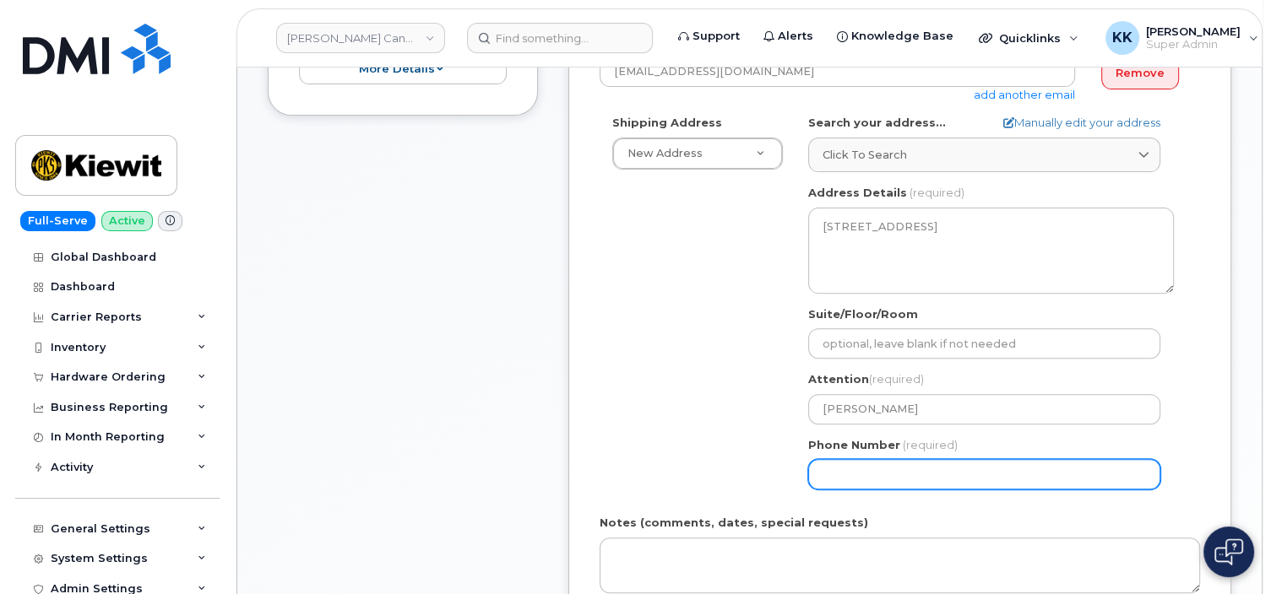
click at [850, 474] on input "Phone Number" at bounding box center [984, 474] width 352 height 30
paste input "7802332144"
select select
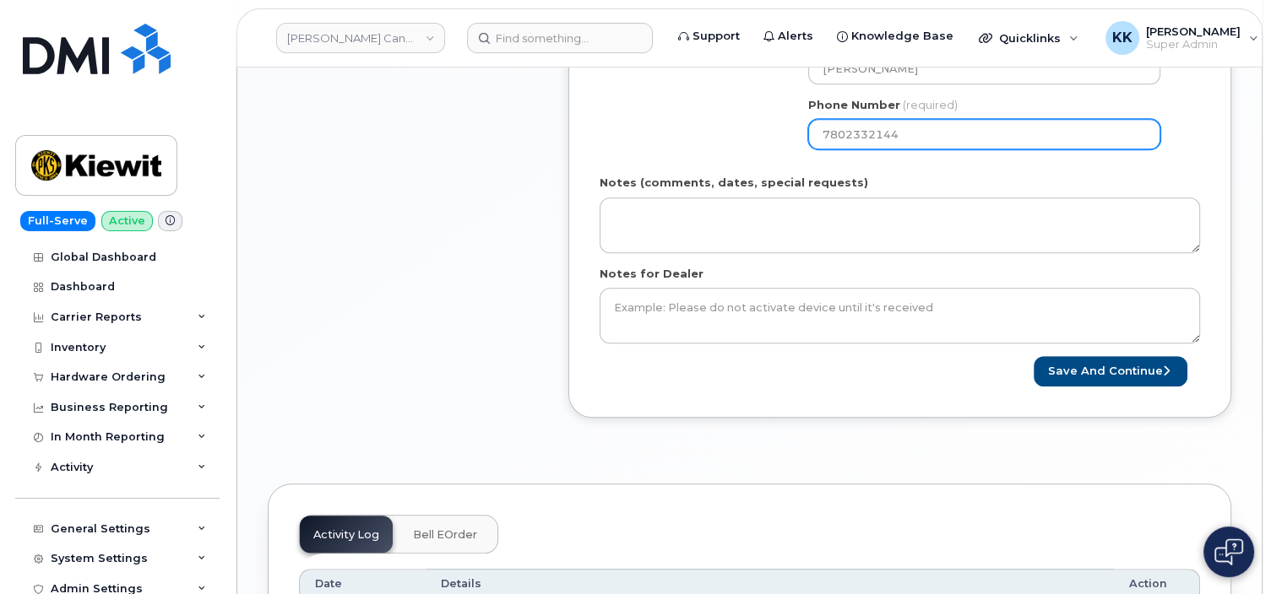
scroll to position [891, 0]
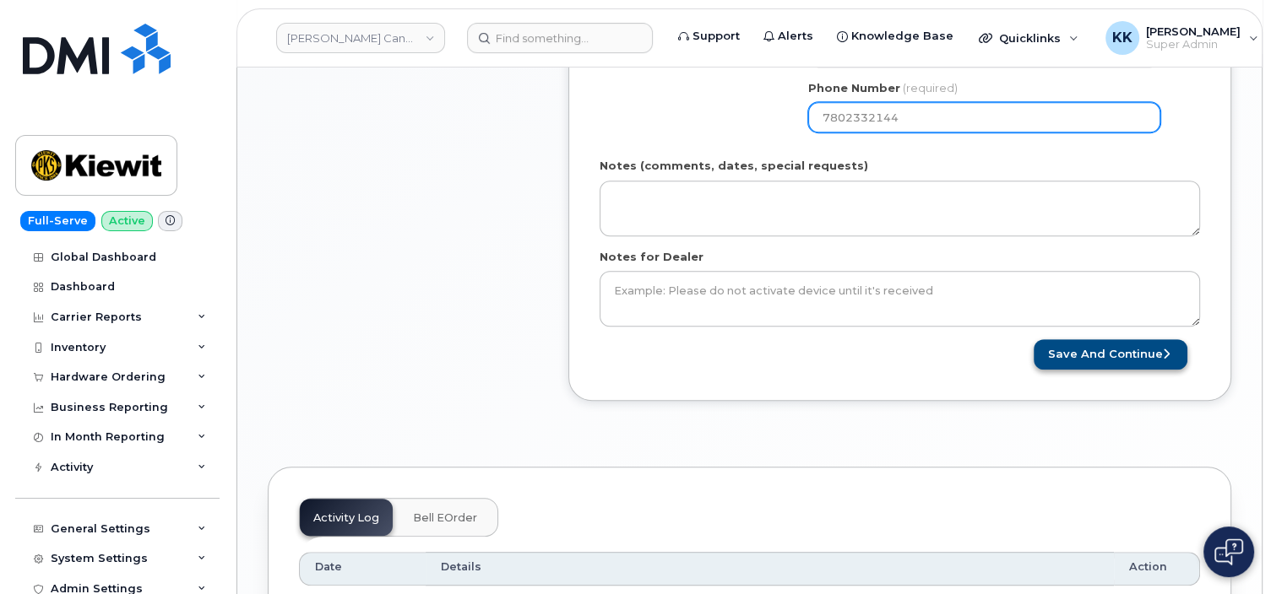
type input "7802332144"
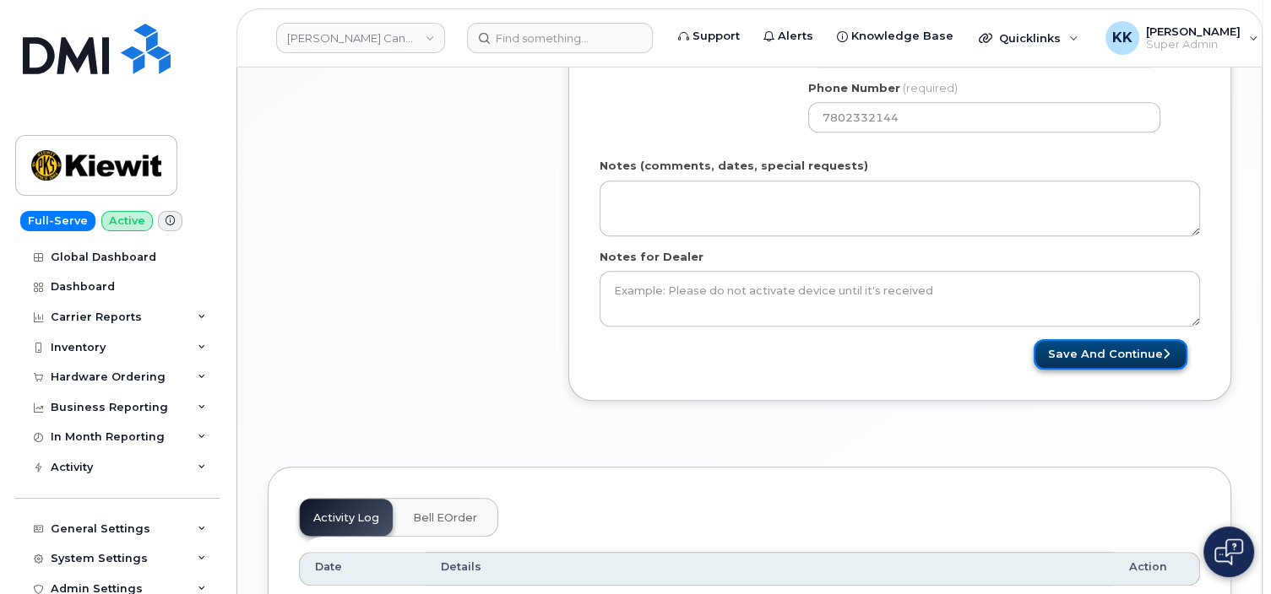
click at [1089, 344] on button "Save and Continue" at bounding box center [1110, 354] width 154 height 31
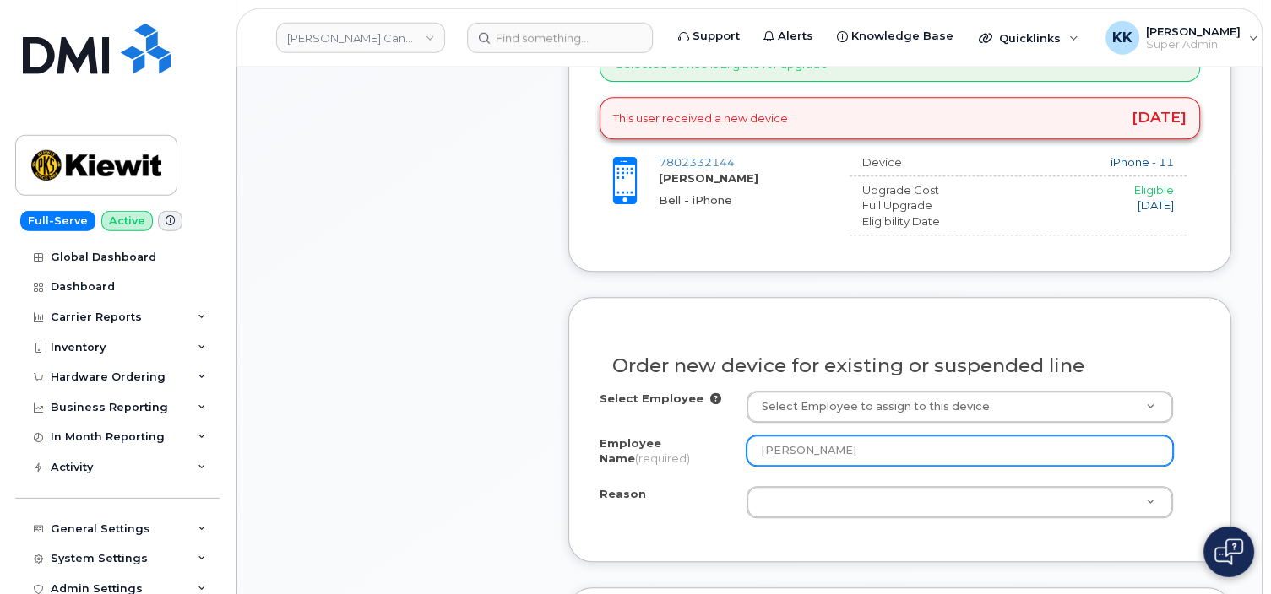
scroll to position [891, 0]
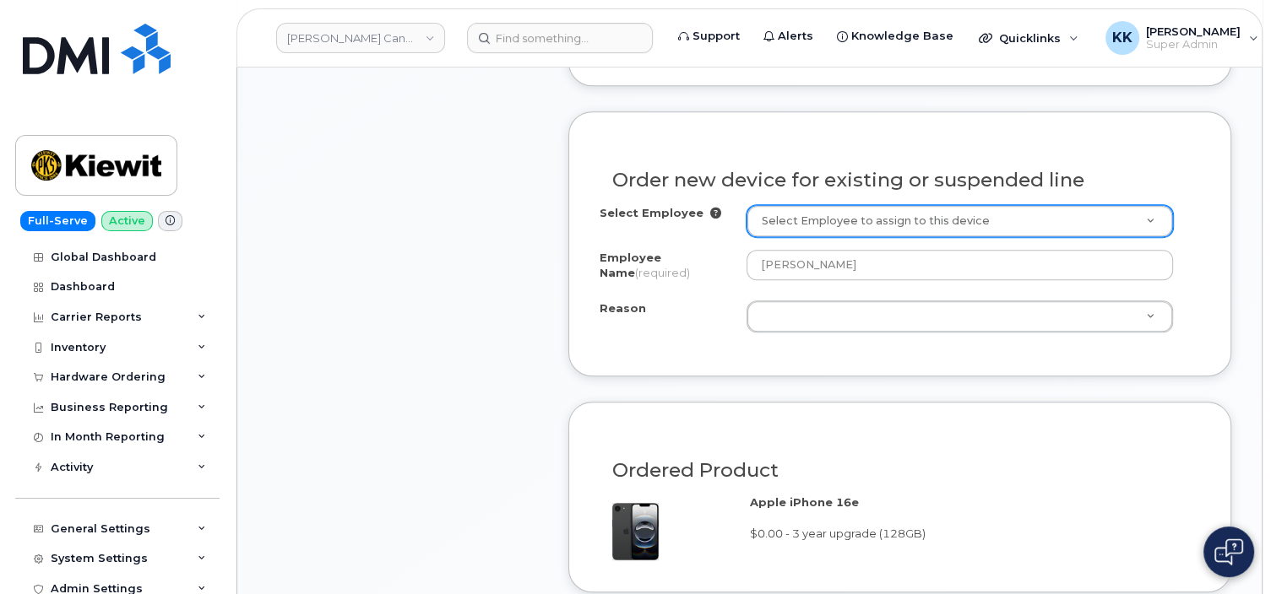
click at [801, 219] on body "[PERSON_NAME] Canada Inc Support Alerts Knowledge Base Quicklinks Suspend / Can…" at bounding box center [635, 510] width 1271 height 2803
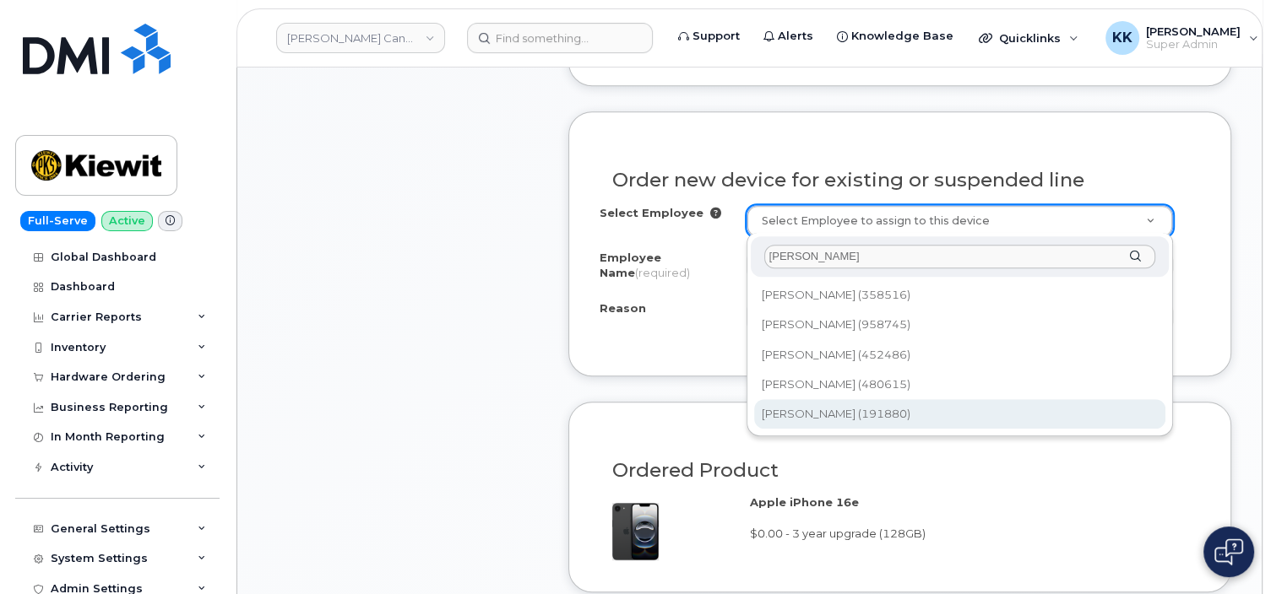
type input "[PERSON_NAME]"
type input "1068365"
type input "[PERSON_NAME]"
select select
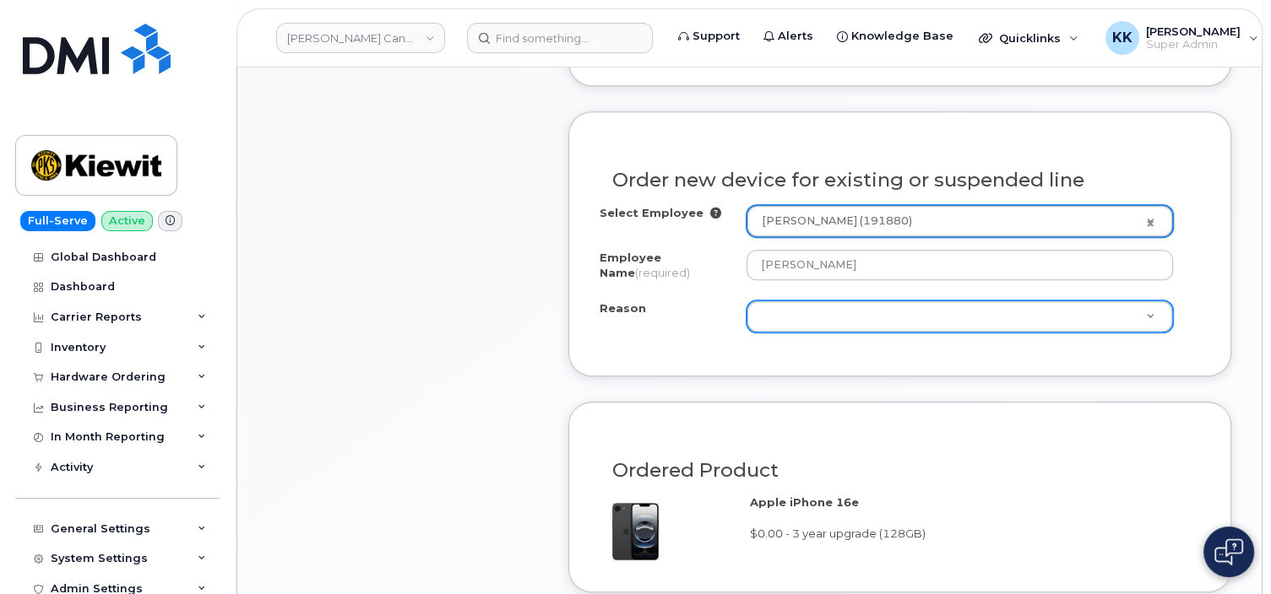
click at [812, 319] on body "[PERSON_NAME] Canada Inc Support Alerts Knowledge Base Quicklinks Suspend / Can…" at bounding box center [635, 510] width 1271 height 2803
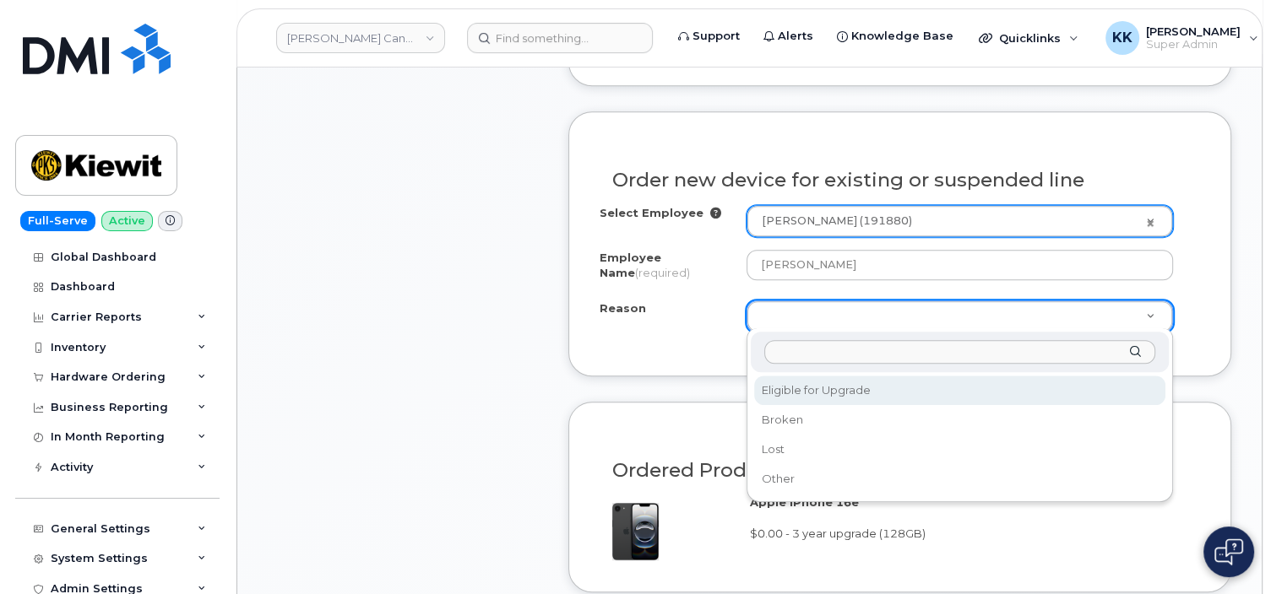
select select "eligible_for_upgrade"
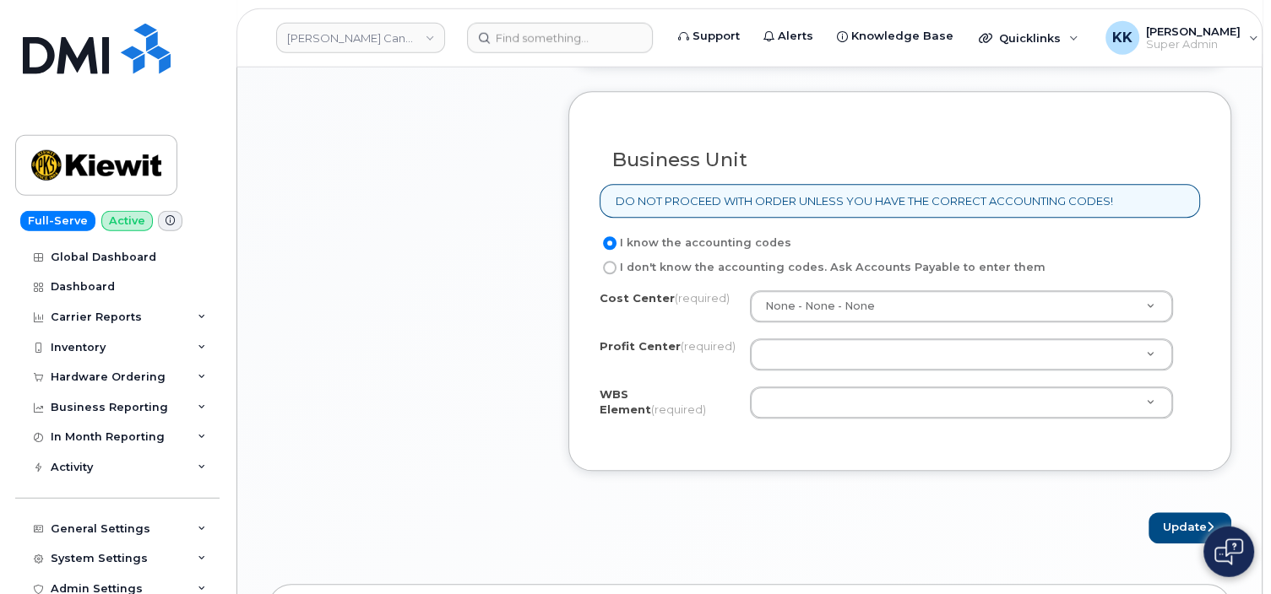
scroll to position [1426, 0]
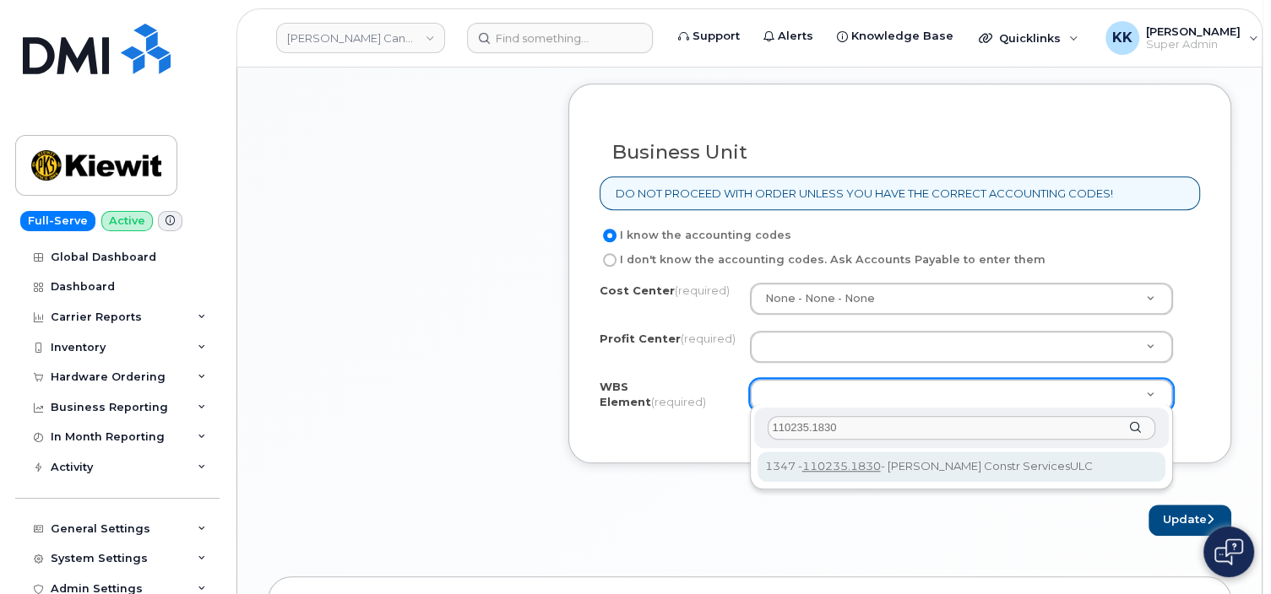
type input "110235.1830"
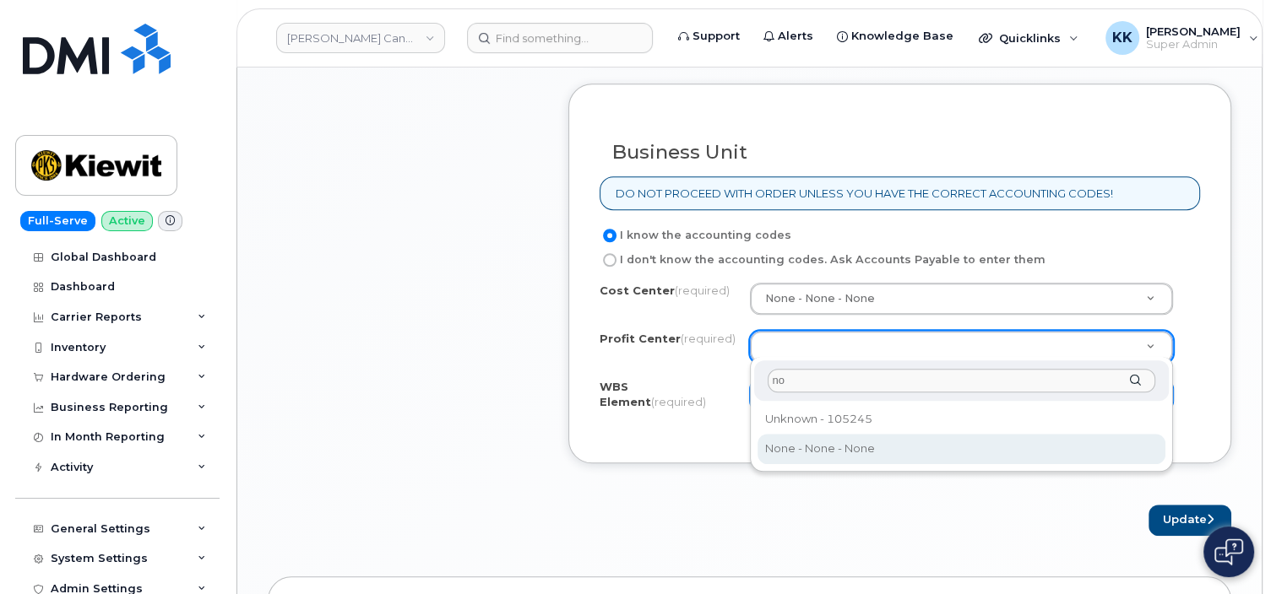
type input "no"
select select "None"
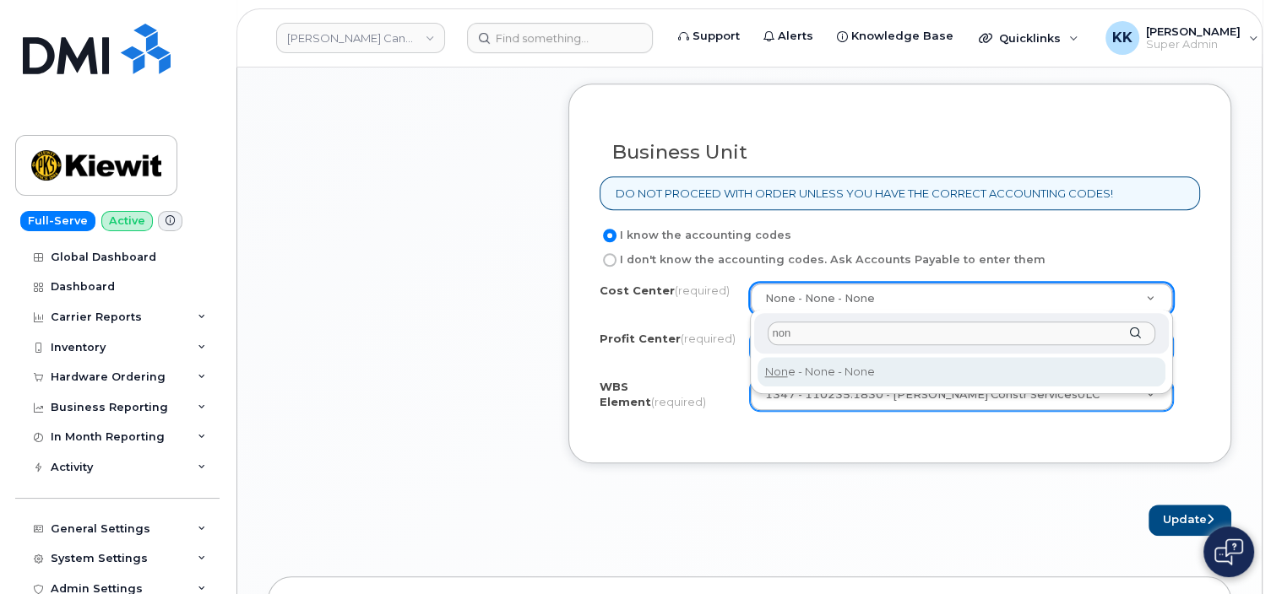
type input "non"
type input "None"
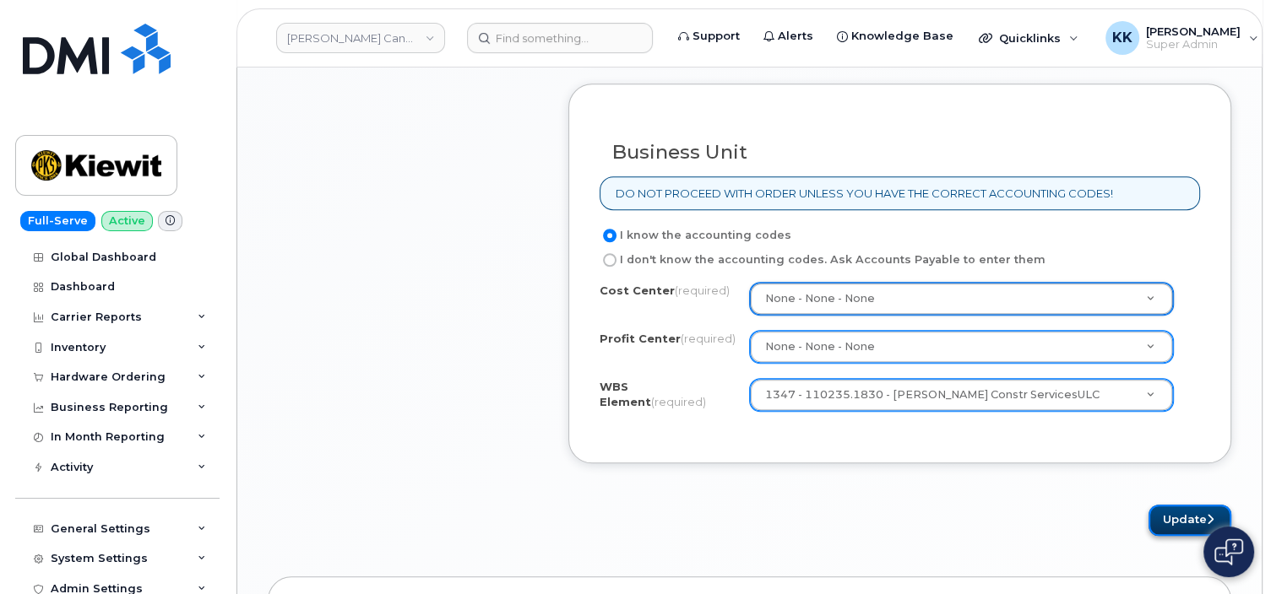
click at [1170, 515] on button "Update" at bounding box center [1189, 520] width 83 height 31
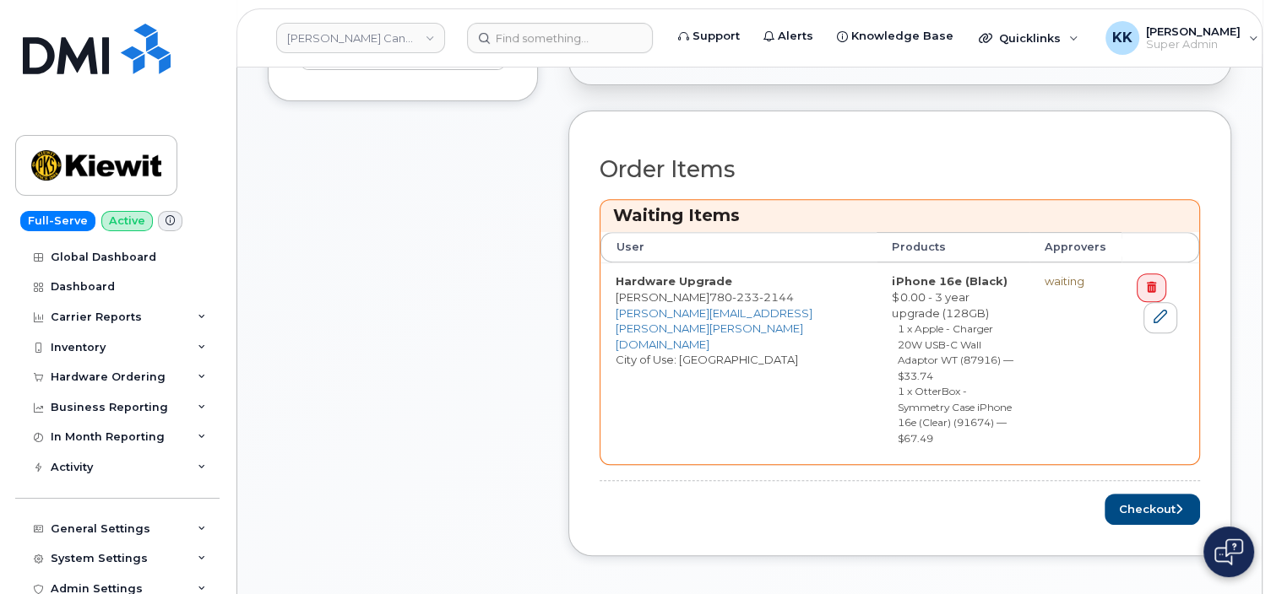
scroll to position [624, 0]
click at [1137, 491] on button "Checkout" at bounding box center [1151, 506] width 95 height 31
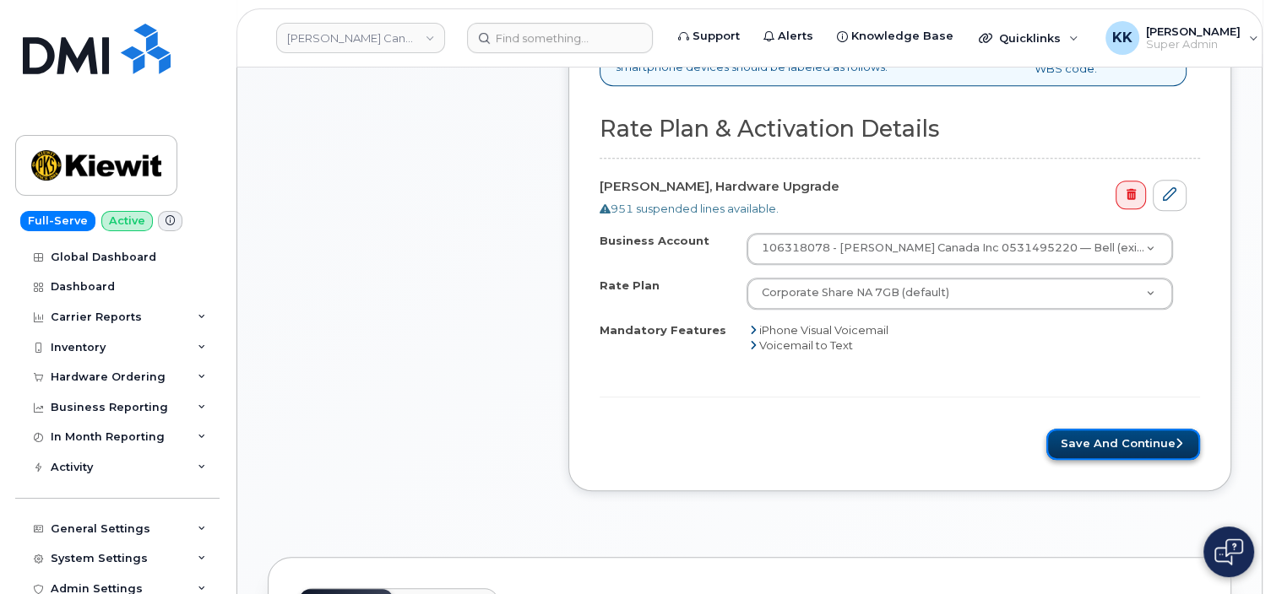
click at [1130, 444] on button "Save and Continue" at bounding box center [1123, 444] width 154 height 31
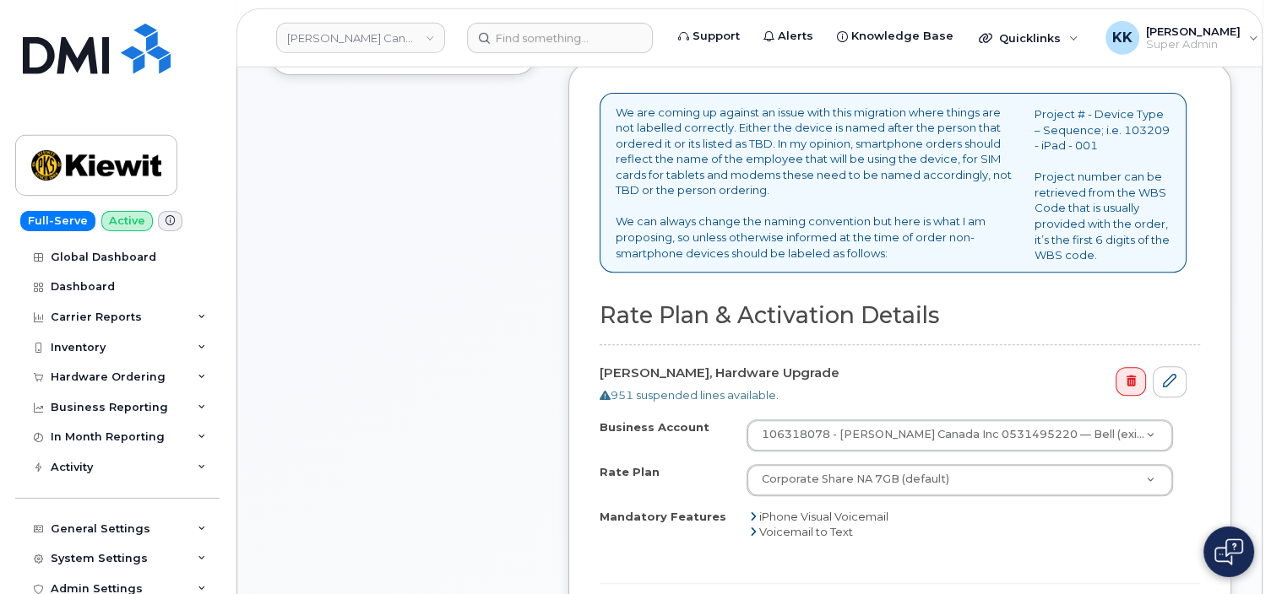
scroll to position [446, 0]
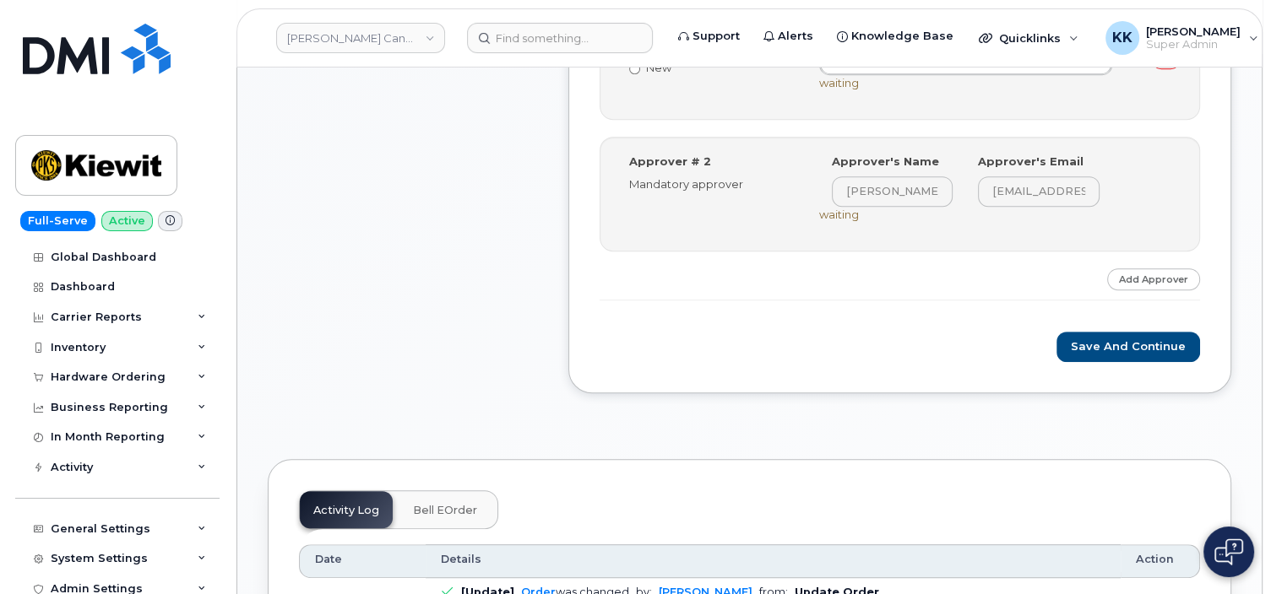
scroll to position [802, 0]
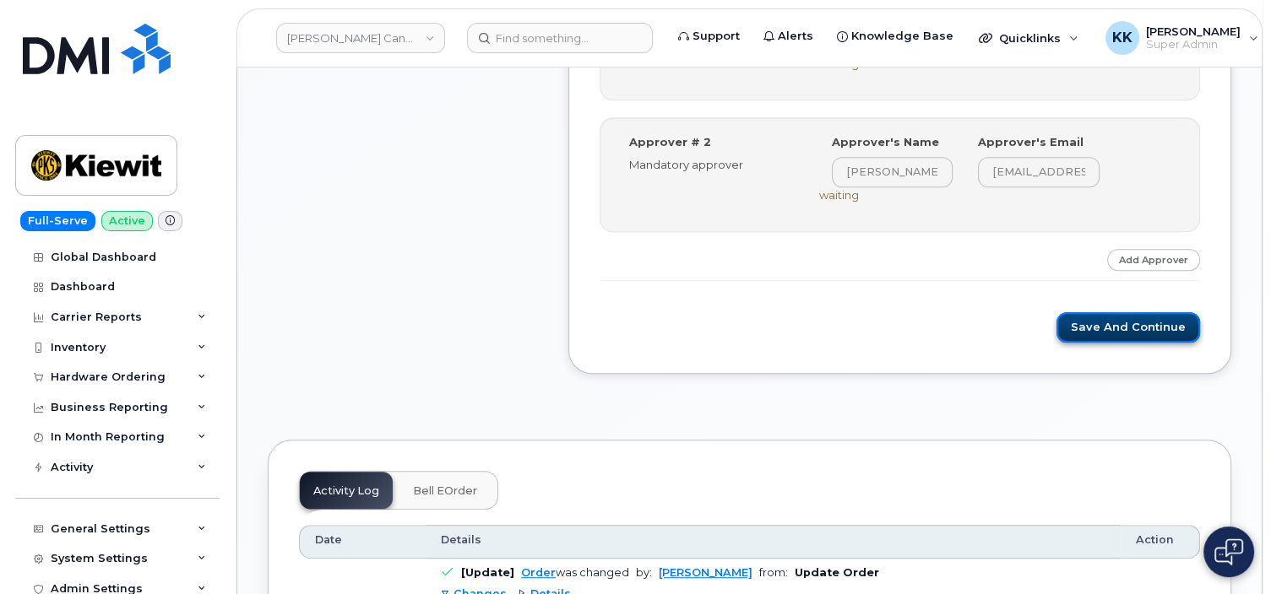
click at [1127, 324] on button "Save and Continue" at bounding box center [1128, 327] width 144 height 31
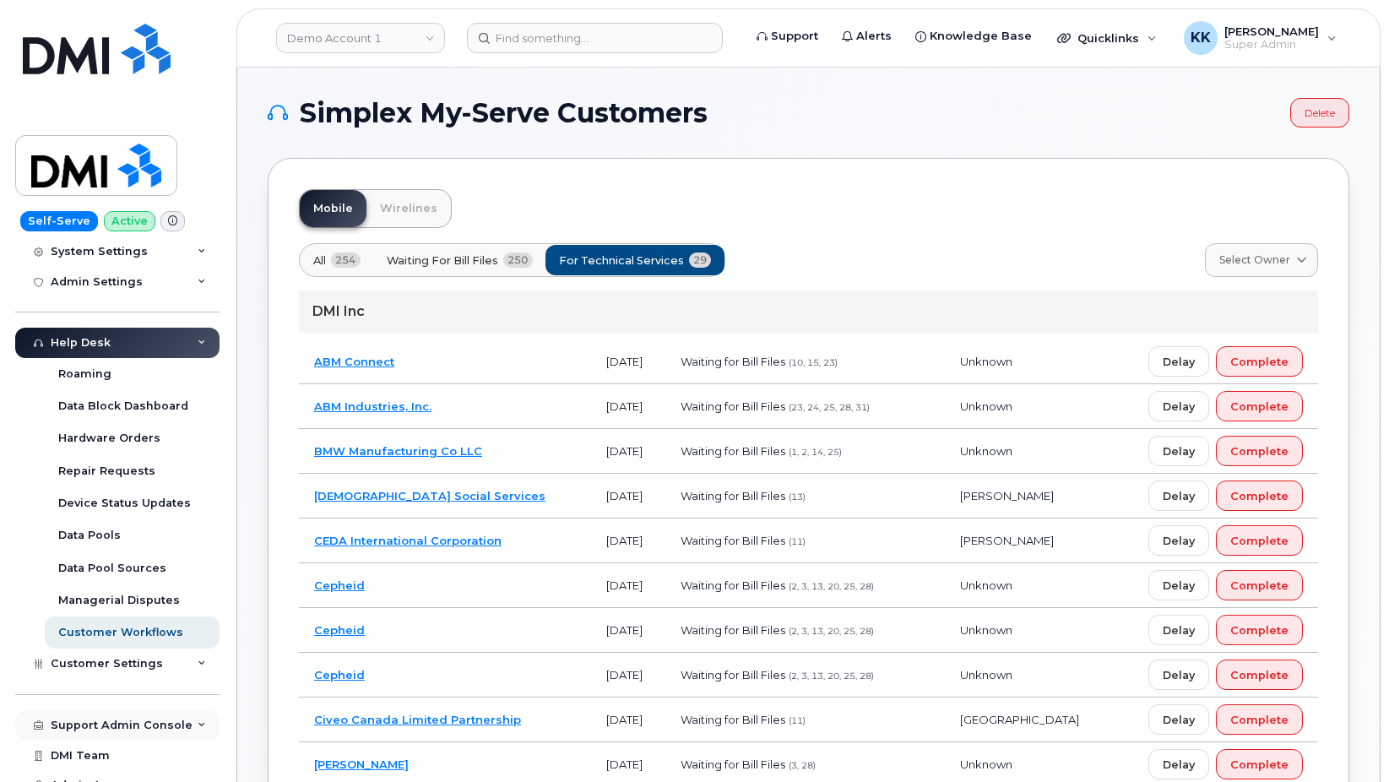
scroll to position [325, 0]
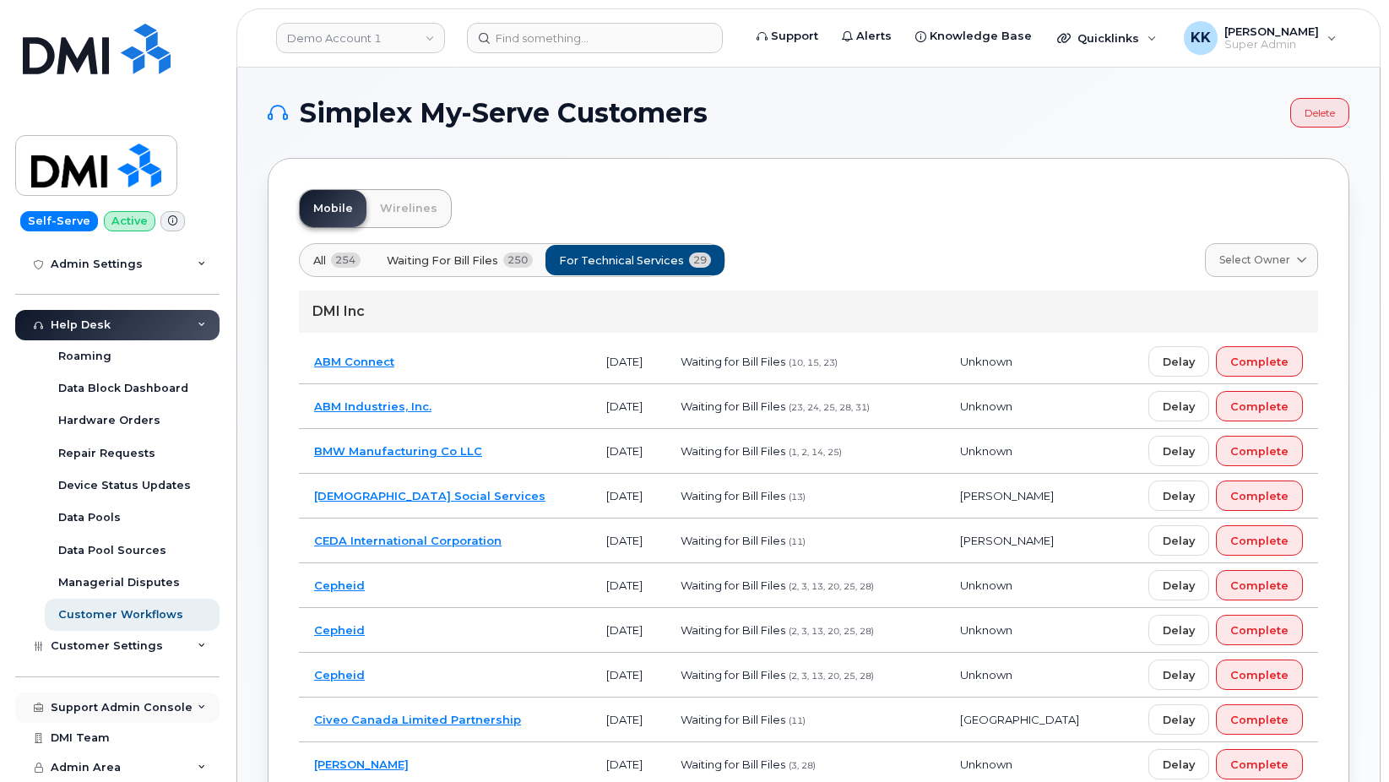
click at [100, 707] on div "Support Admin Console" at bounding box center [122, 708] width 142 height 14
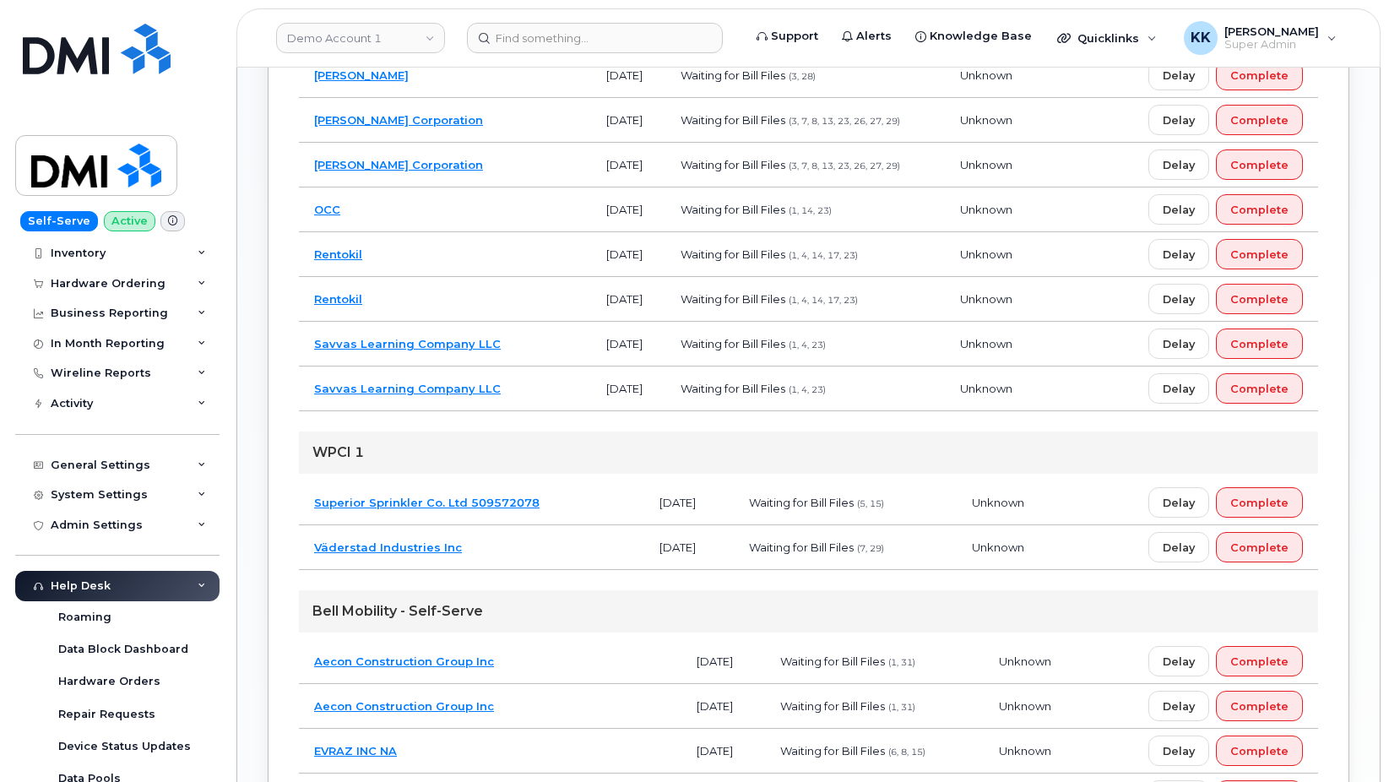
scroll to position [1214, 0]
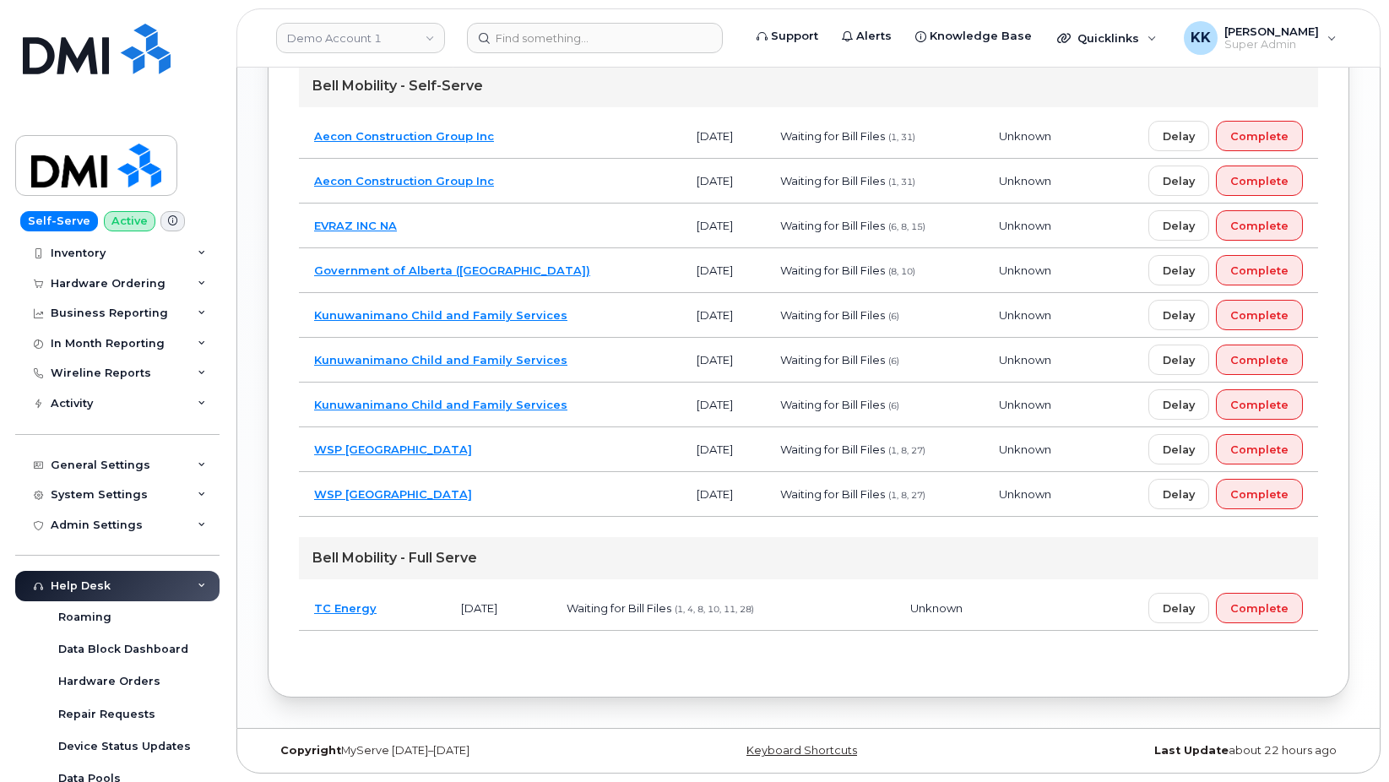
click at [414, 617] on td "TC Energy" at bounding box center [372, 608] width 147 height 45
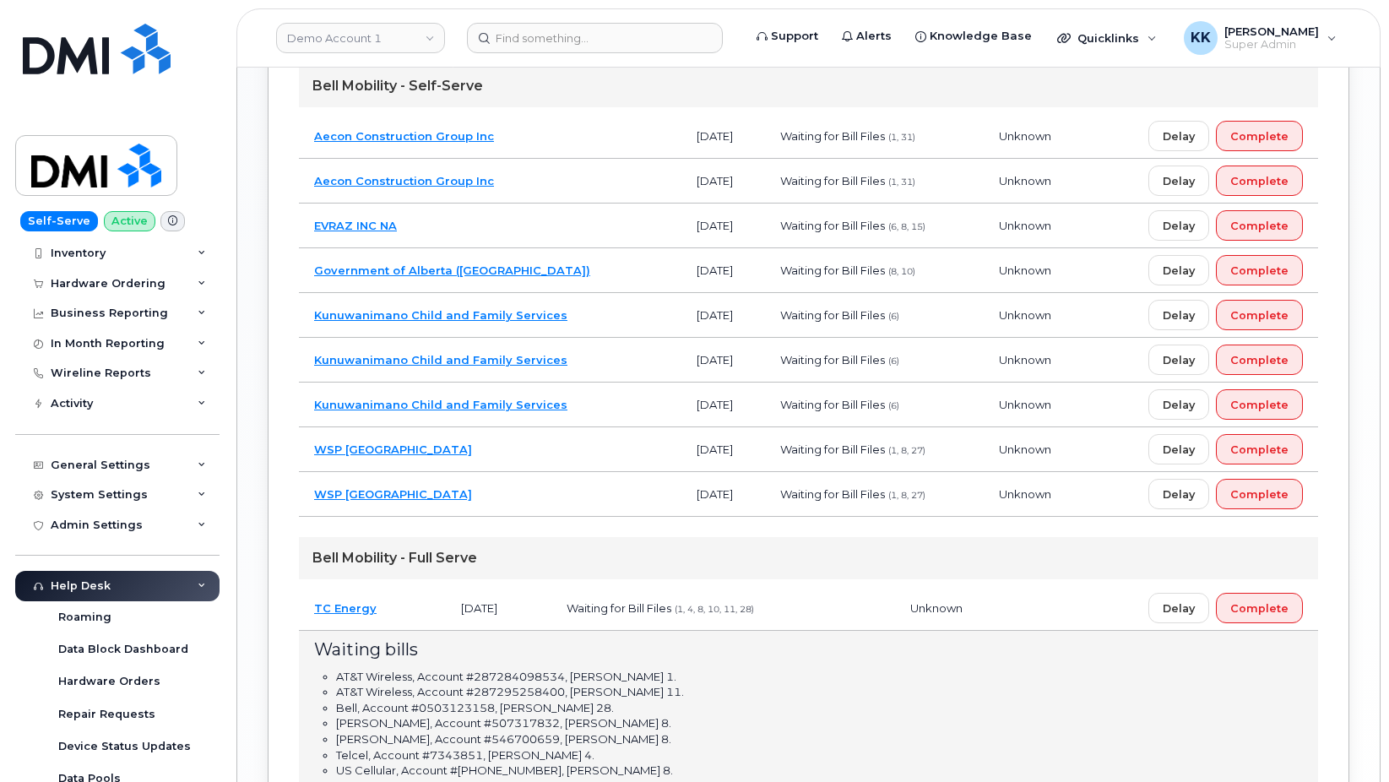
scroll to position [1429, 0]
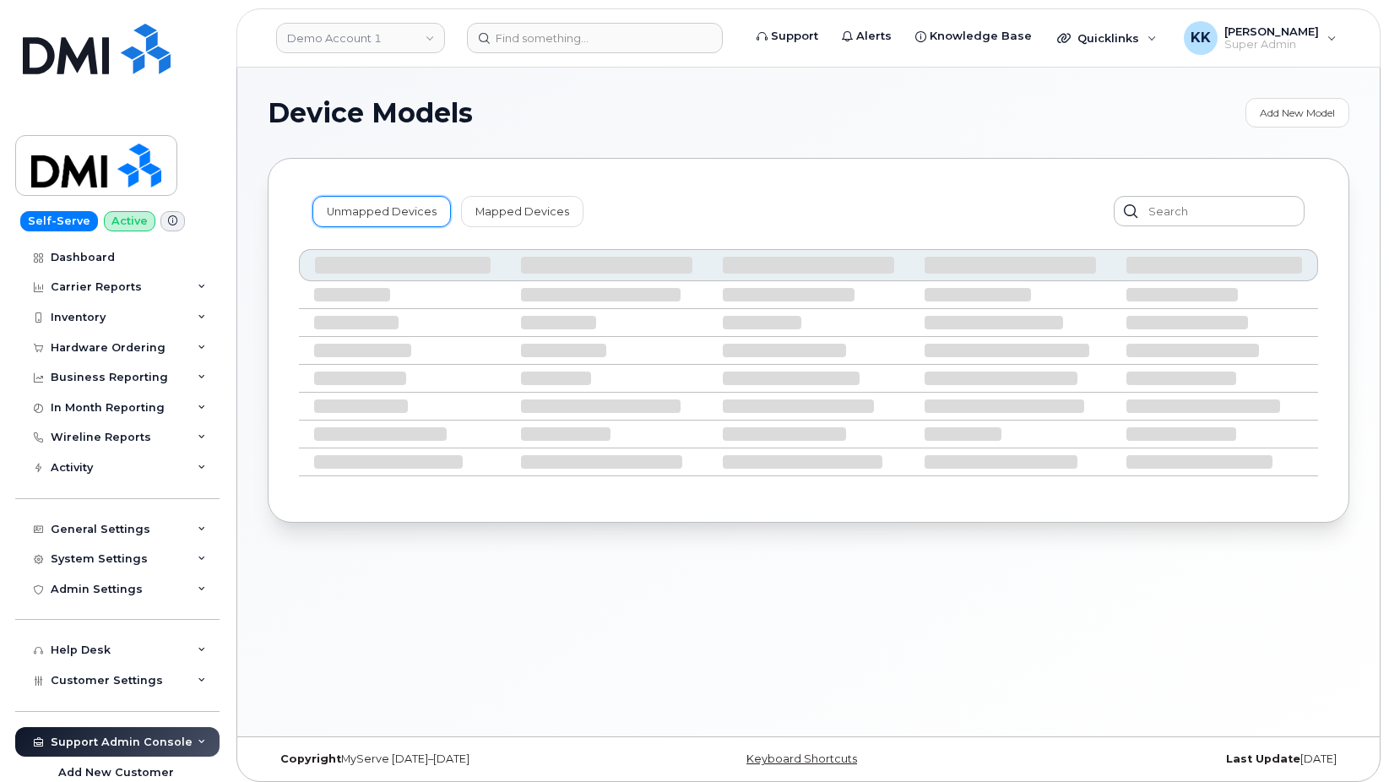
click at [369, 199] on link "Unmapped Devices" at bounding box center [381, 211] width 138 height 30
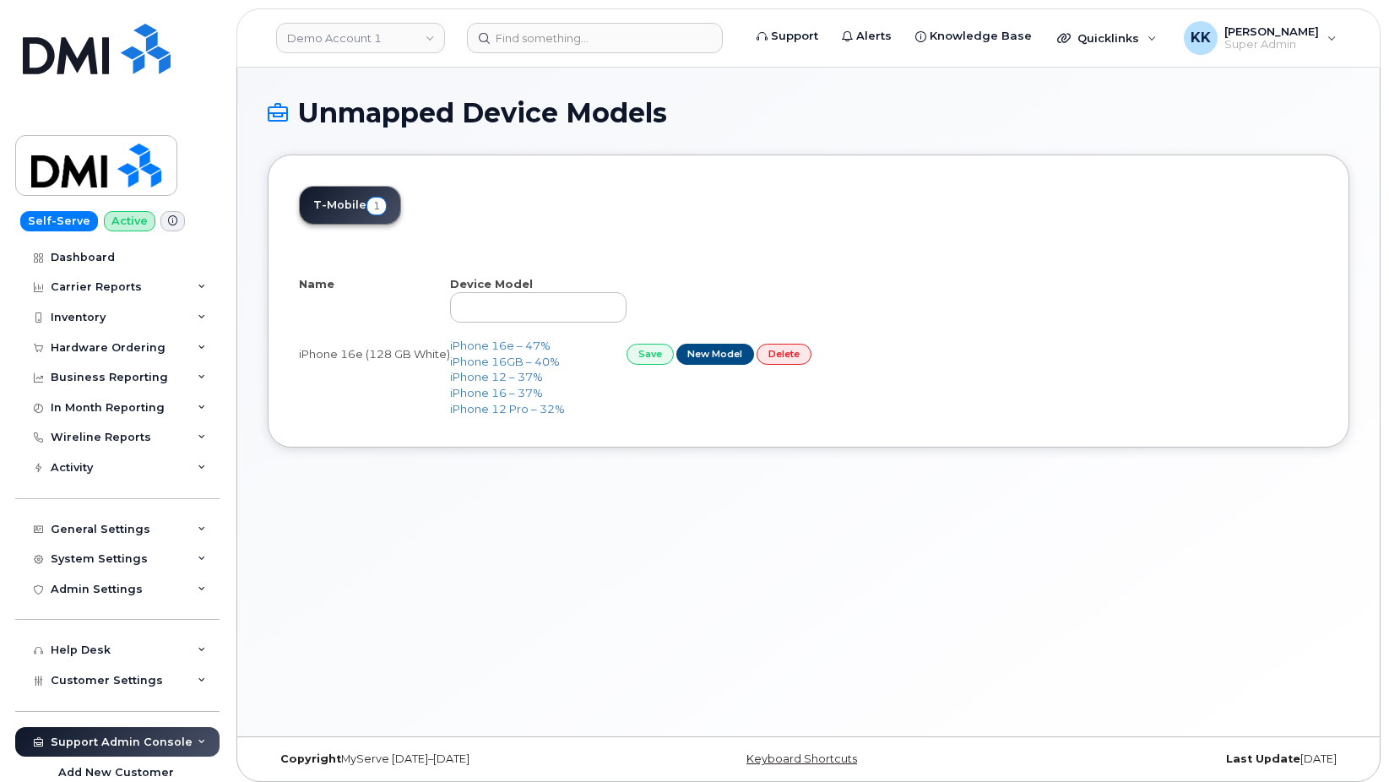
select select "25"
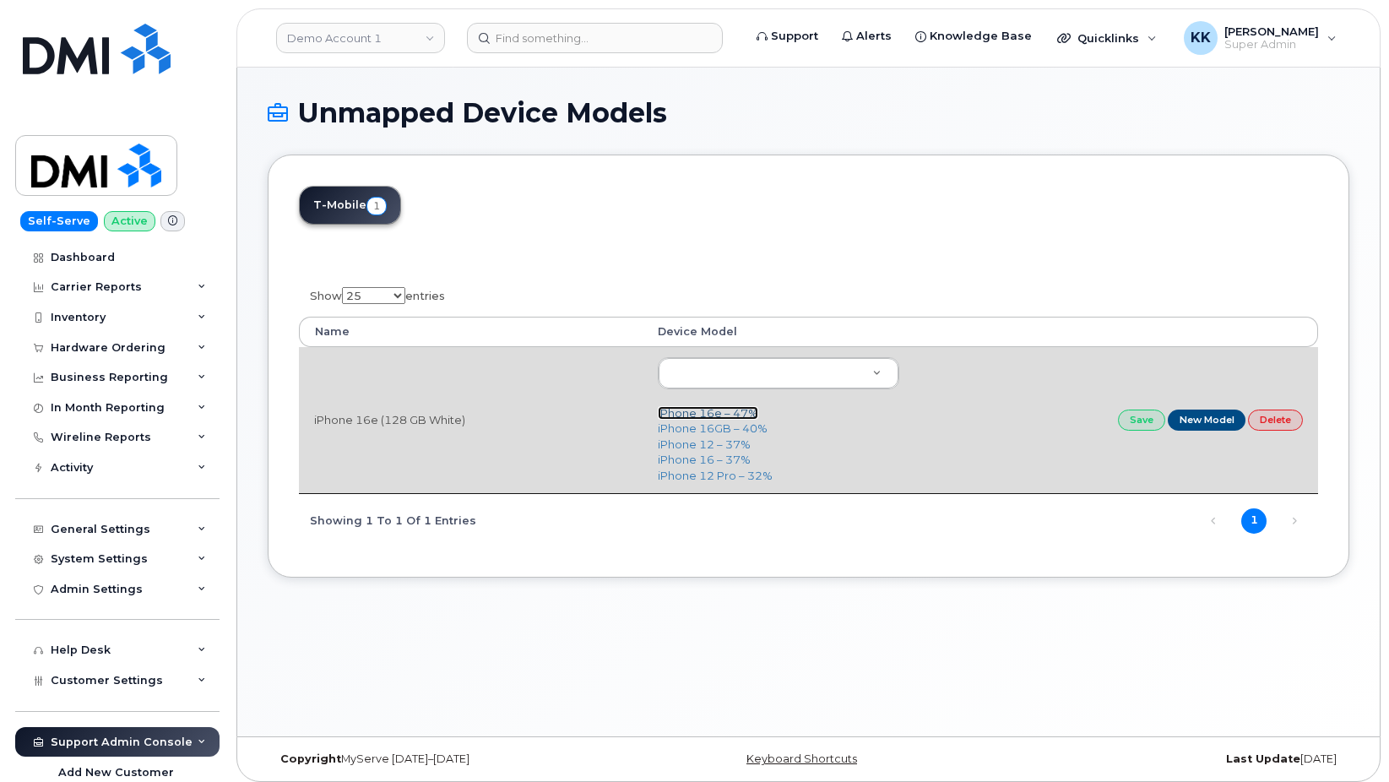
click at [713, 409] on link "iPhone 16e – 47%" at bounding box center [708, 413] width 100 height 14
type input "3304"
click at [1148, 416] on link "Save" at bounding box center [1141, 419] width 47 height 21
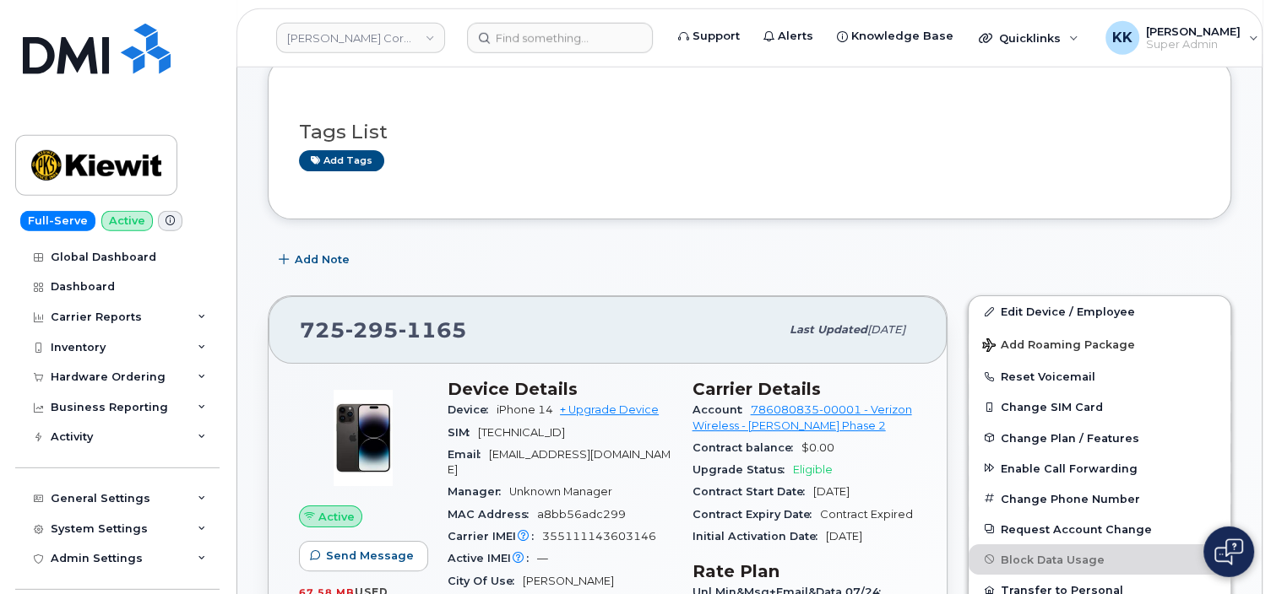
scroll to position [446, 0]
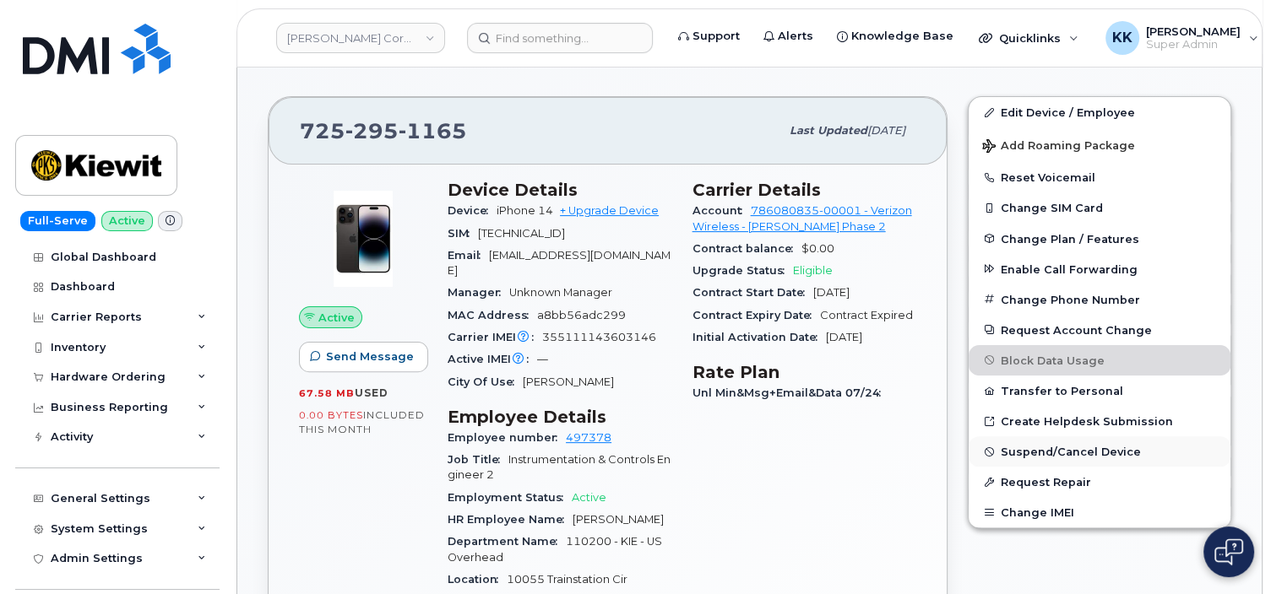
click at [1036, 458] on button "Suspend/Cancel Device" at bounding box center [1099, 451] width 262 height 30
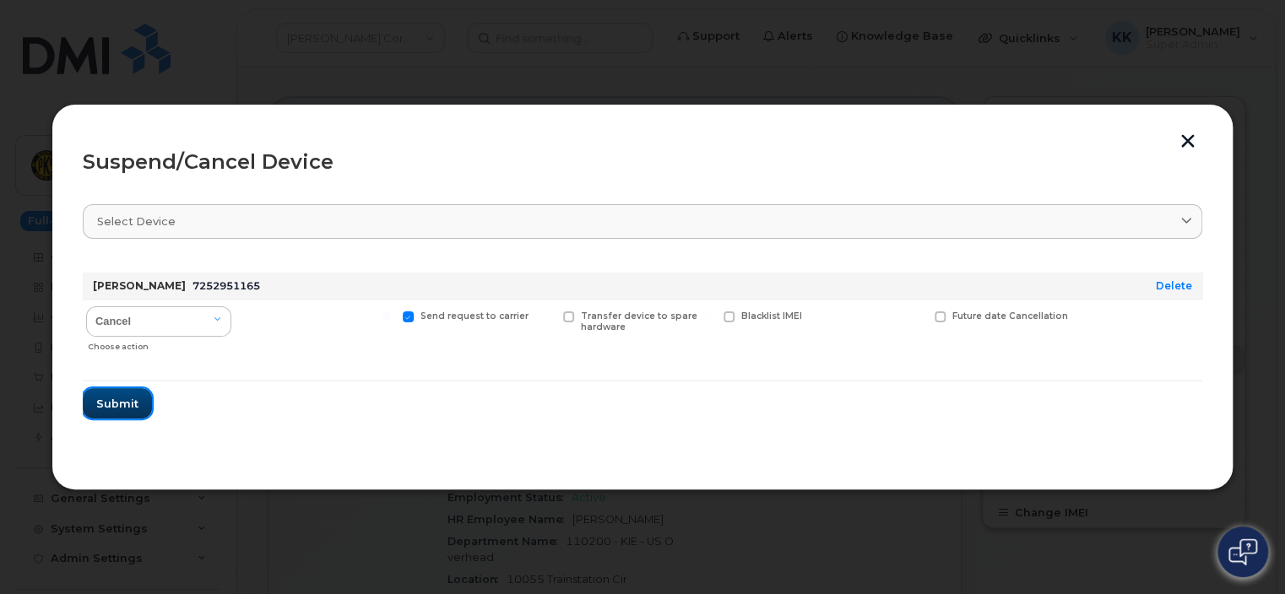
click at [105, 404] on span "Submit" at bounding box center [117, 404] width 42 height 16
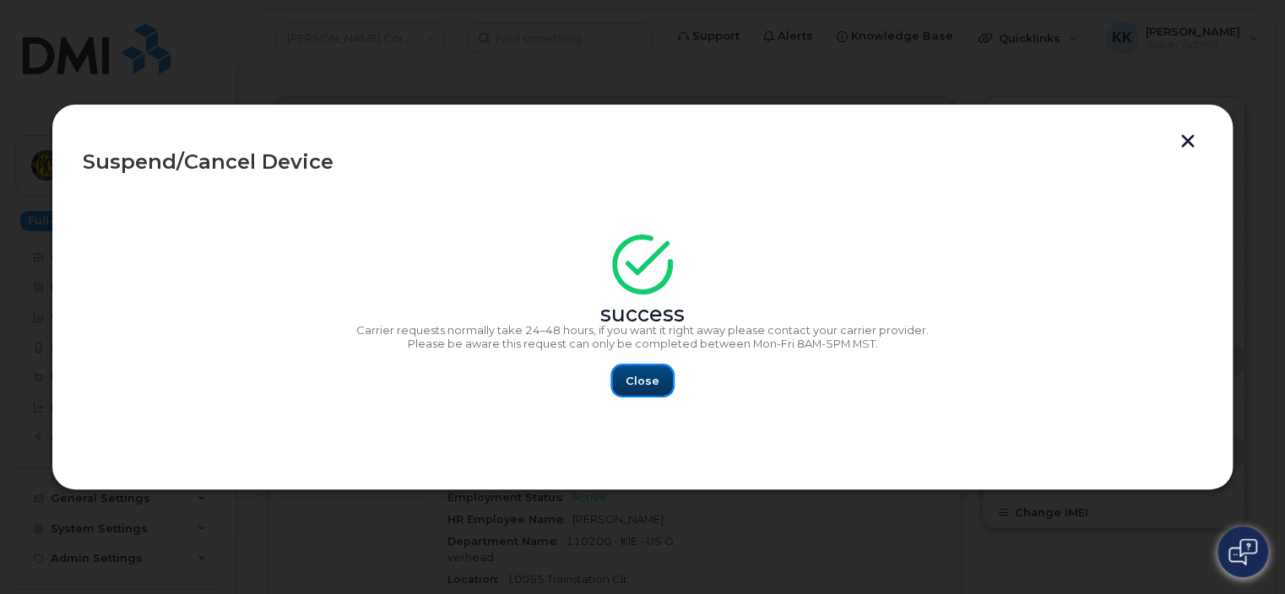
click at [663, 383] on button "Close" at bounding box center [642, 381] width 61 height 30
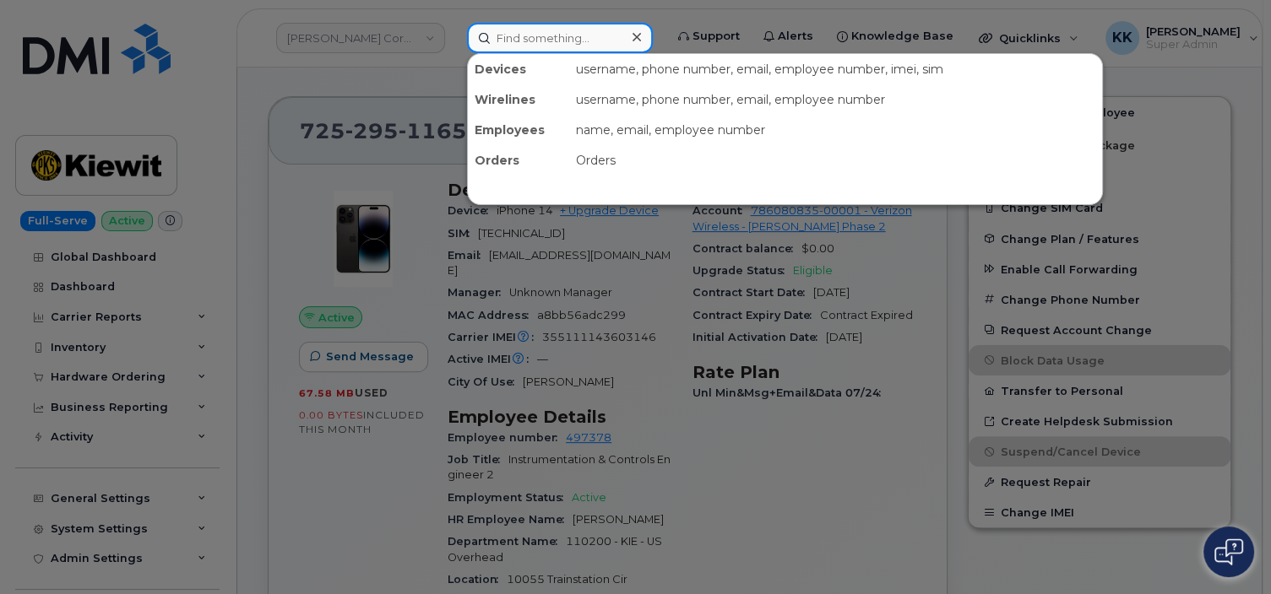
click at [555, 44] on input at bounding box center [560, 38] width 186 height 30
paste input "206-666-765"
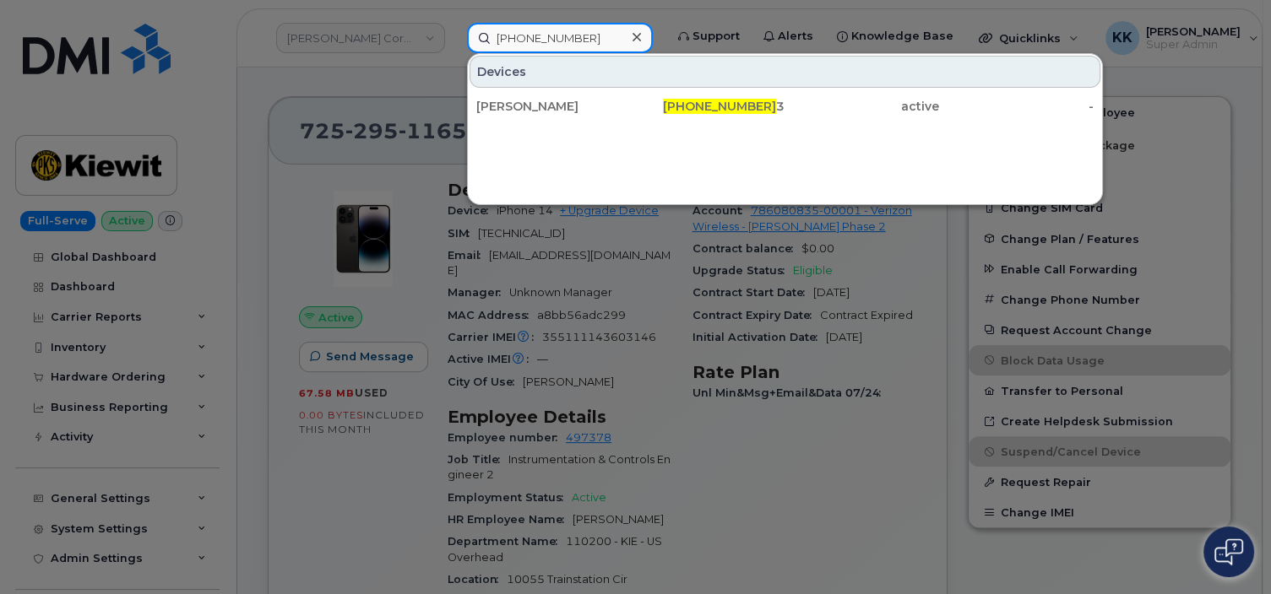
type input "206-666-7653"
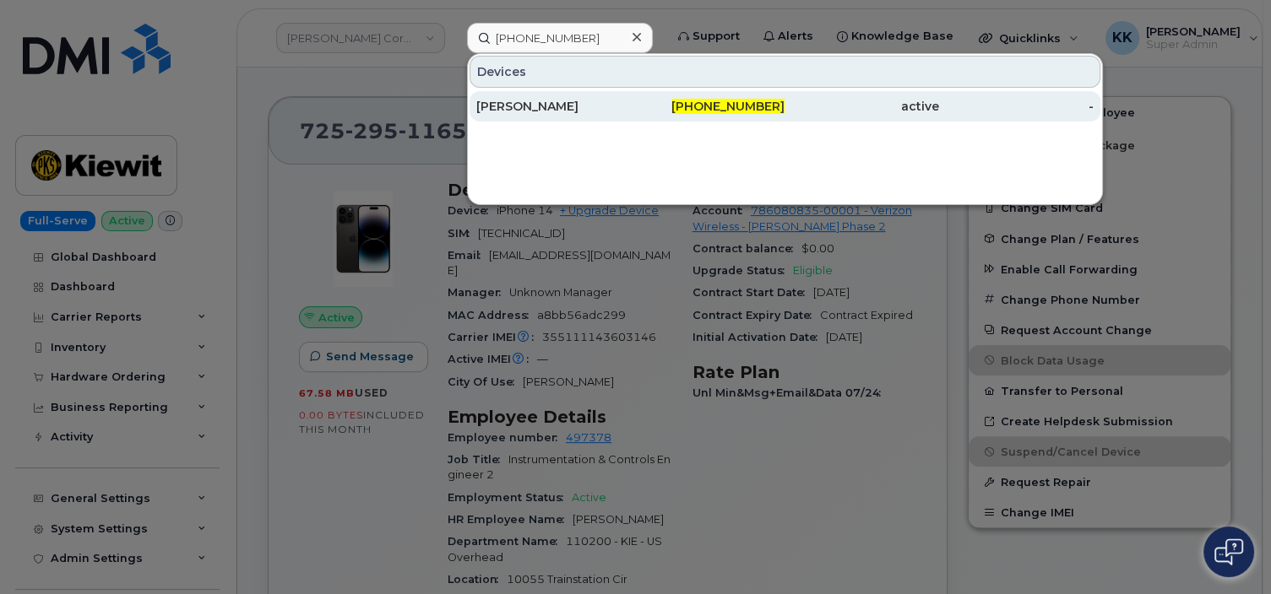
click at [625, 109] on div "[PERSON_NAME]" at bounding box center [553, 106] width 154 height 17
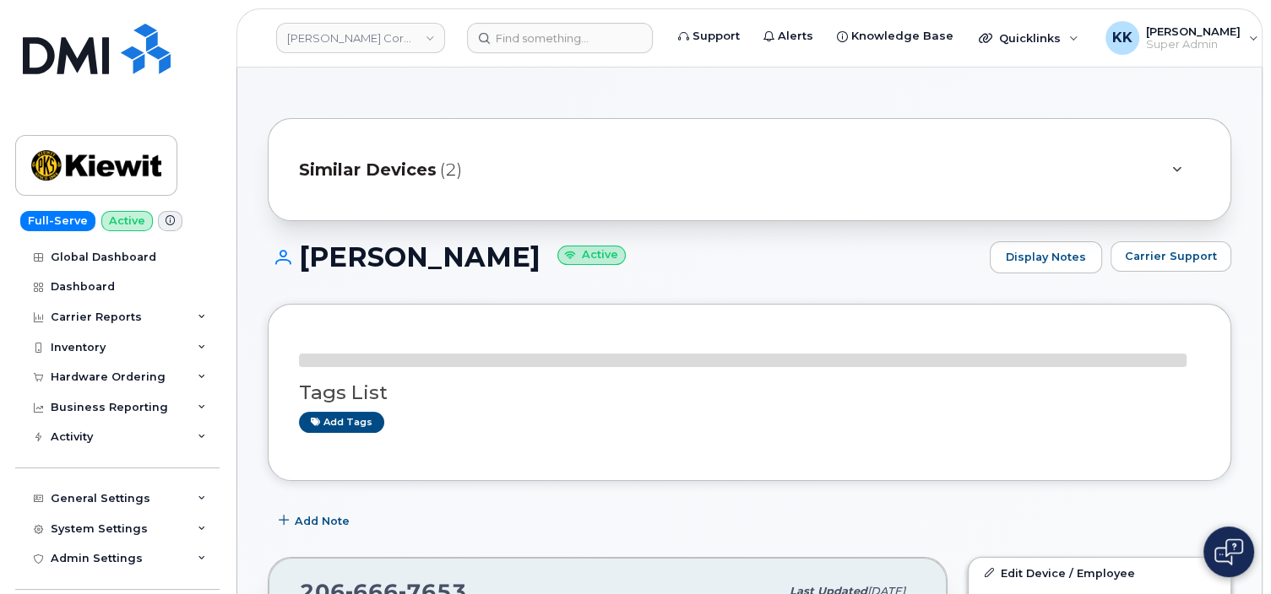
scroll to position [267, 0]
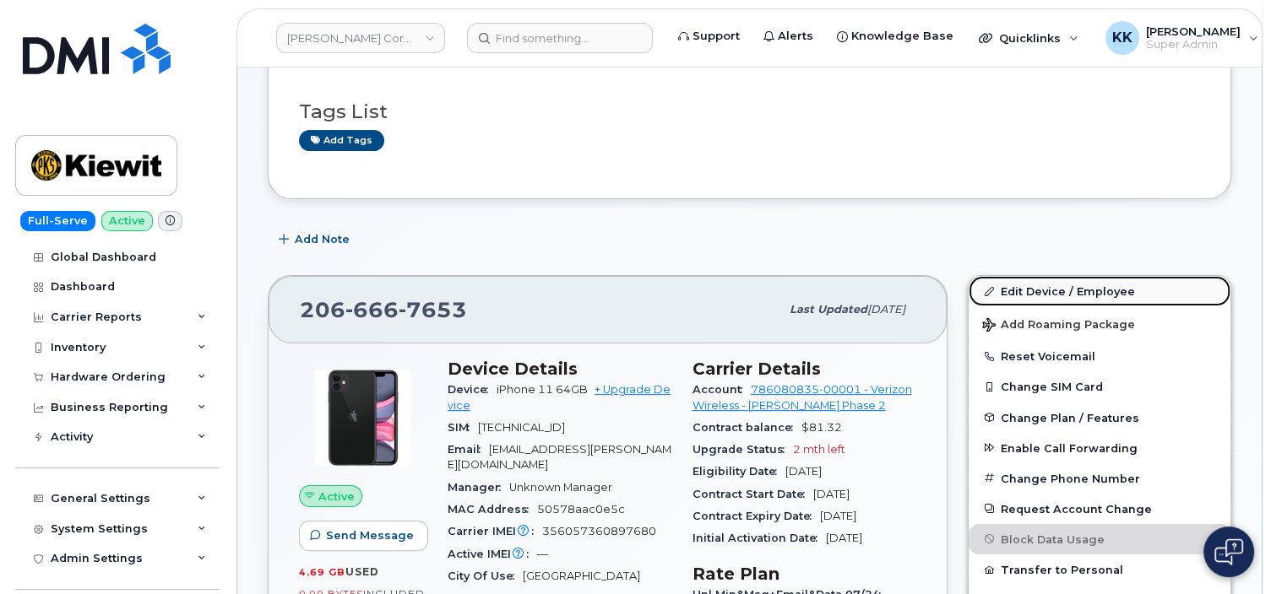
click at [1052, 285] on link "Edit Device / Employee" at bounding box center [1099, 291] width 262 height 30
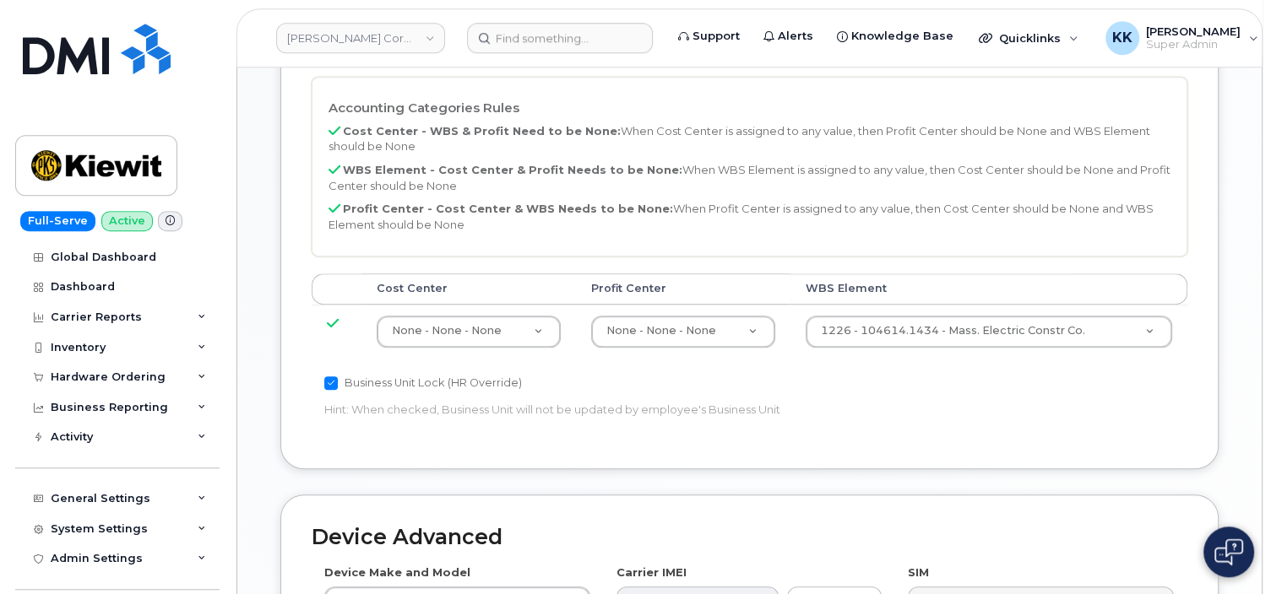
scroll to position [891, 0]
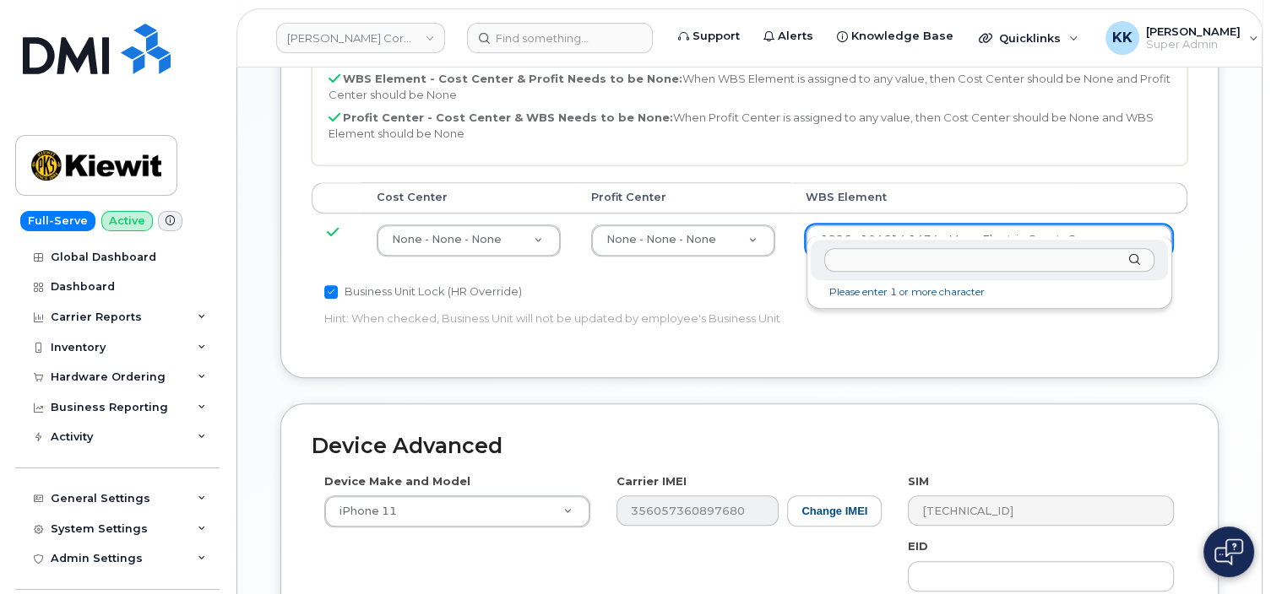
click at [917, 234] on body "[PERSON_NAME] Corporation Support Alerts Knowledge Base Quicklinks Suspend / Ca…" at bounding box center [635, 8] width 1271 height 1799
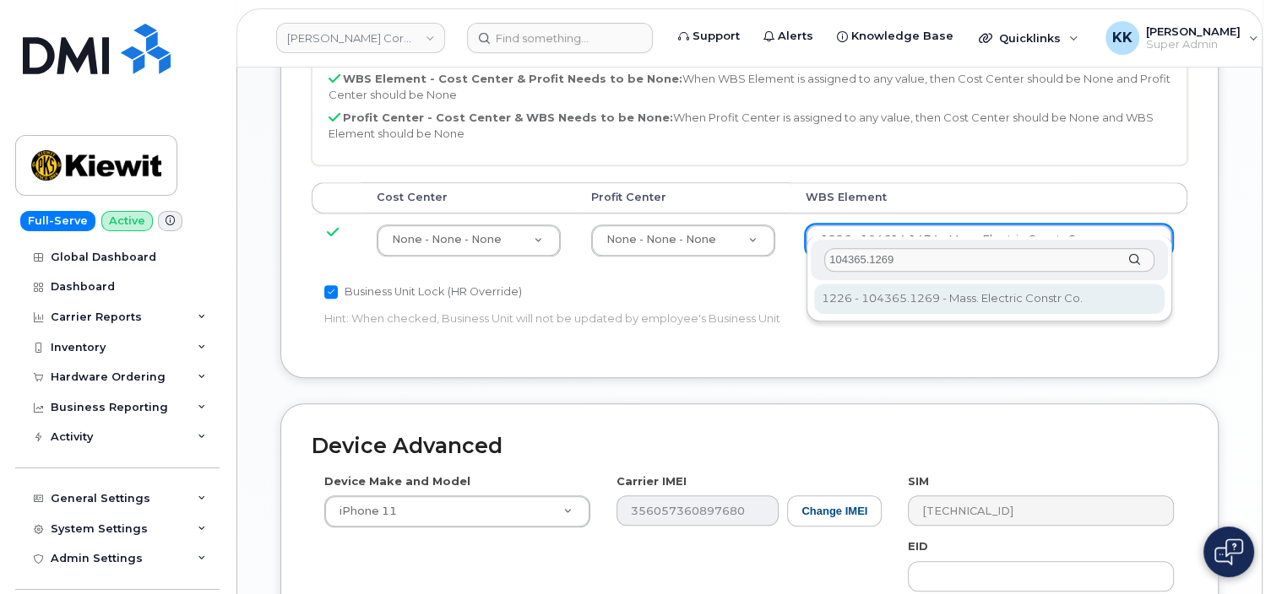
type input "104365.1269"
type input "29936075"
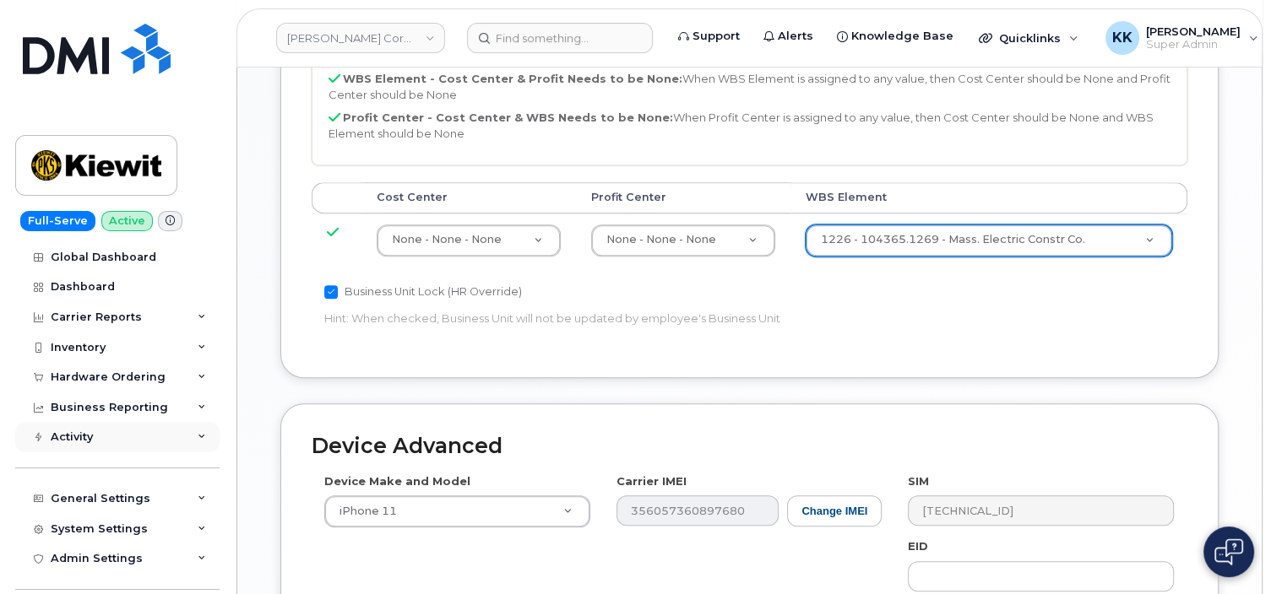
scroll to position [1184, 0]
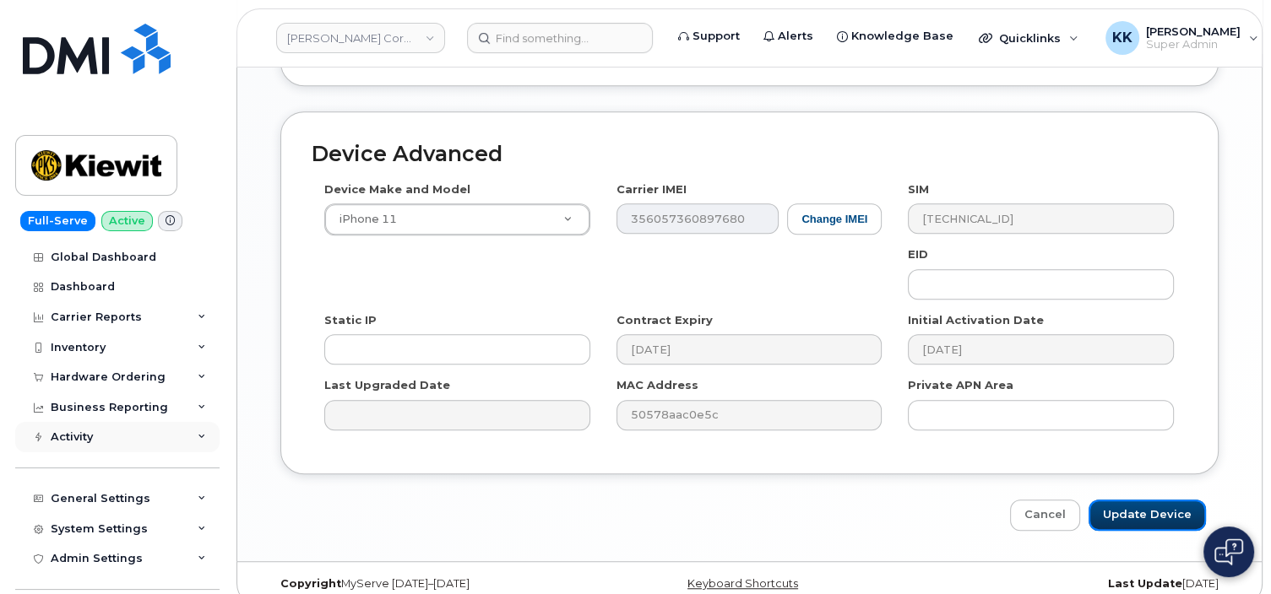
click at [1149, 501] on input "Update Device" at bounding box center [1146, 515] width 117 height 31
type input "Saving..."
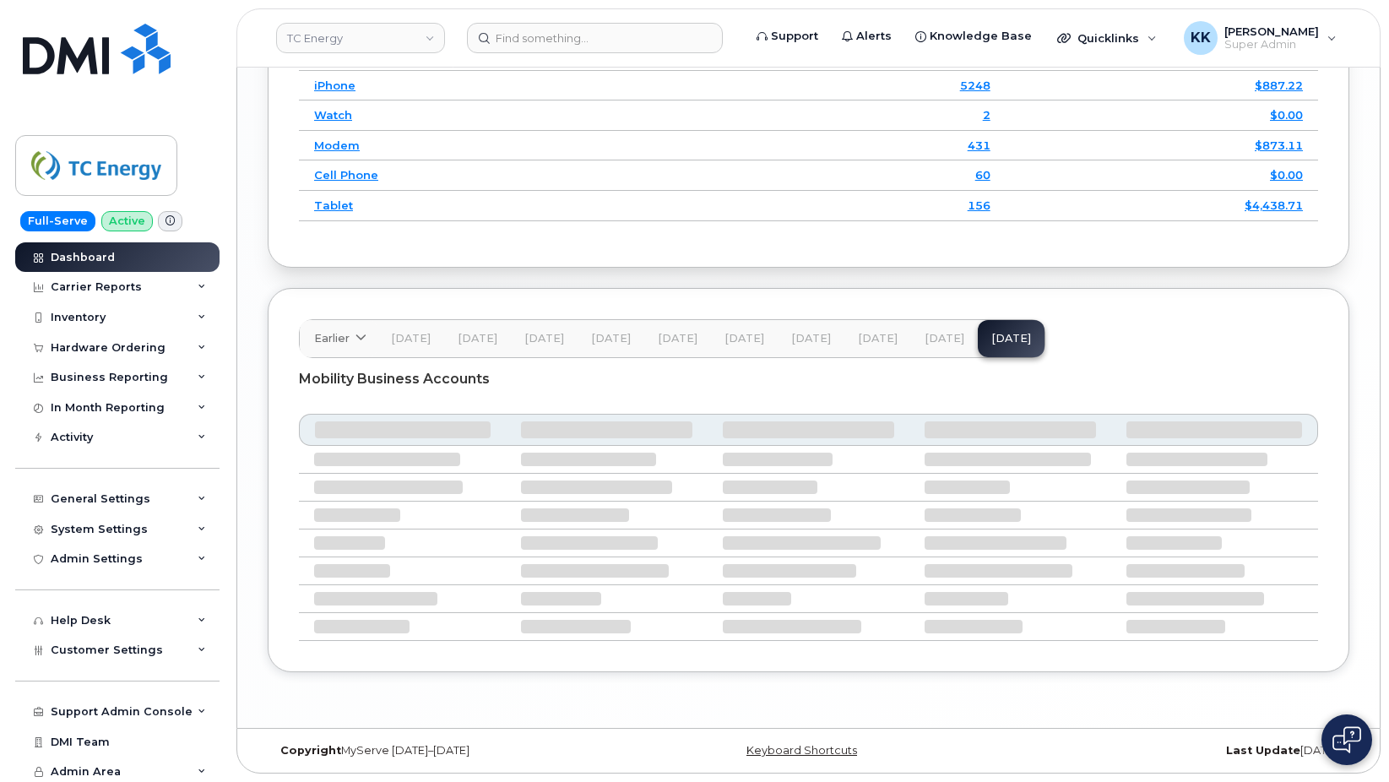
scroll to position [2229, 0]
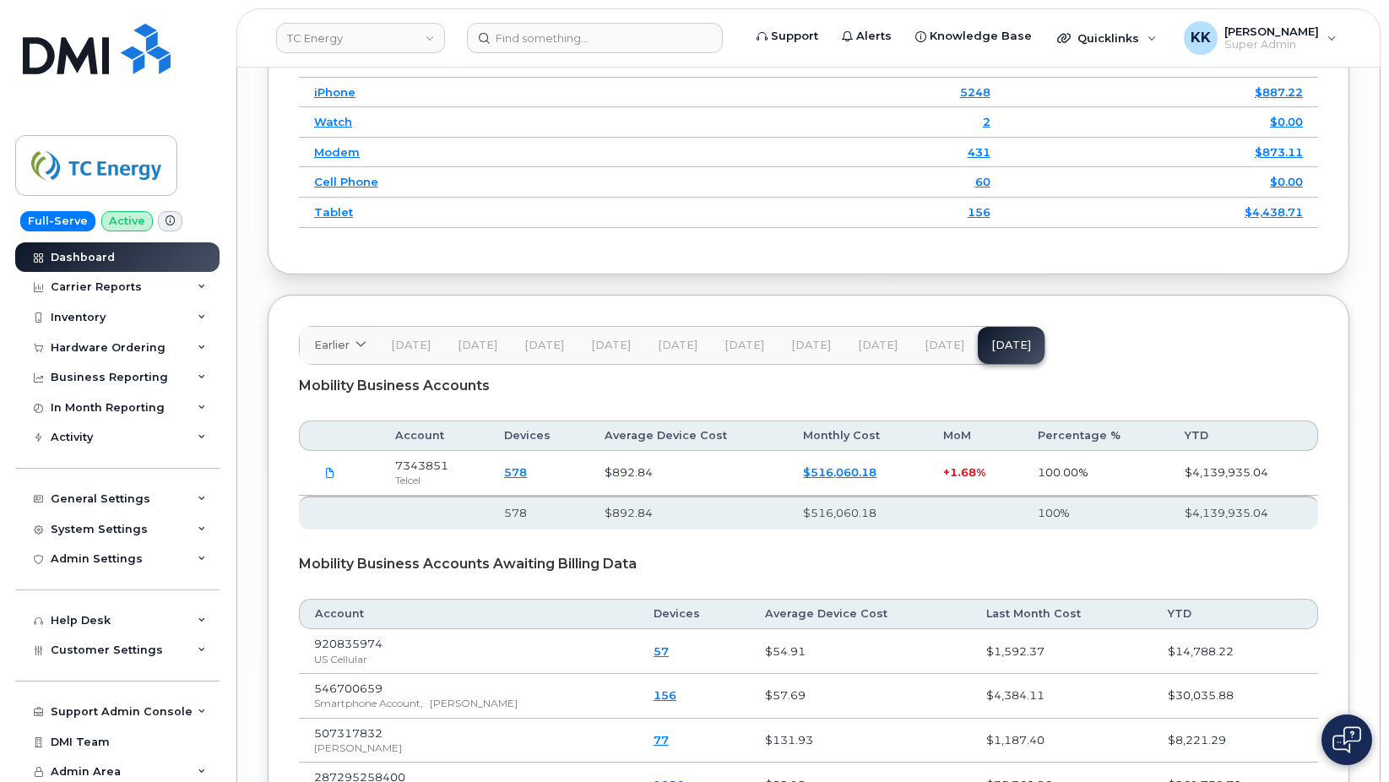
click at [771, 543] on div "Mobility Business Accounts Awaiting Billing Data" at bounding box center [808, 564] width 1019 height 42
click at [111, 287] on div "Carrier Reports" at bounding box center [96, 287] width 91 height 14
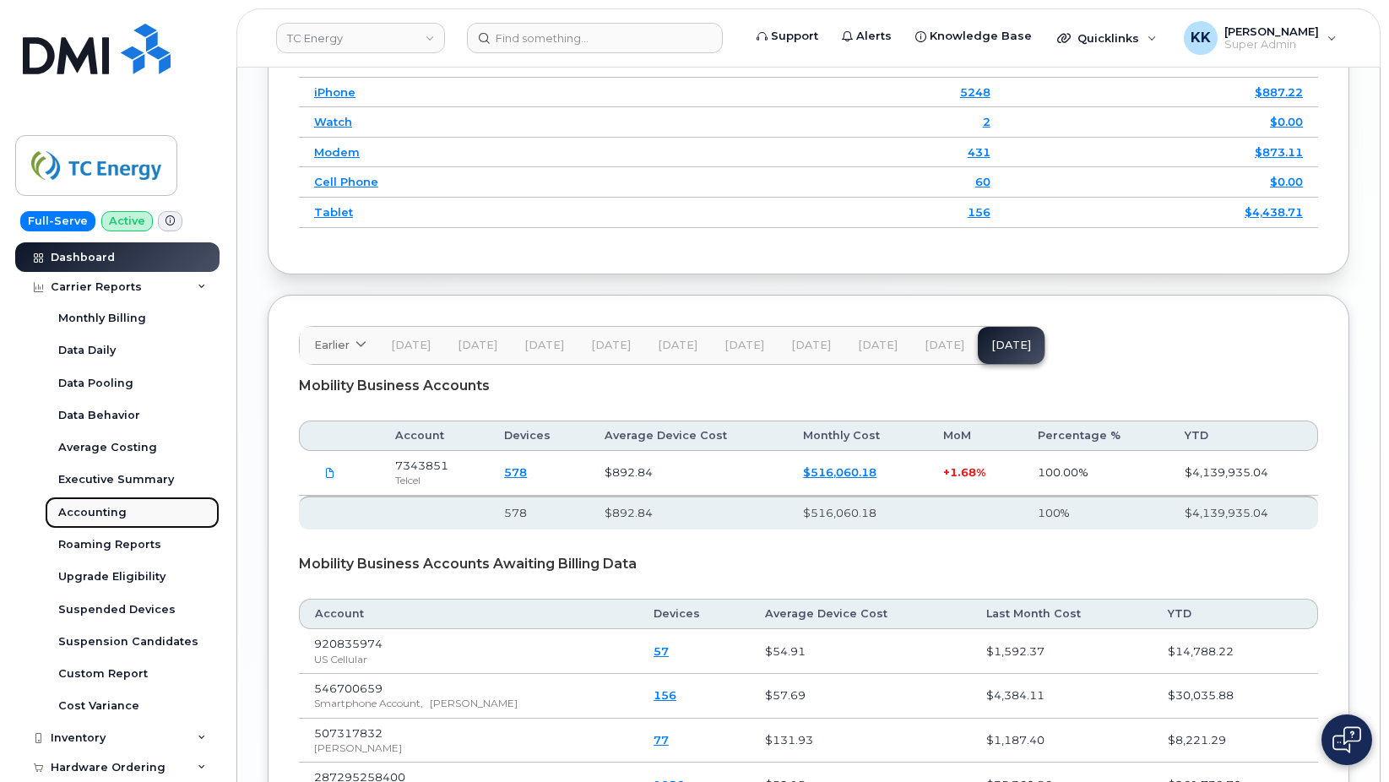
click at [90, 507] on div "Accounting" at bounding box center [92, 512] width 68 height 15
